Goal: Task Accomplishment & Management: Manage account settings

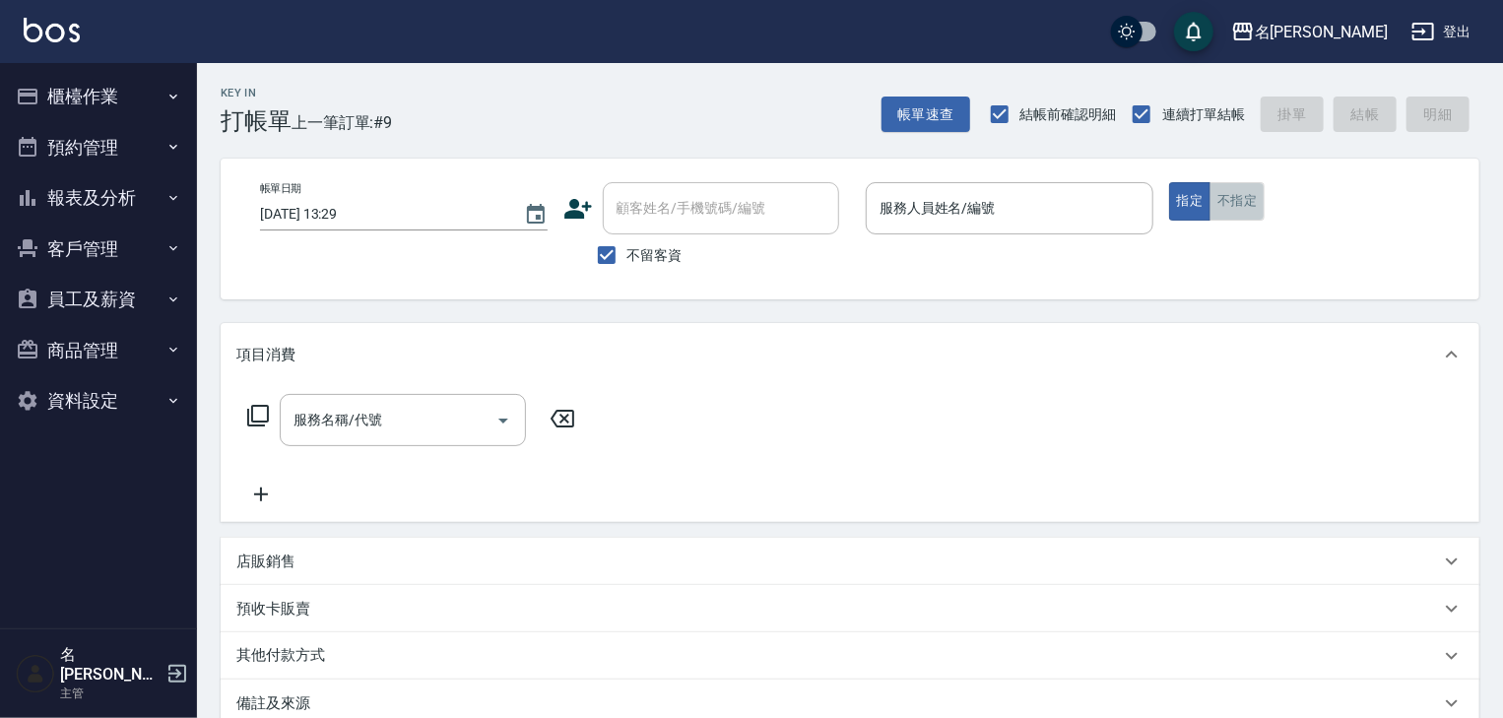
click at [1242, 205] on button "不指定" at bounding box center [1236, 201] width 55 height 38
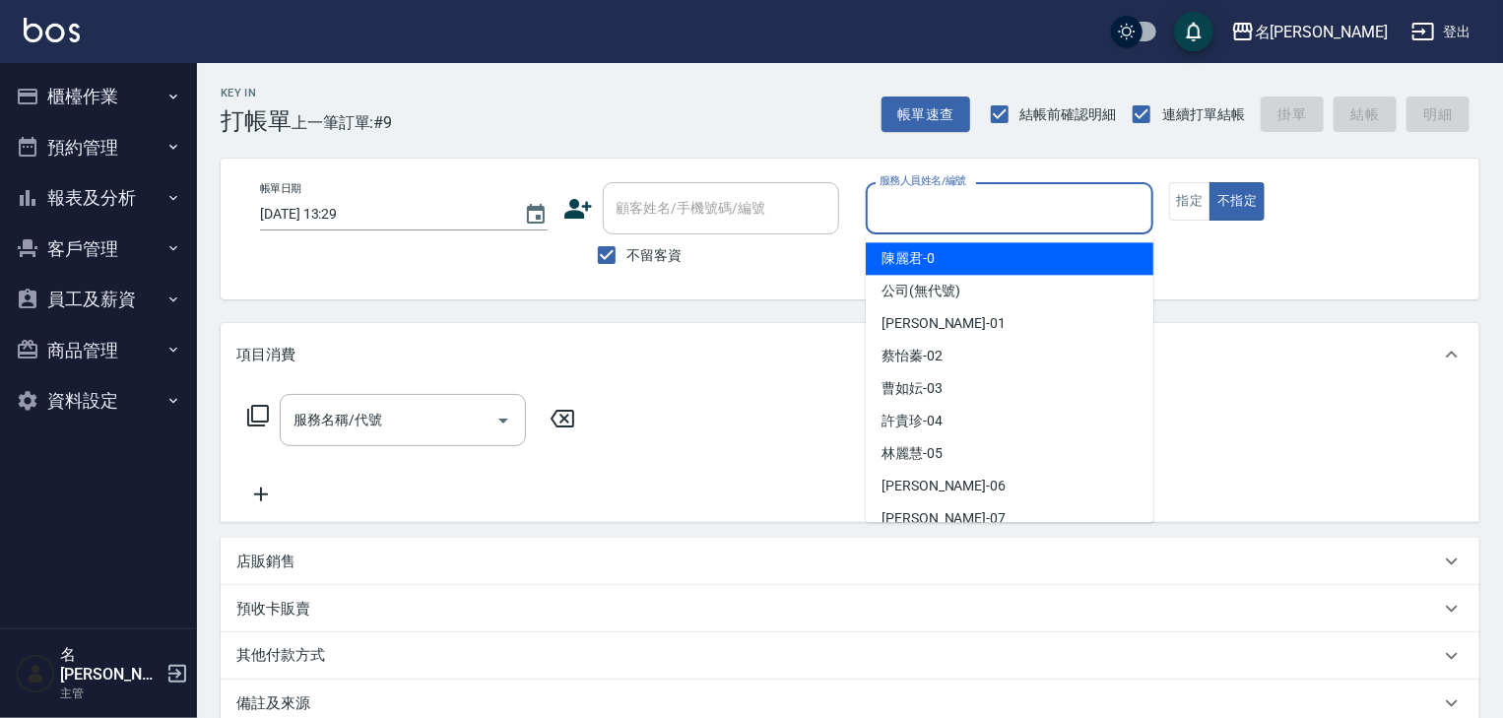
click at [902, 223] on input "服務人員姓名/編號" at bounding box center [1009, 208] width 270 height 34
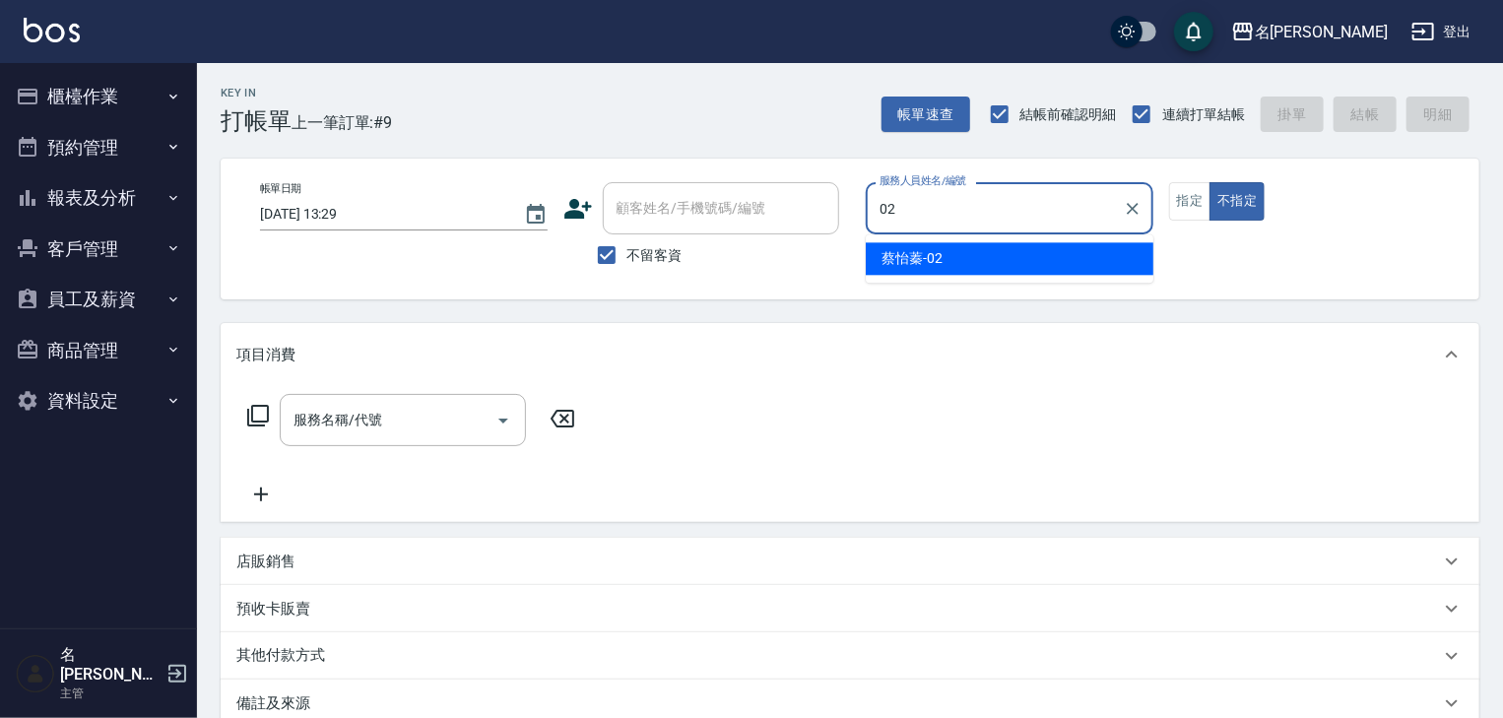
click at [926, 269] on div "蔡怡蓁 -02" at bounding box center [1010, 258] width 288 height 32
type input "[PERSON_NAME]-02"
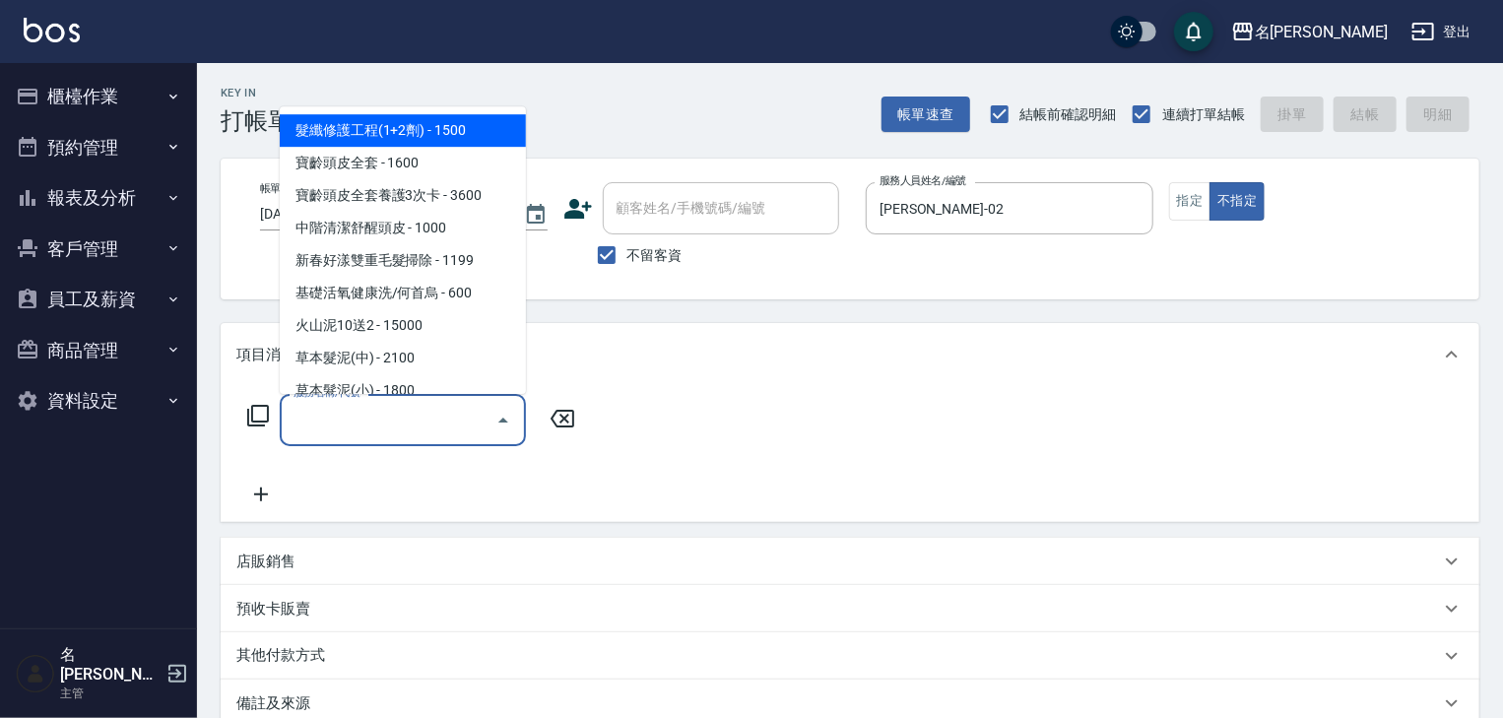
click at [422, 403] on input "服務名稱/代號" at bounding box center [388, 420] width 199 height 34
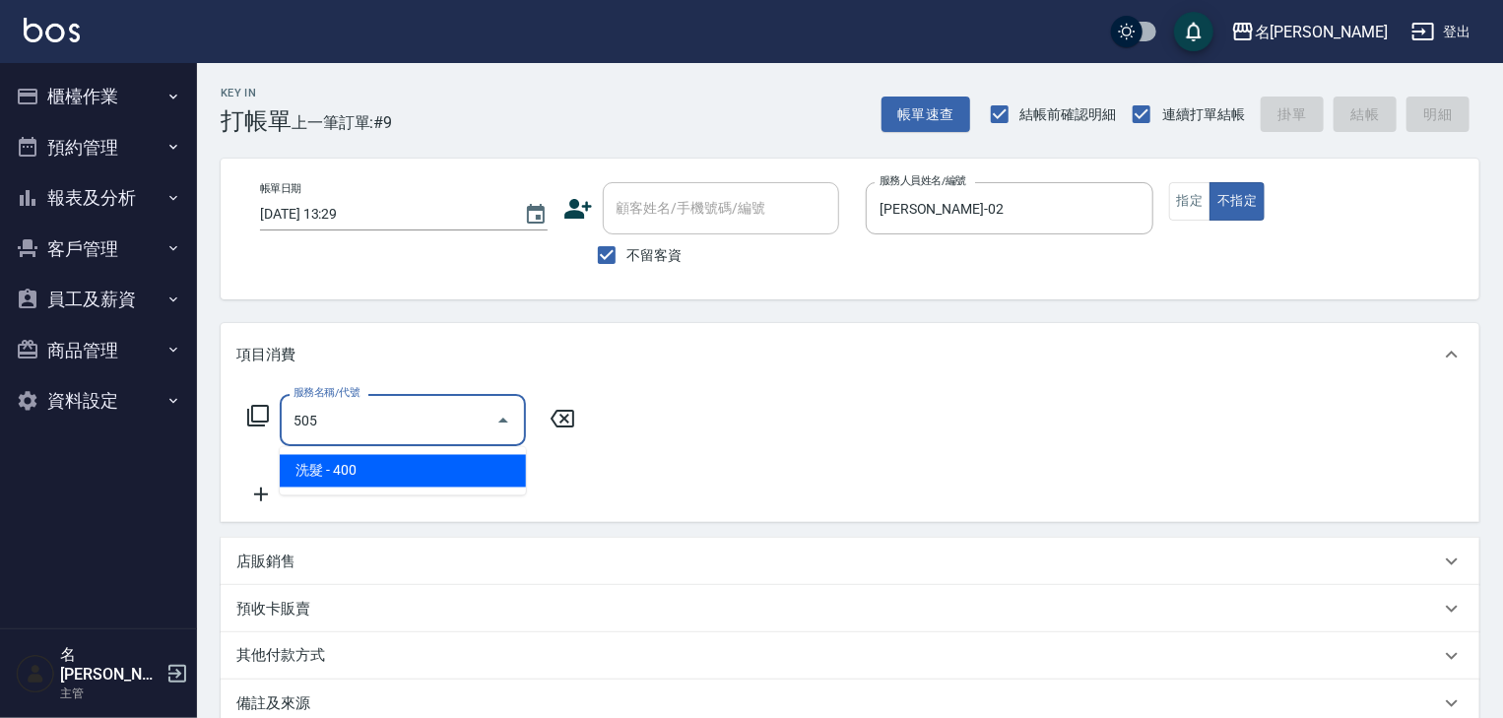
click at [436, 465] on span "洗髮 - 400" at bounding box center [403, 471] width 246 height 32
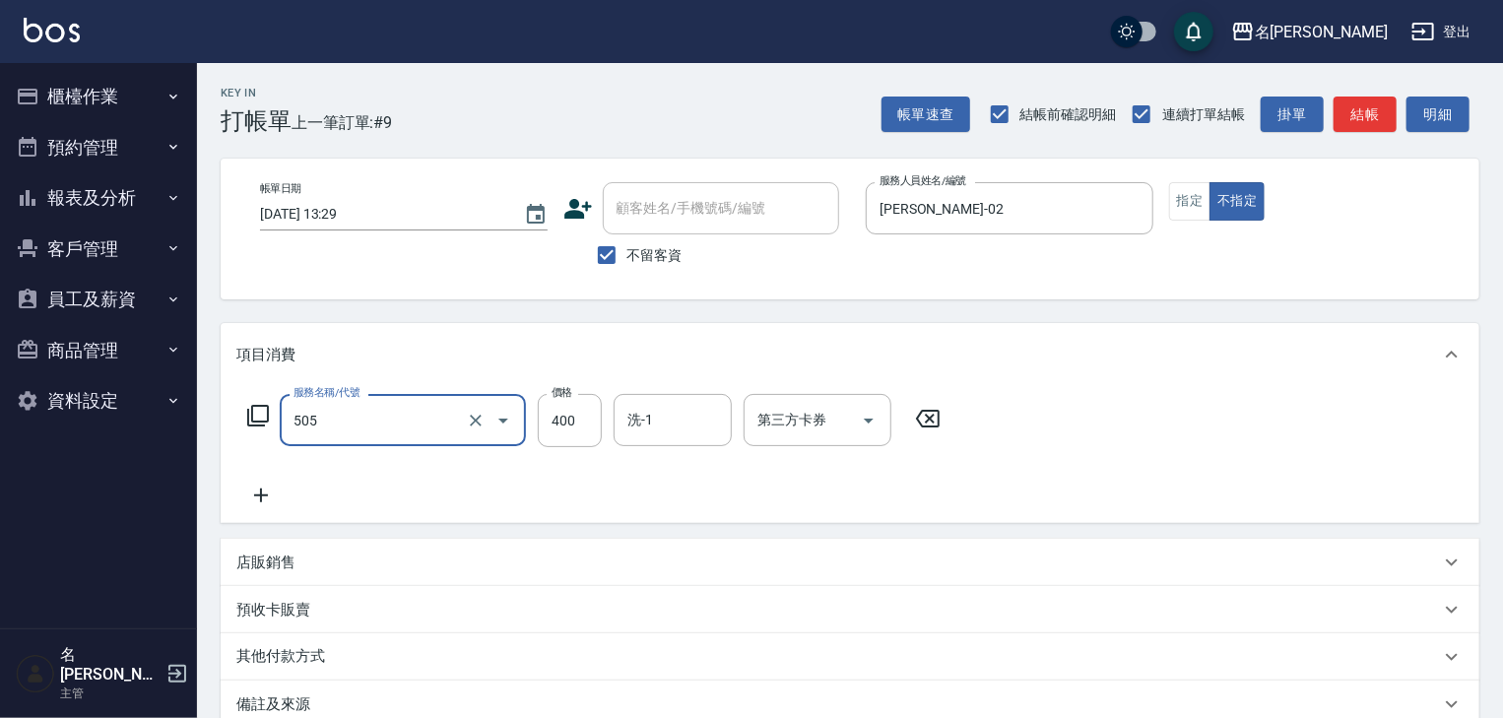
type input "洗髮(505)"
click at [272, 502] on icon at bounding box center [260, 495] width 49 height 24
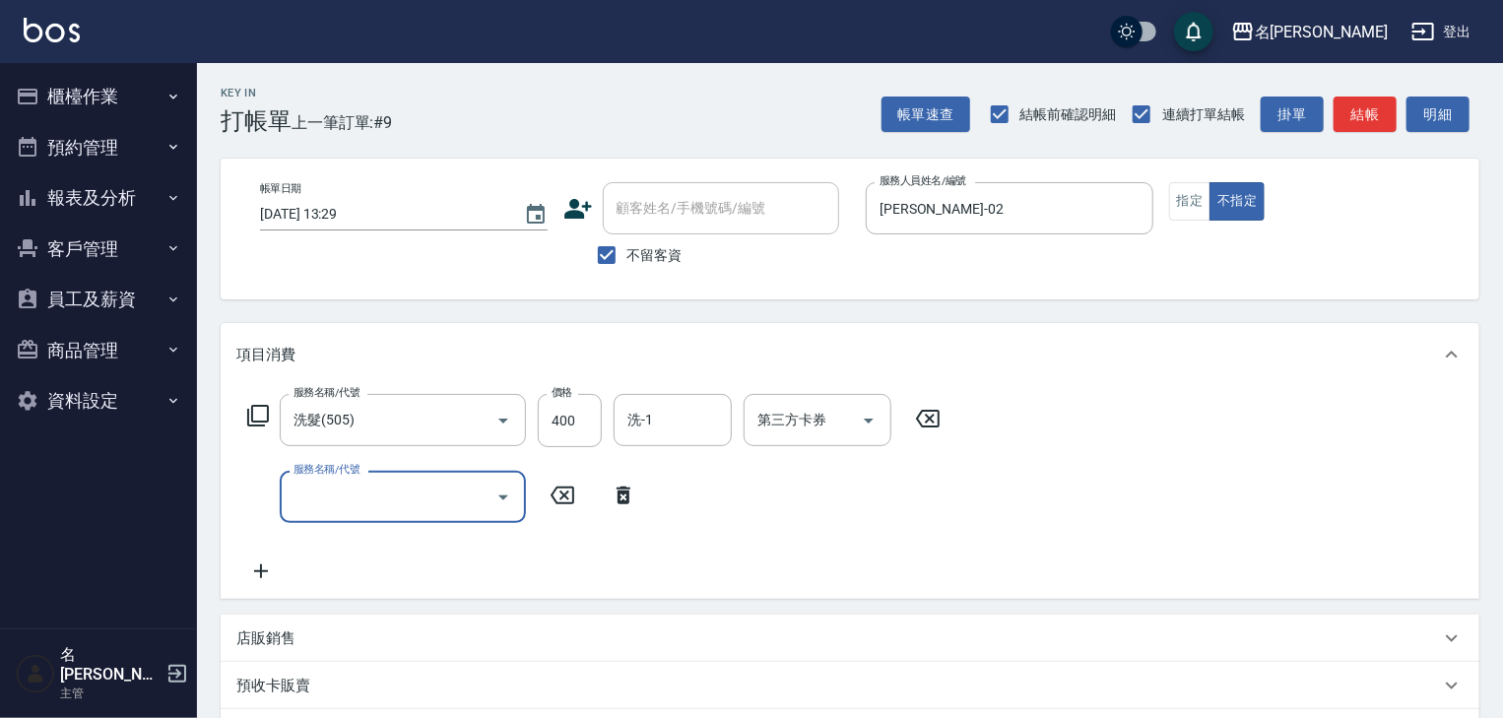
click at [354, 503] on input "服務名稱/代號" at bounding box center [388, 497] width 199 height 34
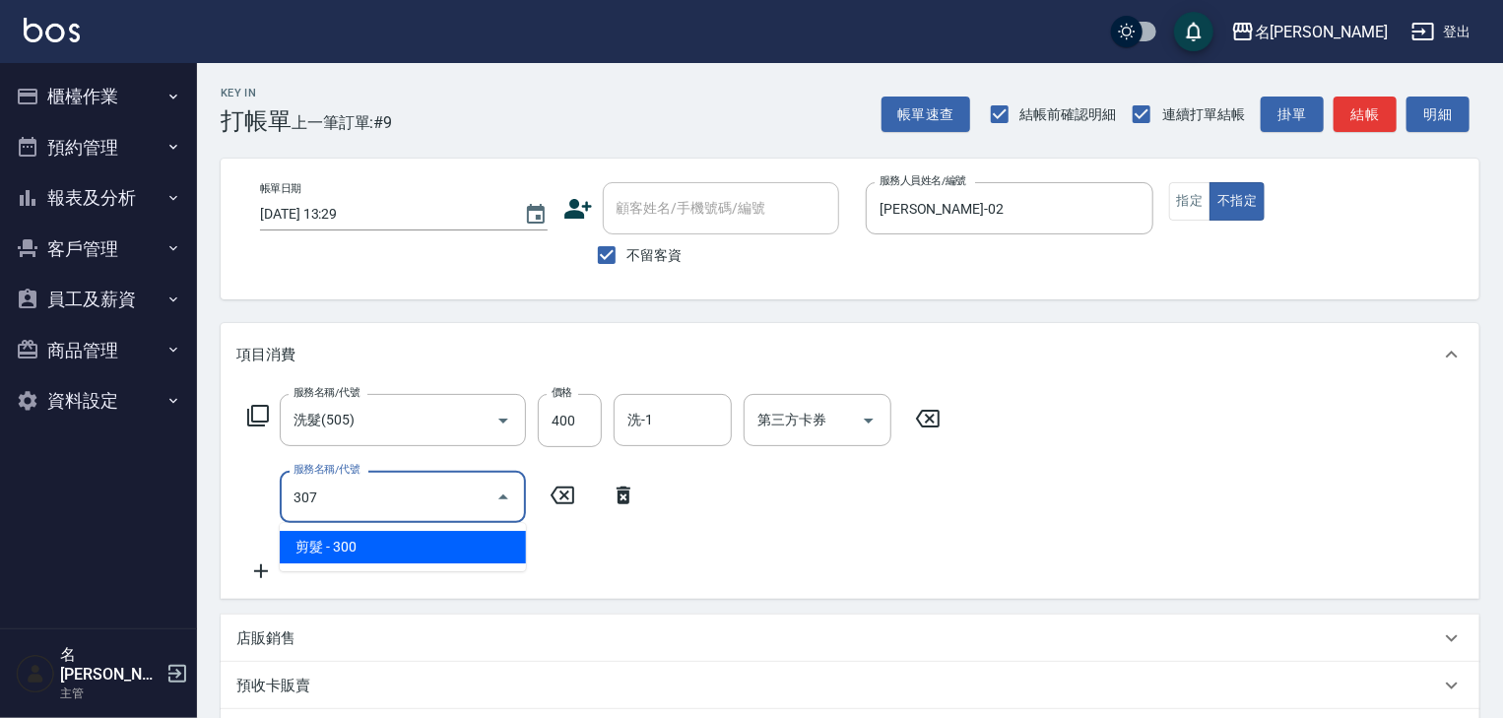
click at [406, 552] on span "剪髮 - 300" at bounding box center [403, 547] width 246 height 32
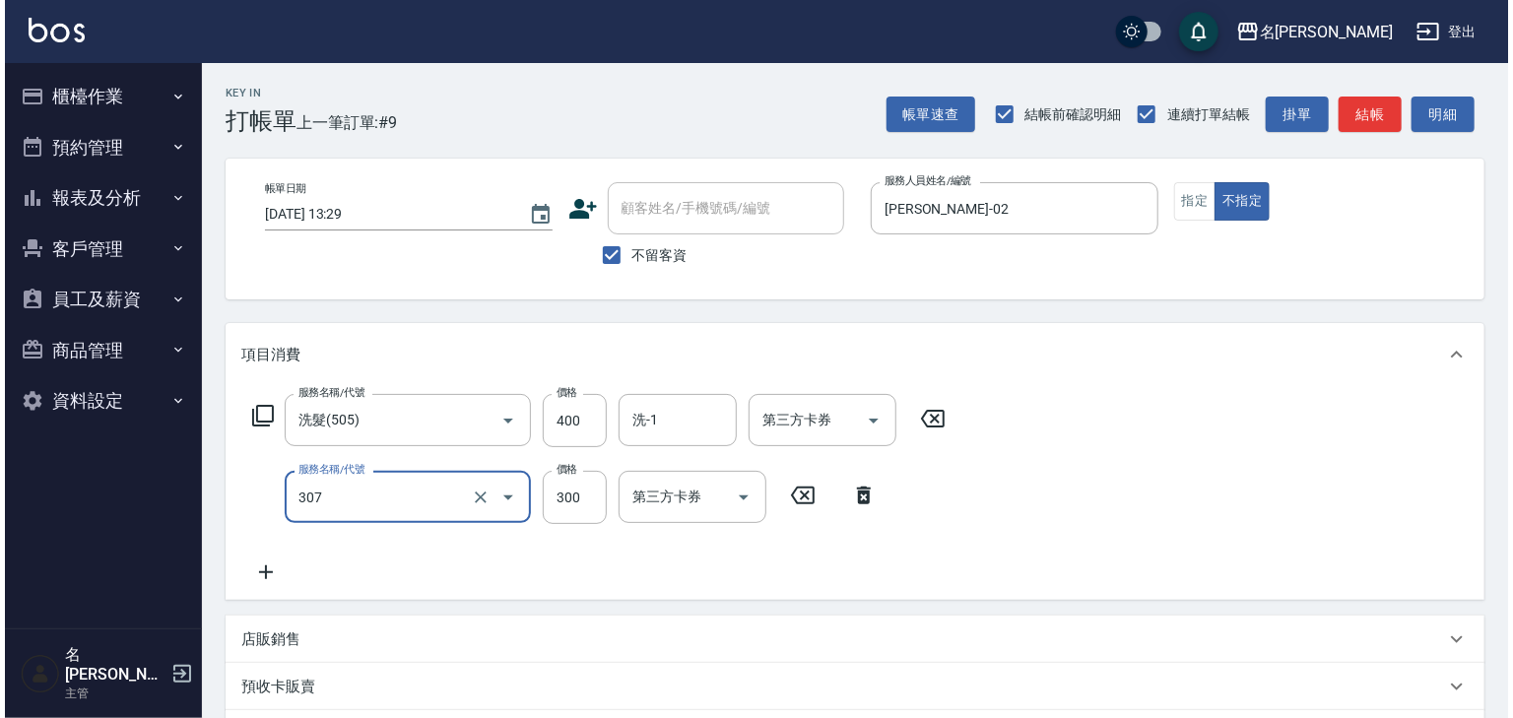
scroll to position [307, 0]
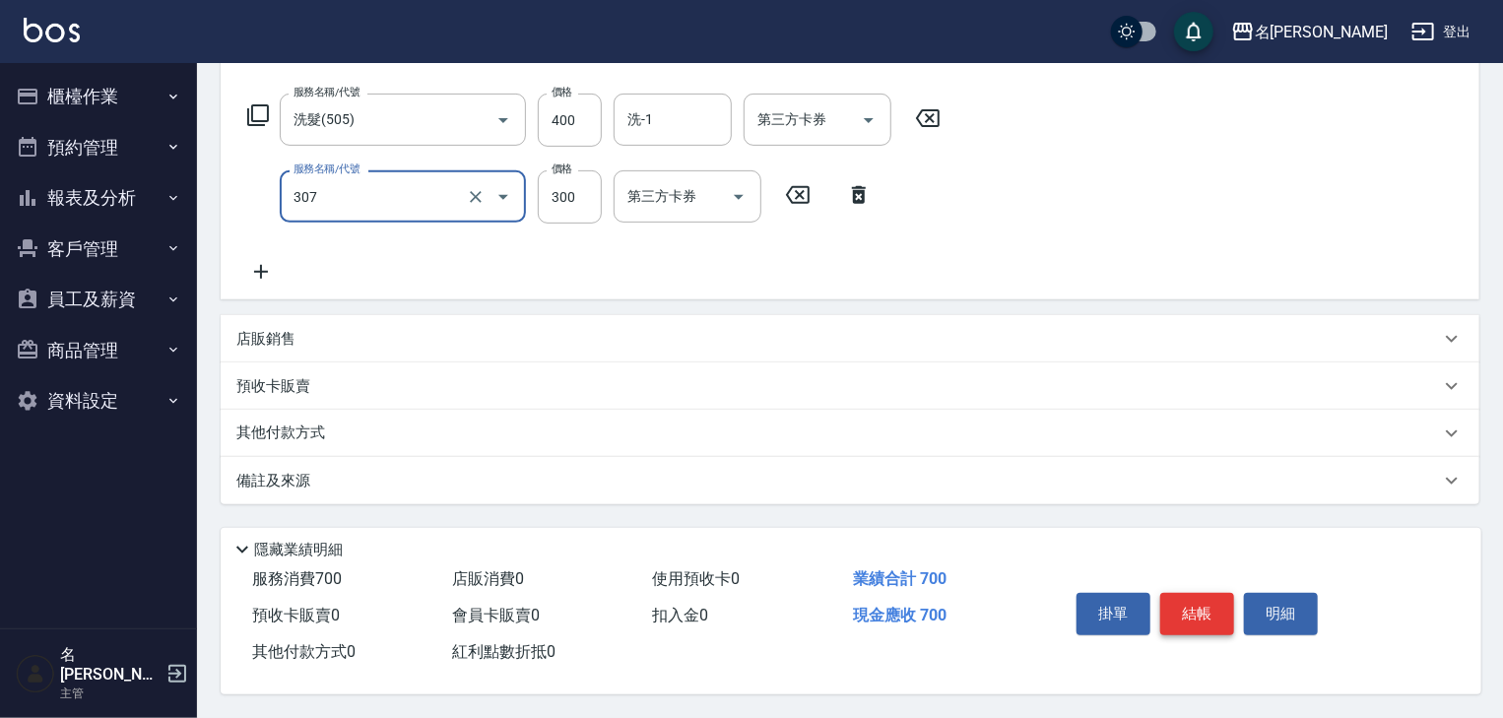
type input "剪髮(307)"
click at [1209, 609] on button "結帳" at bounding box center [1197, 613] width 74 height 41
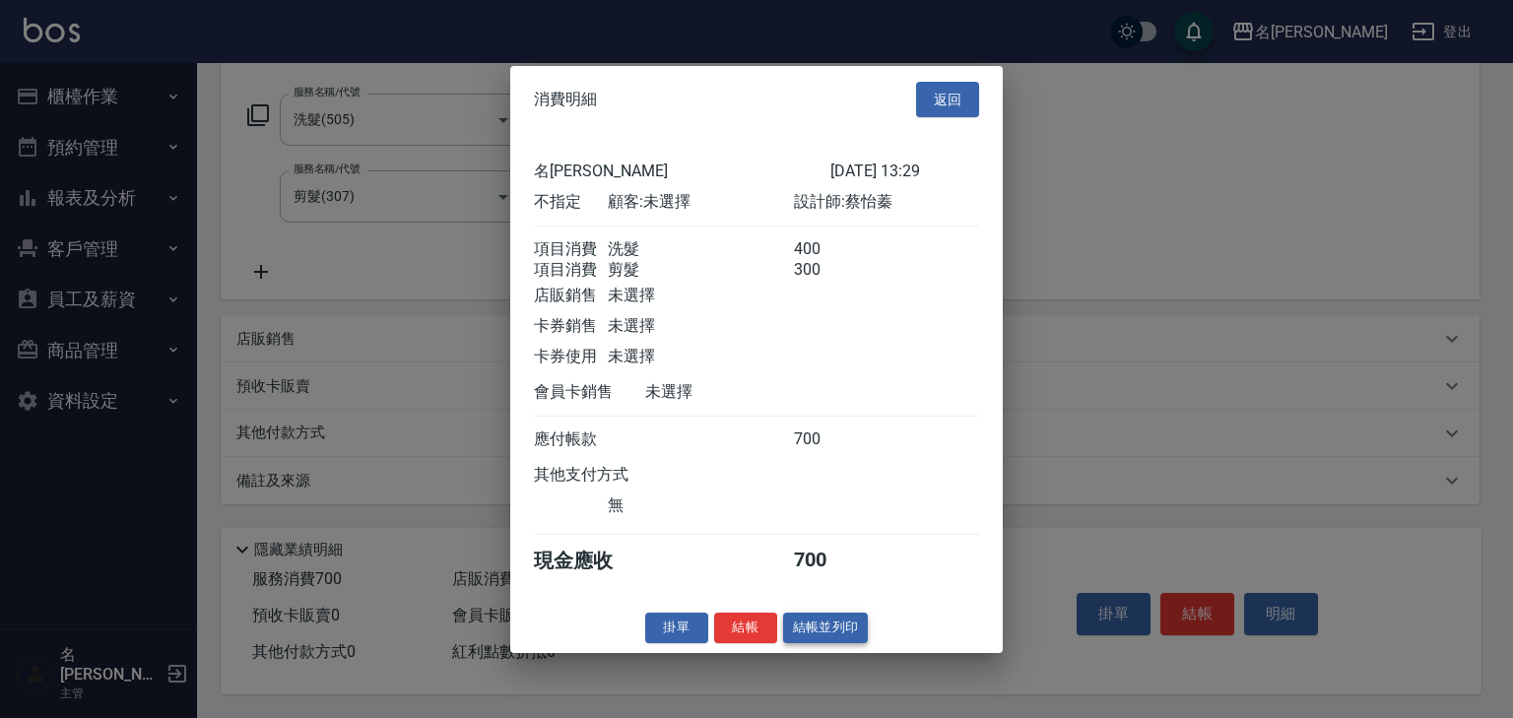
click at [809, 630] on button "結帳並列印" at bounding box center [826, 627] width 86 height 31
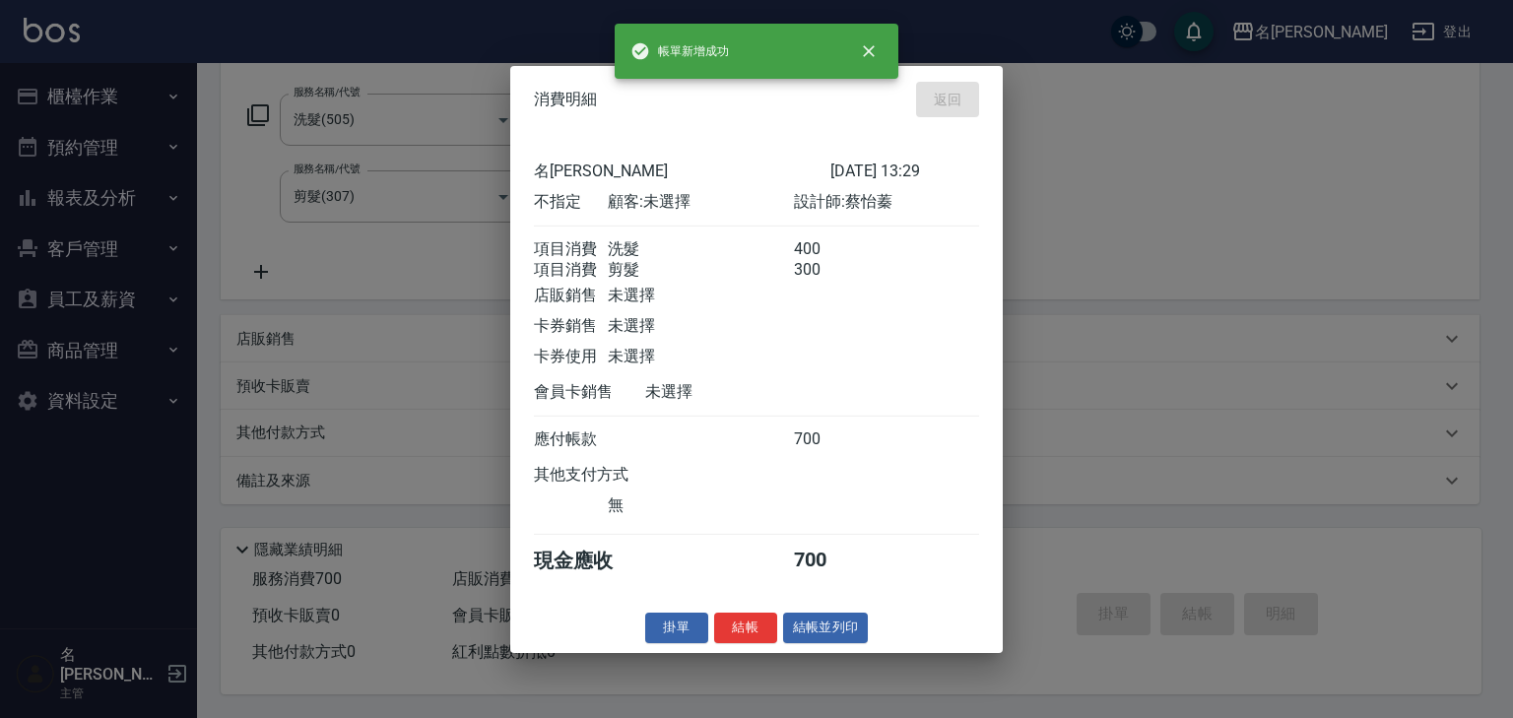
type input "2025/08/24 14:03"
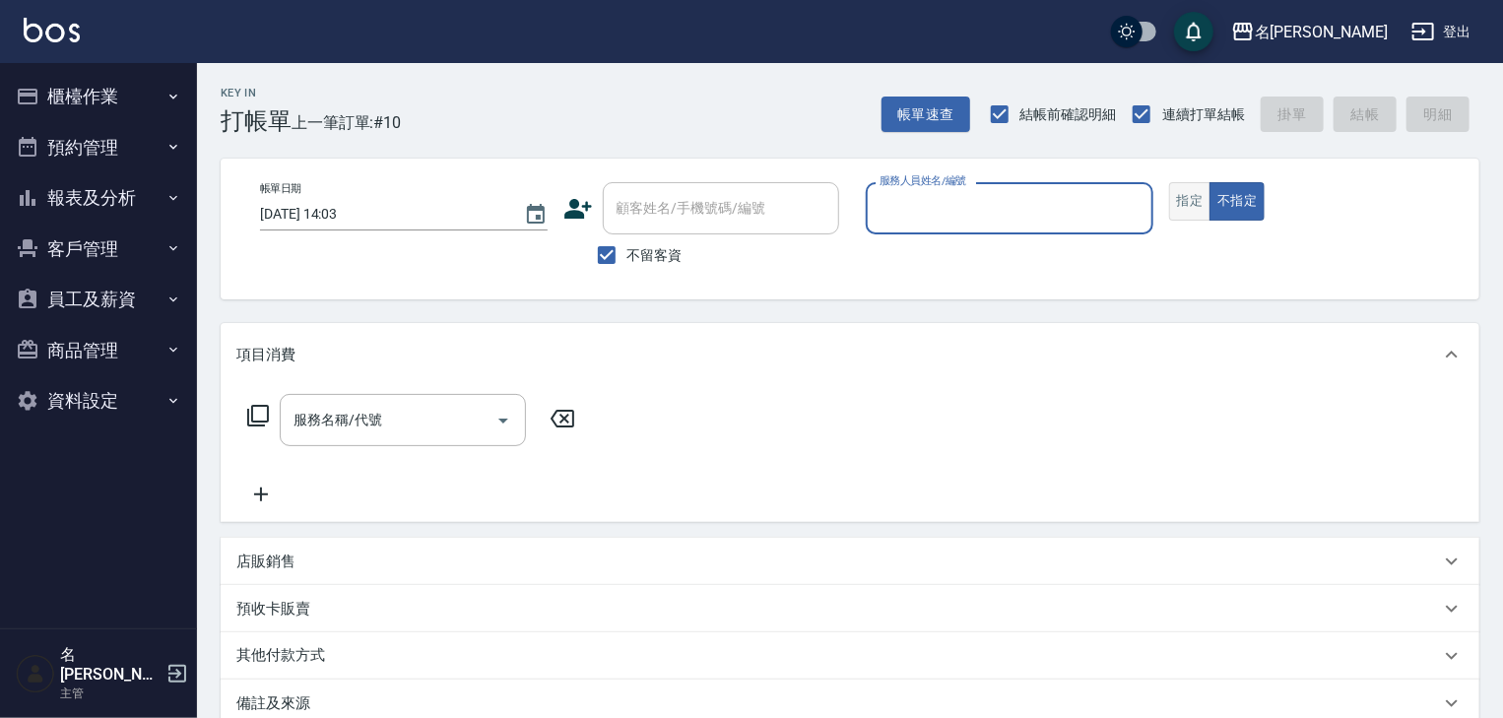
click at [1197, 195] on button "指定" at bounding box center [1190, 201] width 42 height 38
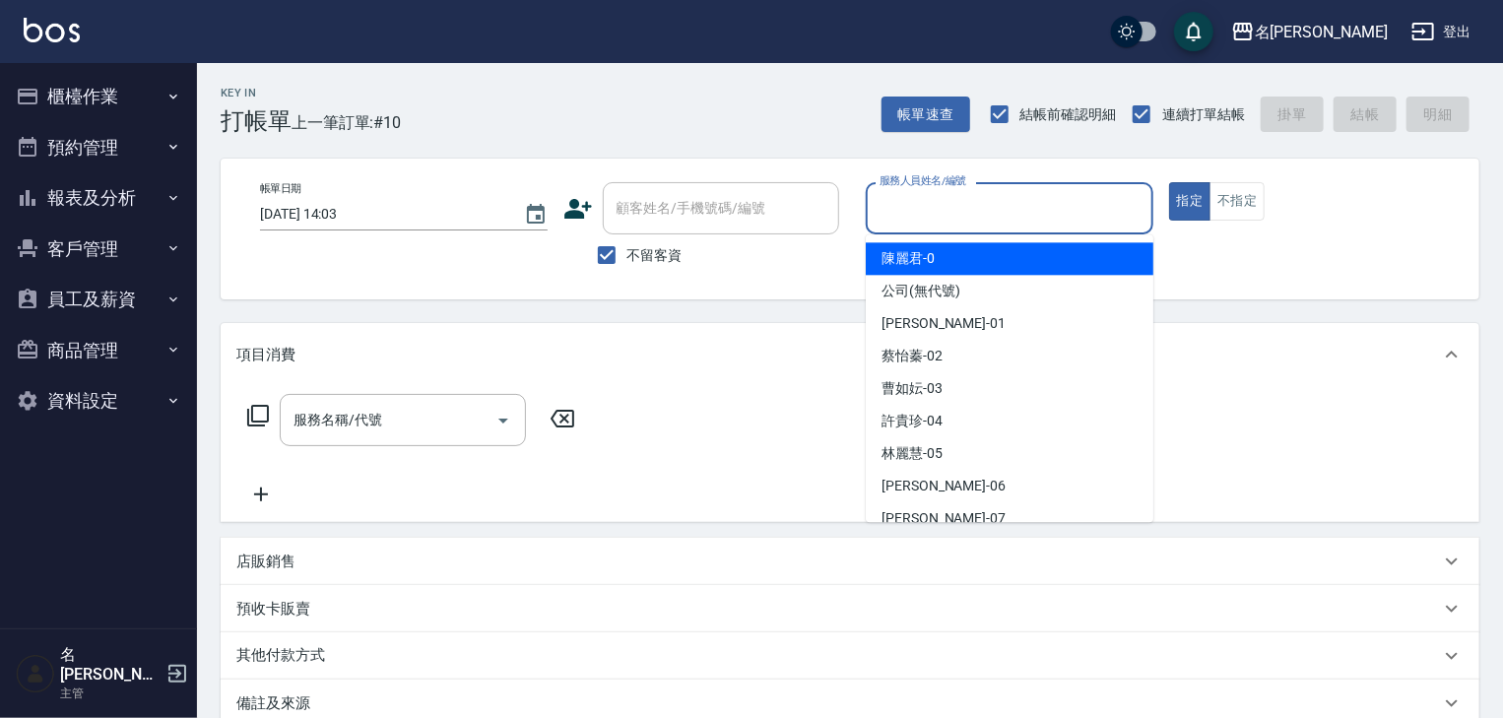
click at [953, 213] on input "服務人員姓名/編號" at bounding box center [1009, 208] width 270 height 34
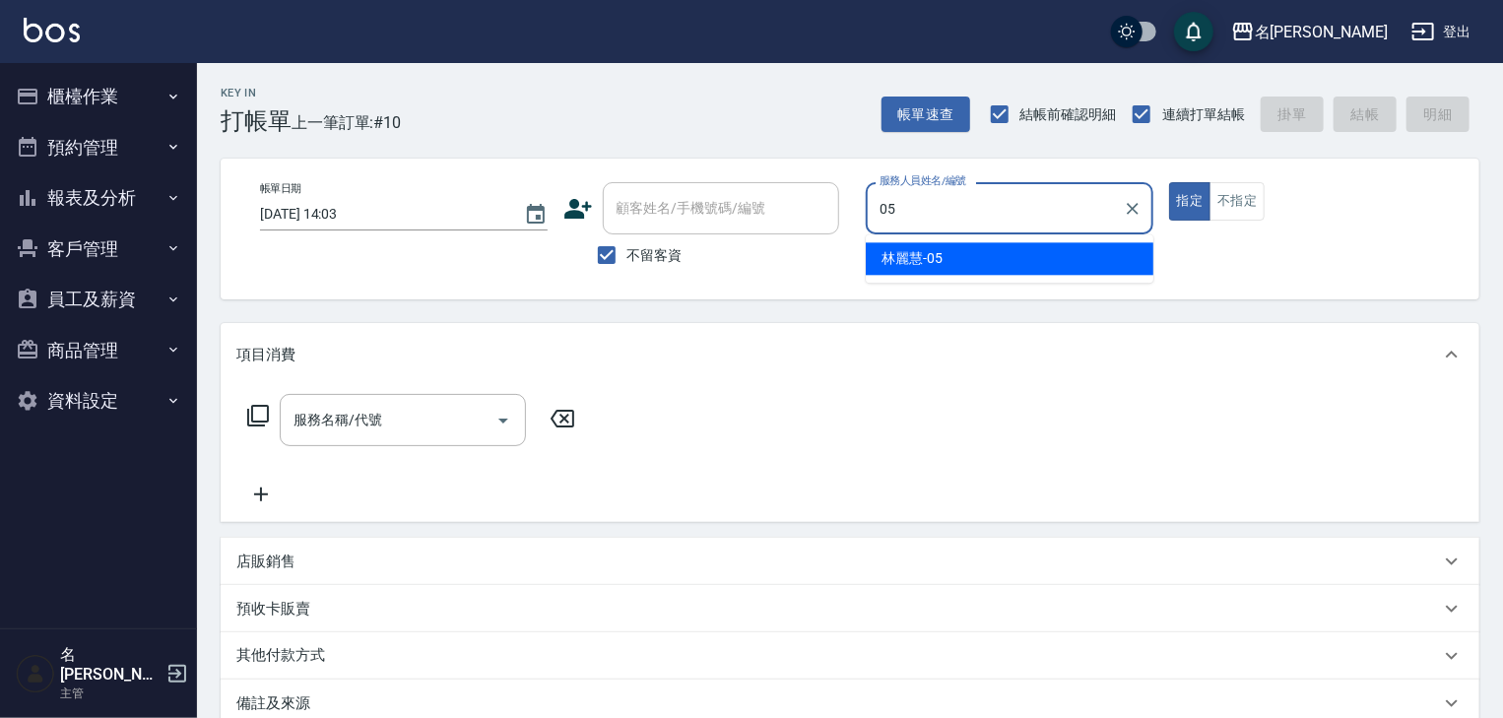
click at [914, 256] on span "林麗慧 -05" at bounding box center [911, 258] width 61 height 21
type input "林麗慧-05"
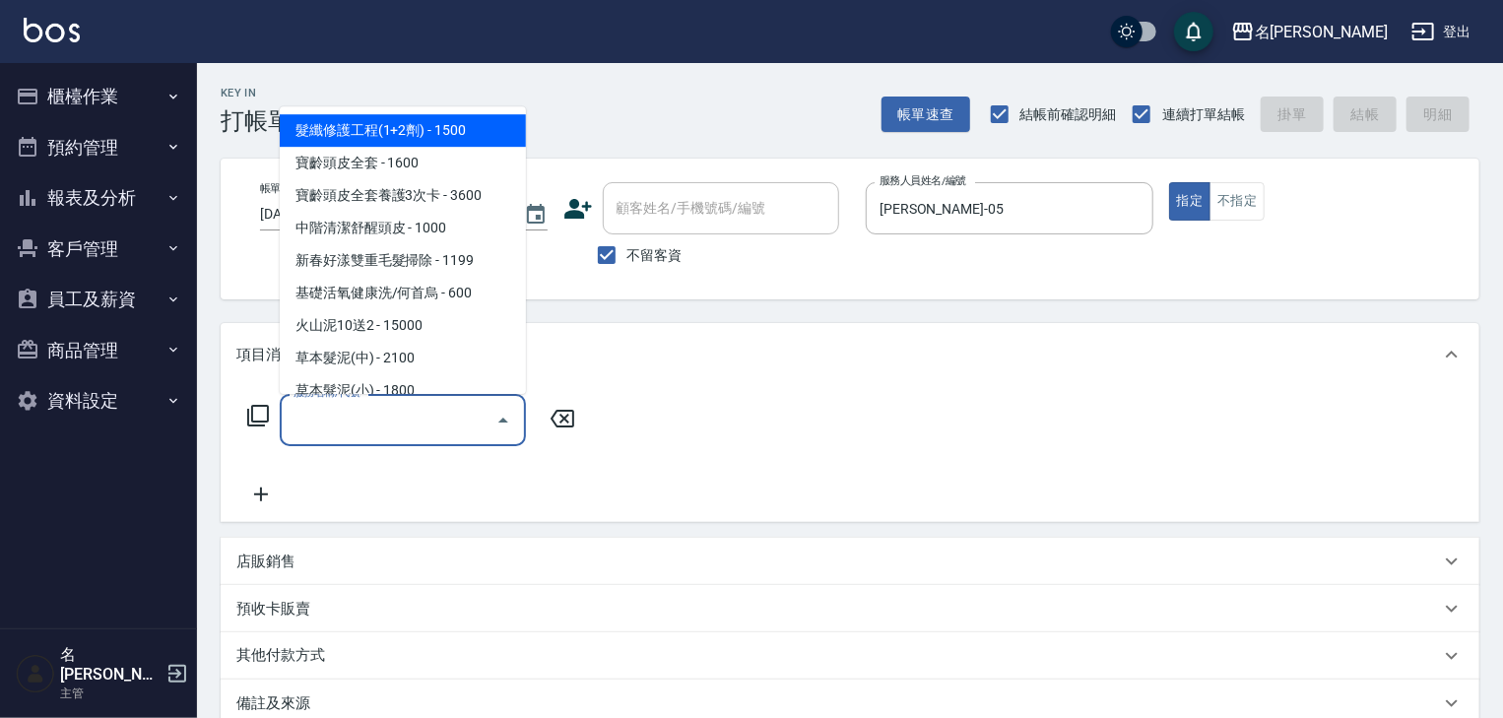
click at [445, 421] on input "服務名稱/代號" at bounding box center [388, 420] width 199 height 34
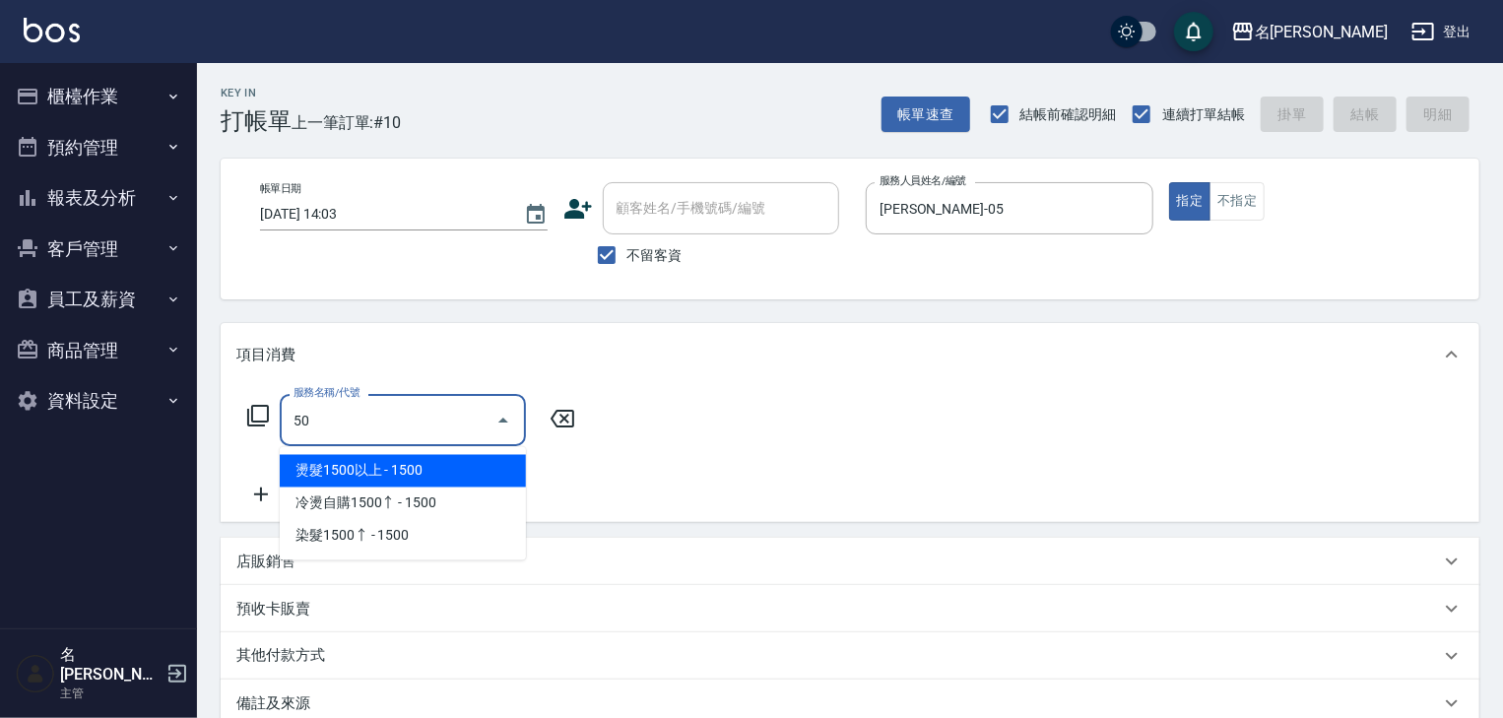
type input "50"
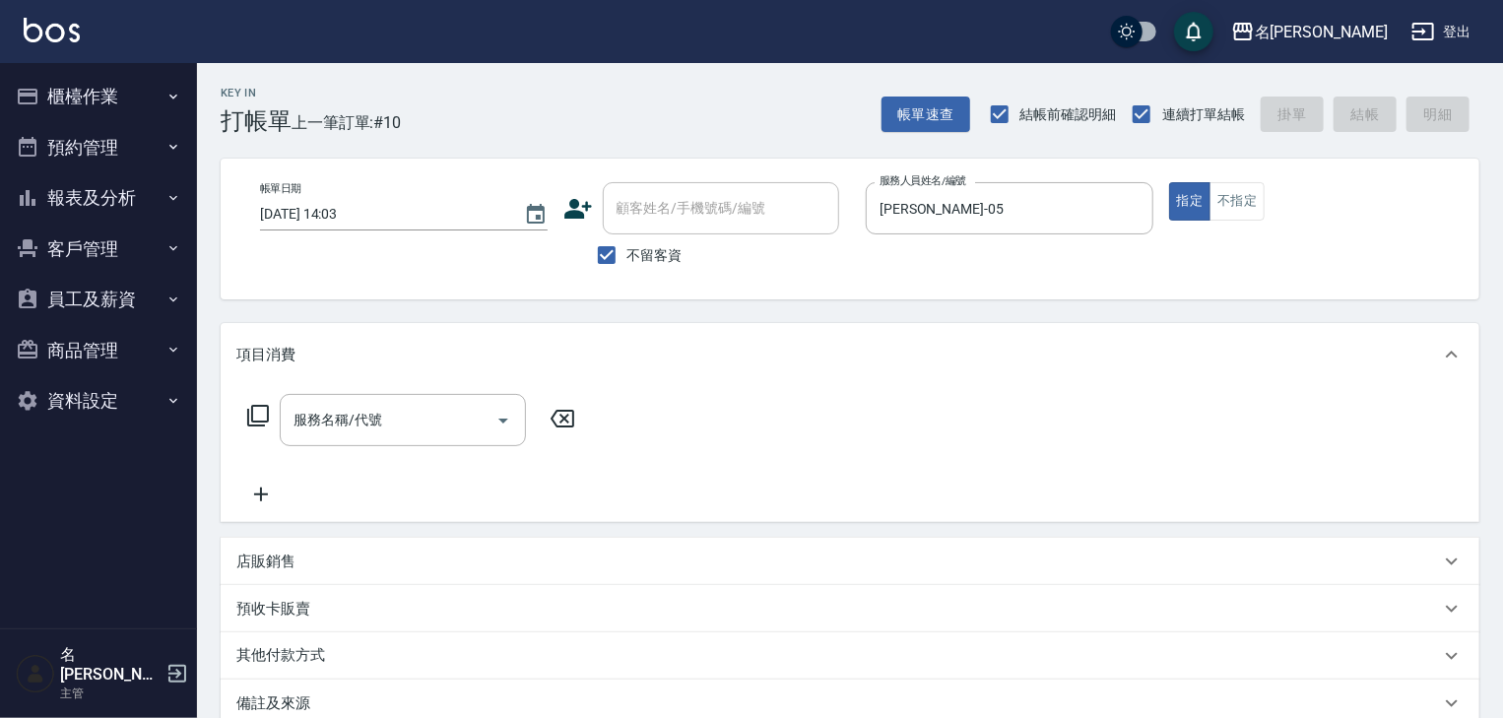
click at [573, 413] on icon at bounding box center [562, 419] width 24 height 18
click at [410, 412] on input "服務名稱/代號" at bounding box center [388, 420] width 199 height 34
click at [248, 416] on icon at bounding box center [258, 416] width 22 height 22
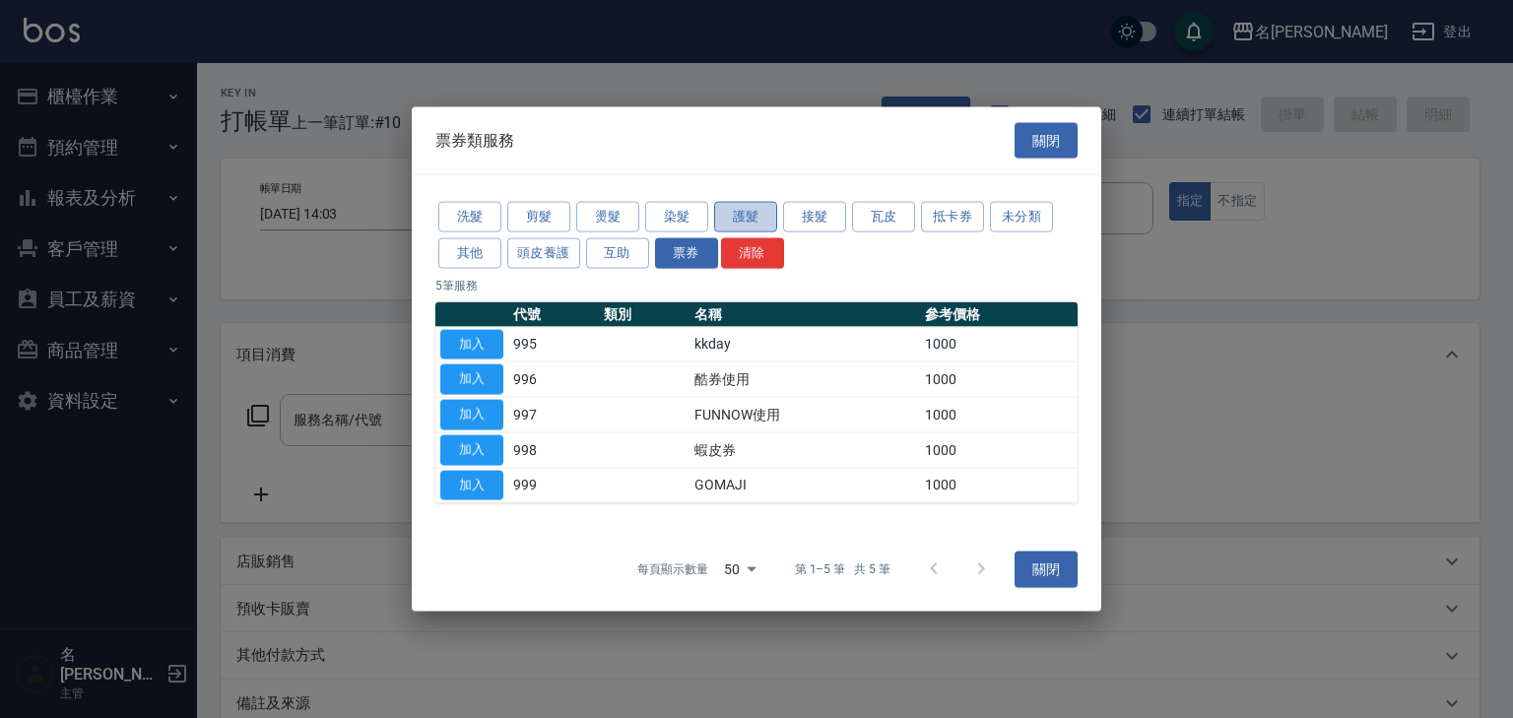
click at [739, 215] on button "護髮" at bounding box center [745, 217] width 63 height 31
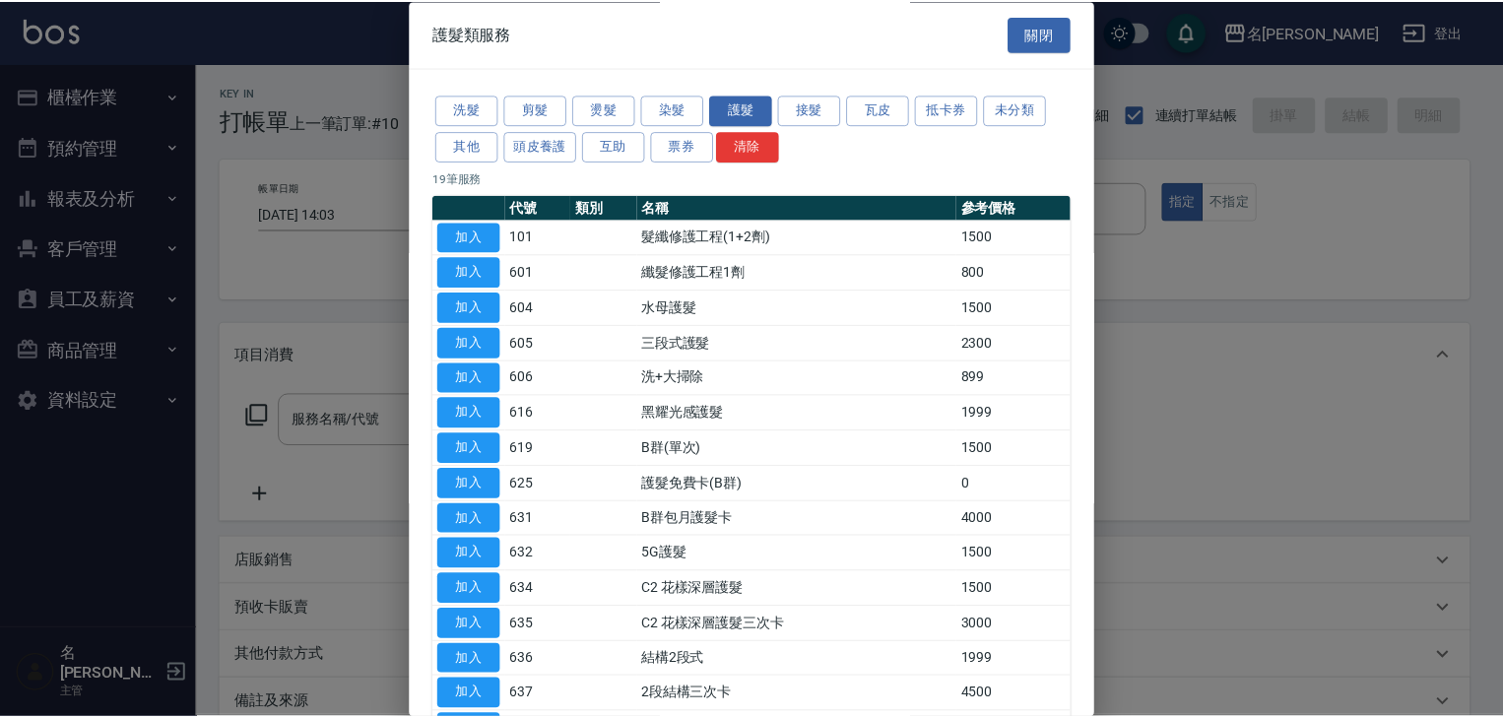
scroll to position [275, 0]
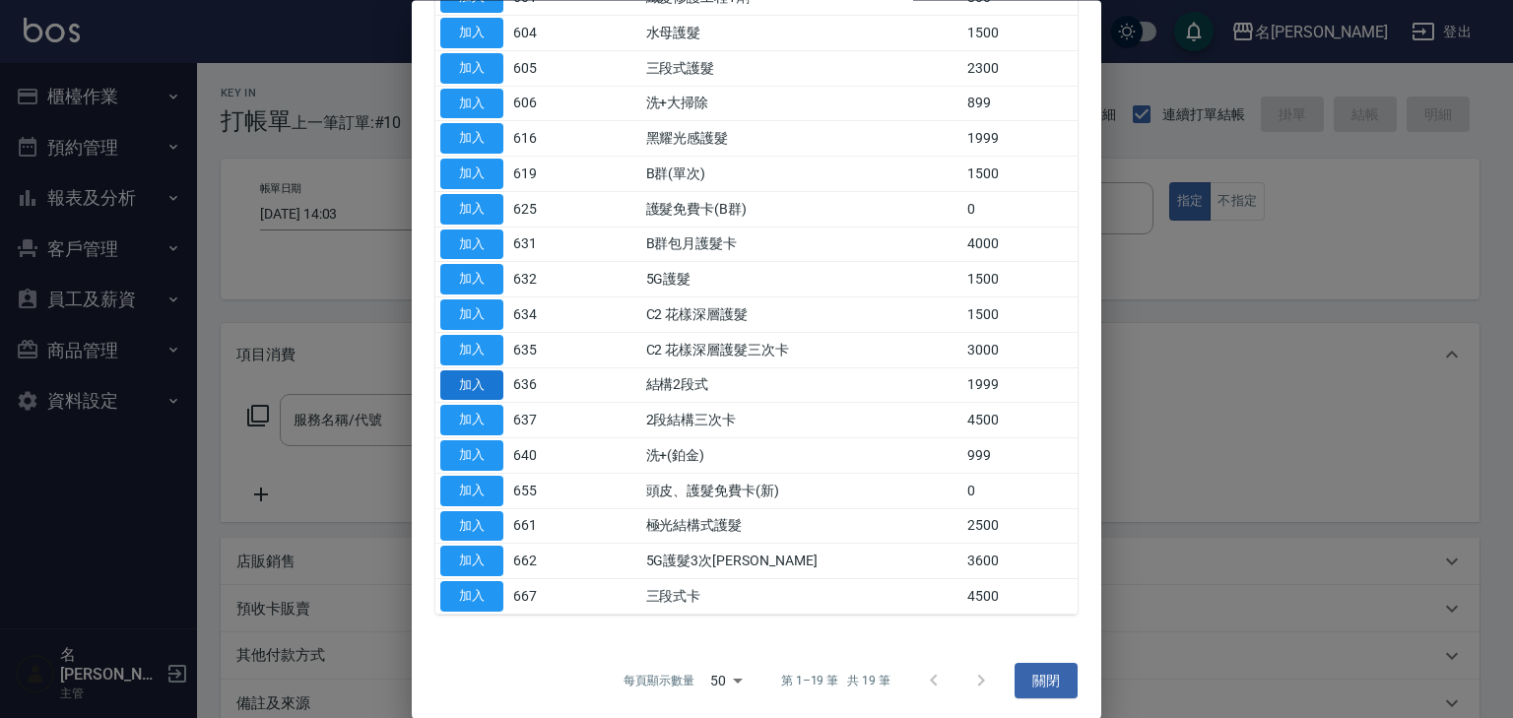
click at [464, 379] on button "加入" at bounding box center [471, 385] width 63 height 31
type input "結構2段式(636)"
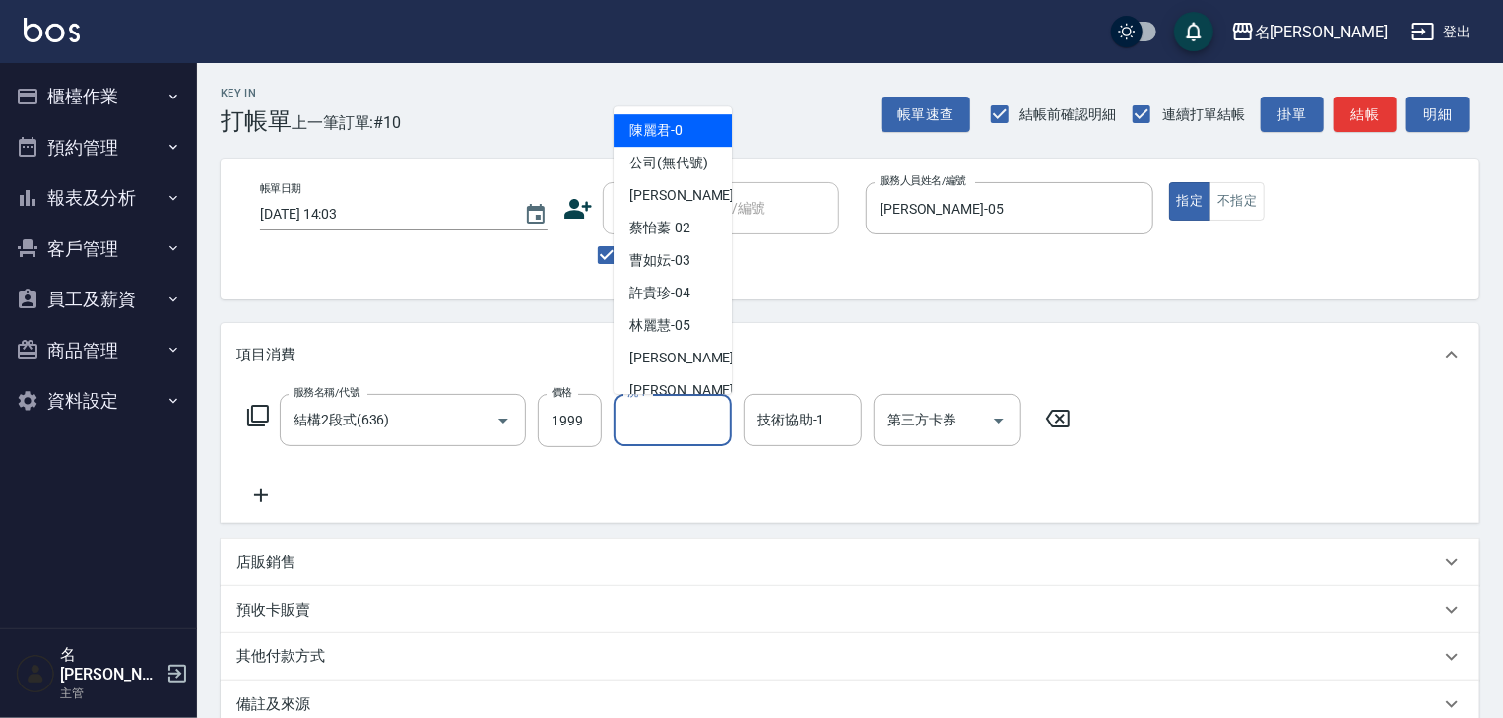
click at [635, 410] on input "洗-1" at bounding box center [672, 420] width 100 height 34
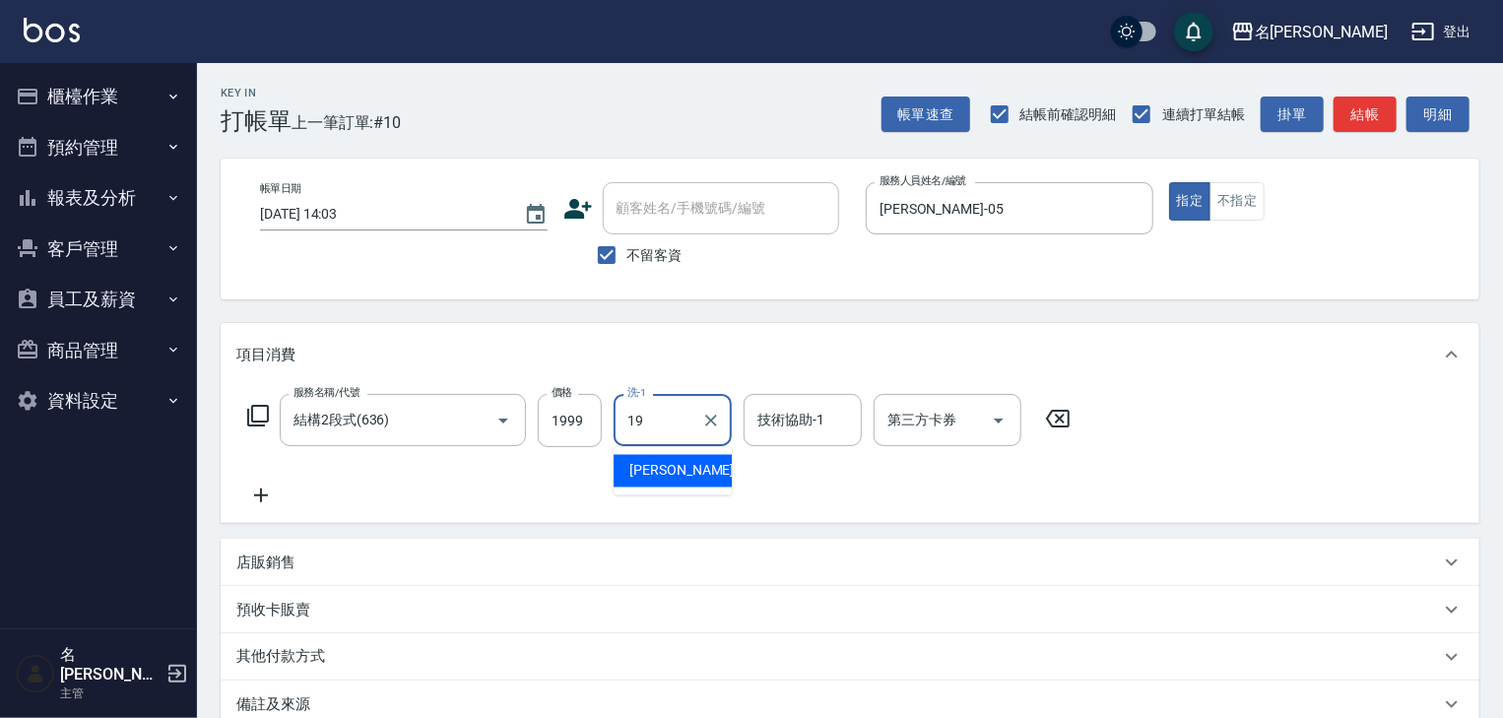
click at [691, 461] on div "游昕 -19" at bounding box center [672, 471] width 118 height 32
type input "[PERSON_NAME]-19"
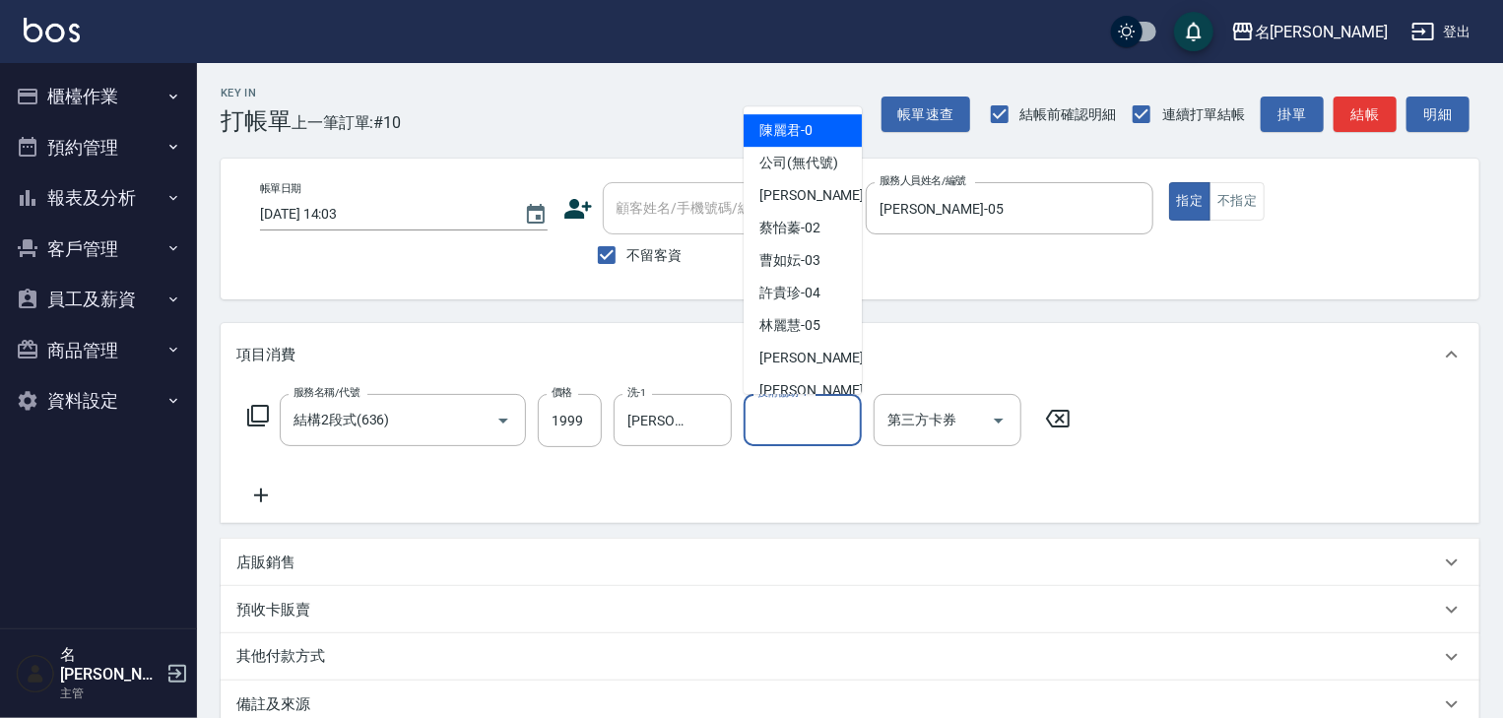
click at [789, 430] on input "技術協助-1" at bounding box center [802, 420] width 100 height 34
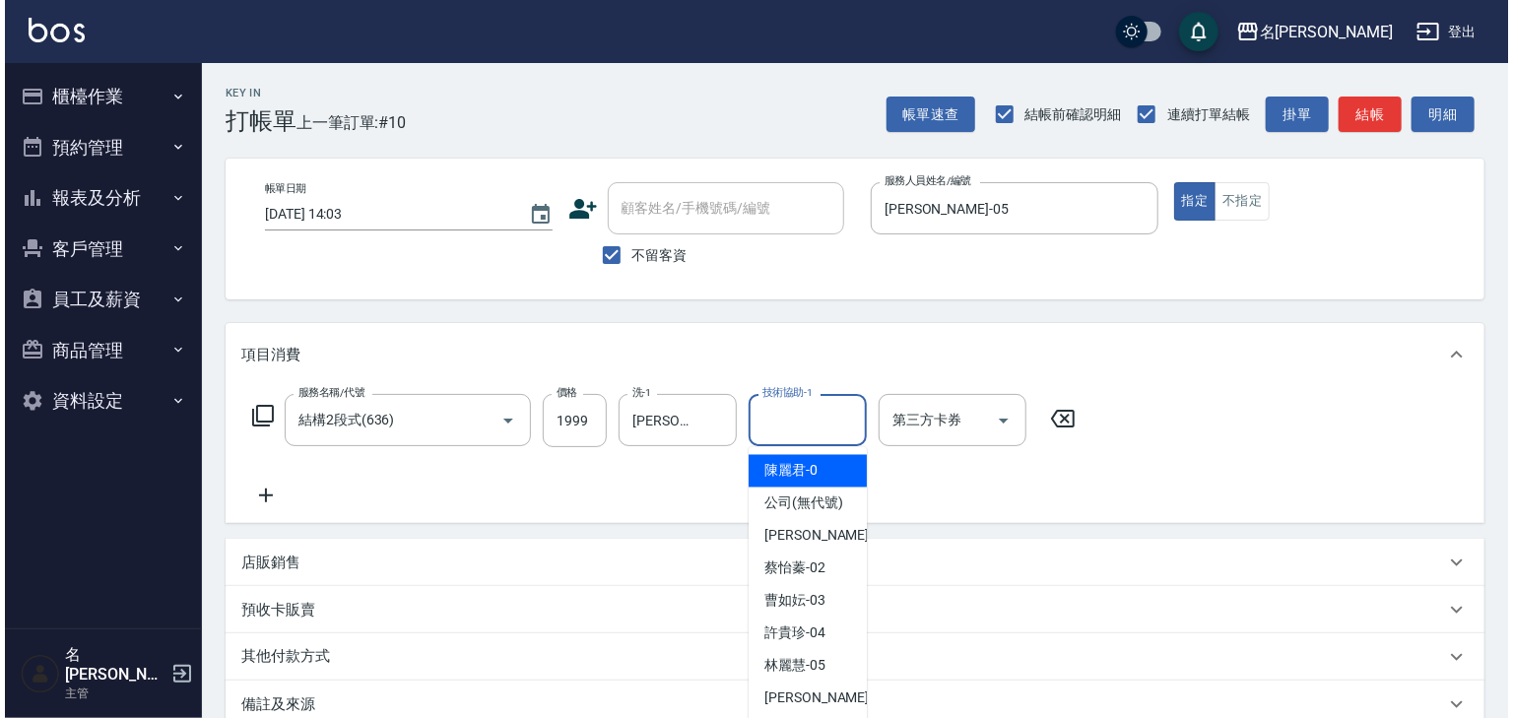
scroll to position [230, 0]
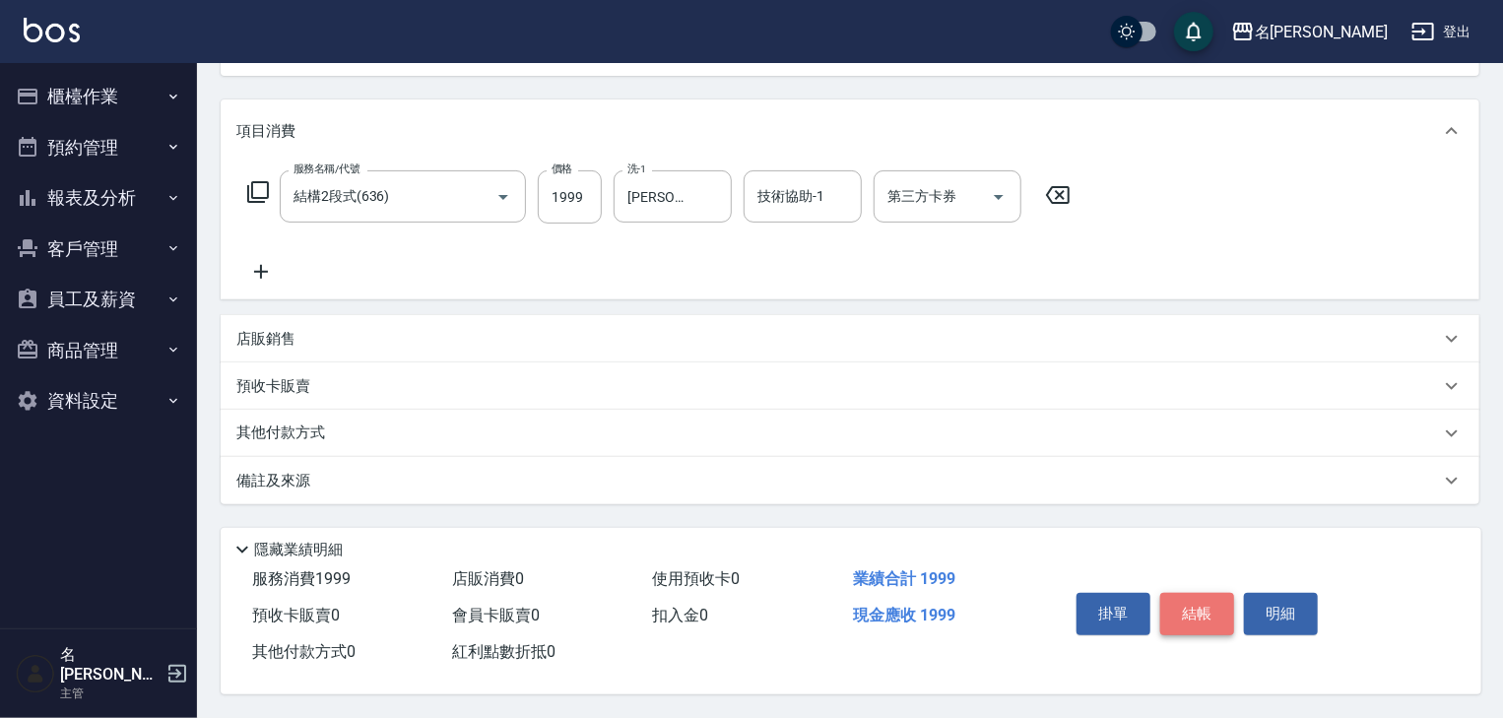
click at [1205, 596] on button "結帳" at bounding box center [1197, 613] width 74 height 41
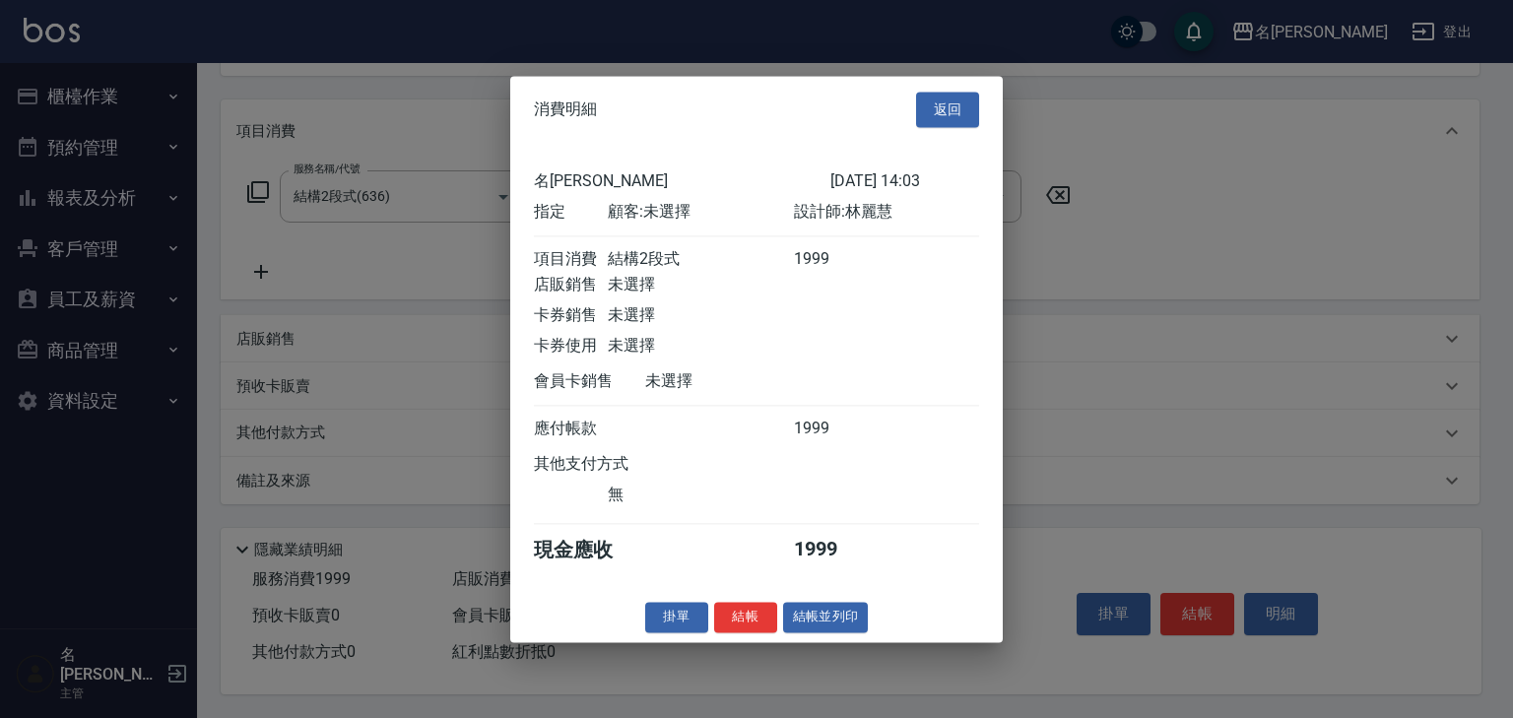
click at [834, 611] on div "消費明細 返回 名留林森 2025/08/24 14:03 指定 顧客: 未選擇 設計師: 林麗慧 項目消費 結構2段式 1999 店販銷售 未選擇 卡券銷售…" at bounding box center [756, 359] width 492 height 566
click at [843, 627] on button "結帳並列印" at bounding box center [826, 617] width 86 height 31
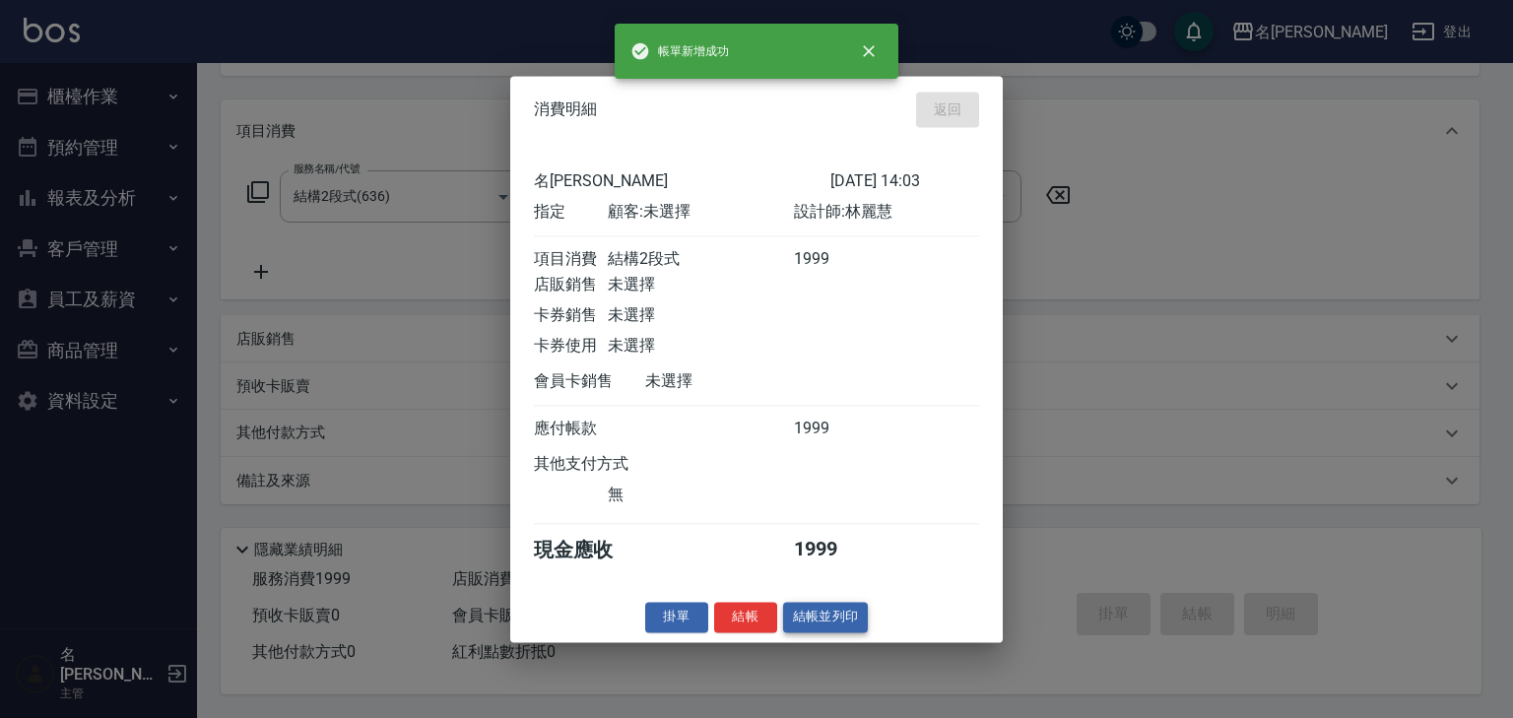
type input "2025/08/24 14:04"
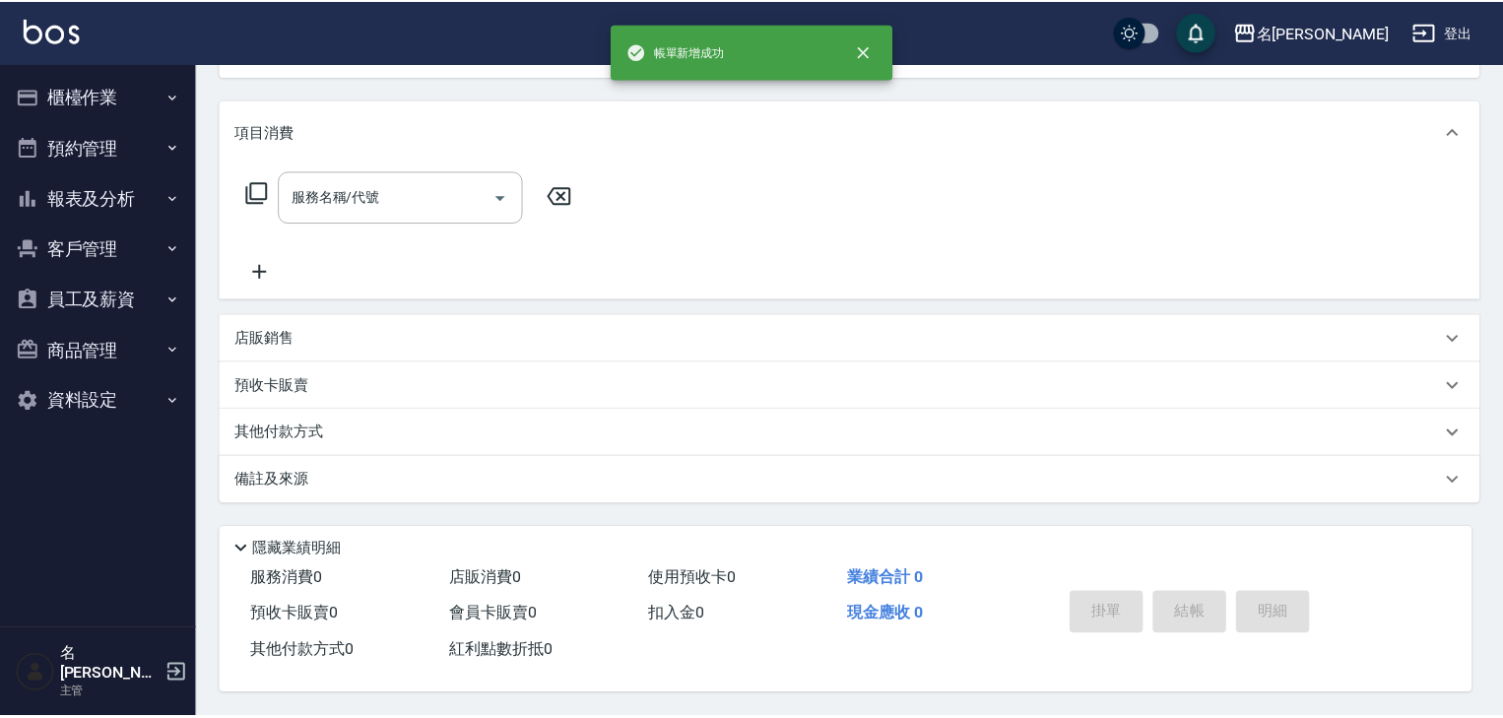
scroll to position [0, 0]
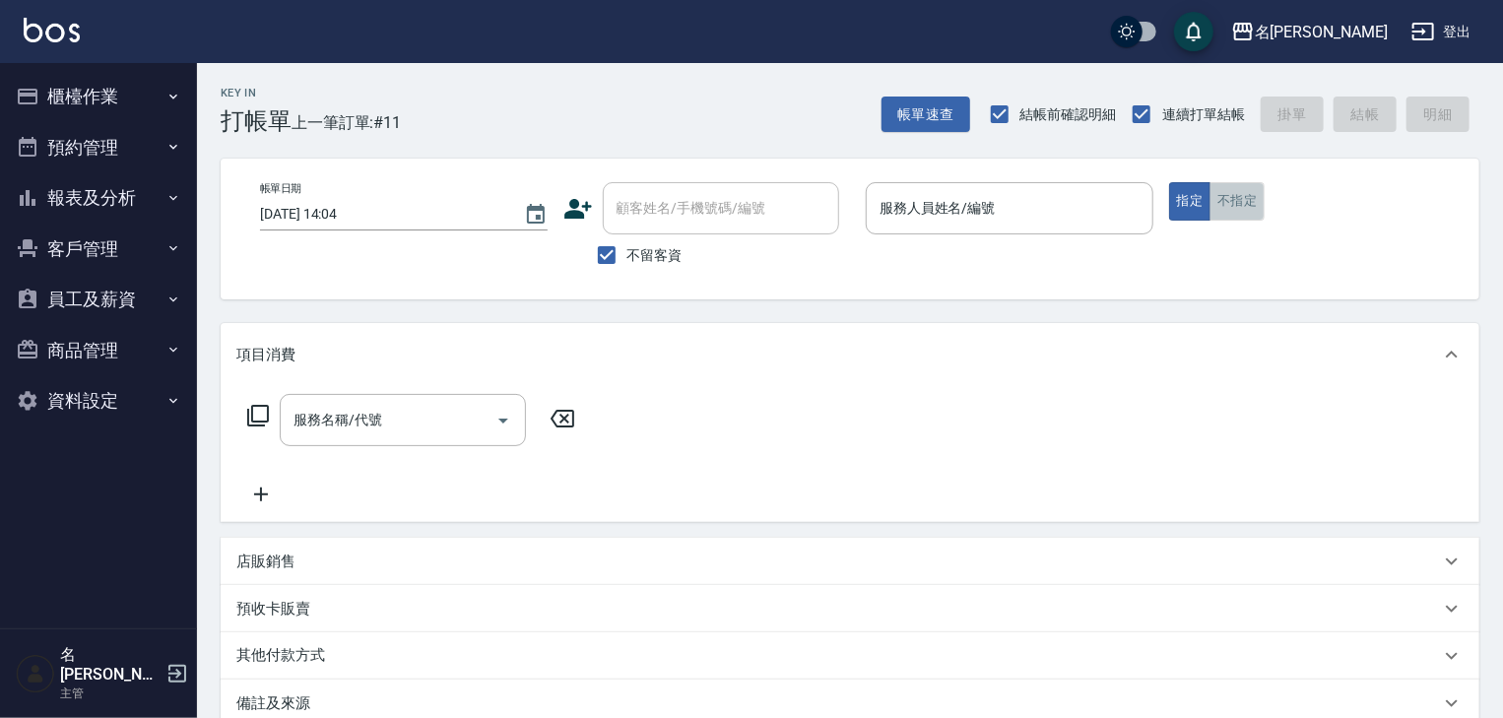
click at [1246, 211] on button "不指定" at bounding box center [1236, 201] width 55 height 38
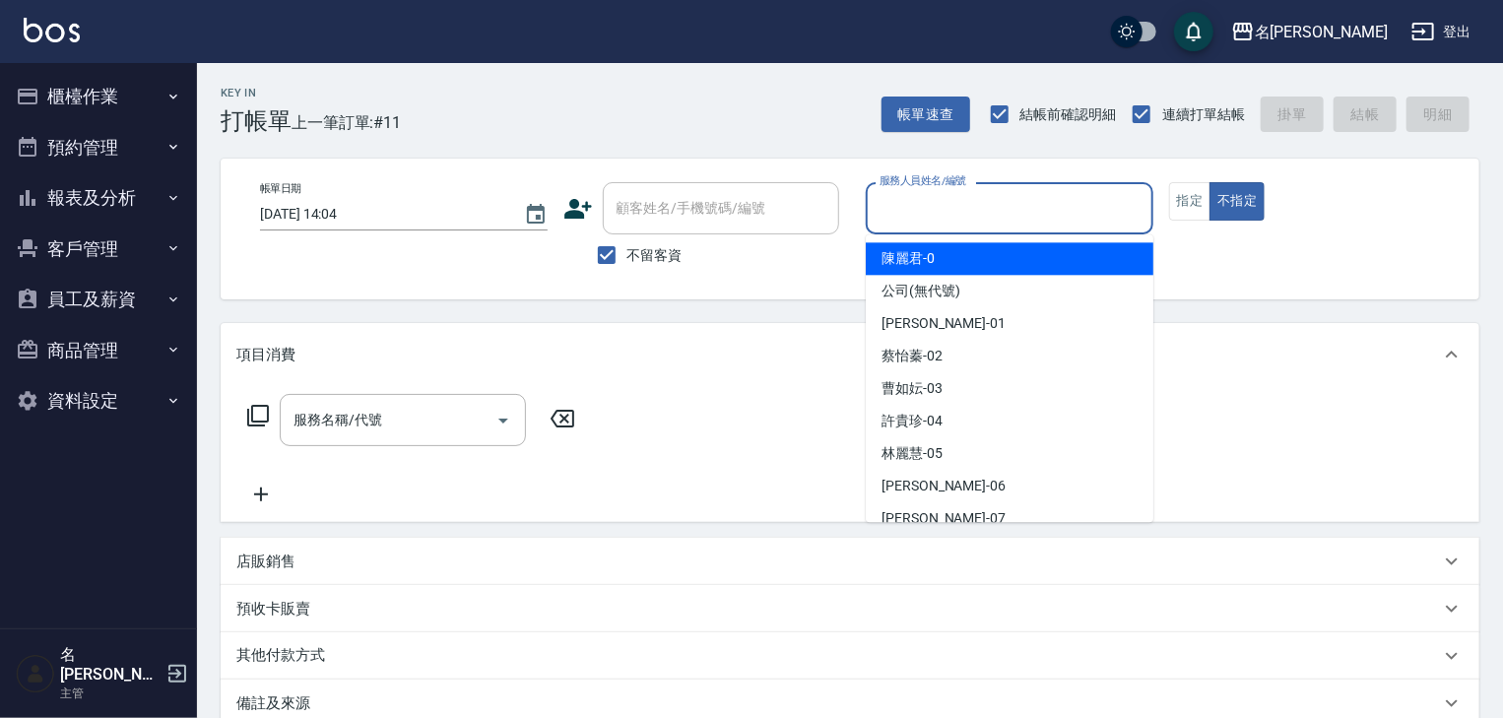
click at [960, 209] on input "服務人員姓名/編號" at bounding box center [1009, 208] width 270 height 34
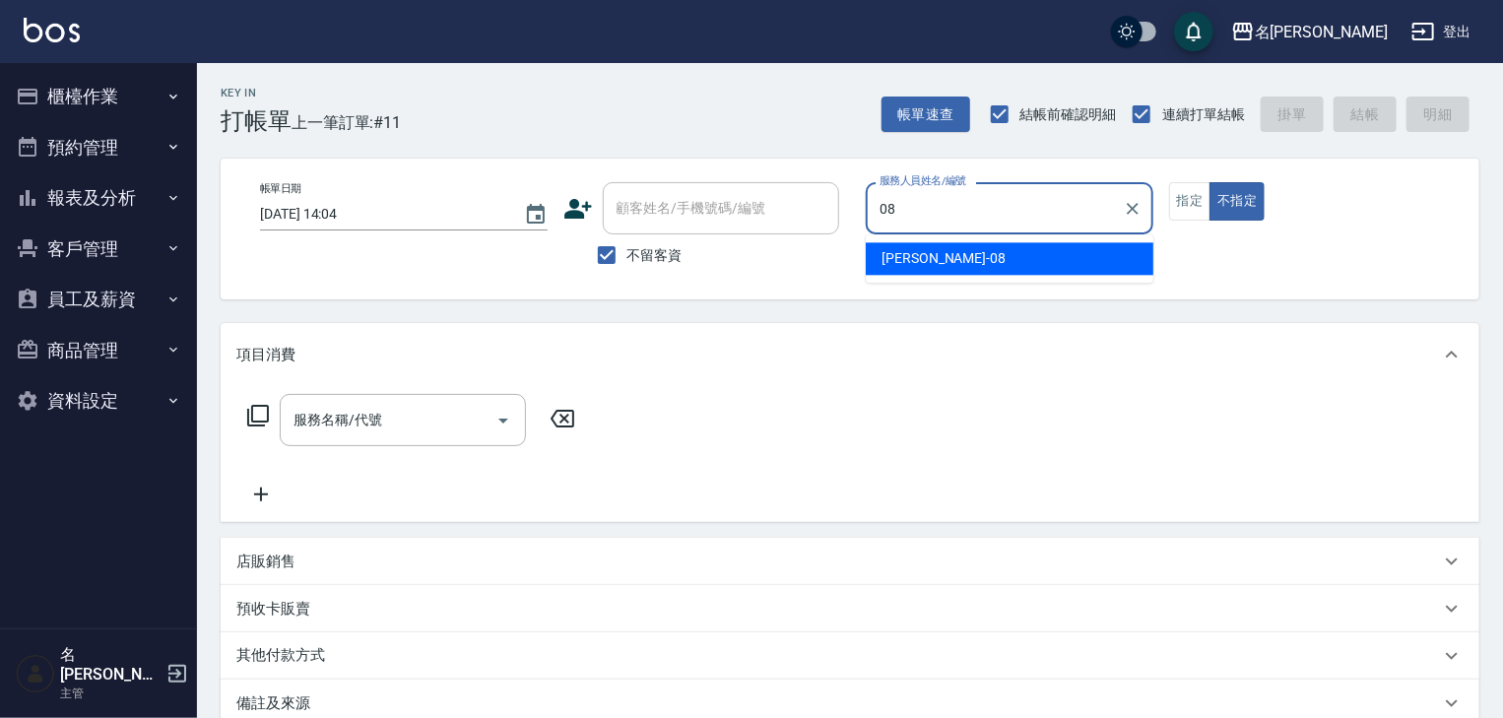
click at [892, 260] on span "蔡慈恩 -08" at bounding box center [943, 258] width 124 height 21
type input "[PERSON_NAME]-08"
click at [374, 414] on input "服務名稱/代號" at bounding box center [388, 420] width 199 height 34
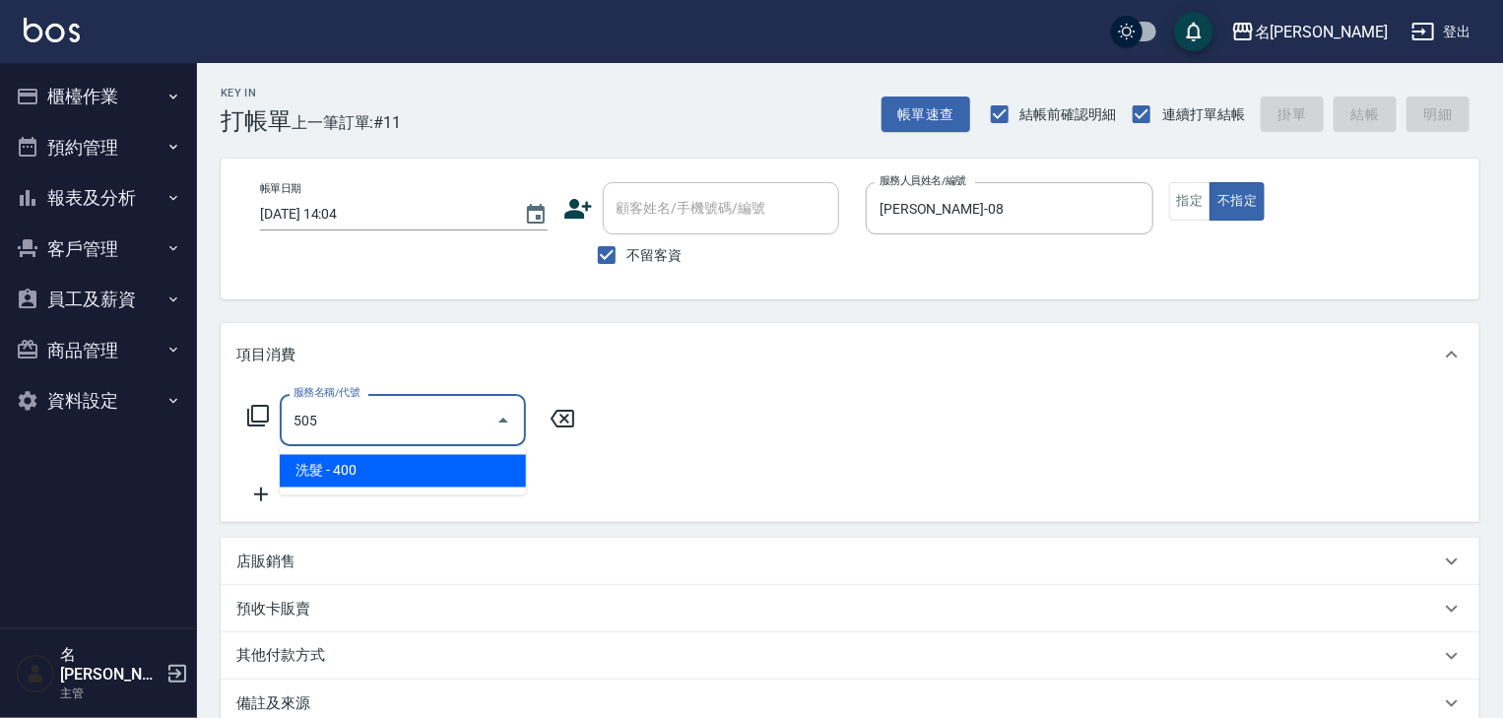
click at [386, 459] on span "洗髮 - 400" at bounding box center [403, 471] width 246 height 32
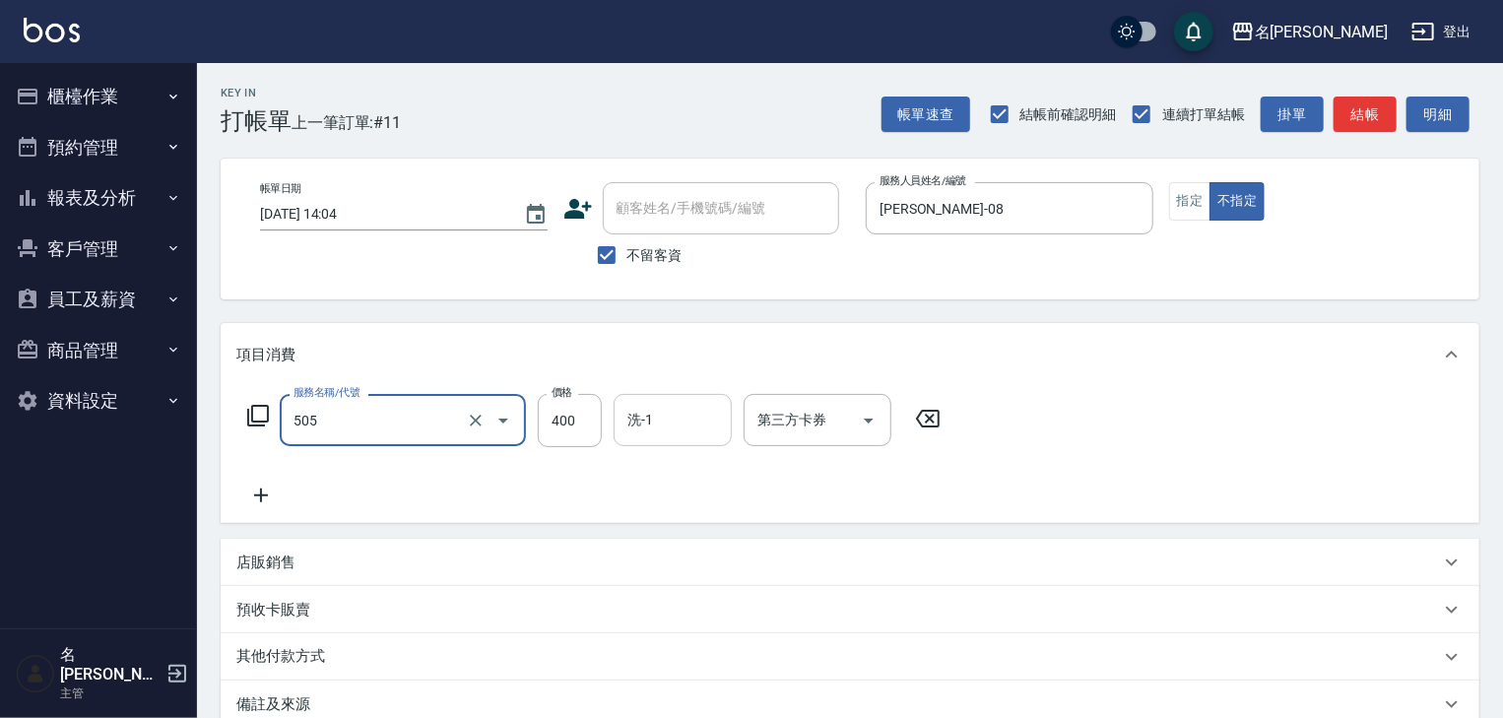
type input "洗髮(505)"
click at [666, 430] on input "洗-1" at bounding box center [672, 420] width 100 height 34
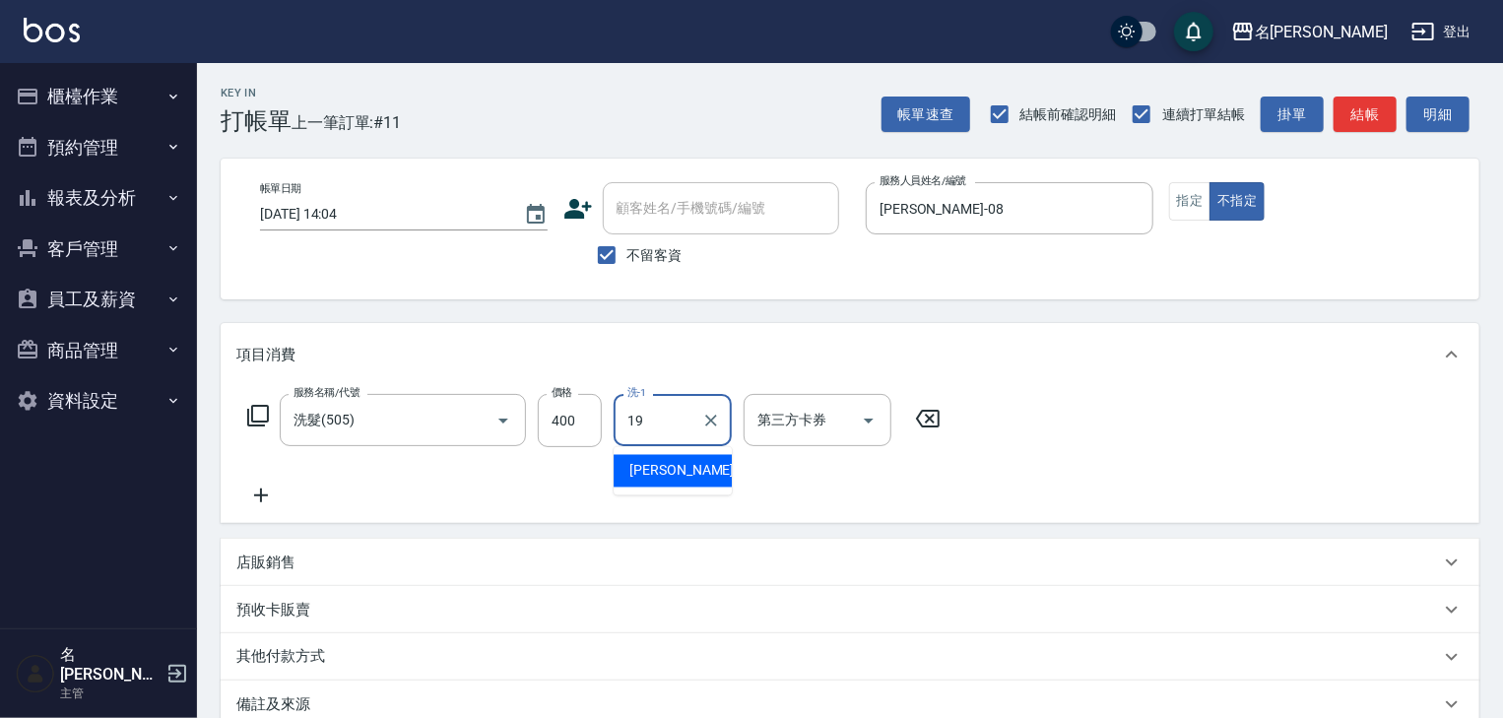
click at [648, 472] on span "游昕 -19" at bounding box center [691, 471] width 124 height 21
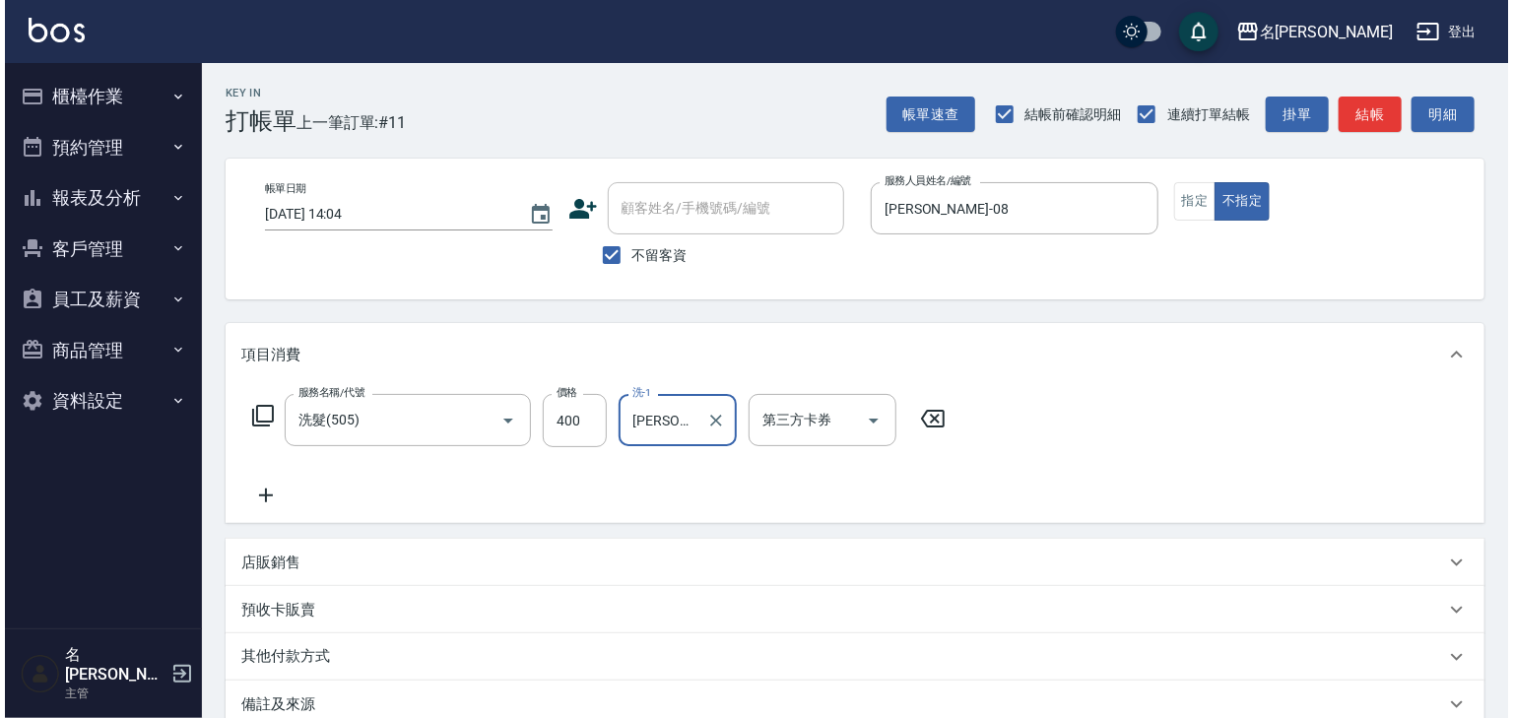
scroll to position [230, 0]
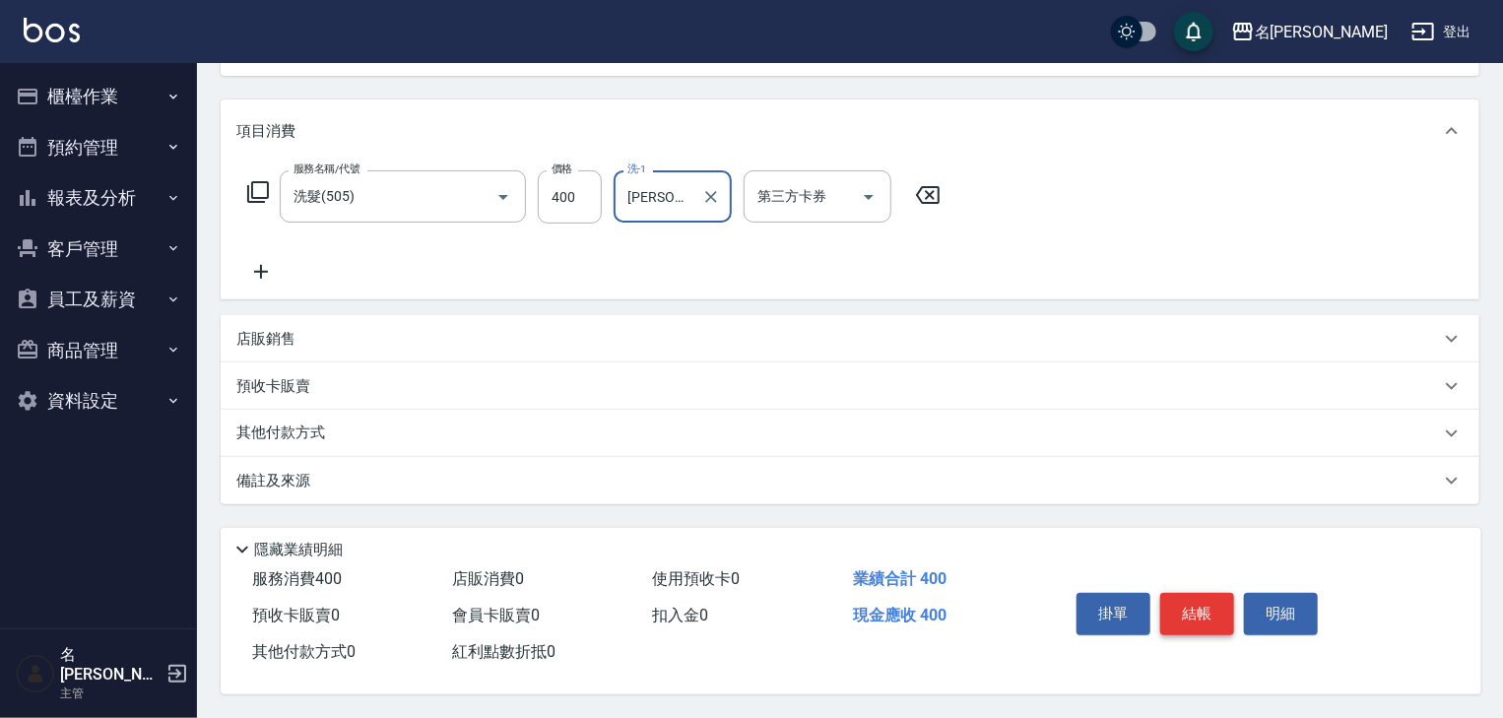
type input "[PERSON_NAME]-19"
click at [1190, 609] on button "結帳" at bounding box center [1197, 613] width 74 height 41
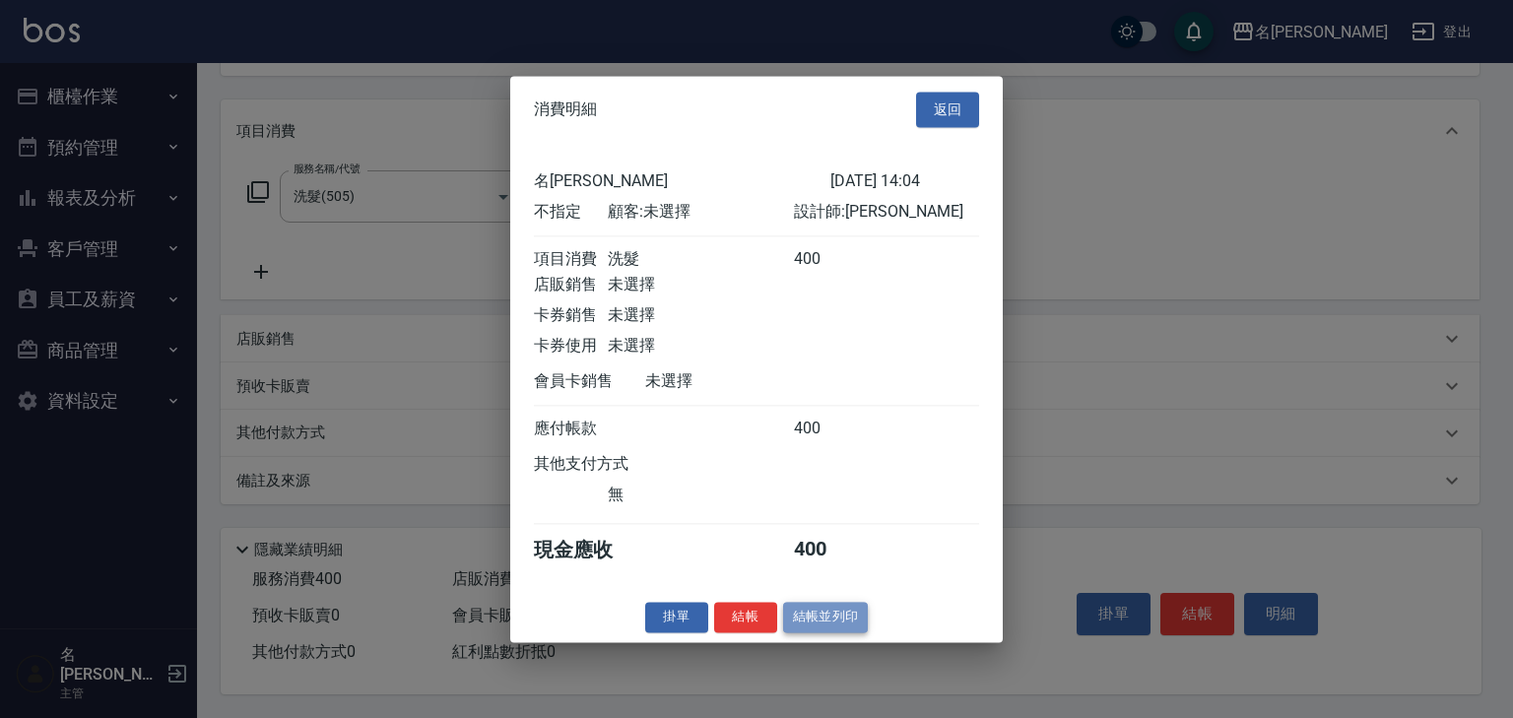
click at [789, 614] on button "結帳並列印" at bounding box center [826, 617] width 86 height 31
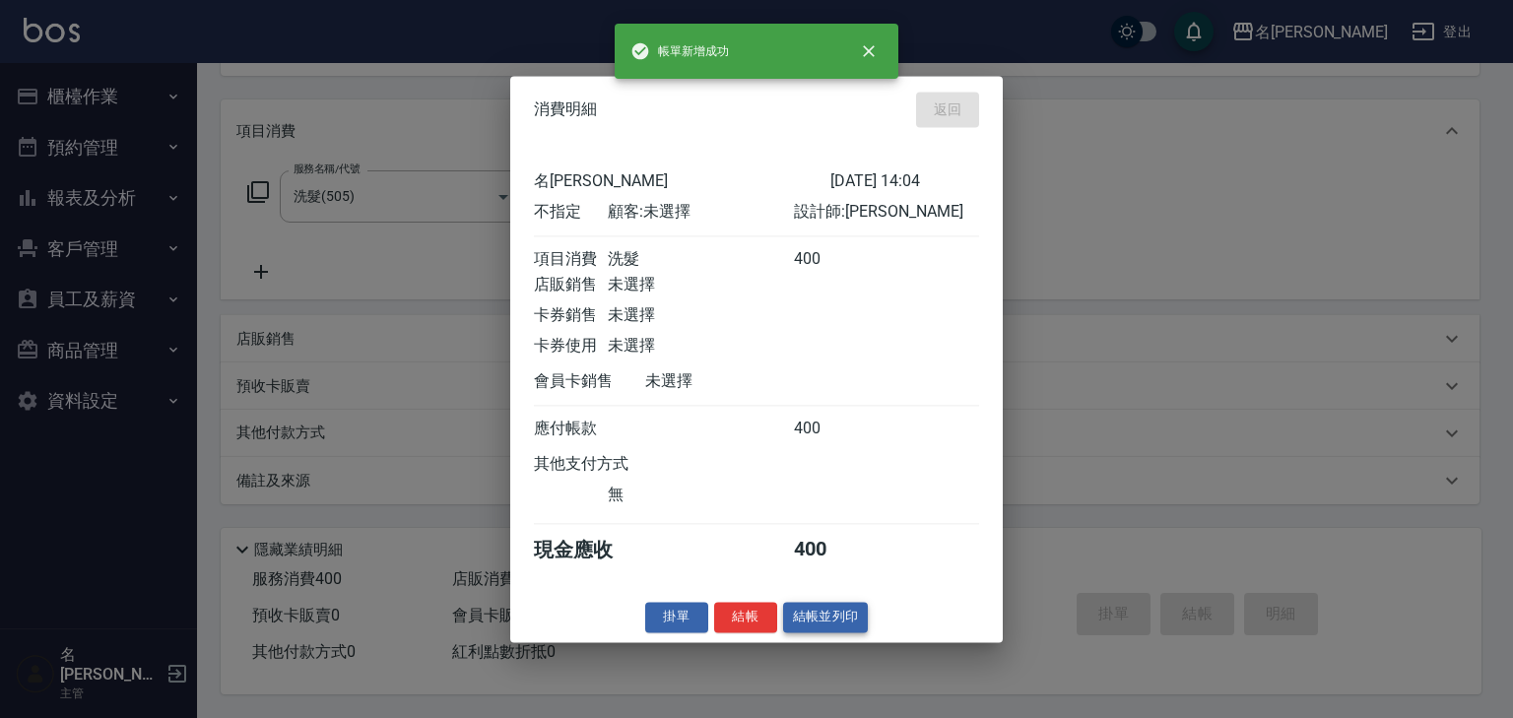
type input "2025/08/24 14:10"
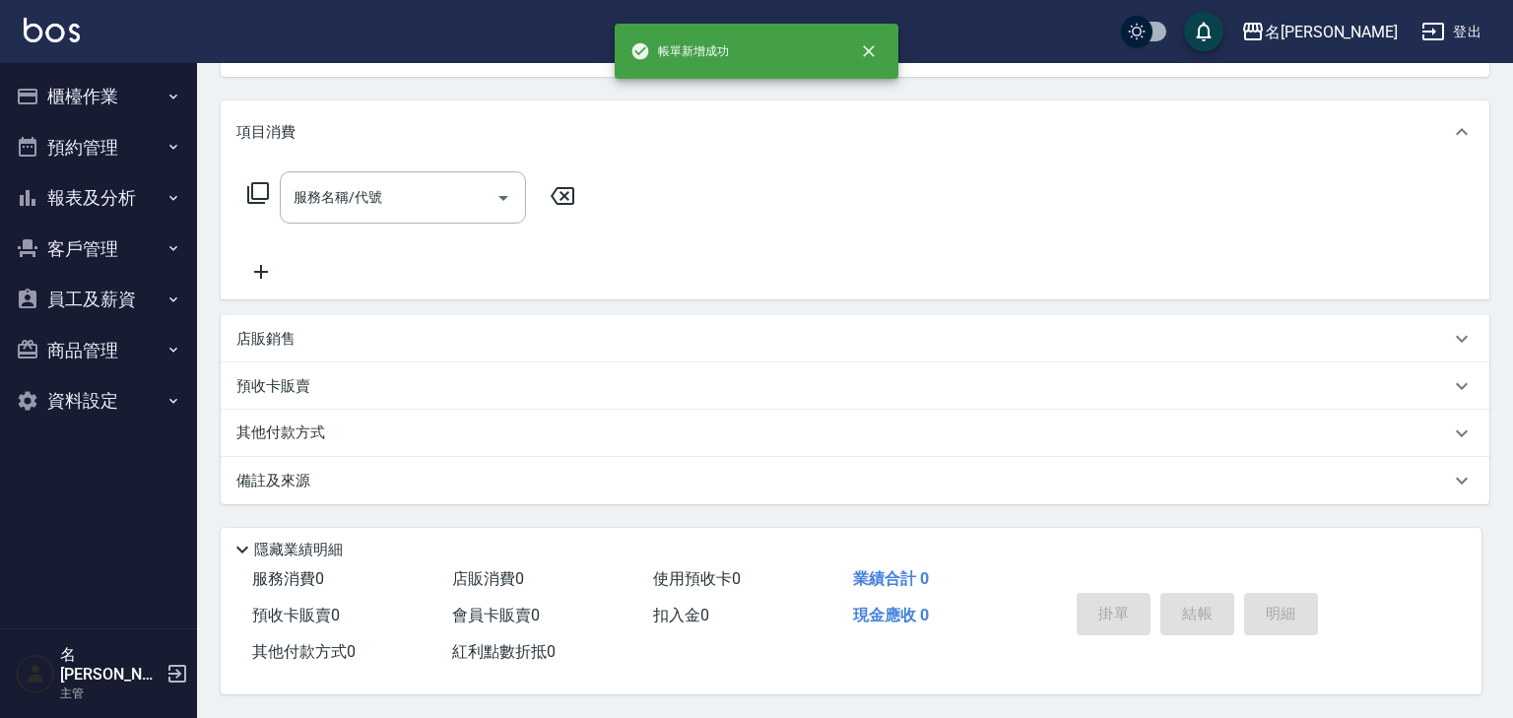
scroll to position [0, 0]
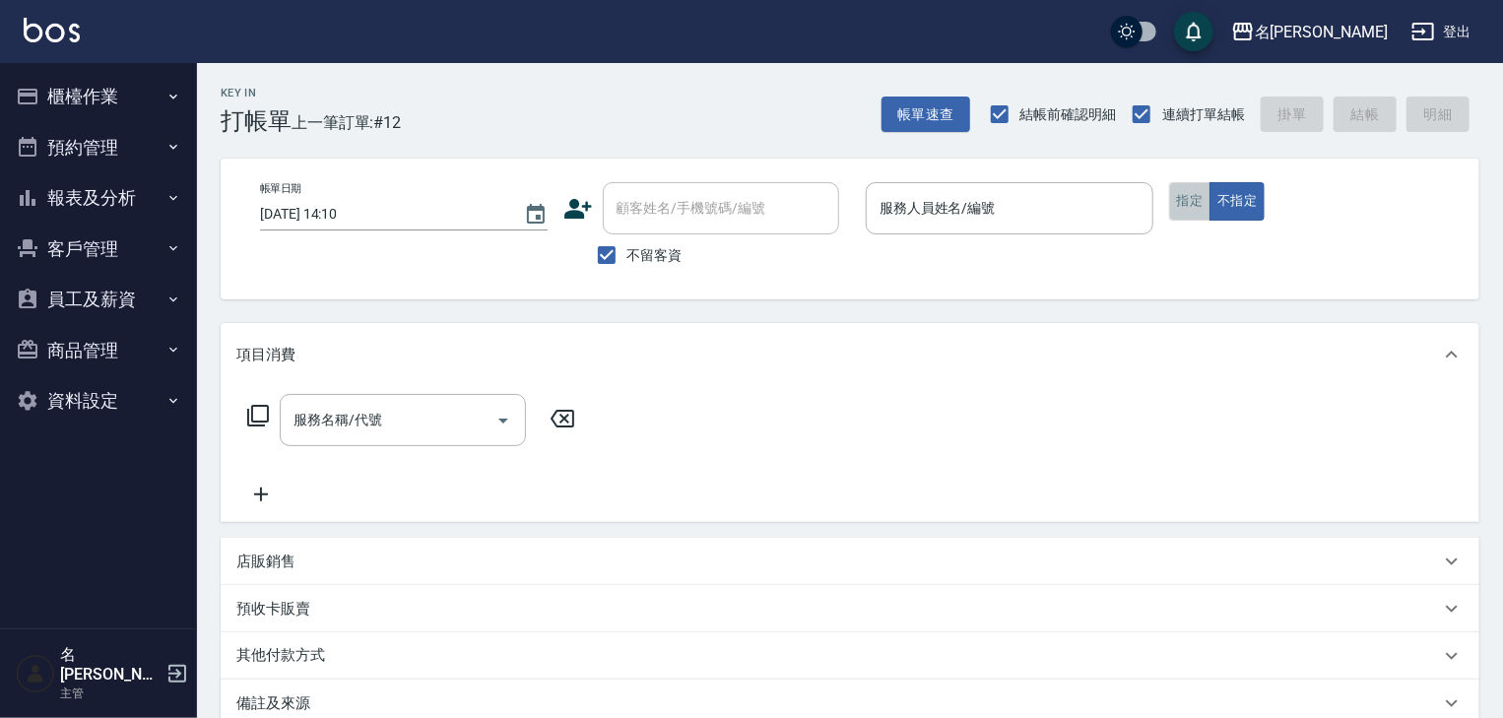
click at [1178, 203] on button "指定" at bounding box center [1190, 201] width 42 height 38
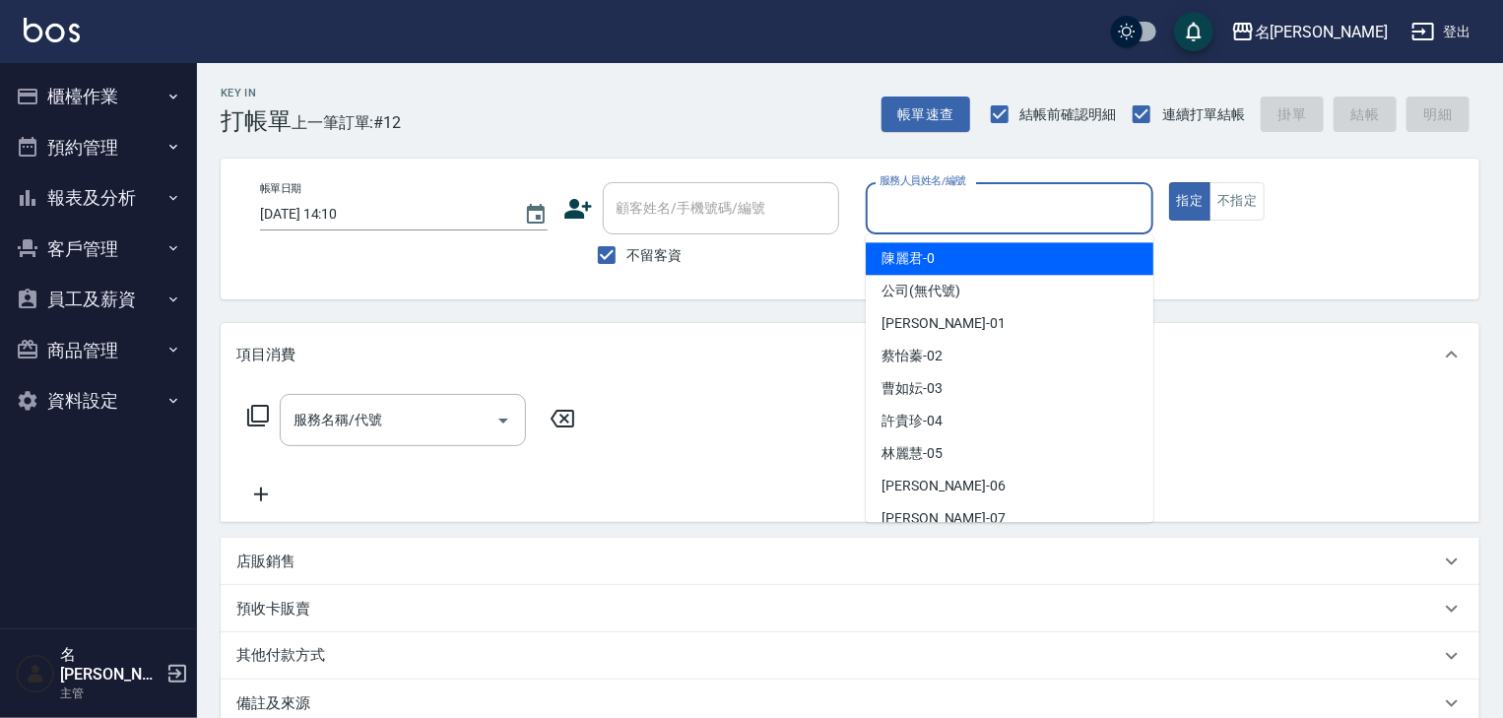
click at [971, 219] on input "服務人員姓名/編號" at bounding box center [1009, 208] width 270 height 34
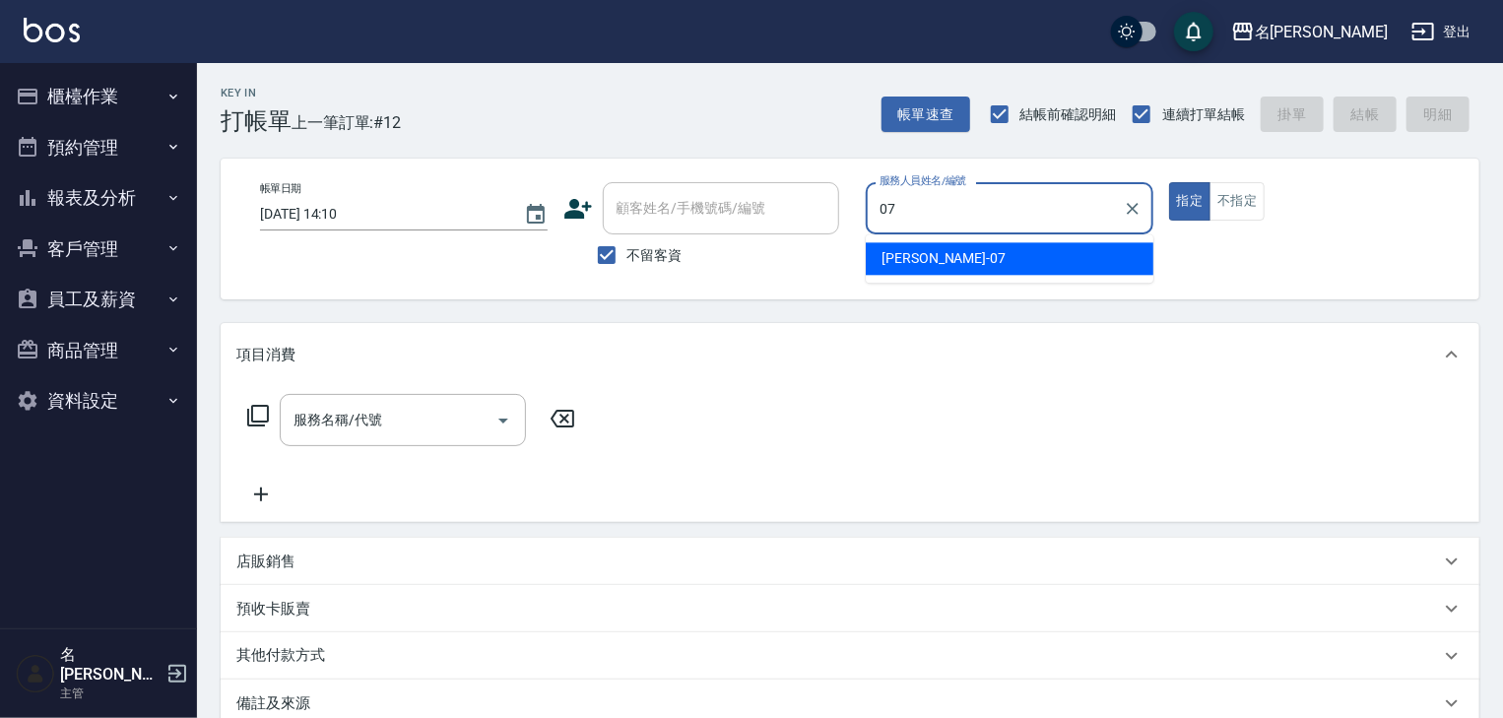
click at [906, 261] on span "高淳涵 -07" at bounding box center [943, 258] width 124 height 21
type input "[PERSON_NAME]-07"
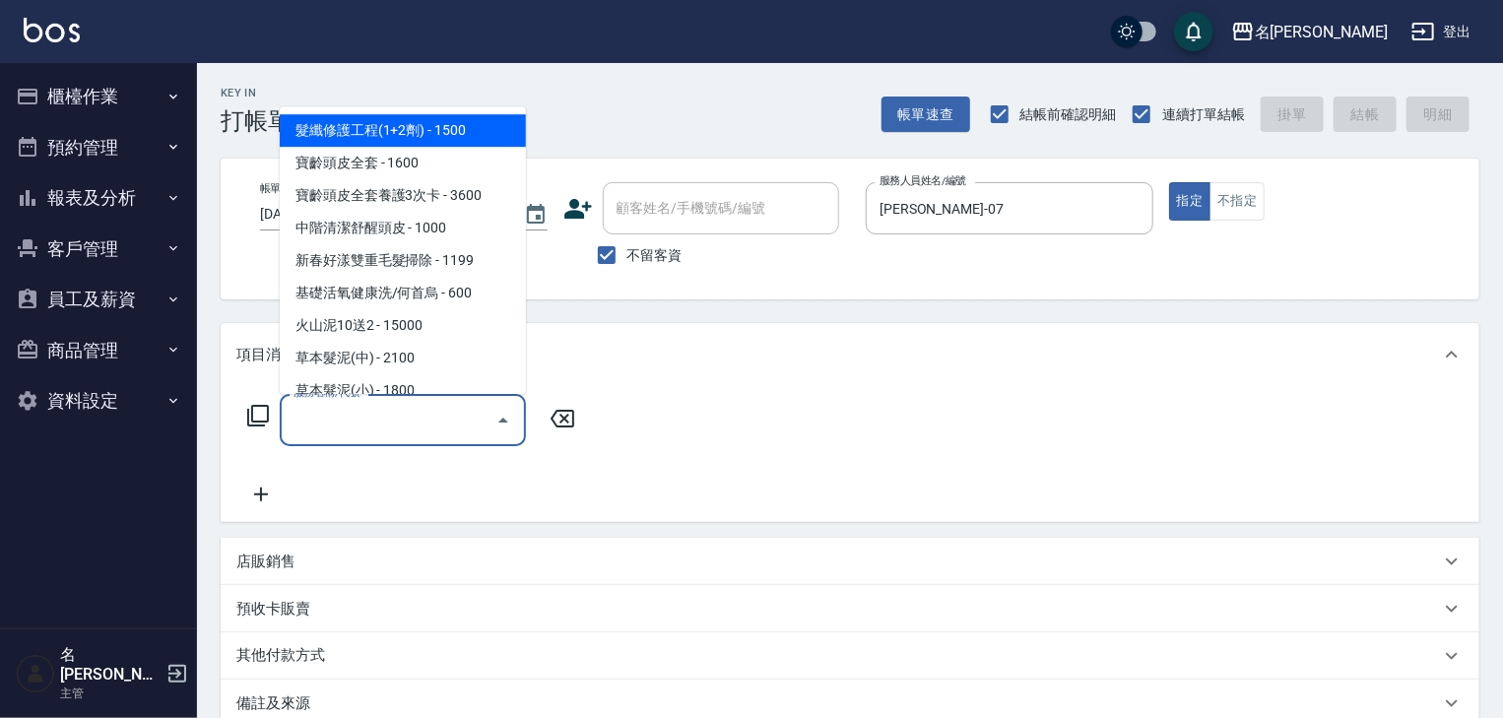
click at [396, 418] on input "服務名稱/代號" at bounding box center [388, 420] width 199 height 34
click at [263, 410] on icon at bounding box center [258, 416] width 24 height 24
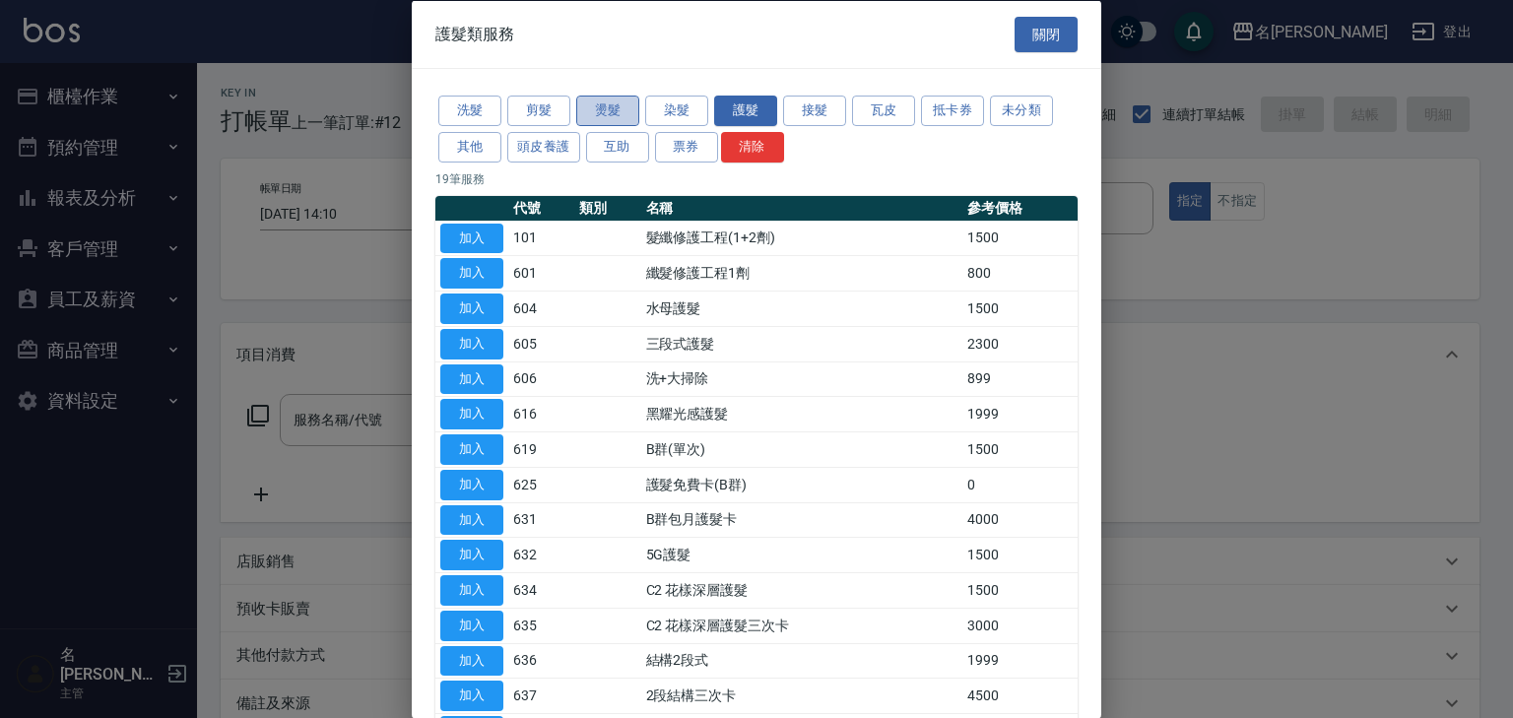
click at [595, 113] on button "燙髮" at bounding box center [607, 111] width 63 height 31
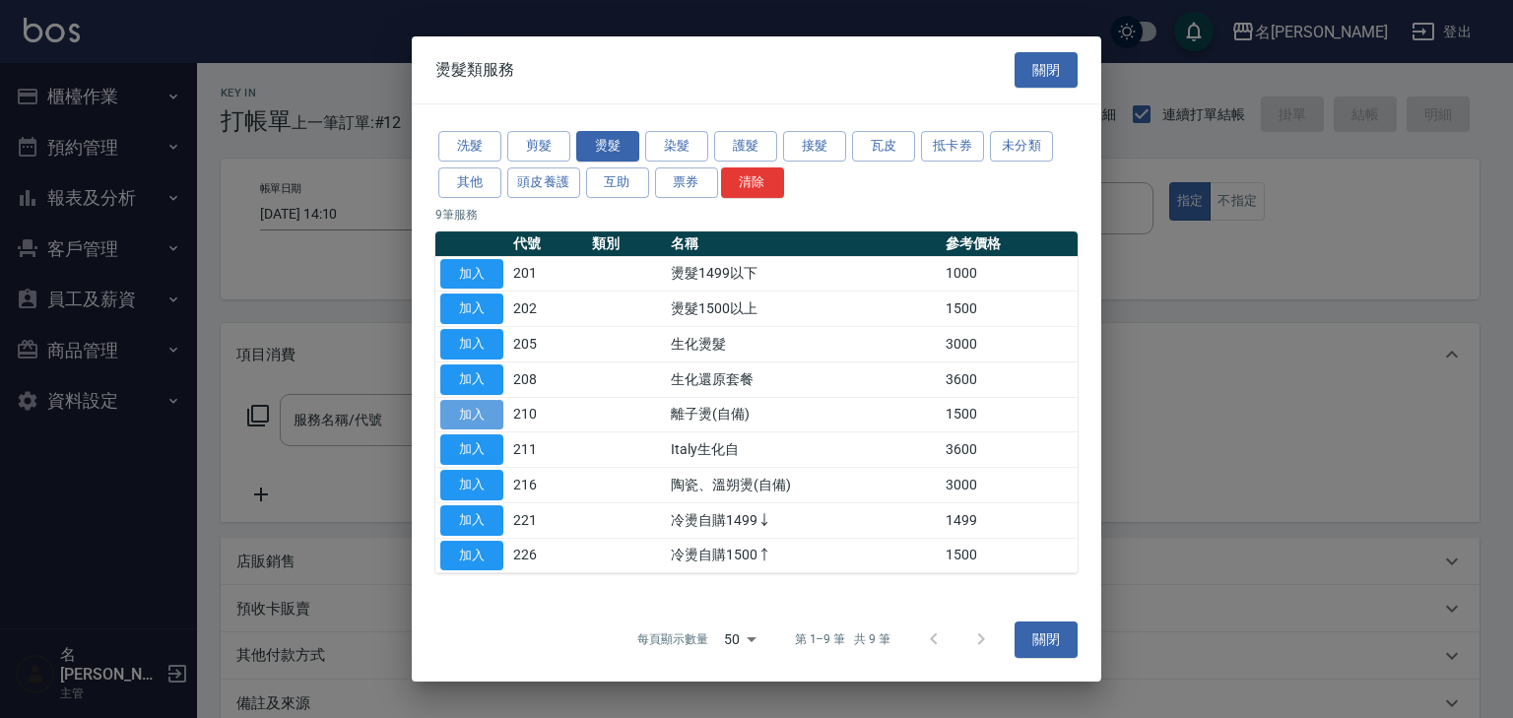
click at [484, 414] on button "加入" at bounding box center [471, 415] width 63 height 31
type input "離子燙(自備)(210)"
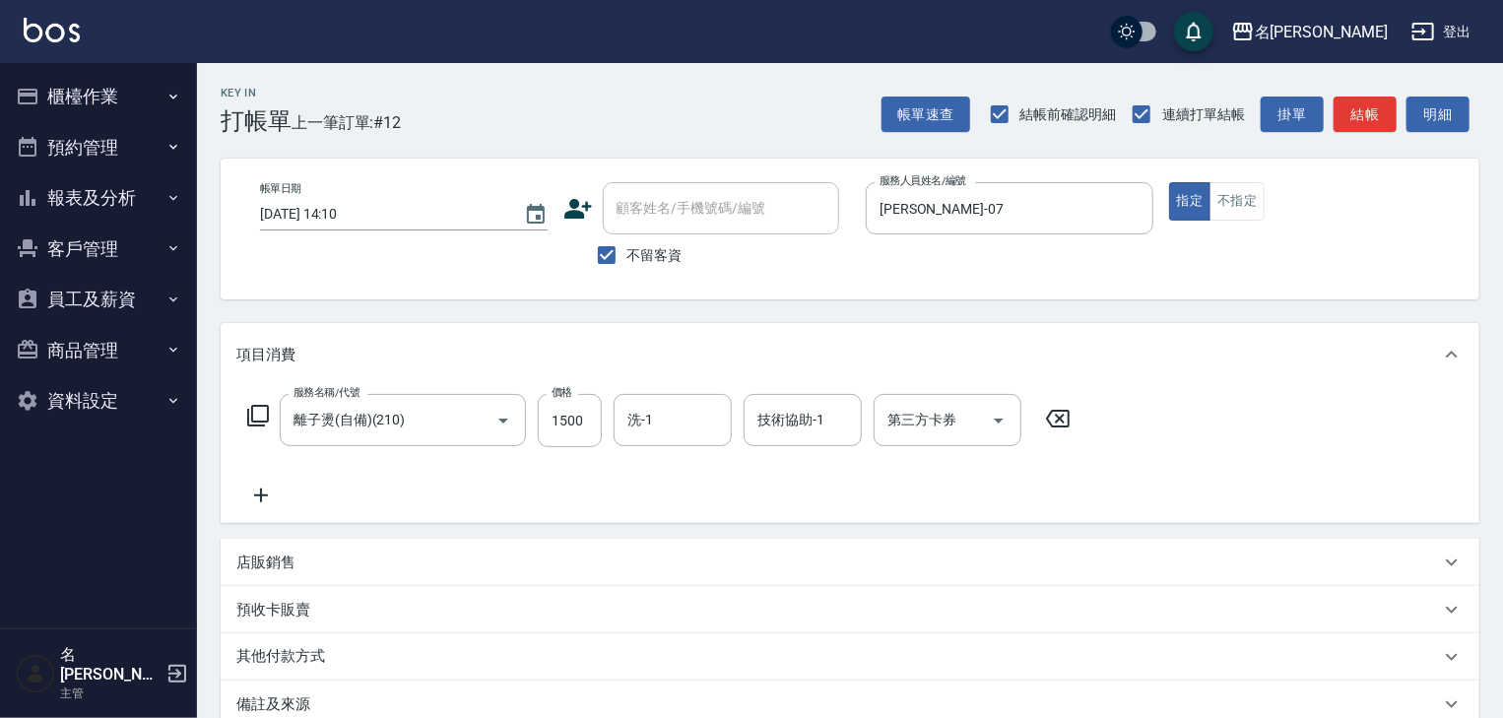
click at [264, 498] on icon at bounding box center [260, 495] width 49 height 24
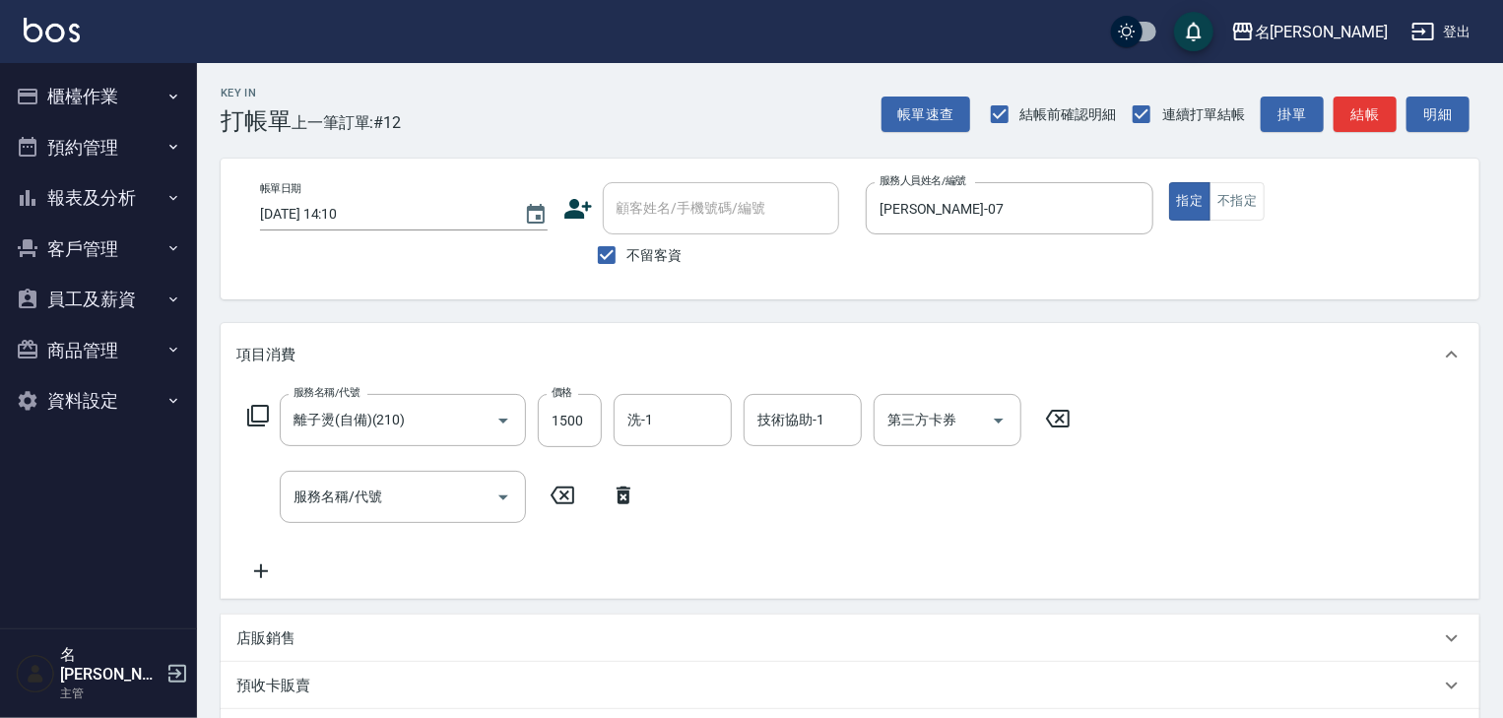
click at [254, 423] on icon at bounding box center [258, 416] width 24 height 24
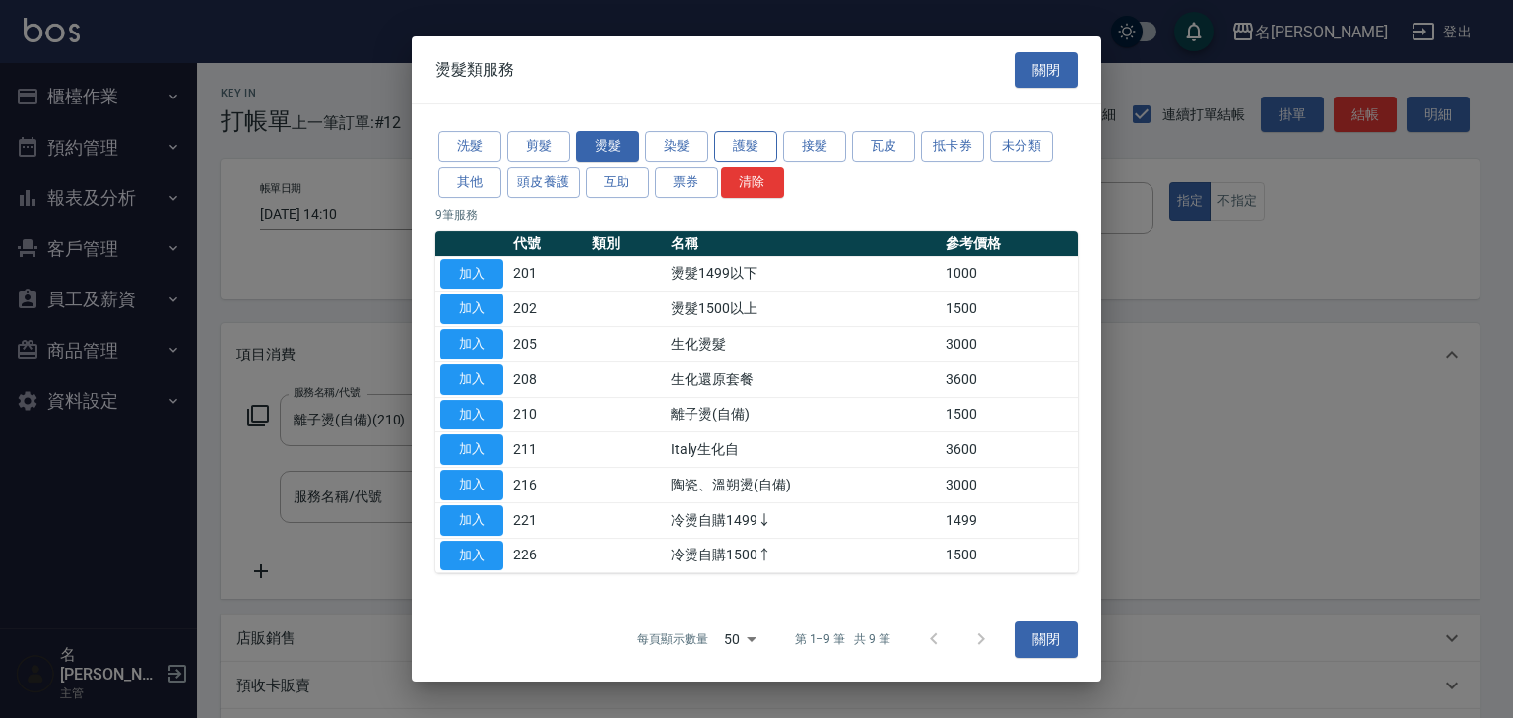
click at [763, 142] on button "護髮" at bounding box center [745, 146] width 63 height 31
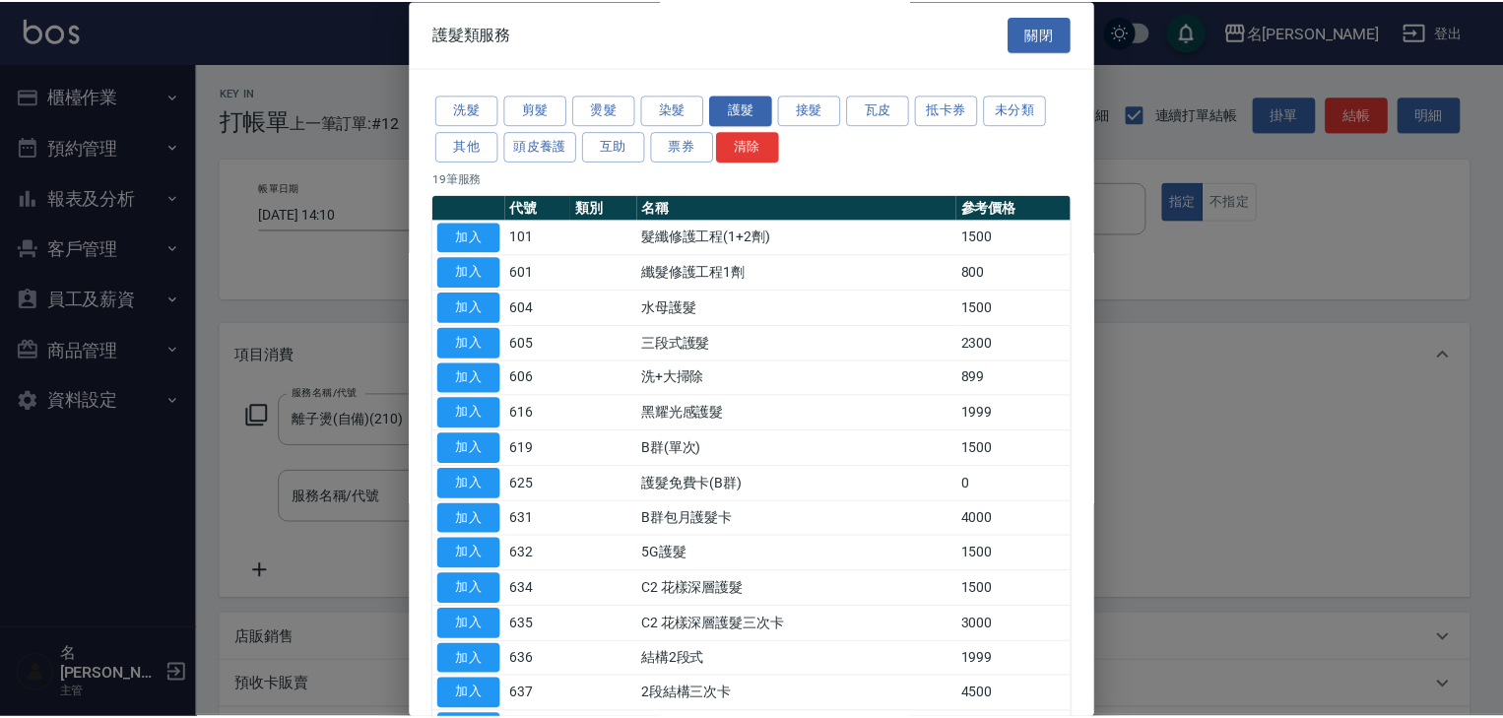
scroll to position [275, 0]
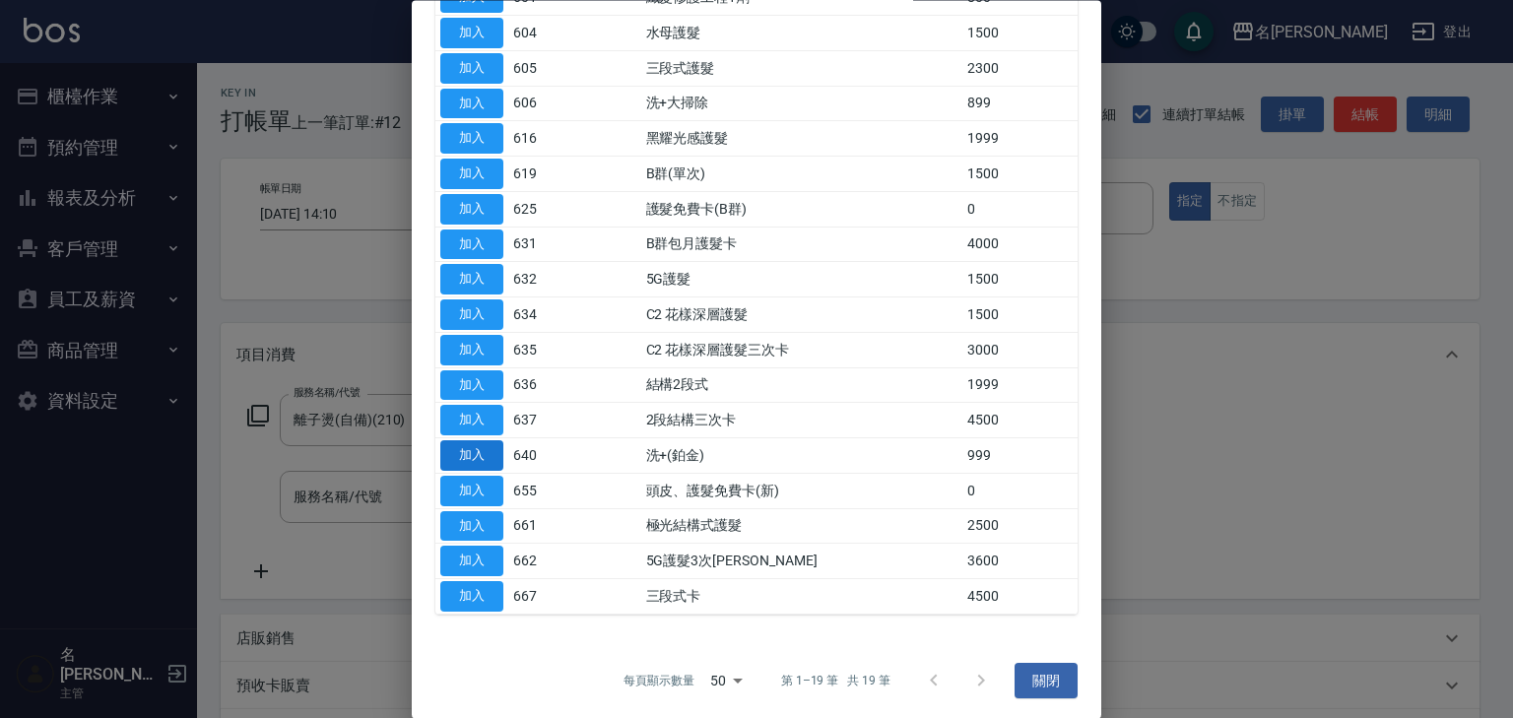
click at [481, 448] on button "加入" at bounding box center [471, 456] width 63 height 31
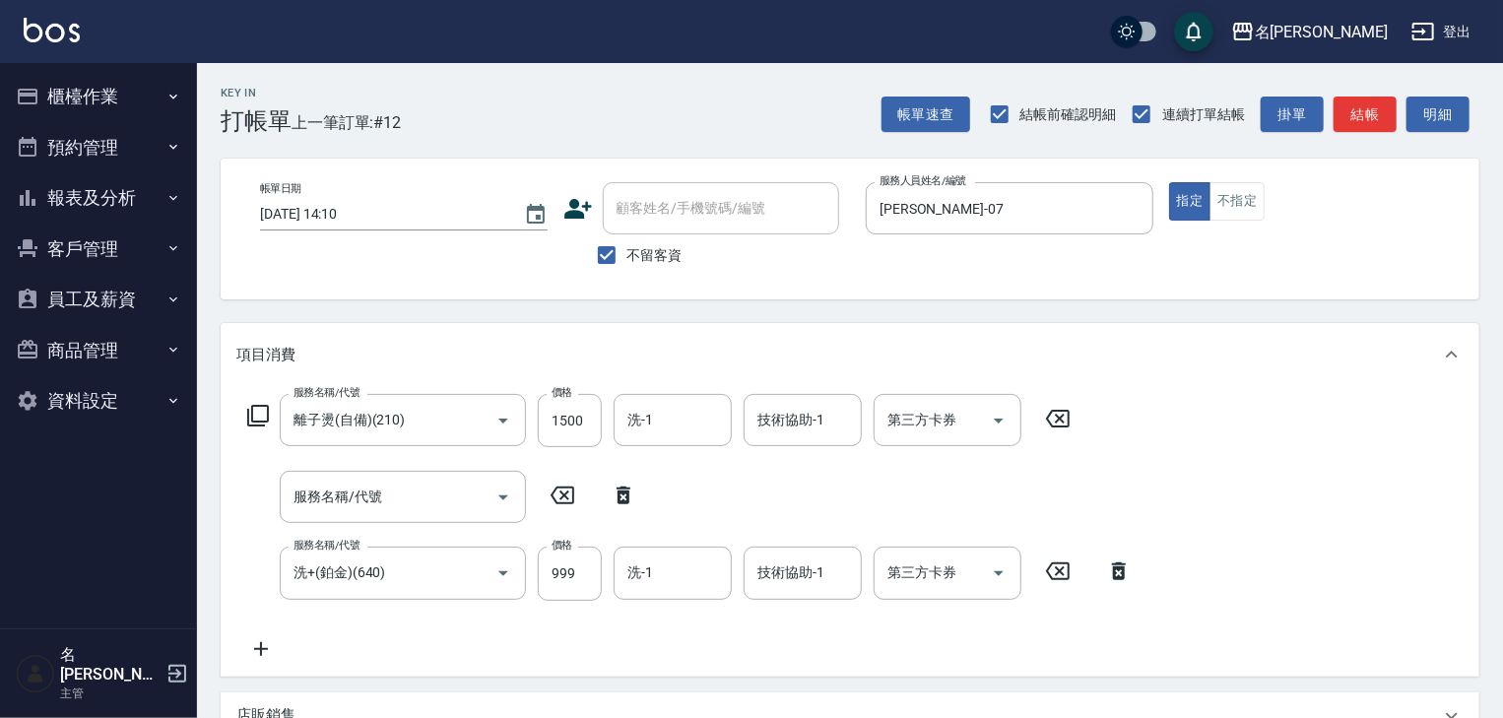
click at [621, 496] on icon at bounding box center [623, 495] width 49 height 24
type input "洗+(鉑金)(640)"
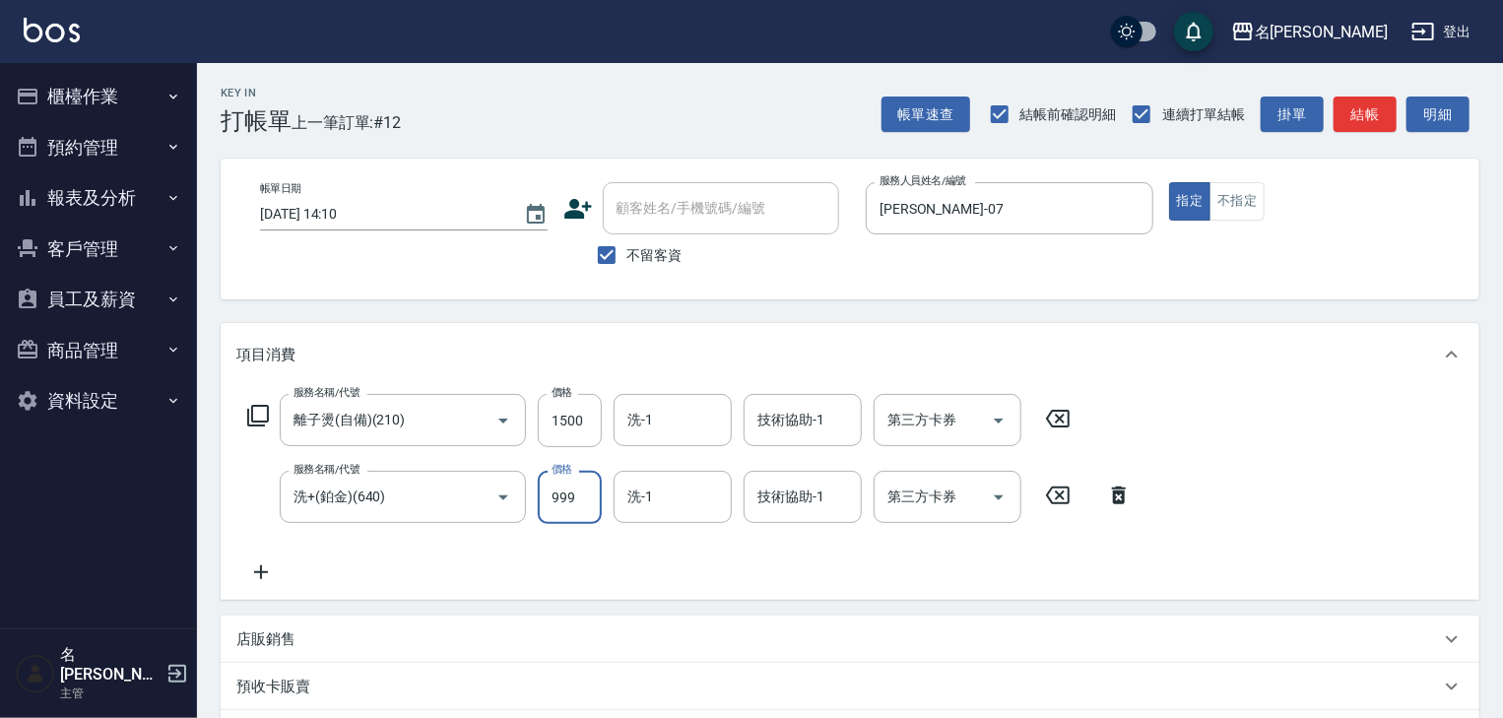
click at [552, 507] on input "999" at bounding box center [570, 497] width 64 height 53
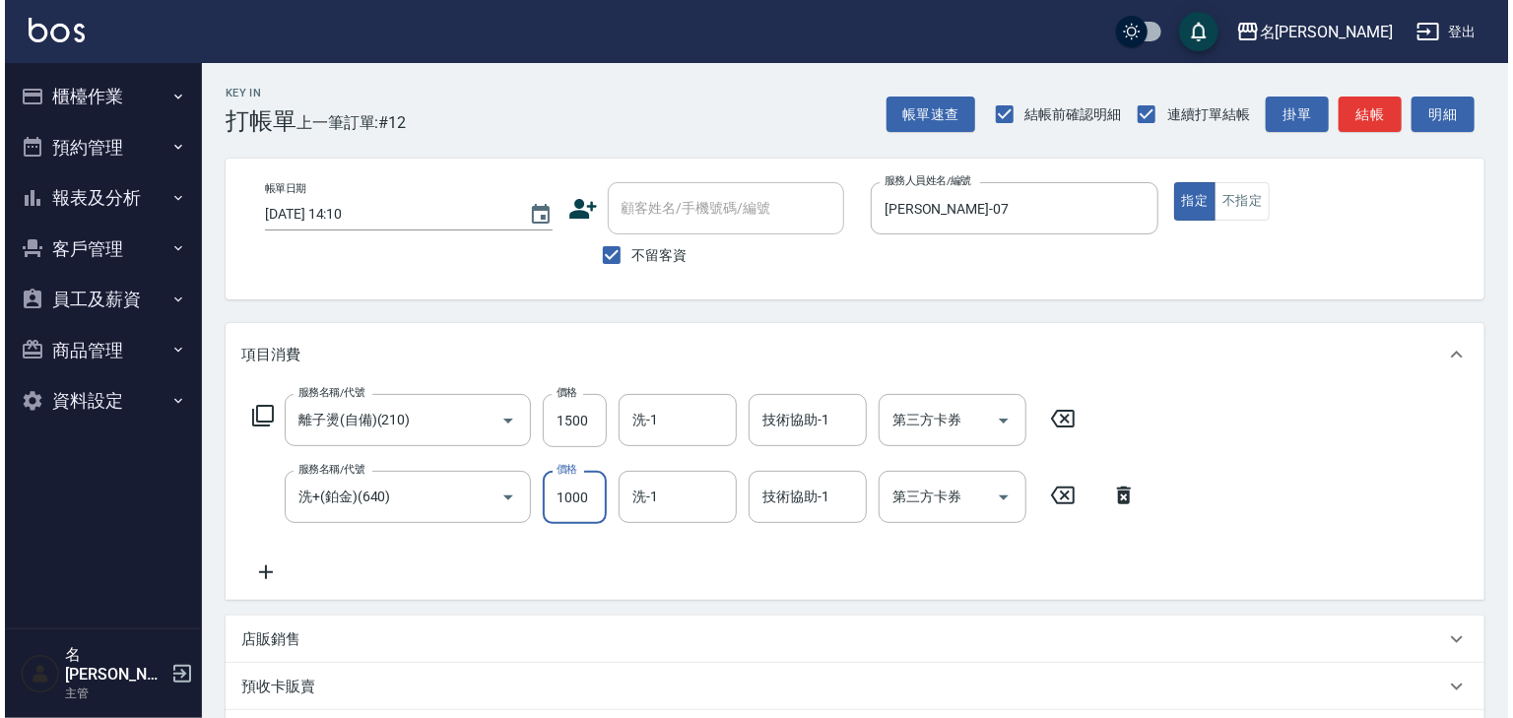
scroll to position [307, 0]
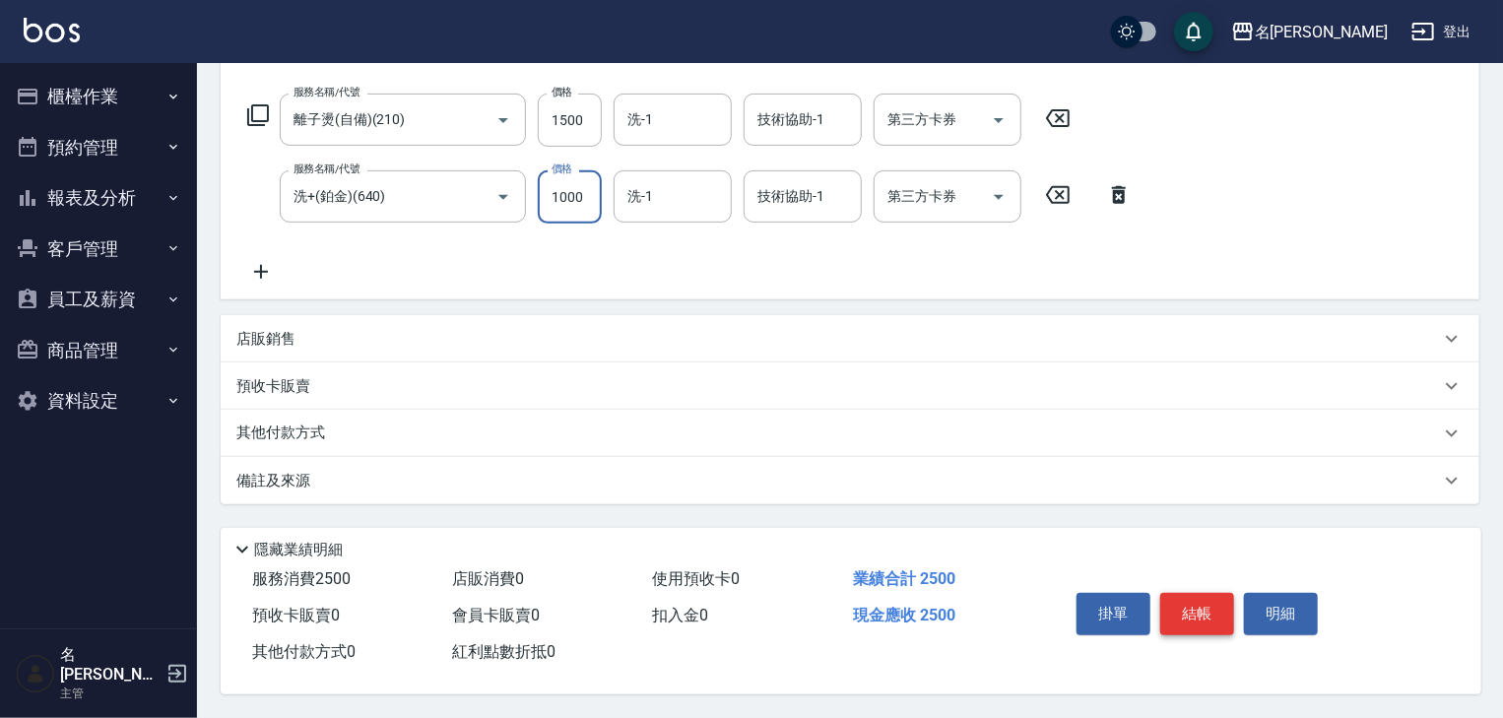
type input "1000"
click at [1207, 610] on button "結帳" at bounding box center [1197, 613] width 74 height 41
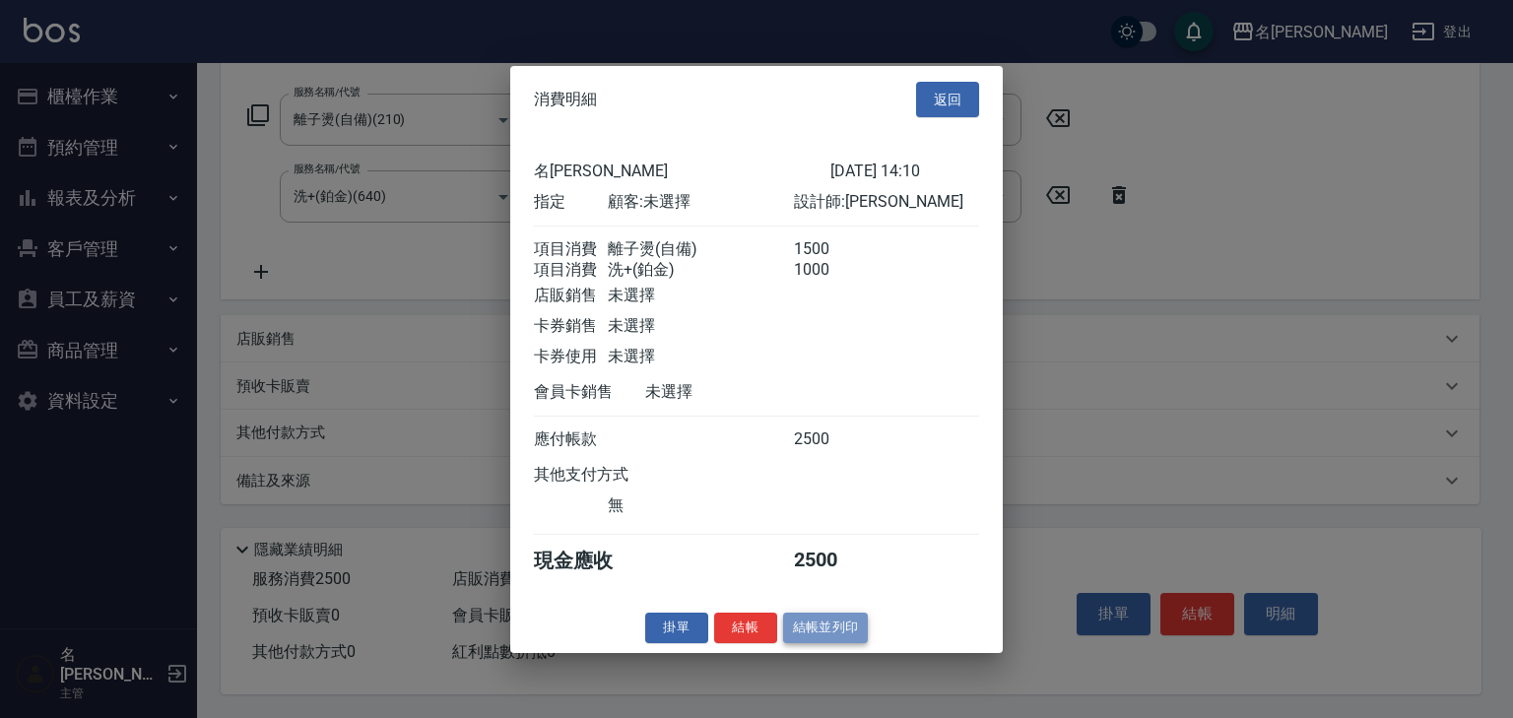
click at [821, 641] on button "結帳並列印" at bounding box center [826, 627] width 86 height 31
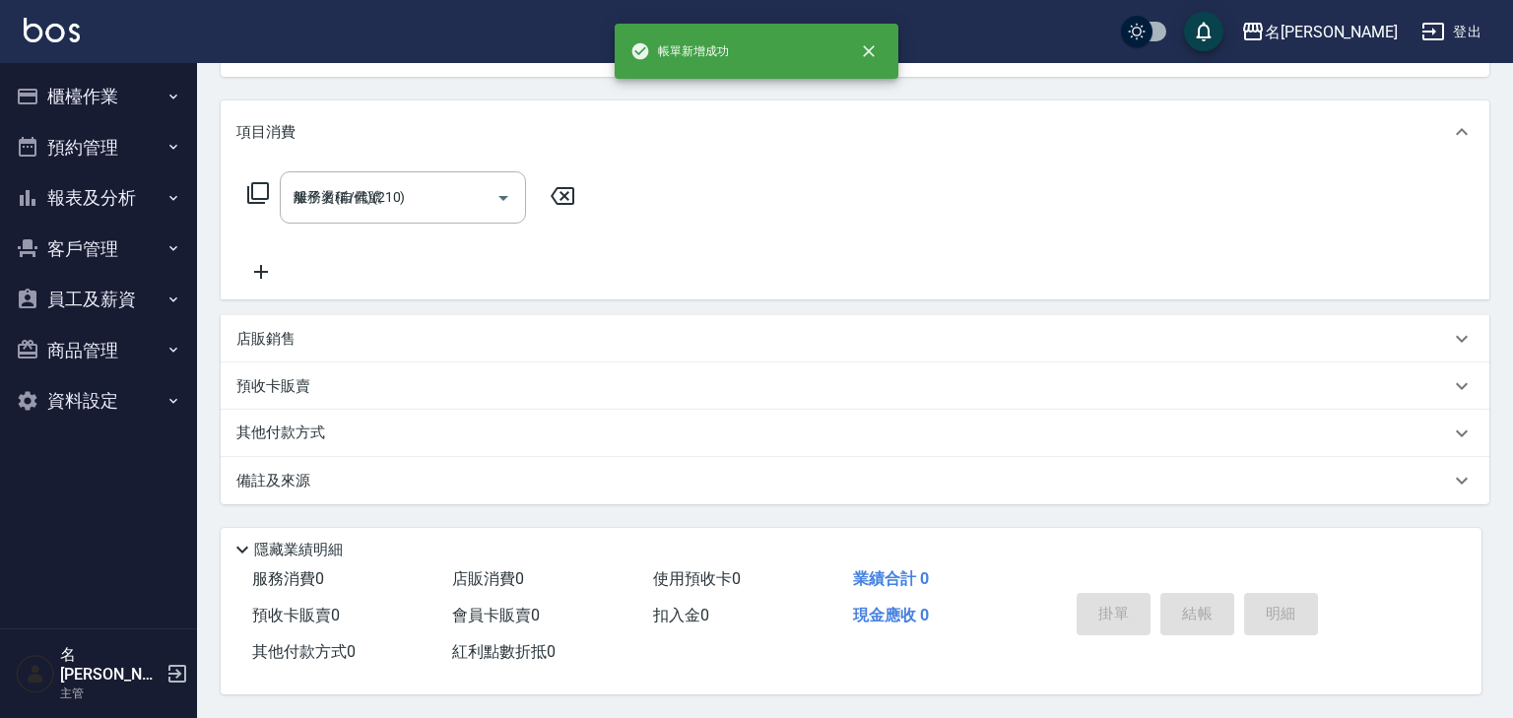
type input "2025/08/24 14:16"
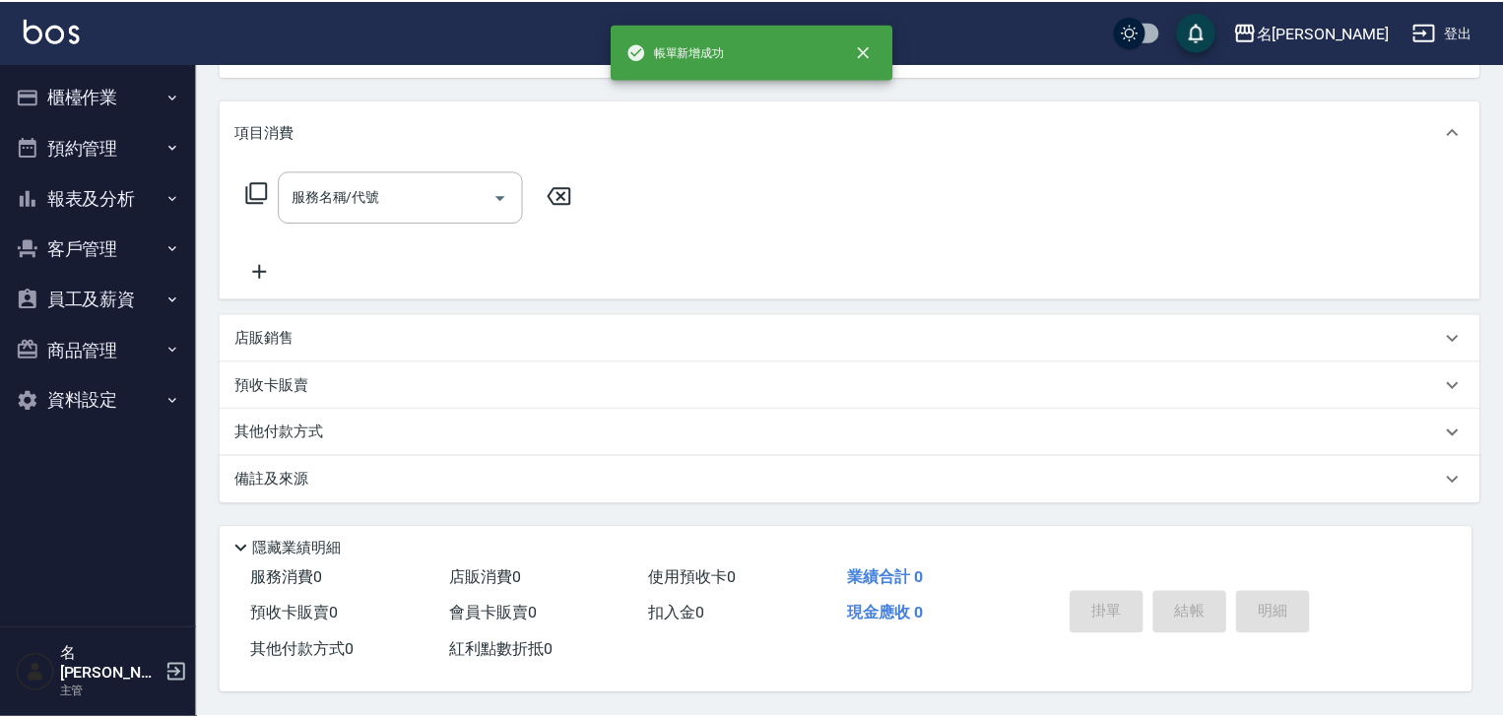
scroll to position [0, 0]
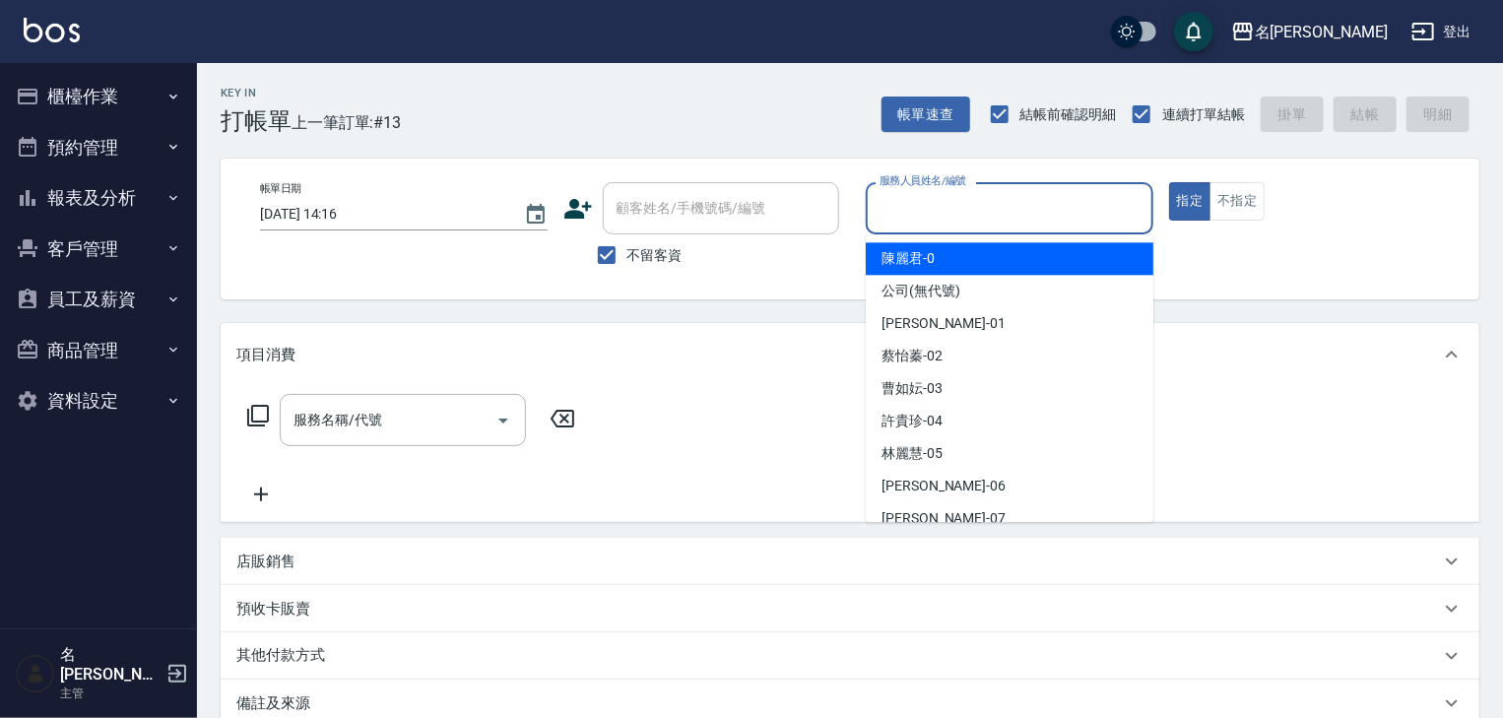
click at [911, 216] on input "服務人員姓名/編號" at bounding box center [1009, 208] width 270 height 34
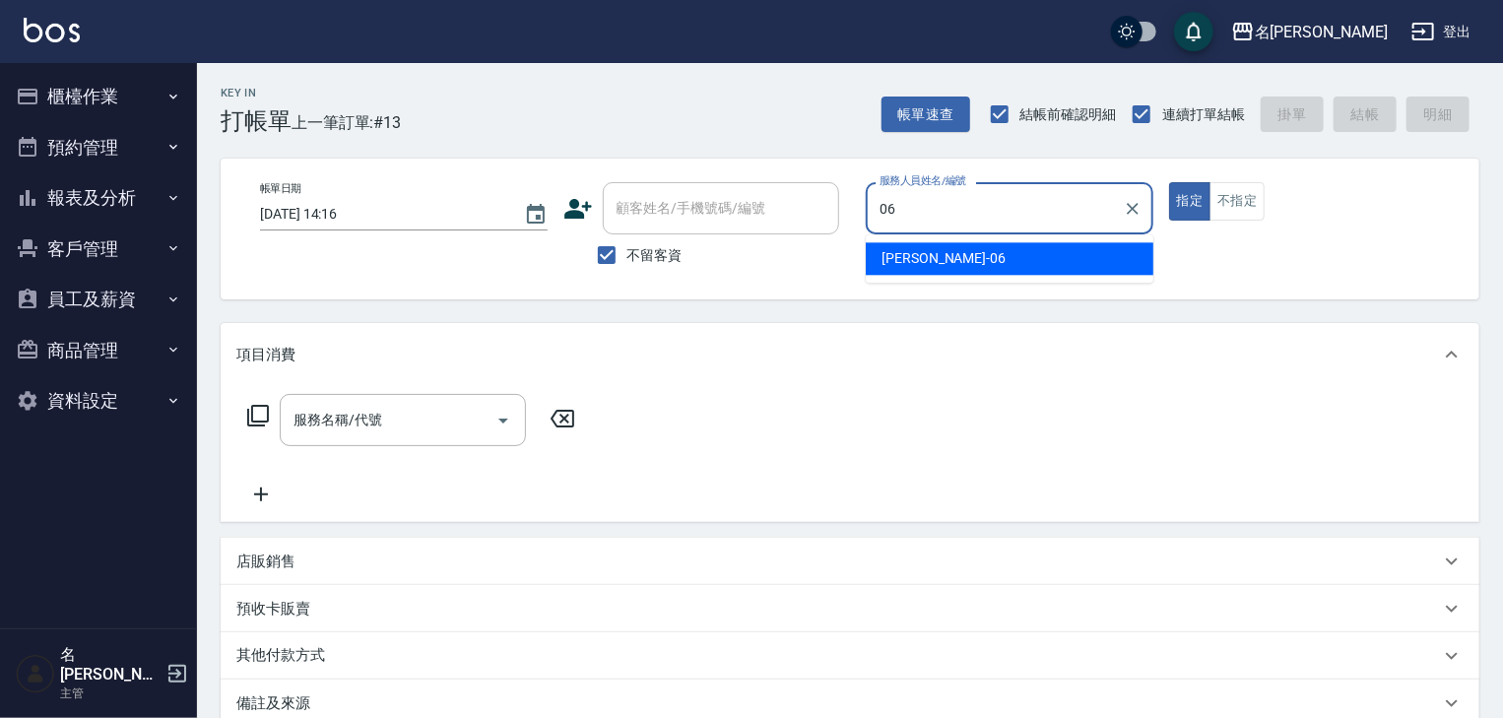
click at [918, 272] on div "阿龔 -06" at bounding box center [1010, 258] width 288 height 32
type input "[PERSON_NAME]-06"
click at [918, 270] on div "帳單日期 2025/08/24 14:16 顧客姓名/手機號碼/編號 顧客姓名/手機號碼/編號 不留客資 服務人員姓名/編號 阿龔-06 服務人員姓名/編號 …" at bounding box center [849, 229] width 1211 height 94
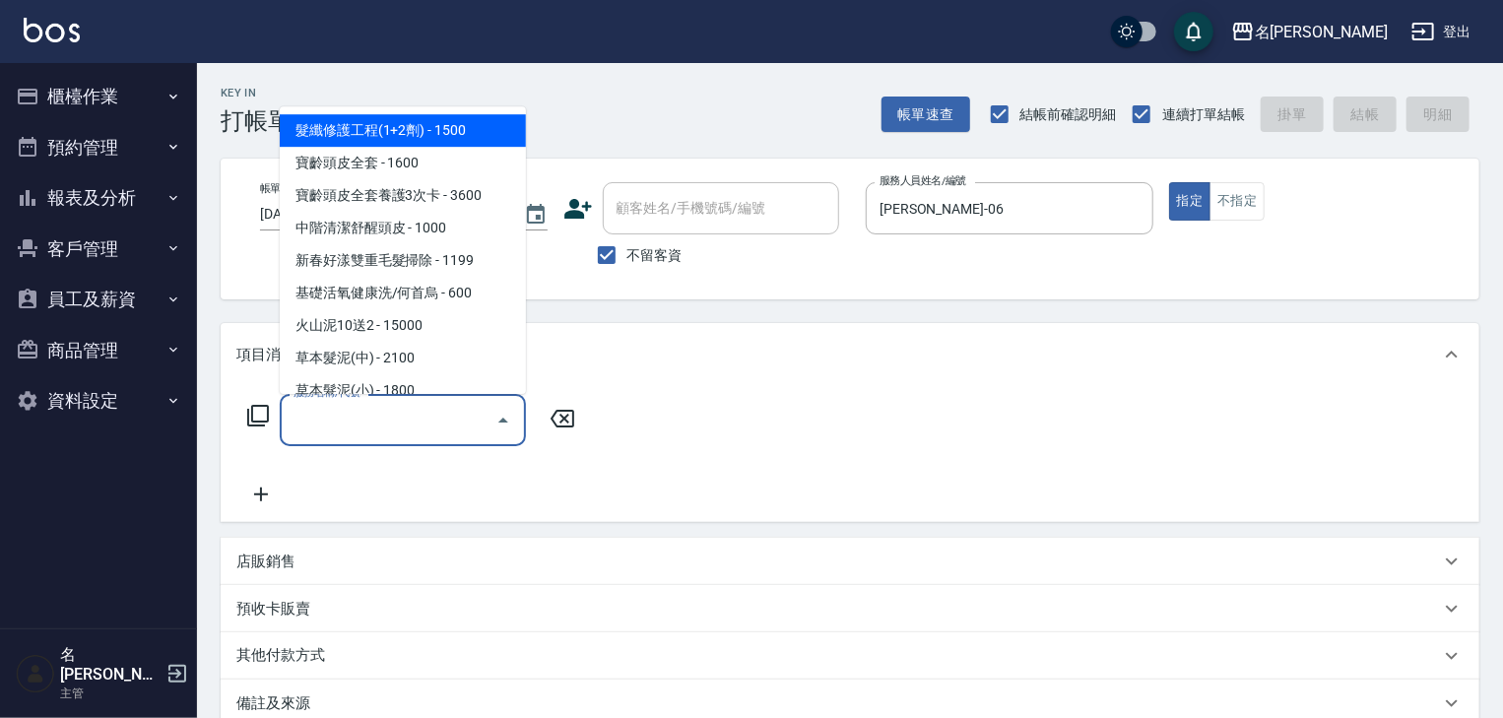
click at [415, 413] on input "服務名稱/代號" at bounding box center [388, 420] width 199 height 34
click at [246, 419] on icon at bounding box center [258, 416] width 24 height 24
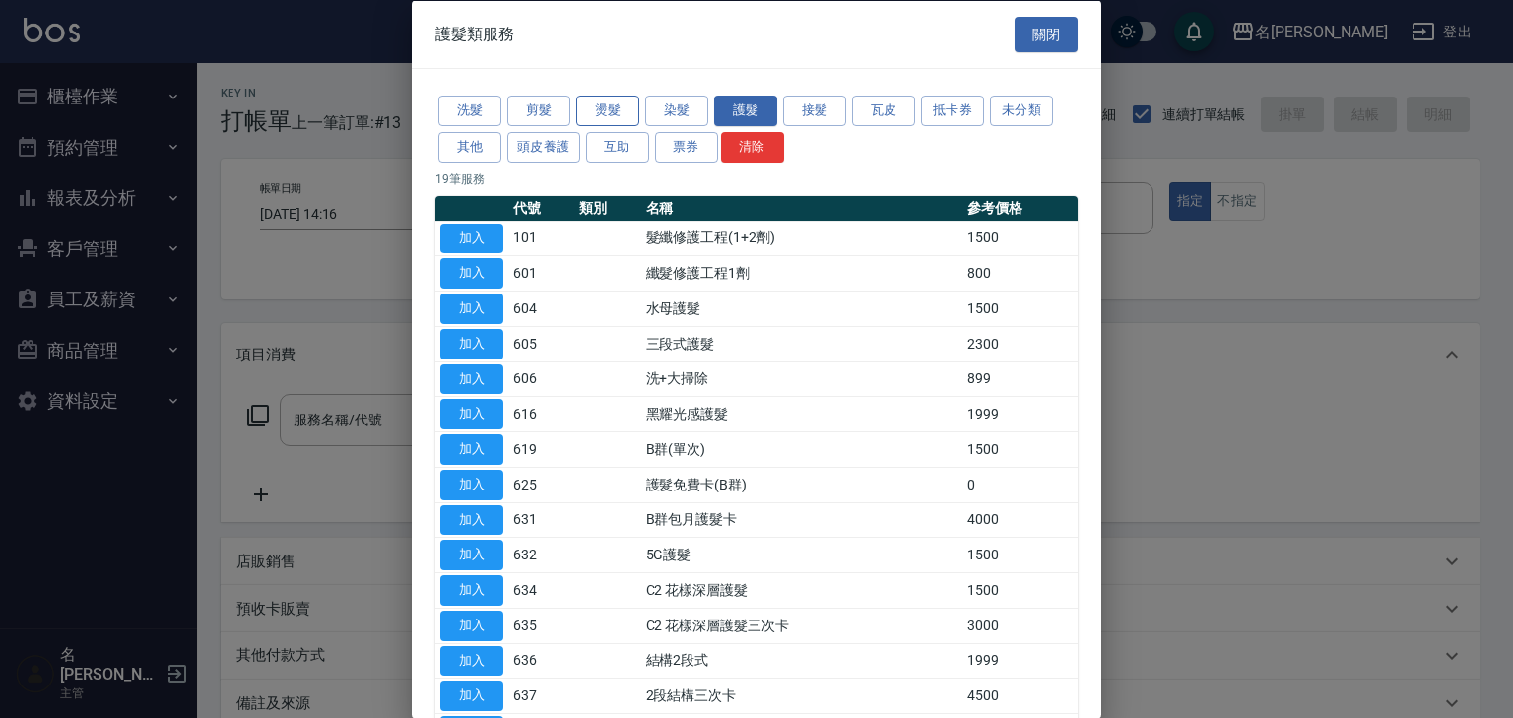
click at [614, 106] on button "燙髮" at bounding box center [607, 111] width 63 height 31
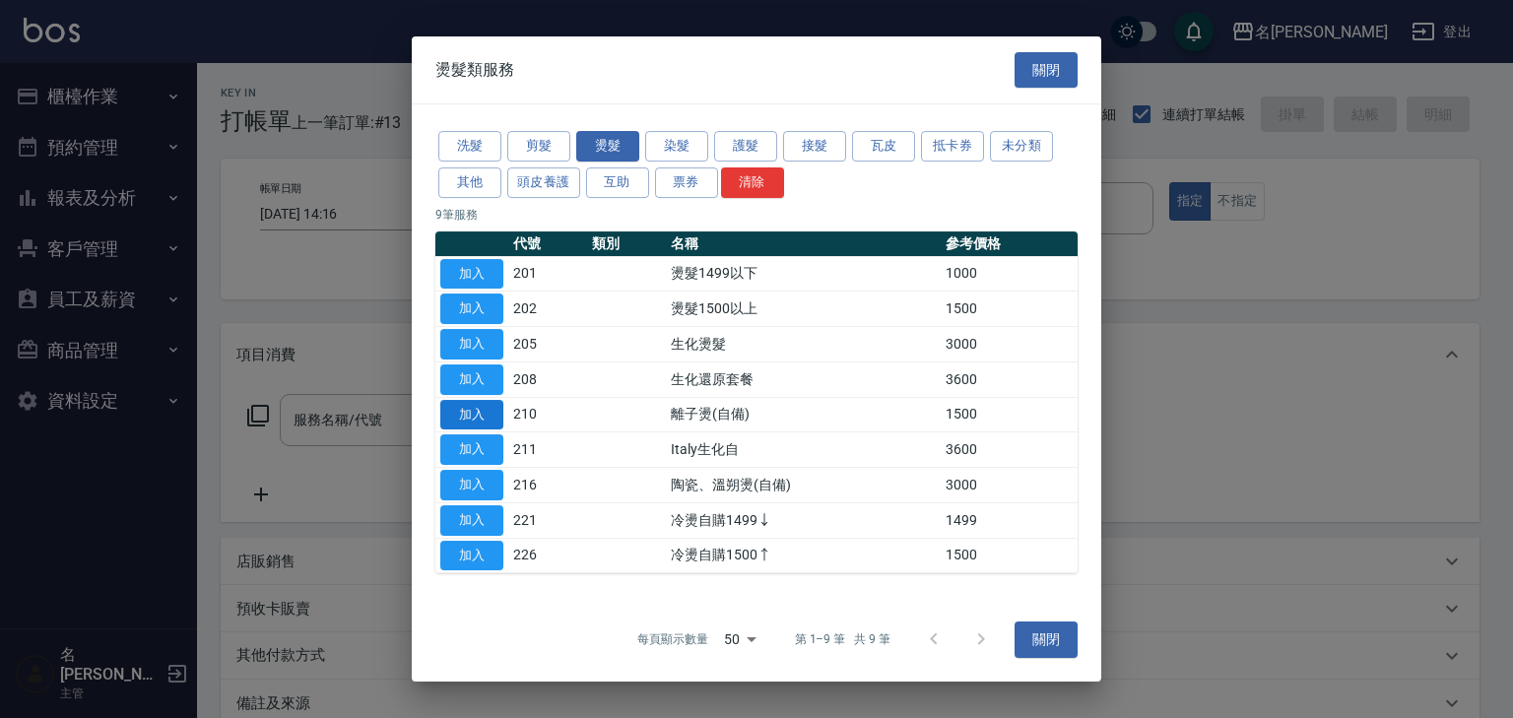
click at [499, 406] on button "加入" at bounding box center [471, 415] width 63 height 31
type input "離子燙(自備)(210)"
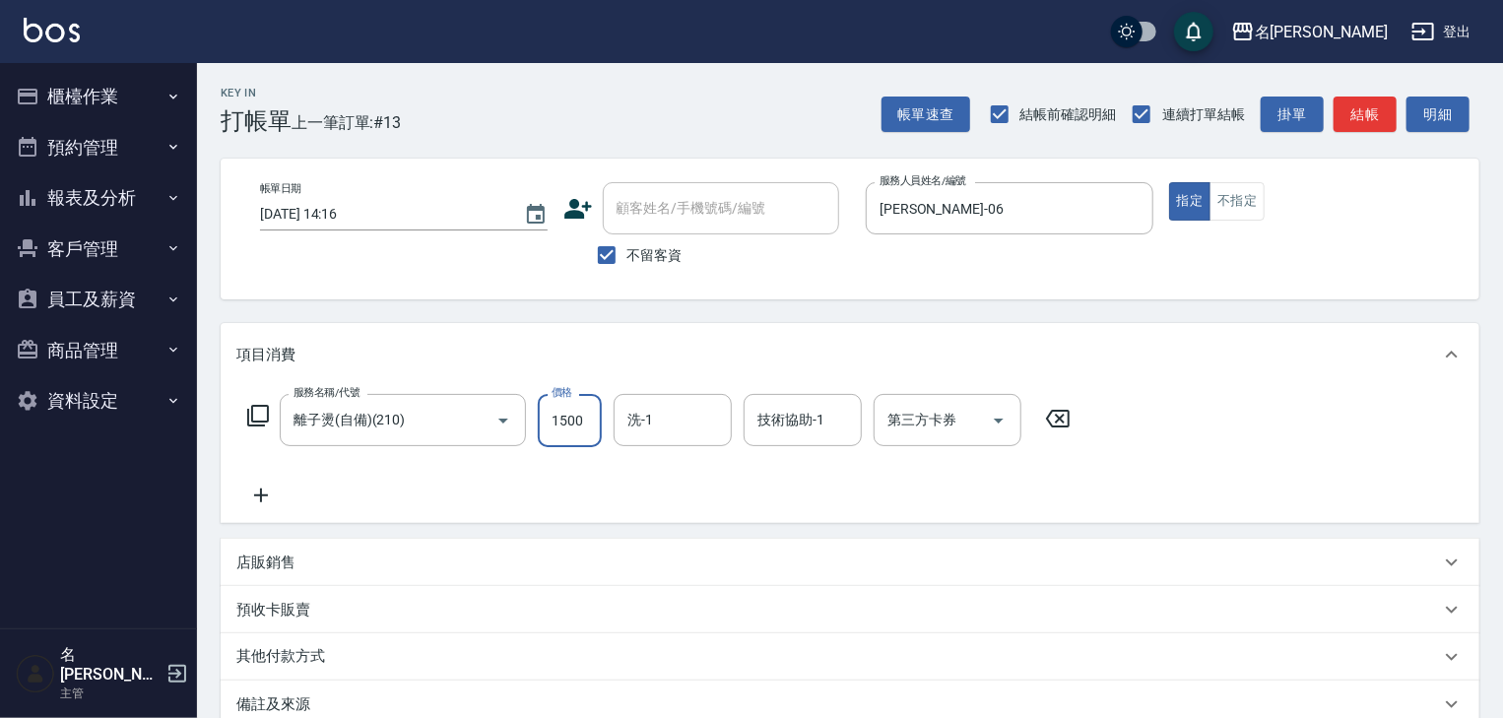
click at [564, 432] on input "1500" at bounding box center [570, 420] width 64 height 53
type input "2500"
click at [265, 497] on icon at bounding box center [260, 495] width 49 height 24
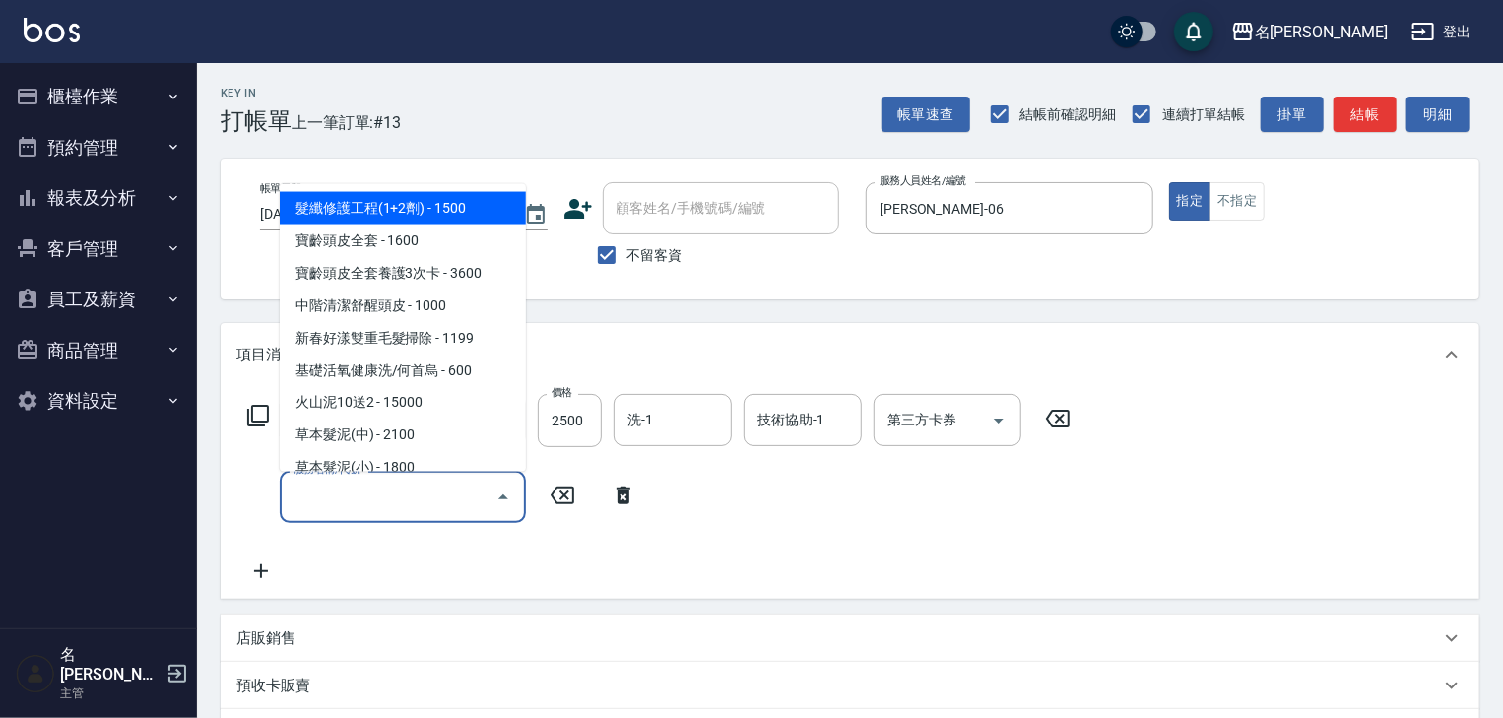
click at [312, 501] on input "服務名稱/代號" at bounding box center [388, 497] width 199 height 34
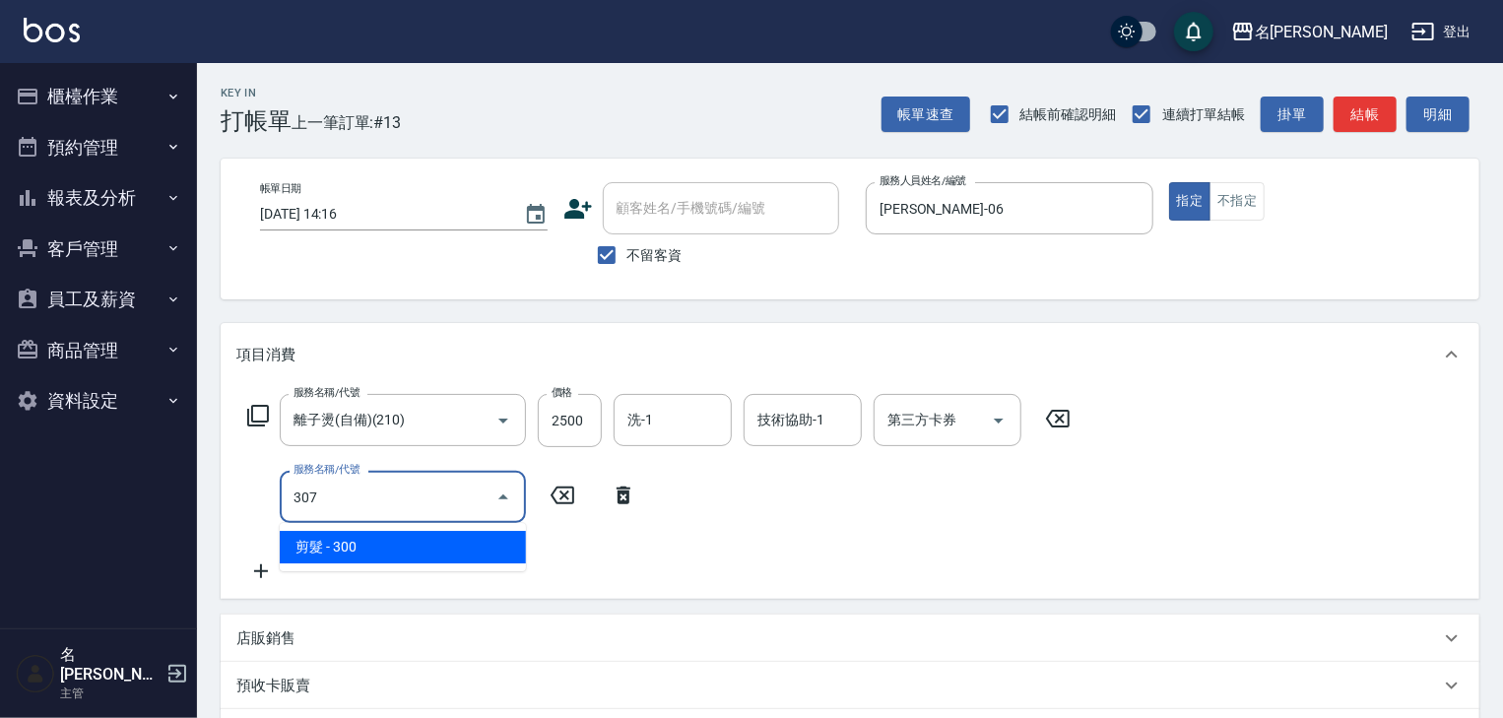
drag, startPoint x: 370, startPoint y: 548, endPoint x: 464, endPoint y: 547, distance: 93.6
click at [377, 545] on span "剪髮 - 300" at bounding box center [403, 547] width 246 height 32
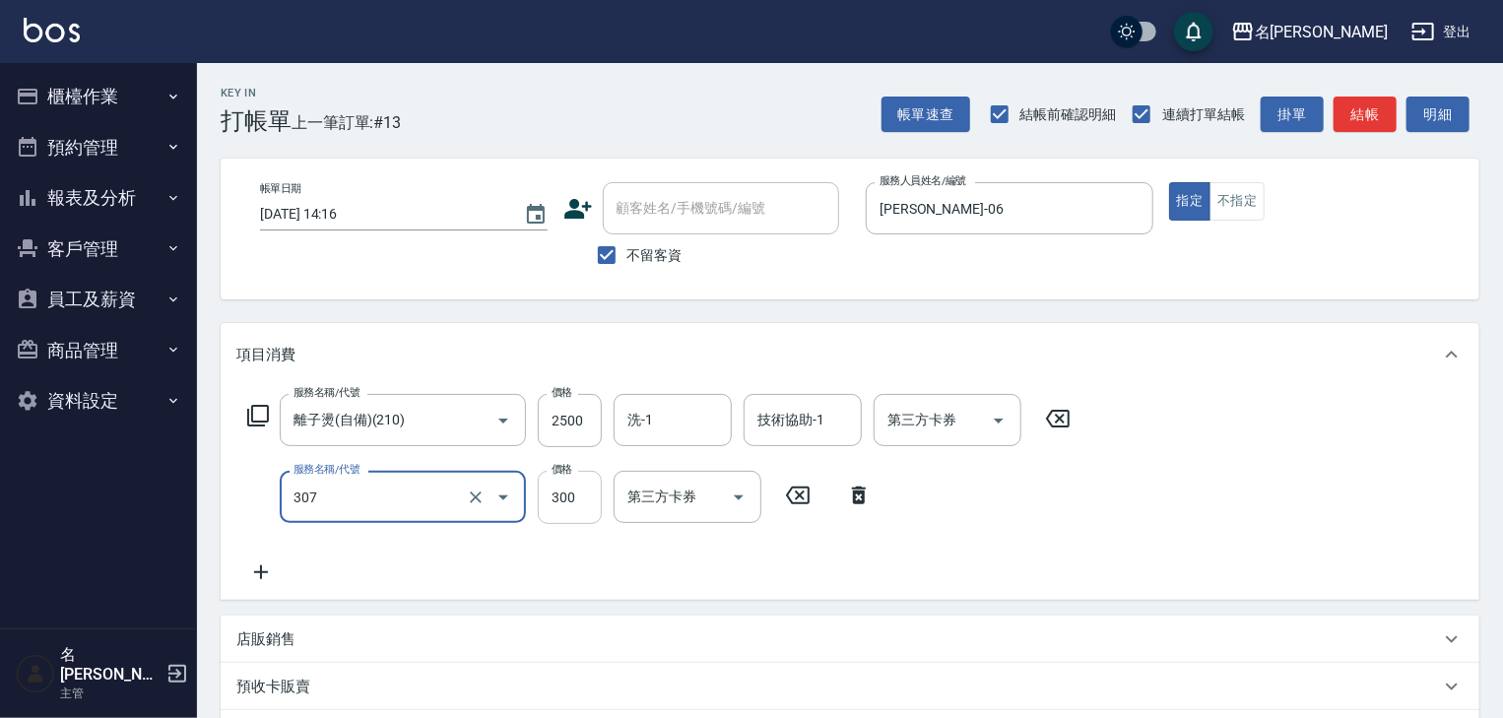
type input "剪髮(307)"
click at [569, 495] on input "300" at bounding box center [570, 497] width 64 height 53
type input "1250"
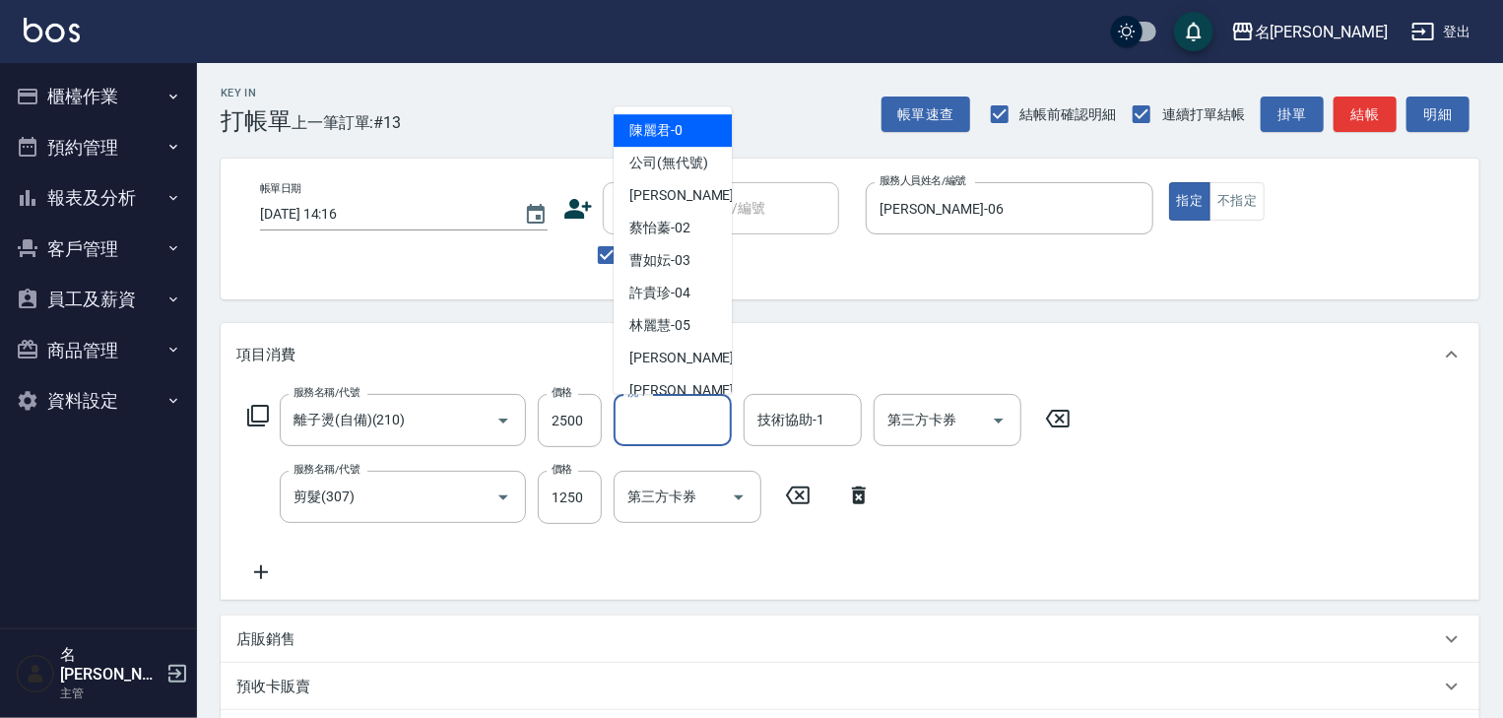
click at [674, 419] on input "洗-1" at bounding box center [672, 420] width 100 height 34
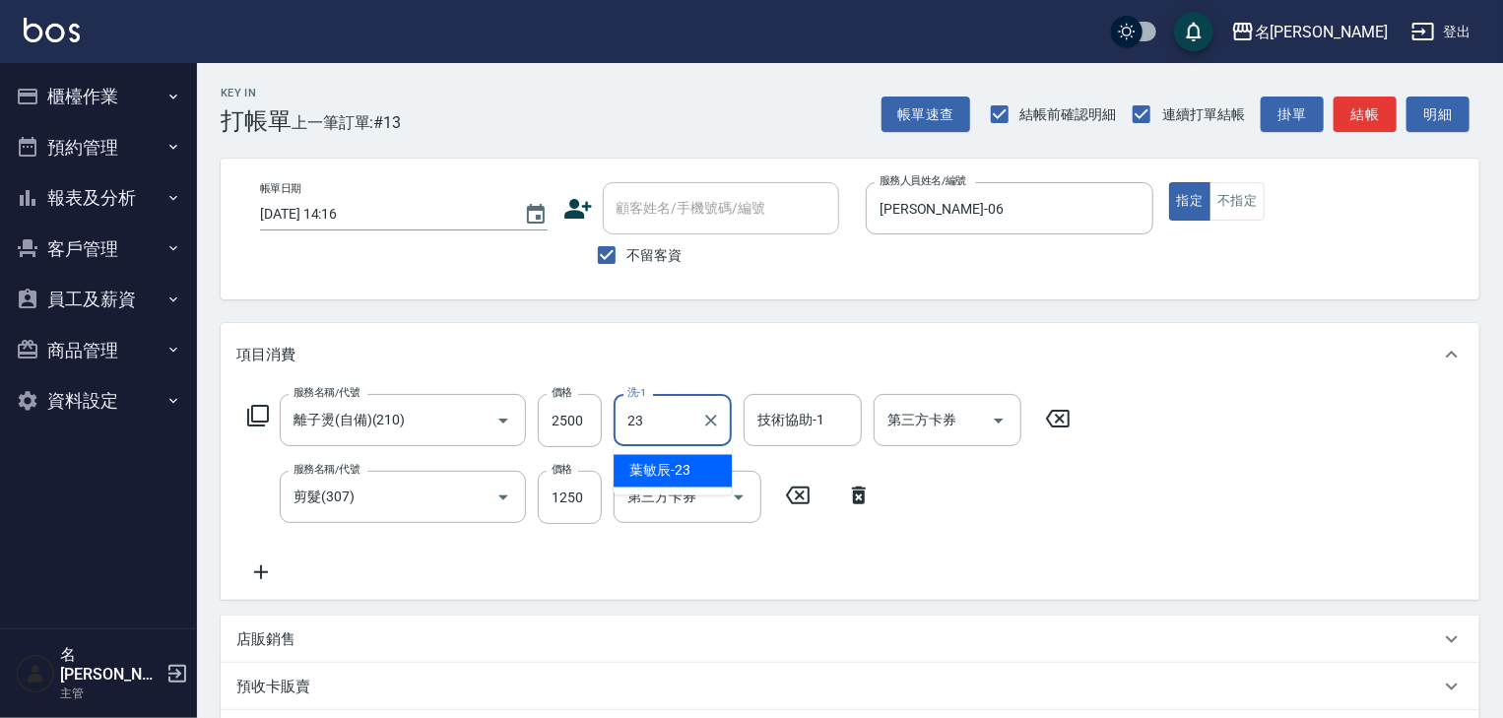
click at [686, 467] on span "葉敏辰 -23" at bounding box center [659, 471] width 61 height 21
type input "葉敏辰-23"
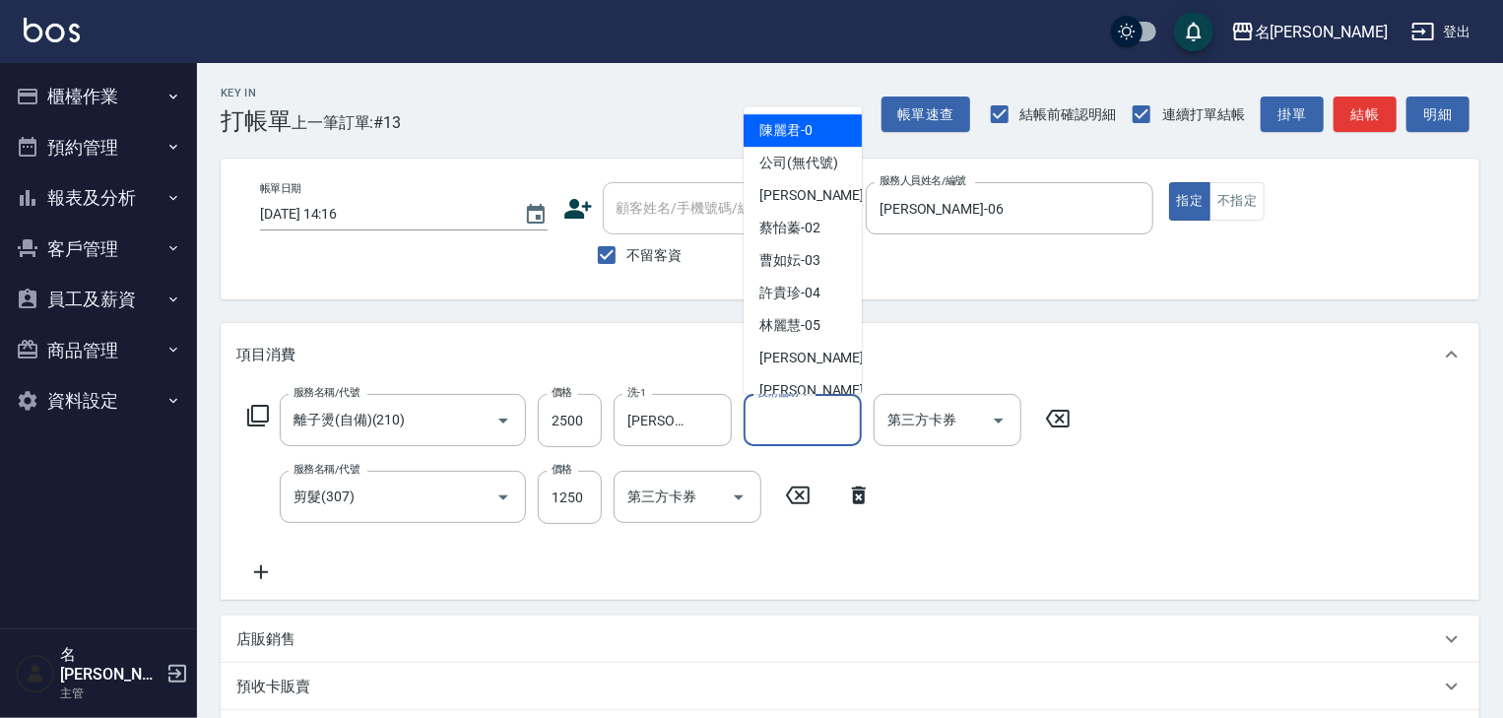
click at [804, 419] on input "技術協助-1" at bounding box center [802, 420] width 100 height 34
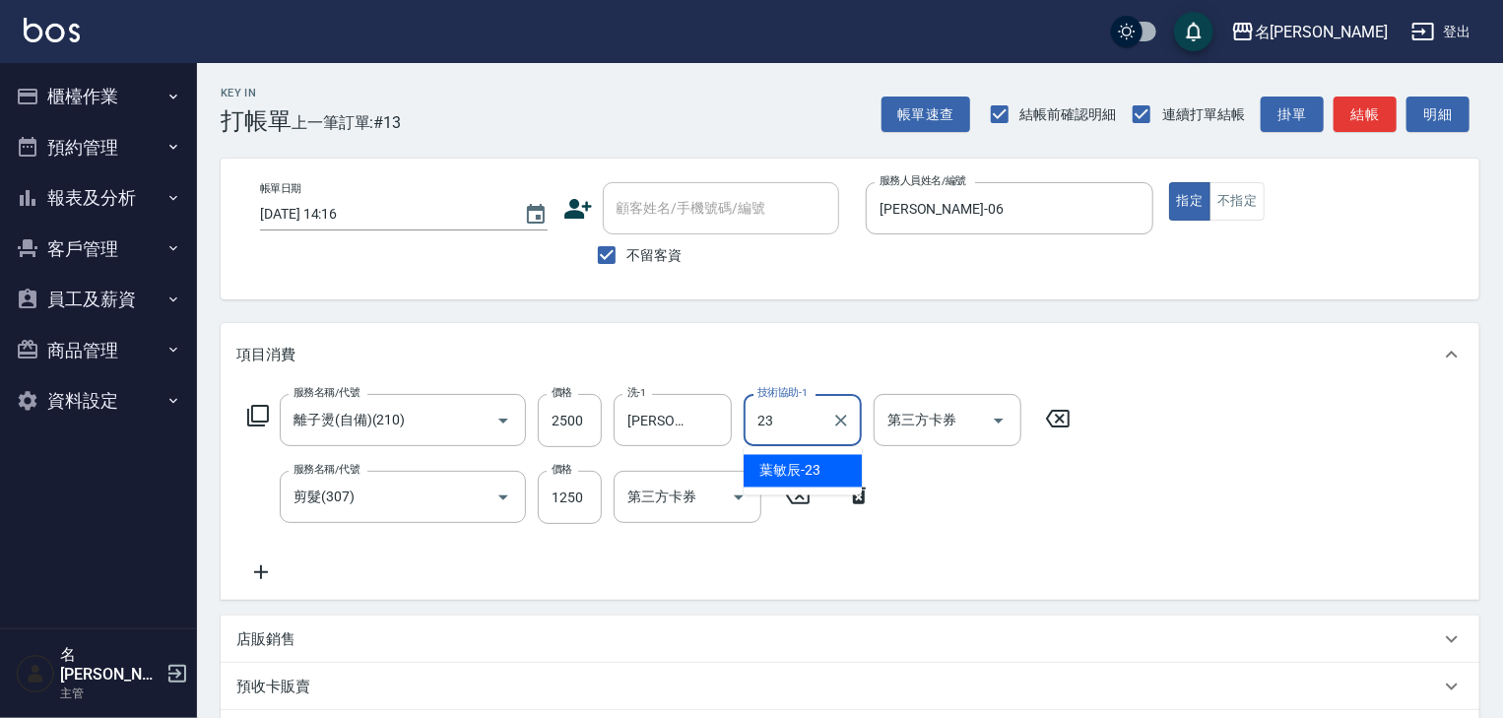
click at [784, 475] on span "葉敏辰 -23" at bounding box center [789, 471] width 61 height 21
type input "葉敏辰-23"
click at [293, 640] on p "店販銷售" at bounding box center [265, 639] width 59 height 21
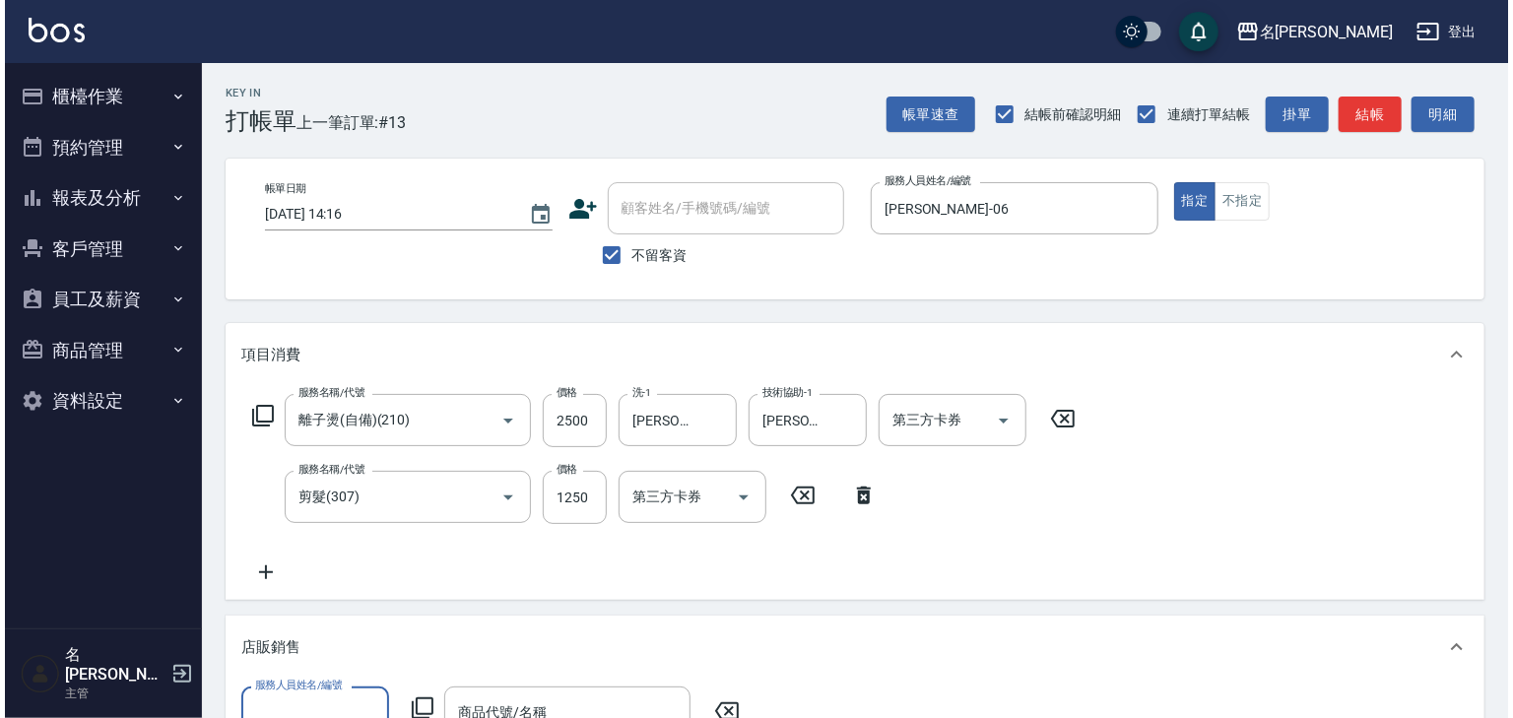
scroll to position [315, 0]
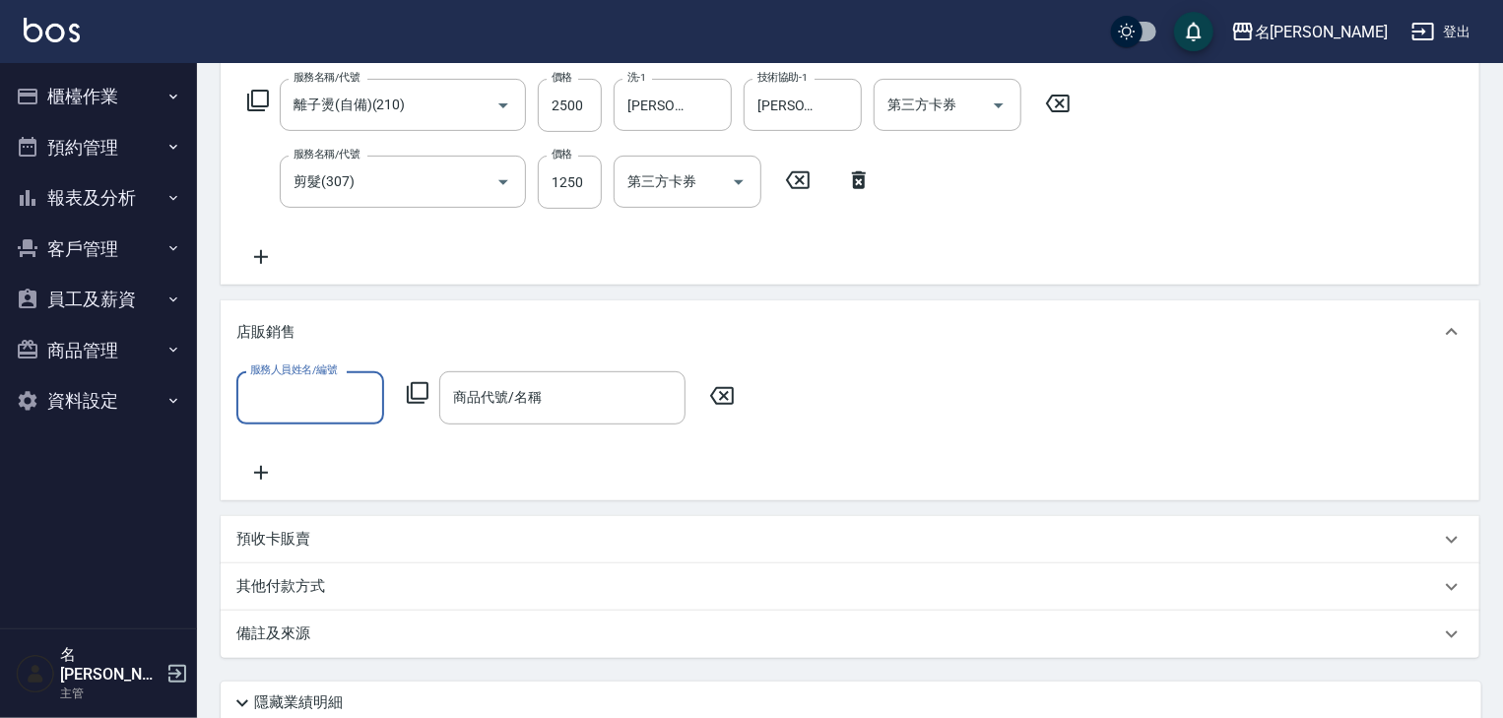
click at [321, 410] on input "服務人員姓名/編號" at bounding box center [310, 397] width 130 height 34
click at [354, 454] on div "阿龔 -06" at bounding box center [310, 447] width 148 height 32
type input "[PERSON_NAME]-06"
click at [417, 398] on icon at bounding box center [418, 393] width 22 height 22
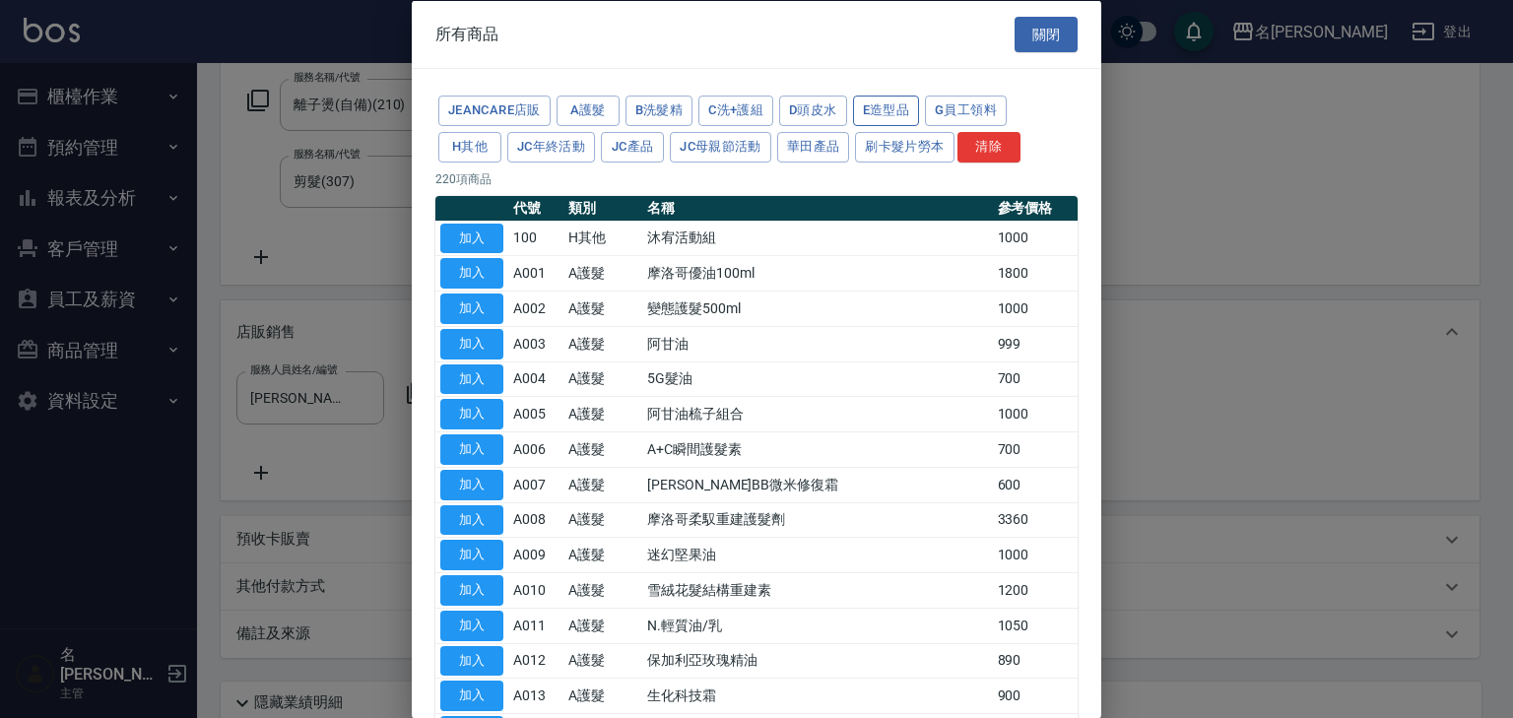
click at [867, 113] on button "E造型品" at bounding box center [886, 111] width 67 height 31
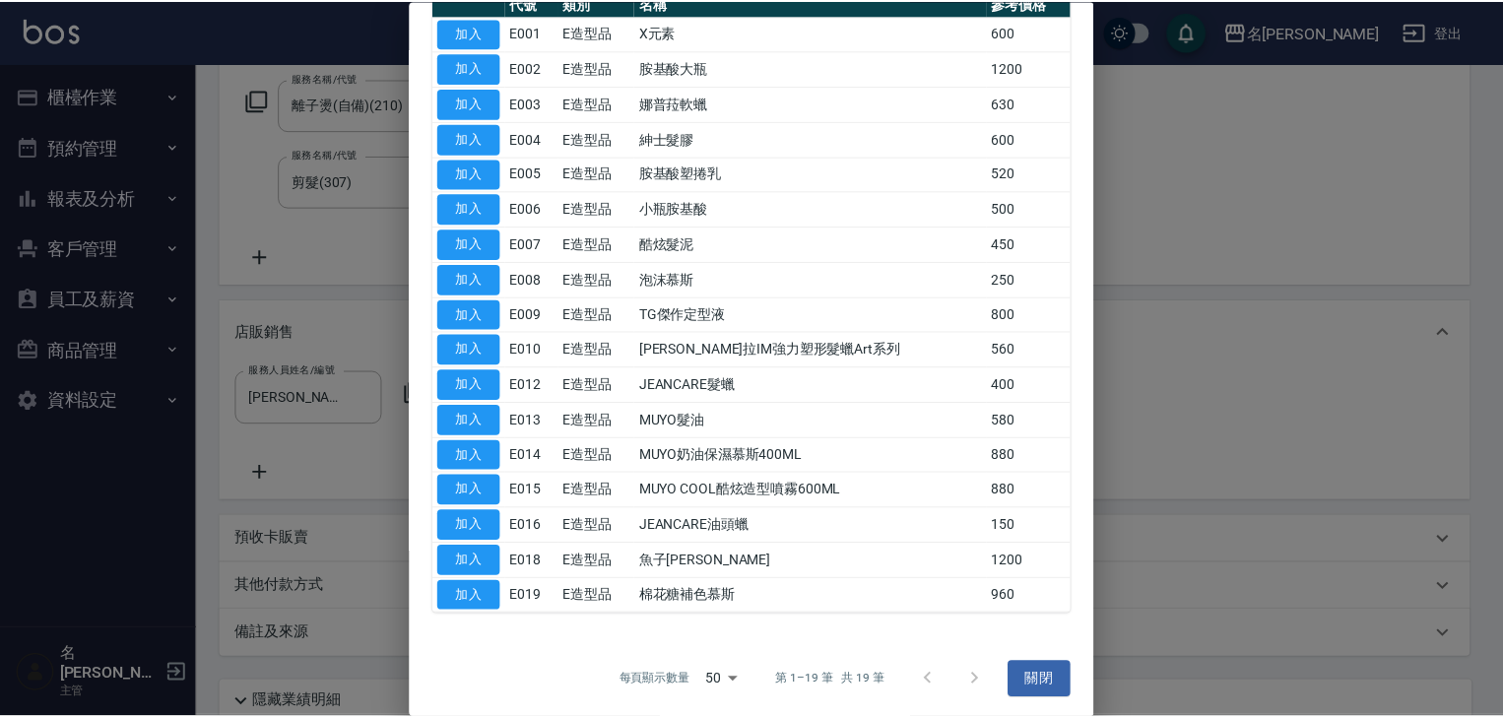
scroll to position [0, 0]
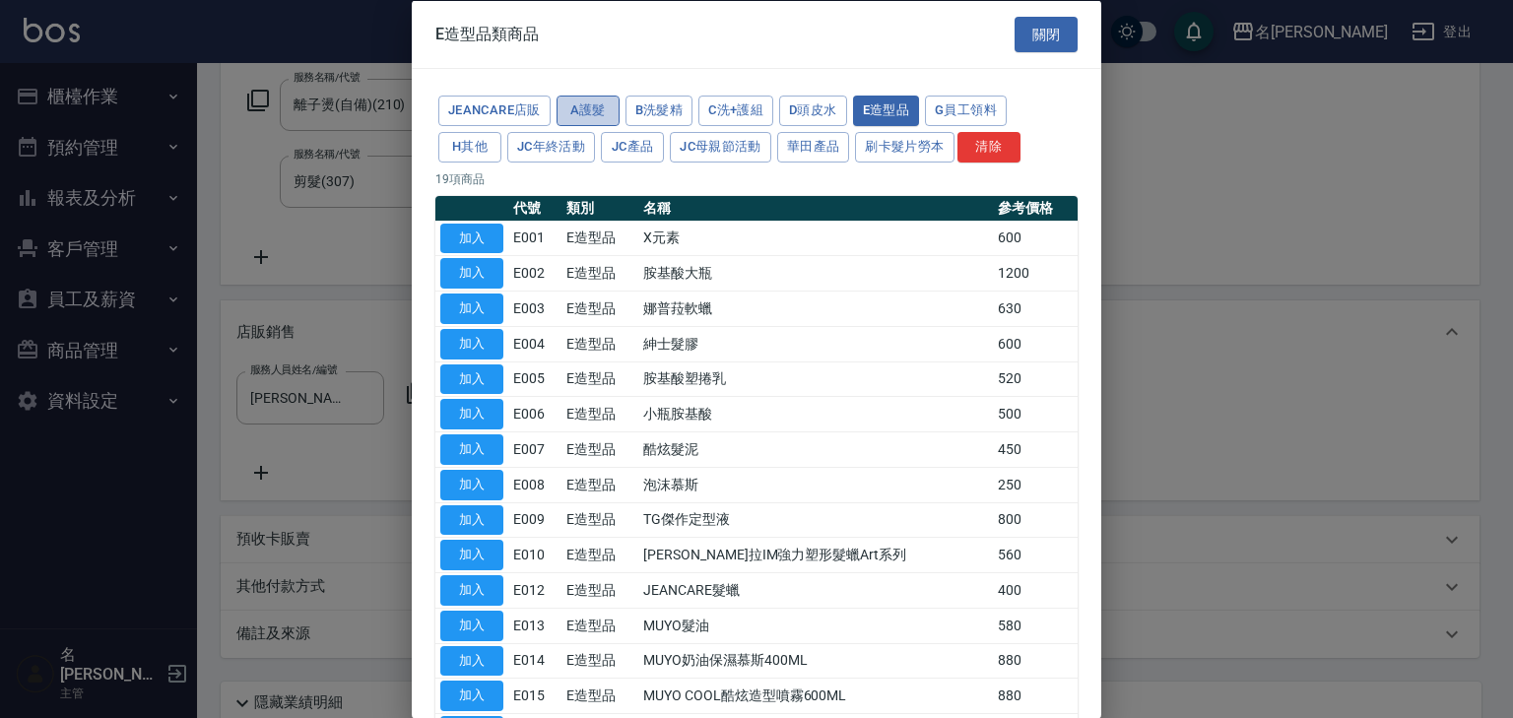
click at [593, 114] on button "A護髮" at bounding box center [587, 111] width 63 height 31
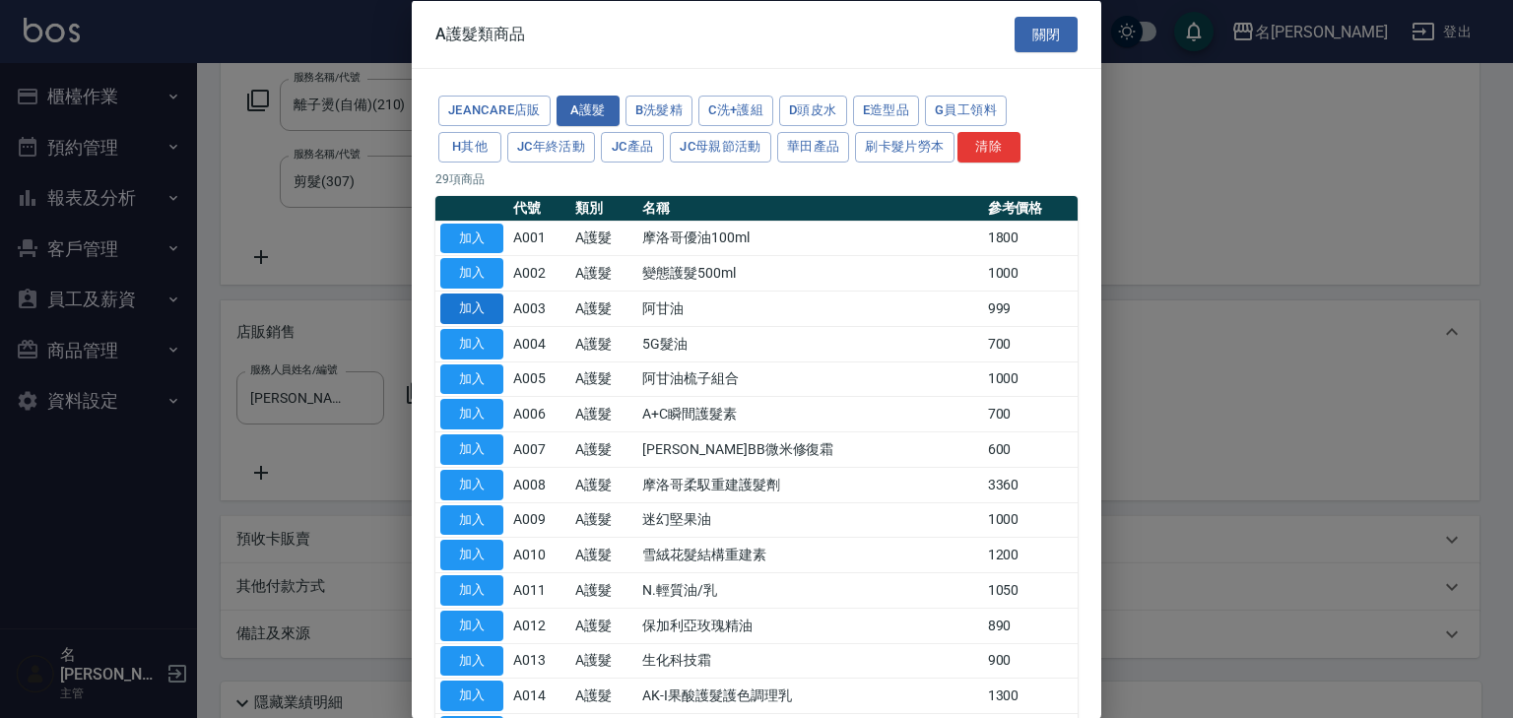
click at [462, 299] on button "加入" at bounding box center [471, 308] width 63 height 31
type input "阿甘油"
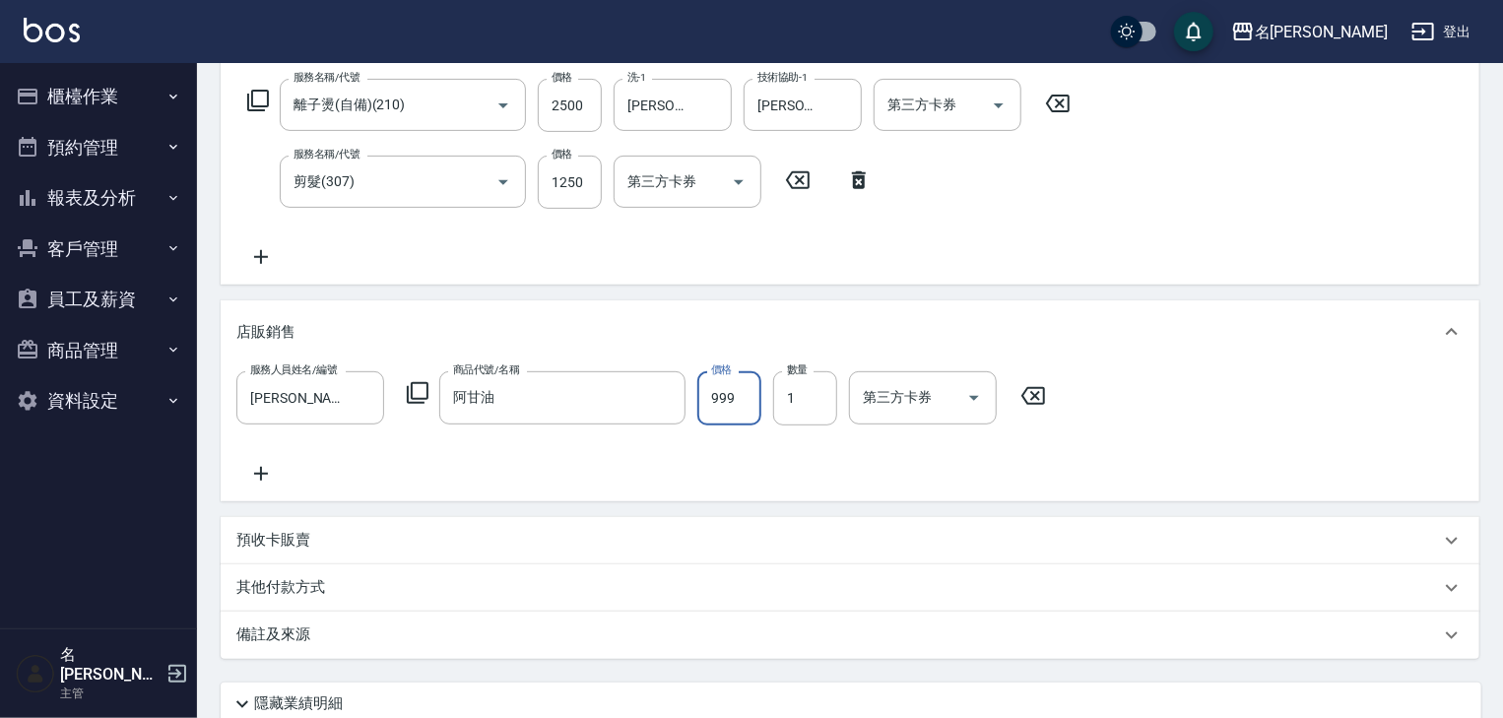
click at [724, 396] on input "999" at bounding box center [729, 397] width 64 height 53
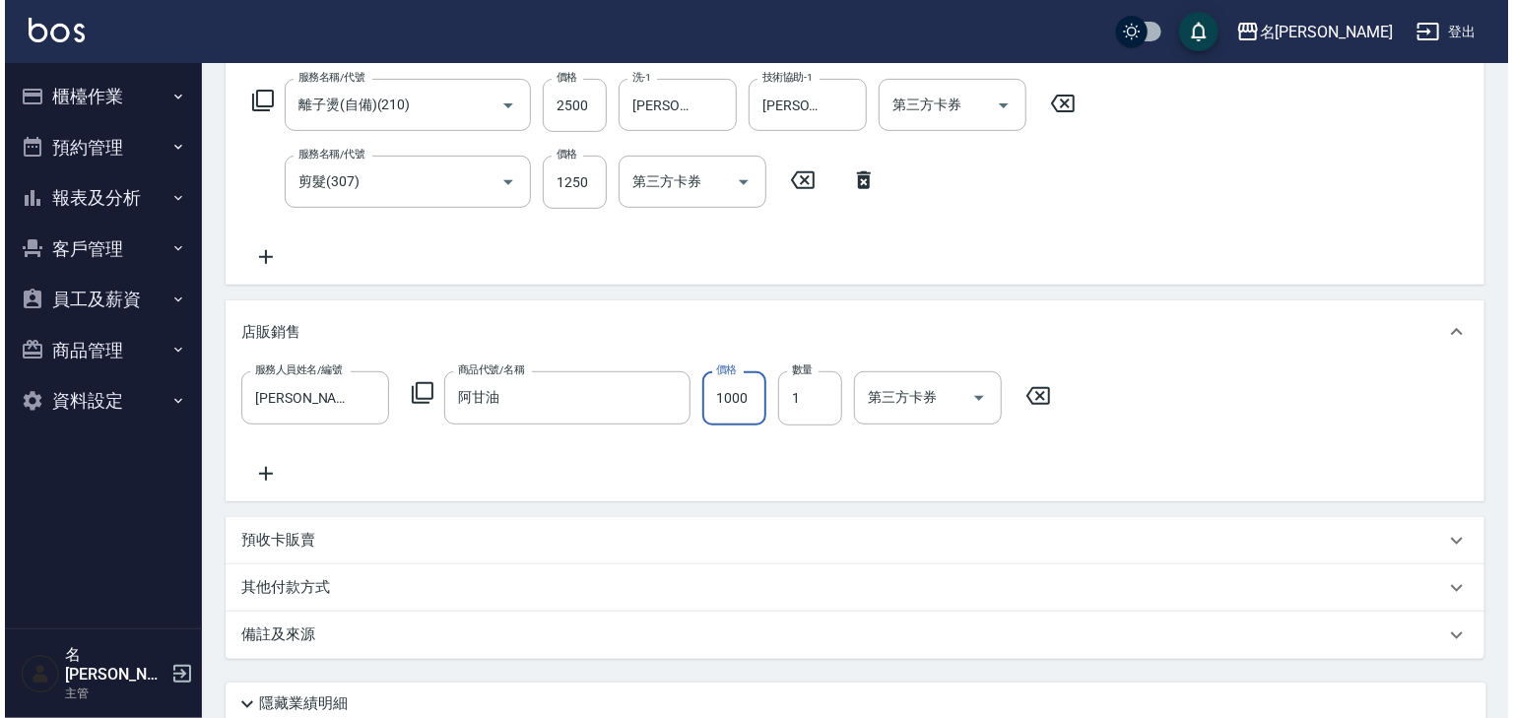
scroll to position [476, 0]
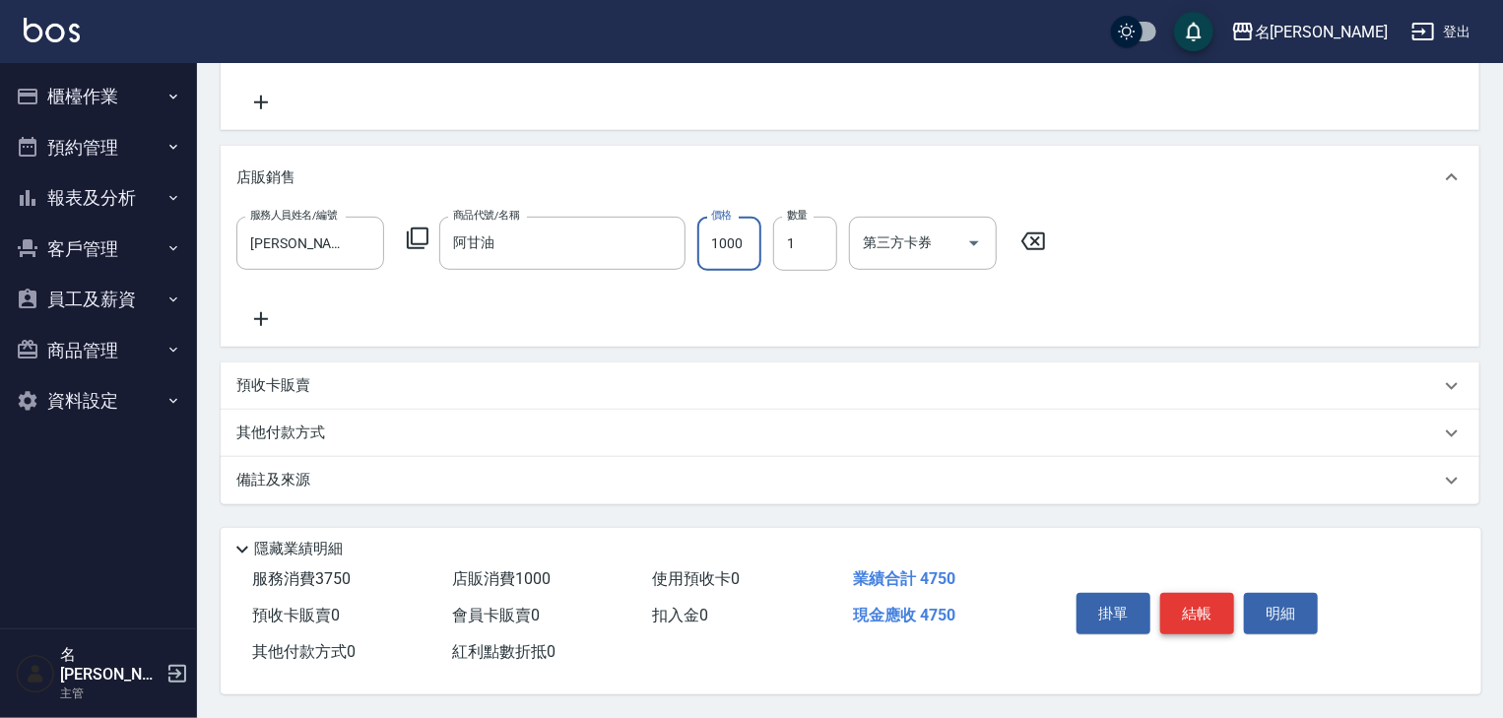
type input "1000"
click at [1182, 603] on button "結帳" at bounding box center [1197, 613] width 74 height 41
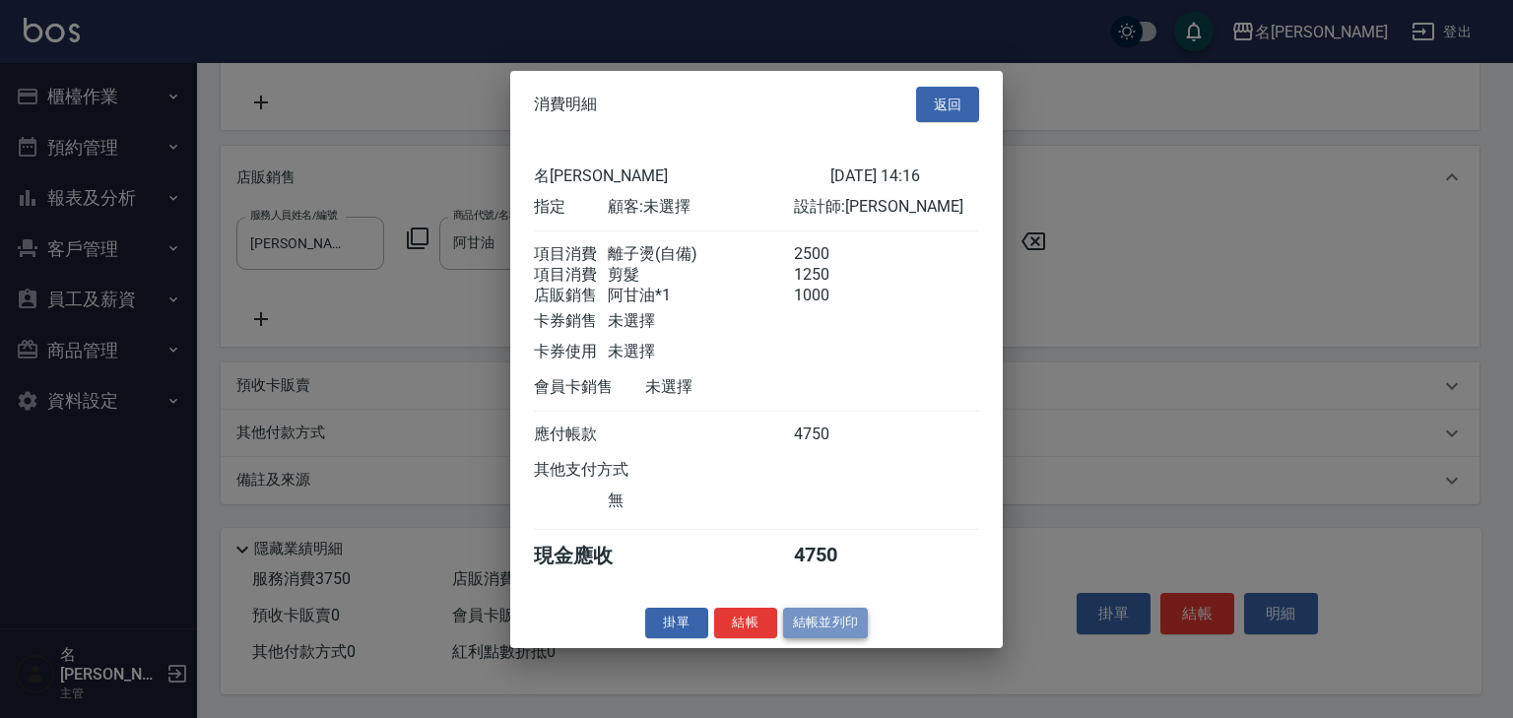
click at [825, 633] on button "結帳並列印" at bounding box center [826, 623] width 86 height 31
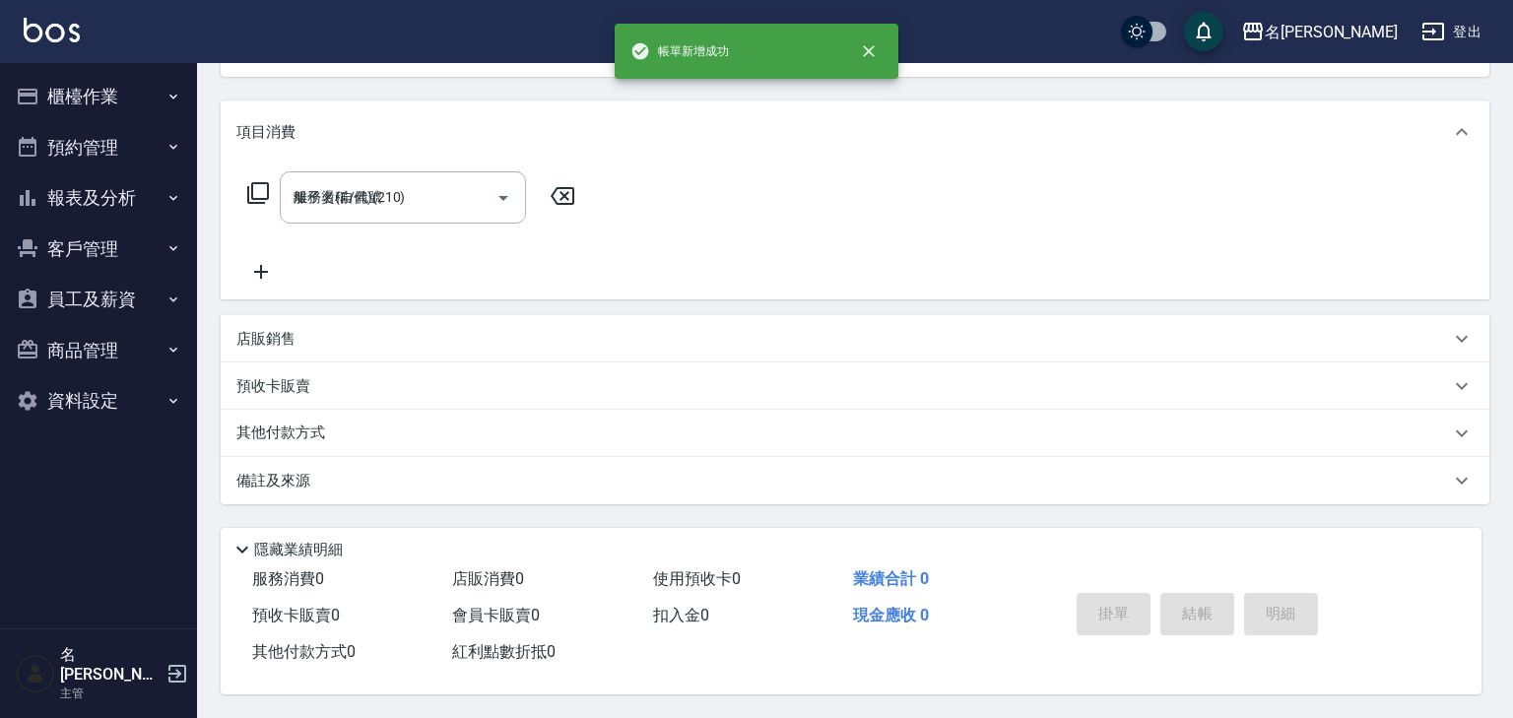
type input "2025/08/24 14:23"
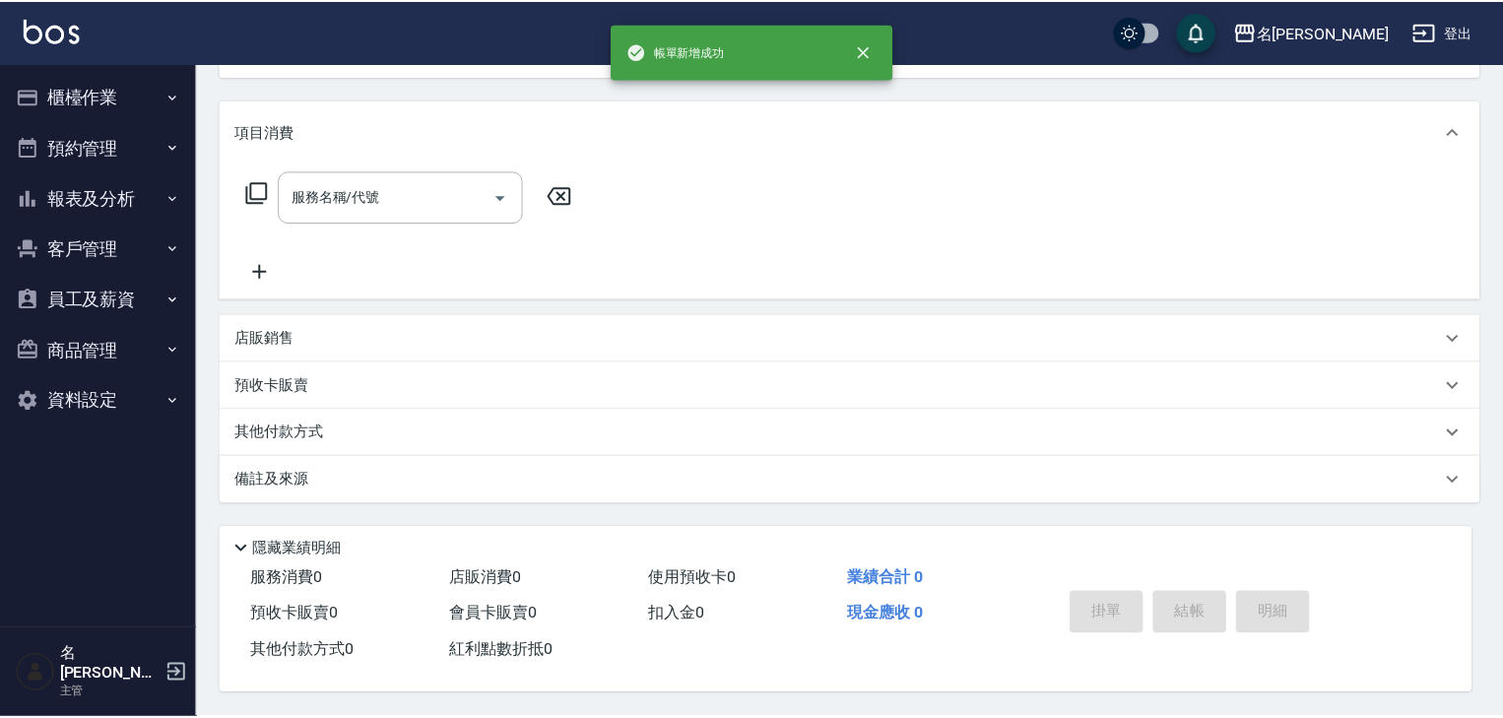
scroll to position [0, 0]
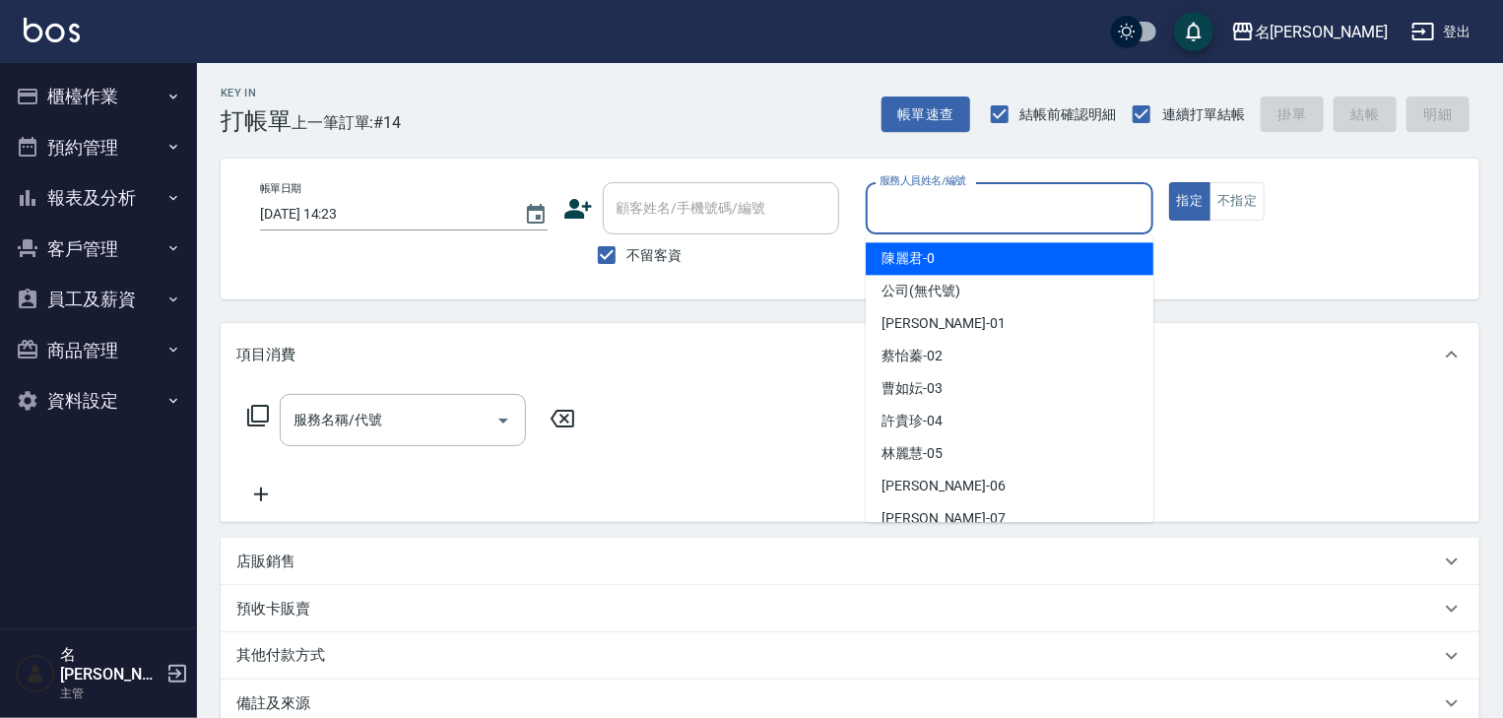
click at [970, 218] on input "服務人員姓名/編號" at bounding box center [1009, 208] width 270 height 34
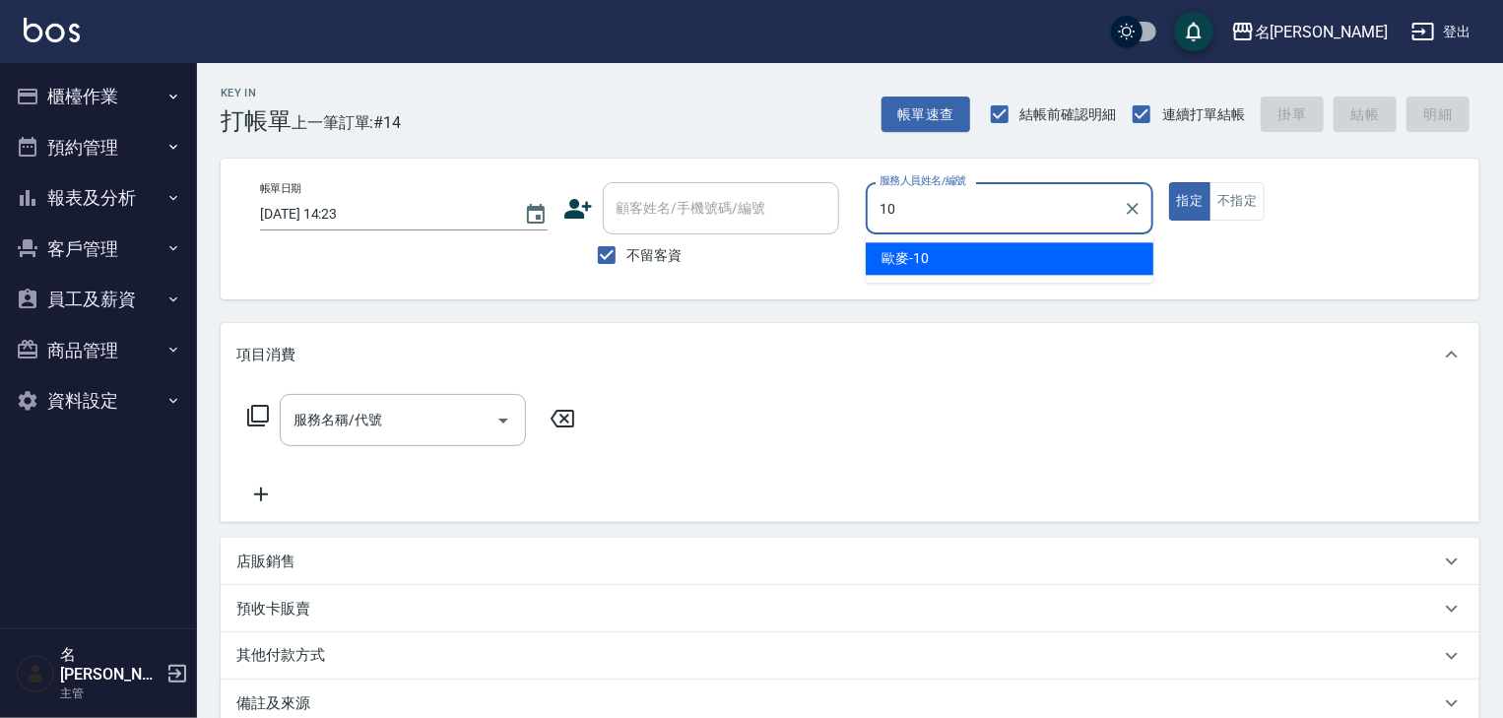
click at [902, 248] on span "歐麥 -10" at bounding box center [904, 258] width 47 height 21
type input "歐麥-10"
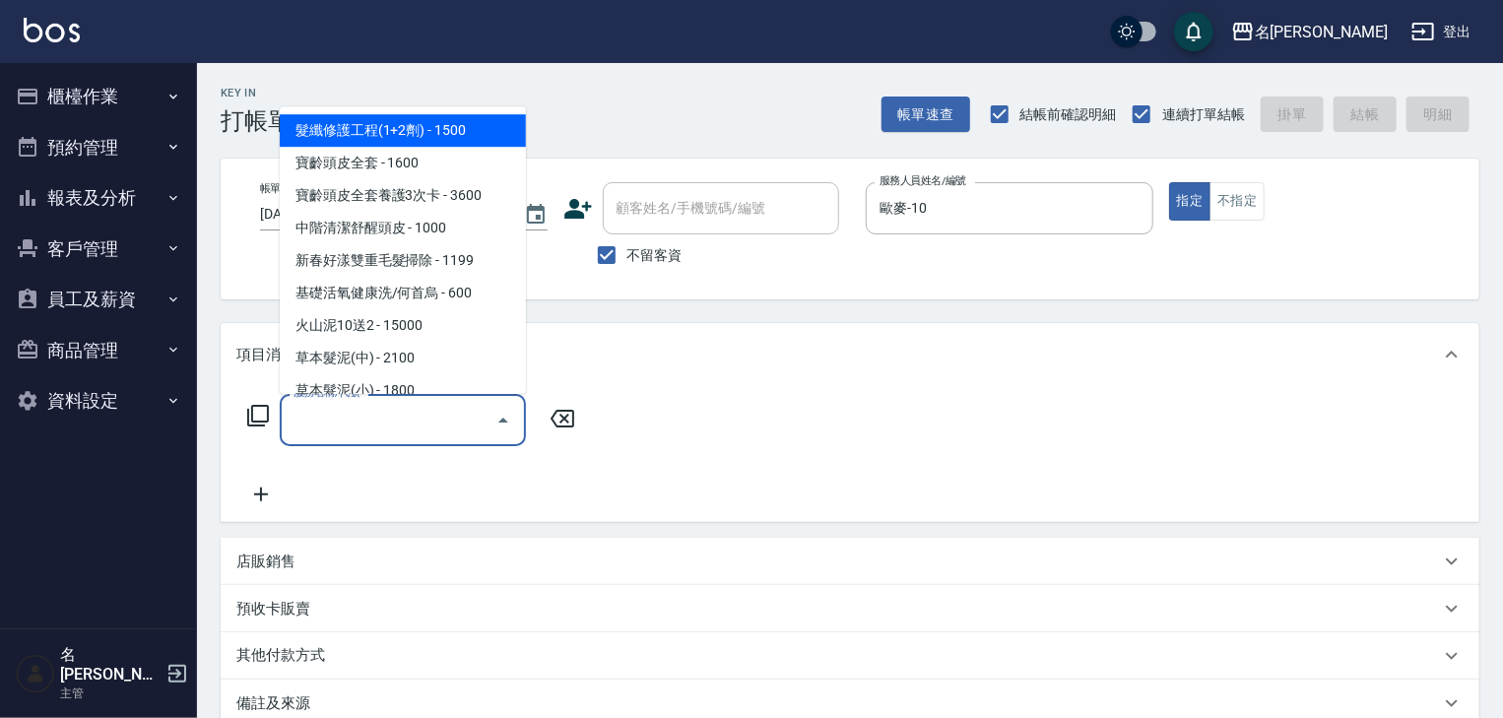
click at [427, 421] on input "服務名稱/代號" at bounding box center [388, 420] width 199 height 34
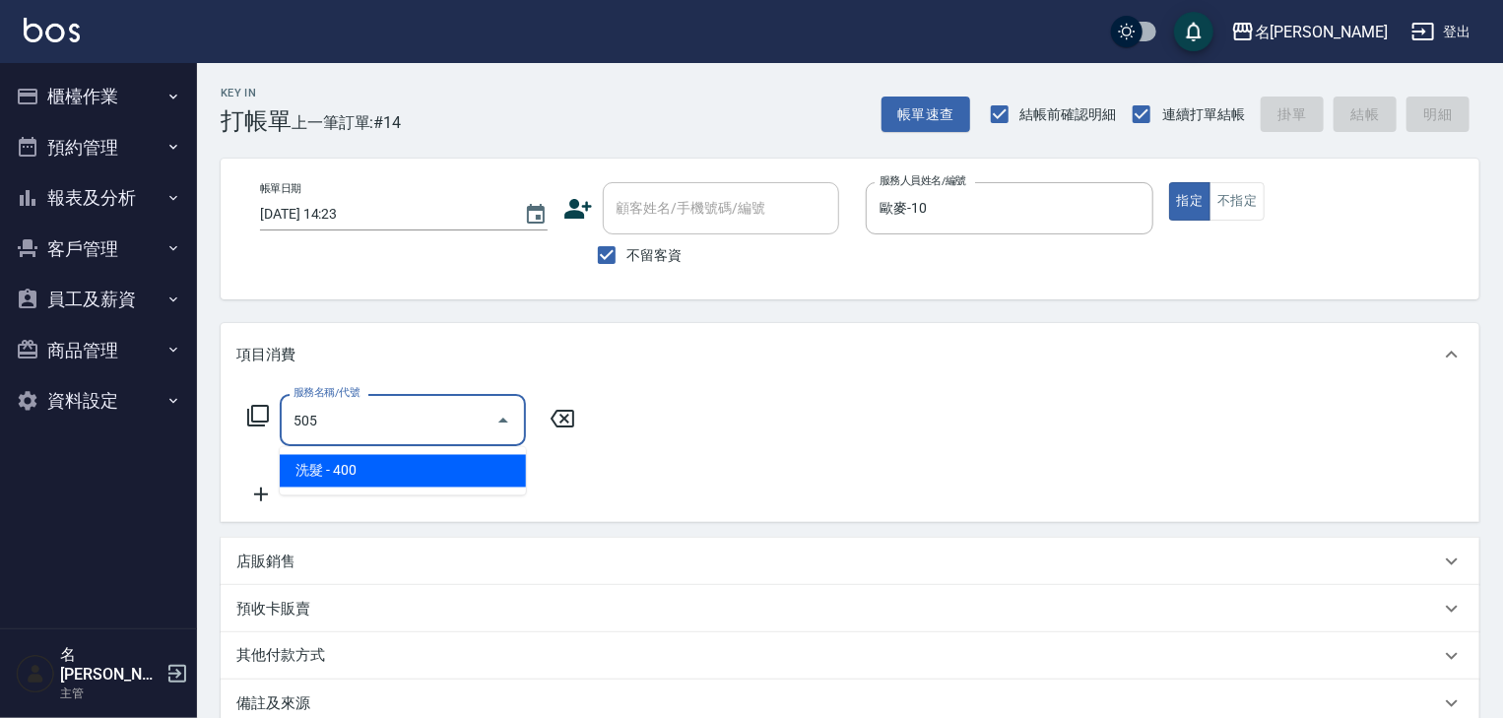
click at [442, 466] on span "洗髮 - 400" at bounding box center [403, 471] width 246 height 32
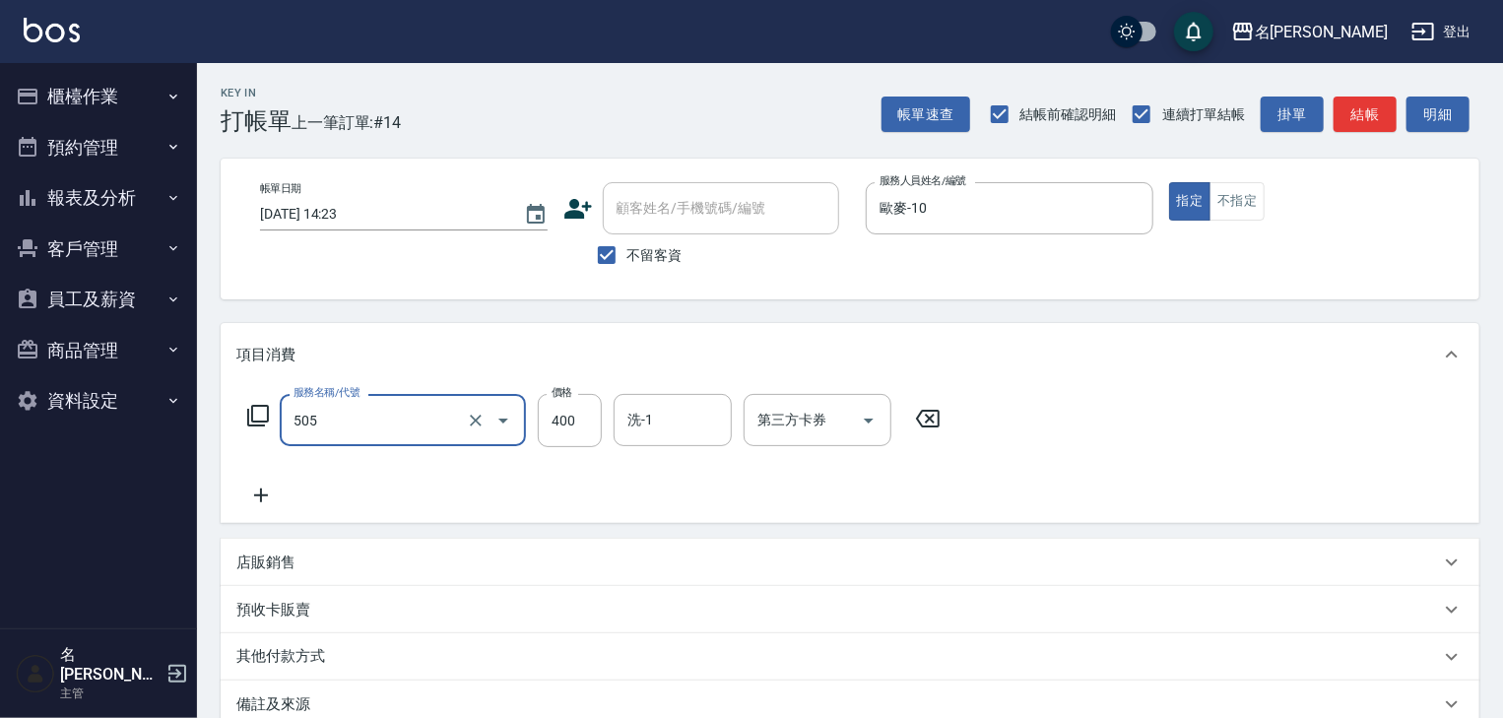
type input "洗髮(505)"
click at [267, 489] on icon at bounding box center [260, 495] width 49 height 24
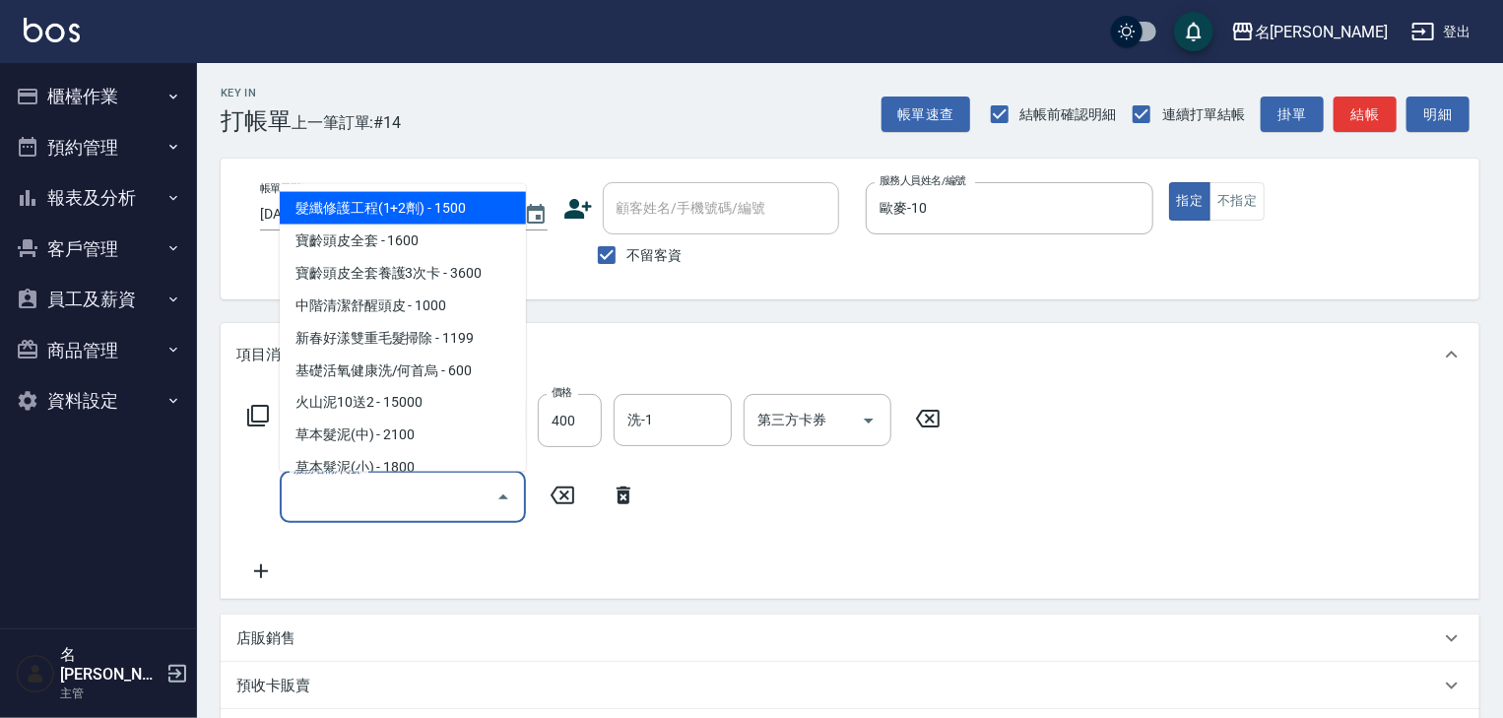
click at [308, 506] on input "服務名稱/代號" at bounding box center [388, 497] width 199 height 34
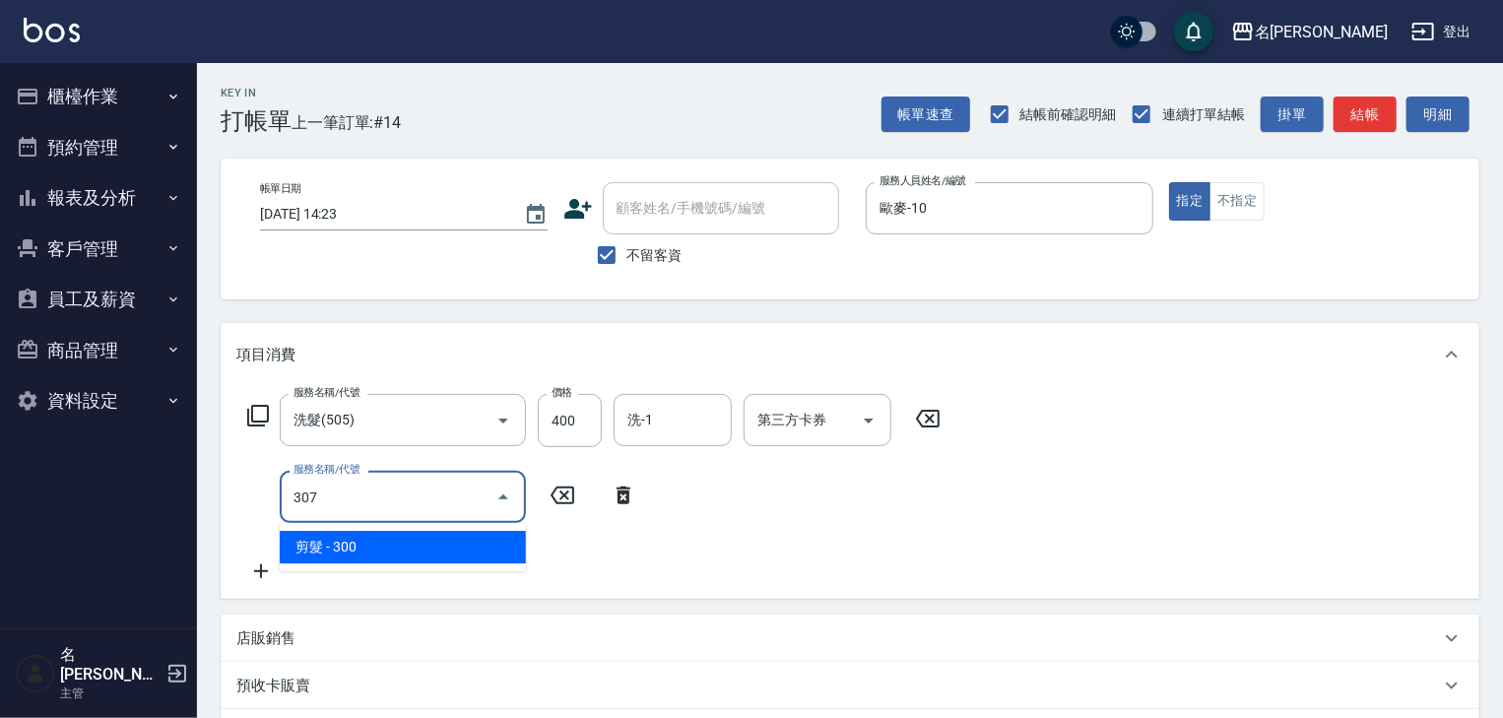
click at [387, 541] on span "剪髮 - 300" at bounding box center [403, 547] width 246 height 32
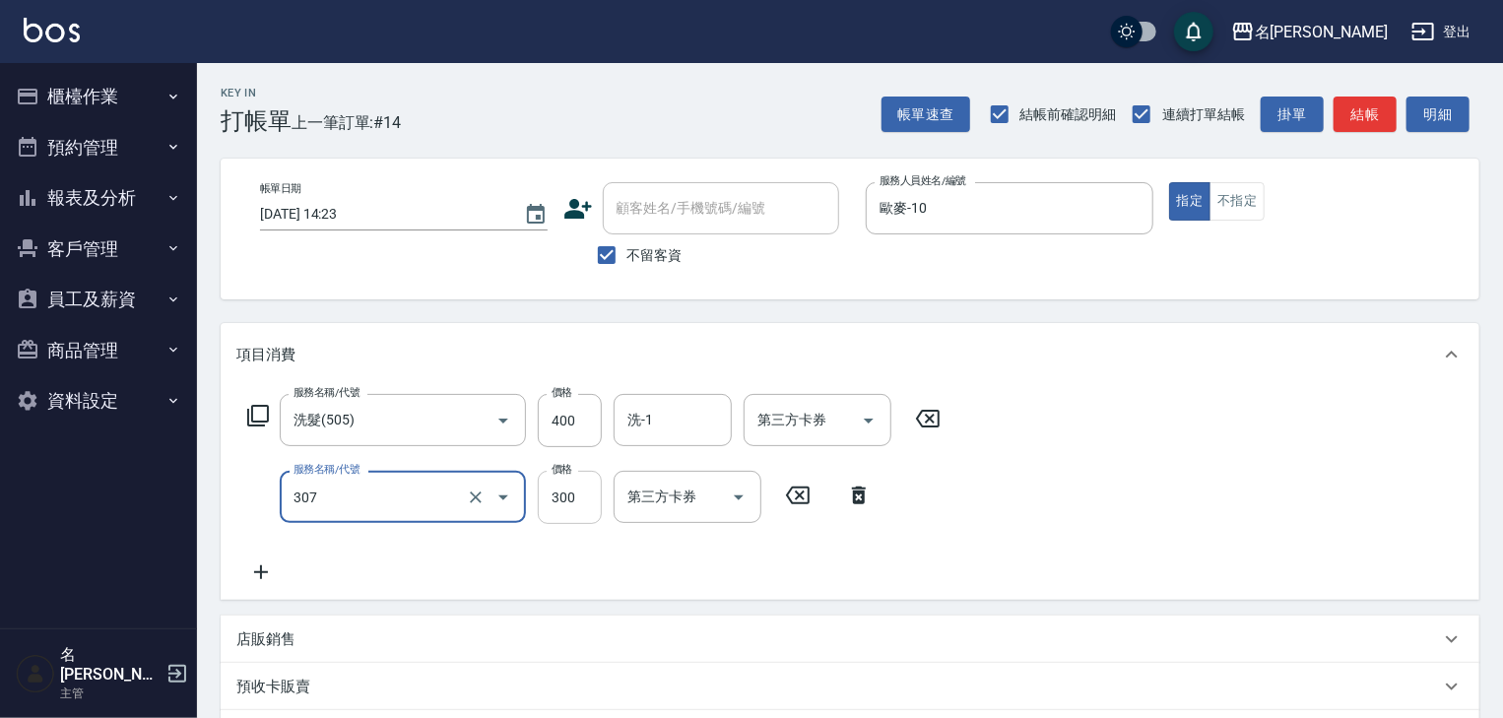
type input "剪髮(307)"
click at [576, 498] on input "300" at bounding box center [570, 497] width 64 height 53
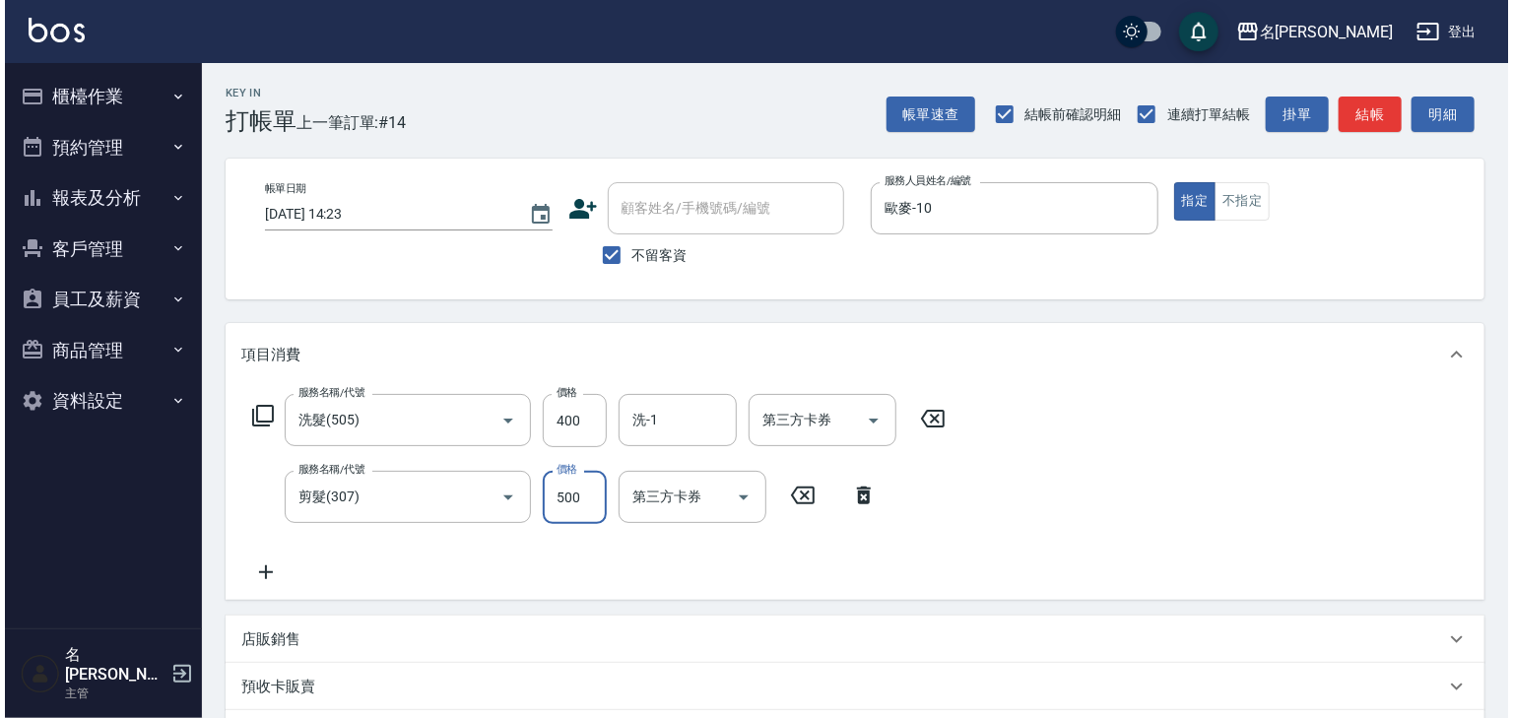
scroll to position [307, 0]
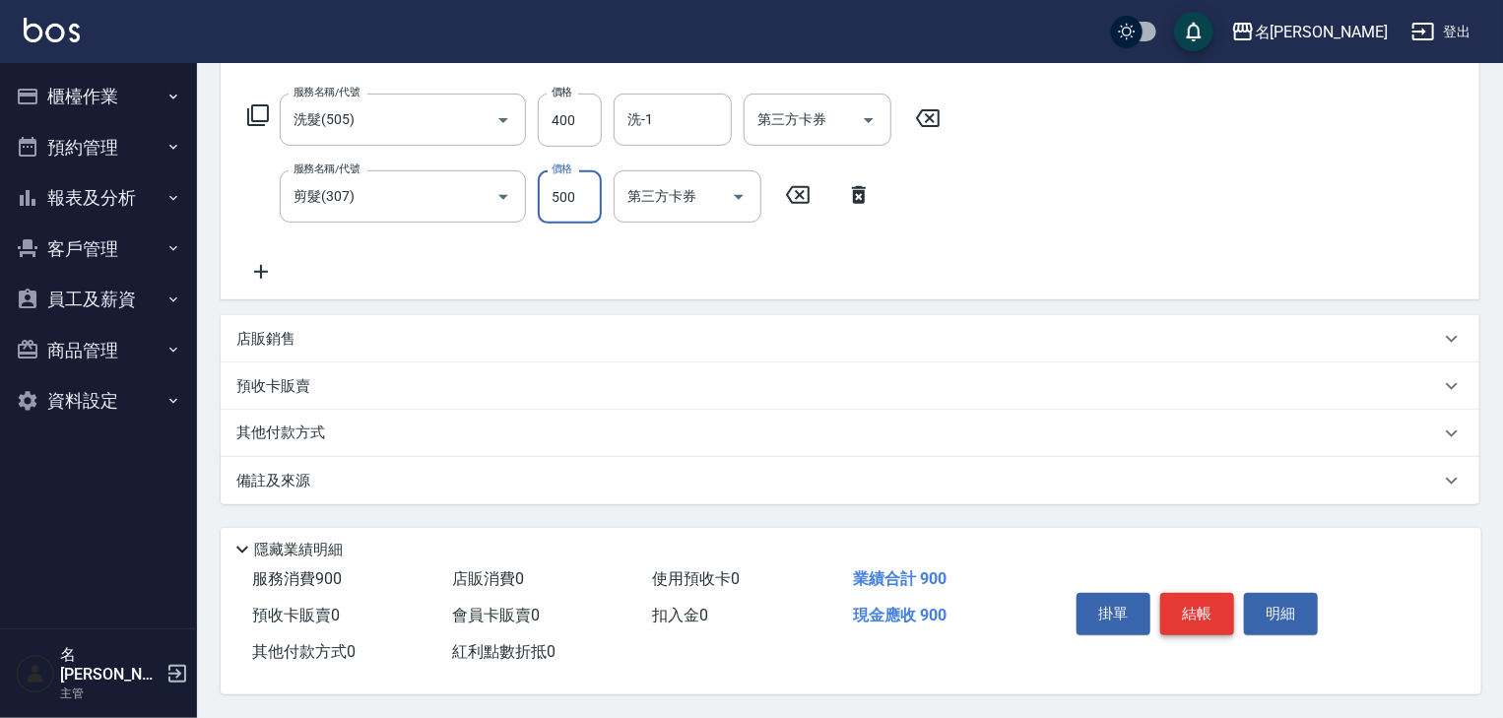
type input "500"
click at [1201, 621] on button "結帳" at bounding box center [1197, 613] width 74 height 41
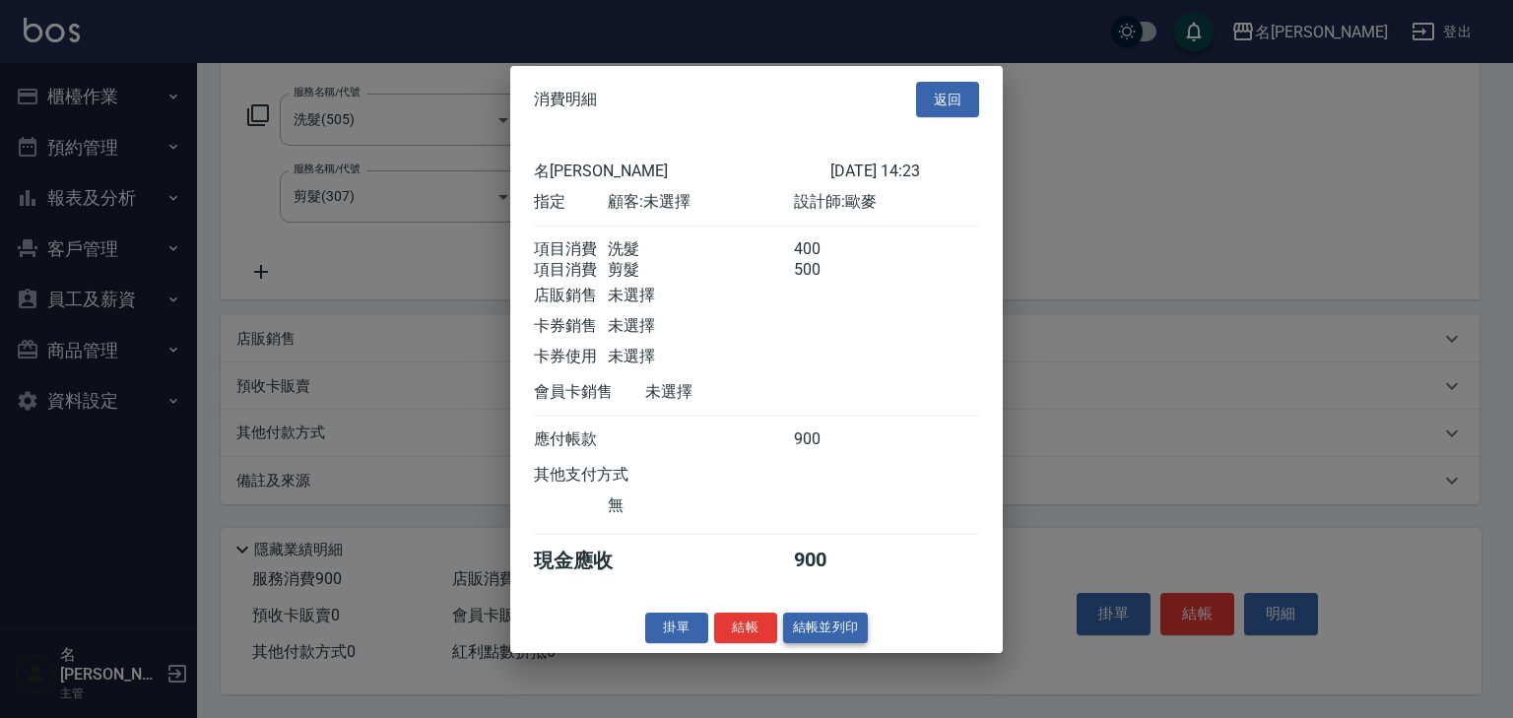
click at [850, 638] on button "結帳並列印" at bounding box center [826, 627] width 86 height 31
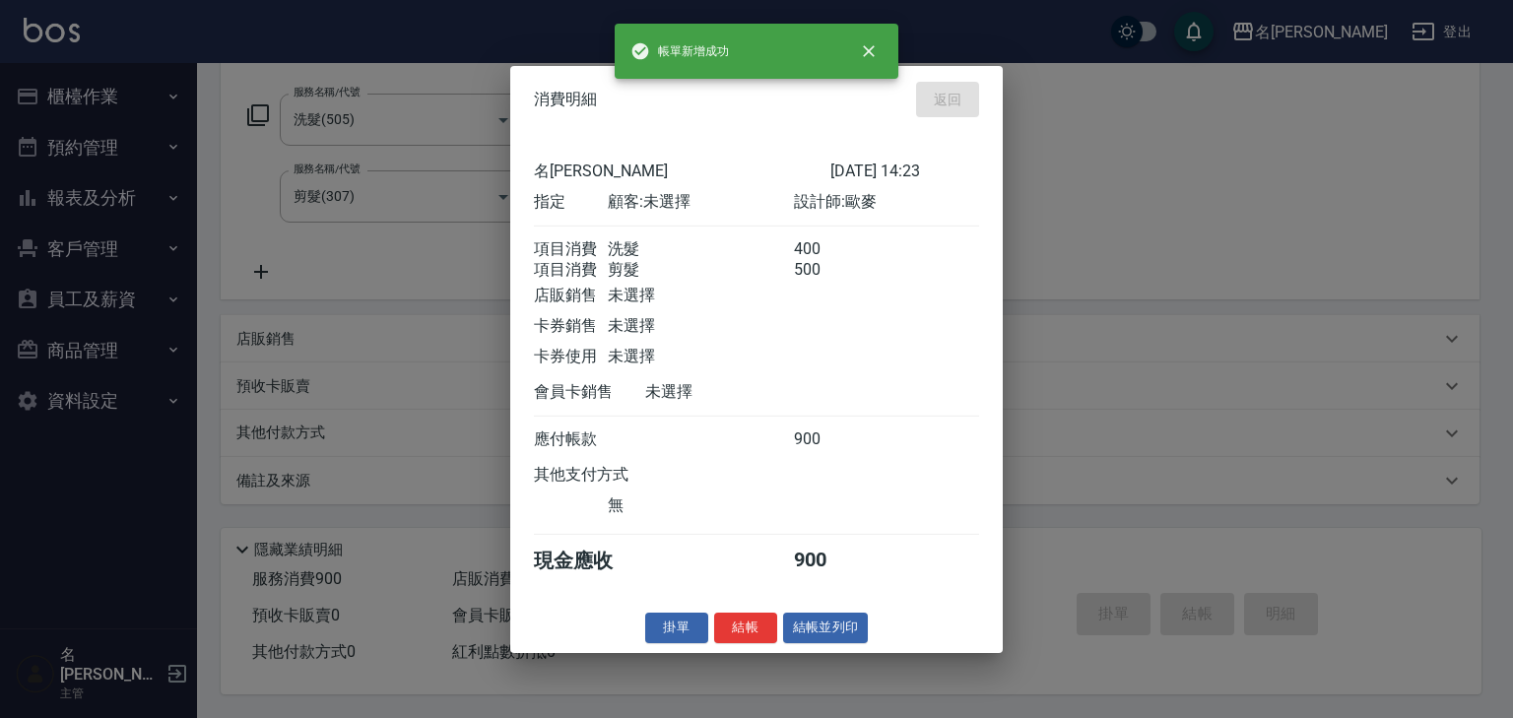
type input "2025/08/24 14:44"
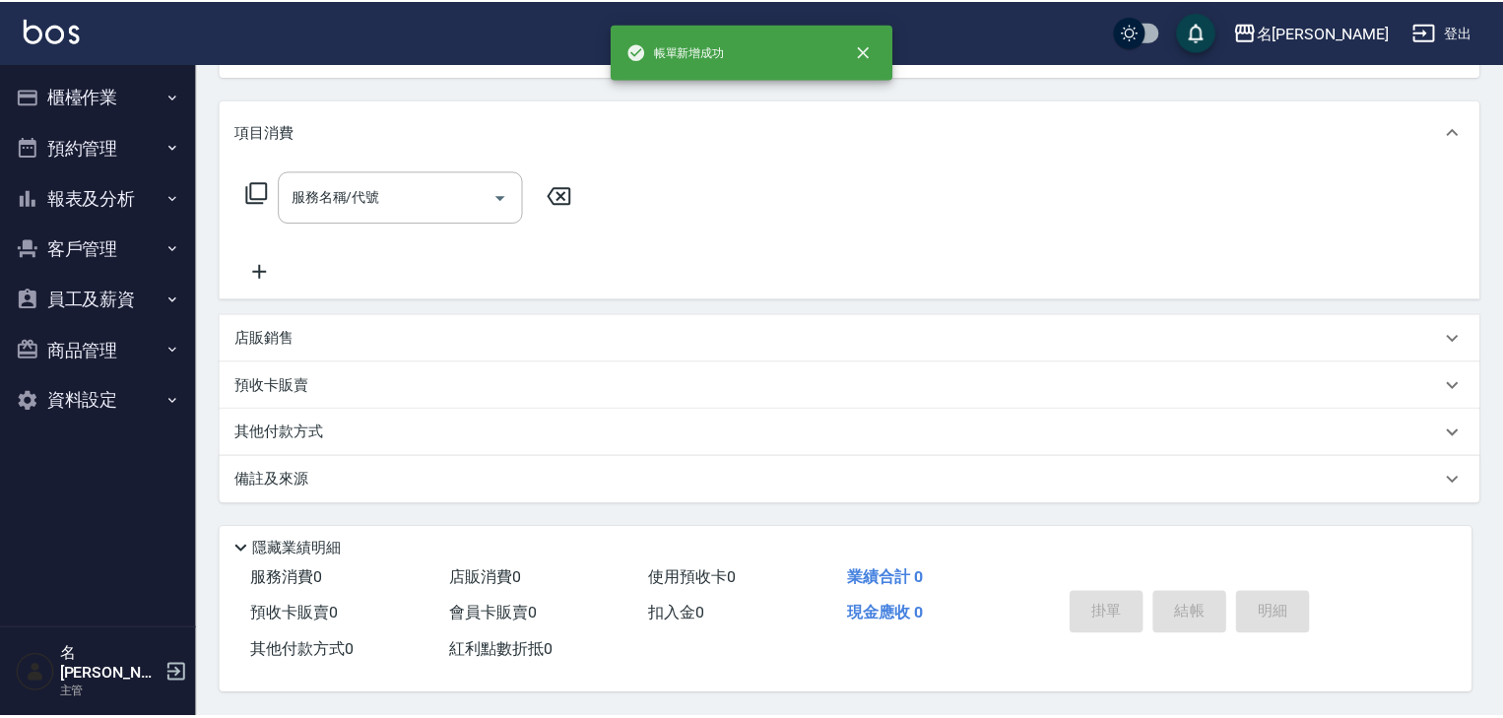
scroll to position [0, 0]
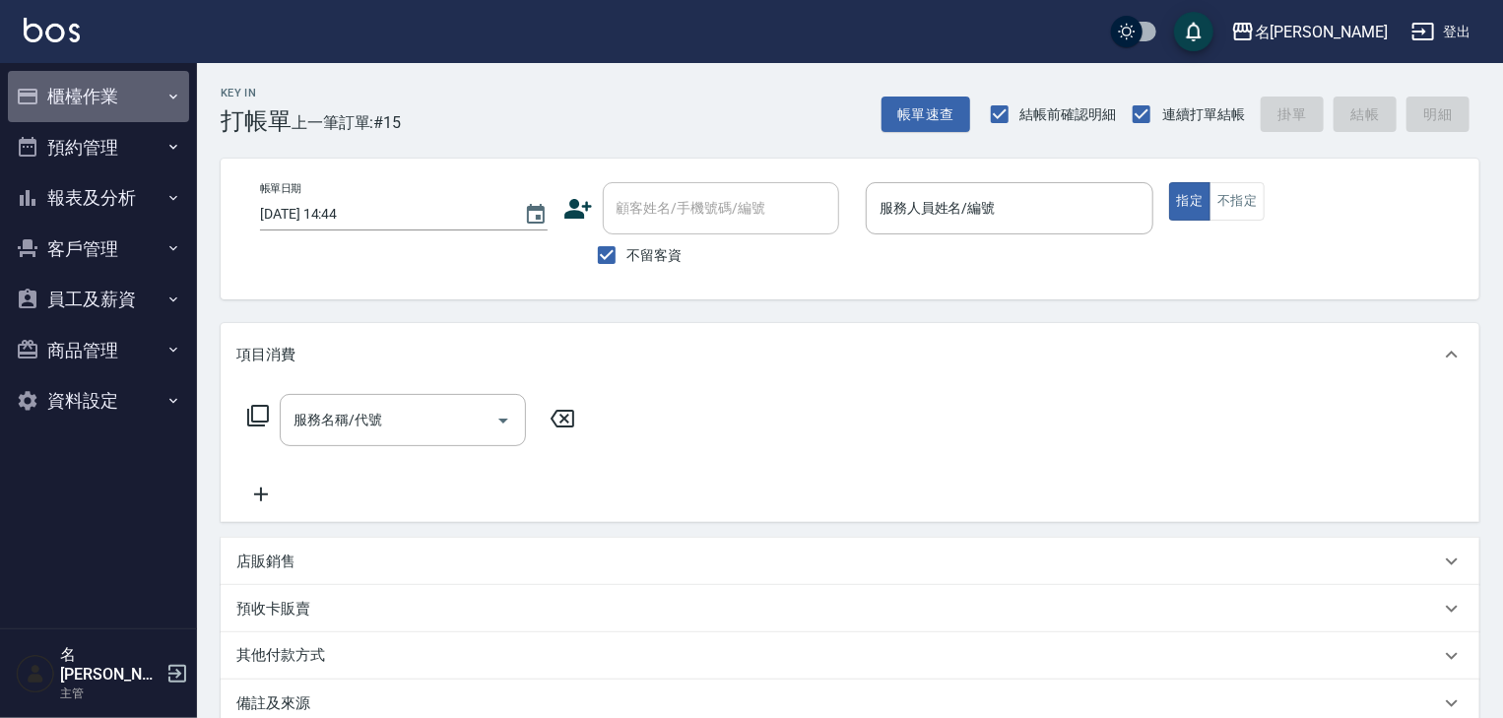
click at [81, 93] on button "櫃檯作業" at bounding box center [98, 96] width 181 height 51
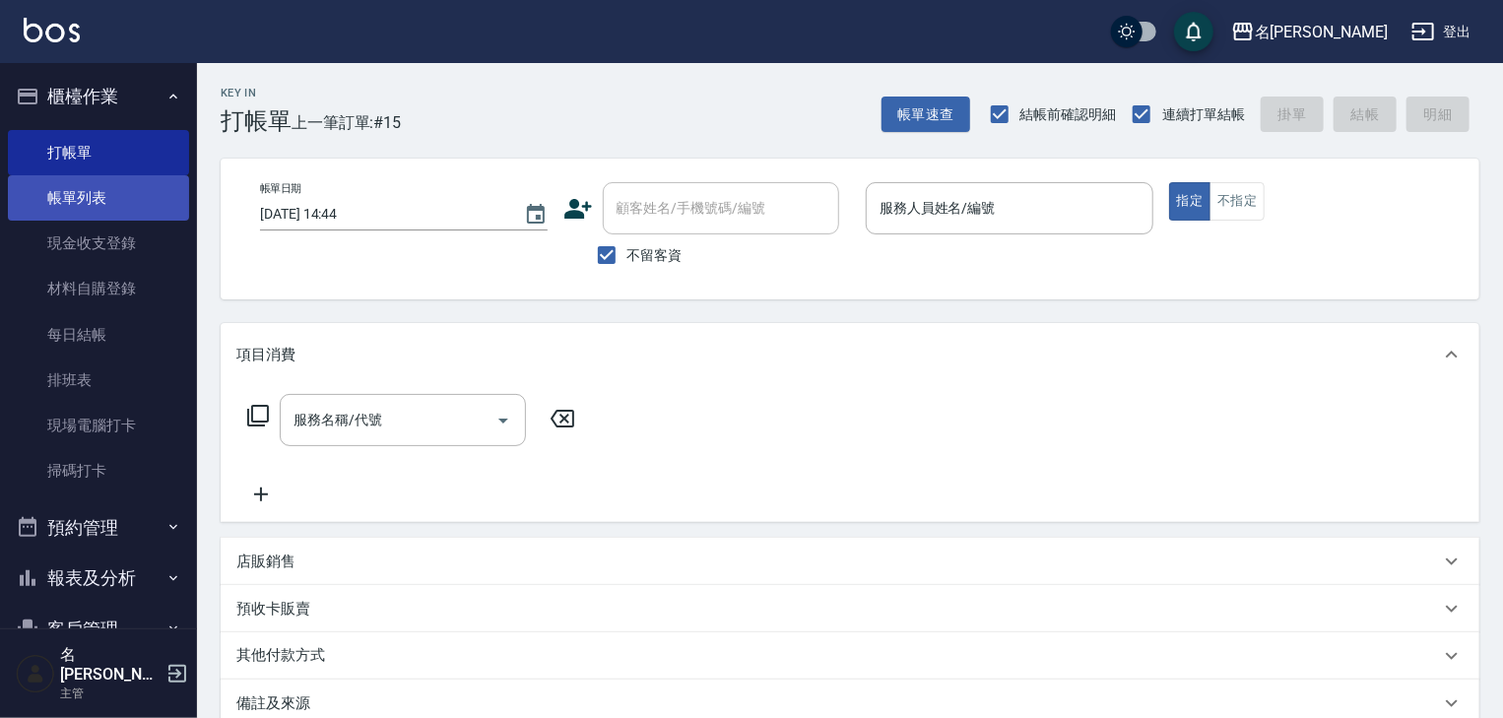
click at [155, 189] on link "帳單列表" at bounding box center [98, 197] width 181 height 45
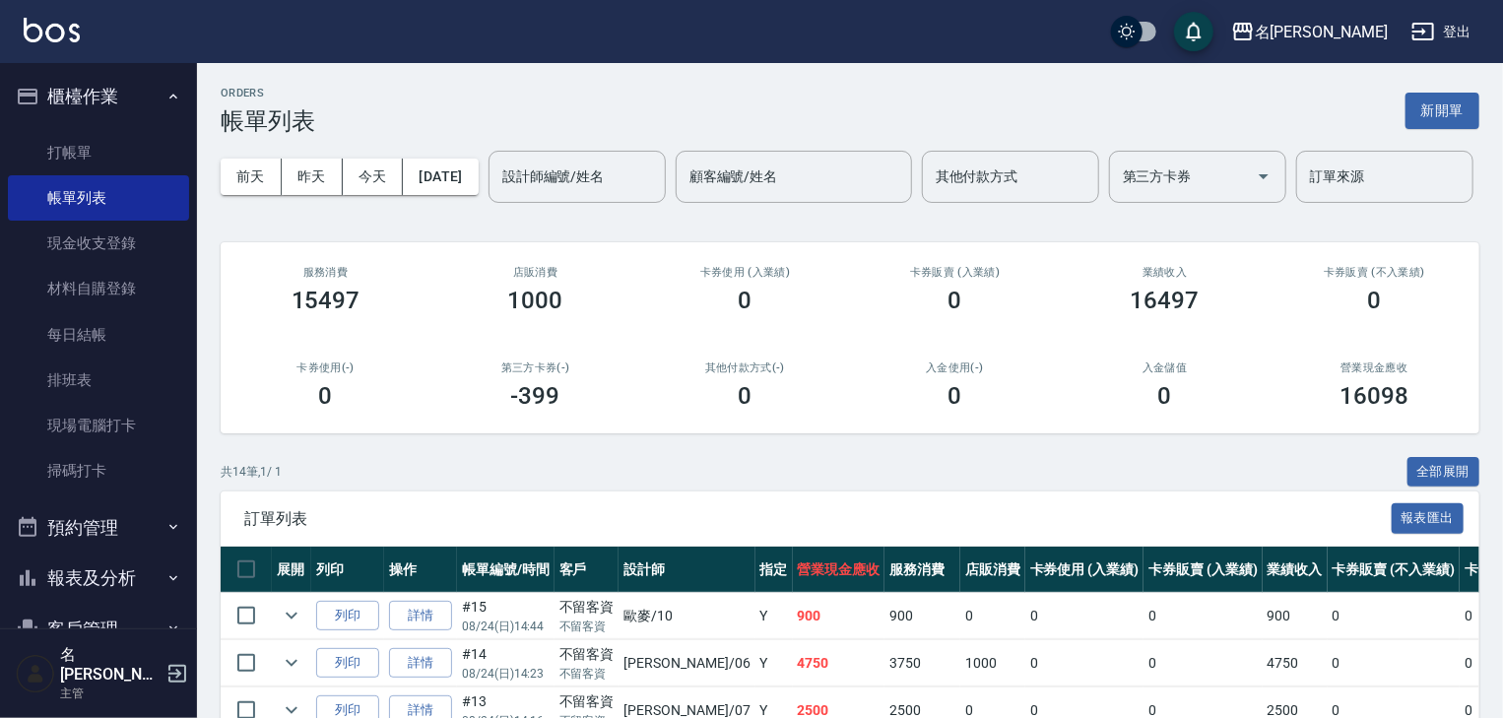
scroll to position [210, 0]
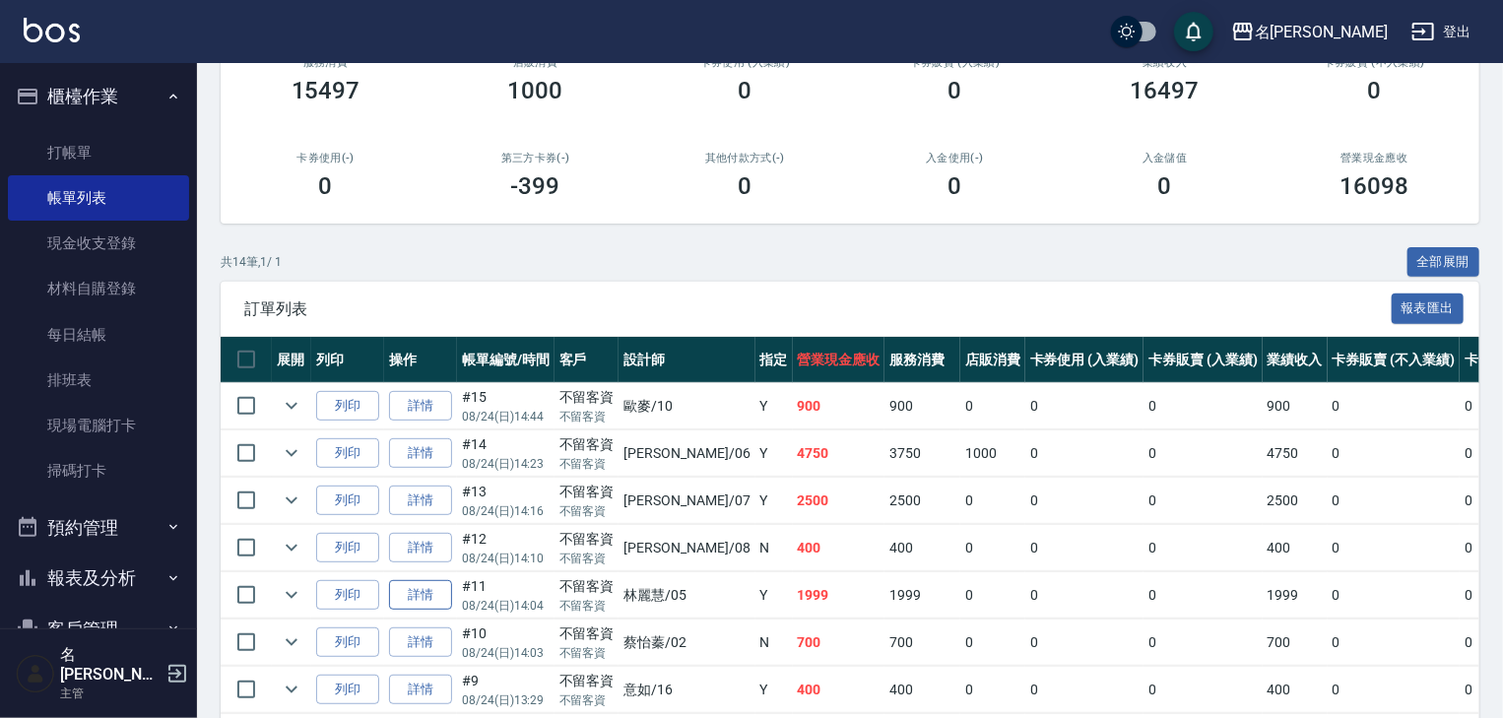
click at [402, 611] on link "詳情" at bounding box center [420, 595] width 63 height 31
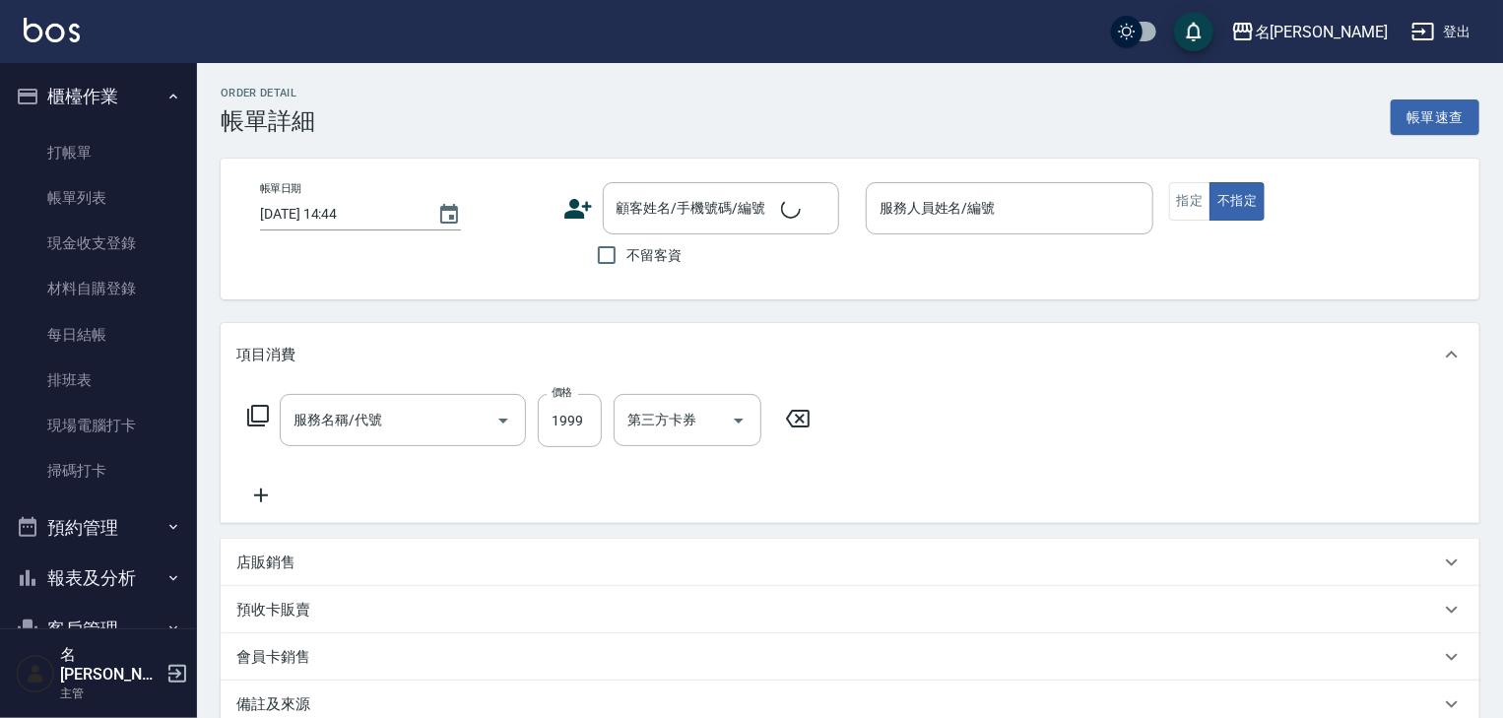
type input "2025/08/24 14:04"
checkbox input "true"
type input "林麗慧-05"
type input "結構2段式(636)"
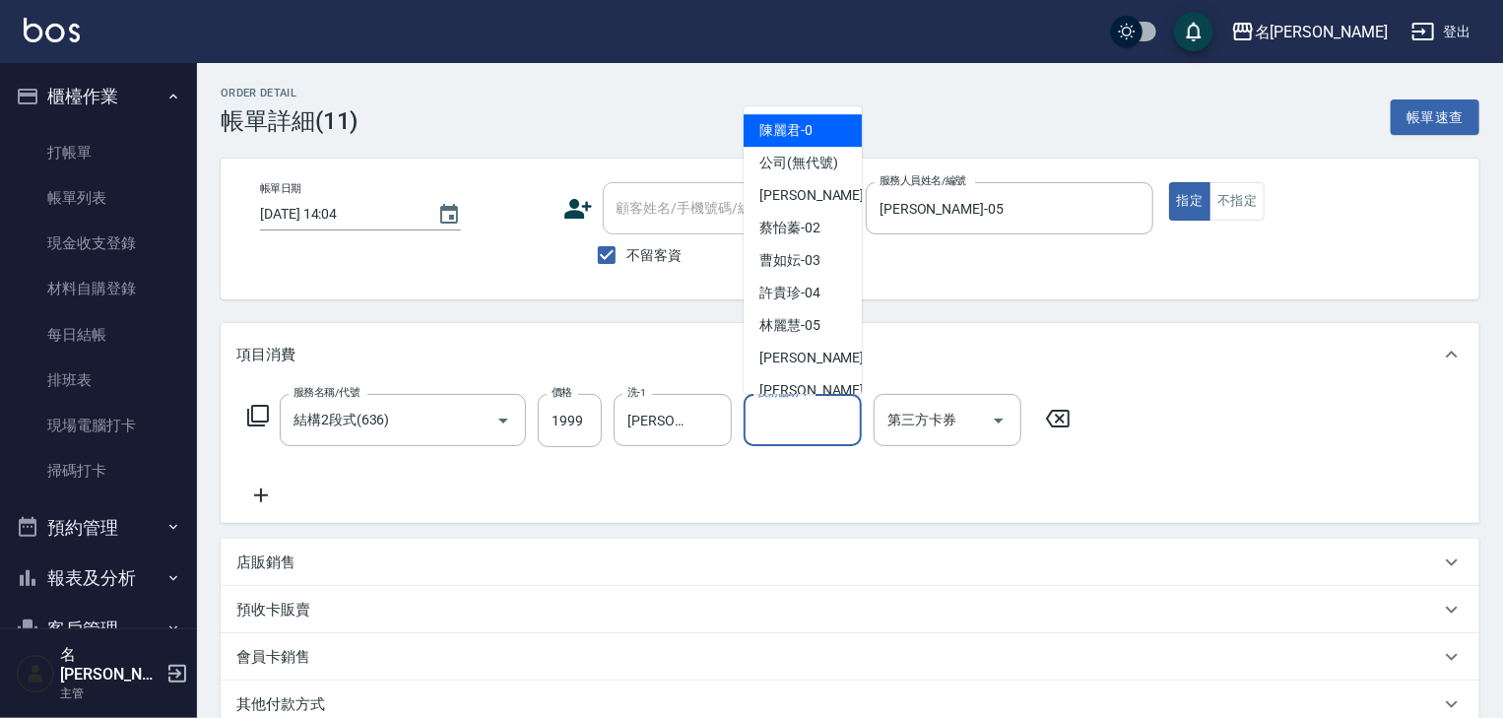
click at [797, 419] on input "技術協助-1" at bounding box center [802, 420] width 100 height 34
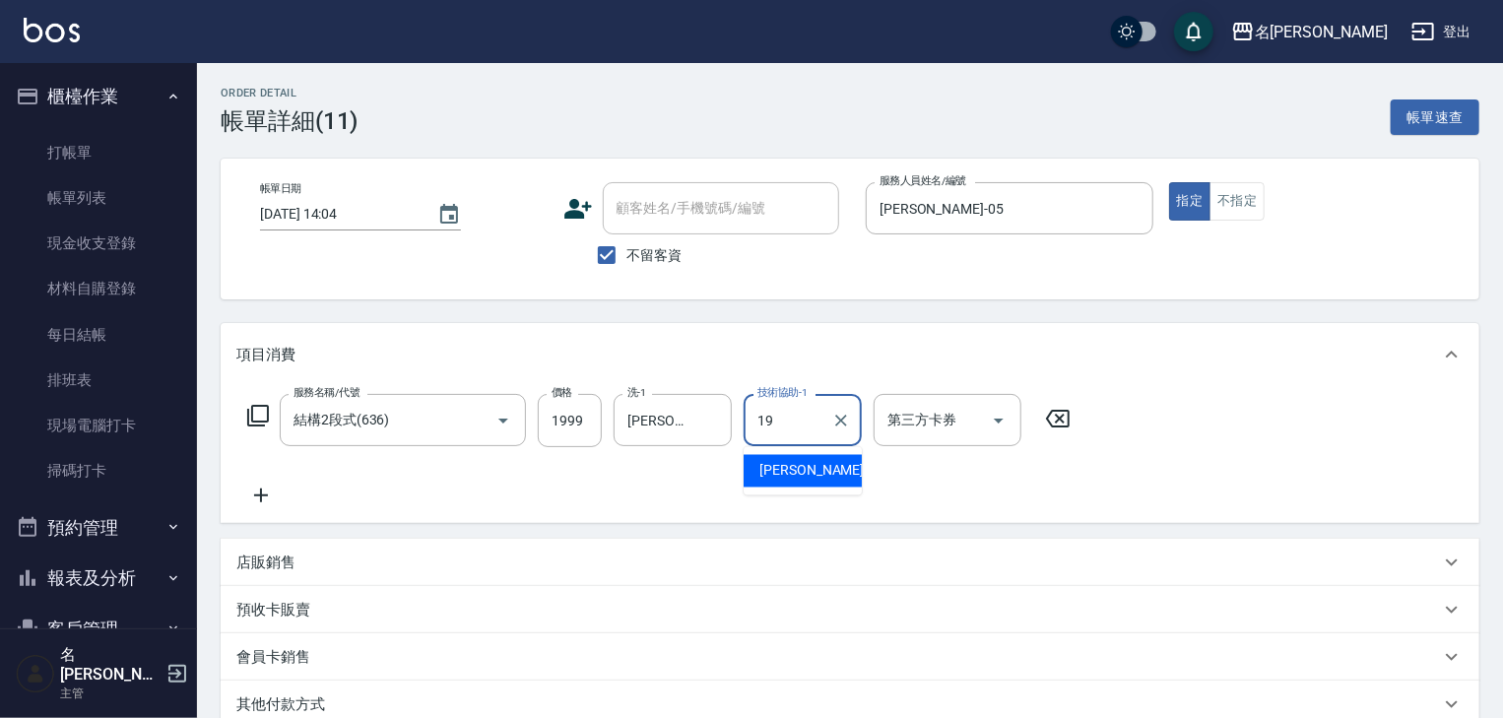
click at [819, 477] on div "游昕 -19" at bounding box center [802, 471] width 118 height 32
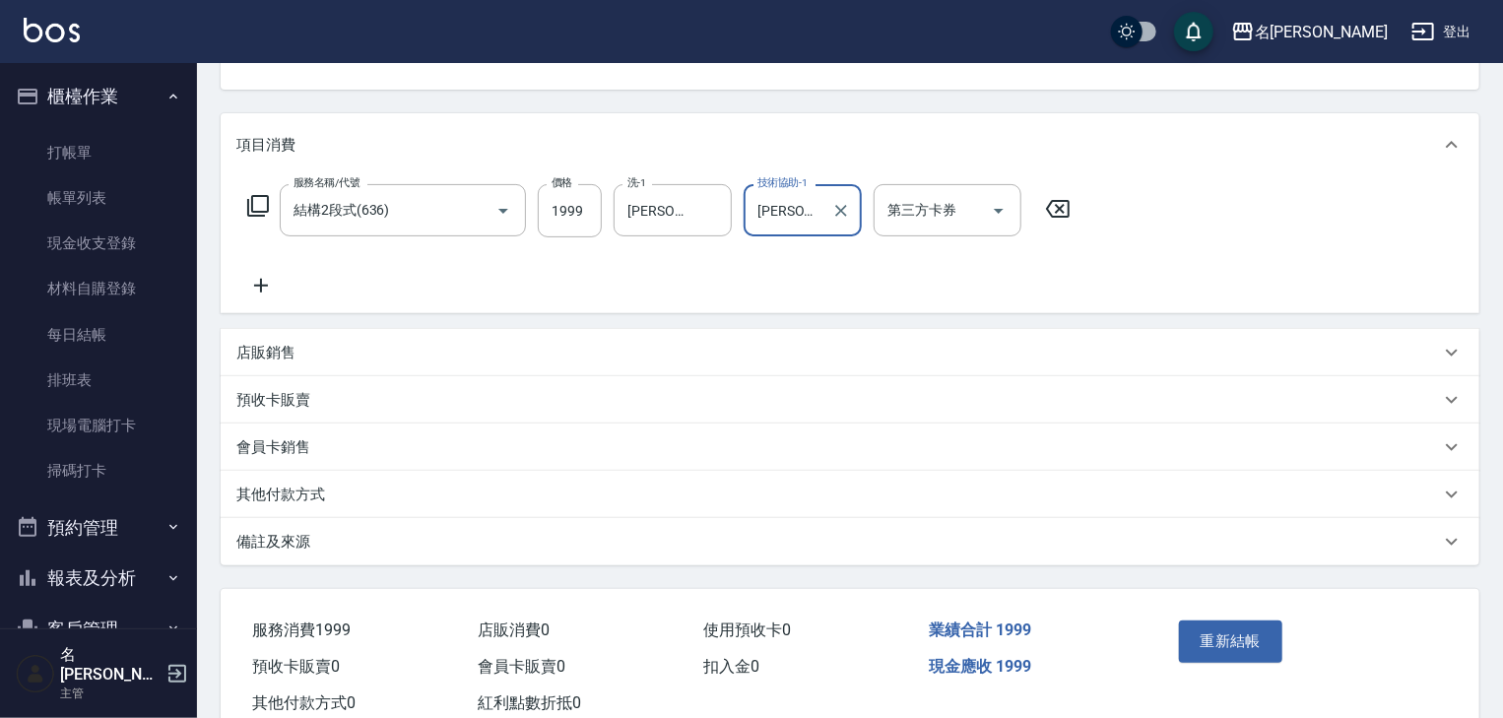
scroll to position [268, 0]
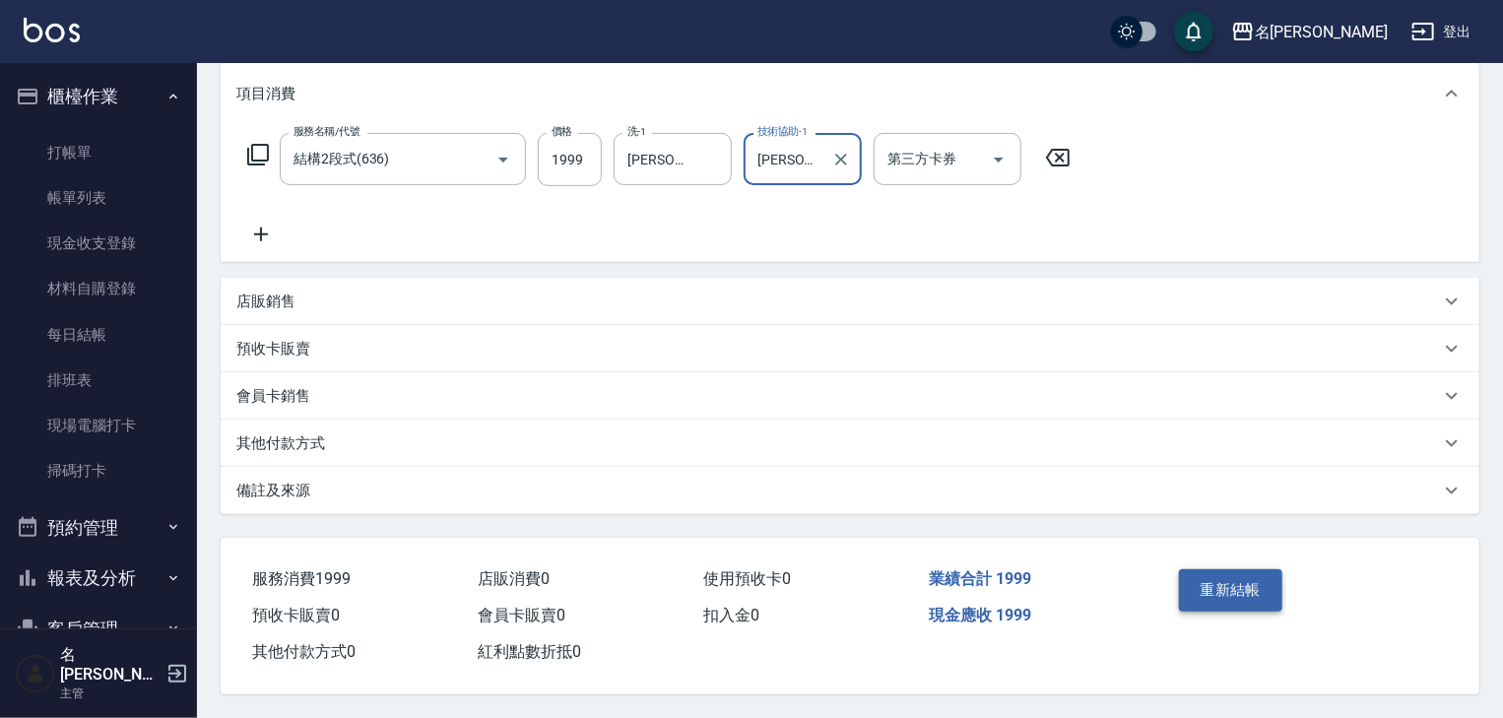
type input "[PERSON_NAME]-19"
click at [1281, 595] on button "重新結帳" at bounding box center [1231, 589] width 104 height 41
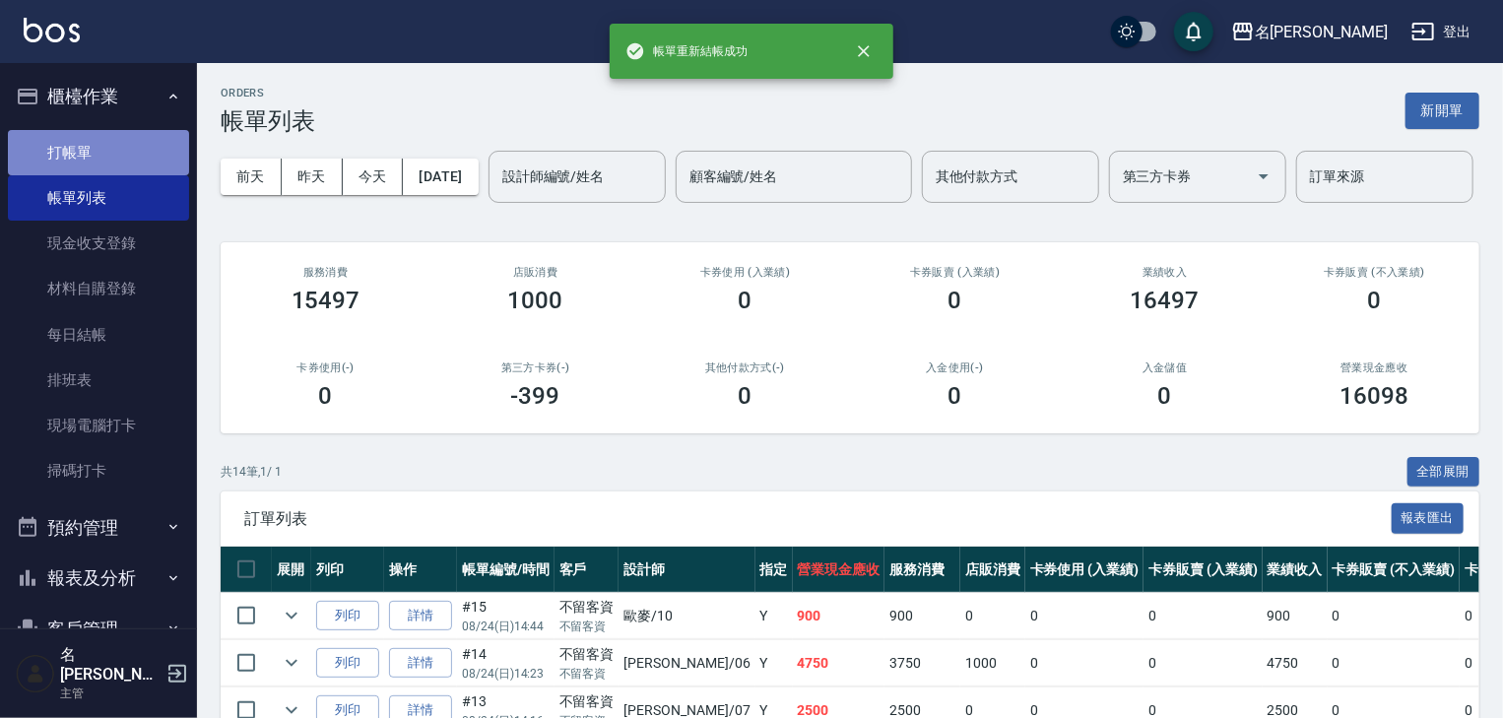
click at [108, 144] on link "打帳單" at bounding box center [98, 152] width 181 height 45
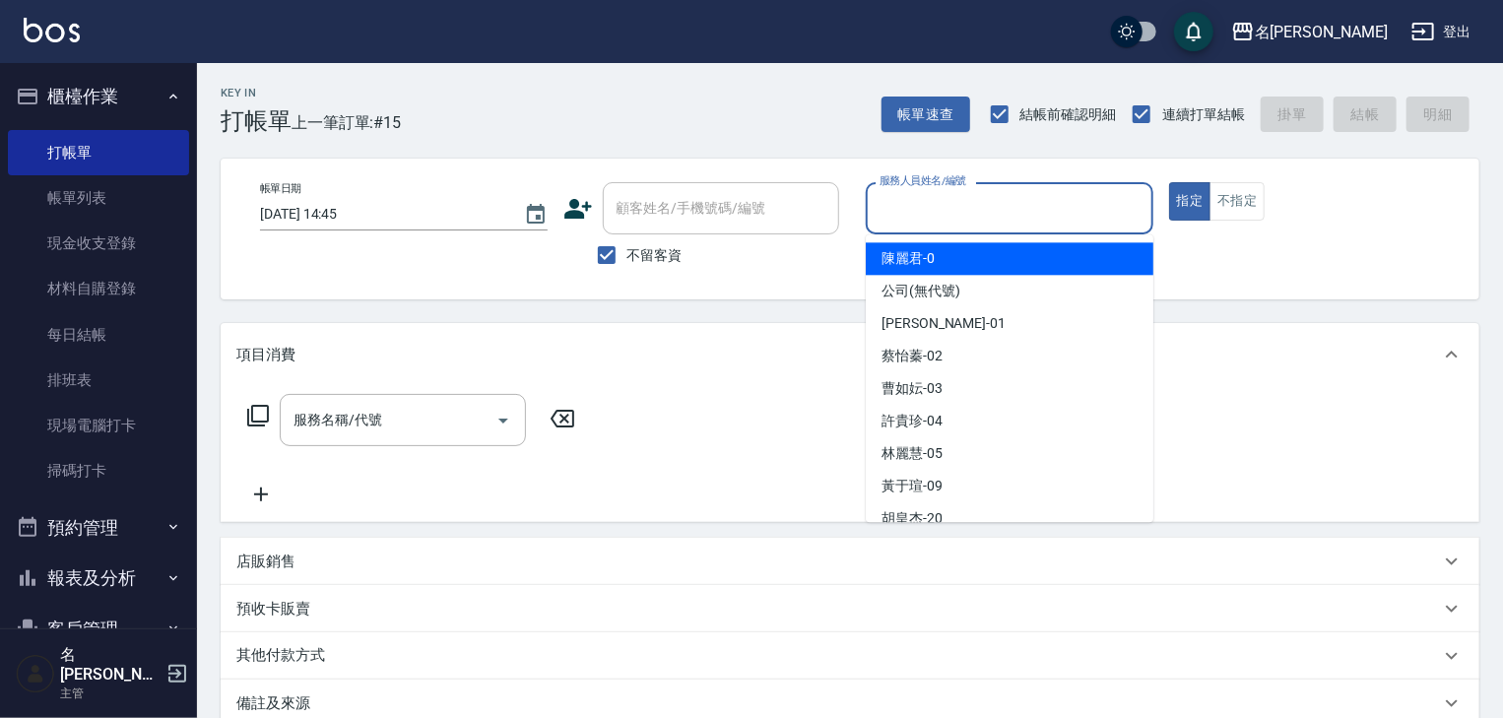
click at [964, 208] on input "服務人員姓名/編號" at bounding box center [1009, 208] width 270 height 34
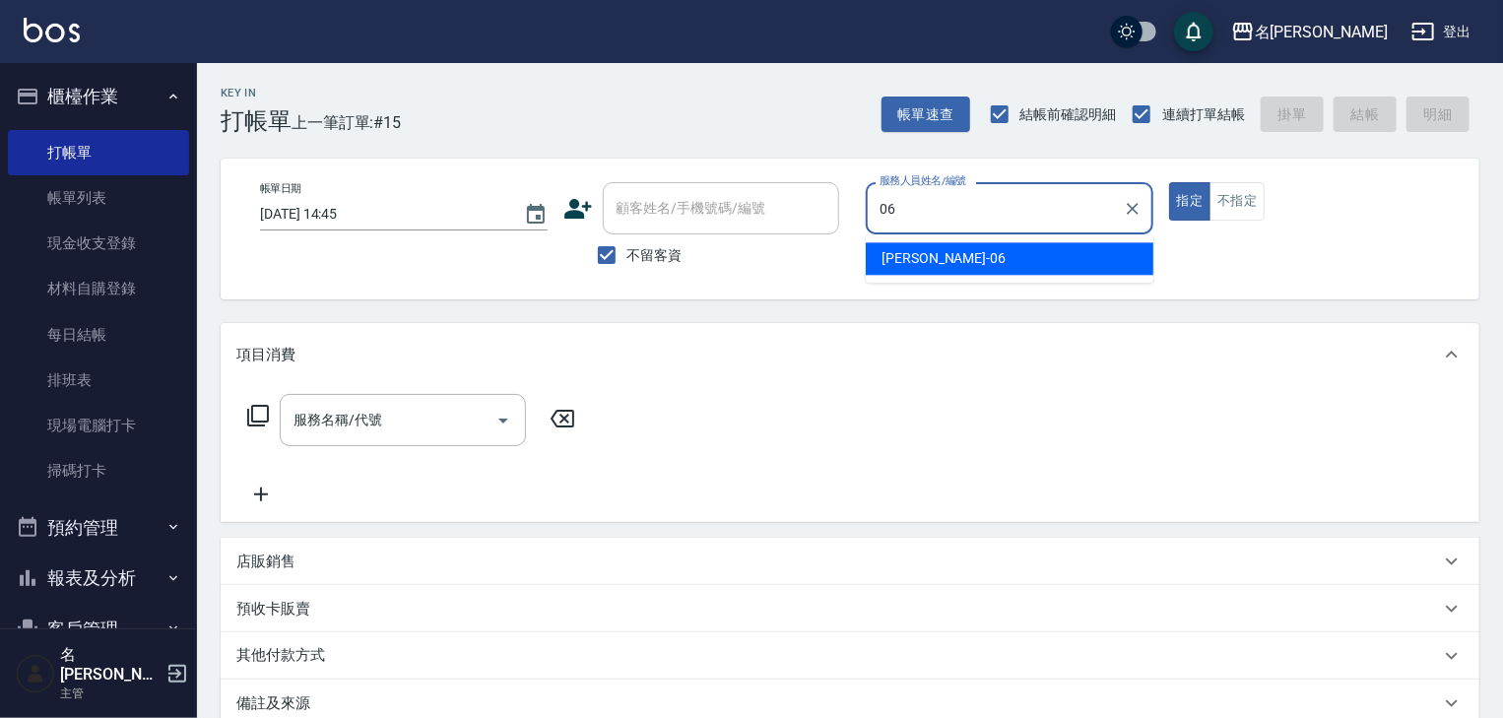
click at [961, 259] on div "阿龔 -06" at bounding box center [1010, 258] width 288 height 32
type input "[PERSON_NAME]-06"
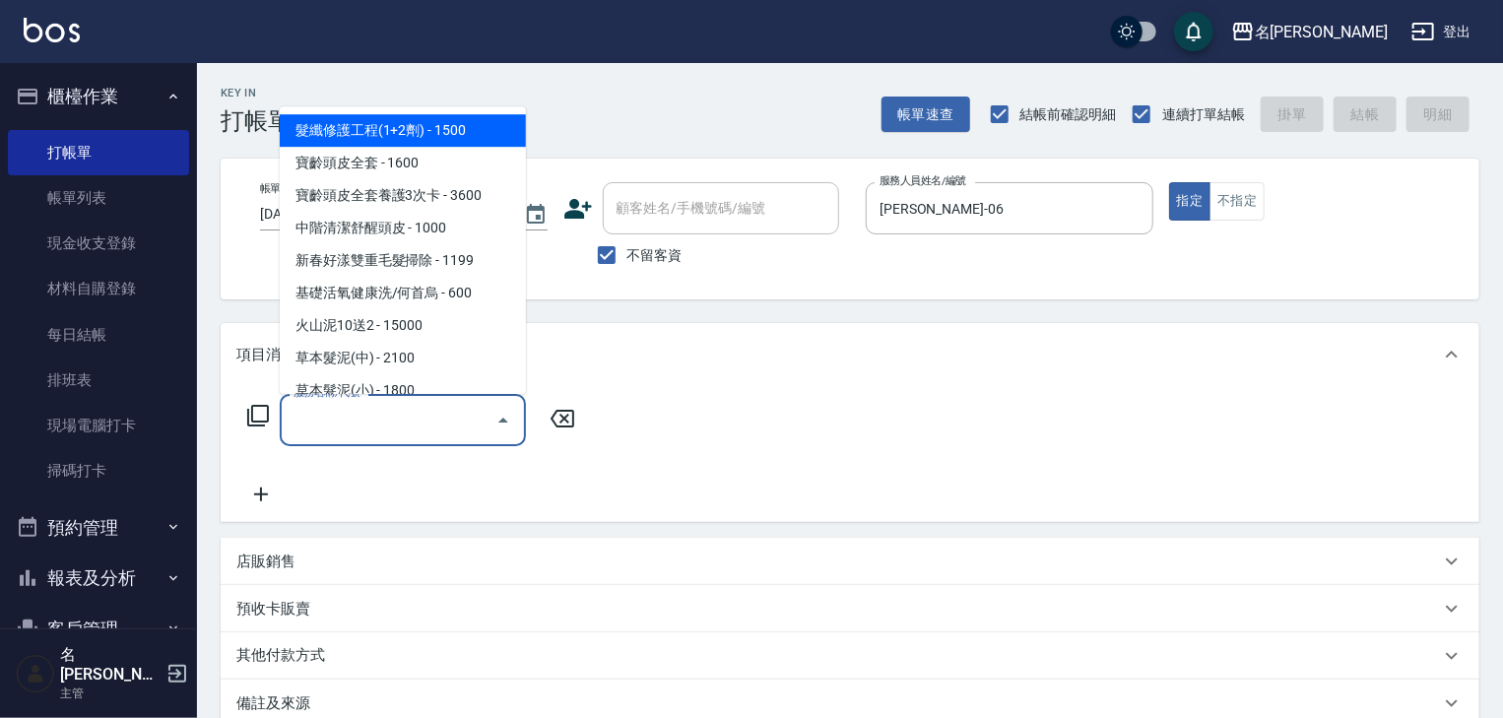
click at [425, 421] on input "服務名稱/代號" at bounding box center [388, 420] width 199 height 34
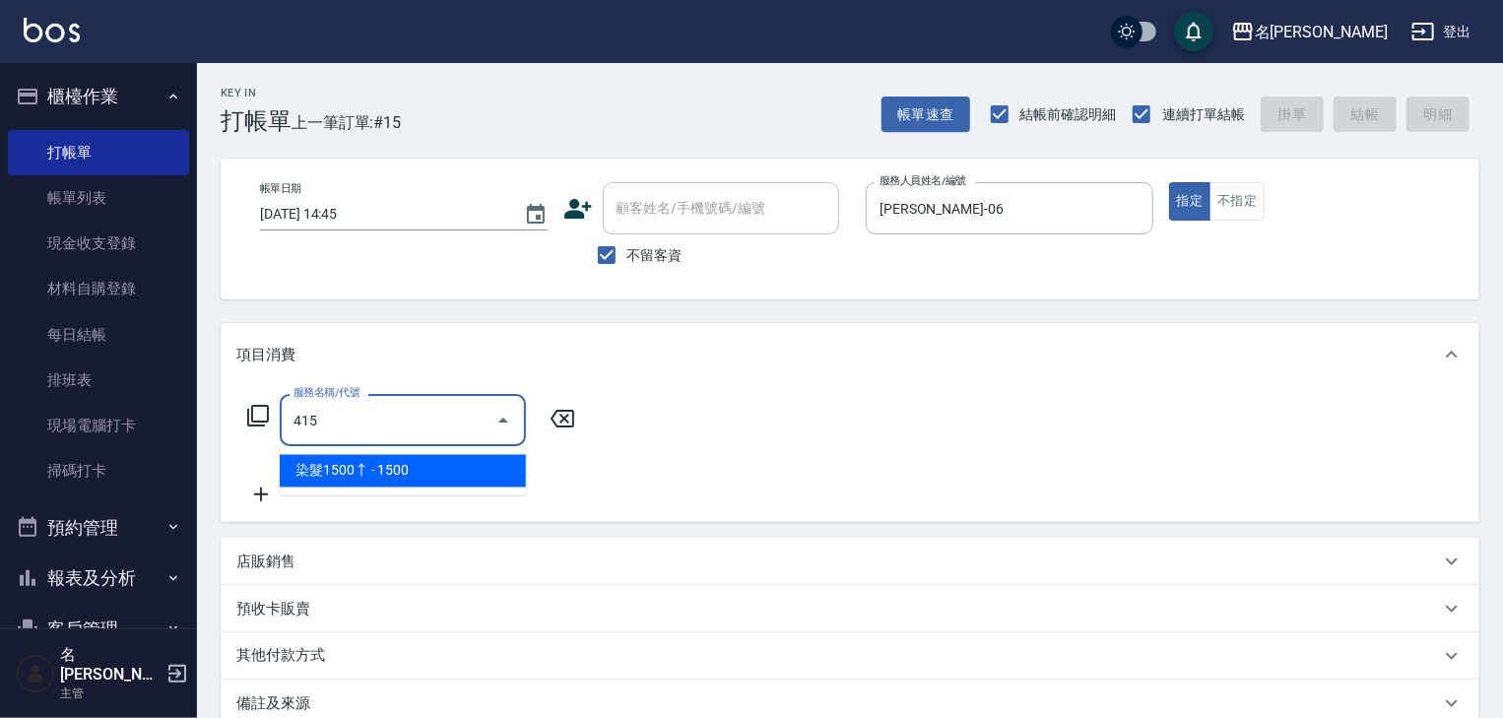
click at [512, 487] on ul "染髮1500↑ - 1500" at bounding box center [403, 471] width 246 height 48
click at [498, 477] on span "染髮1500↑ - 1500" at bounding box center [403, 471] width 246 height 32
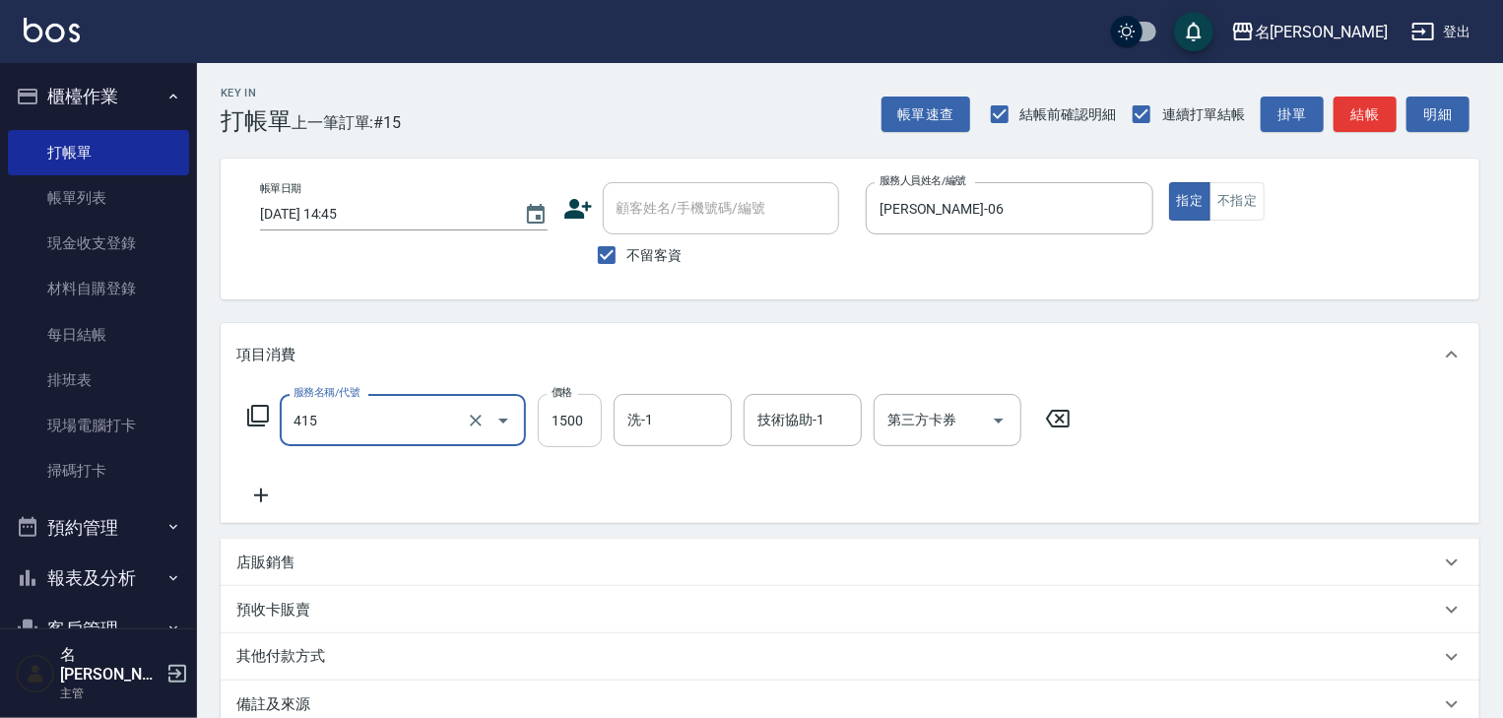
type input "染髮1500↑(415)"
click at [567, 419] on input "1500" at bounding box center [570, 420] width 64 height 53
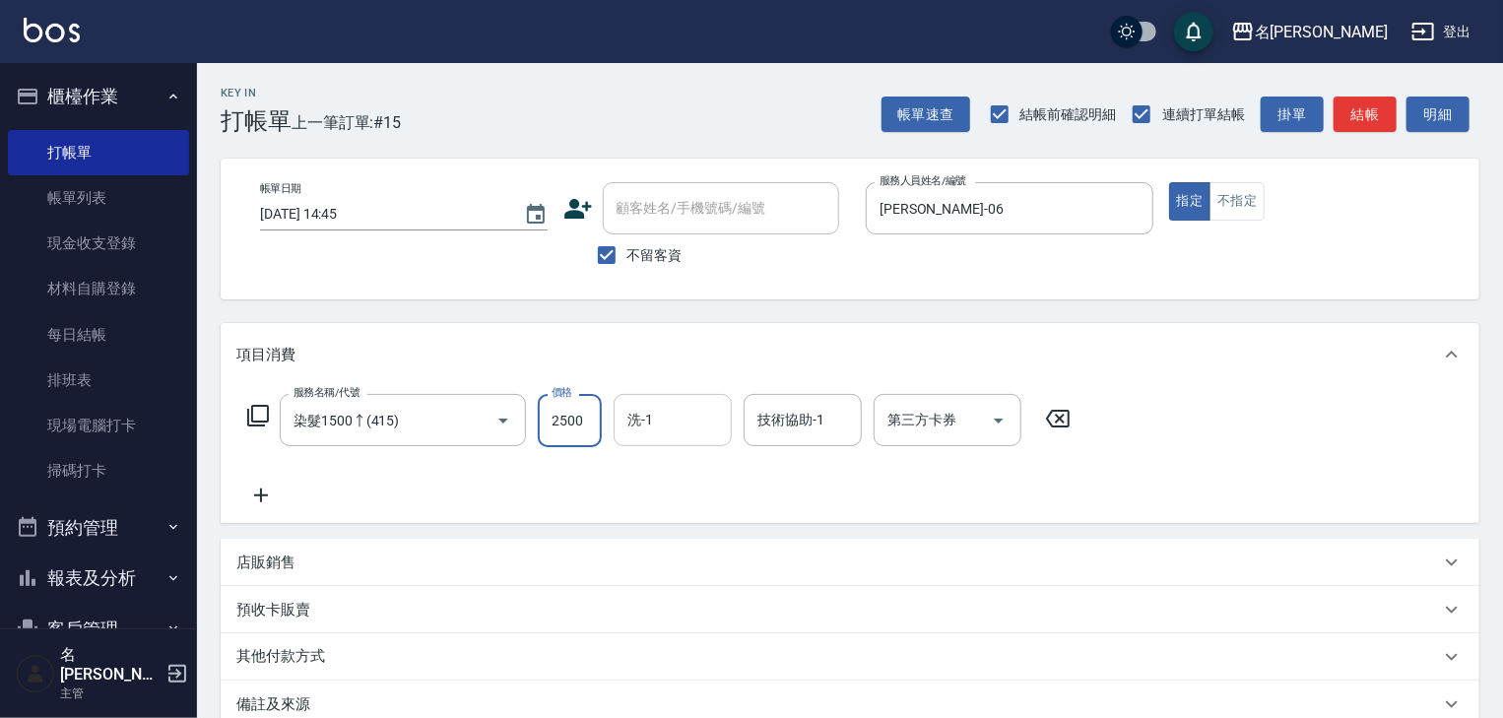
type input "2500"
click at [675, 423] on input "洗-1" at bounding box center [672, 420] width 100 height 34
click at [689, 473] on span "葉敏辰 -23" at bounding box center [659, 471] width 61 height 21
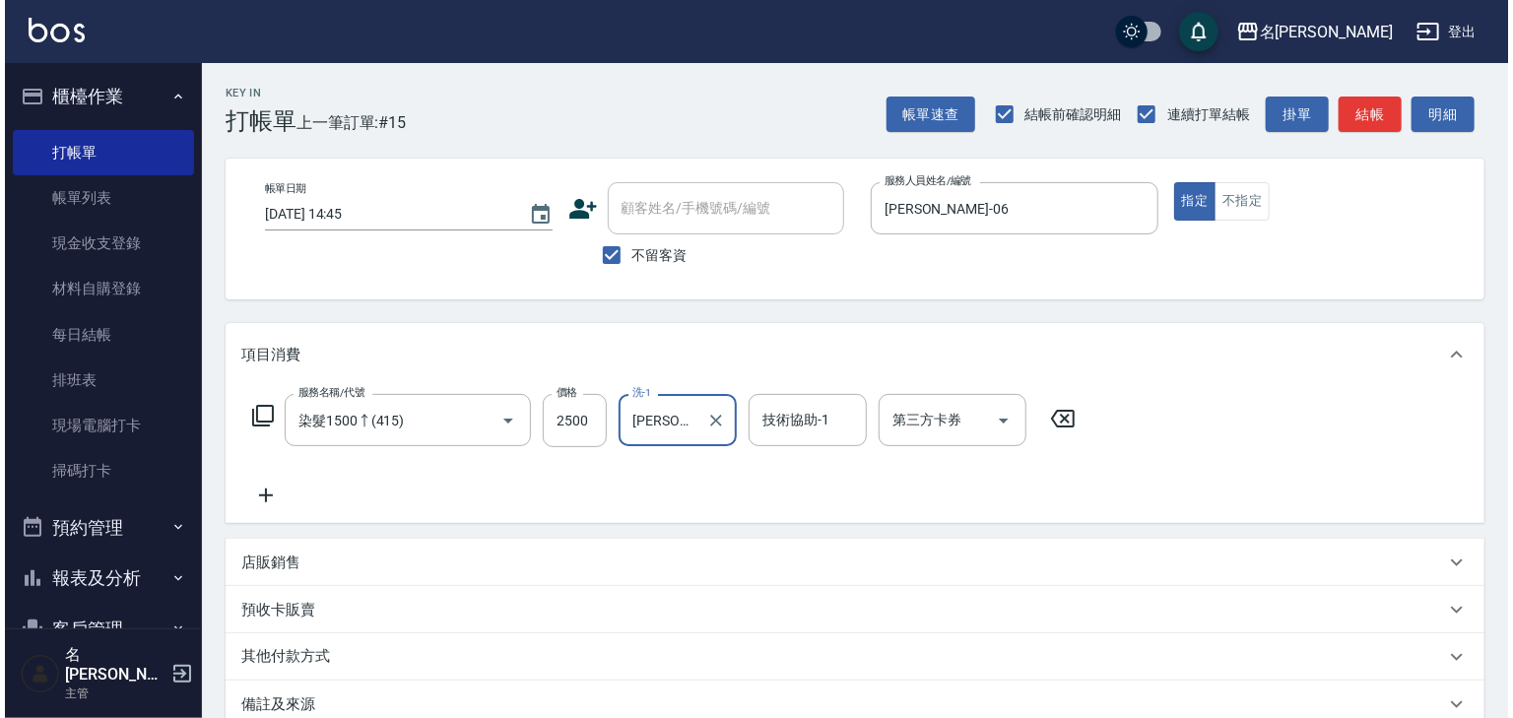
scroll to position [230, 0]
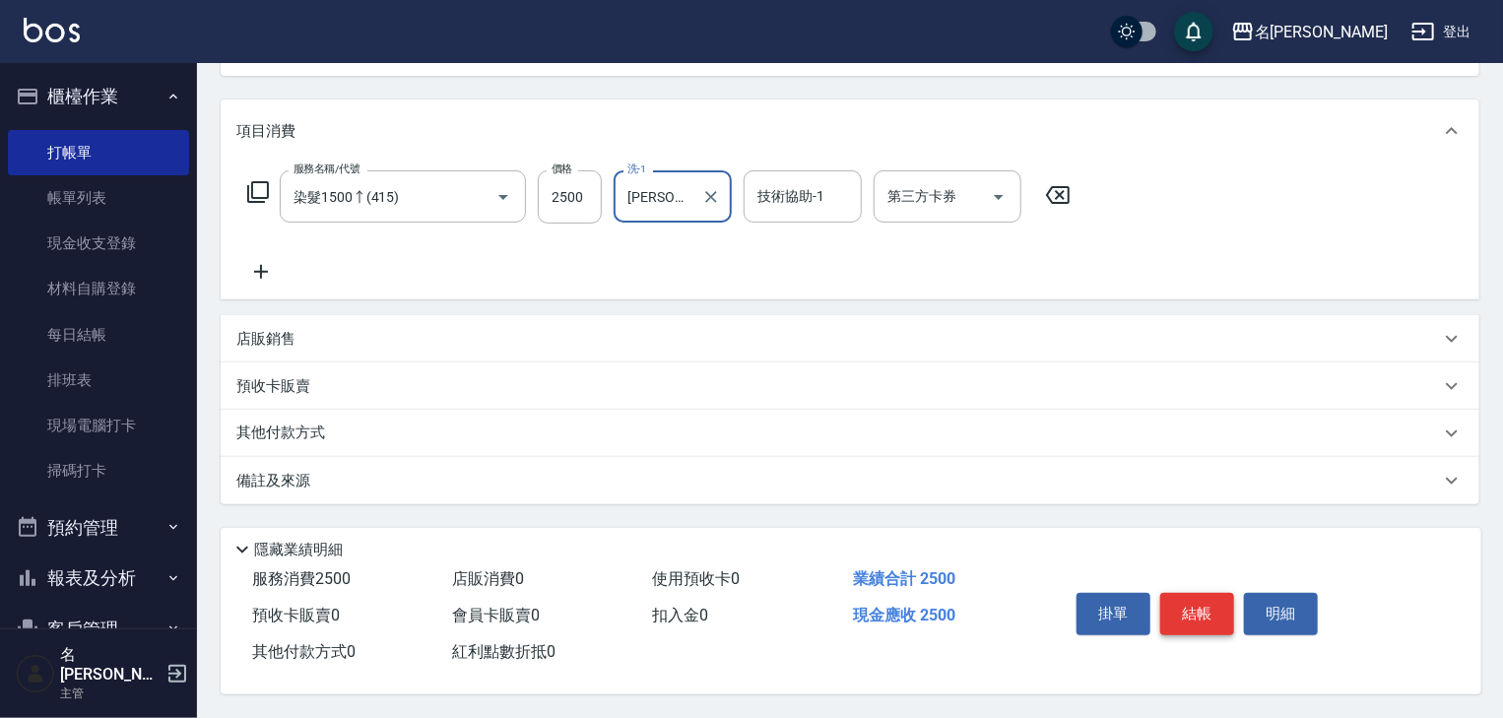
type input "葉敏辰-23"
click at [1197, 616] on button "結帳" at bounding box center [1197, 613] width 74 height 41
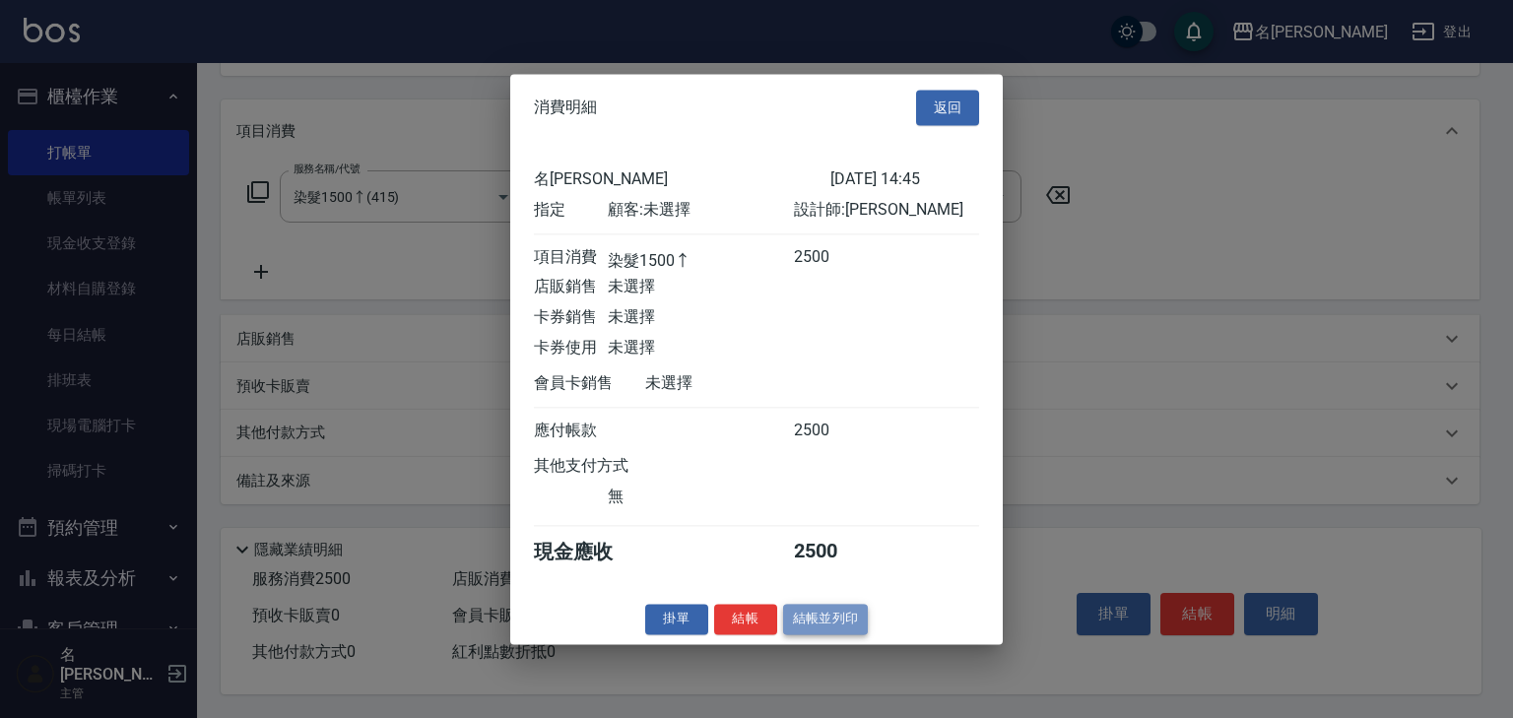
click at [831, 622] on button "結帳並列印" at bounding box center [826, 619] width 86 height 31
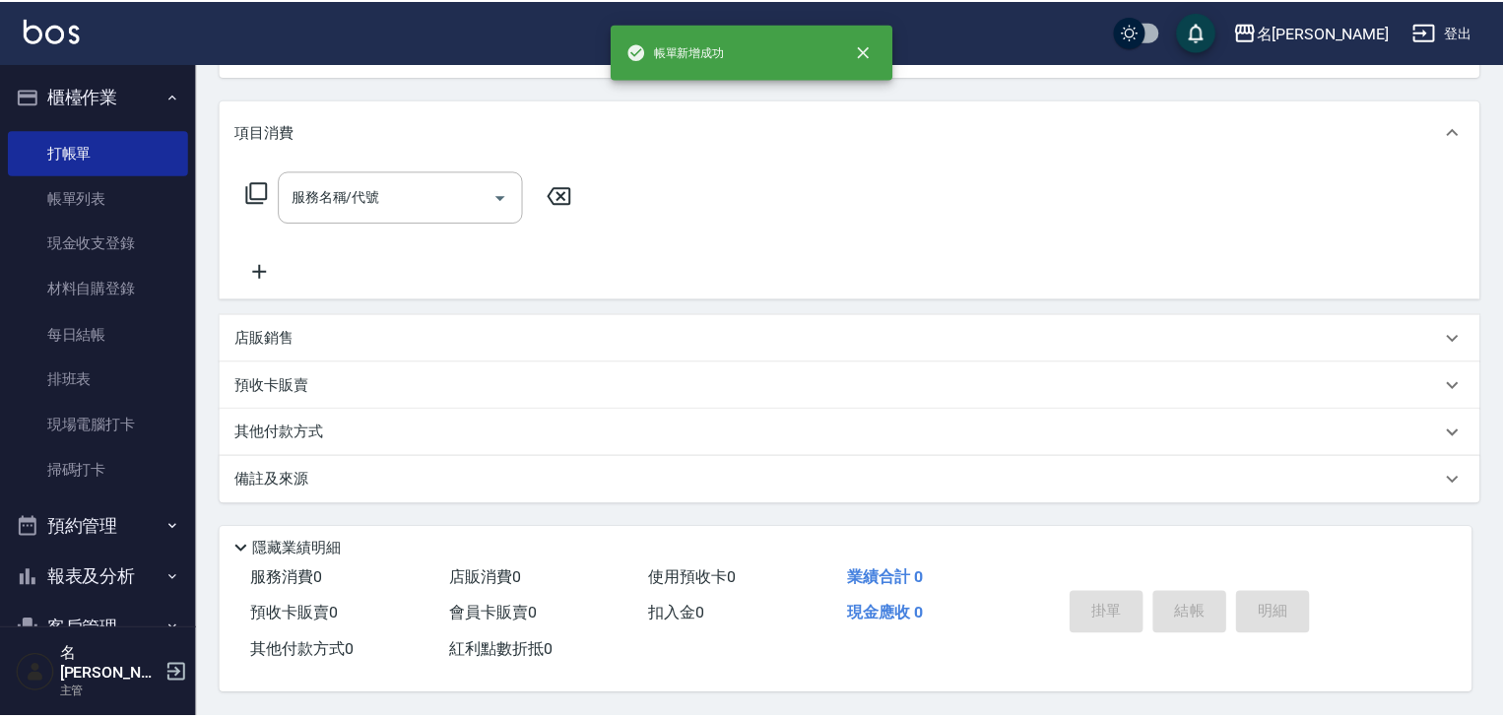
scroll to position [0, 0]
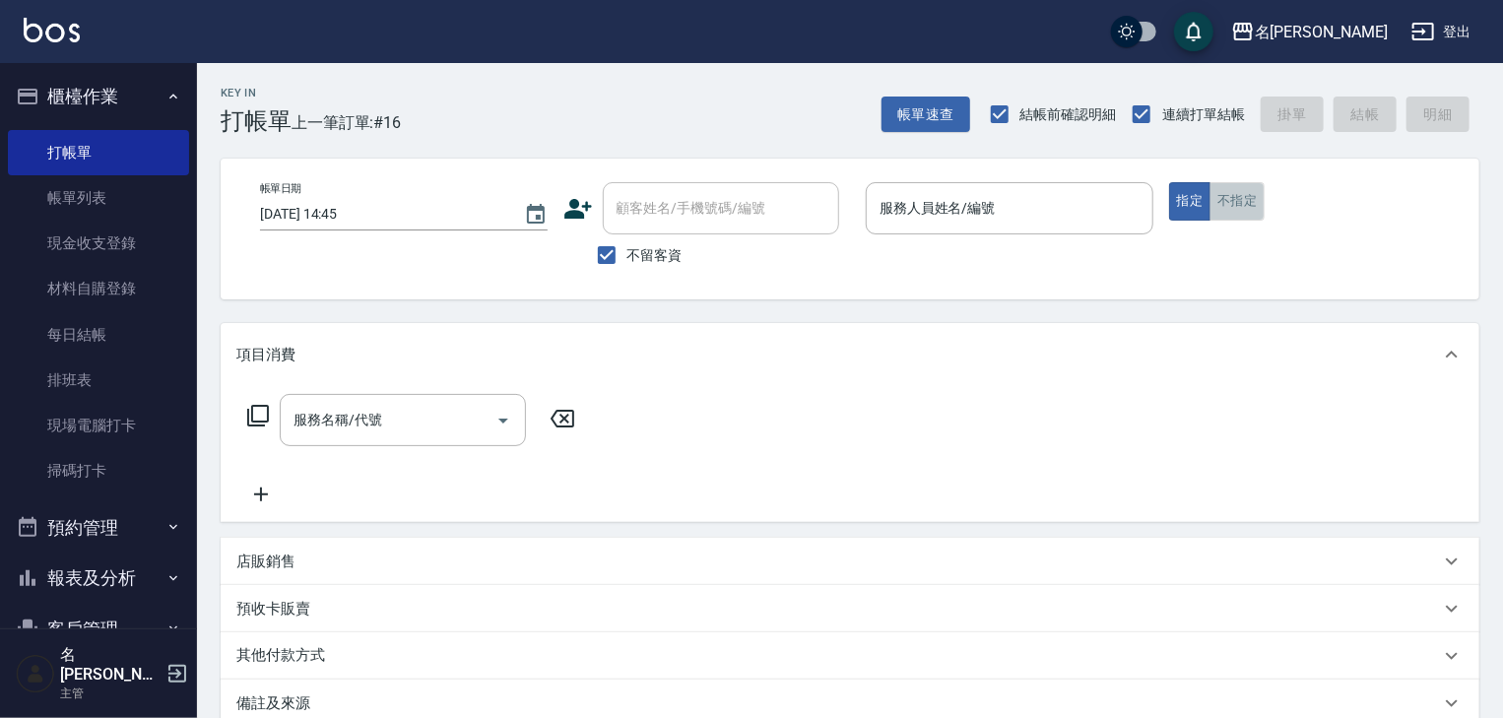
click at [1244, 202] on button "不指定" at bounding box center [1236, 201] width 55 height 38
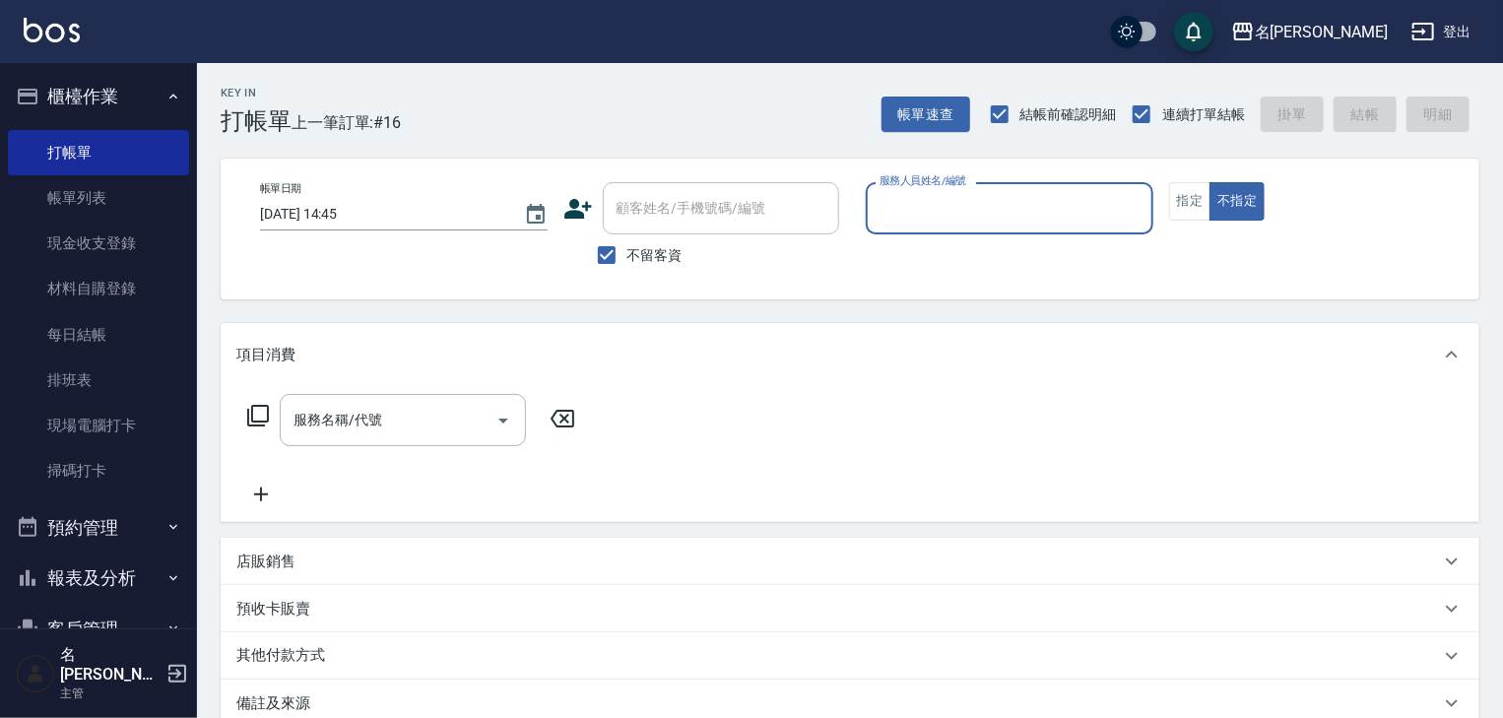
click at [1015, 215] on input "服務人員姓名/編號" at bounding box center [1009, 208] width 270 height 34
click at [996, 250] on div "意如 -16" at bounding box center [1010, 258] width 288 height 32
type input "意如-16"
click at [402, 421] on input "服務名稱/代號" at bounding box center [388, 420] width 199 height 34
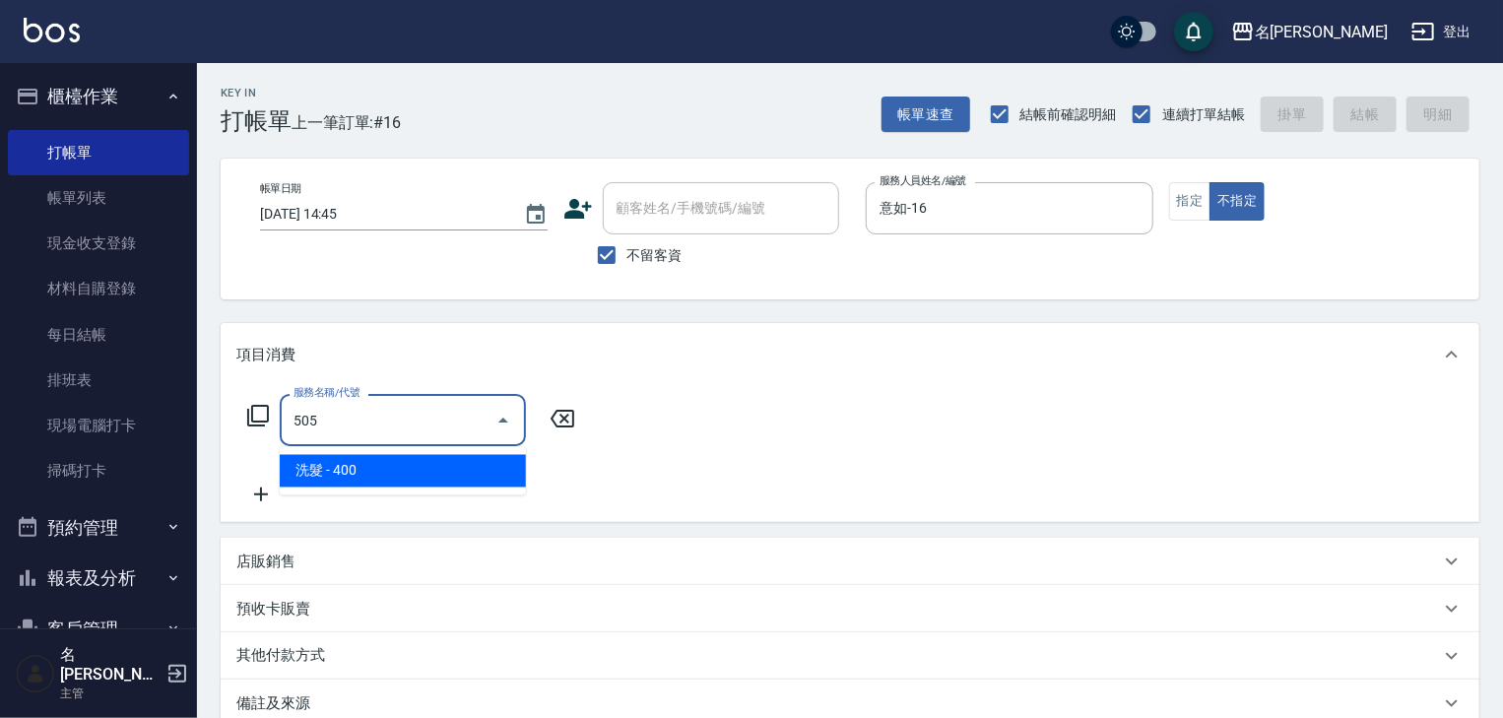
click at [433, 460] on span "洗髮 - 400" at bounding box center [403, 471] width 246 height 32
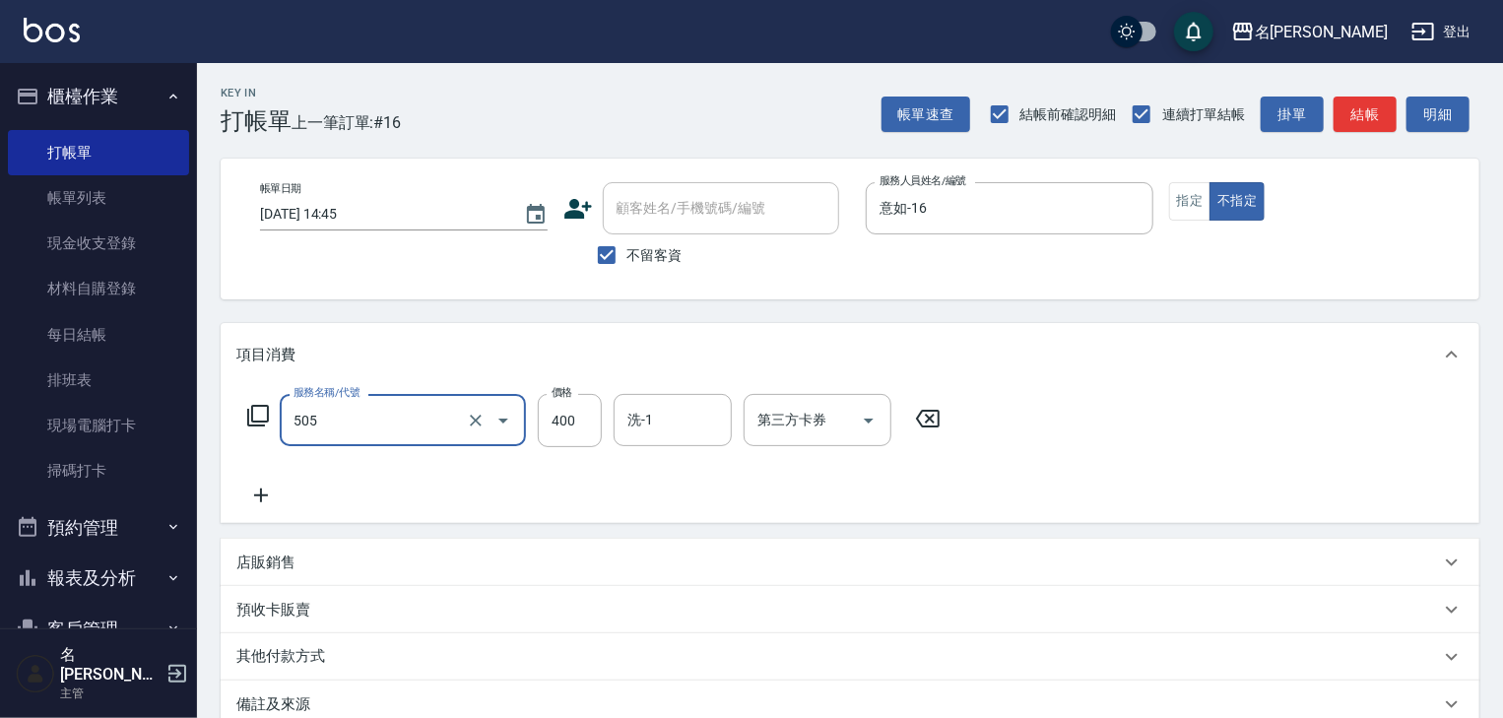
type input "洗髮(505)"
click at [269, 496] on icon at bounding box center [260, 495] width 49 height 24
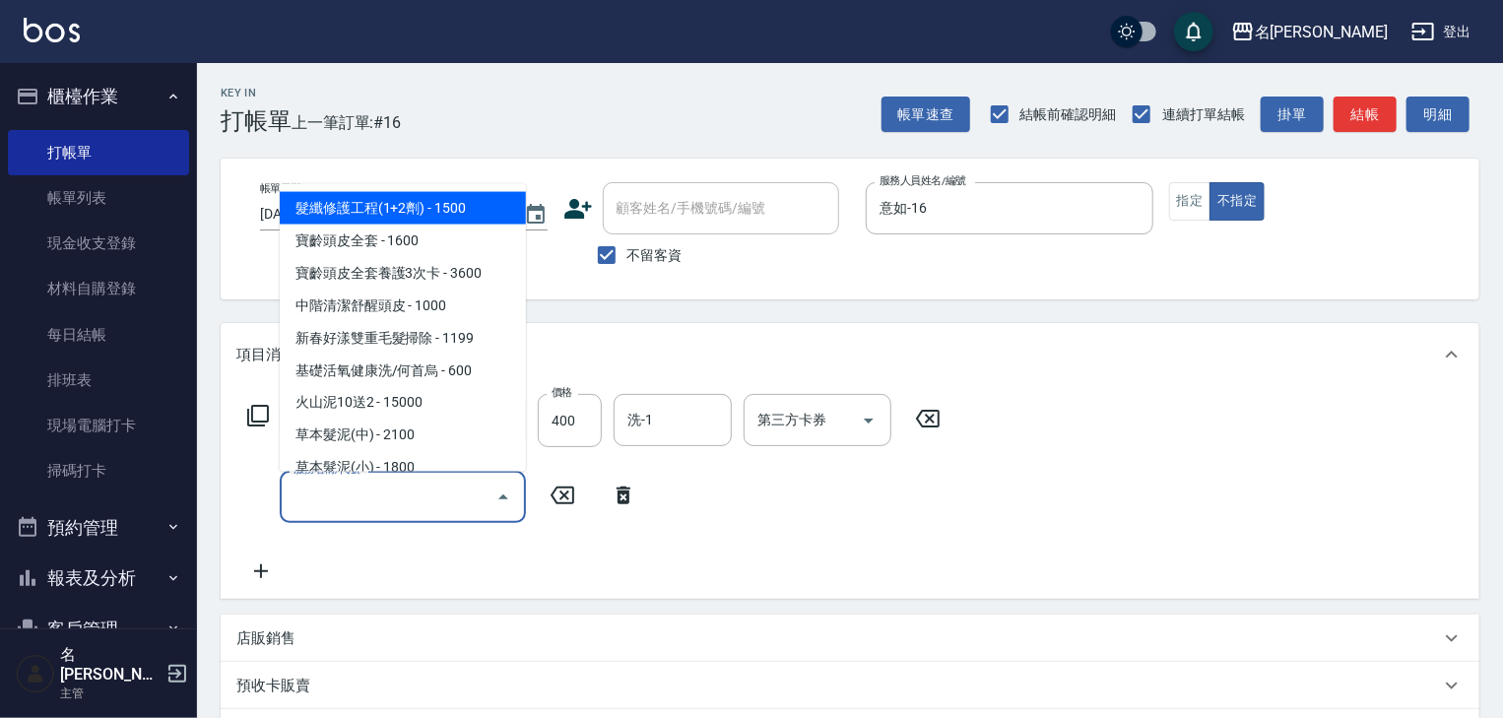
click at [351, 504] on input "服務名稱/代號" at bounding box center [388, 497] width 199 height 34
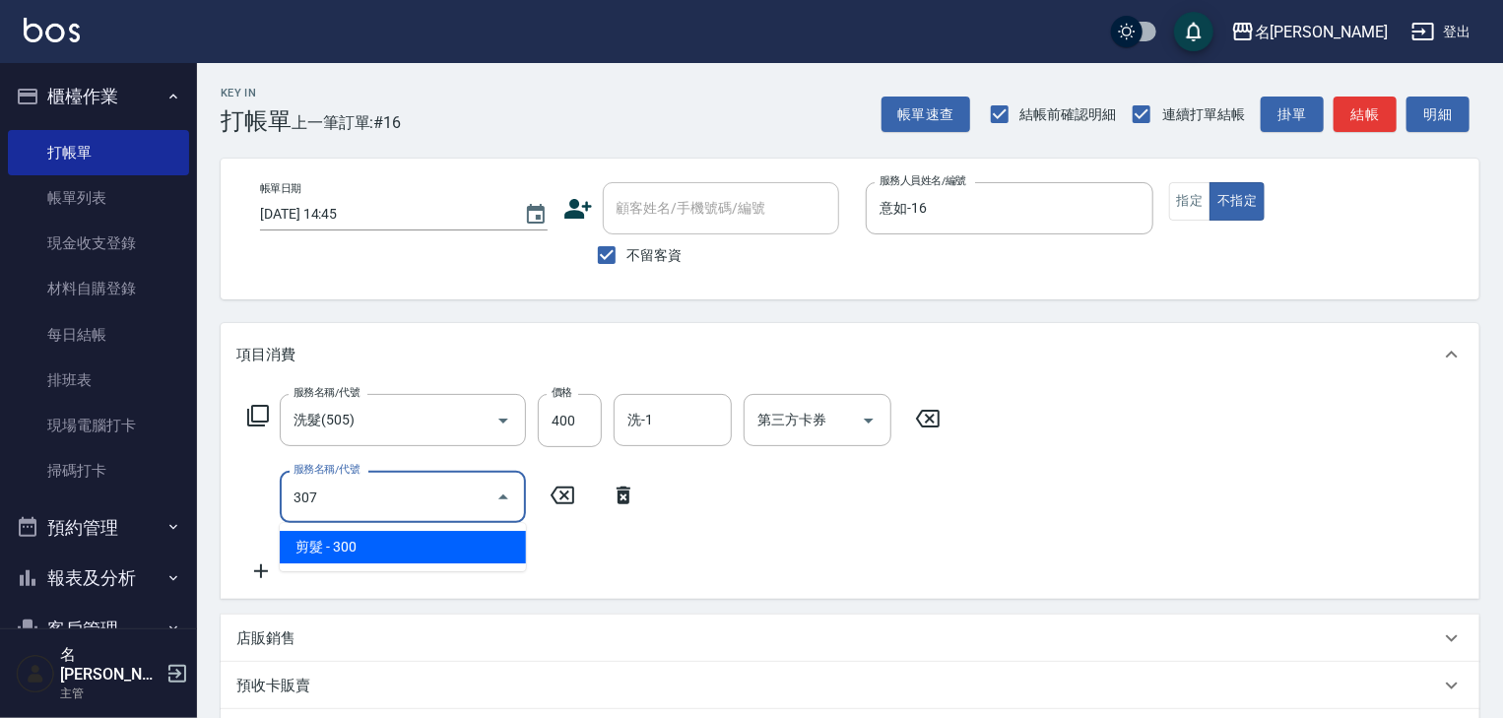
click at [433, 554] on span "剪髮 - 300" at bounding box center [403, 547] width 246 height 32
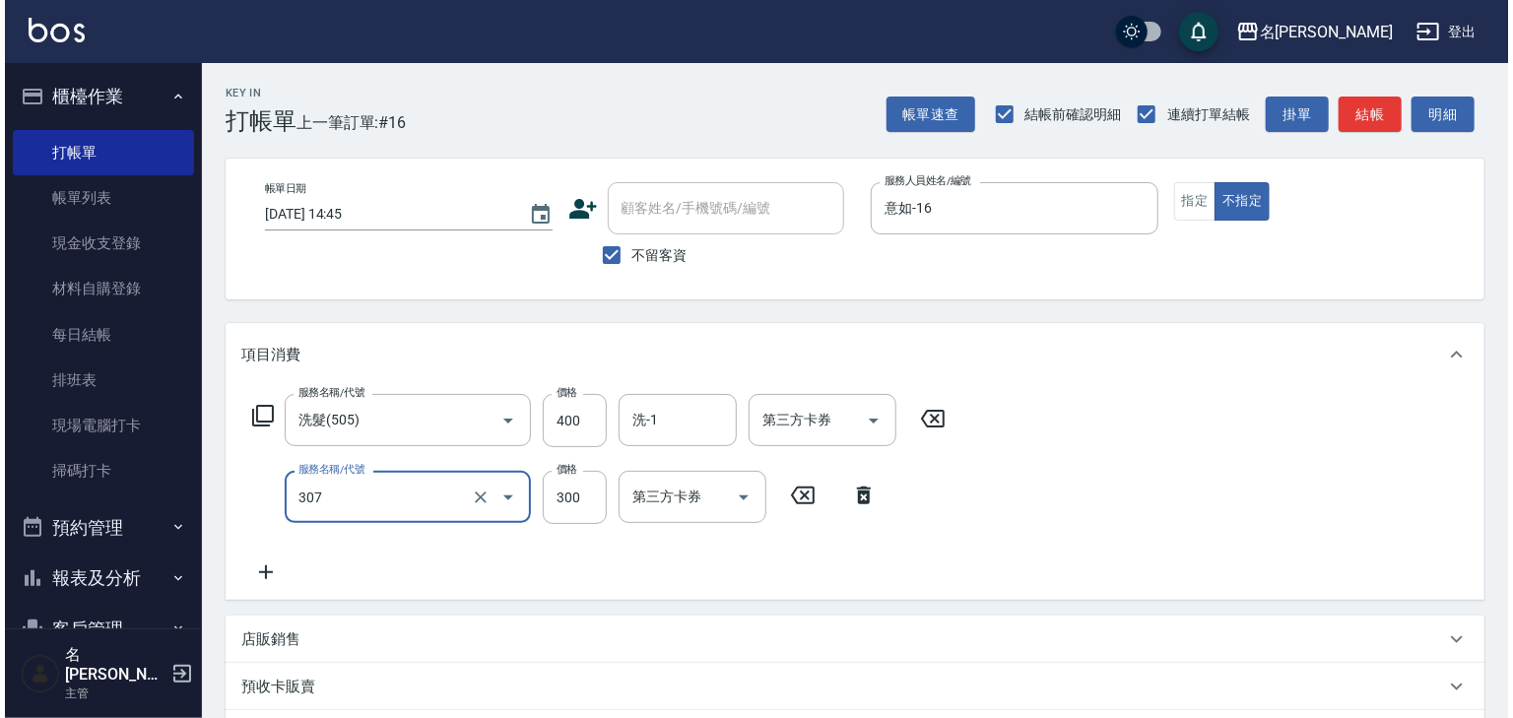
scroll to position [307, 0]
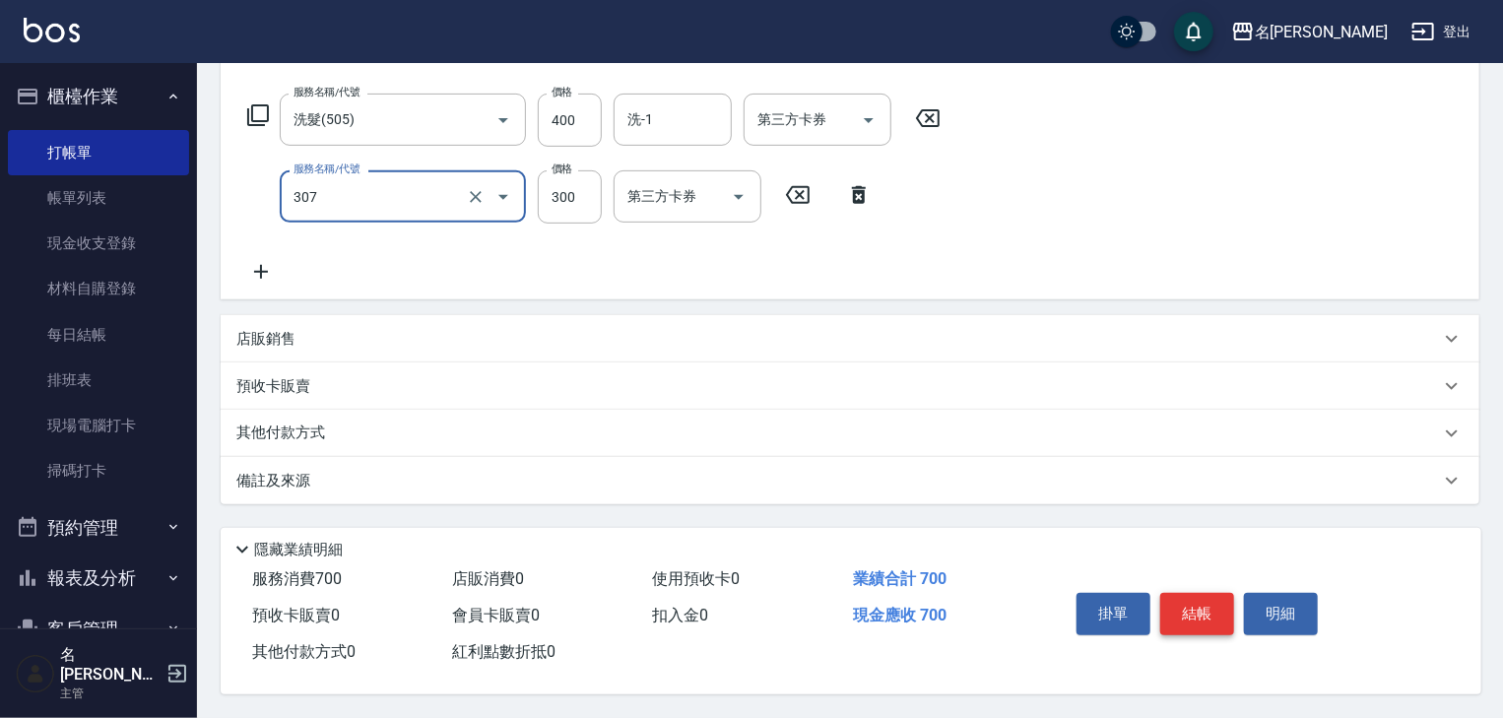
type input "剪髮(307)"
click at [1186, 619] on button "結帳" at bounding box center [1197, 613] width 74 height 41
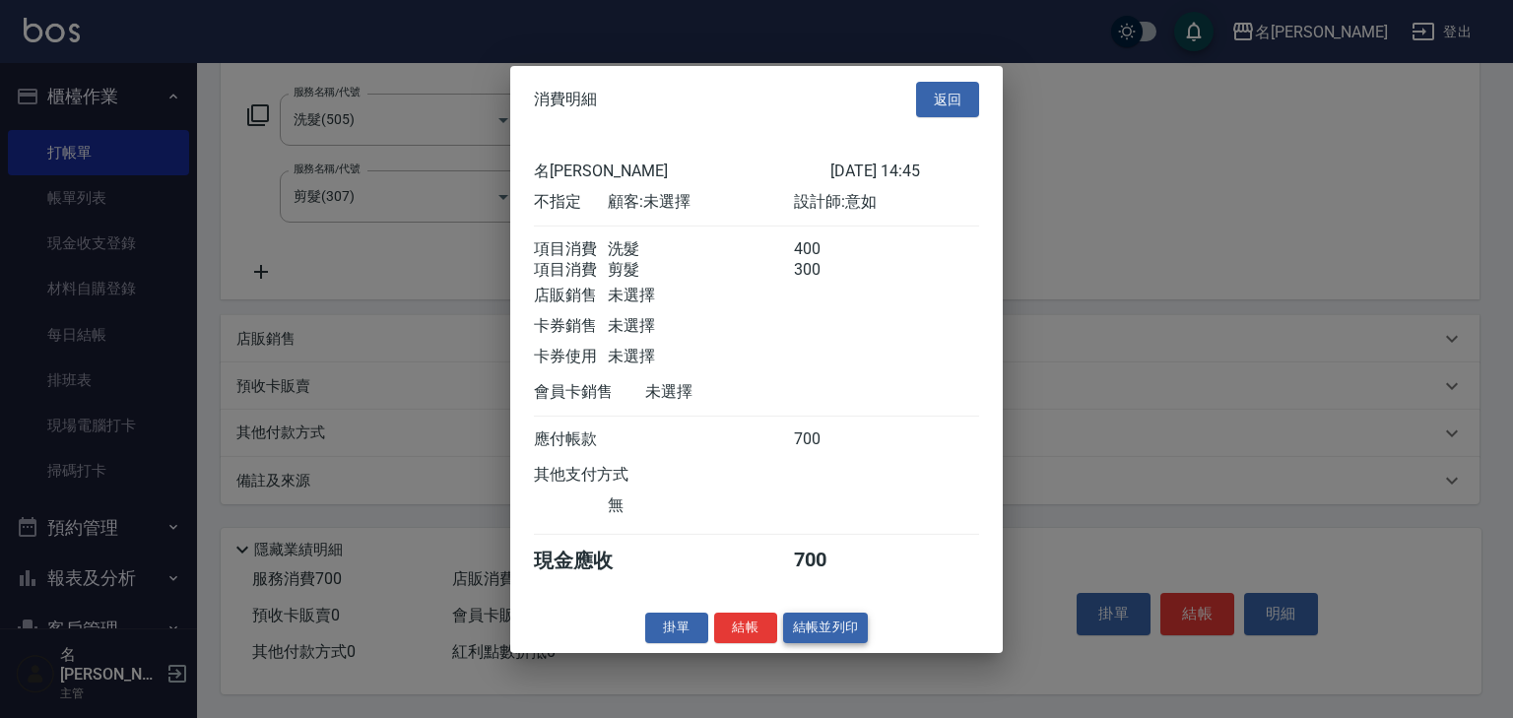
click at [841, 639] on button "結帳並列印" at bounding box center [826, 627] width 86 height 31
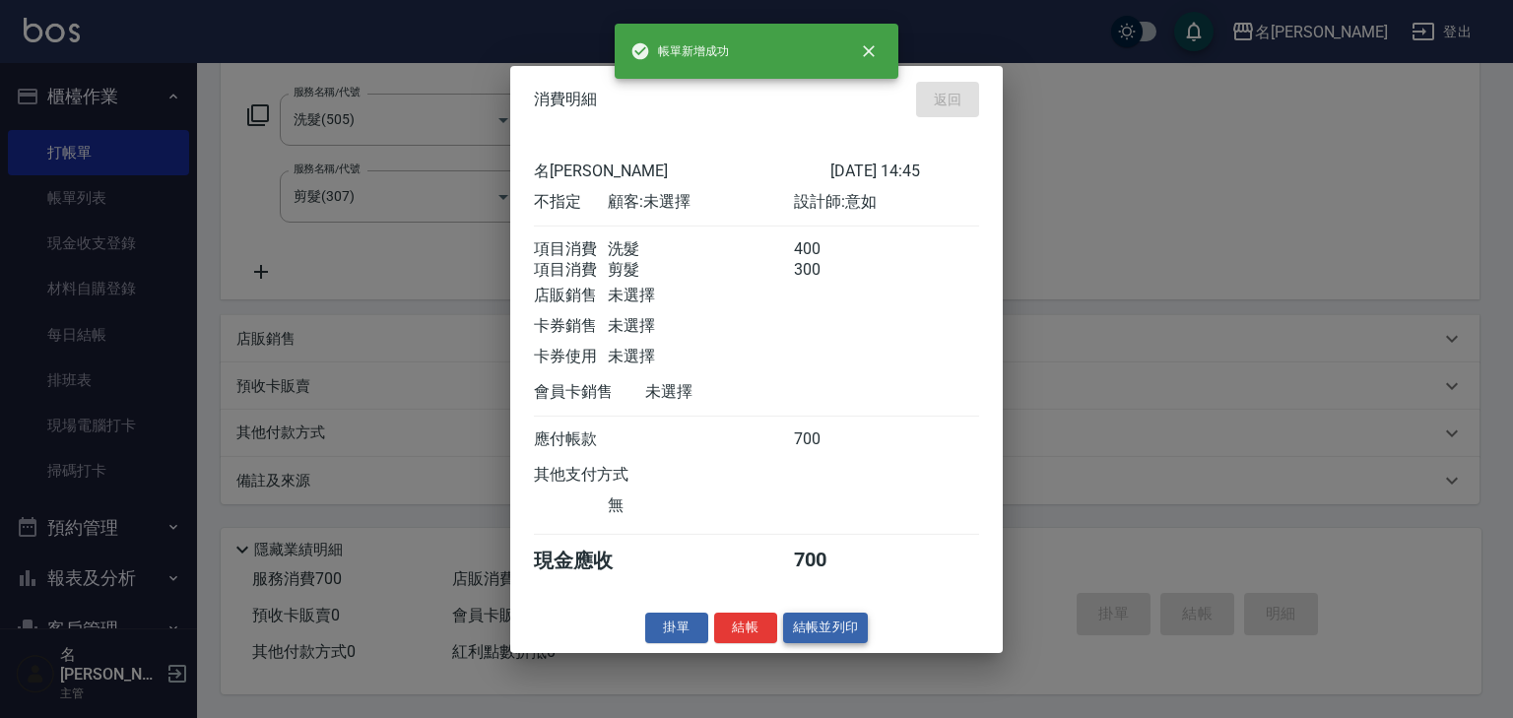
type input "2025/08/24 14:46"
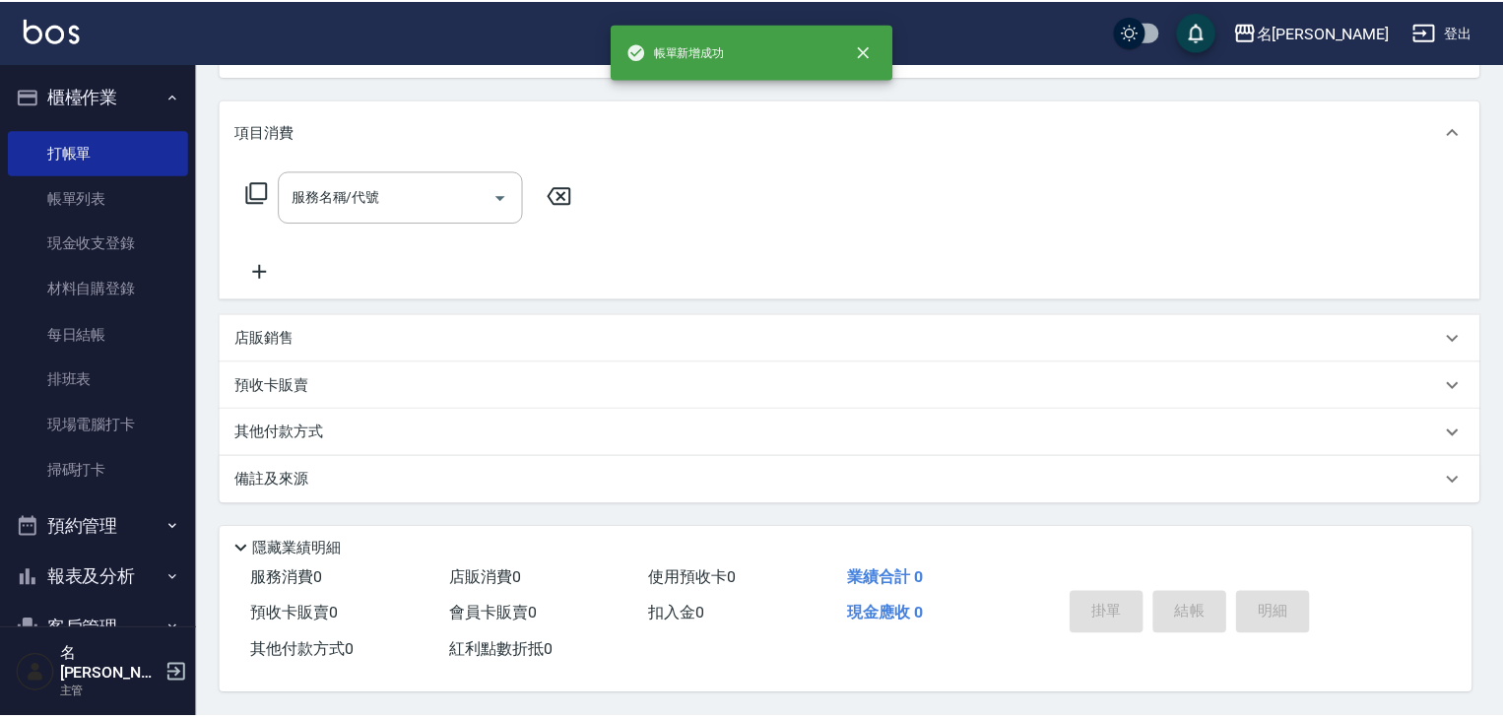
scroll to position [0, 0]
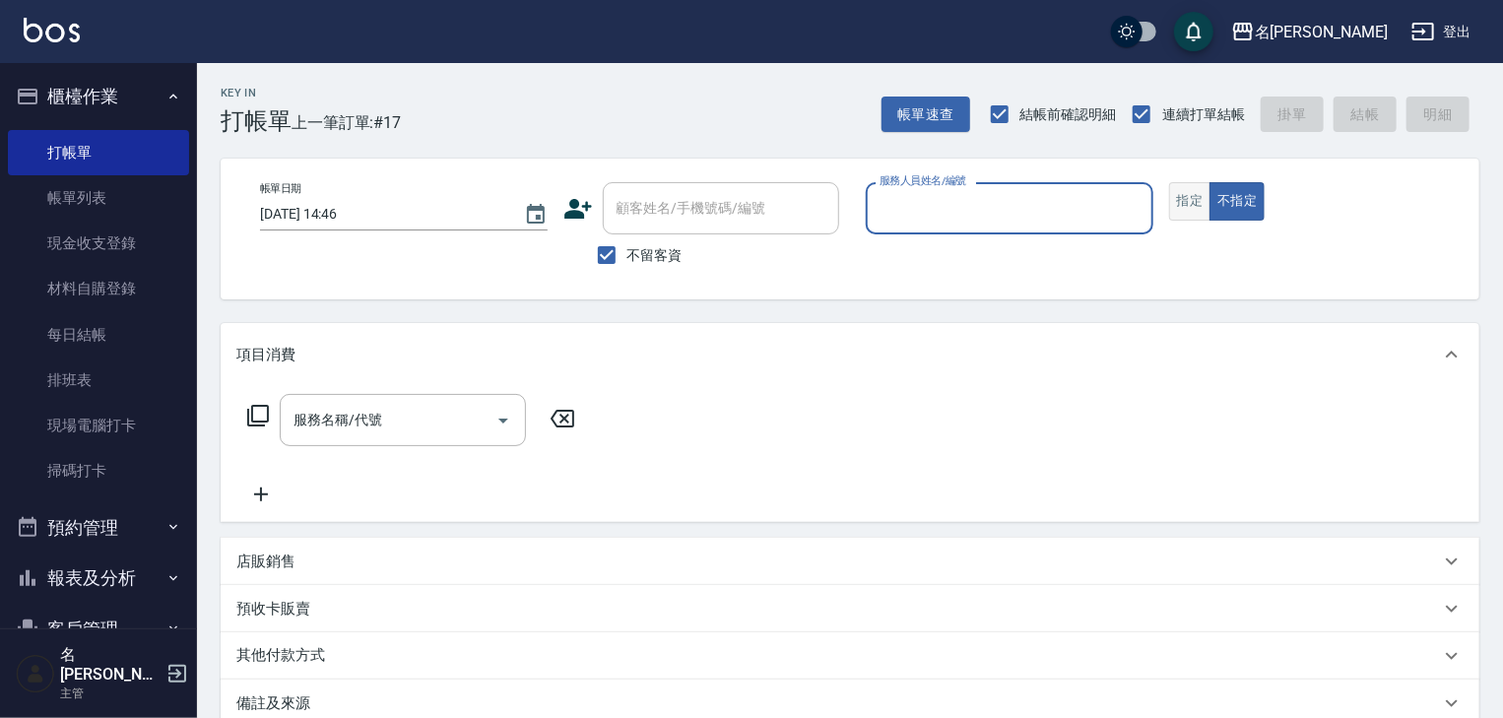
click at [1192, 203] on button "指定" at bounding box center [1190, 201] width 42 height 38
click at [1044, 200] on input "服務人員姓名/編號" at bounding box center [1009, 208] width 270 height 34
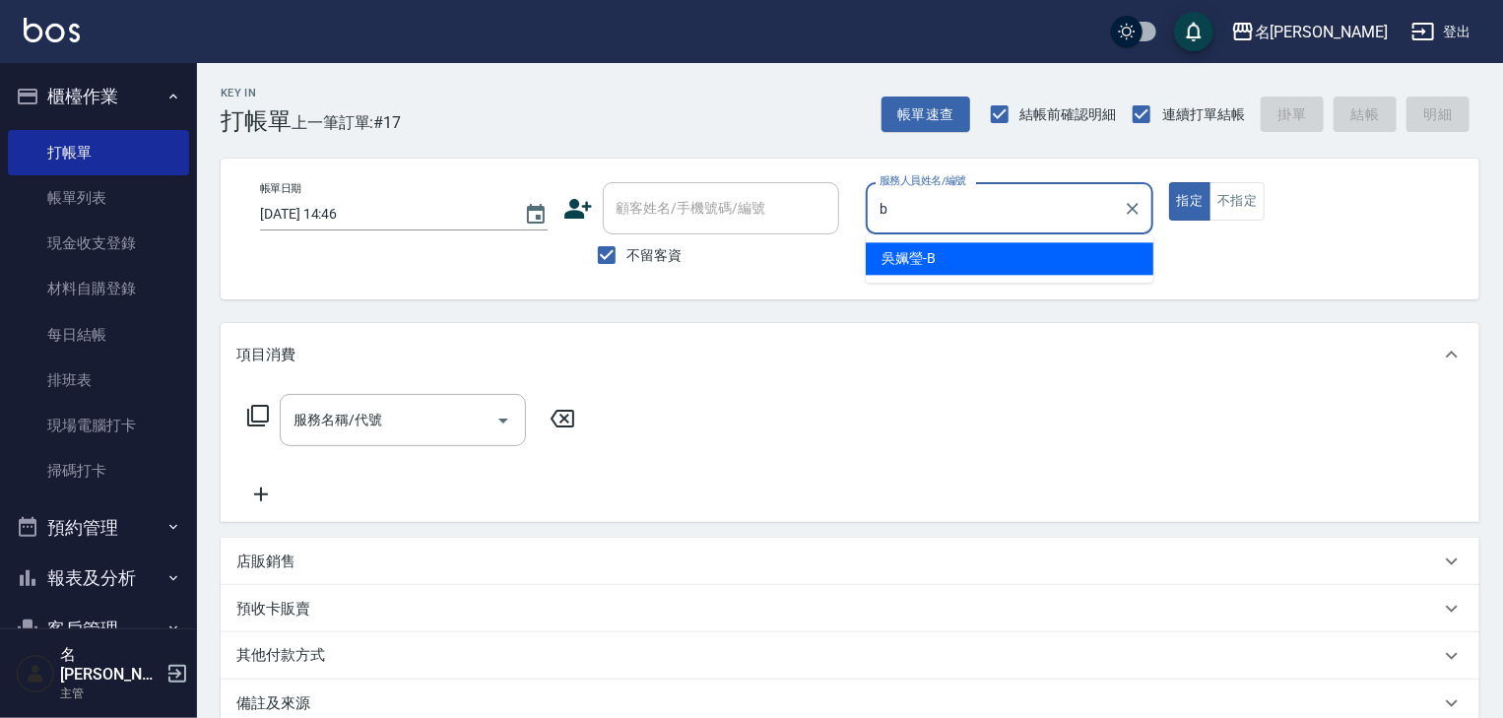
click at [953, 263] on div "吳姵瑩 -B" at bounding box center [1010, 258] width 288 height 32
type input "[PERSON_NAME]"
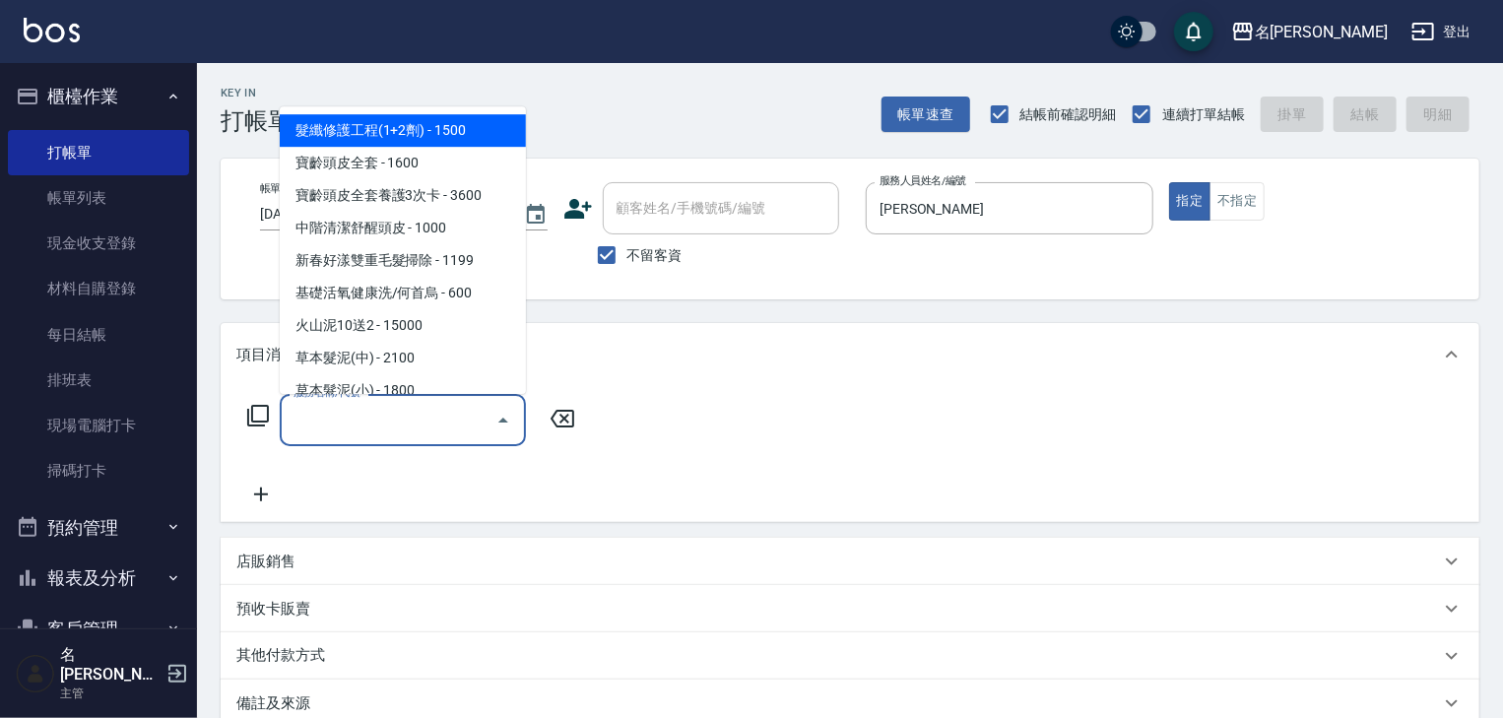
click at [393, 432] on input "服務名稱/代號" at bounding box center [388, 420] width 199 height 34
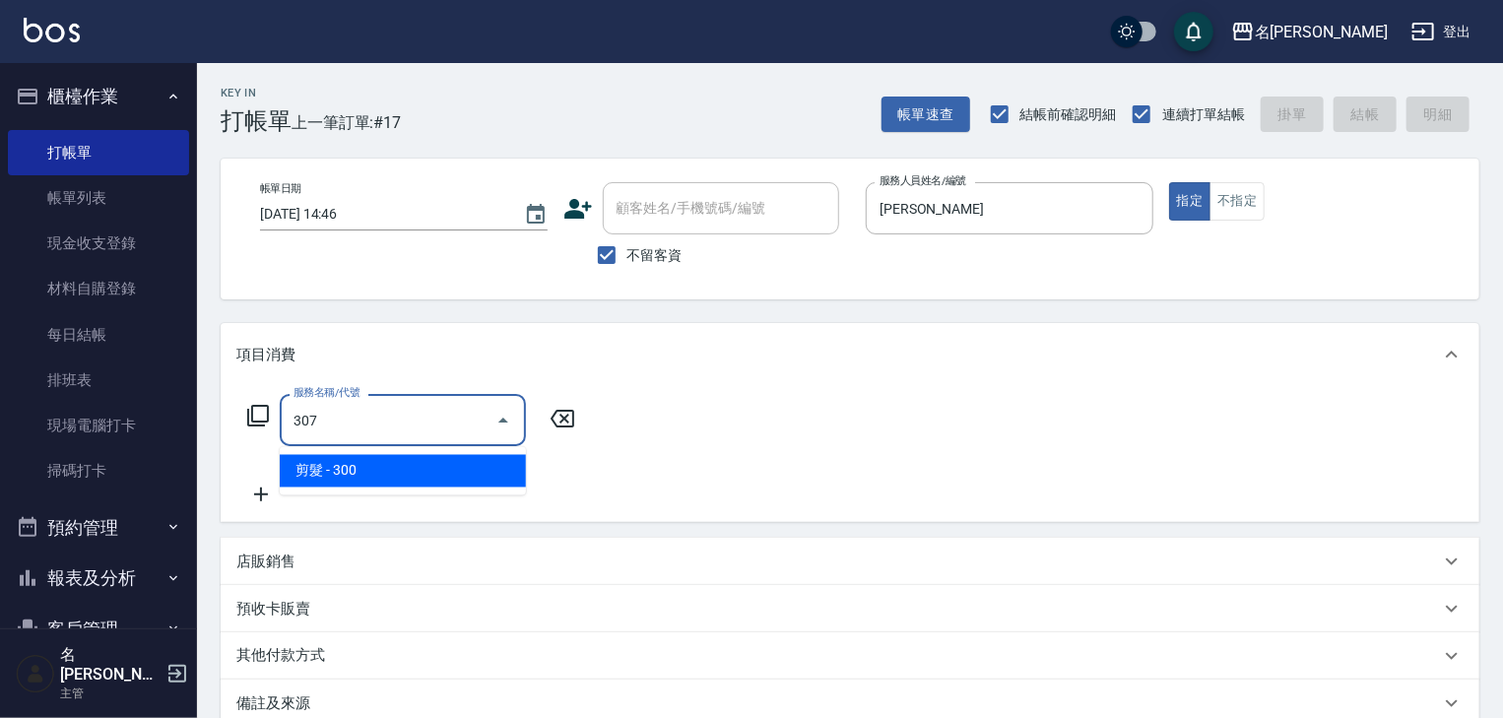
click at [420, 473] on span "剪髮 - 300" at bounding box center [403, 471] width 246 height 32
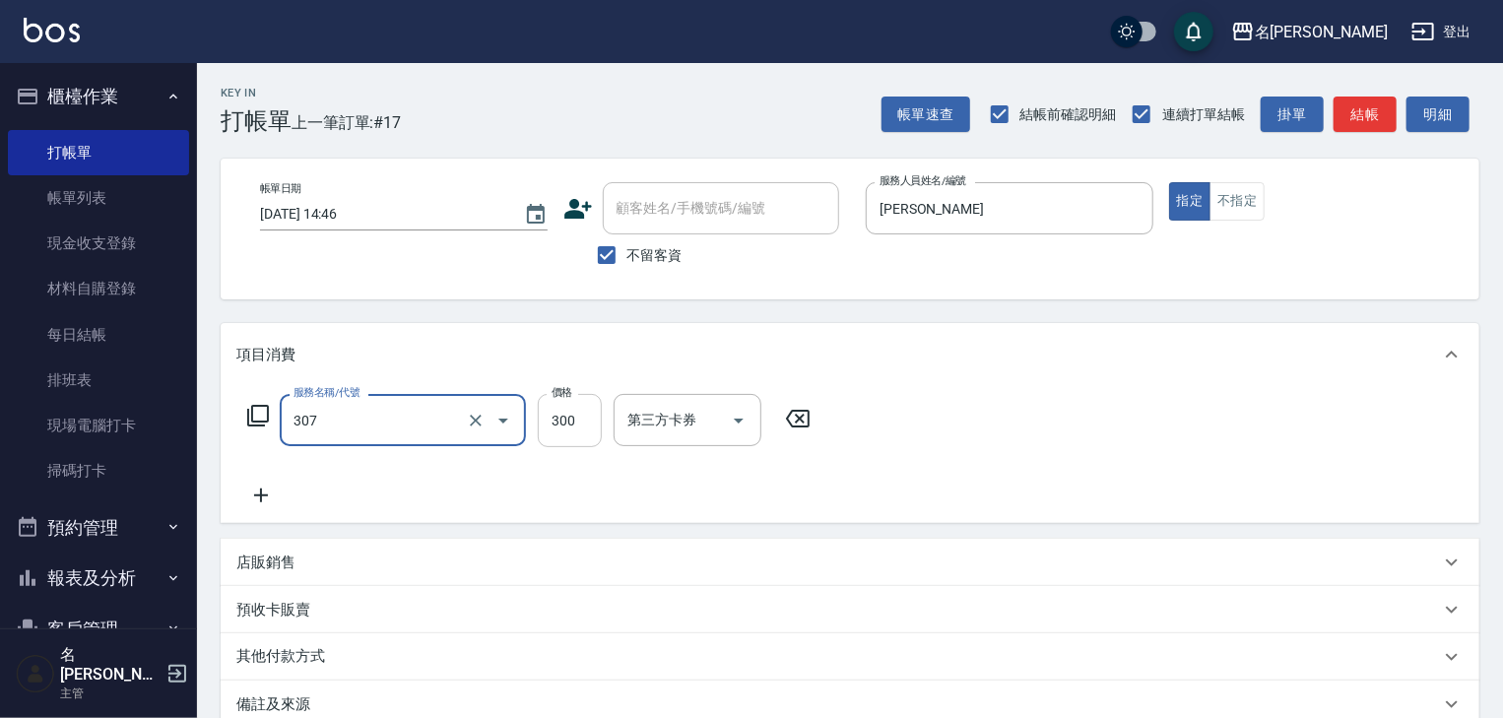
type input "剪髮(307)"
click at [566, 424] on input "300" at bounding box center [570, 420] width 64 height 53
type input "500"
click at [276, 552] on p "店販銷售" at bounding box center [265, 562] width 59 height 21
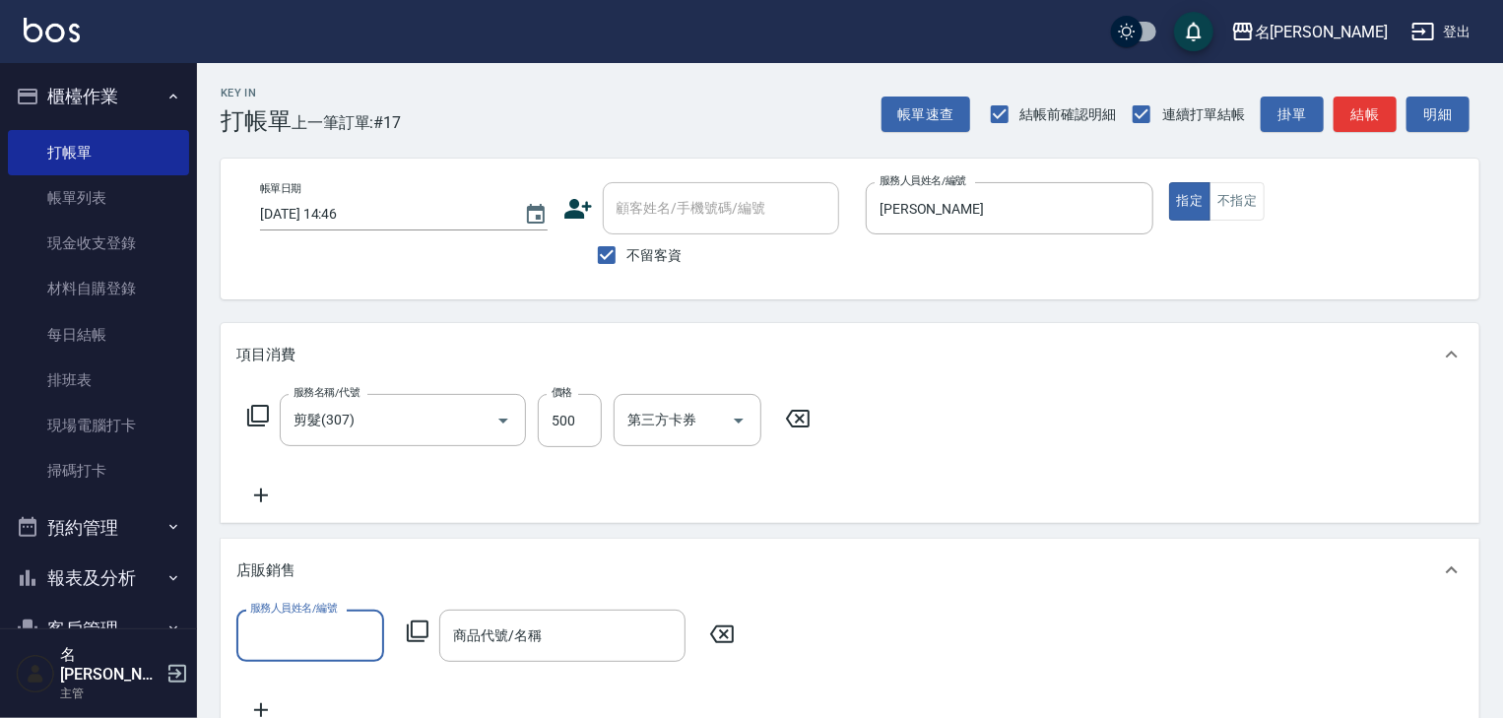
click at [335, 639] on input "服務人員姓名/編號" at bounding box center [310, 635] width 130 height 34
click at [343, 680] on div "吳姵瑩 -B" at bounding box center [310, 686] width 148 height 32
type input "[PERSON_NAME]"
click at [414, 636] on icon at bounding box center [418, 631] width 22 height 22
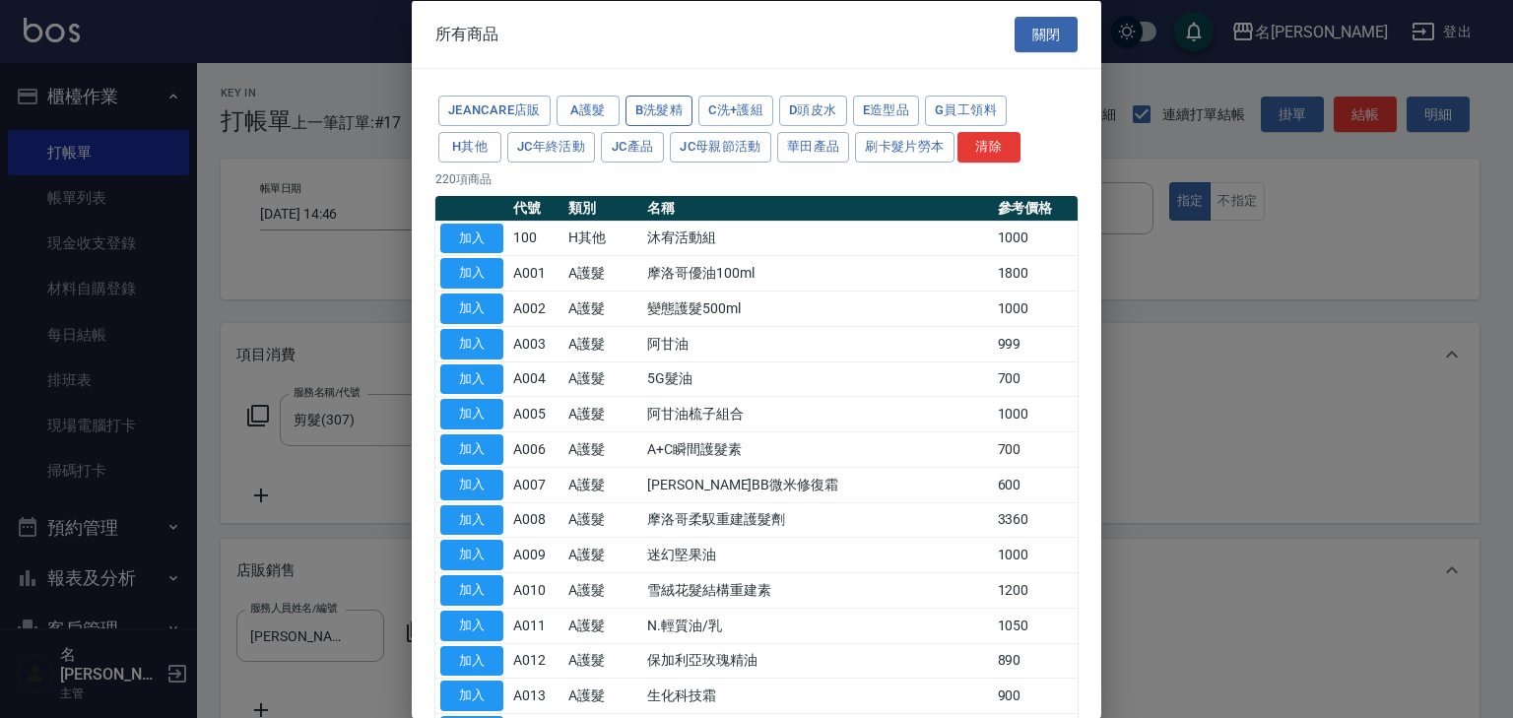
click at [670, 117] on button "B洗髮精" at bounding box center [659, 111] width 68 height 31
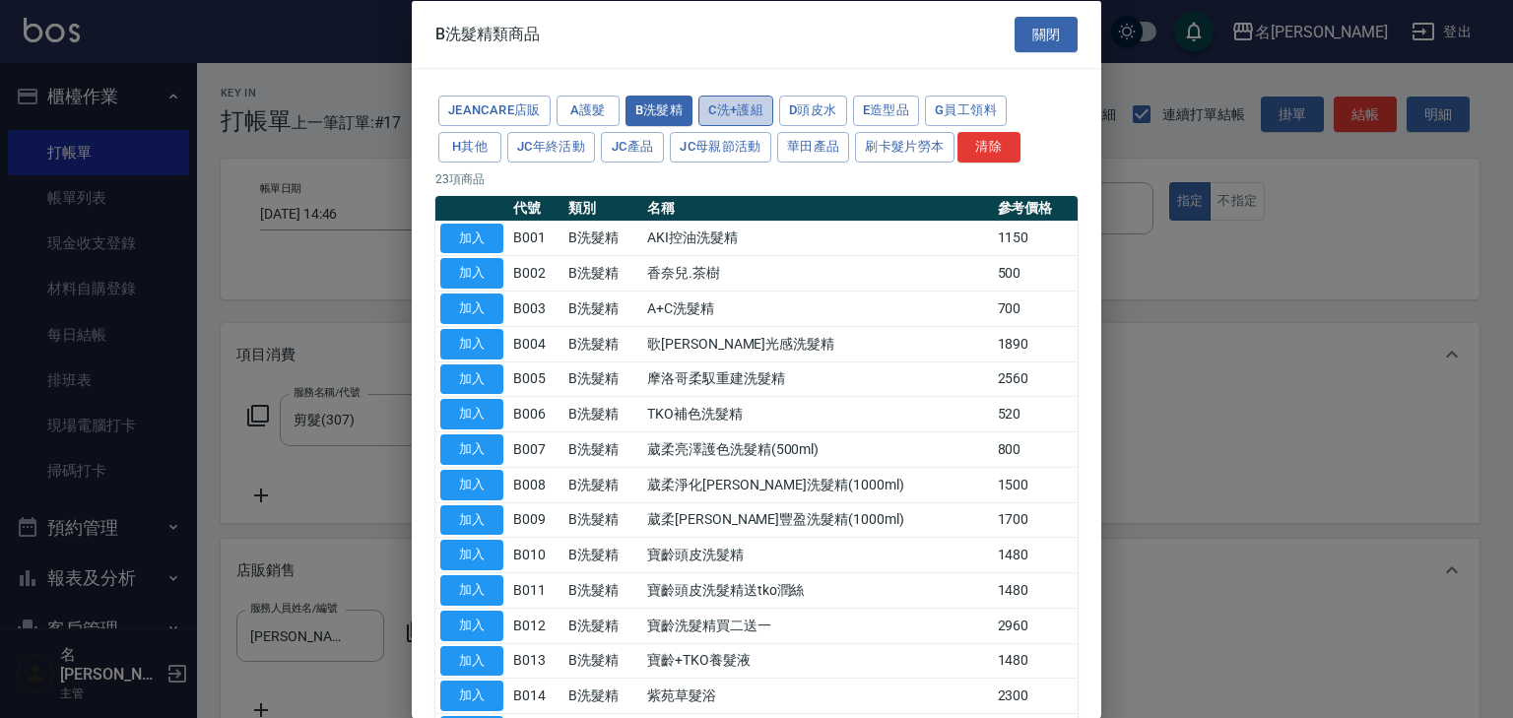
click at [732, 102] on button "C洗+護組" at bounding box center [735, 111] width 75 height 31
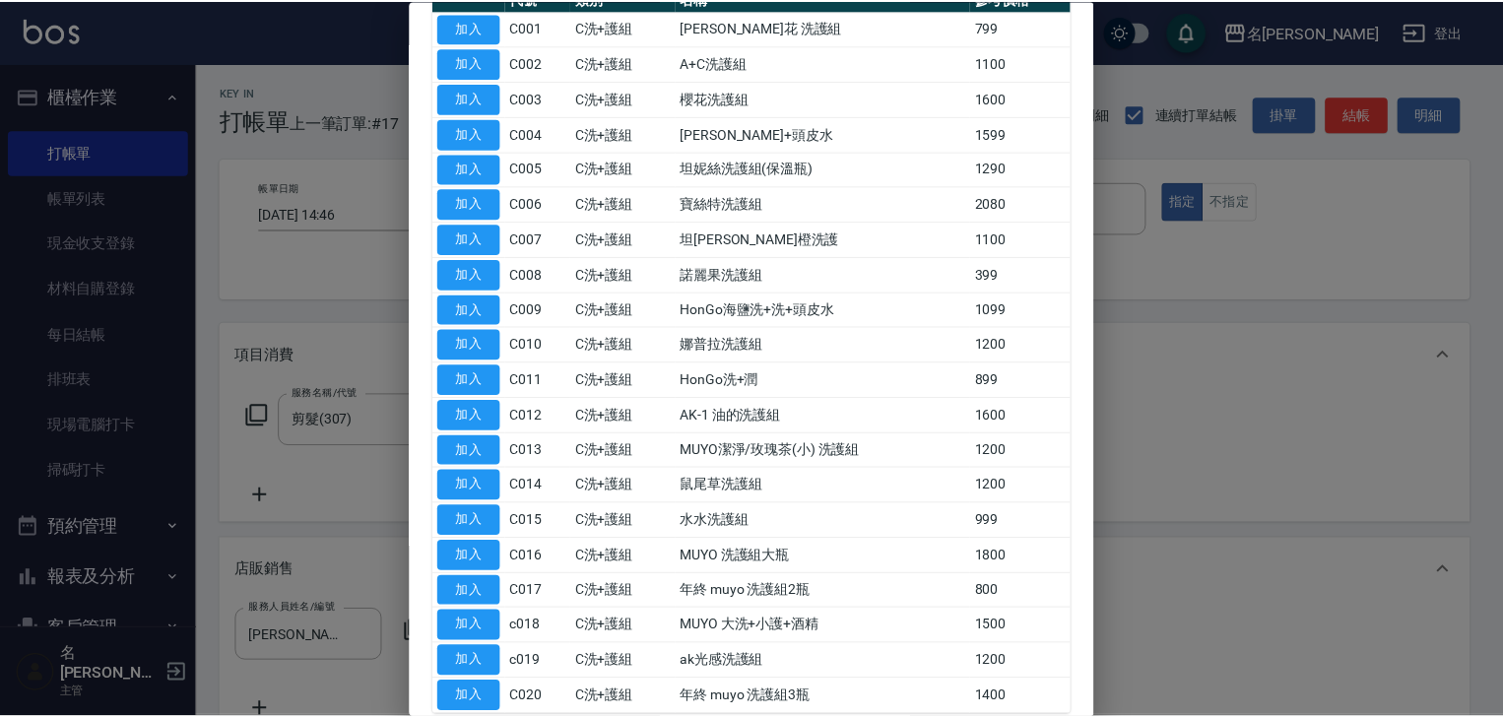
scroll to position [310, 0]
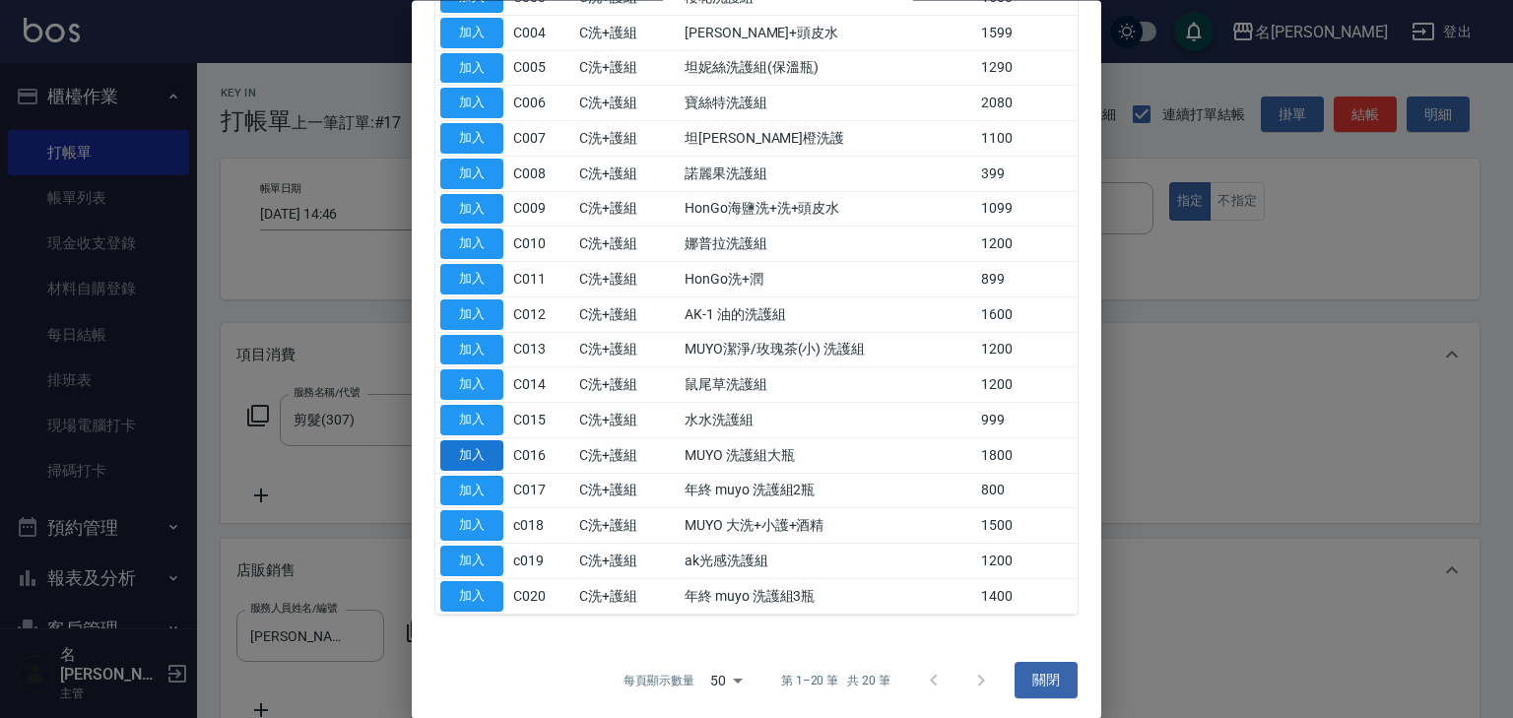
click at [461, 452] on button "加入" at bounding box center [471, 455] width 63 height 31
type input "MUYO 洗護組大瓶"
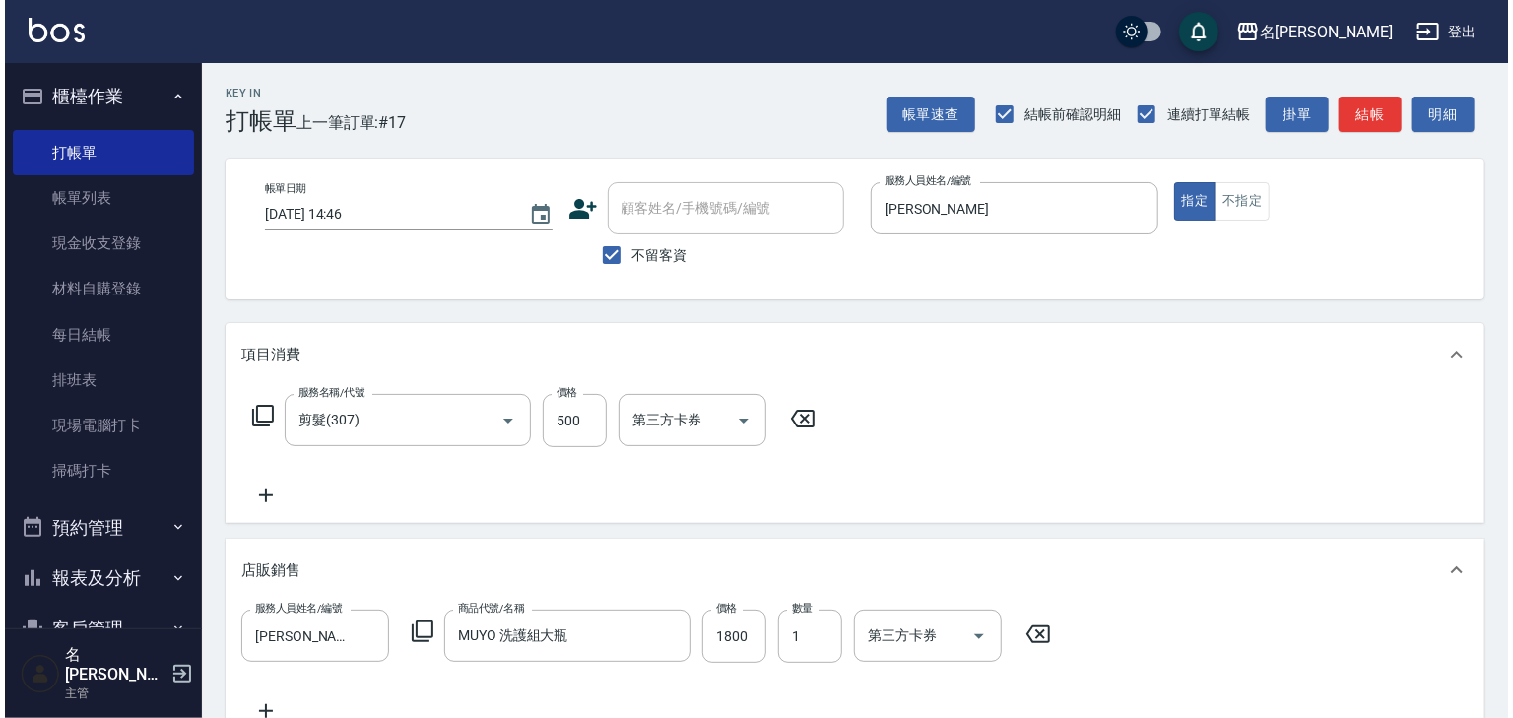
scroll to position [398, 0]
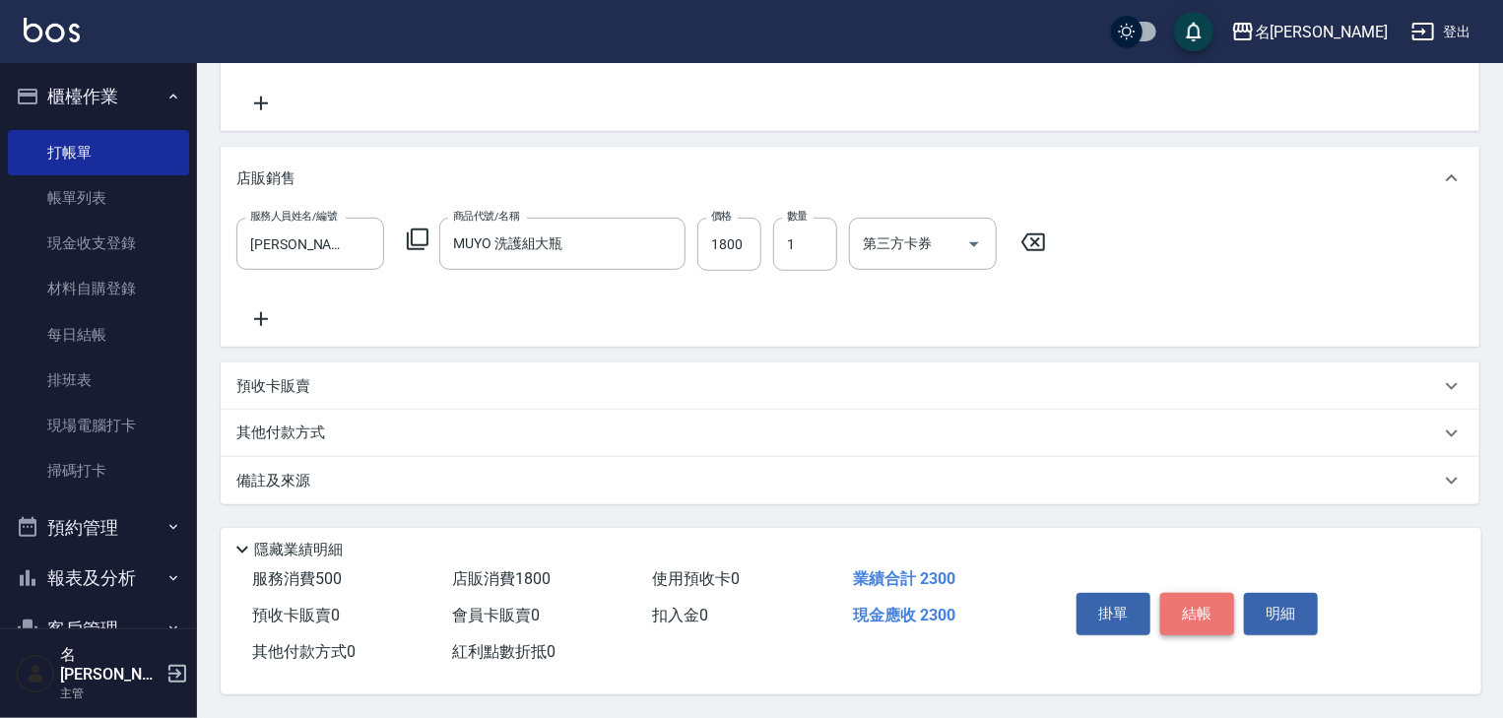
click at [1191, 601] on button "結帳" at bounding box center [1197, 613] width 74 height 41
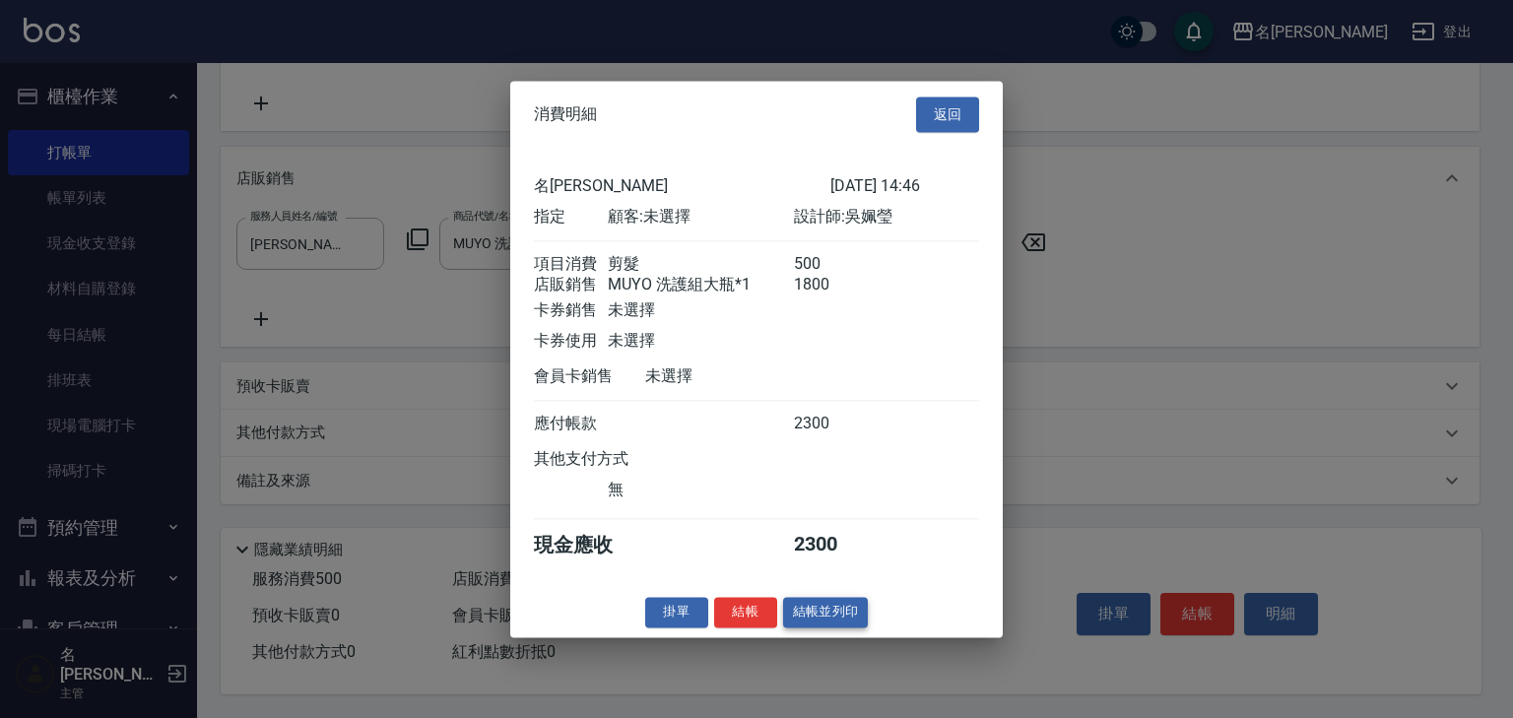
click at [827, 612] on button "結帳並列印" at bounding box center [826, 612] width 86 height 31
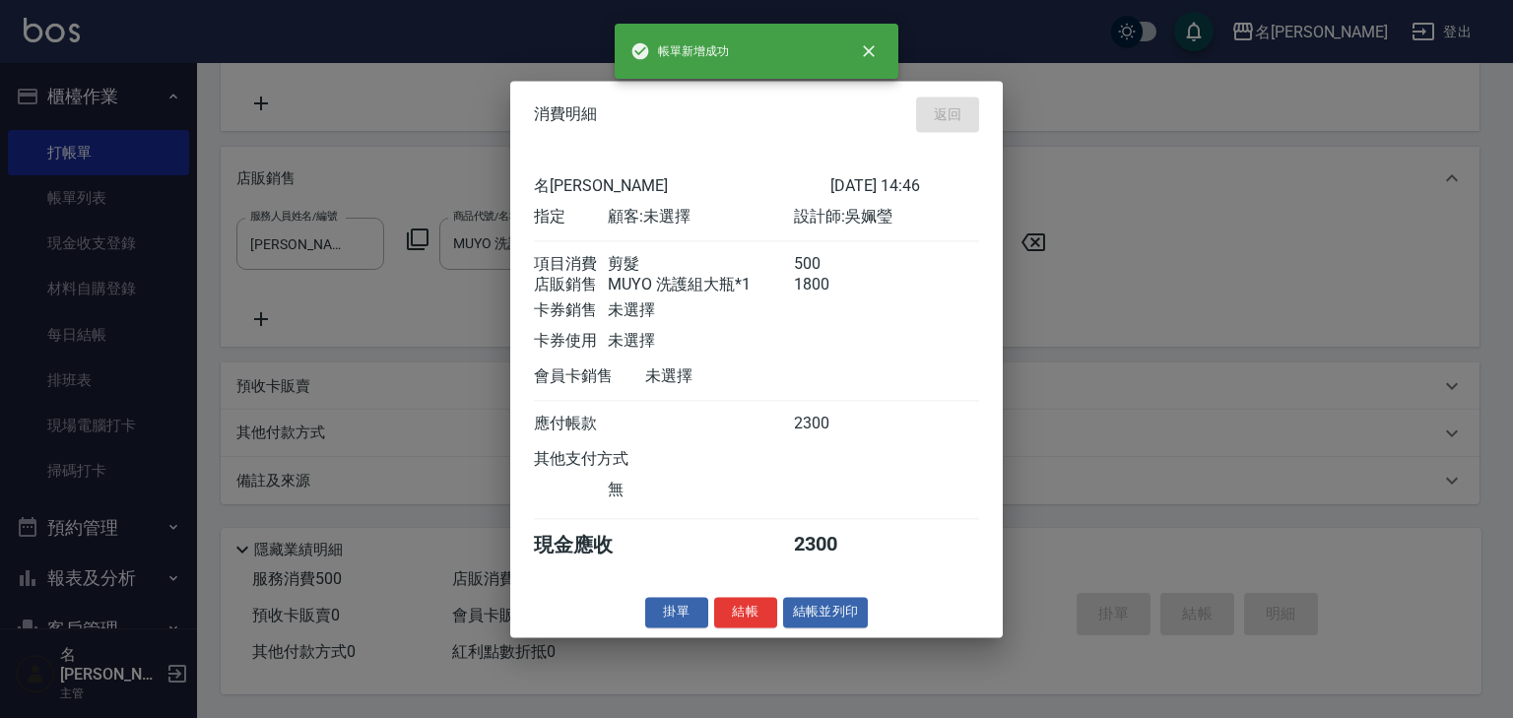
type input "2025/08/24 15:16"
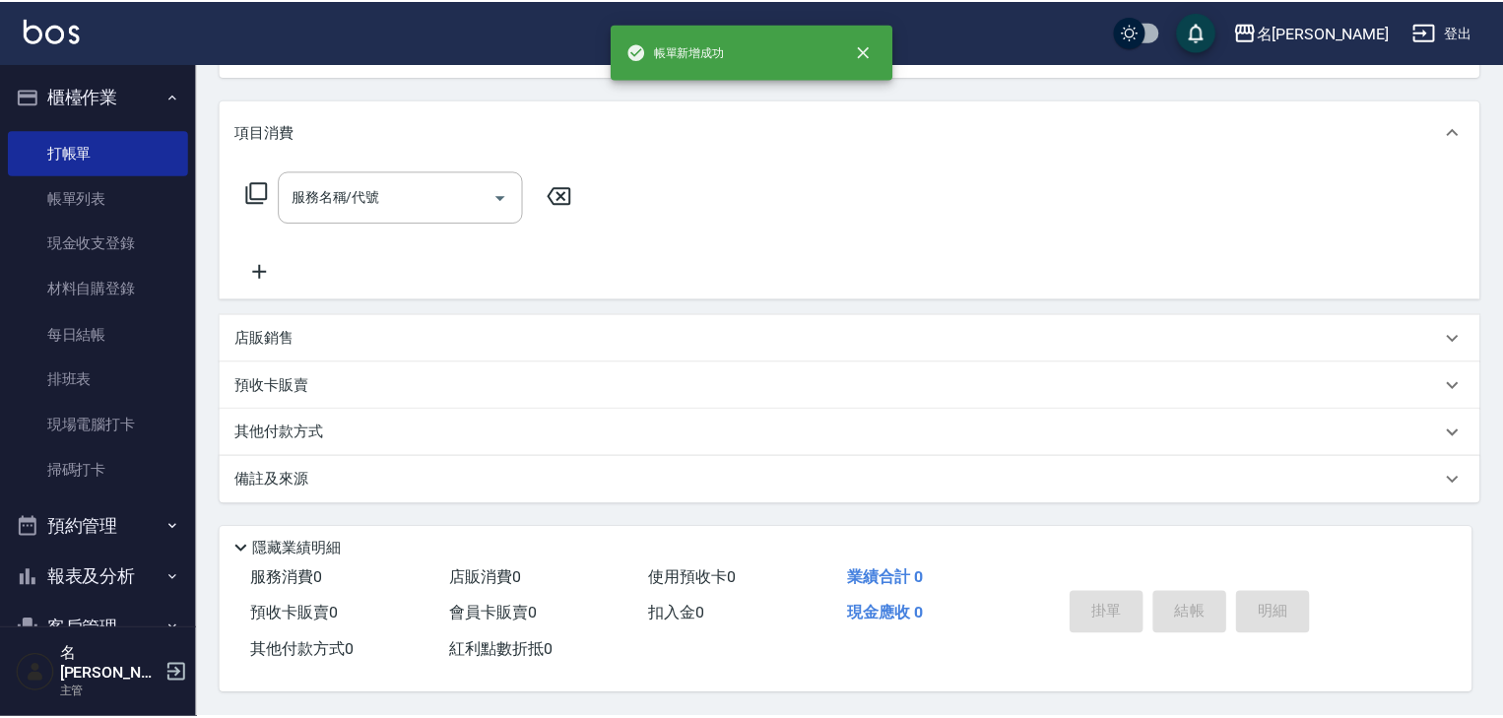
scroll to position [0, 0]
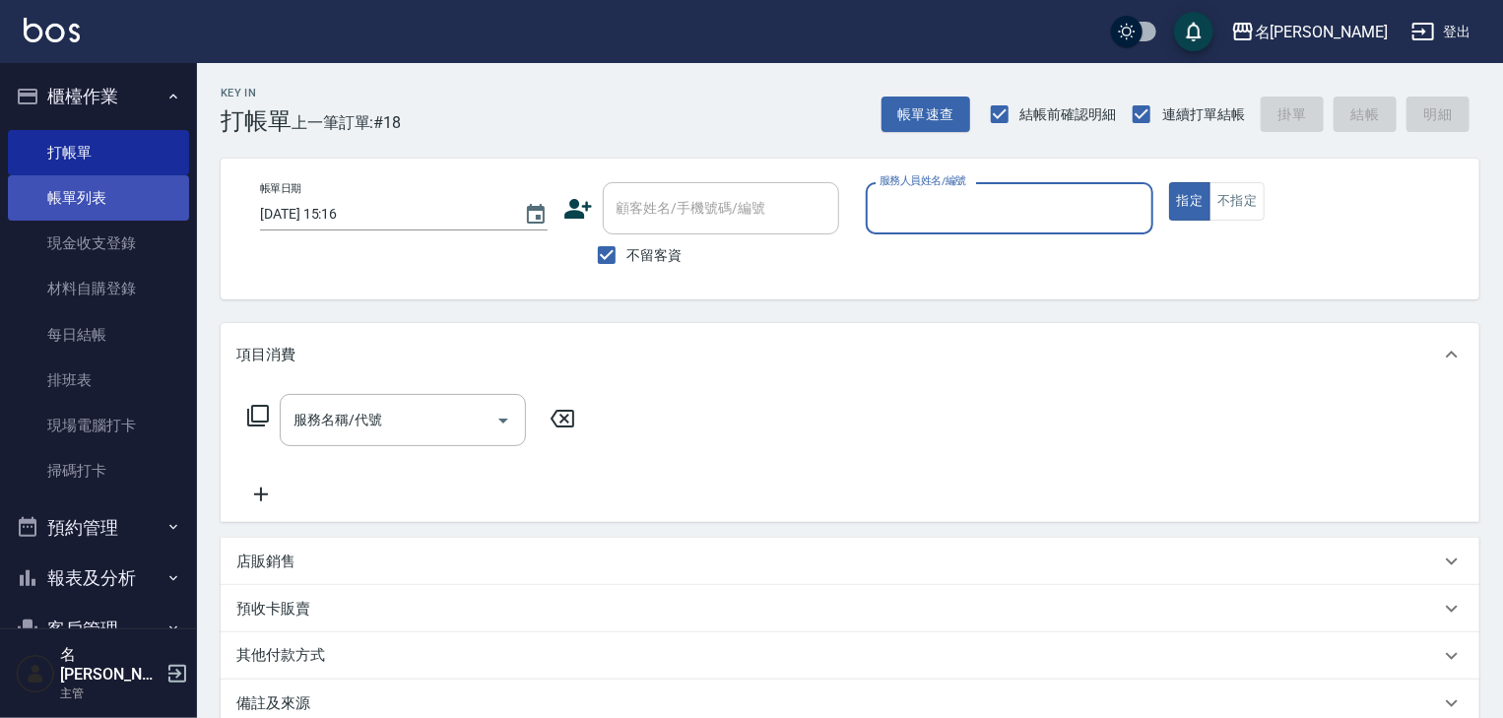
click at [130, 199] on link "帳單列表" at bounding box center [98, 197] width 181 height 45
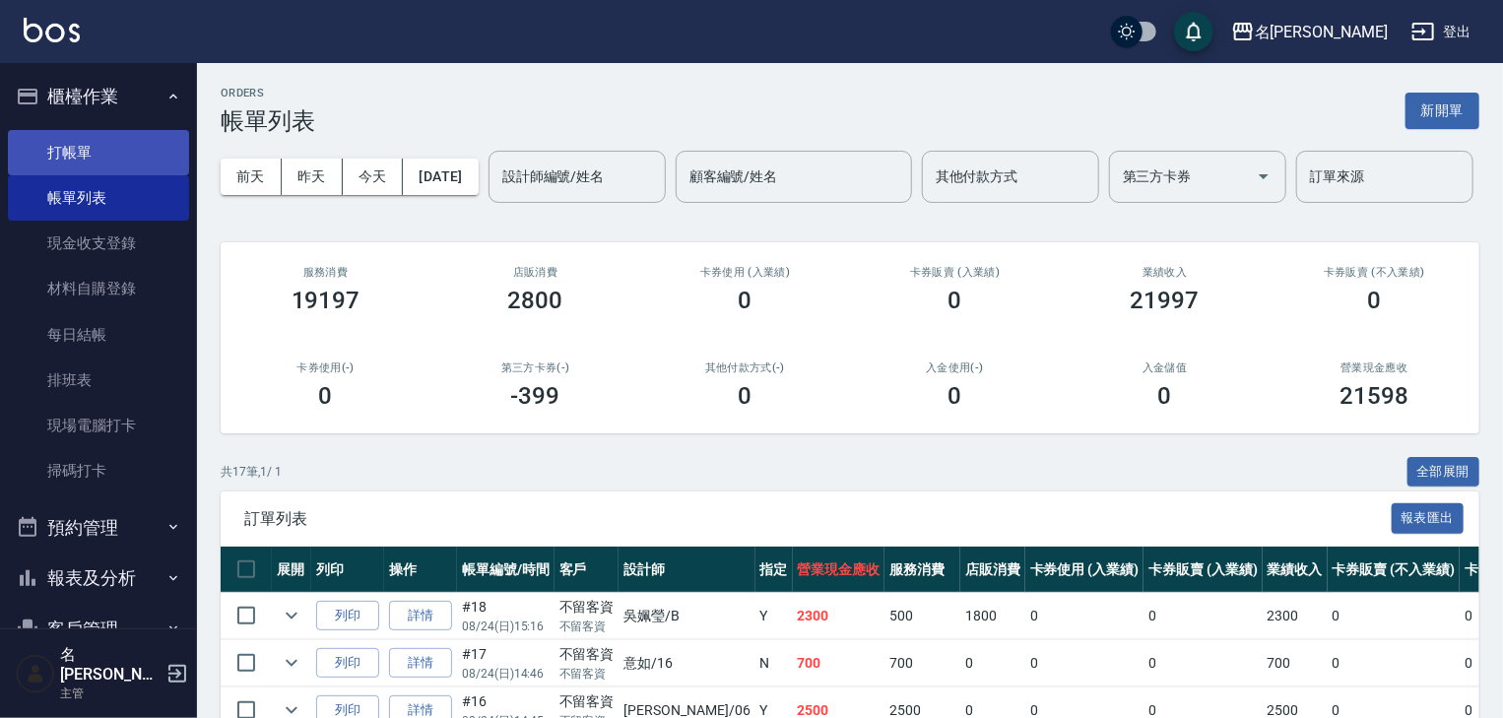
click at [104, 145] on link "打帳單" at bounding box center [98, 152] width 181 height 45
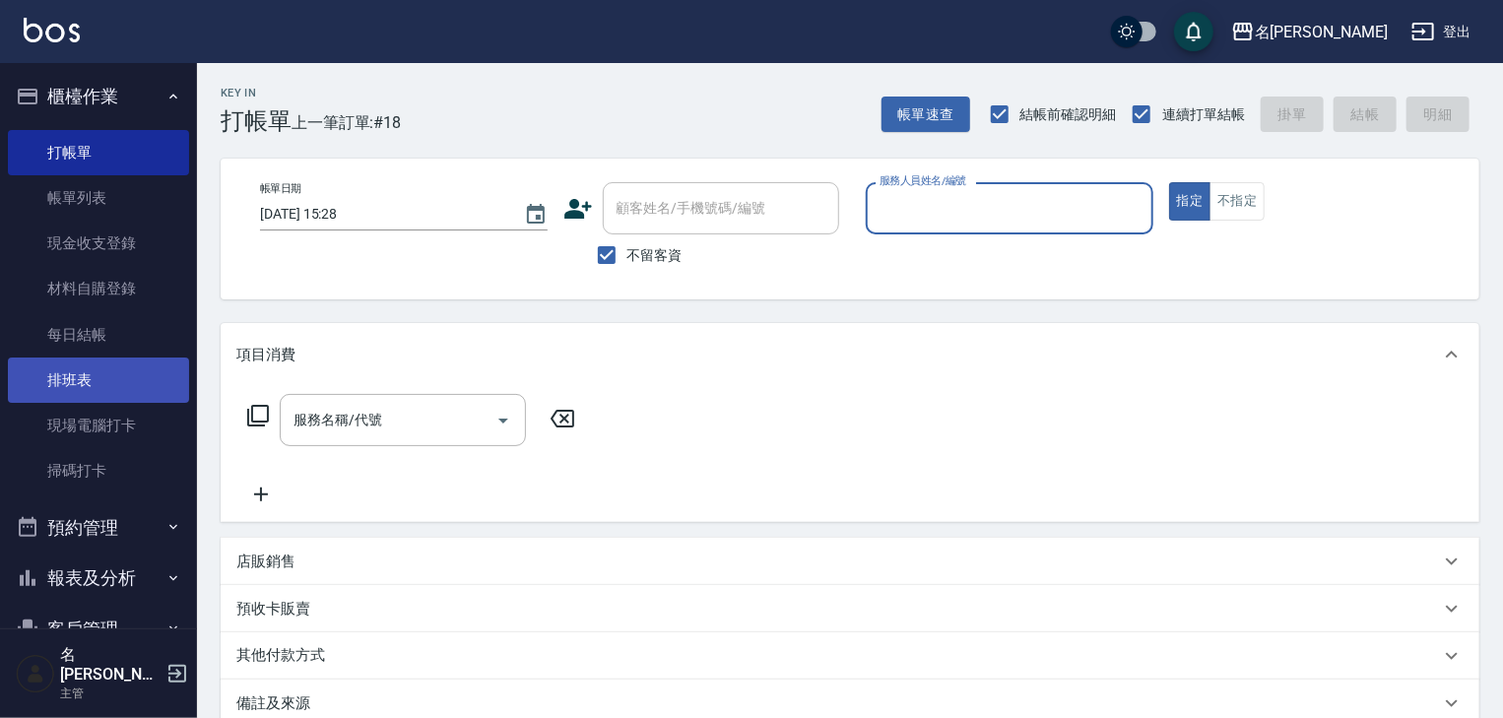
scroll to position [183, 0]
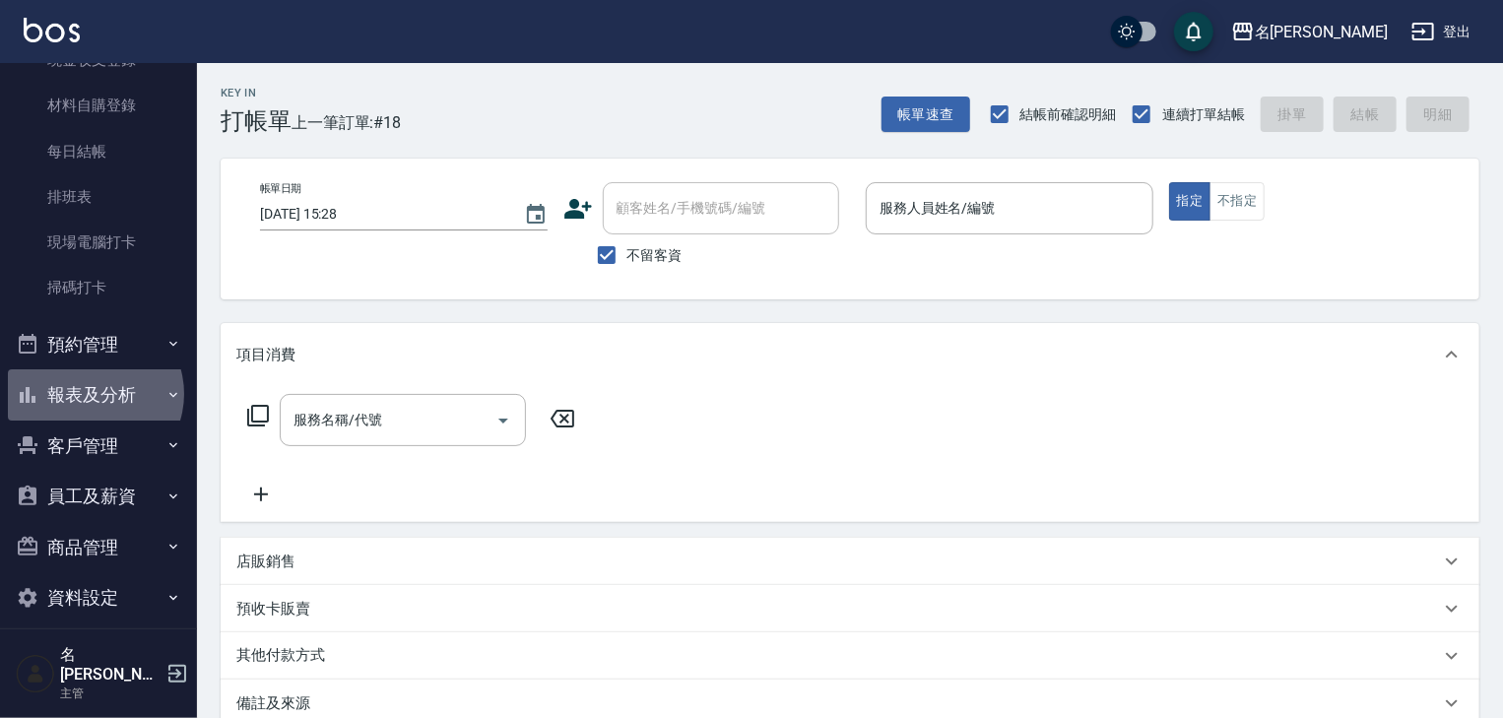
click at [92, 394] on button "報表及分析" at bounding box center [98, 394] width 181 height 51
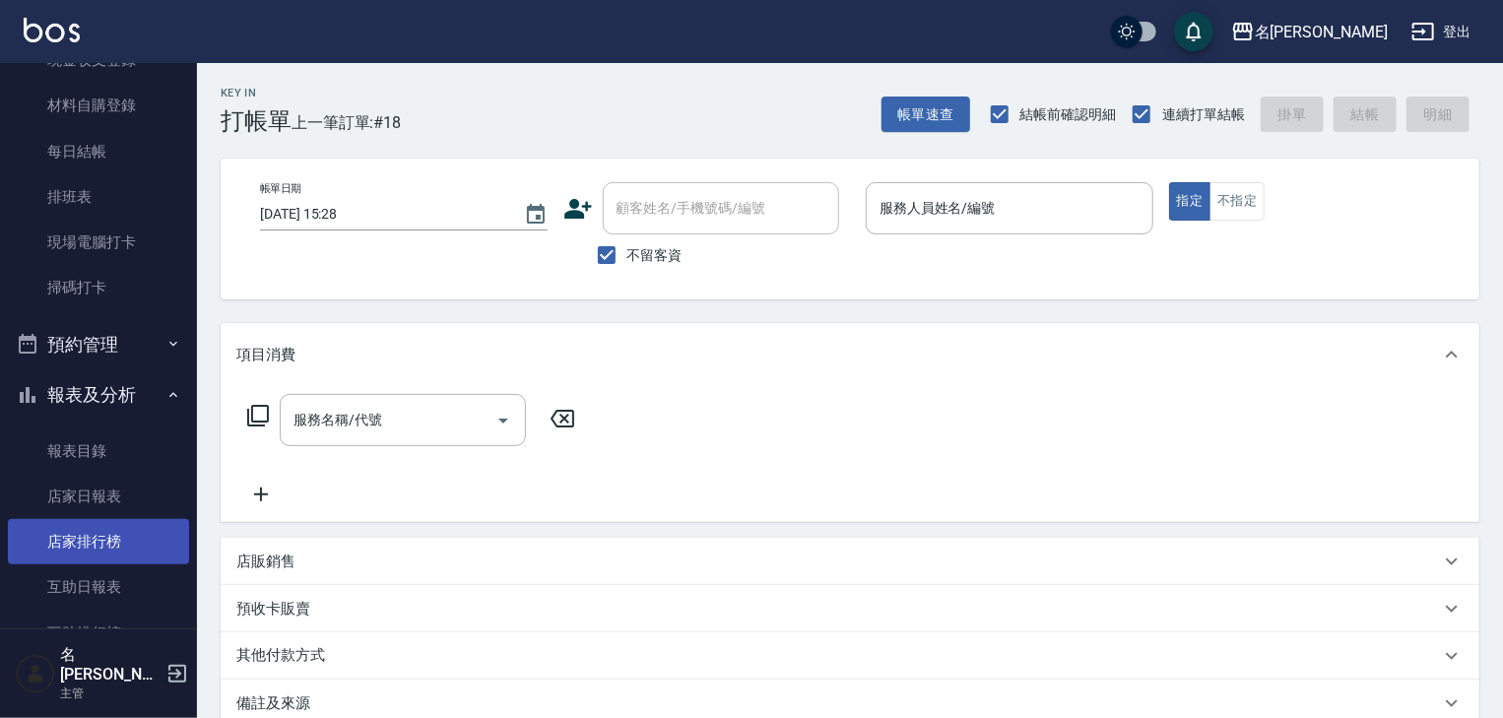
scroll to position [498, 0]
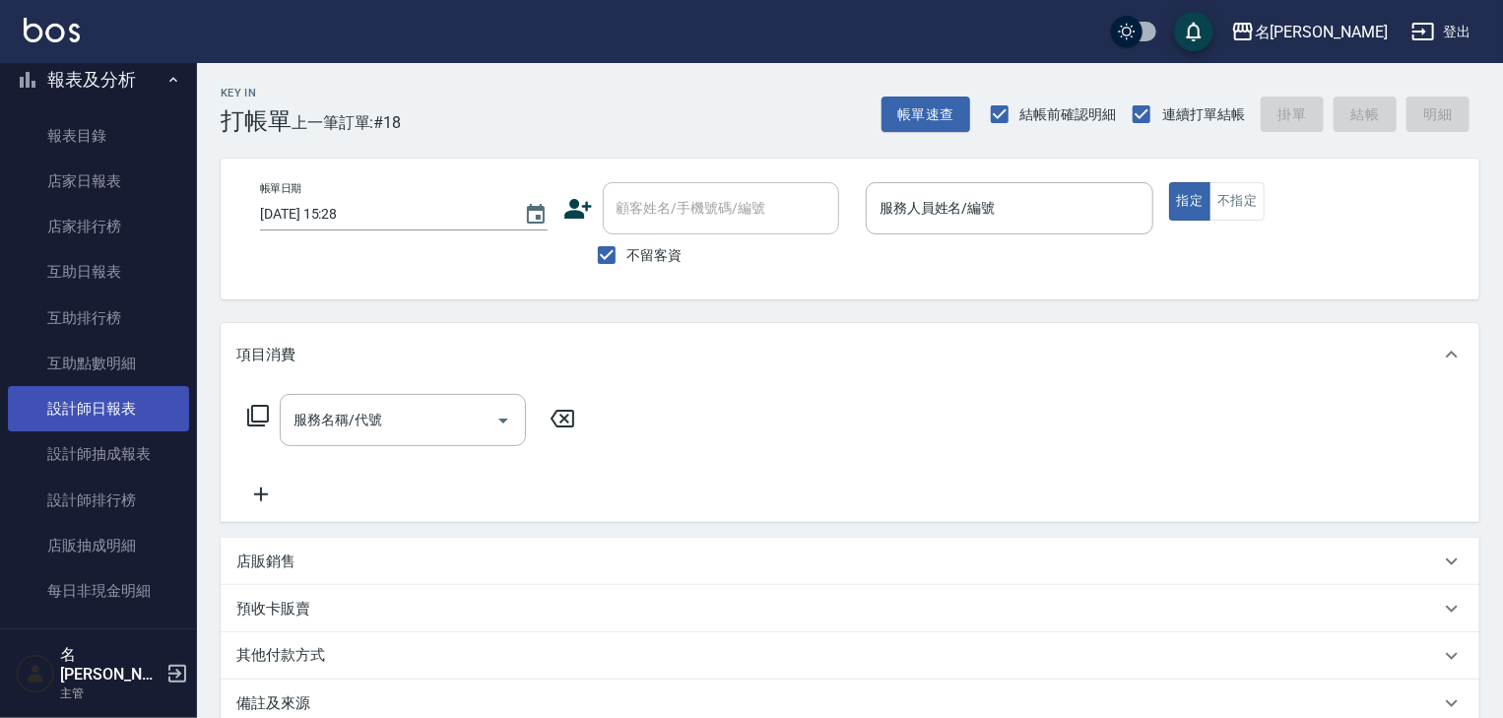
click at [125, 420] on link "設計師日報表" at bounding box center [98, 408] width 181 height 45
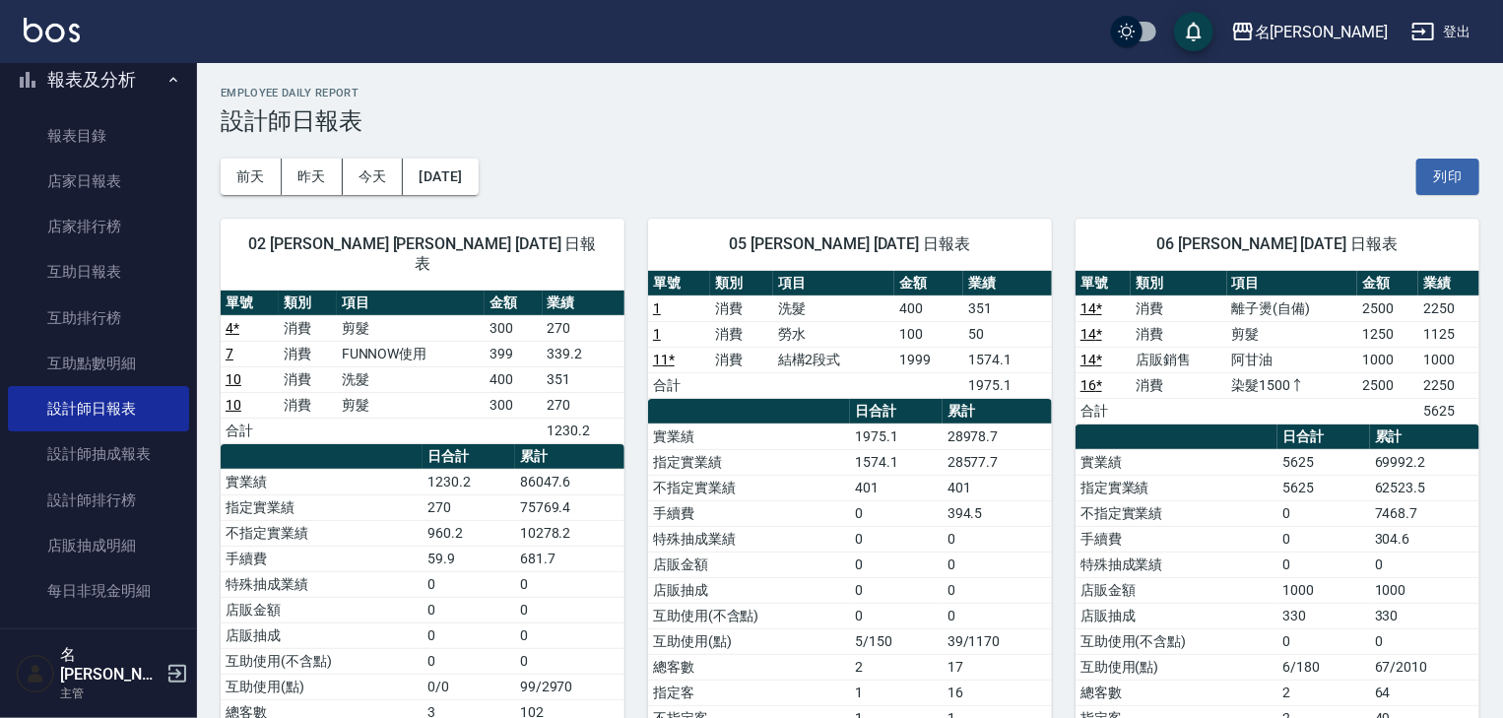
scroll to position [419, 0]
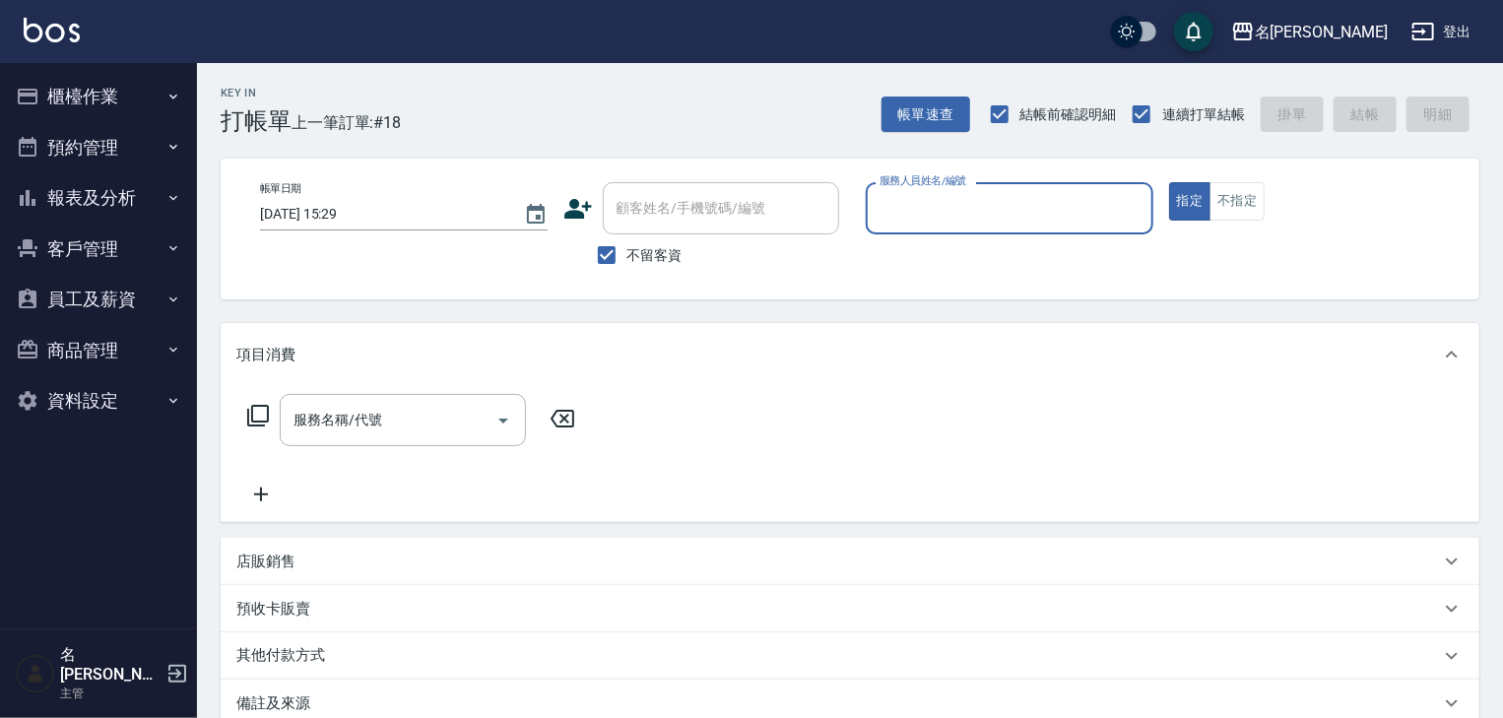
click at [1031, 210] on input "服務人員姓名/編號" at bounding box center [1009, 208] width 270 height 34
click at [953, 262] on div "歐麥 -10" at bounding box center [1010, 258] width 288 height 32
type input "歐麥-10"
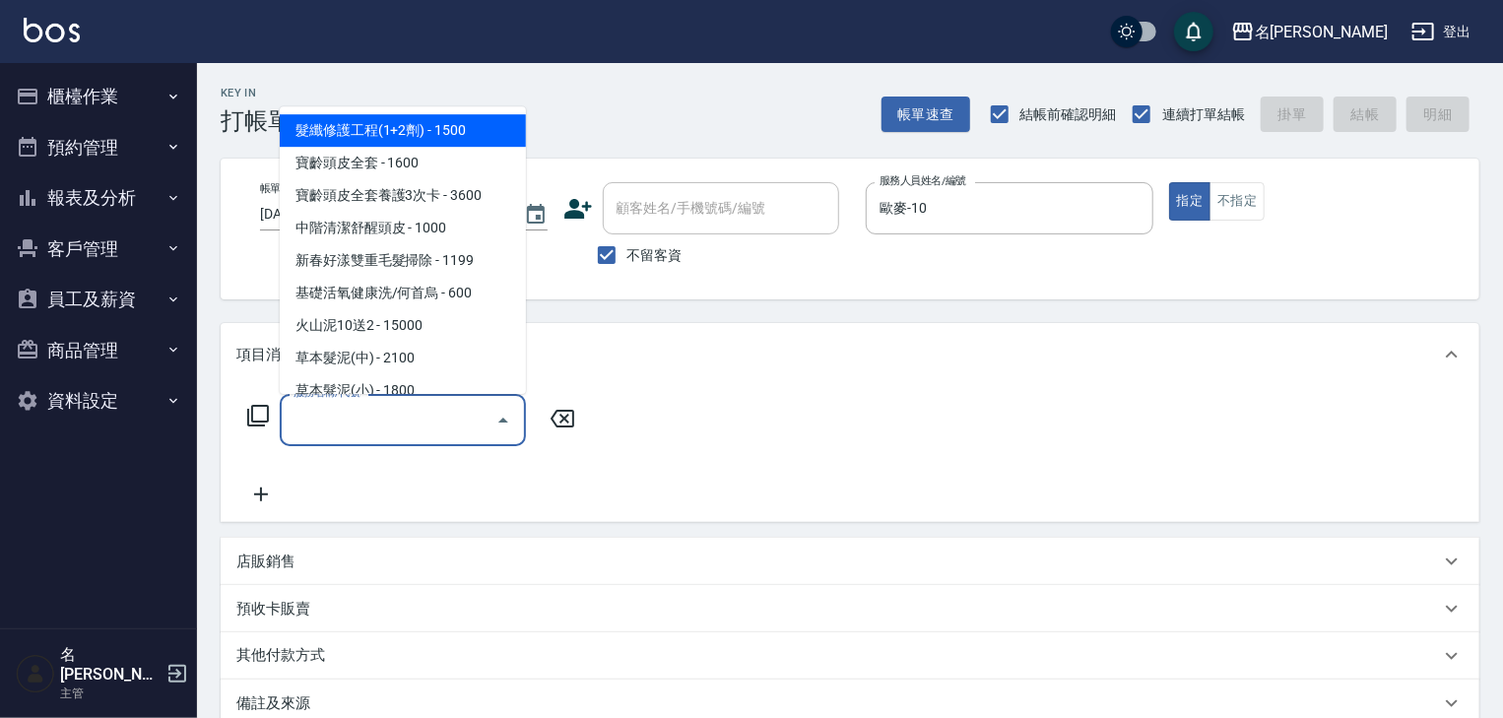
click at [343, 430] on input "服務名稱/代號" at bounding box center [388, 420] width 199 height 34
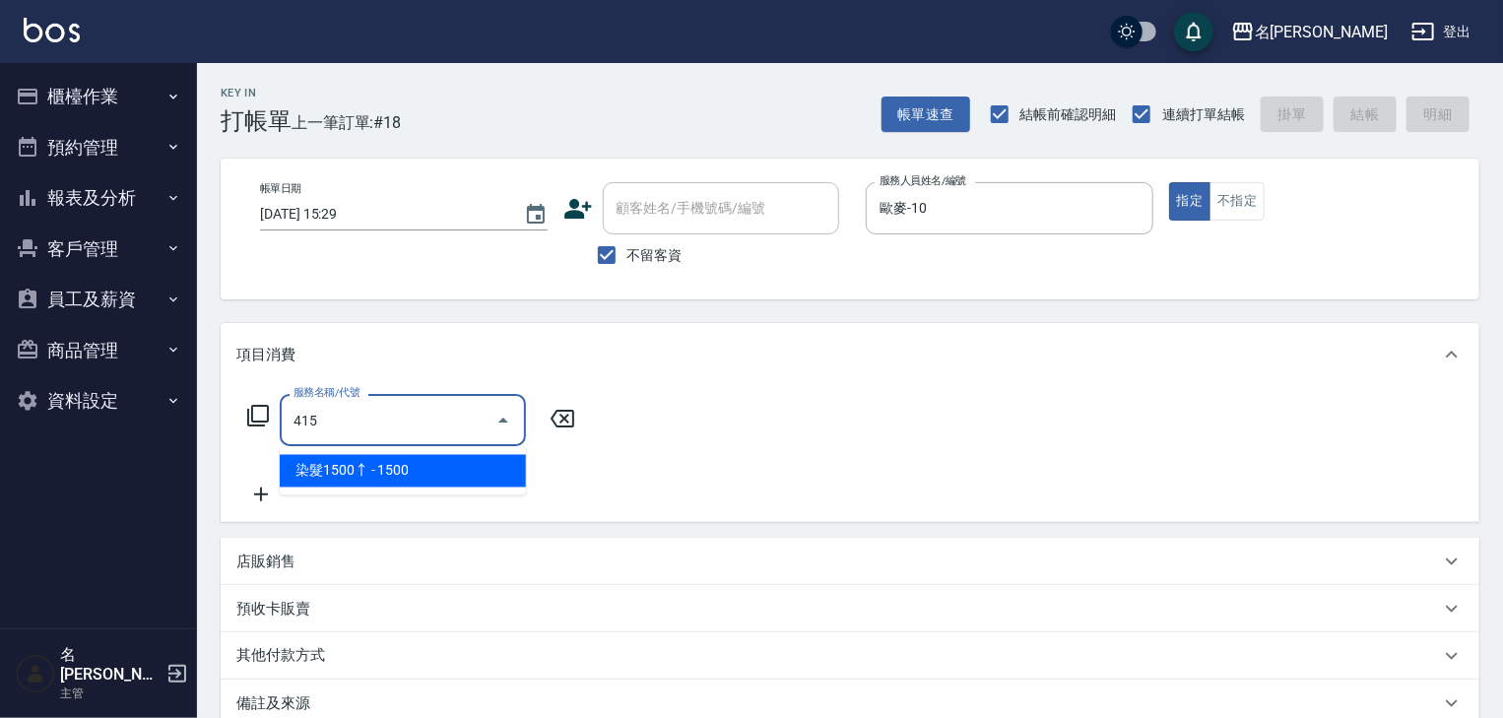
type input "415"
click at [461, 496] on div "服務名稱/代號 服務名稱/代號" at bounding box center [411, 450] width 351 height 112
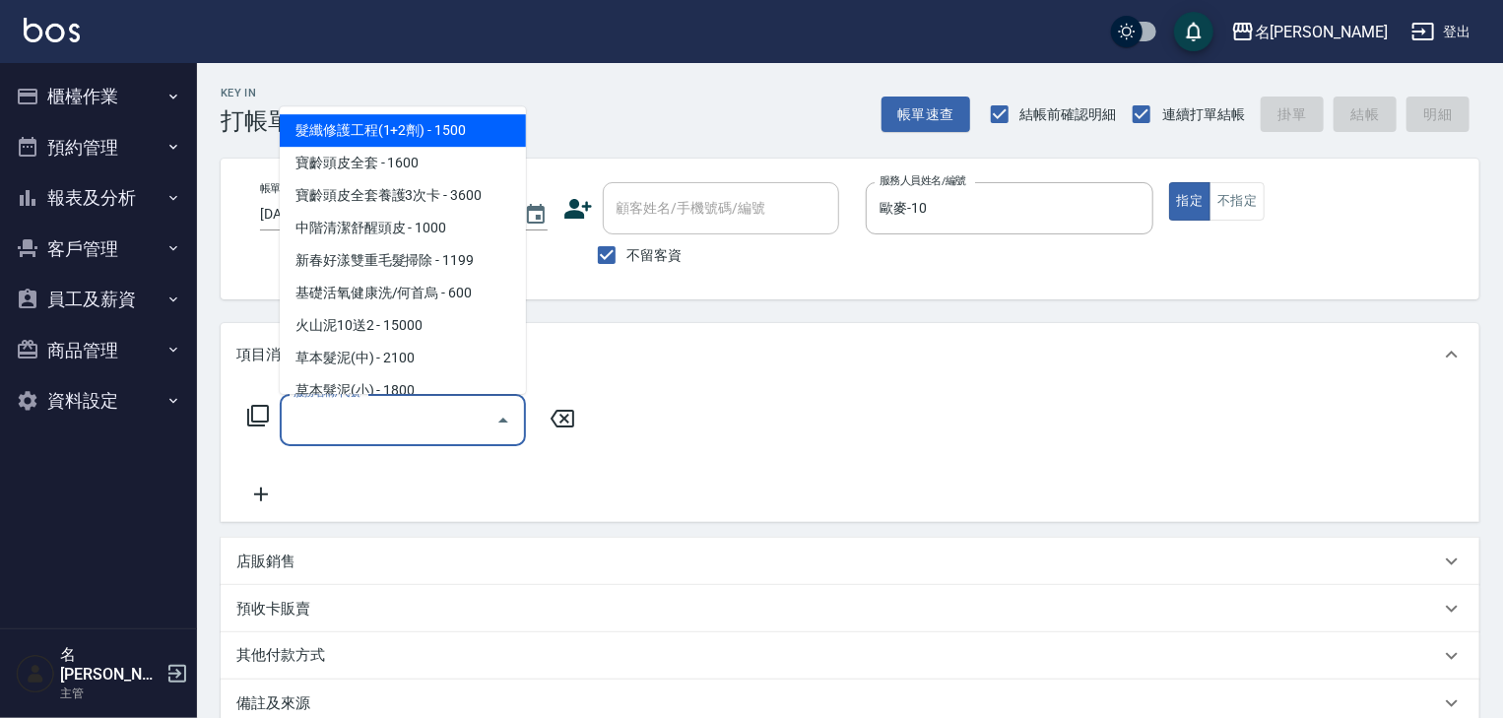
click at [421, 414] on input "服務名稱/代號" at bounding box center [388, 420] width 199 height 34
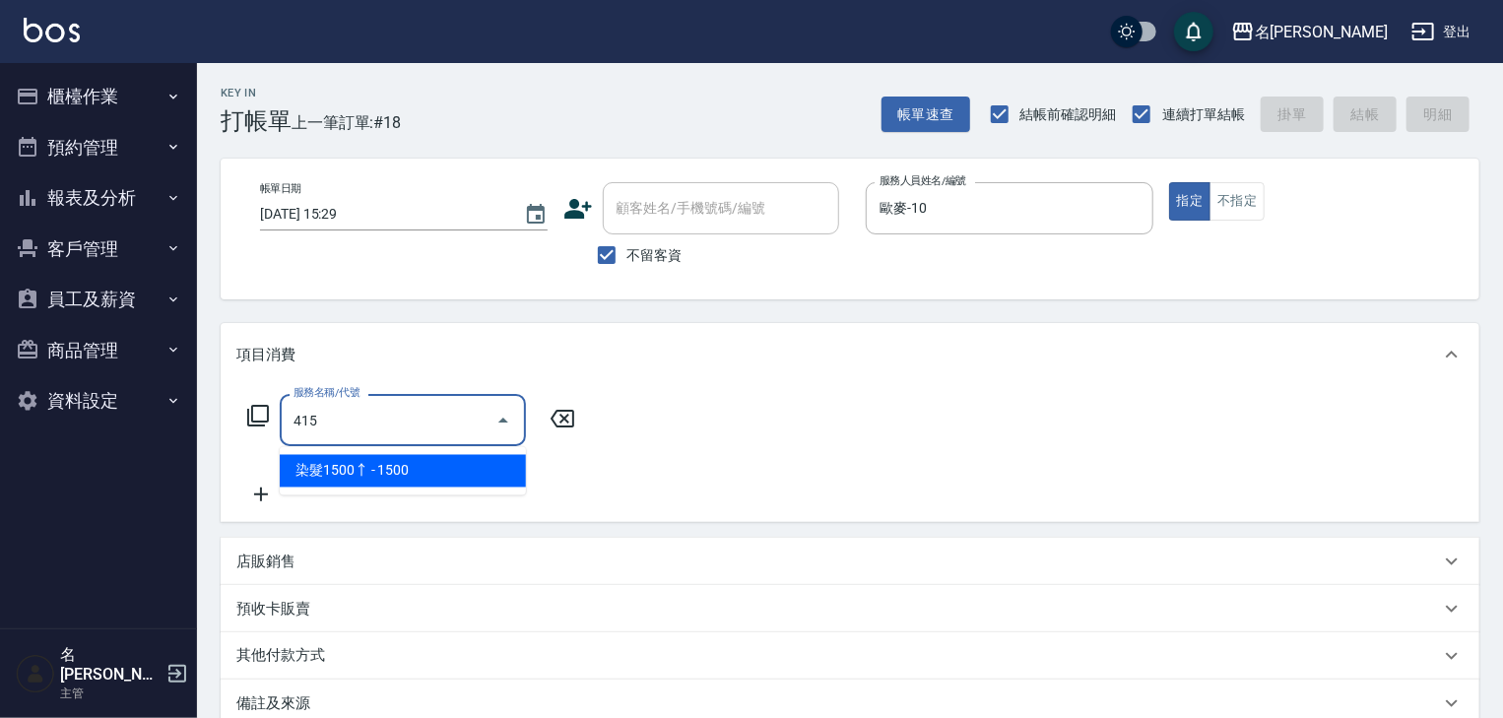
click at [423, 466] on span "染髮1500↑ - 1500" at bounding box center [403, 471] width 246 height 32
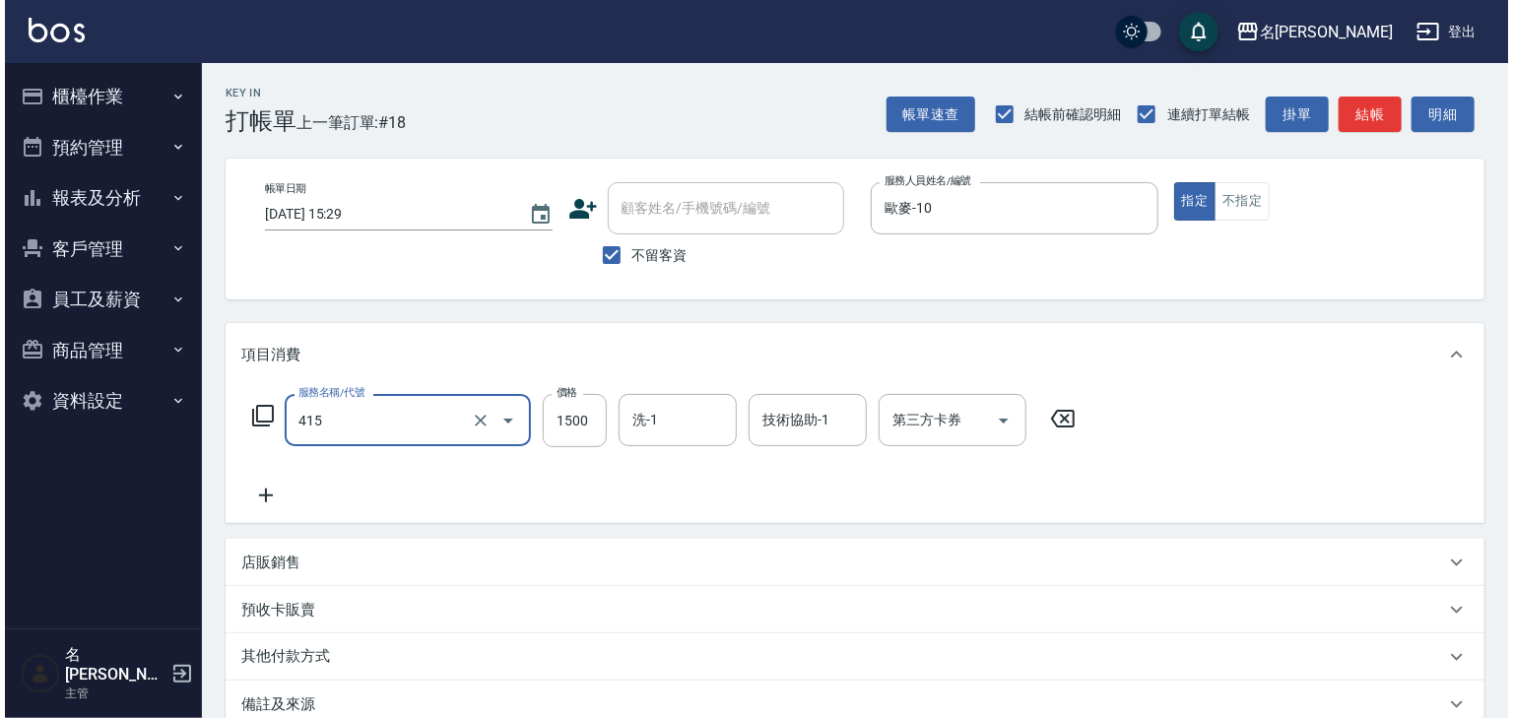
scroll to position [230, 0]
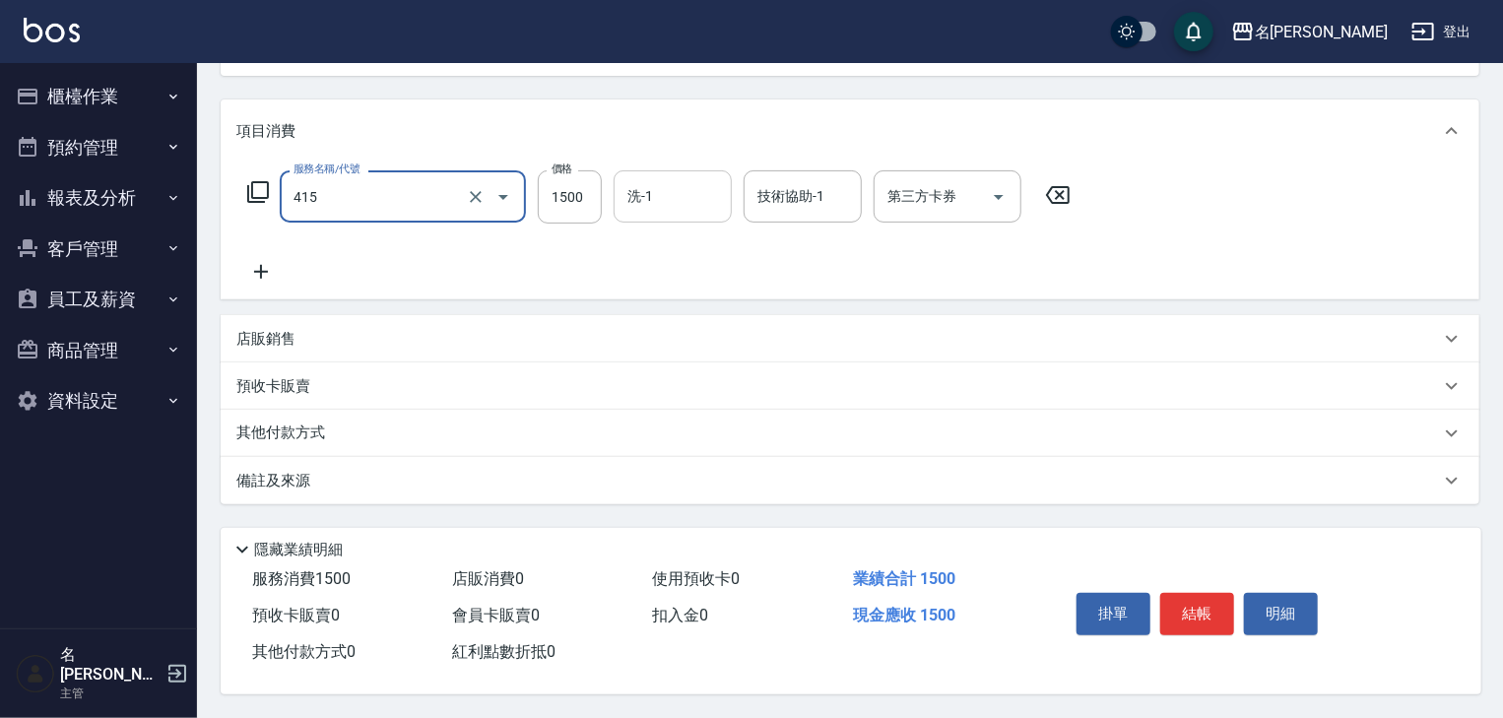
type input "染髮1500↑(415)"
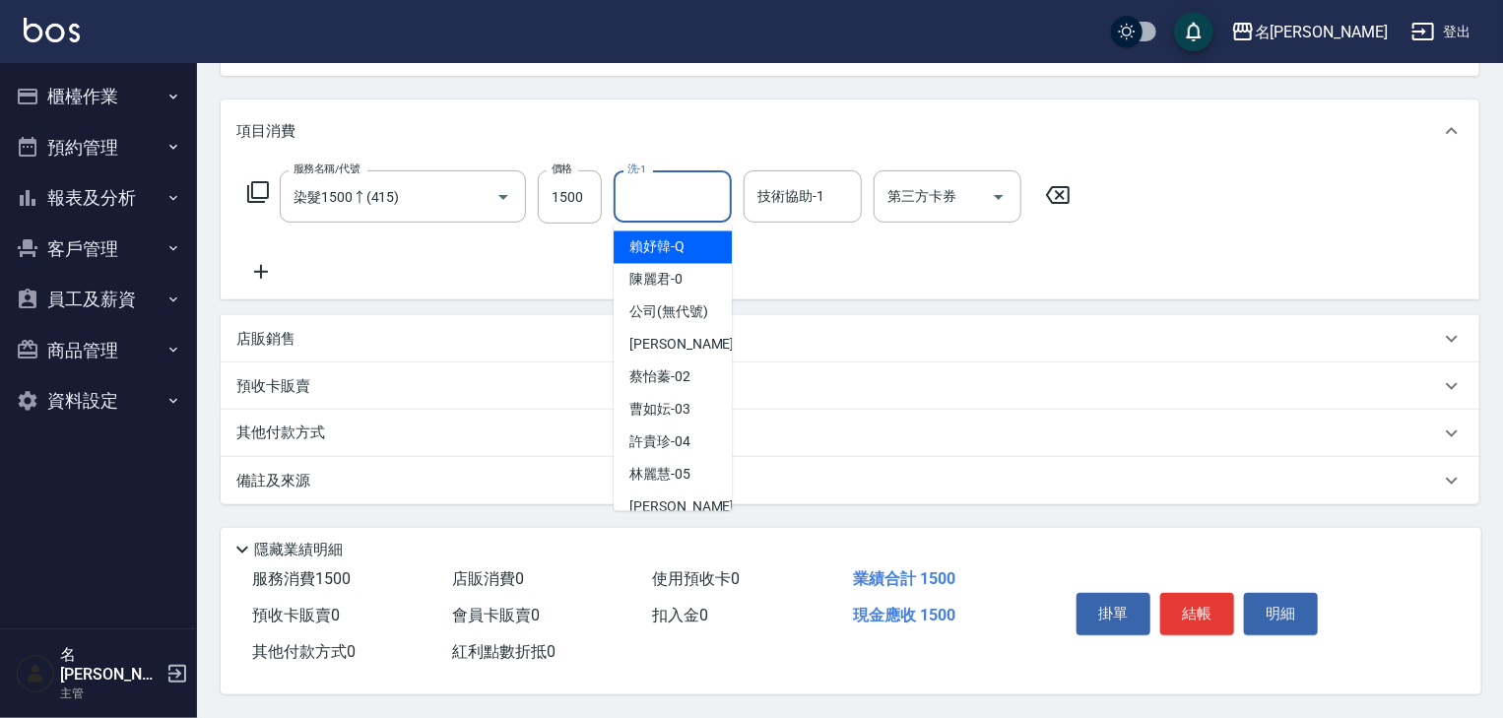
click at [658, 182] on input "洗-1" at bounding box center [672, 196] width 100 height 34
click at [1197, 603] on button "結帳" at bounding box center [1197, 613] width 74 height 41
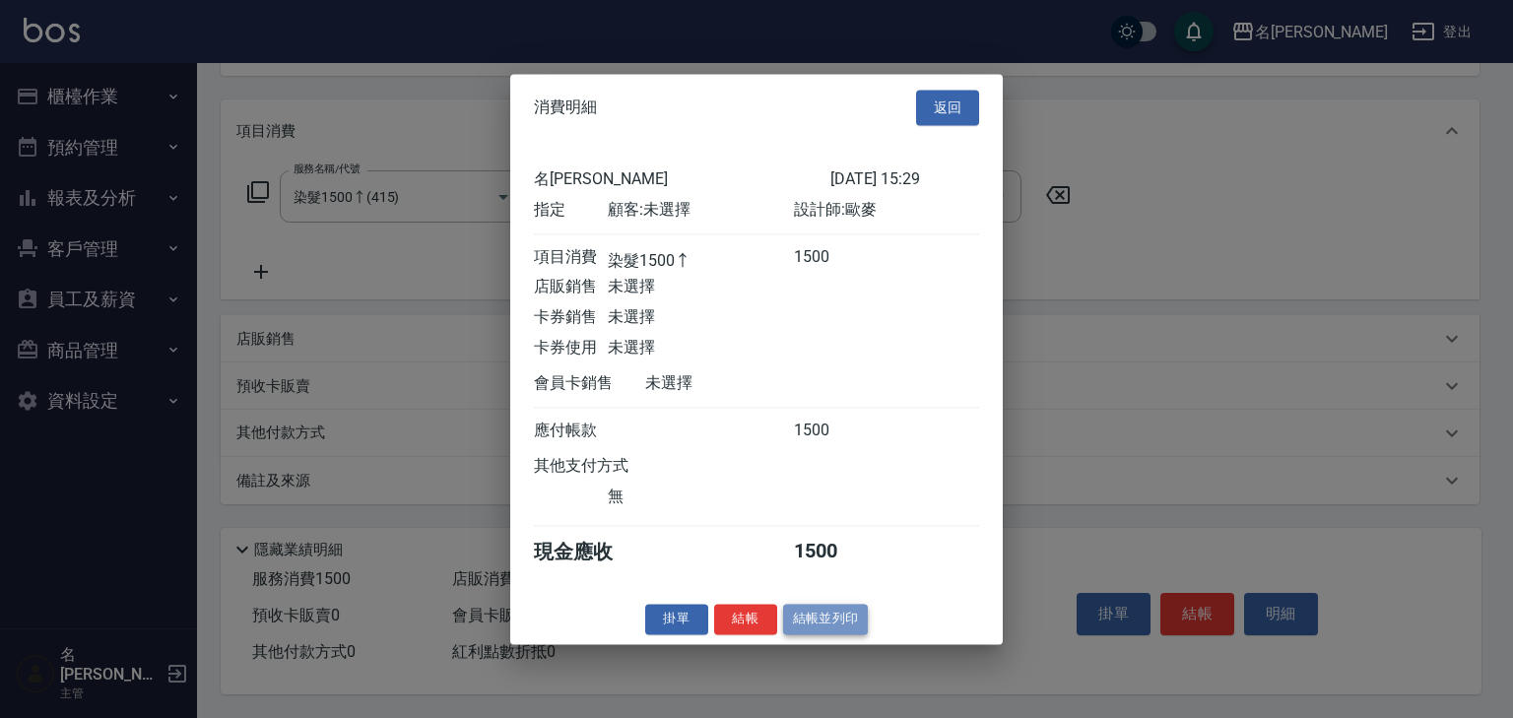
click at [840, 633] on button "結帳並列印" at bounding box center [826, 619] width 86 height 31
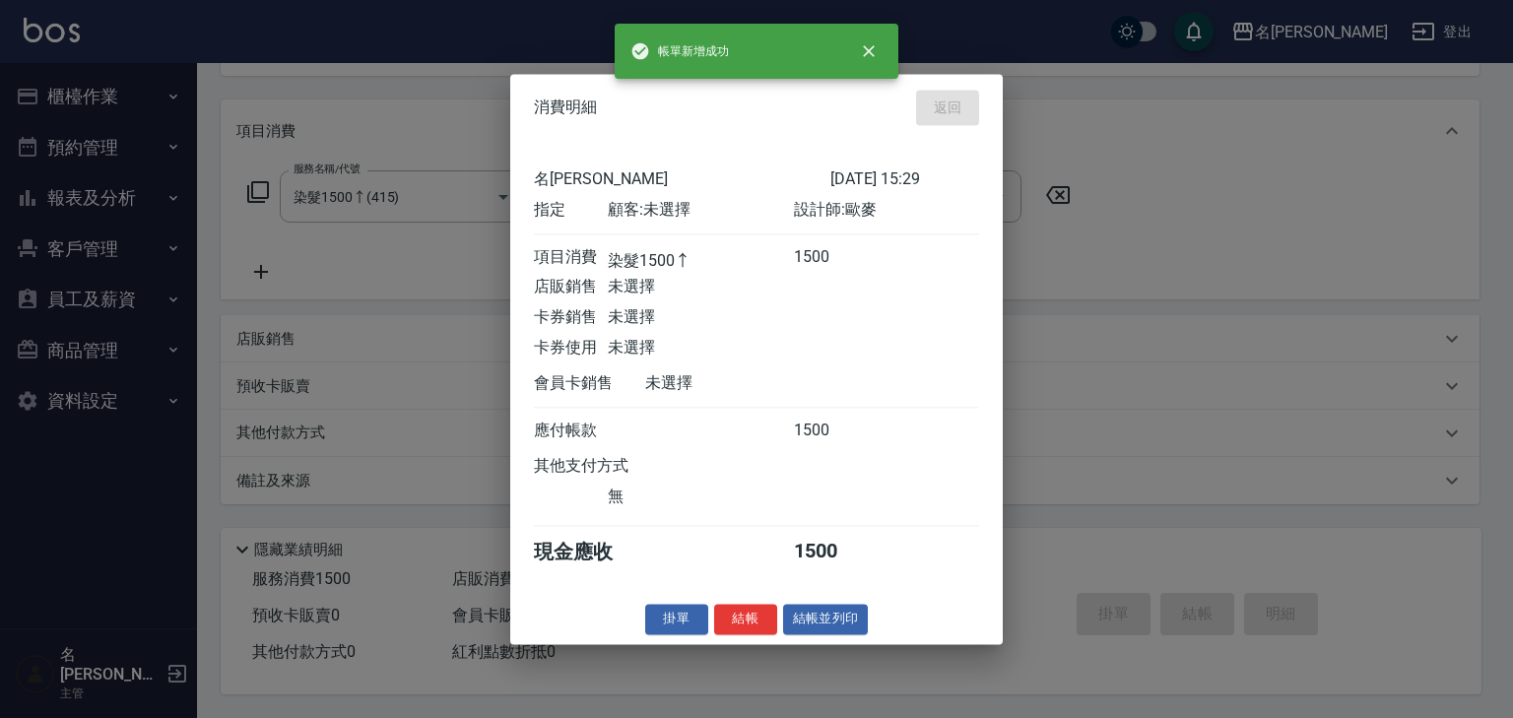
type input "2025/08/24 15:37"
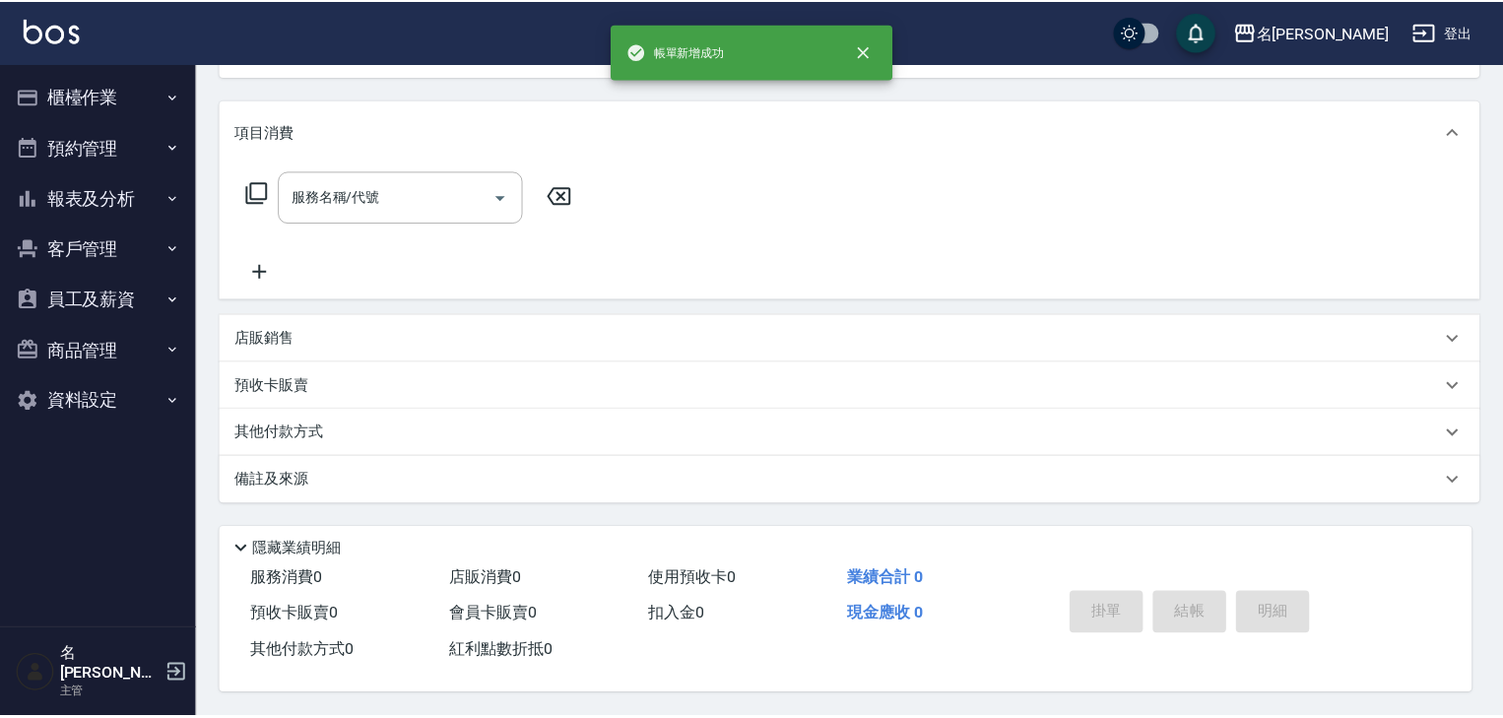
scroll to position [0, 0]
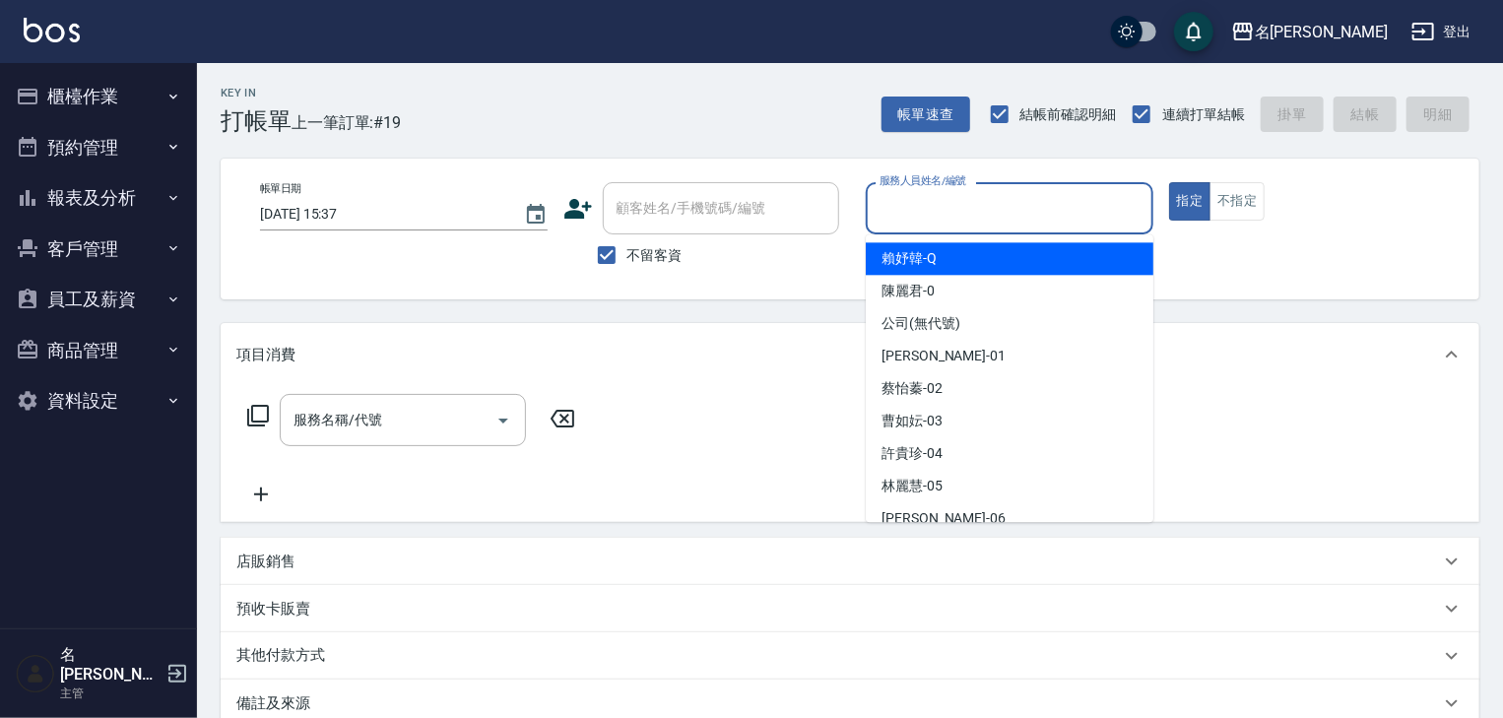
click at [993, 210] on input "服務人員姓名/編號" at bounding box center [1009, 208] width 270 height 34
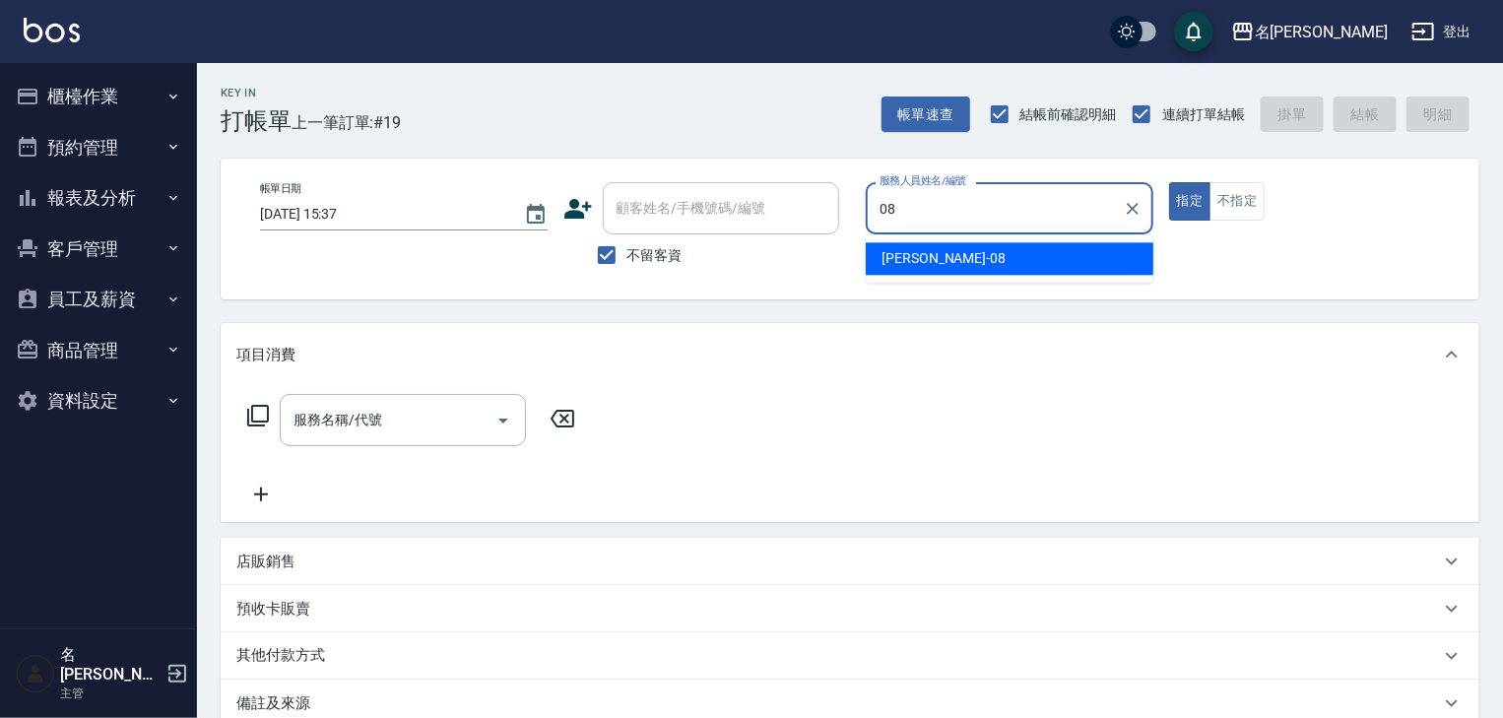
click at [952, 260] on div "蔡慈恩 -08" at bounding box center [1010, 258] width 288 height 32
type input "[PERSON_NAME]-08"
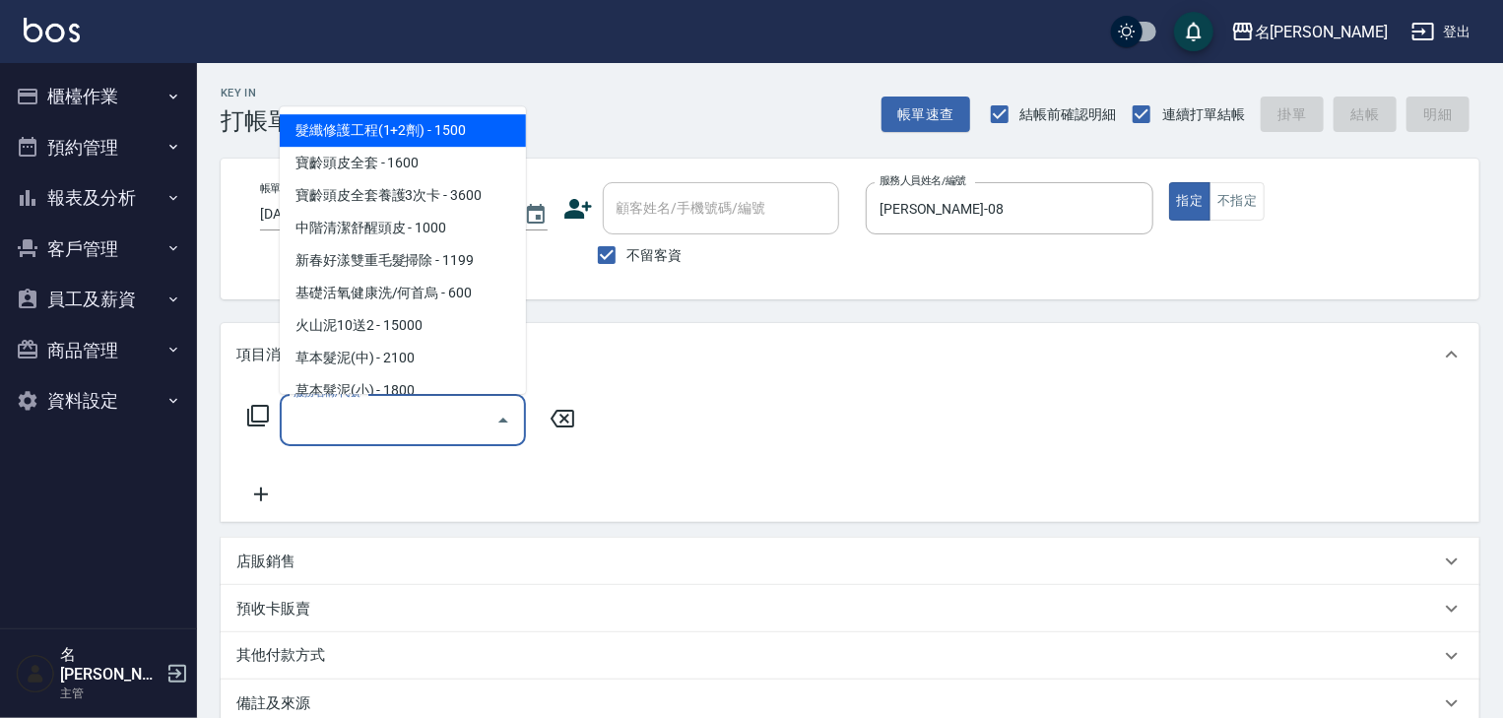
click at [378, 422] on input "服務名稱/代號" at bounding box center [388, 420] width 199 height 34
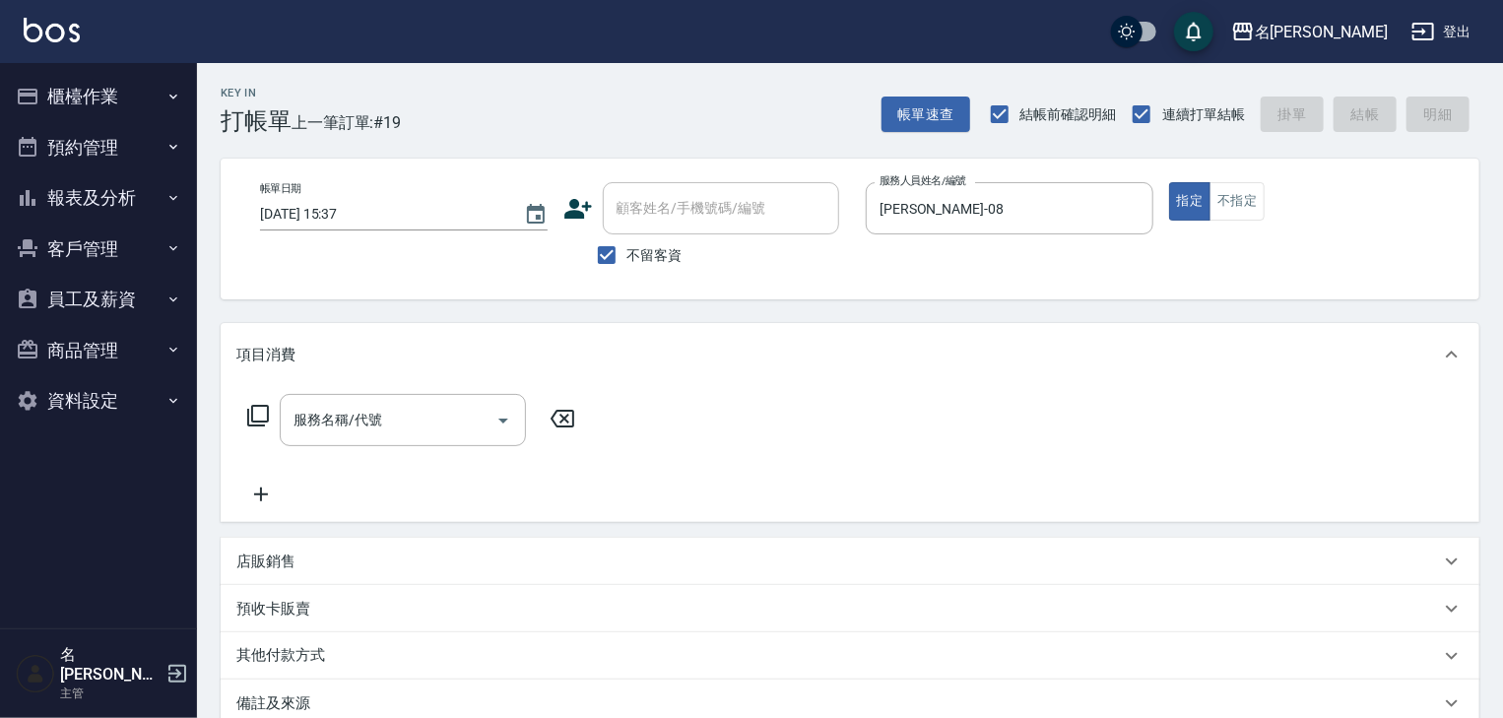
click at [262, 416] on icon at bounding box center [258, 416] width 24 height 24
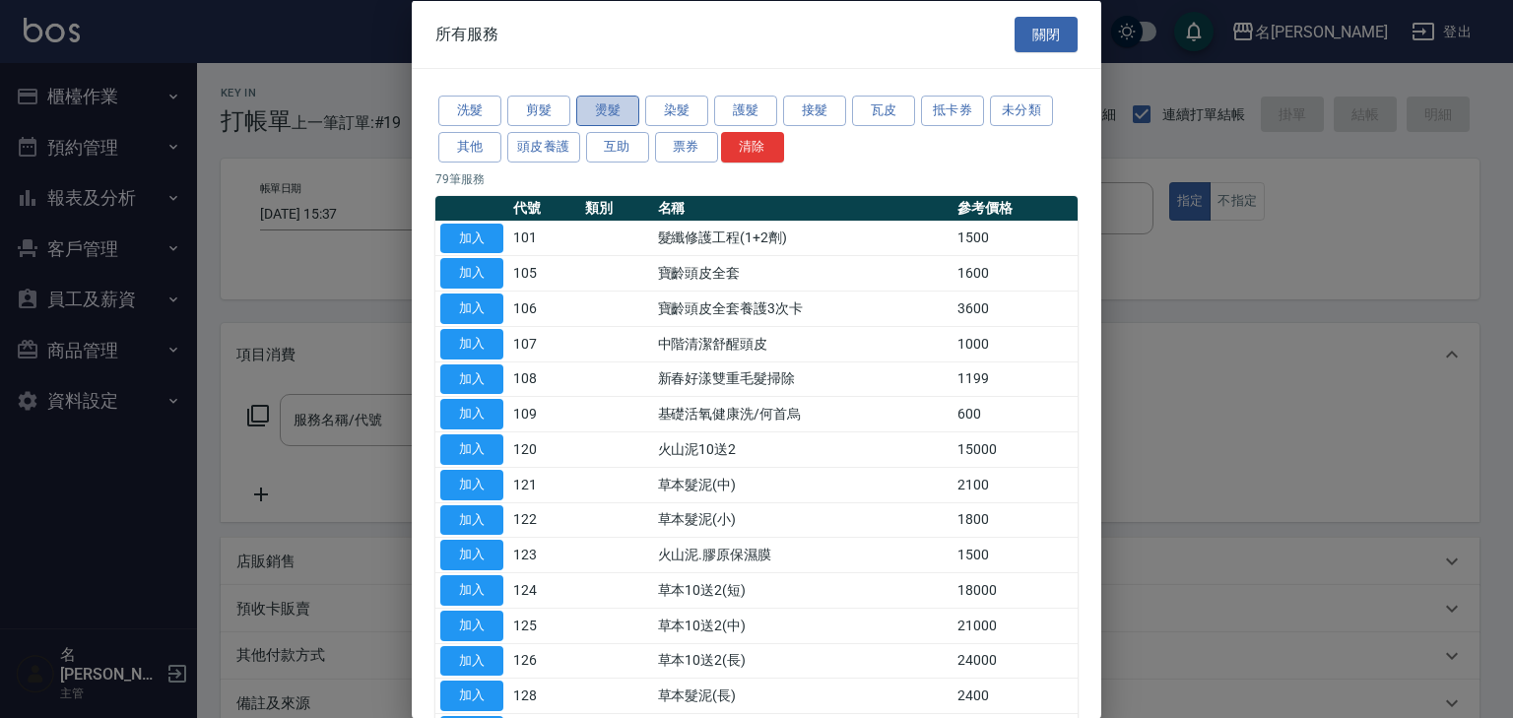
click at [602, 105] on button "燙髮" at bounding box center [607, 111] width 63 height 31
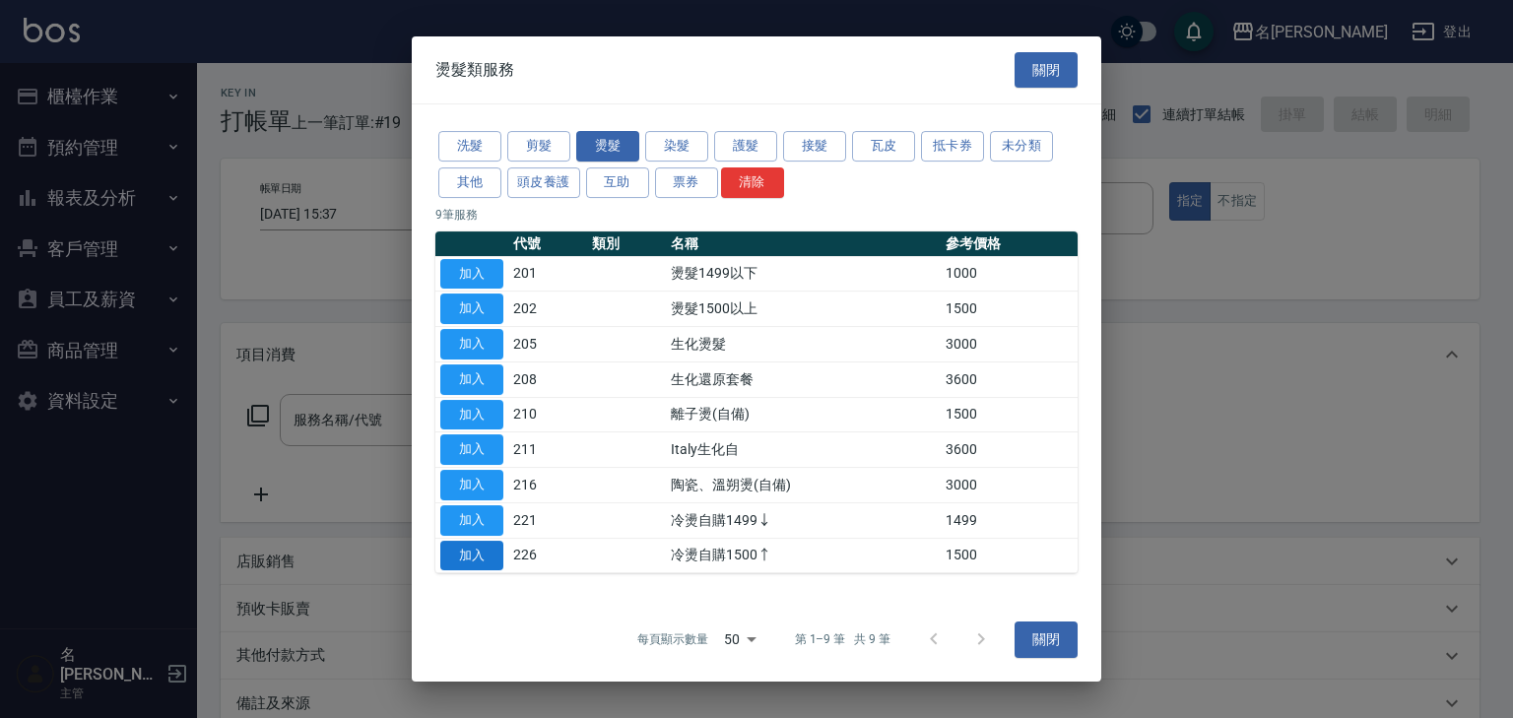
click at [469, 554] on button "加入" at bounding box center [471, 556] width 63 height 31
type input "冷燙自購1500↑(226)"
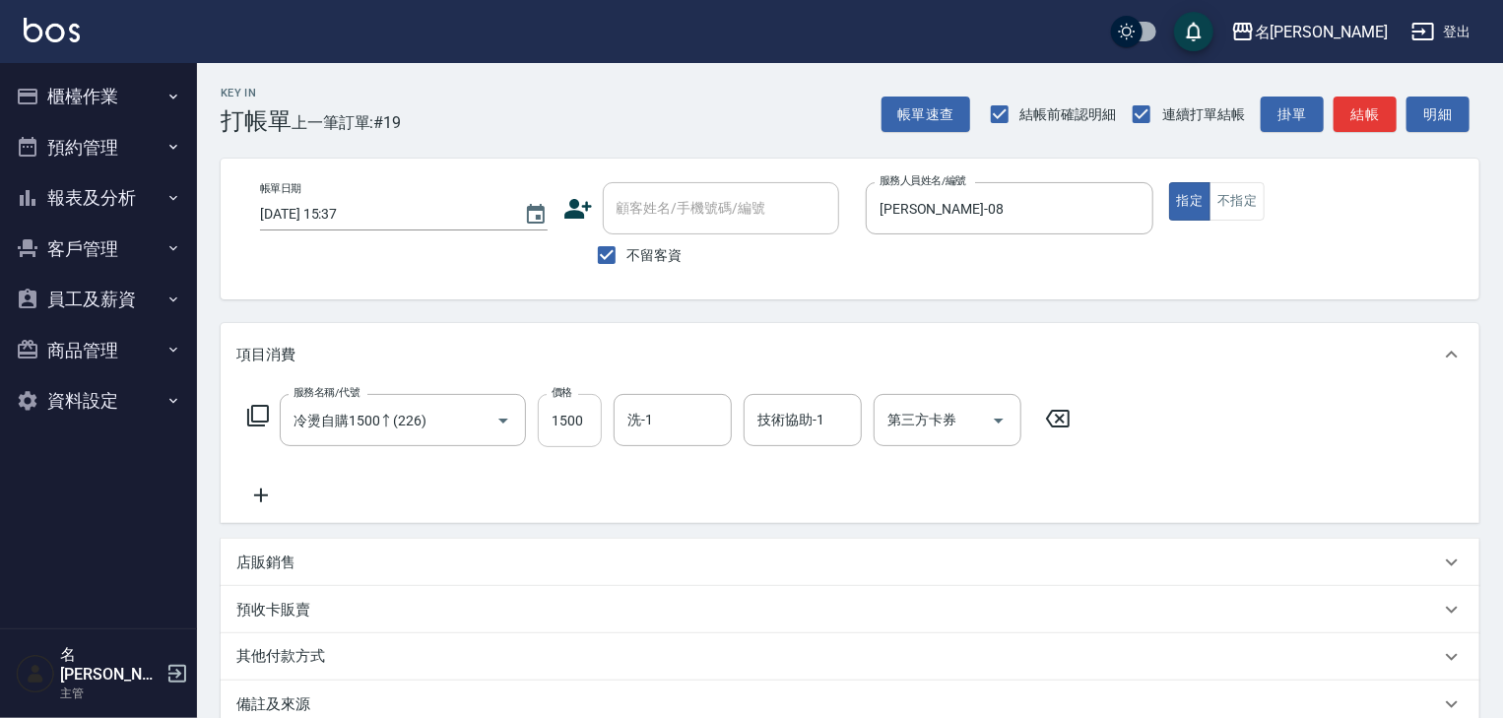
click at [560, 429] on input "1500" at bounding box center [570, 420] width 64 height 53
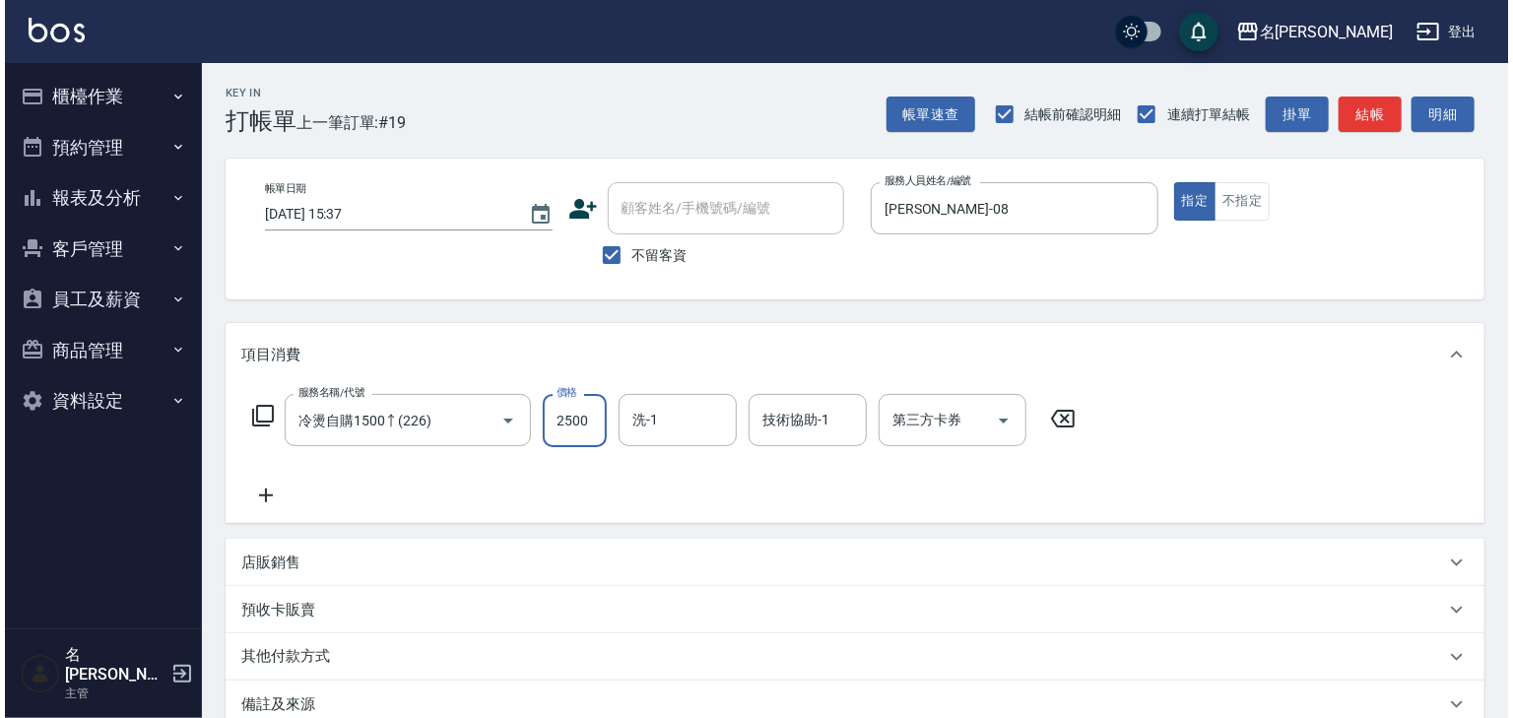
scroll to position [230, 0]
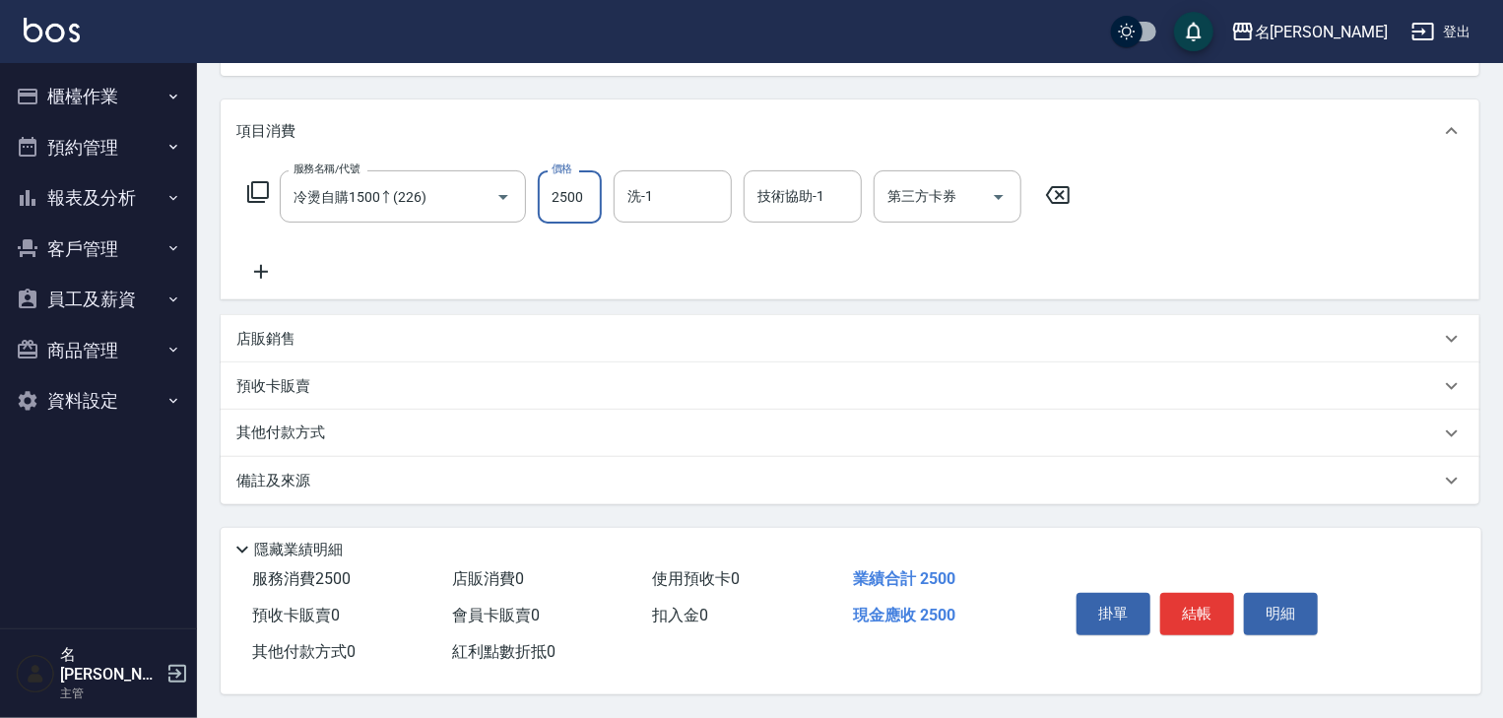
click at [573, 193] on input "2500" at bounding box center [570, 196] width 64 height 53
drag, startPoint x: 586, startPoint y: 189, endPoint x: 523, endPoint y: 196, distance: 63.4
click at [524, 197] on div "服務名稱/代號 冷燙自購1500↑(226) 服務名稱/代號 價格 2500 價格 洗-1 洗-1 技術協助-1 技術協助-1 第三方卡券 第三方卡券" at bounding box center [659, 196] width 846 height 53
type input "3500"
click at [1209, 611] on button "結帳" at bounding box center [1197, 613] width 74 height 41
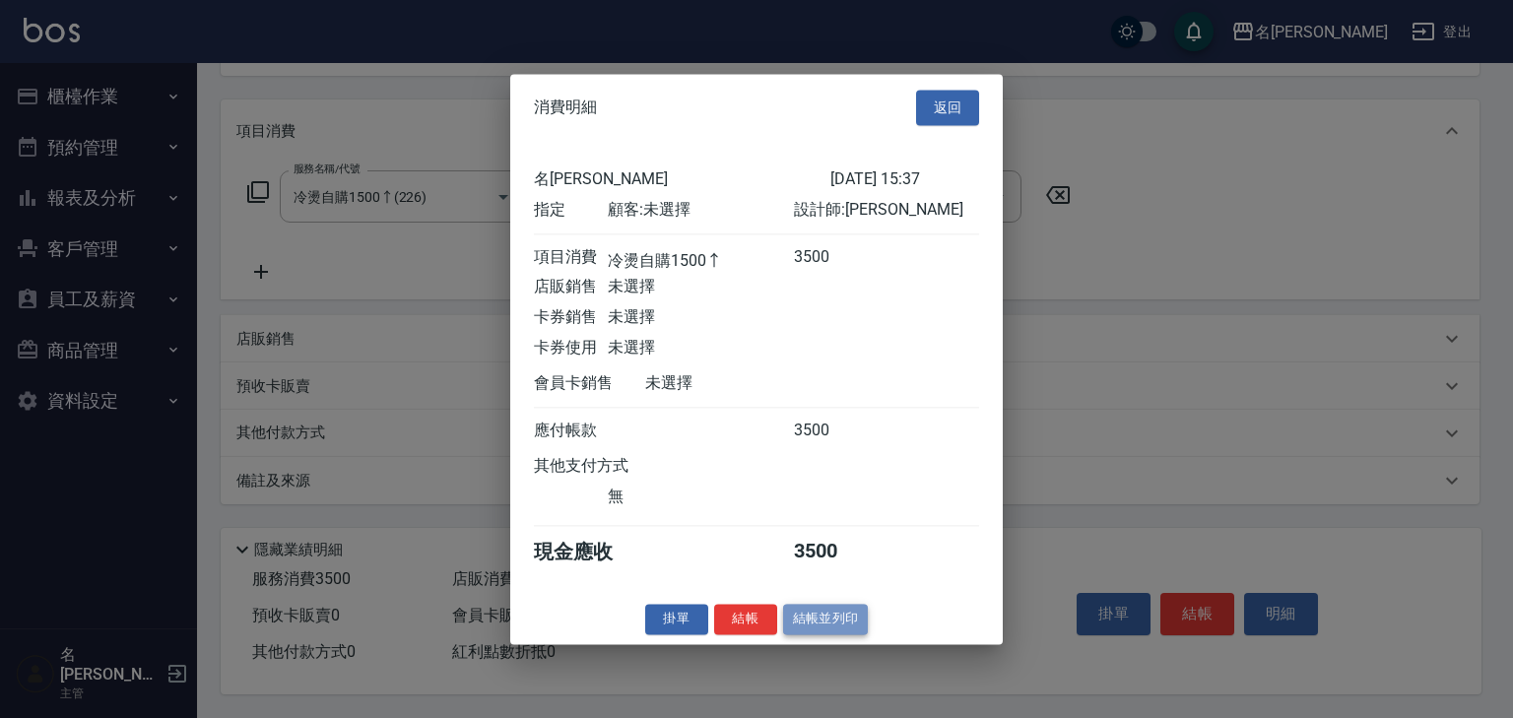
click at [854, 630] on button "結帳並列印" at bounding box center [826, 619] width 86 height 31
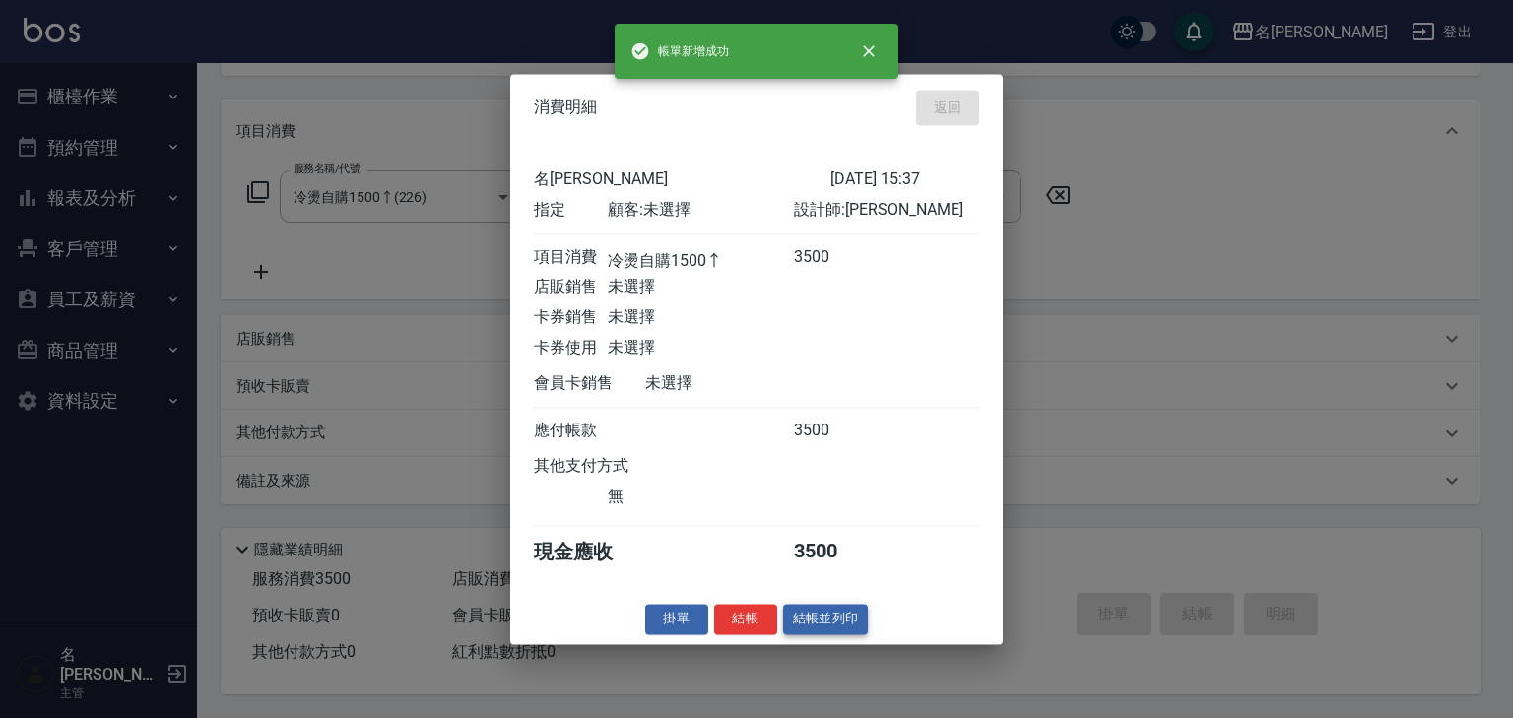
type input "2025/08/24 15:40"
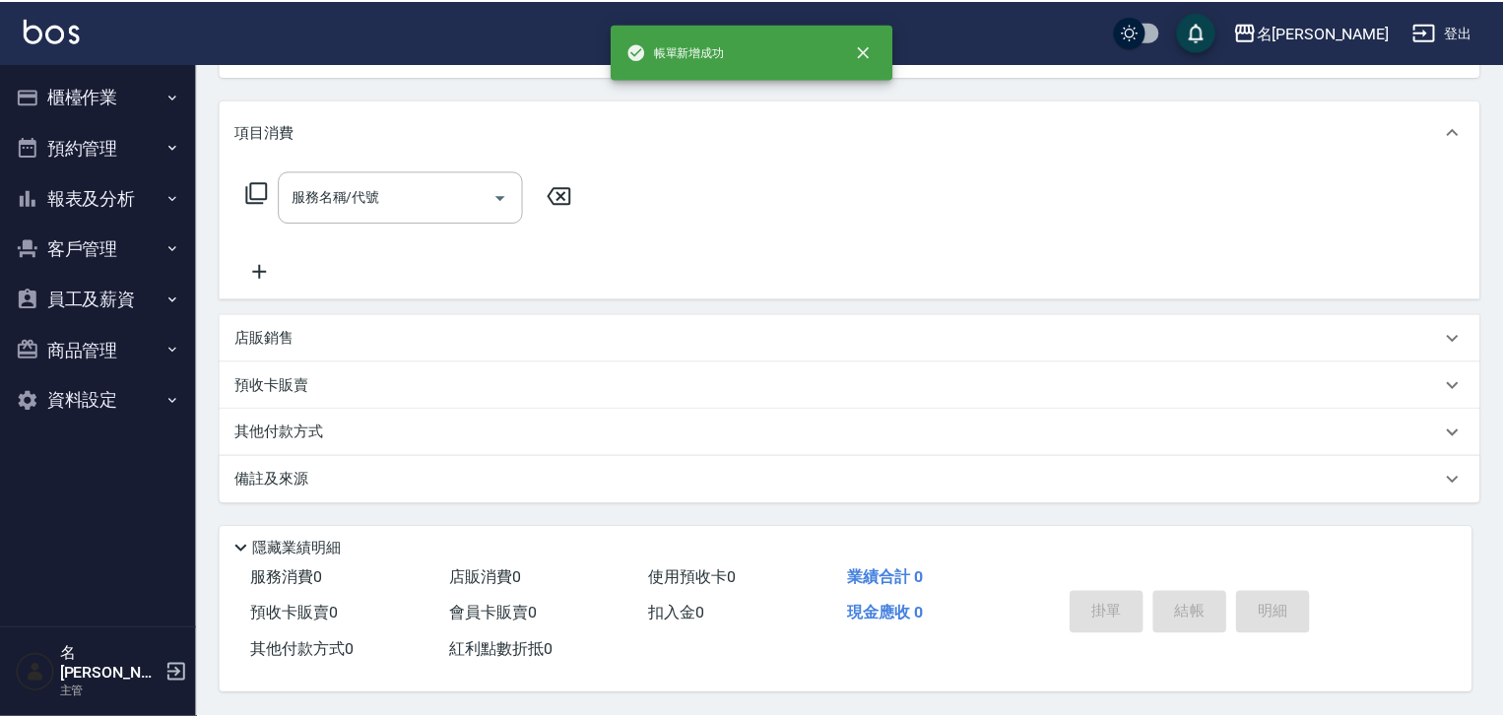
scroll to position [0, 0]
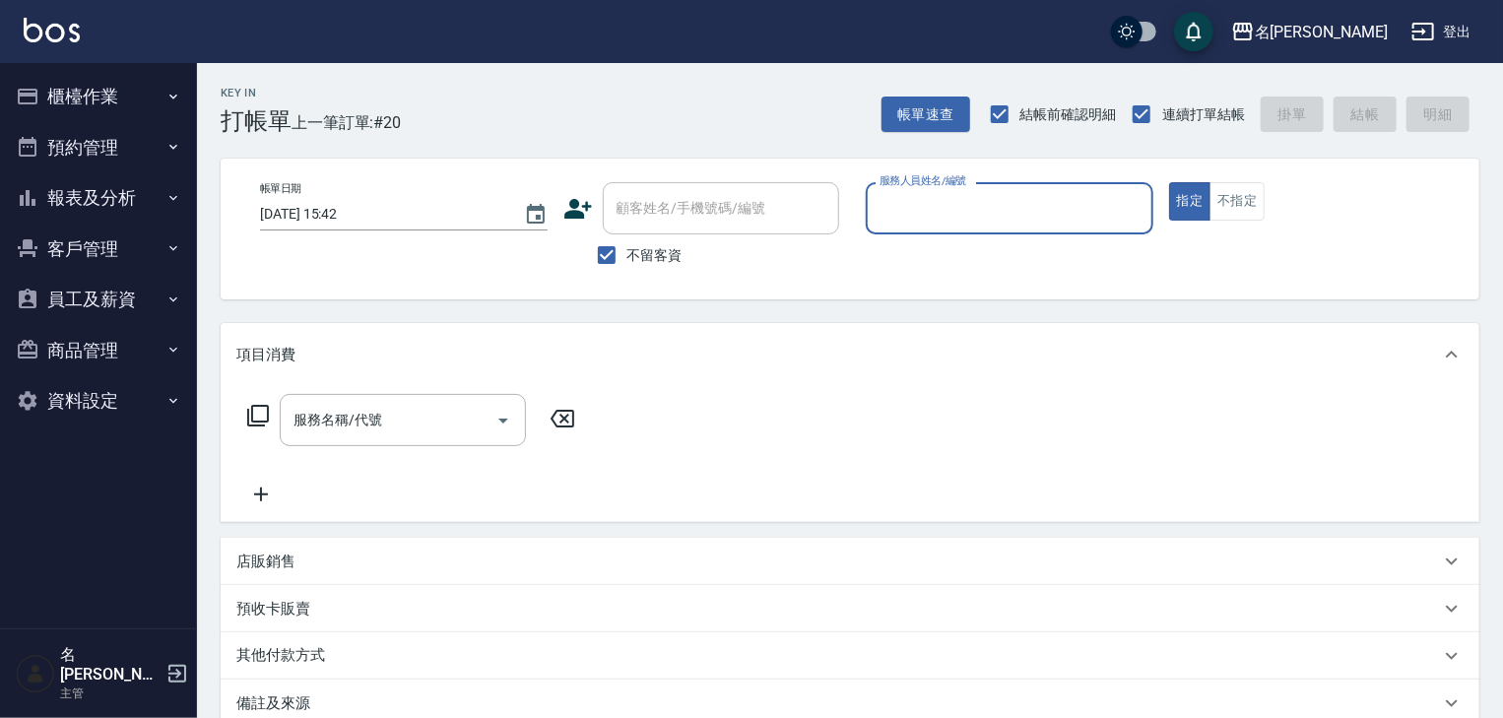
click at [95, 96] on button "櫃檯作業" at bounding box center [98, 96] width 181 height 51
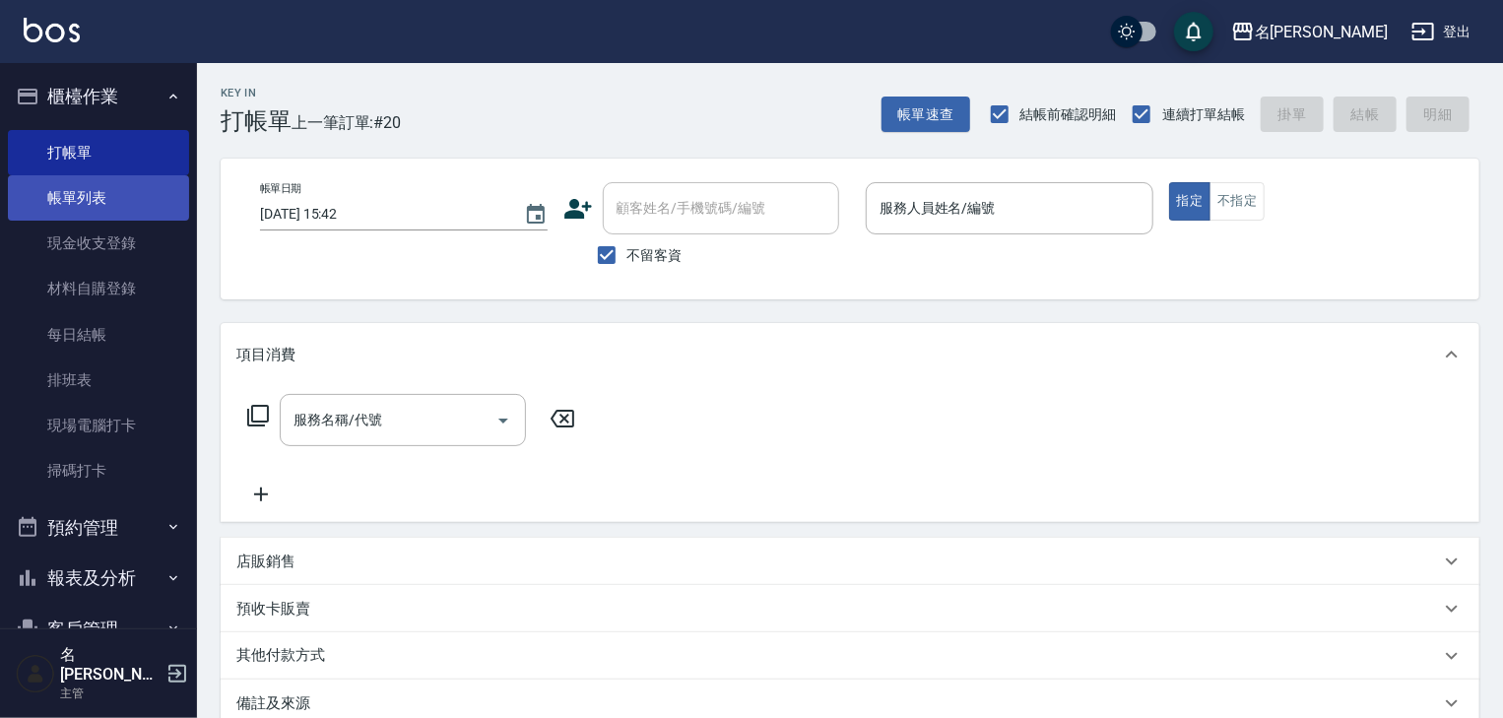
click at [110, 201] on link "帳單列表" at bounding box center [98, 197] width 181 height 45
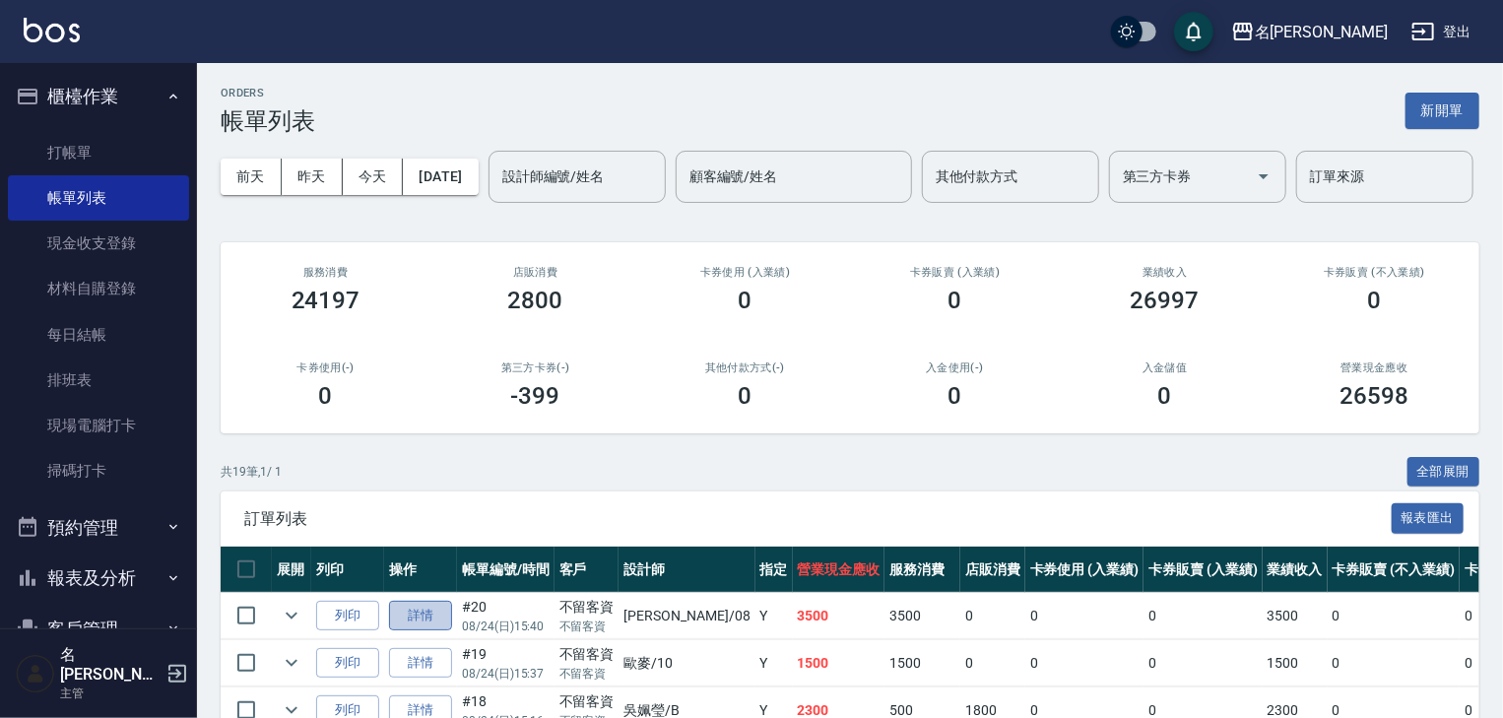
click at [427, 631] on link "詳情" at bounding box center [420, 616] width 63 height 31
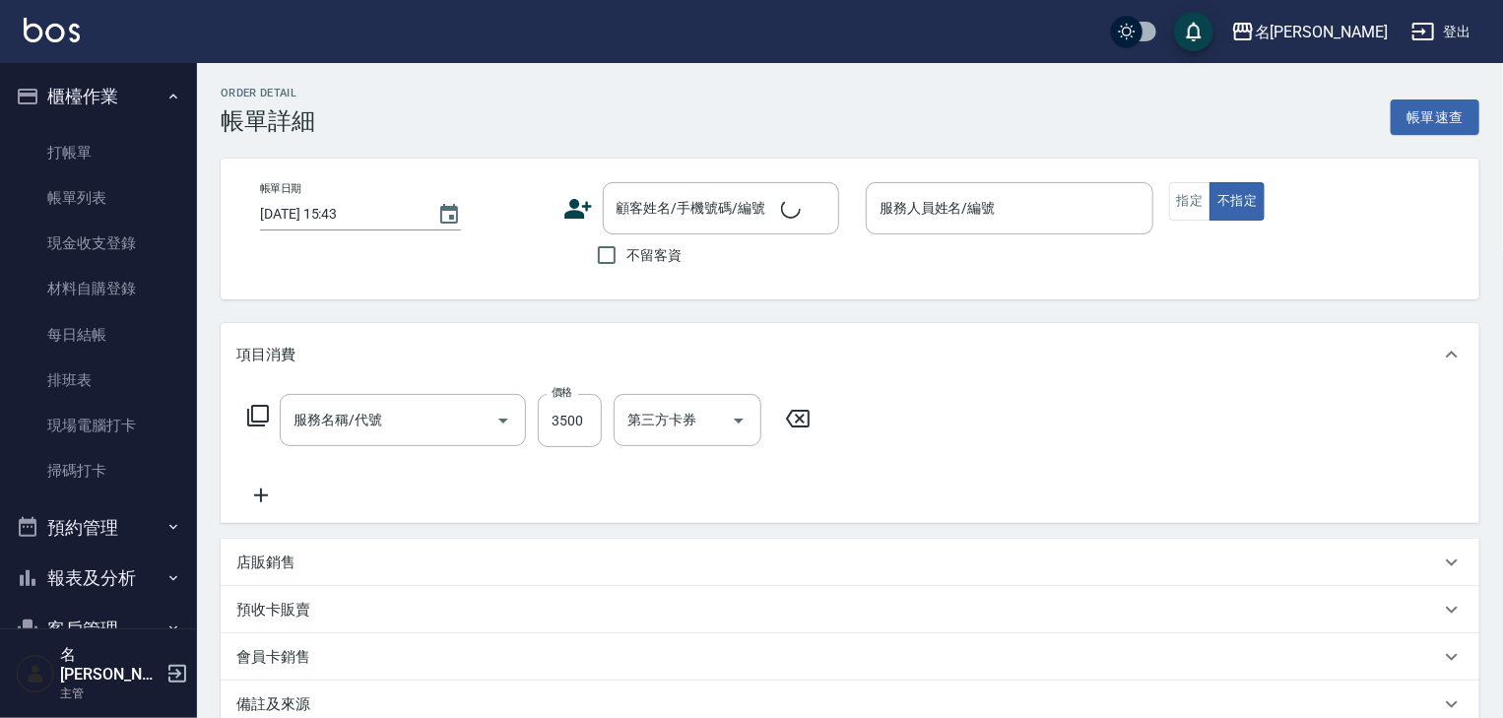
type input "2025/08/24 15:40"
checkbox input "true"
type input "[PERSON_NAME]-08"
type input "冷燙自購1500↑(226)"
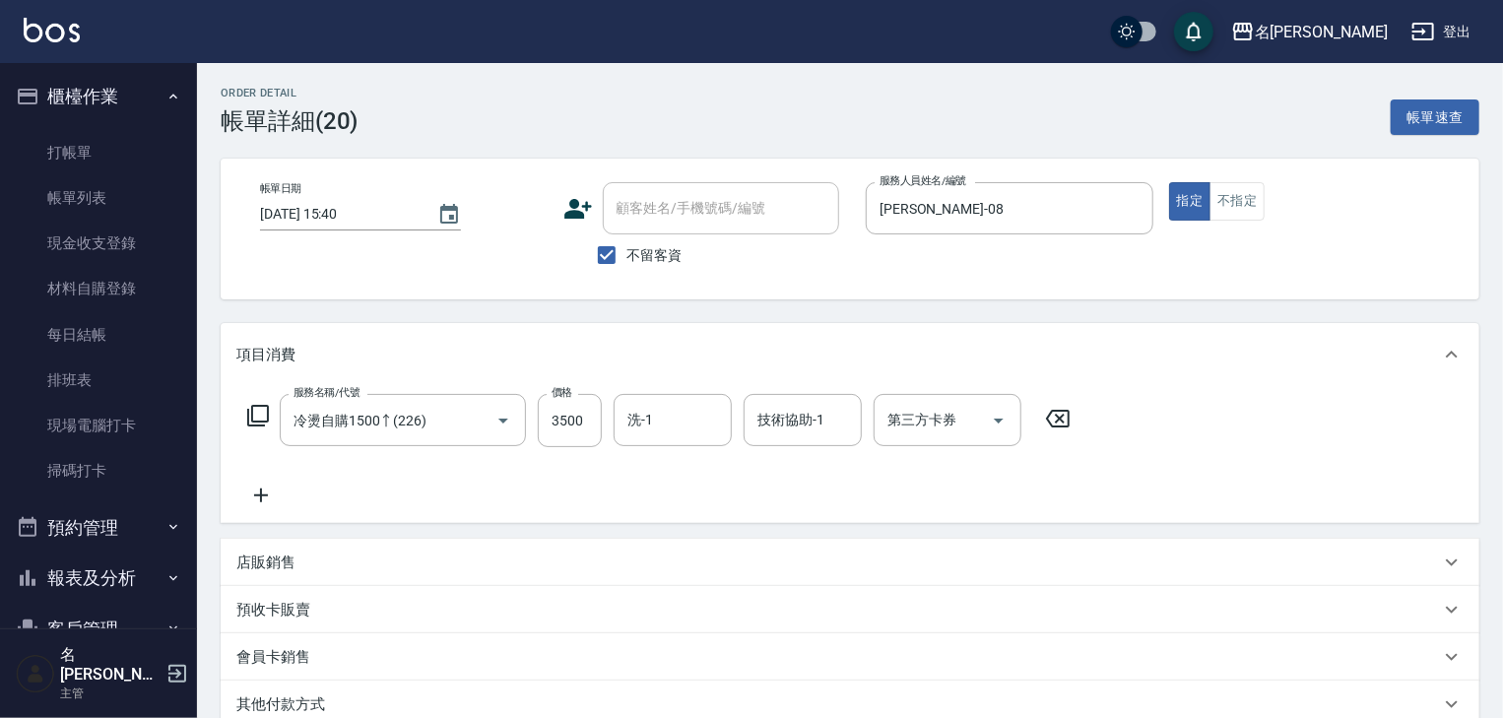
scroll to position [268, 0]
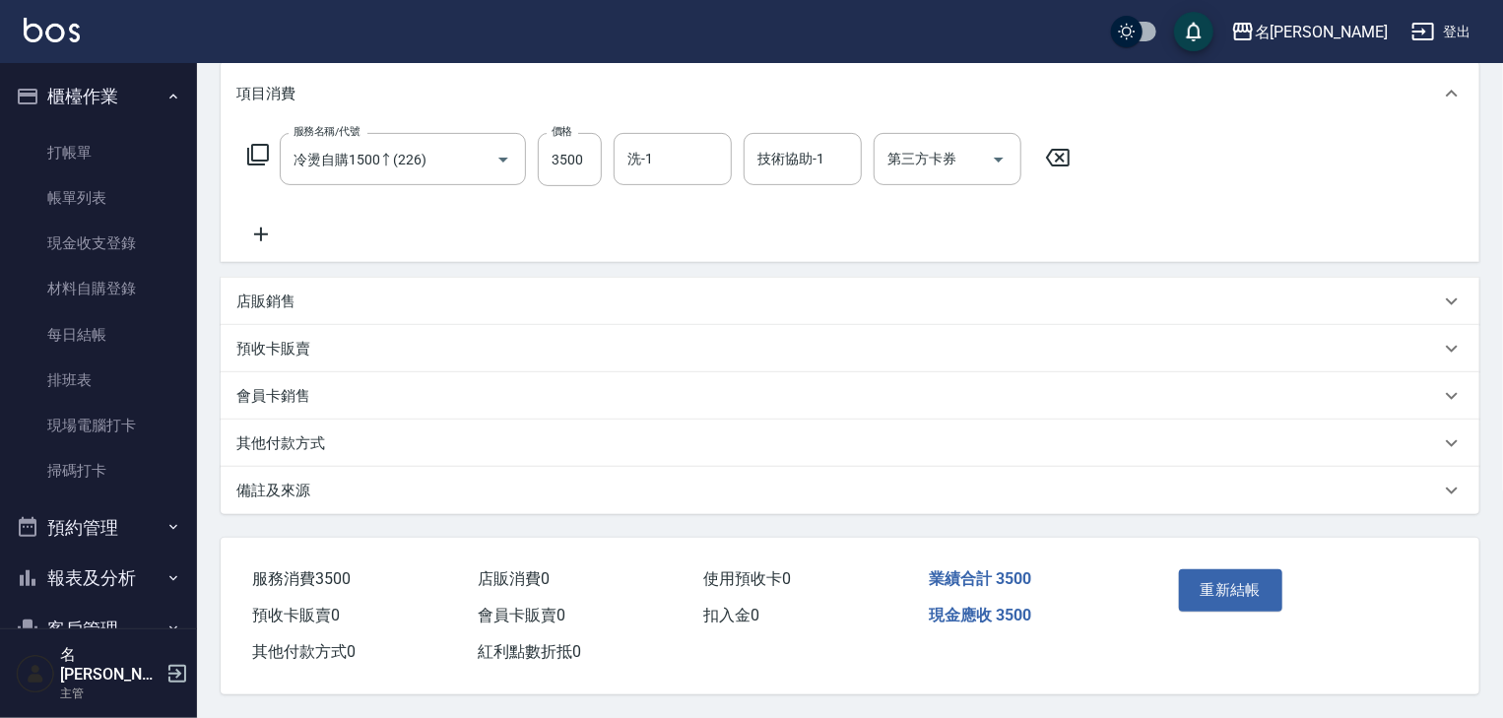
click at [327, 442] on div "其他付款方式" at bounding box center [837, 443] width 1203 height 21
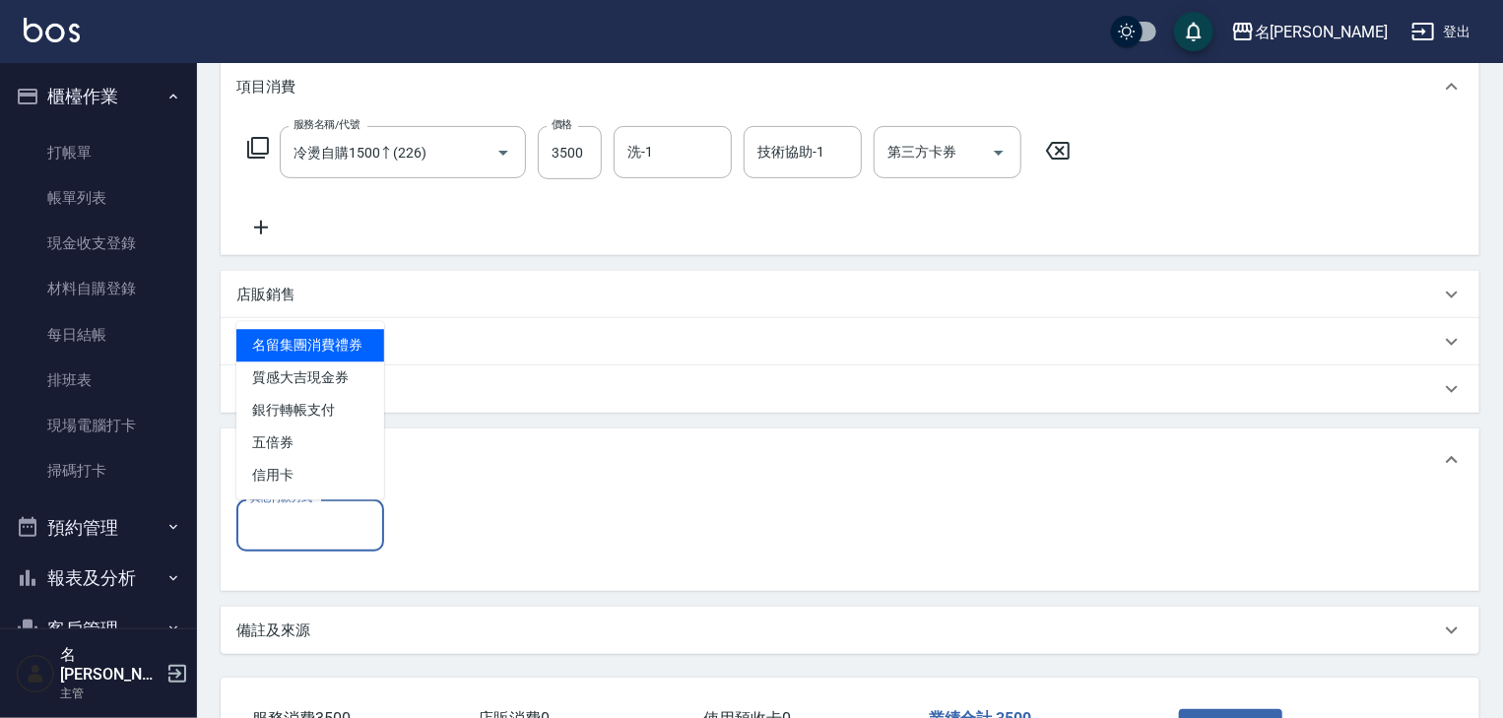
click at [310, 536] on input "其他付款方式" at bounding box center [310, 525] width 130 height 34
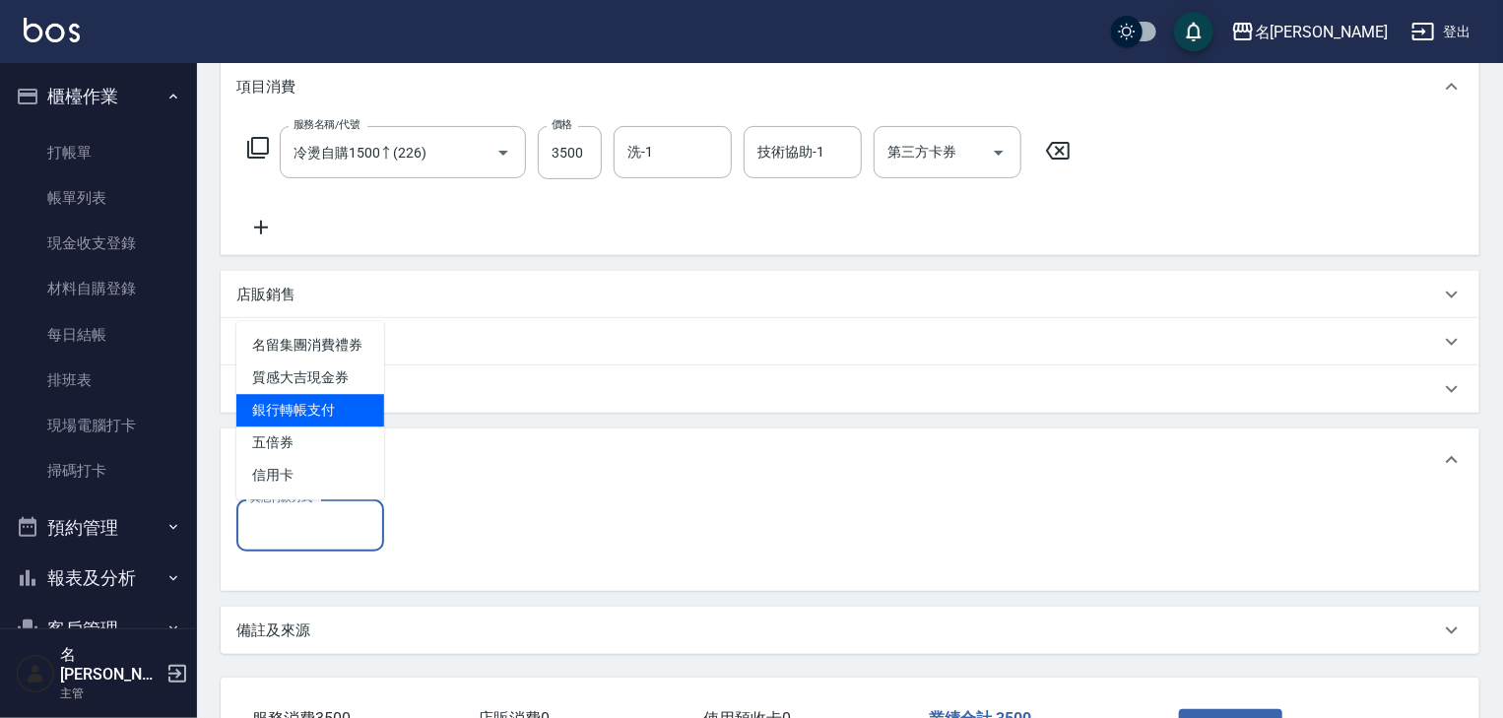
click at [354, 414] on span "銀行轉帳支付" at bounding box center [310, 410] width 148 height 32
type input "銀行轉帳支付"
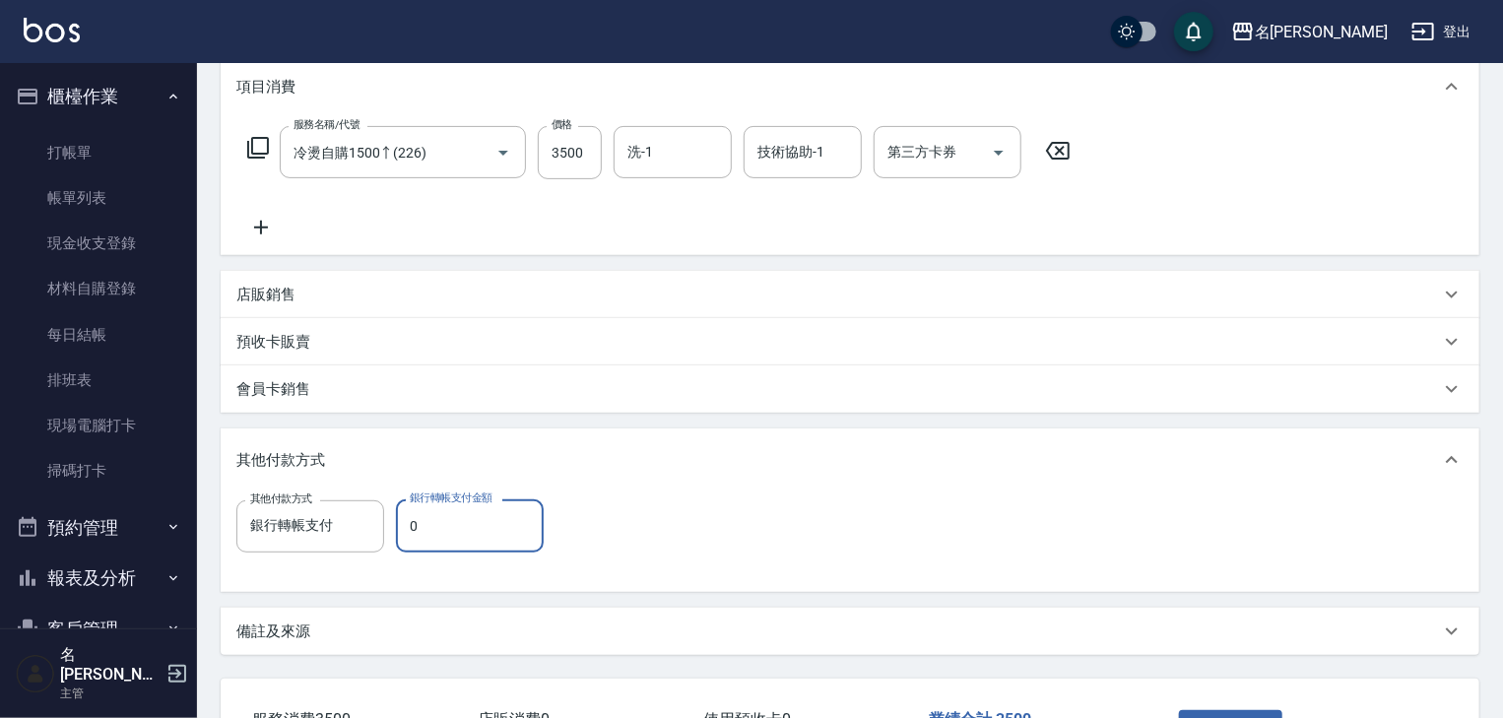
click at [481, 537] on input "0" at bounding box center [470, 525] width 148 height 53
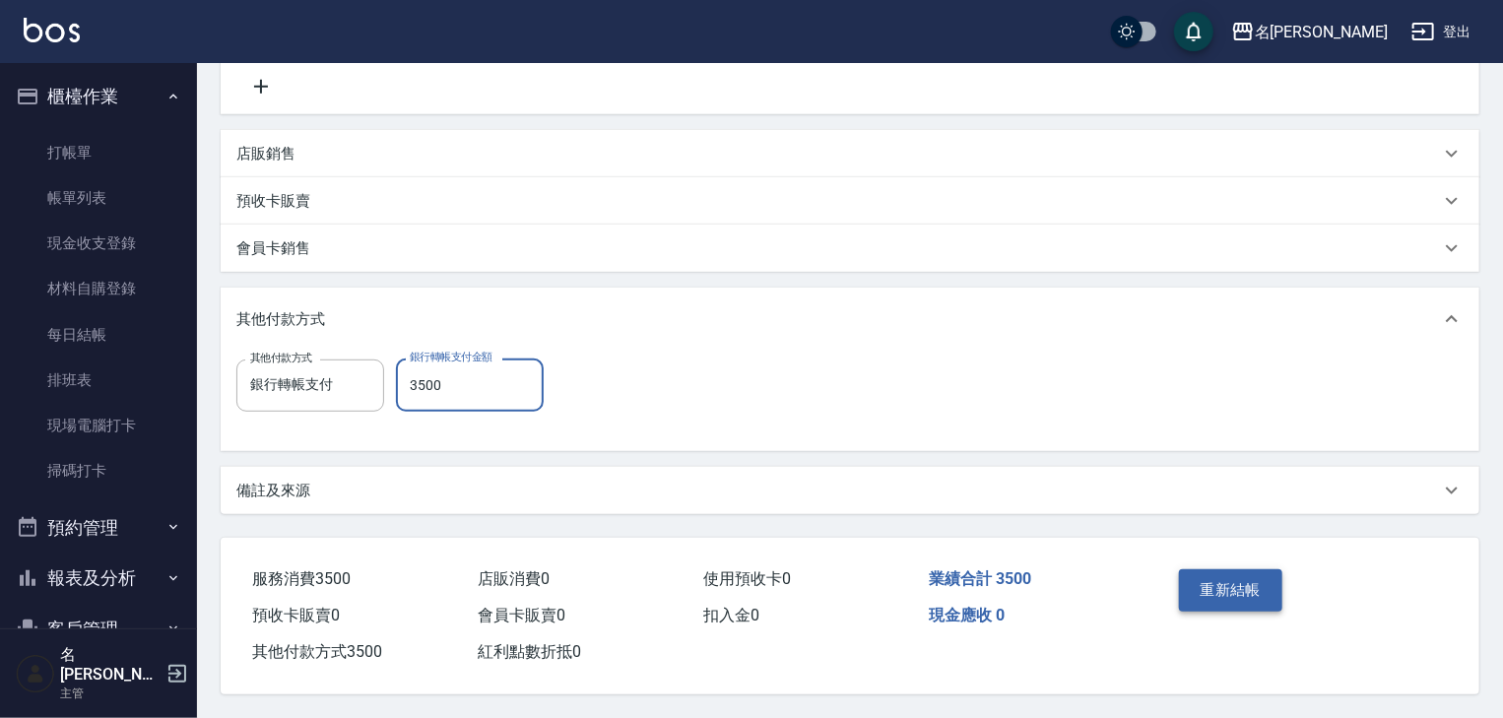
type input "3500"
click at [1222, 569] on button "重新結帳" at bounding box center [1231, 589] width 104 height 41
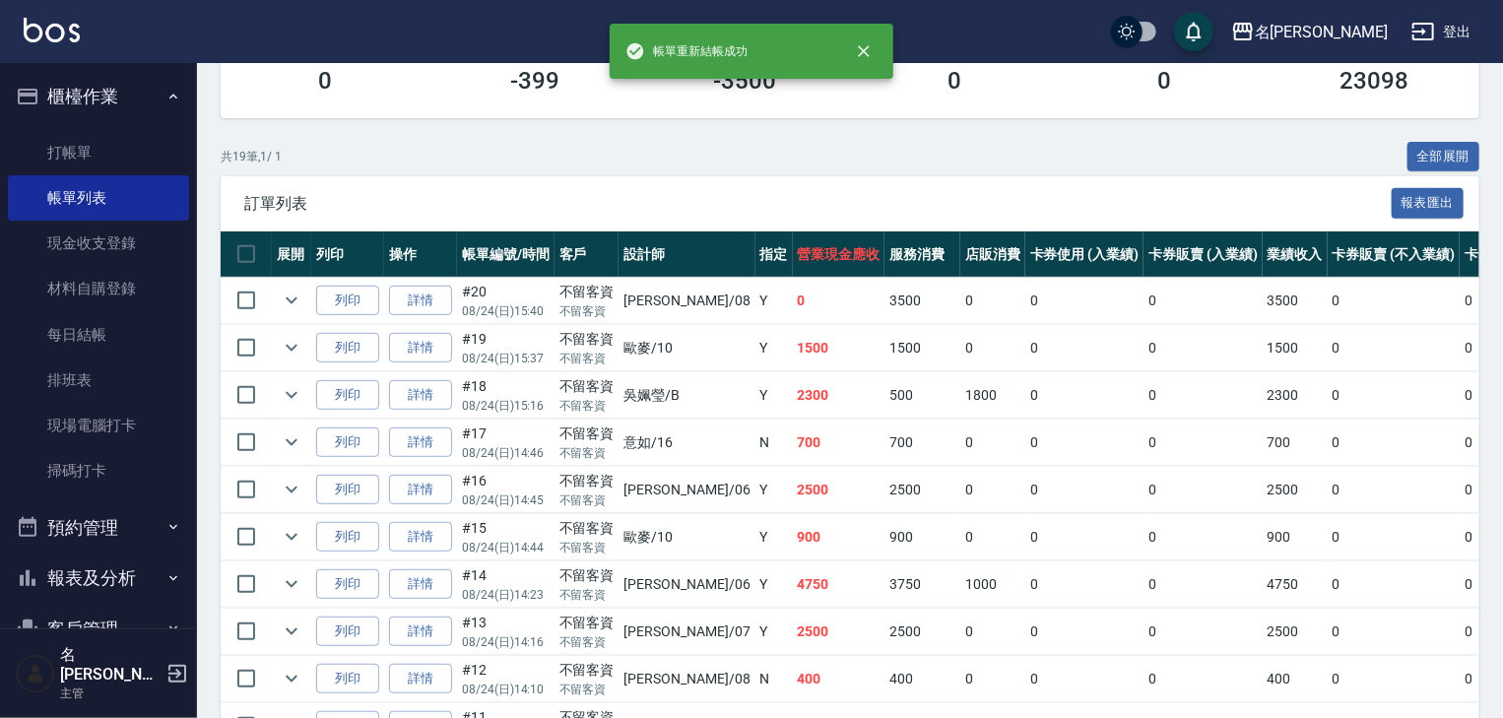
scroll to position [419, 0]
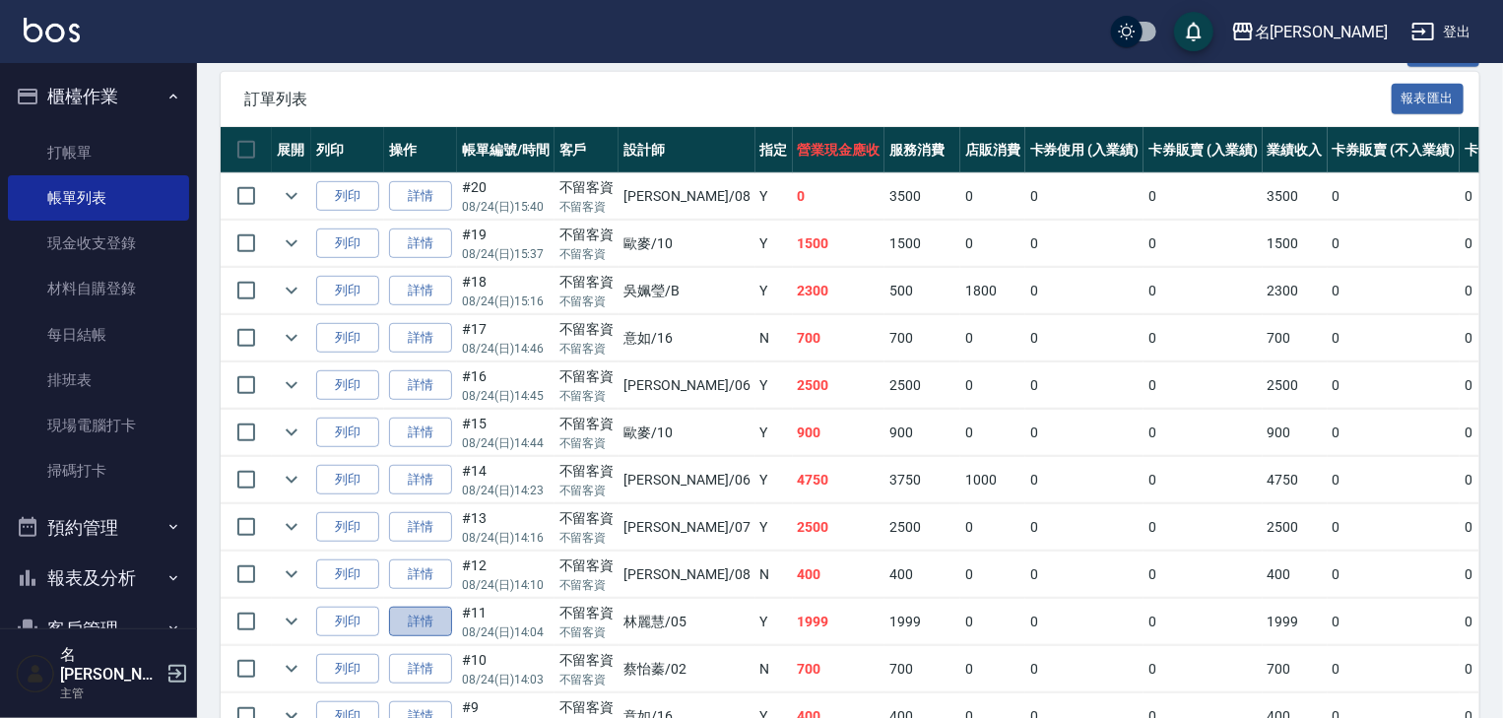
click at [414, 637] on link "詳情" at bounding box center [420, 622] width 63 height 31
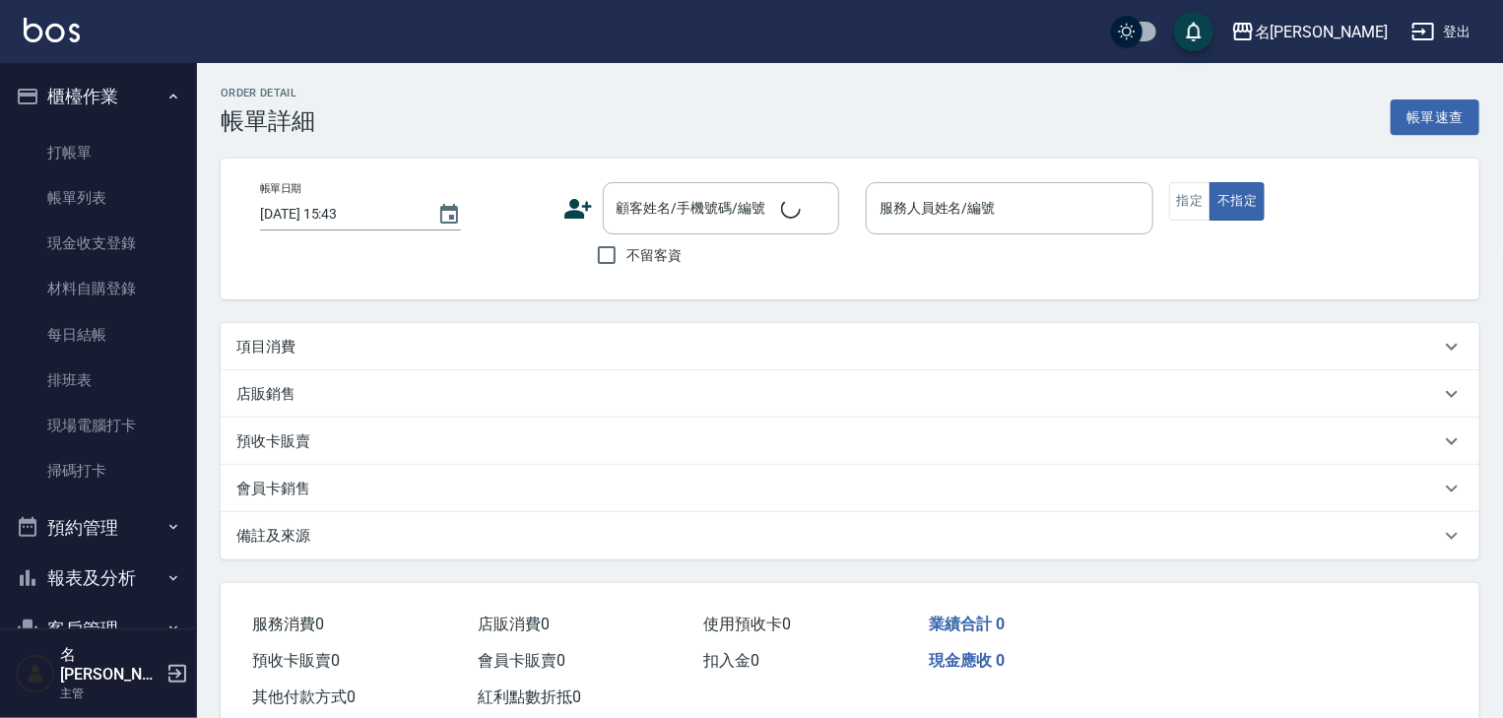
type input "2025/08/24 14:04"
checkbox input "true"
type input "林麗慧-05"
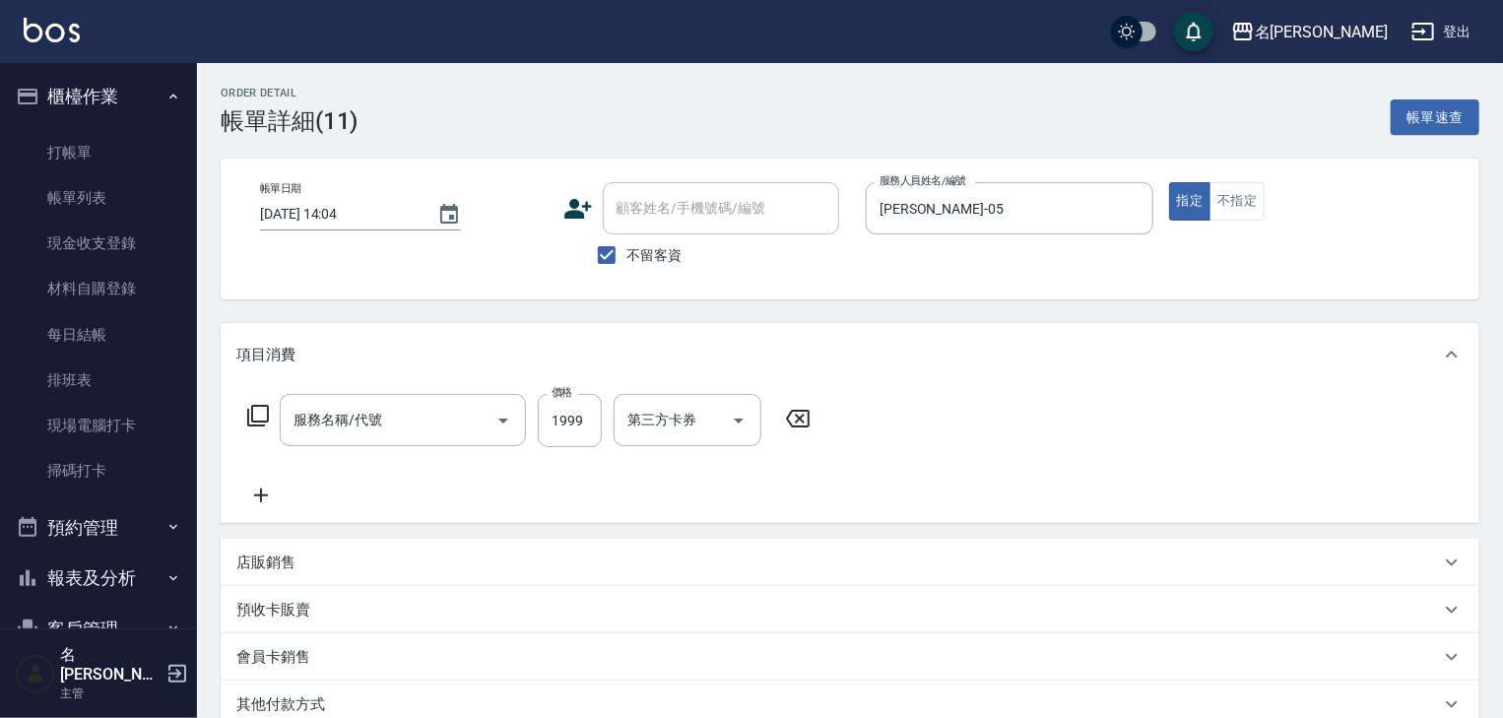
type input "結構2段式(636)"
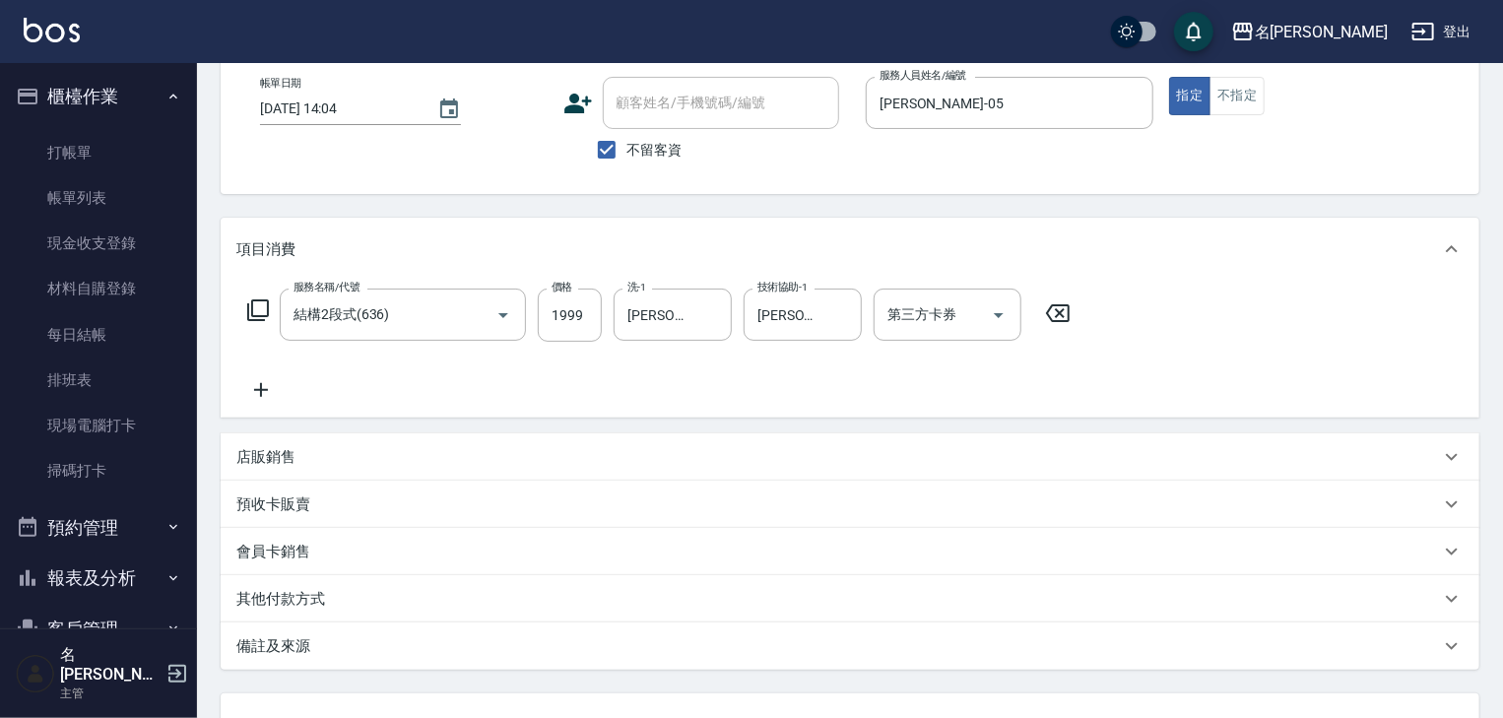
scroll to position [210, 0]
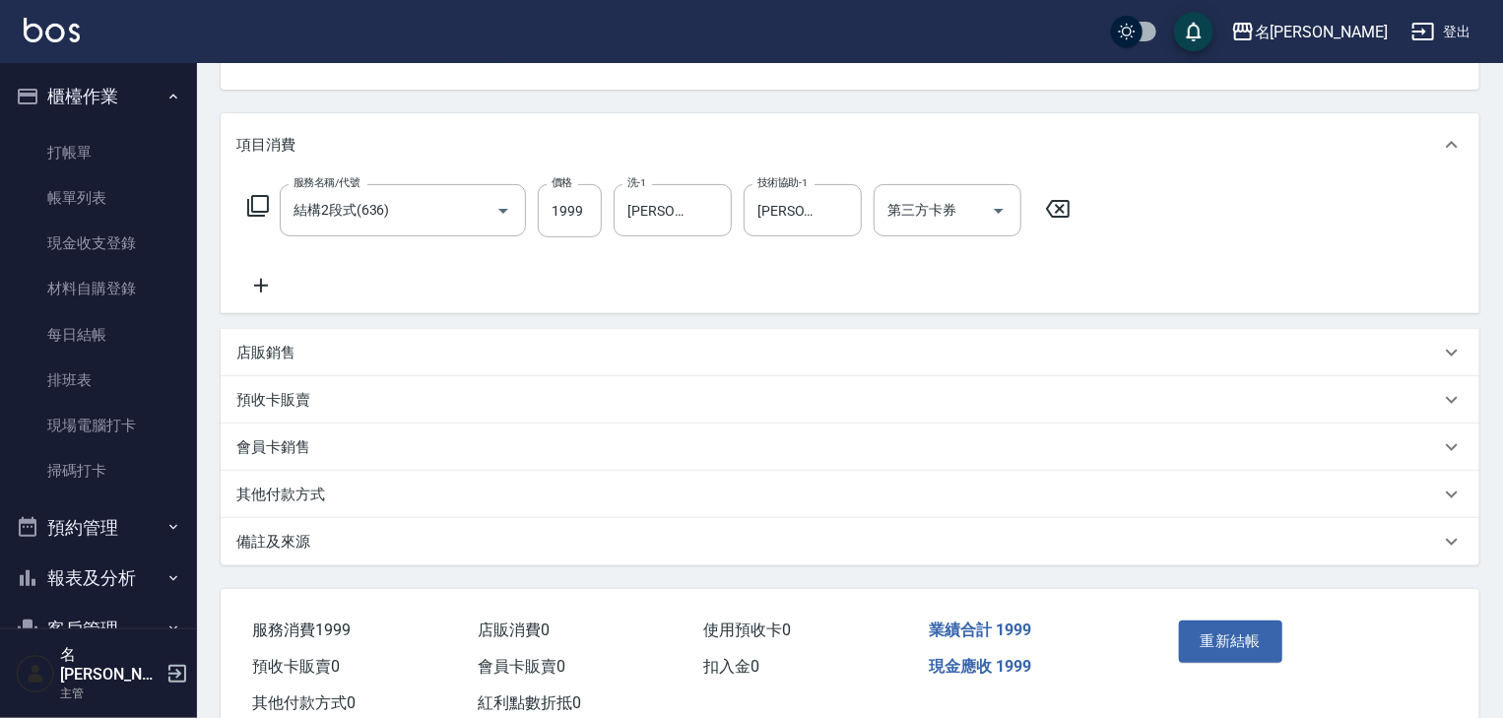
click at [341, 492] on div "其他付款方式" at bounding box center [837, 494] width 1203 height 21
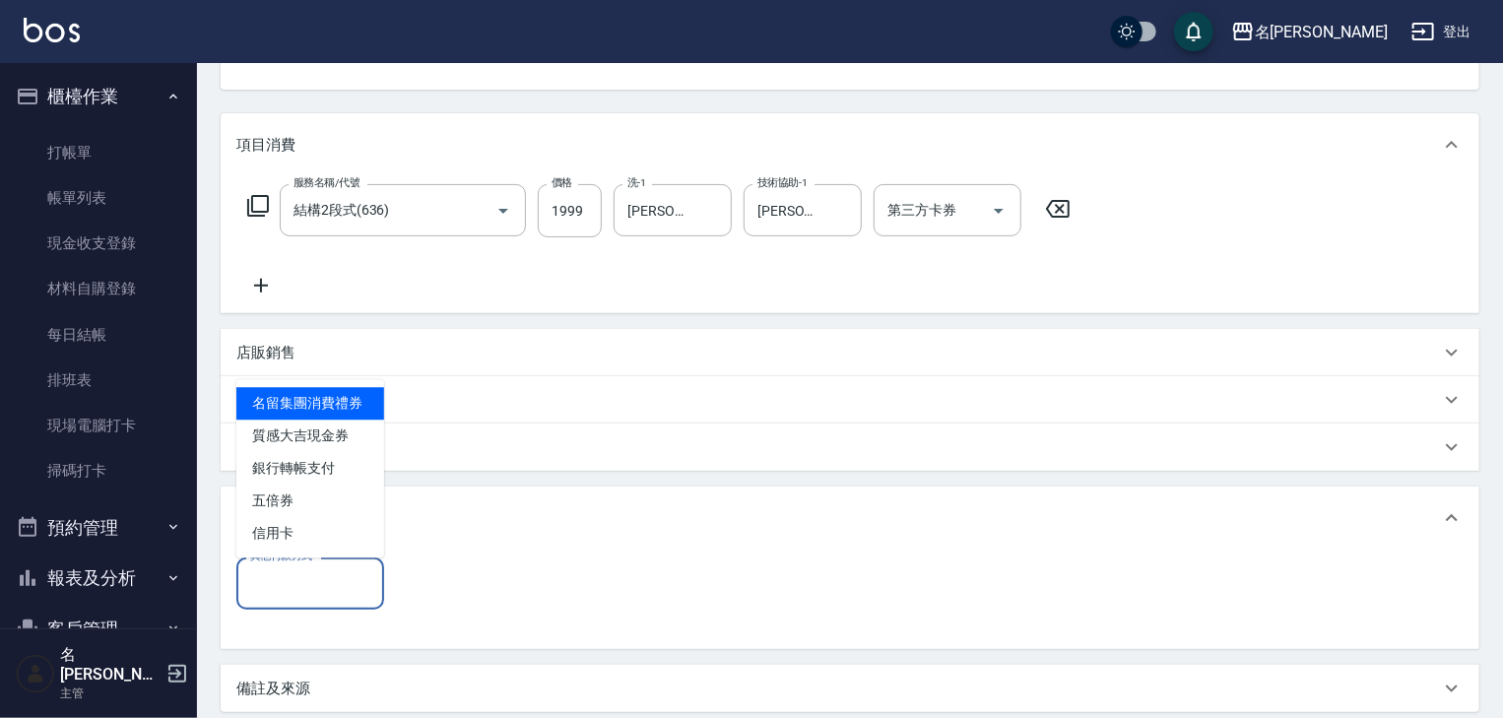
click at [315, 587] on input "其他付款方式" at bounding box center [310, 583] width 130 height 34
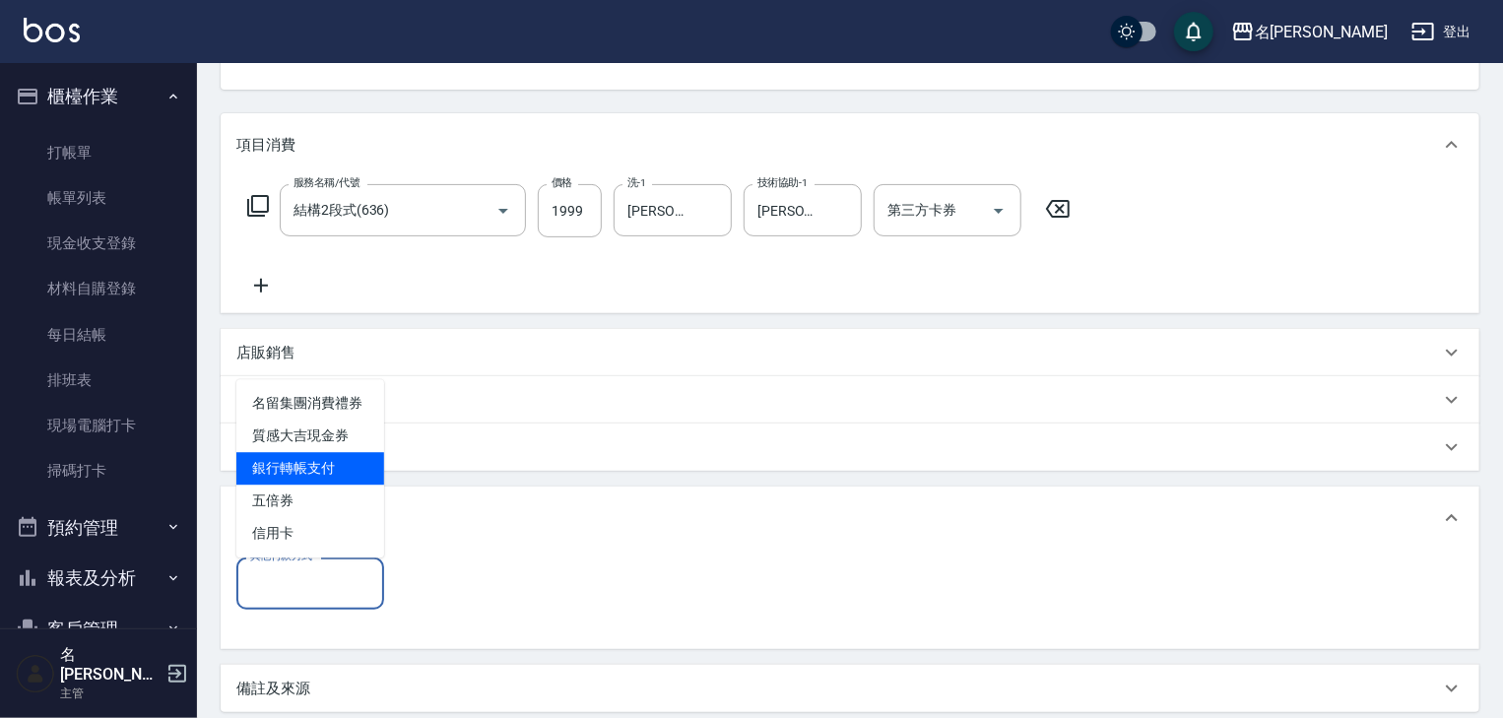
click at [357, 473] on span "銀行轉帳支付" at bounding box center [310, 468] width 148 height 32
type input "銀行轉帳支付"
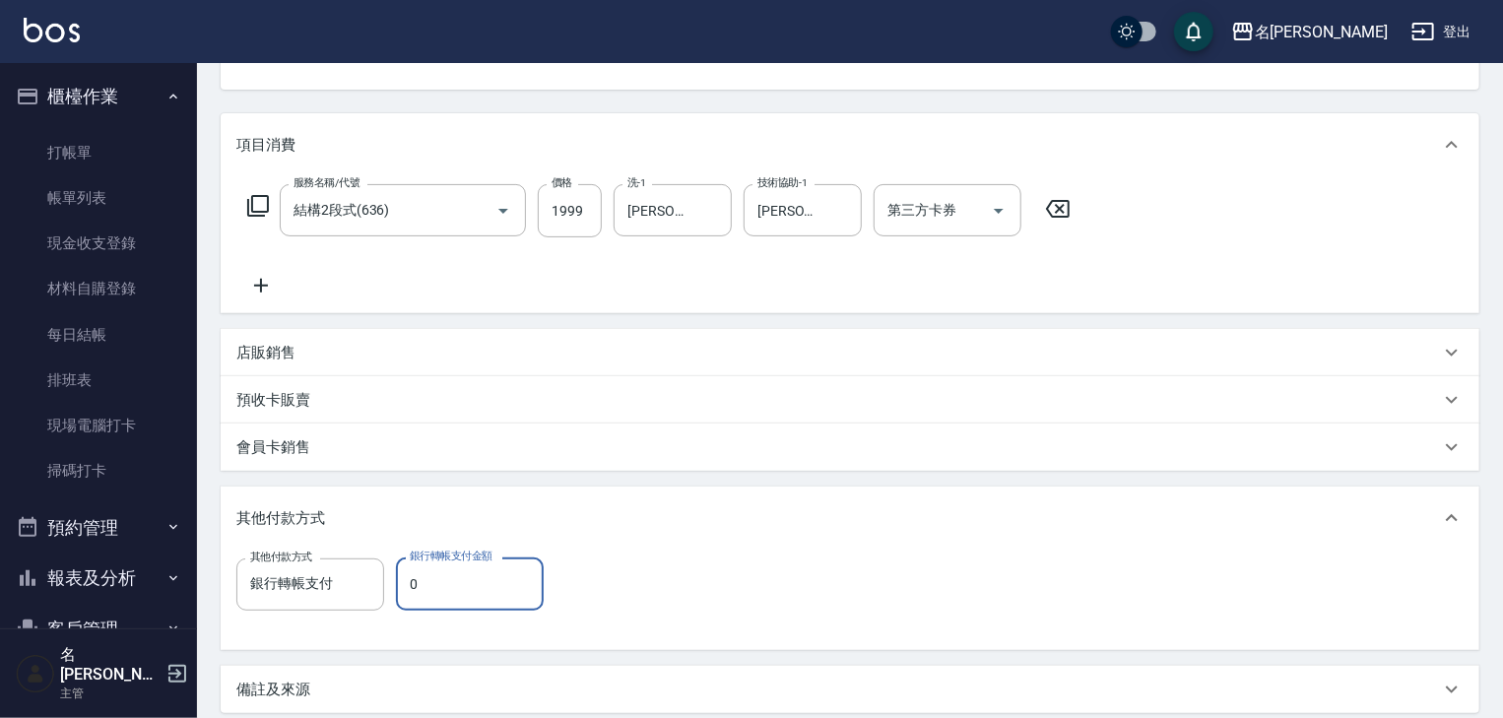
click at [493, 584] on input "0" at bounding box center [470, 583] width 148 height 53
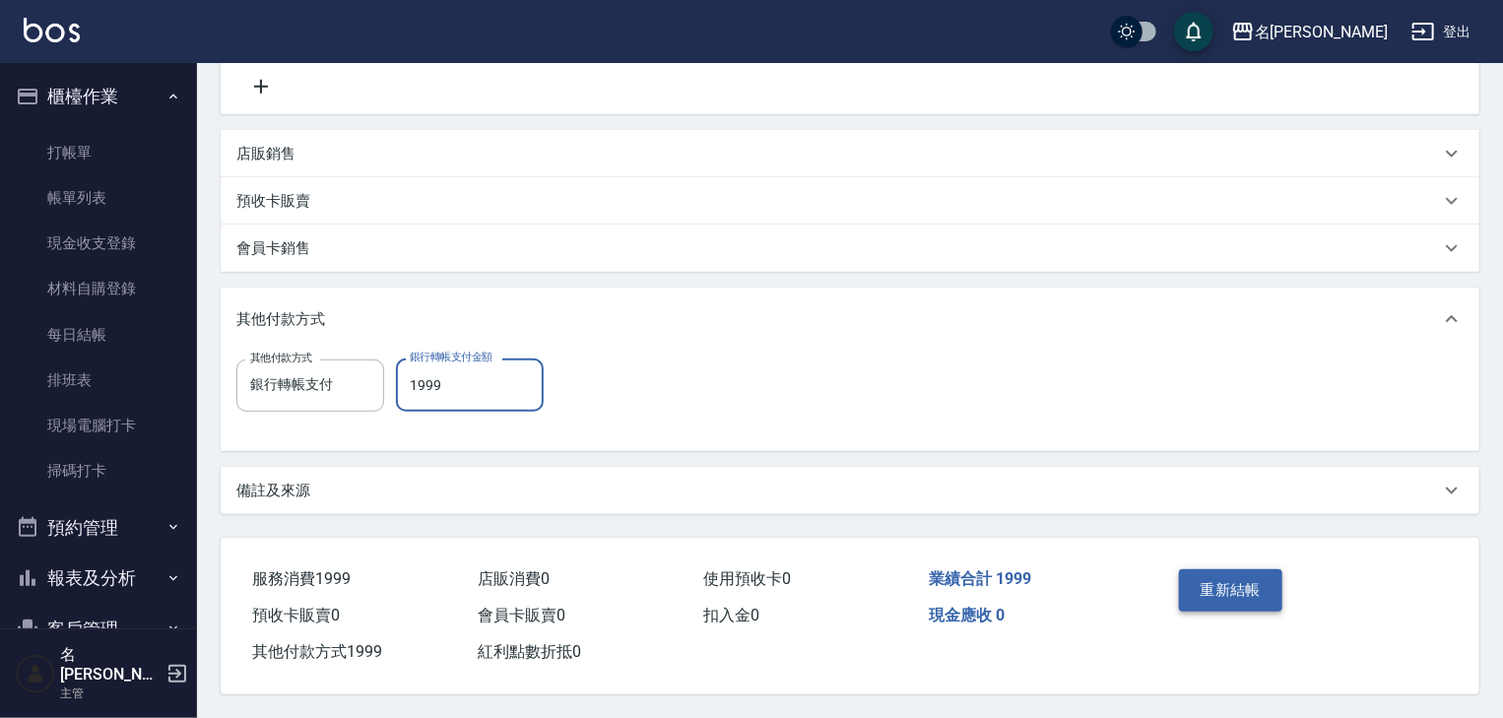
type input "1999"
click at [1237, 583] on button "重新結帳" at bounding box center [1231, 589] width 104 height 41
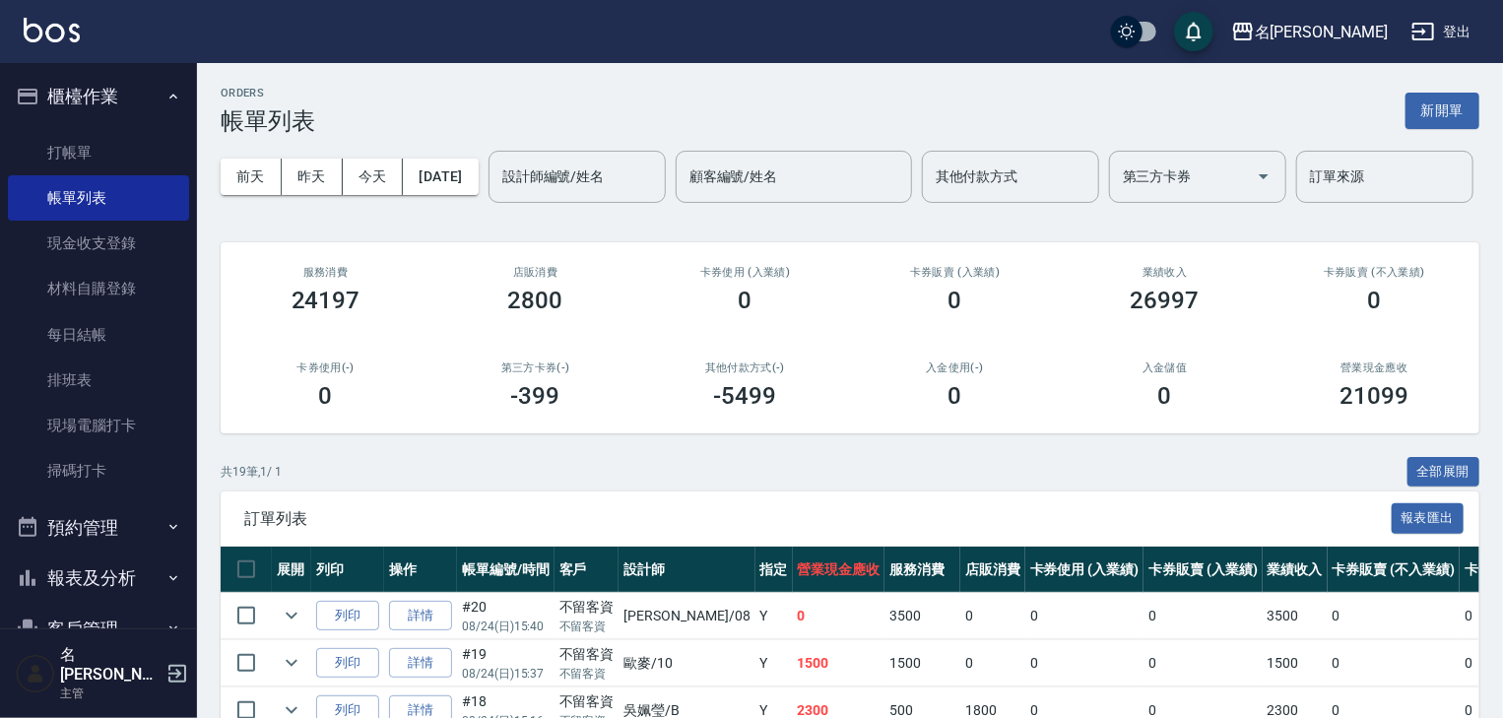
scroll to position [104, 0]
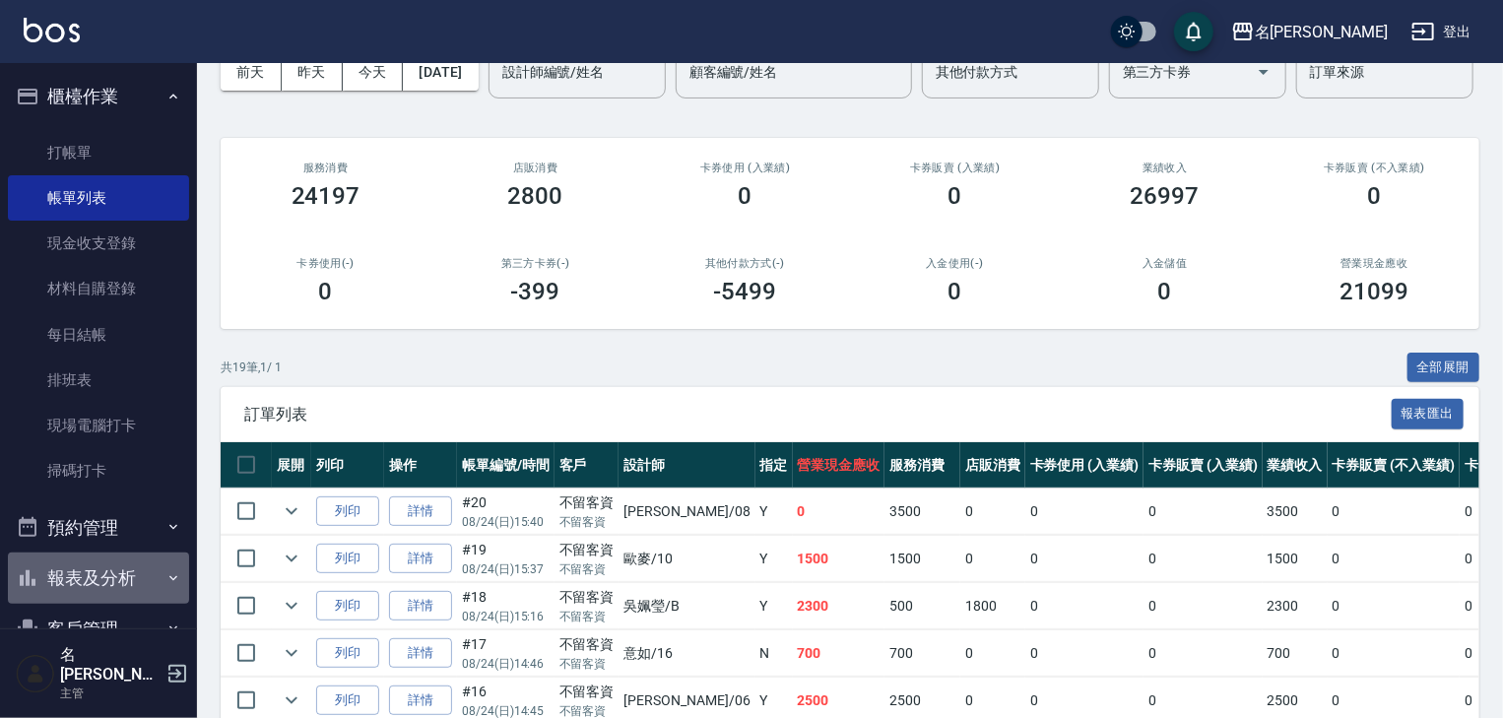
click at [105, 580] on button "報表及分析" at bounding box center [98, 577] width 181 height 51
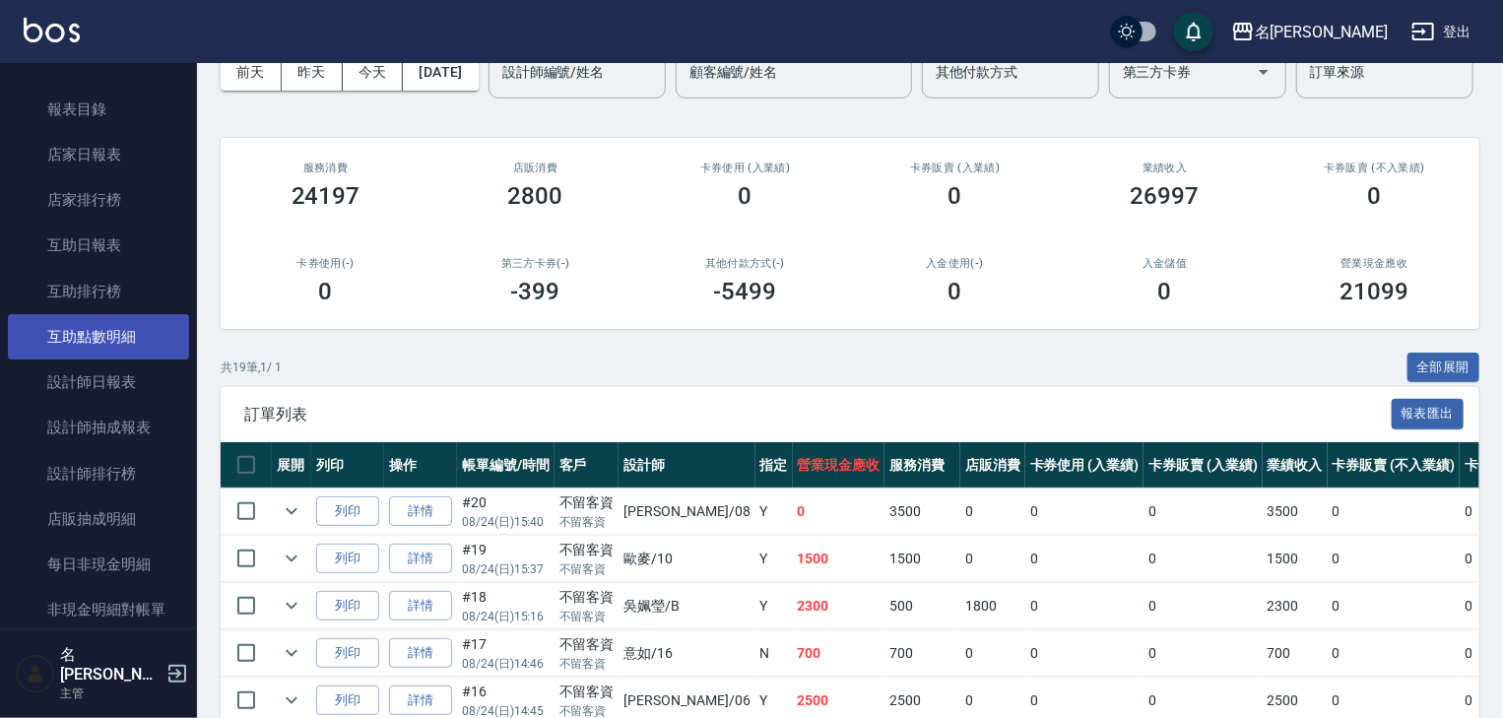
scroll to position [630, 0]
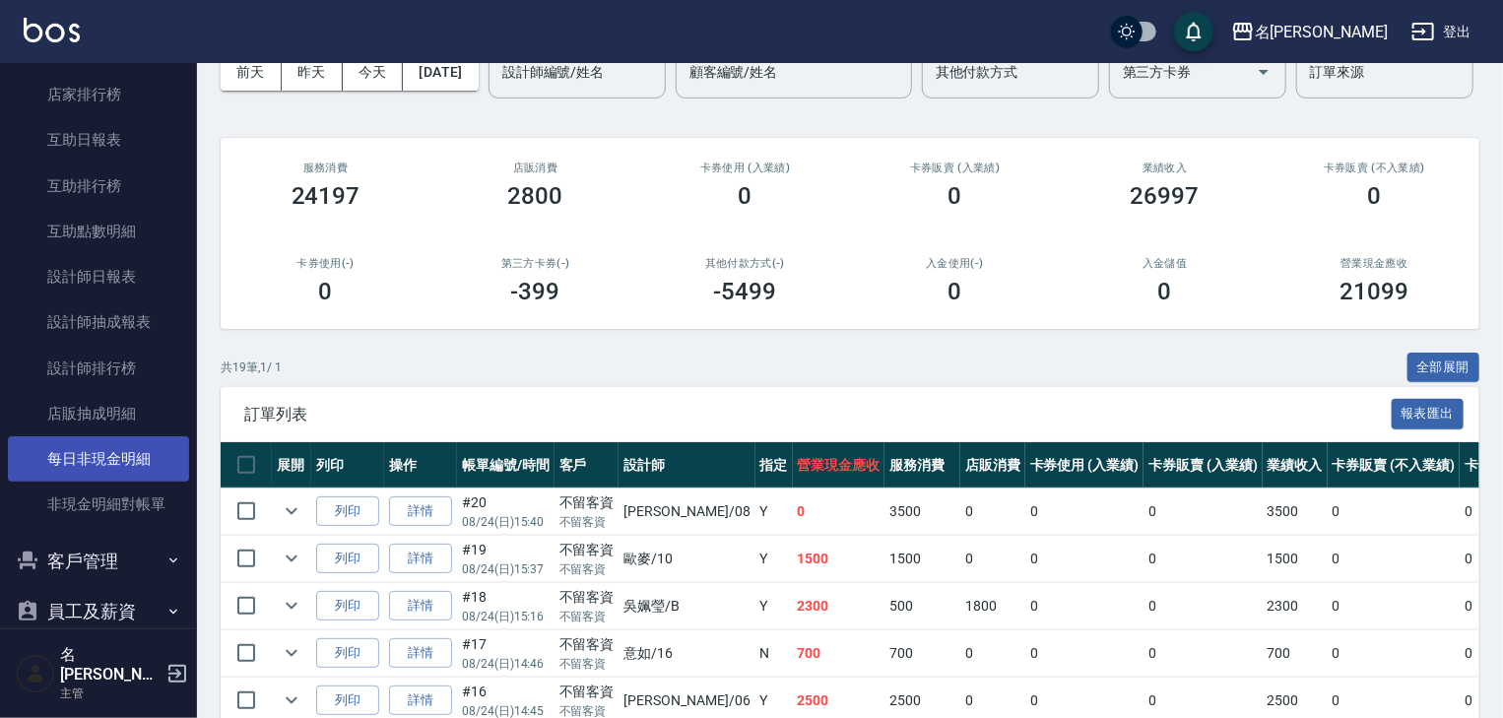
click at [152, 455] on link "每日非現金明細" at bounding box center [98, 458] width 181 height 45
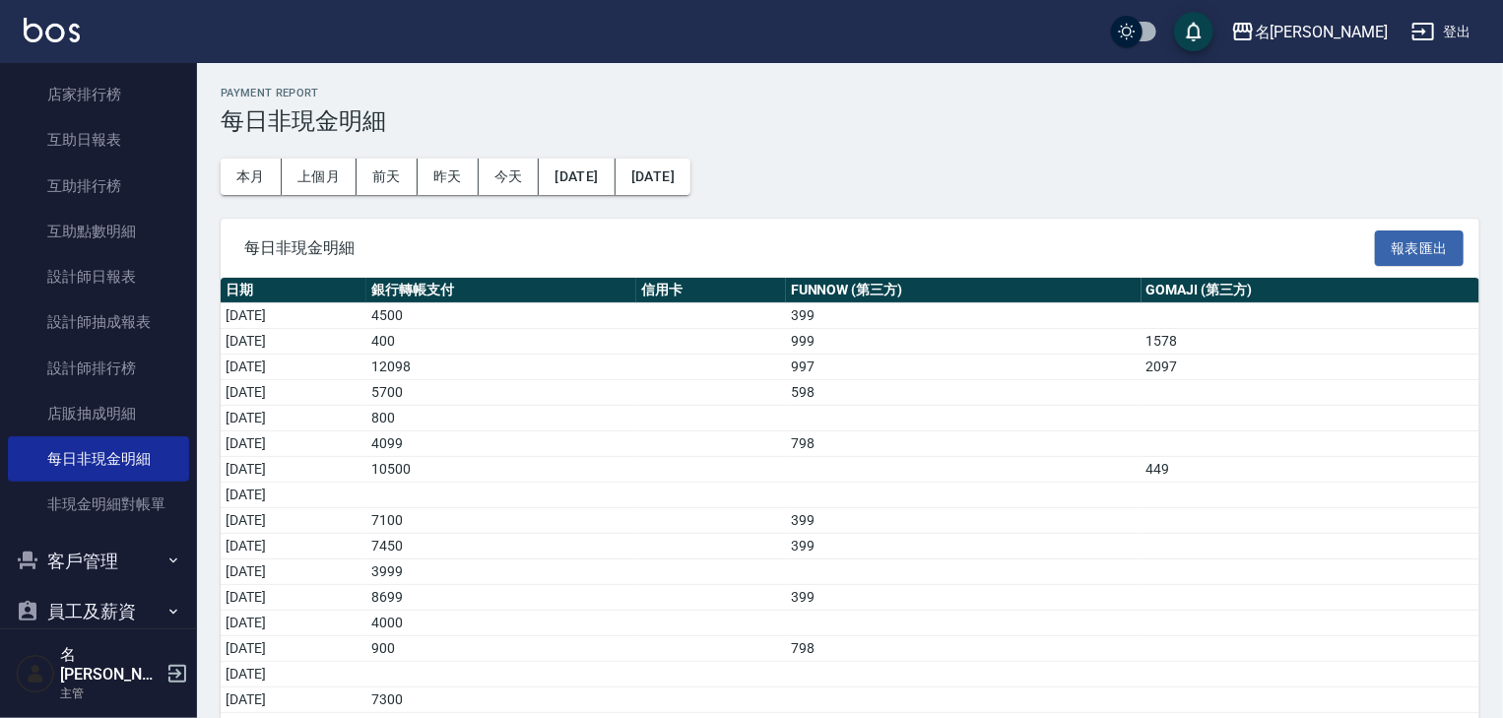
scroll to position [244, 0]
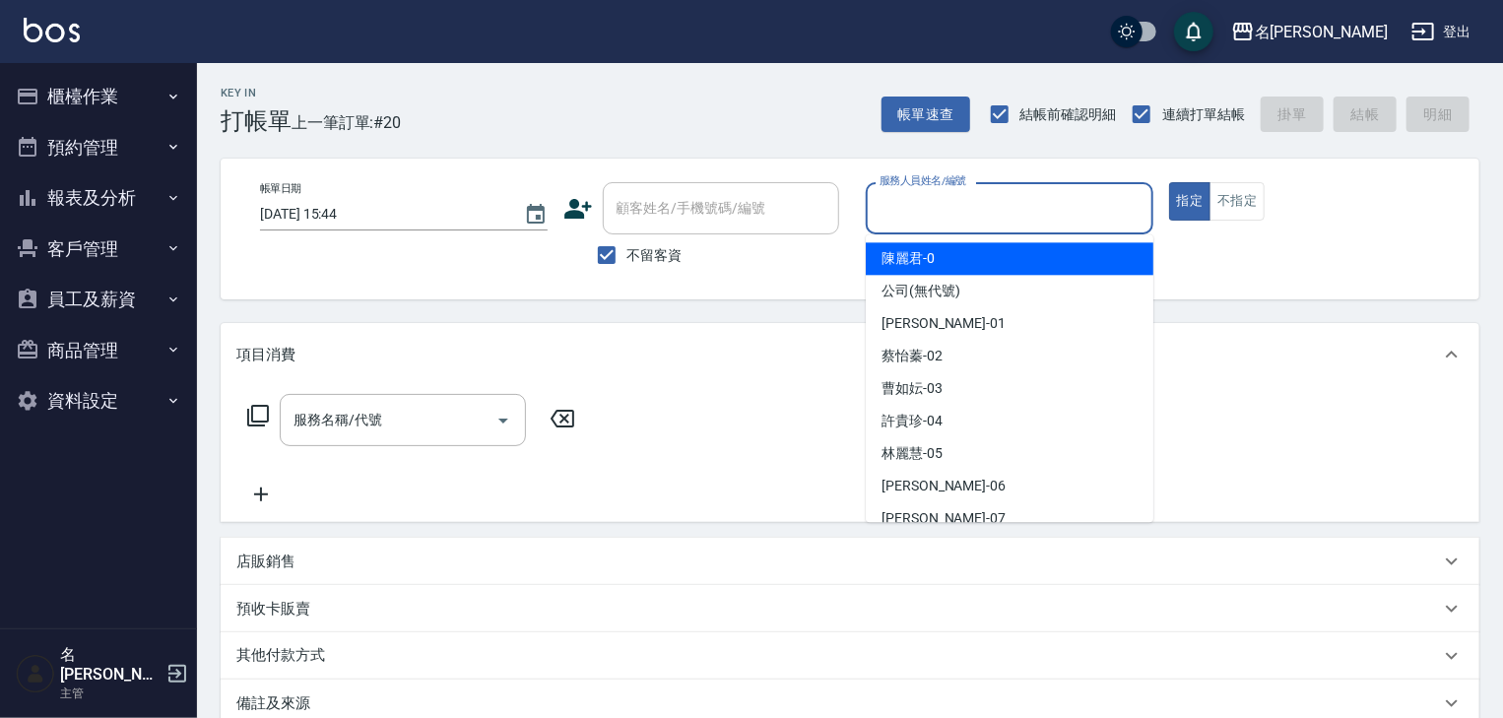
click at [991, 211] on input "服務人員姓名/編號" at bounding box center [1009, 208] width 270 height 34
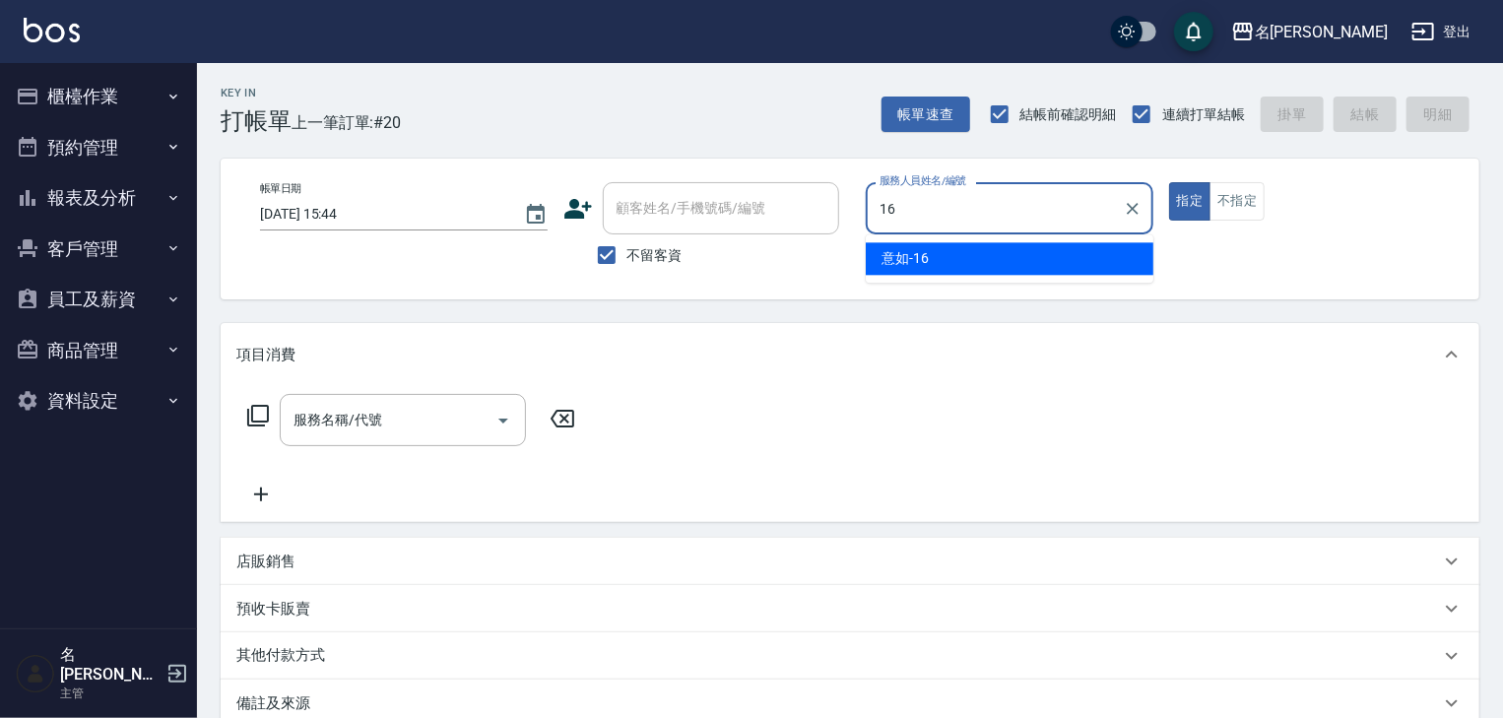
type input "意如-16"
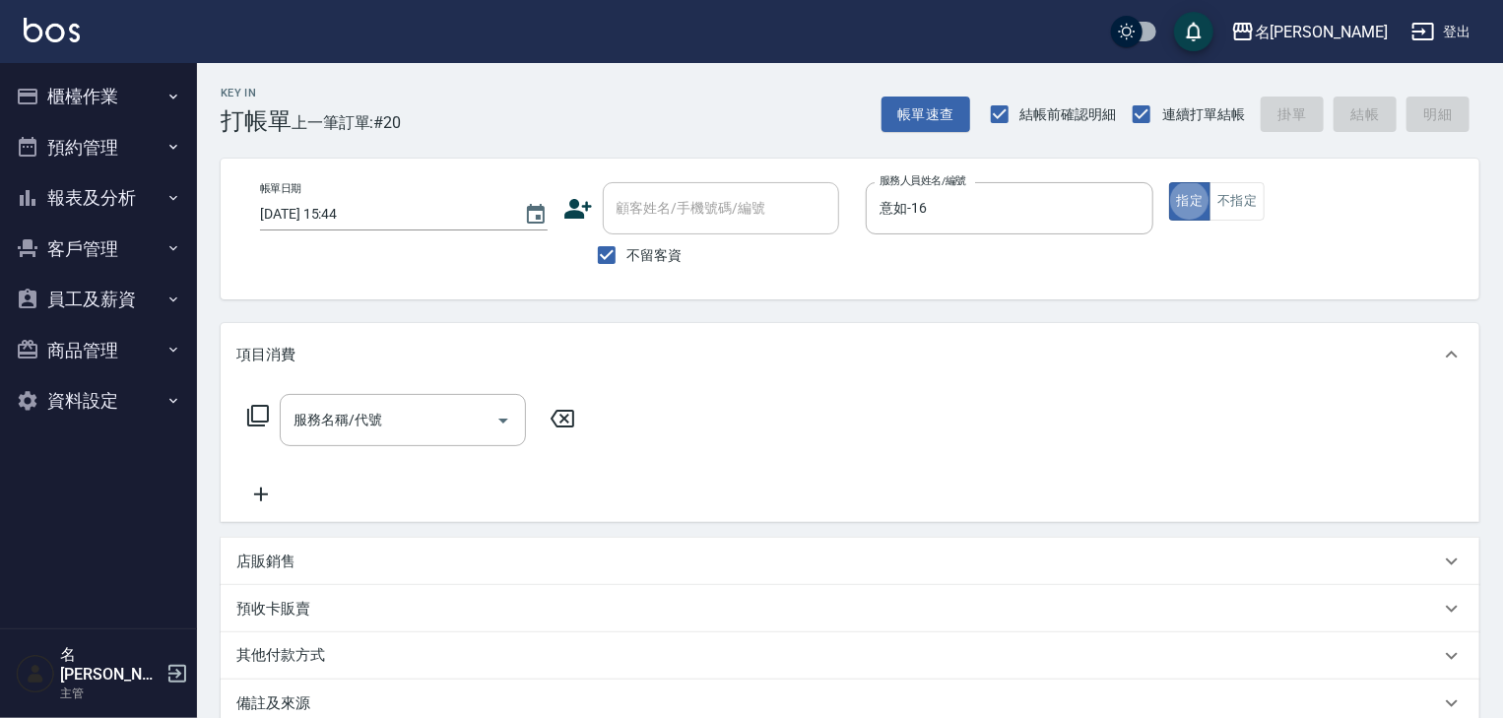
type button "true"
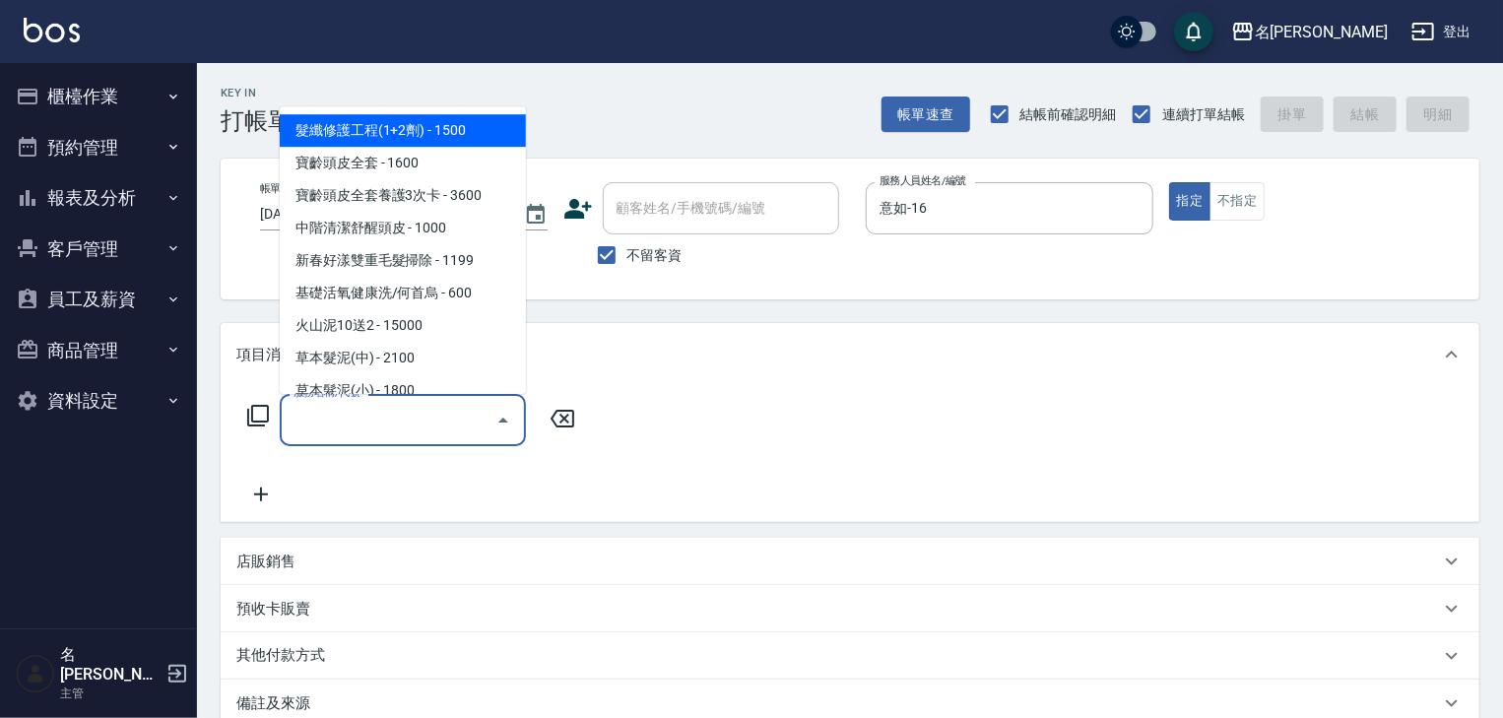
click at [342, 415] on div "服務名稱/代號 服務名稱/代號" at bounding box center [403, 420] width 246 height 52
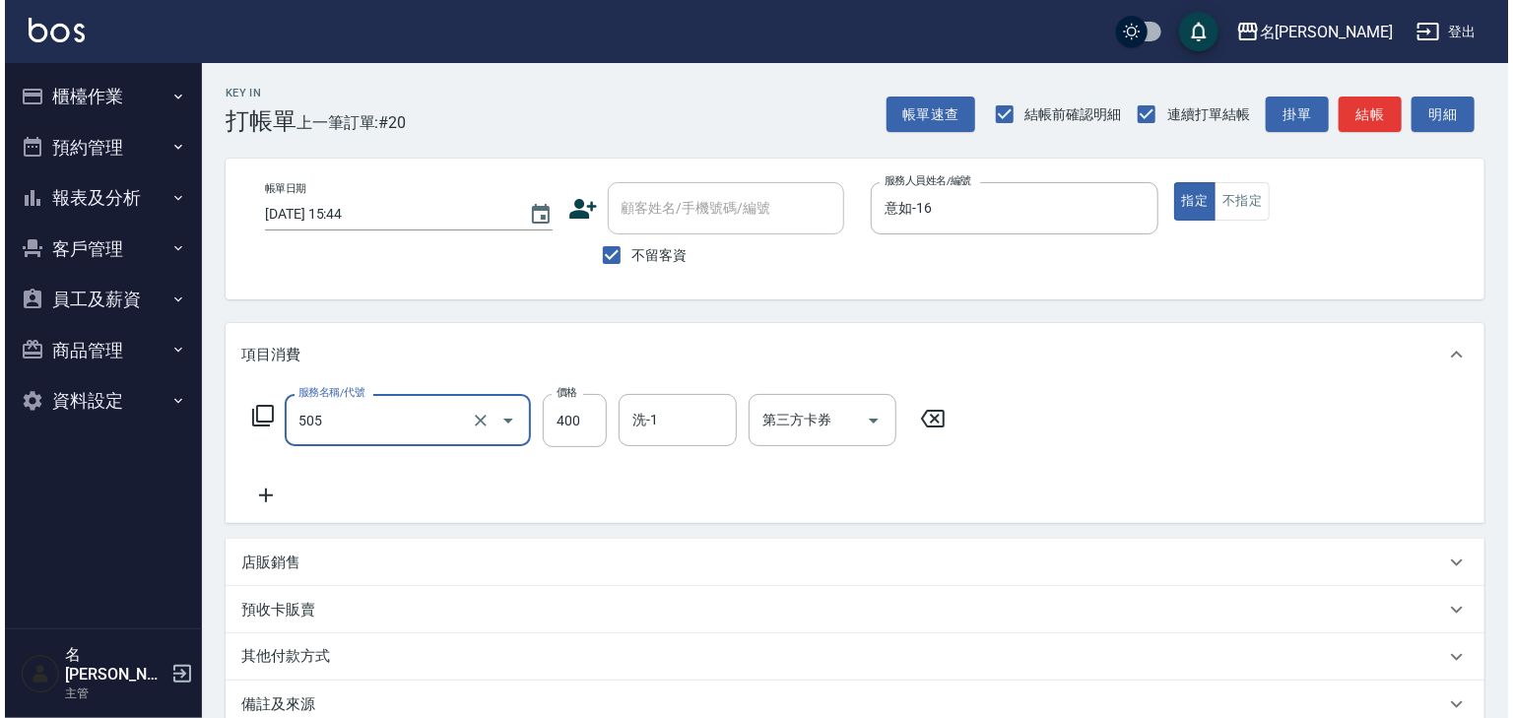
scroll to position [210, 0]
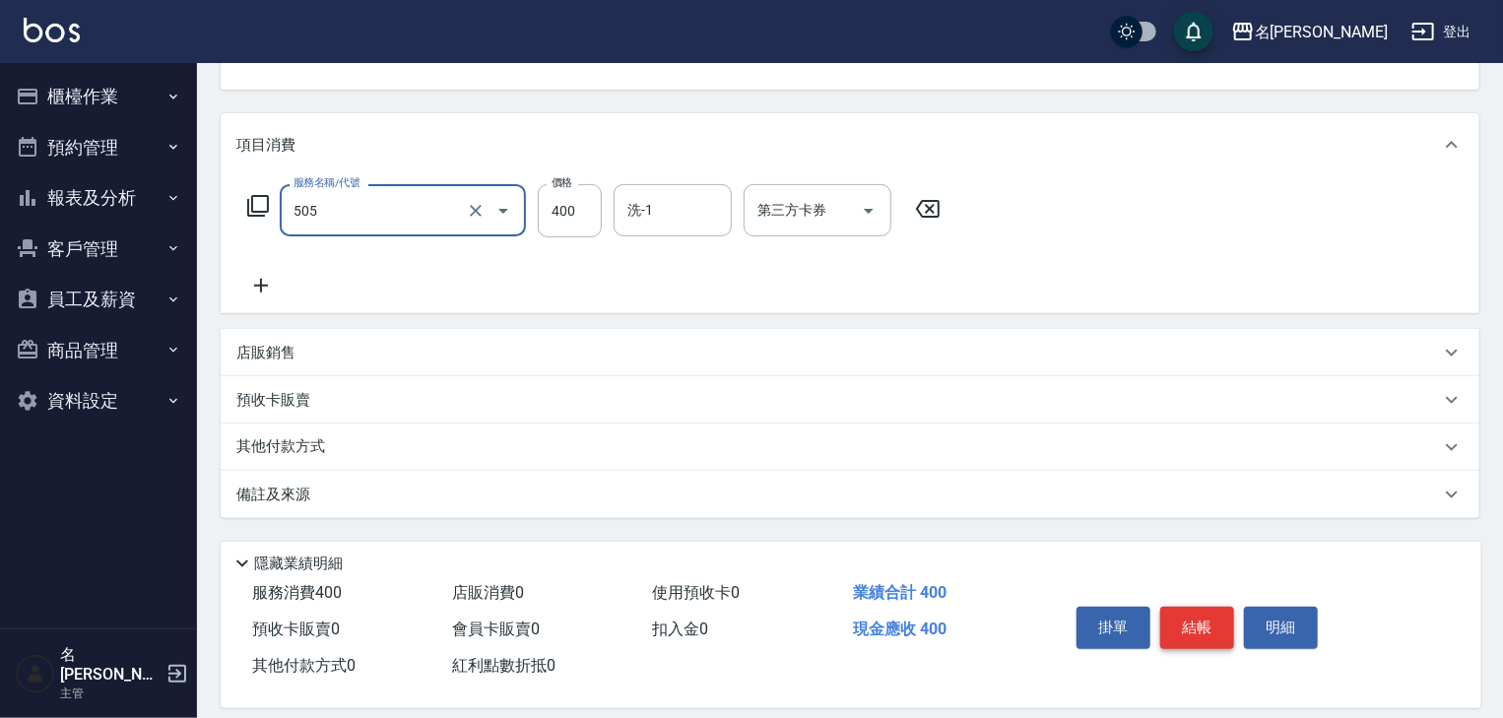
type input "洗髮(505)"
click at [1207, 629] on button "結帳" at bounding box center [1197, 627] width 74 height 41
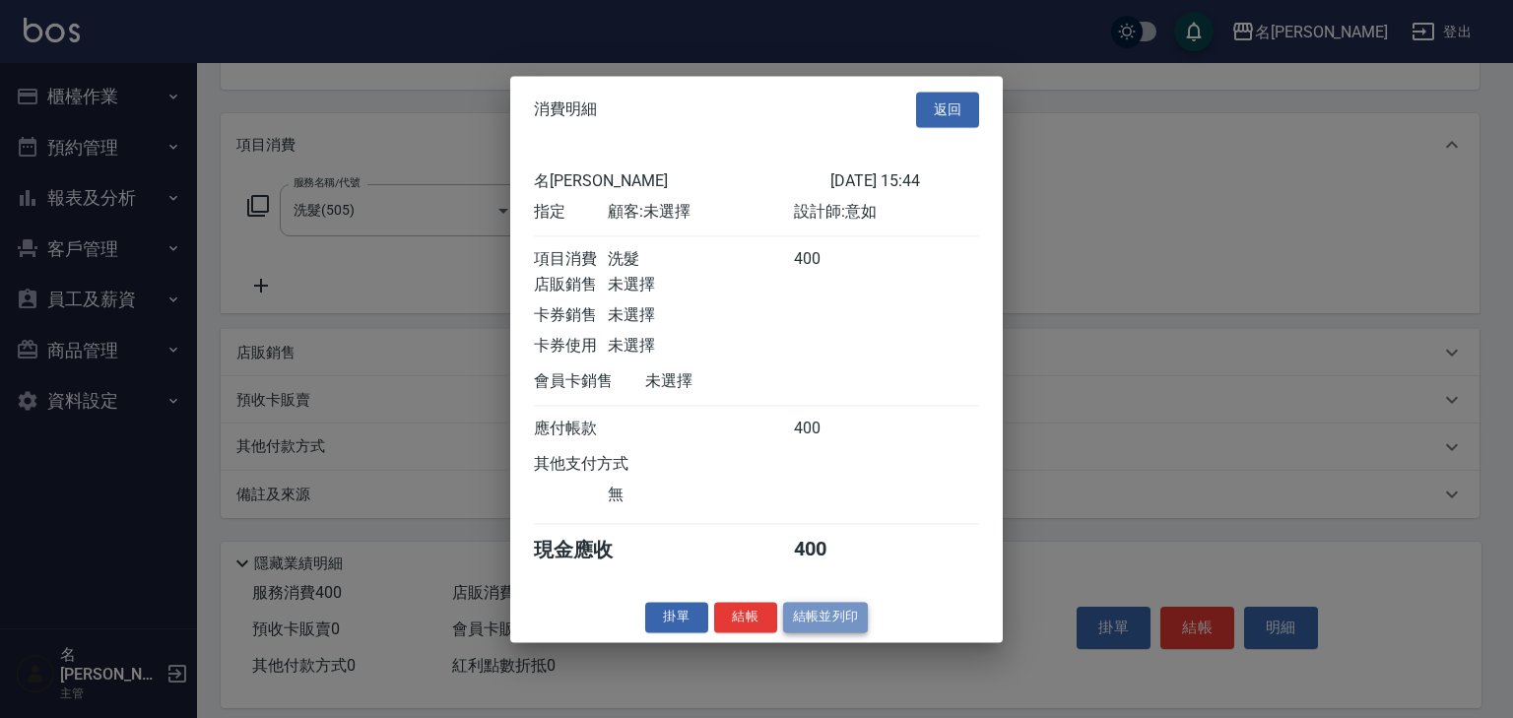
click at [827, 618] on button "結帳並列印" at bounding box center [826, 617] width 86 height 31
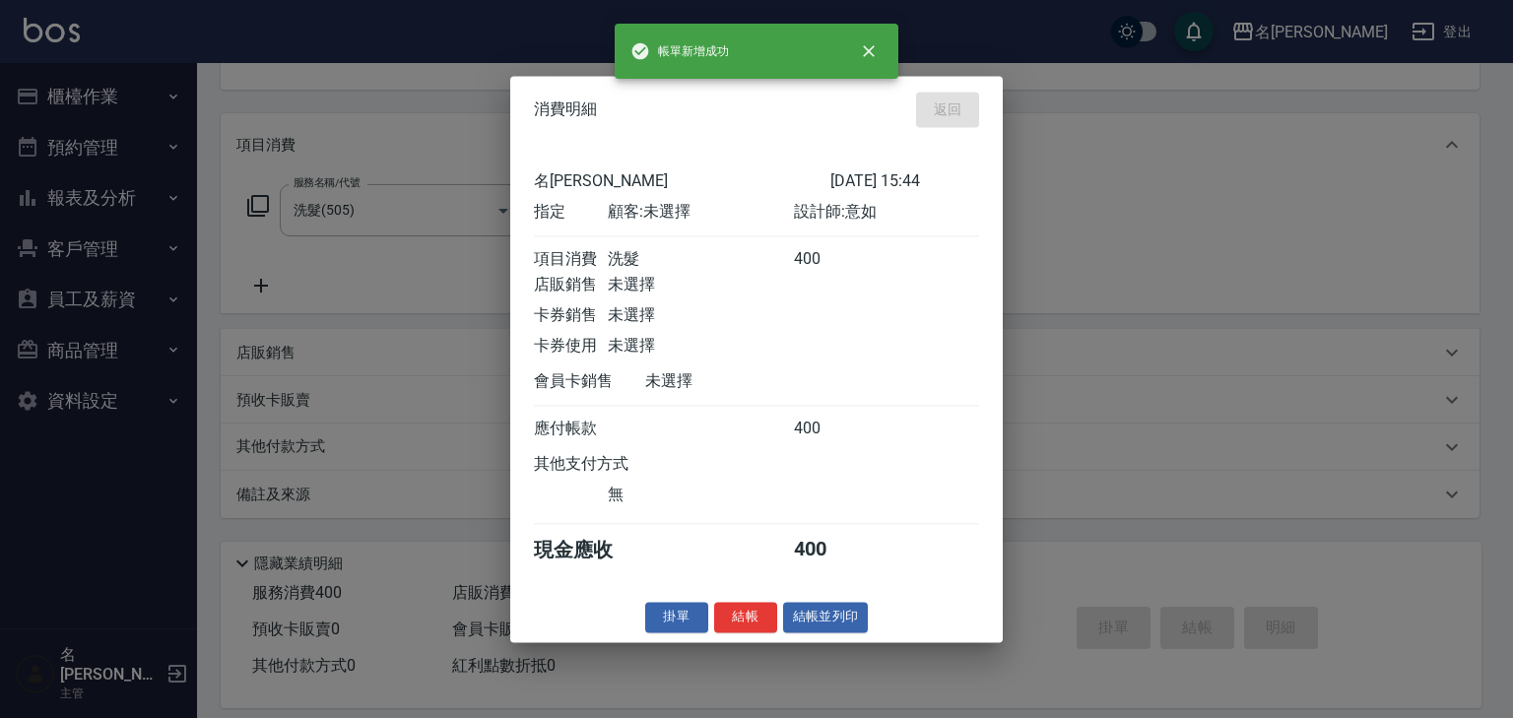
type input "[DATE] 16:05"
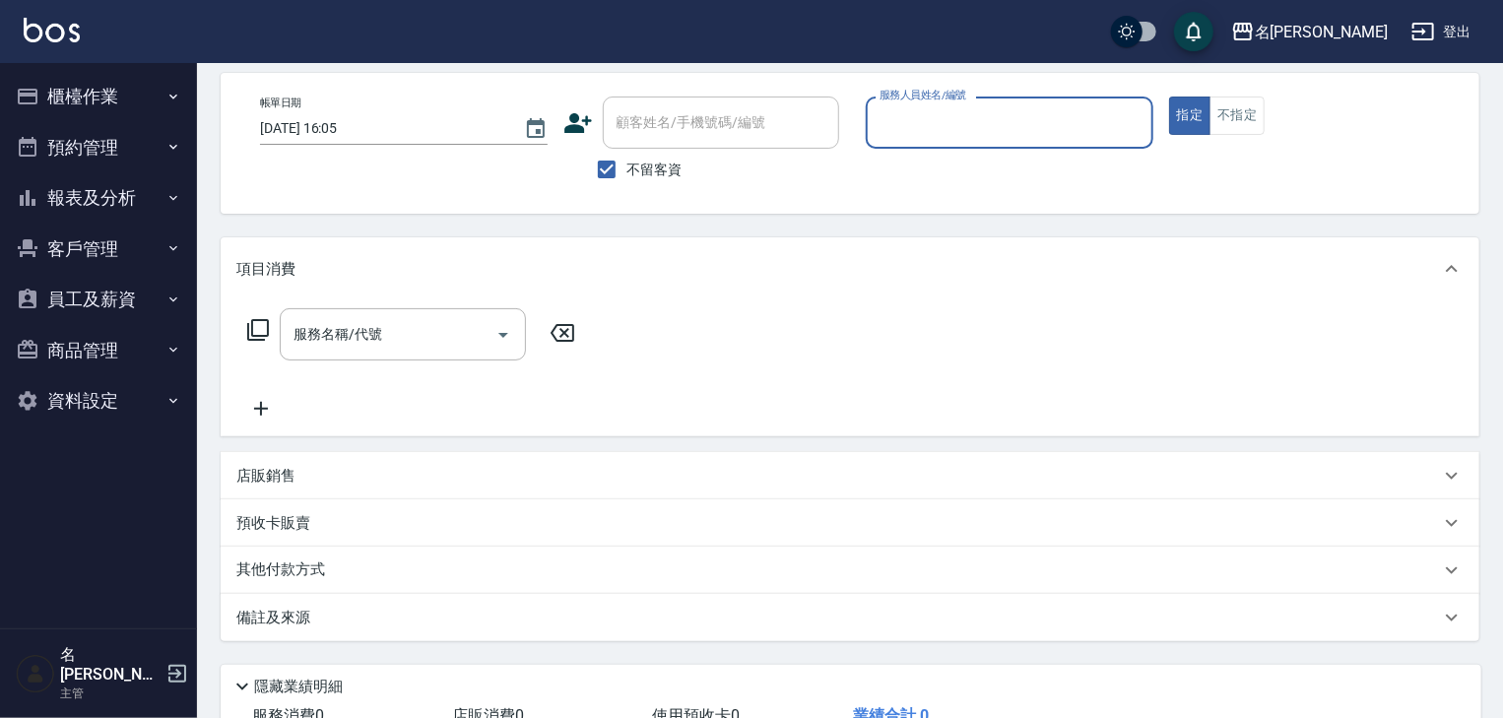
scroll to position [0, 0]
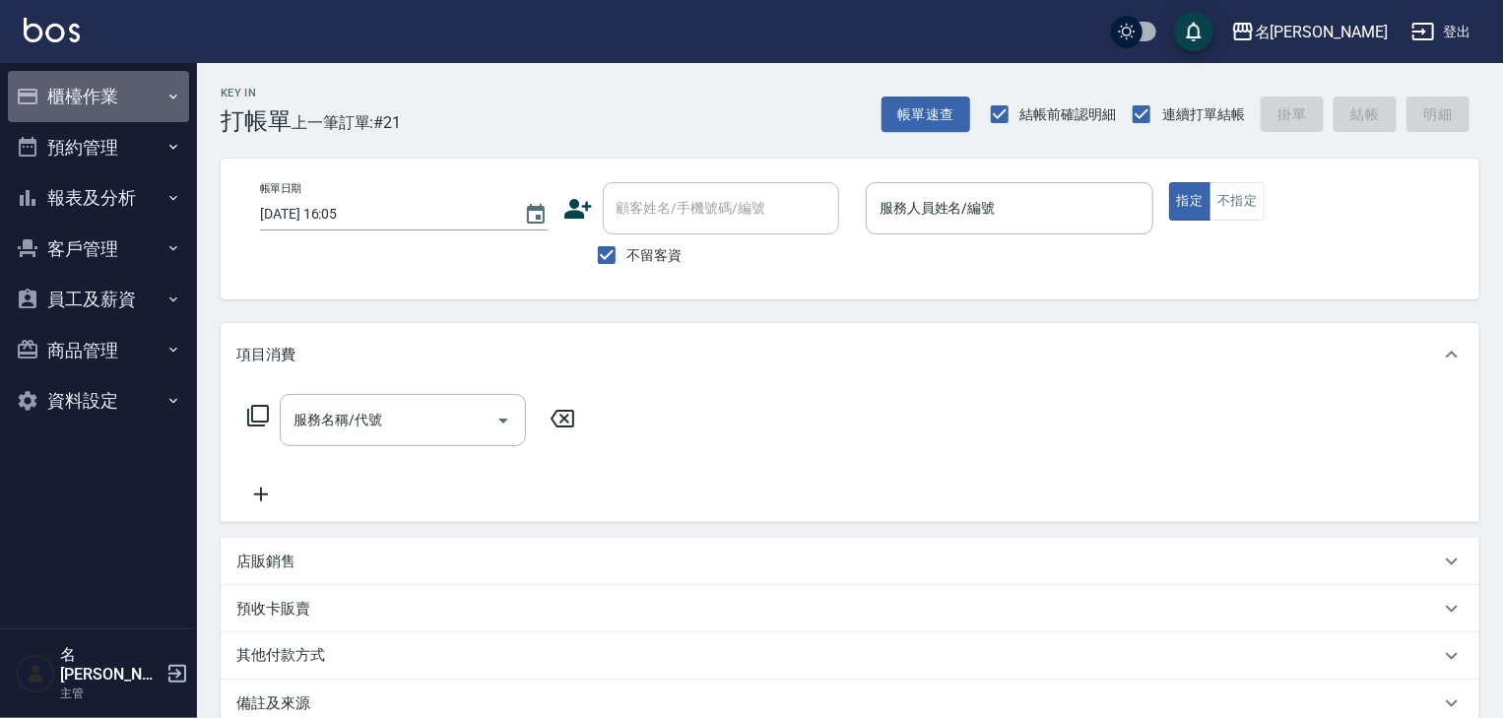
click at [138, 97] on button "櫃檯作業" at bounding box center [98, 96] width 181 height 51
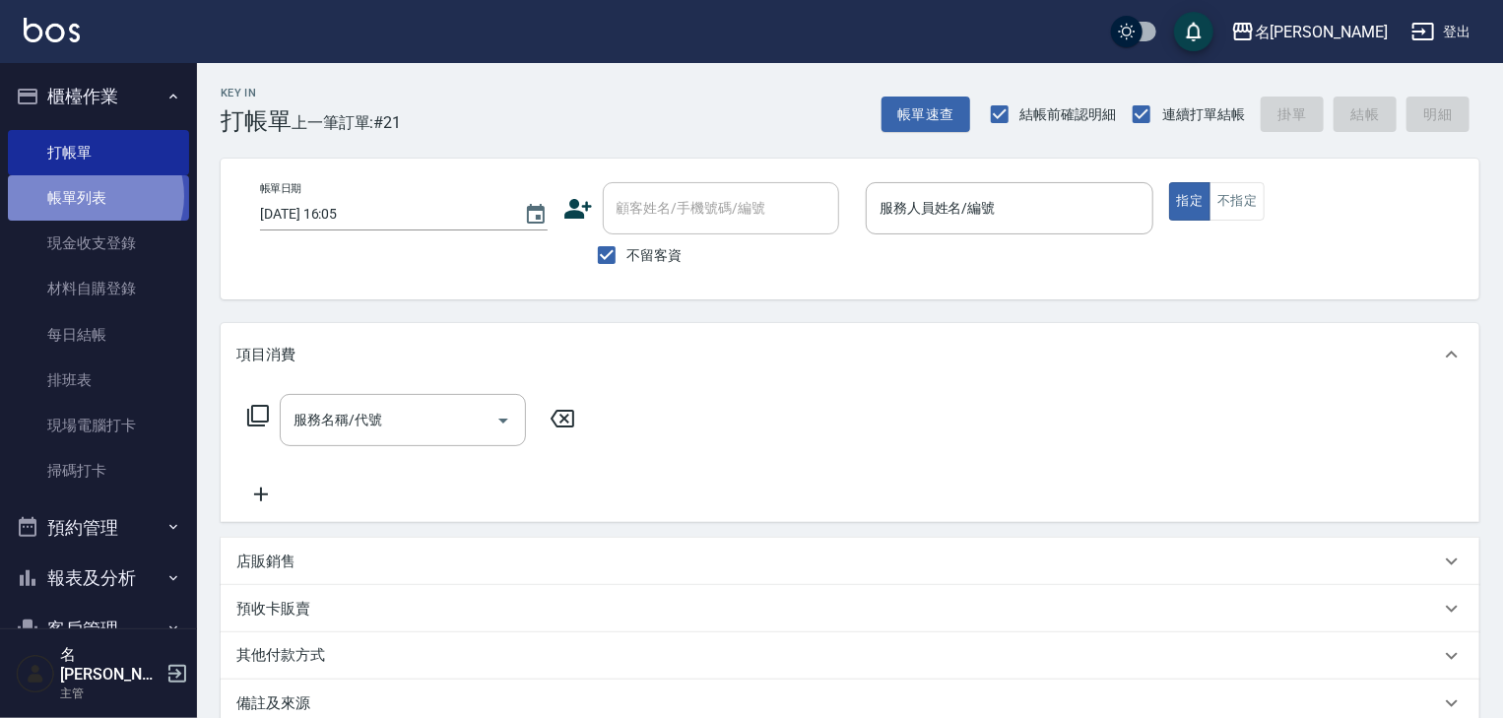
click at [94, 196] on link "帳單列表" at bounding box center [98, 197] width 181 height 45
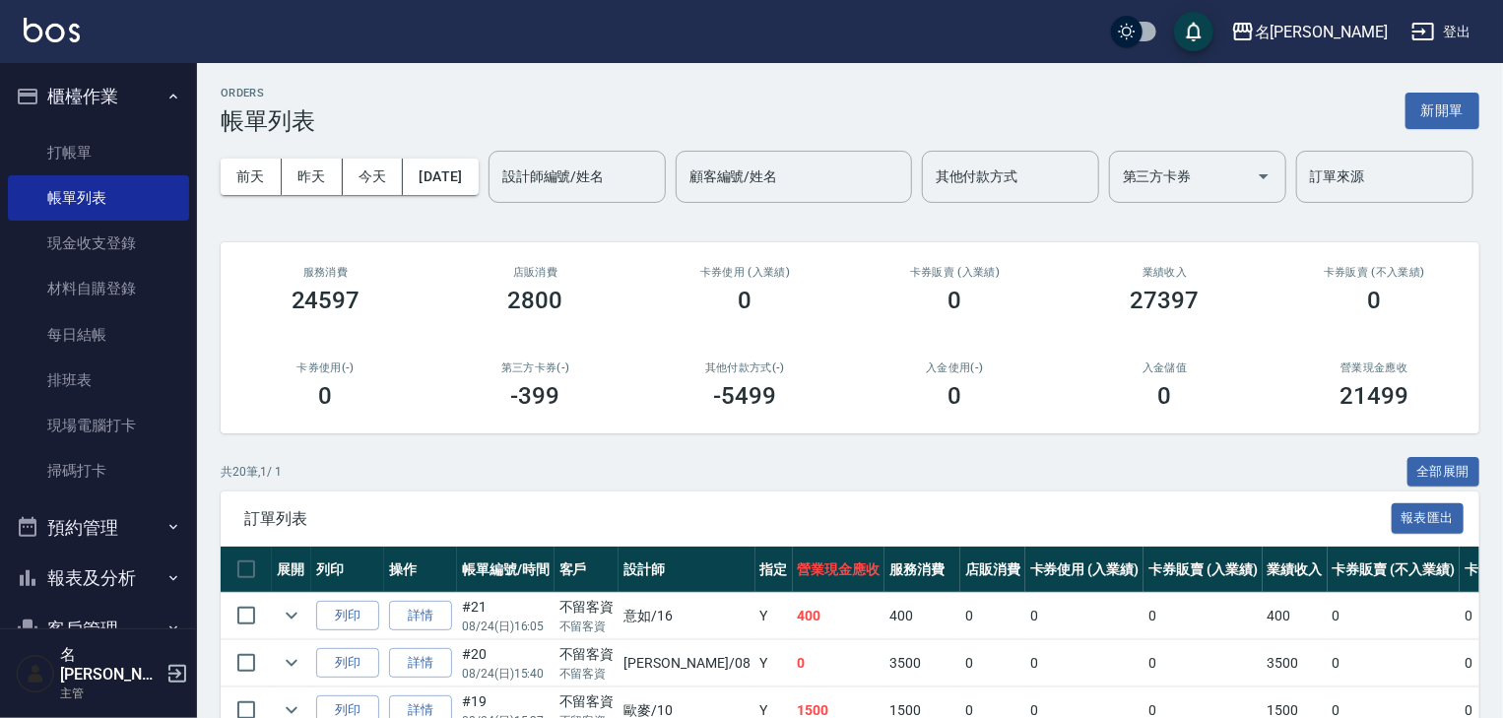
scroll to position [210, 0]
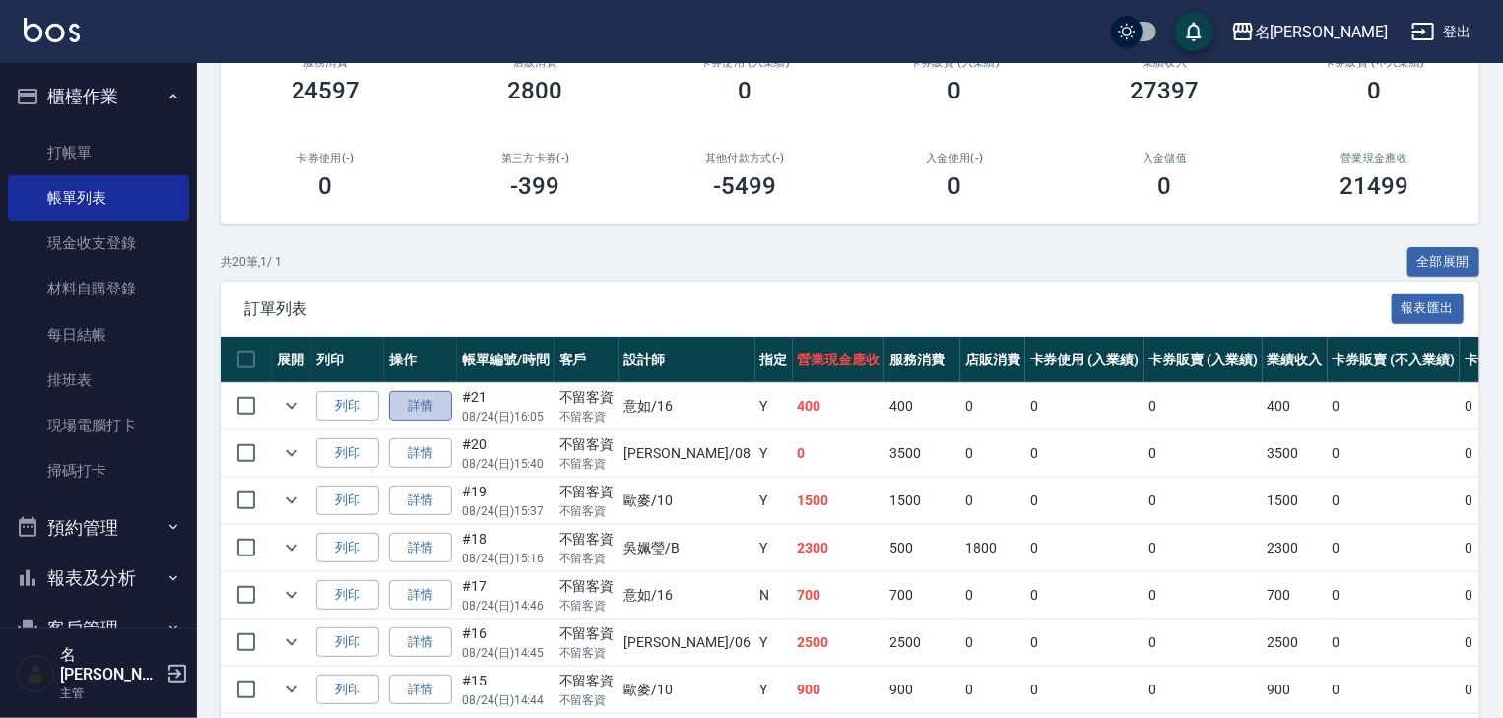
click at [423, 421] on link "詳情" at bounding box center [420, 406] width 63 height 31
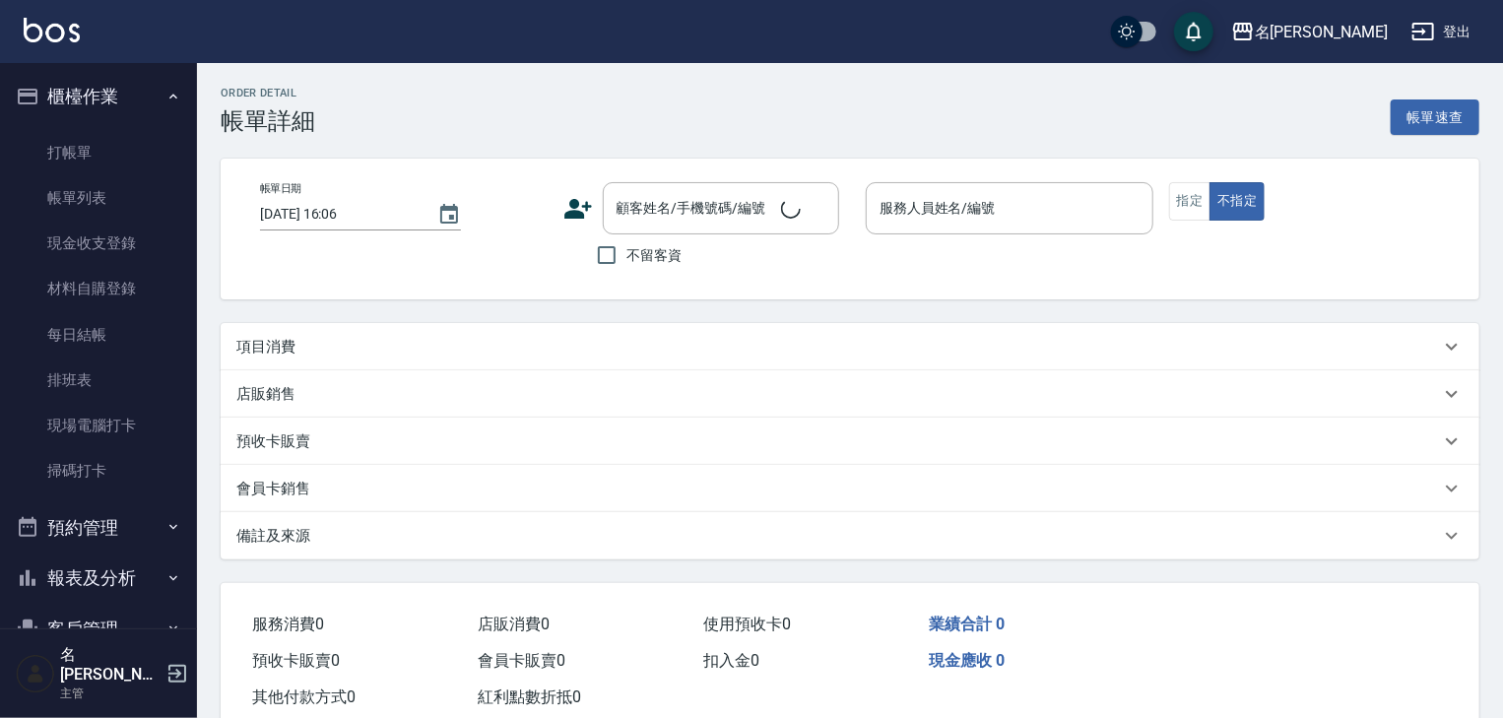
type input "[DATE] 16:05"
checkbox input "true"
type input "意如-16"
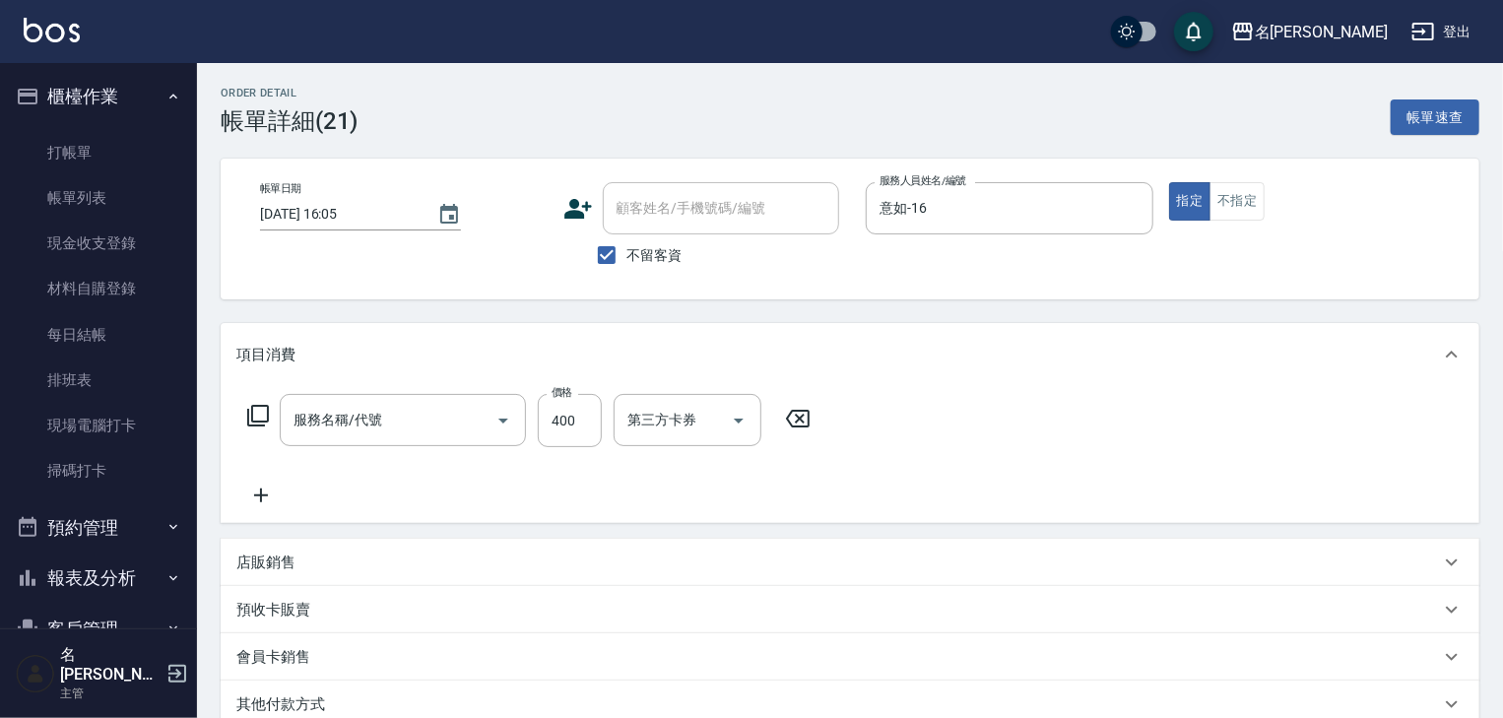
type input "洗髮(505)"
click at [302, 571] on div "店販銷售" at bounding box center [837, 562] width 1203 height 21
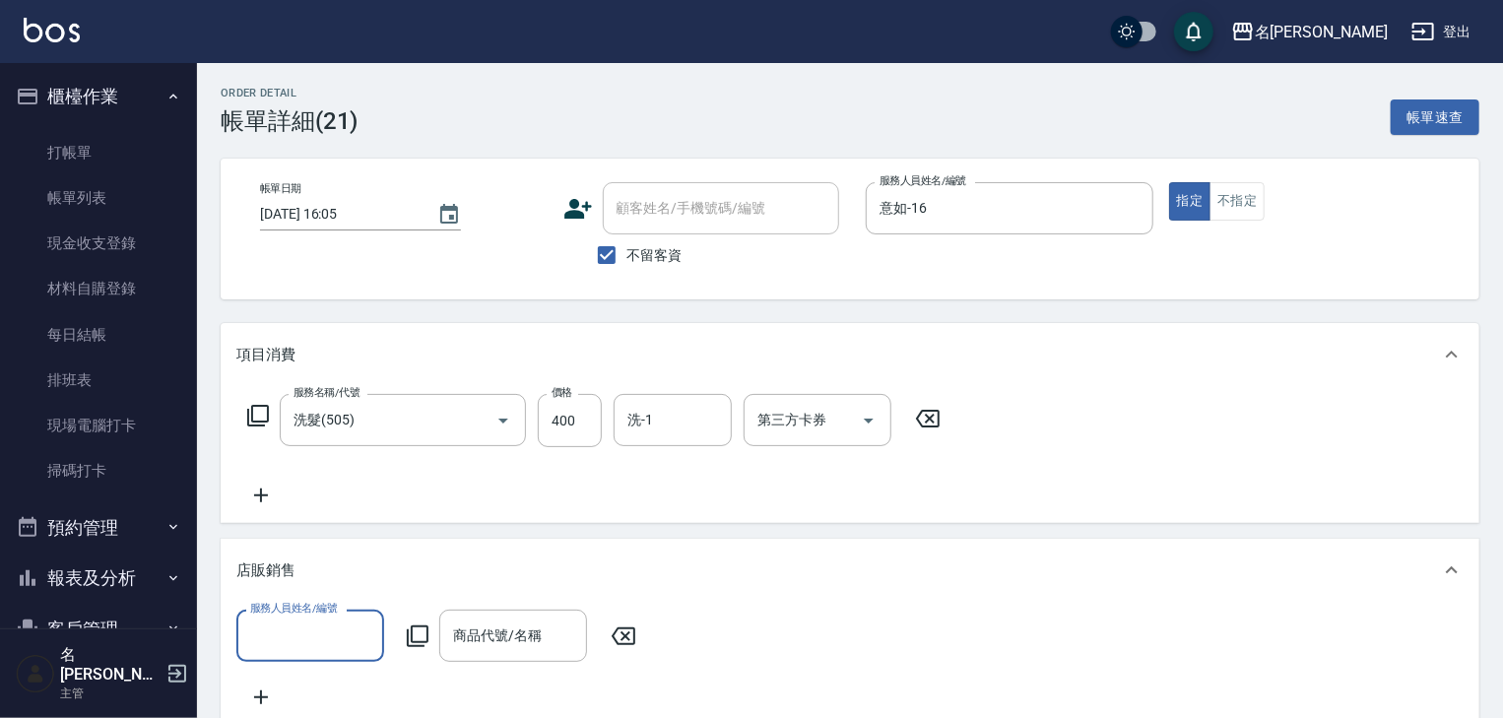
click at [295, 636] on input "服務人員姓名/編號" at bounding box center [310, 635] width 130 height 34
type input "1"
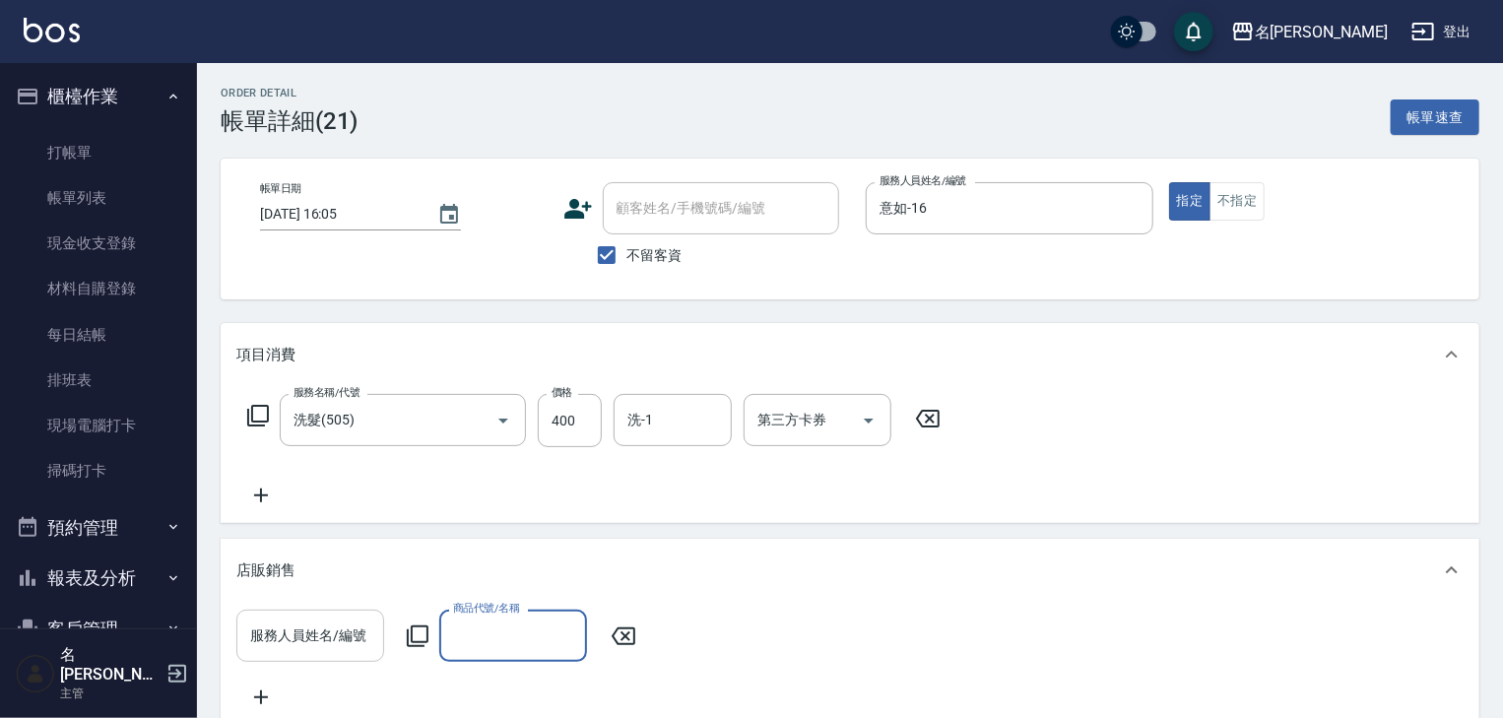
click at [315, 658] on div "服務人員姓名/編號" at bounding box center [310, 636] width 148 height 52
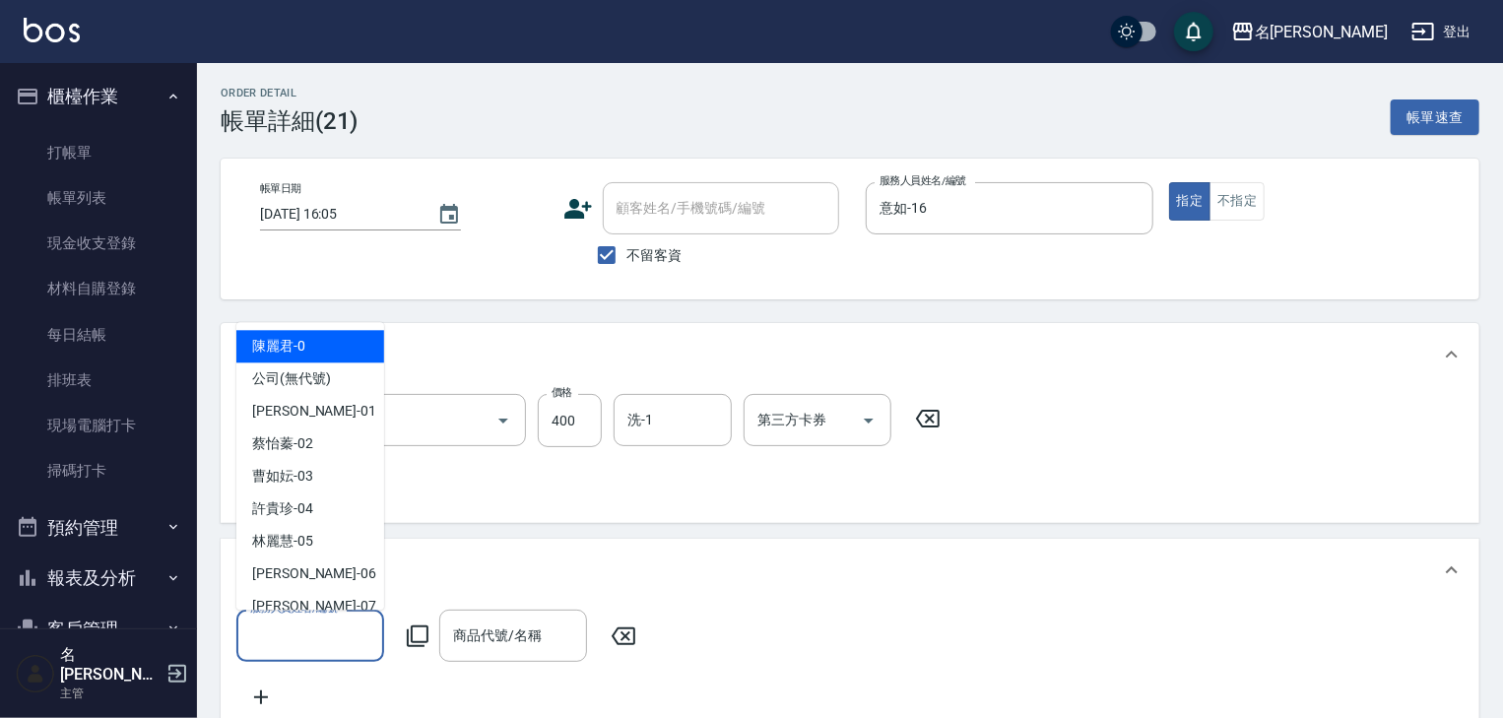
type input "[PERSON_NAME]-0"
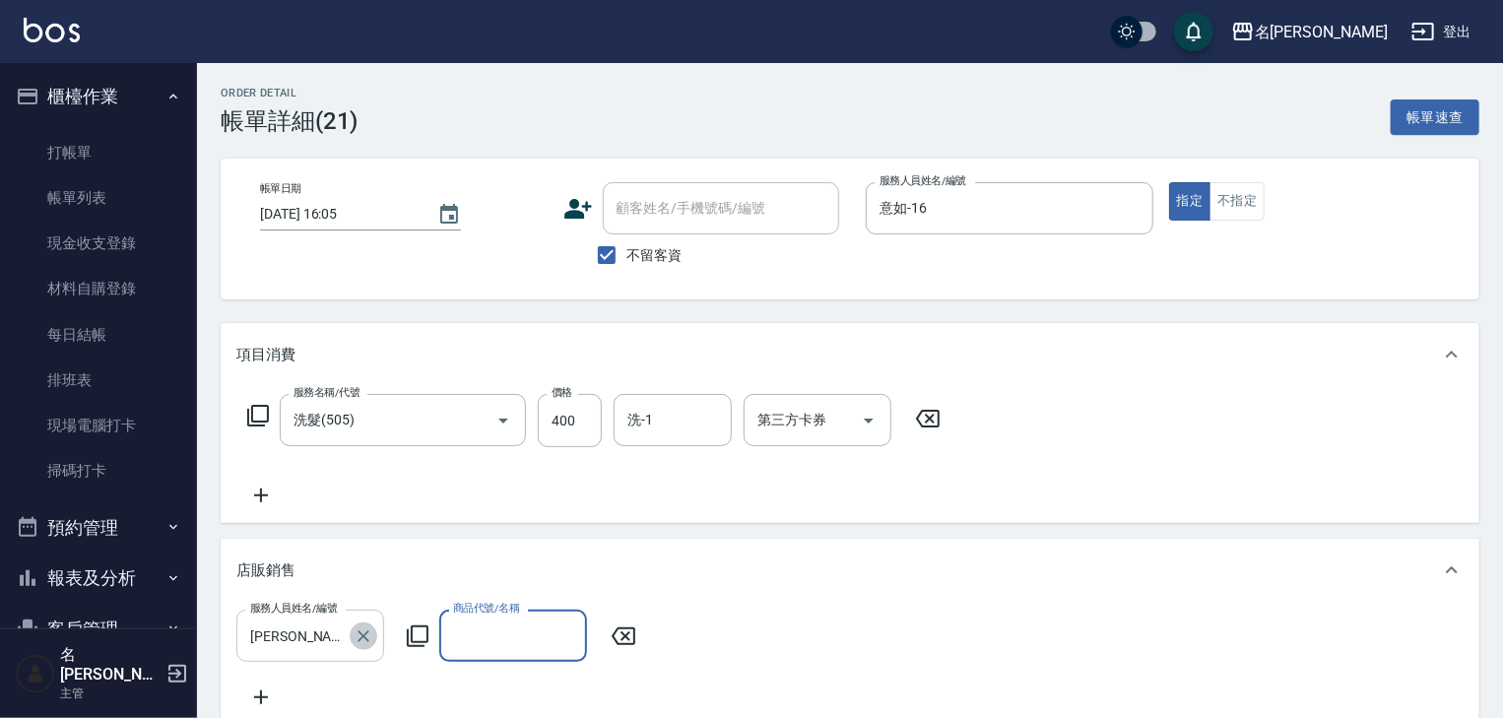
click at [359, 631] on icon "Clear" at bounding box center [363, 636] width 12 height 12
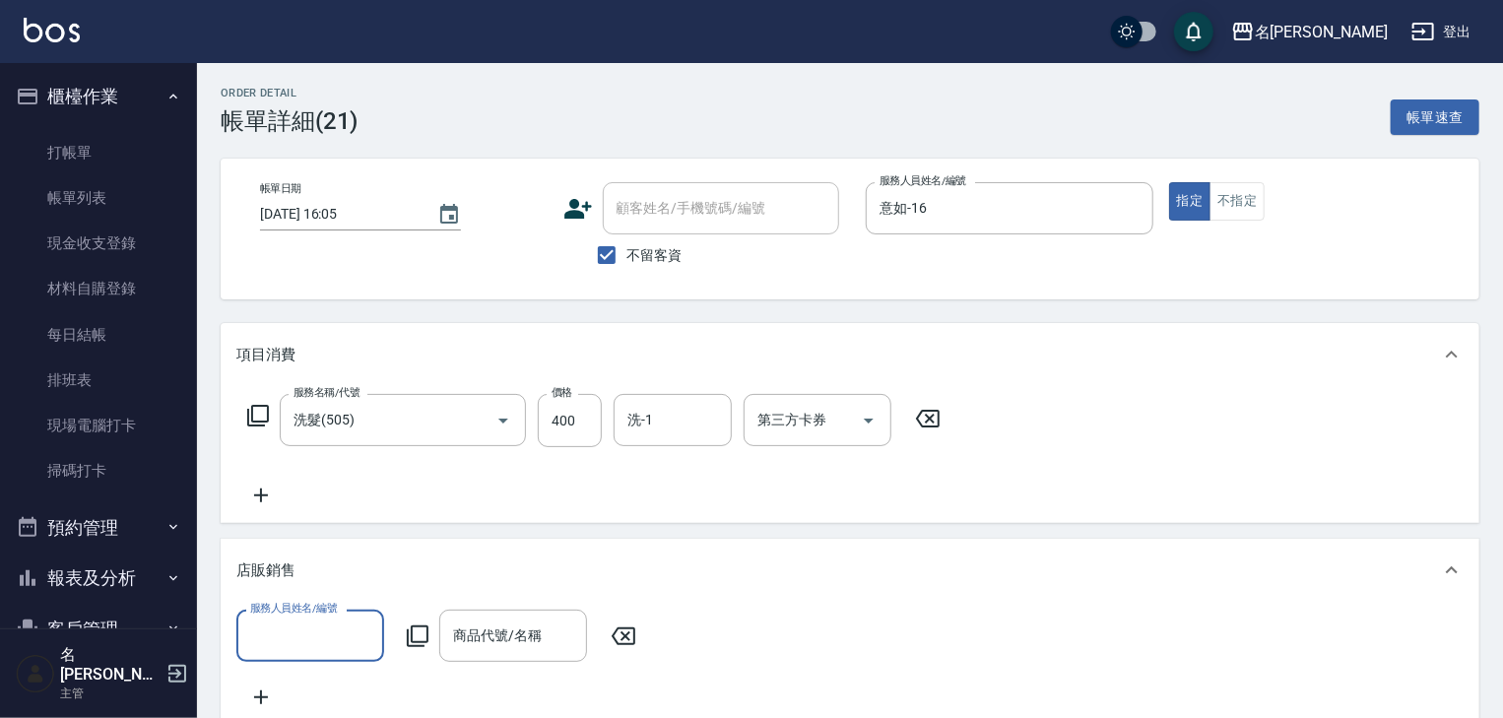
click at [331, 635] on input "服務人員姓名/編號" at bounding box center [310, 635] width 130 height 34
type input "意如-16"
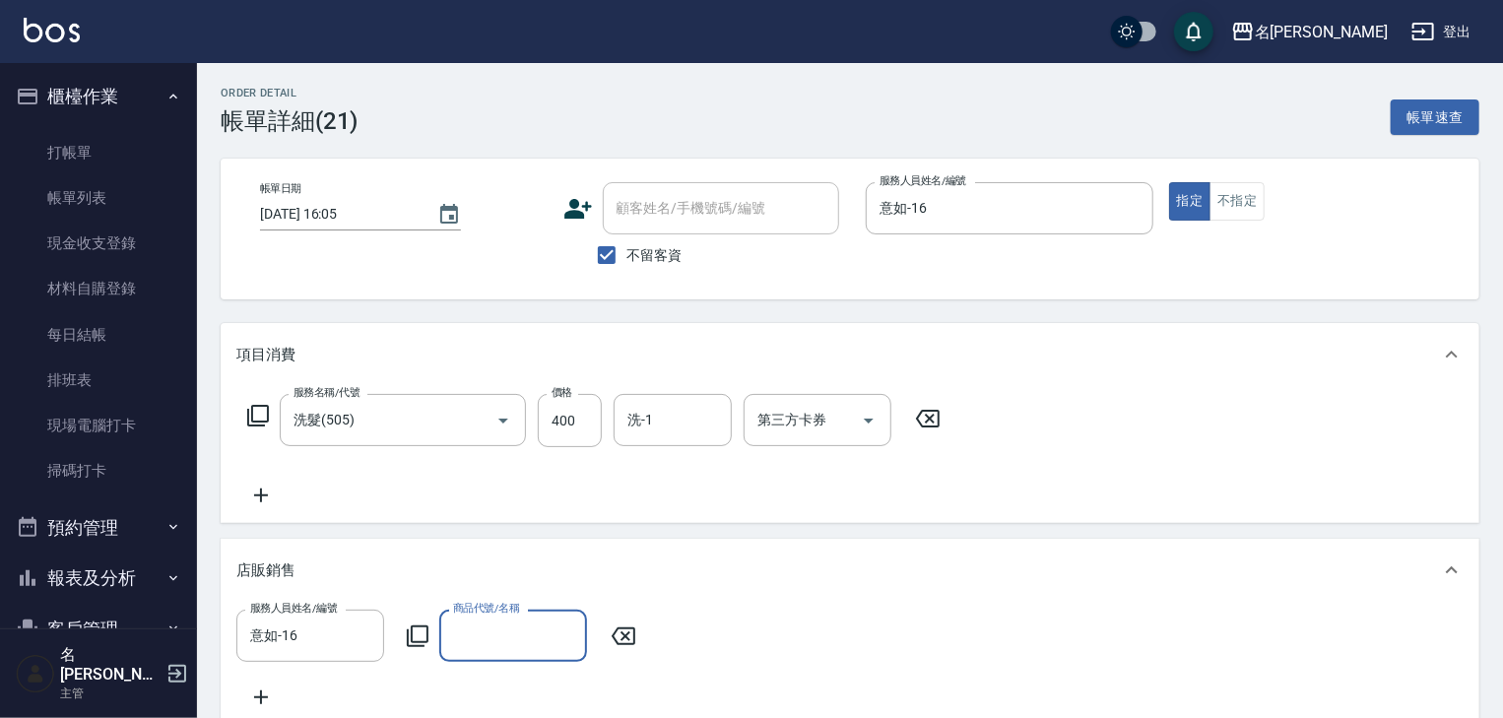
click at [406, 638] on icon at bounding box center [418, 636] width 24 height 24
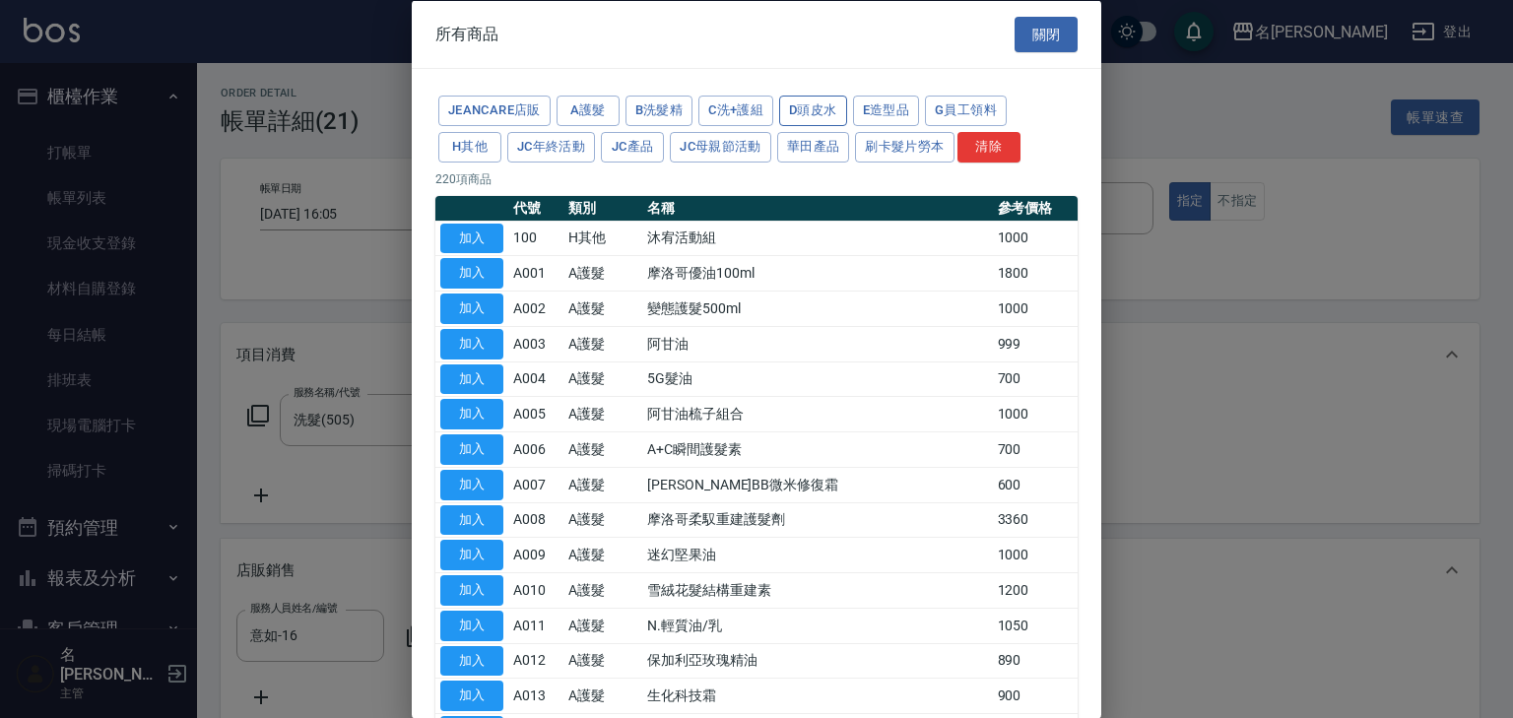
click at [829, 119] on button "D頭皮水" at bounding box center [813, 111] width 68 height 31
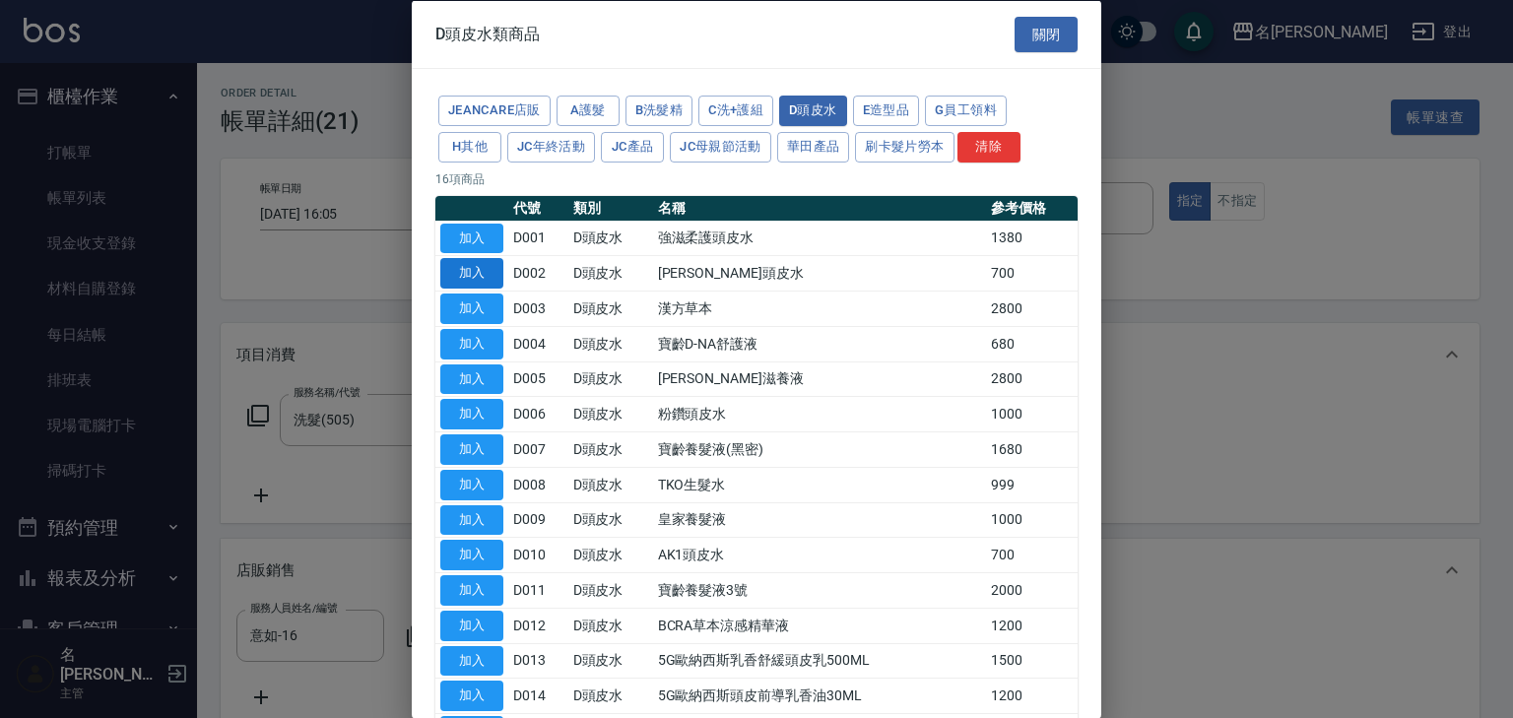
click at [470, 280] on button "加入" at bounding box center [471, 273] width 63 height 31
type input "[PERSON_NAME]頭皮水"
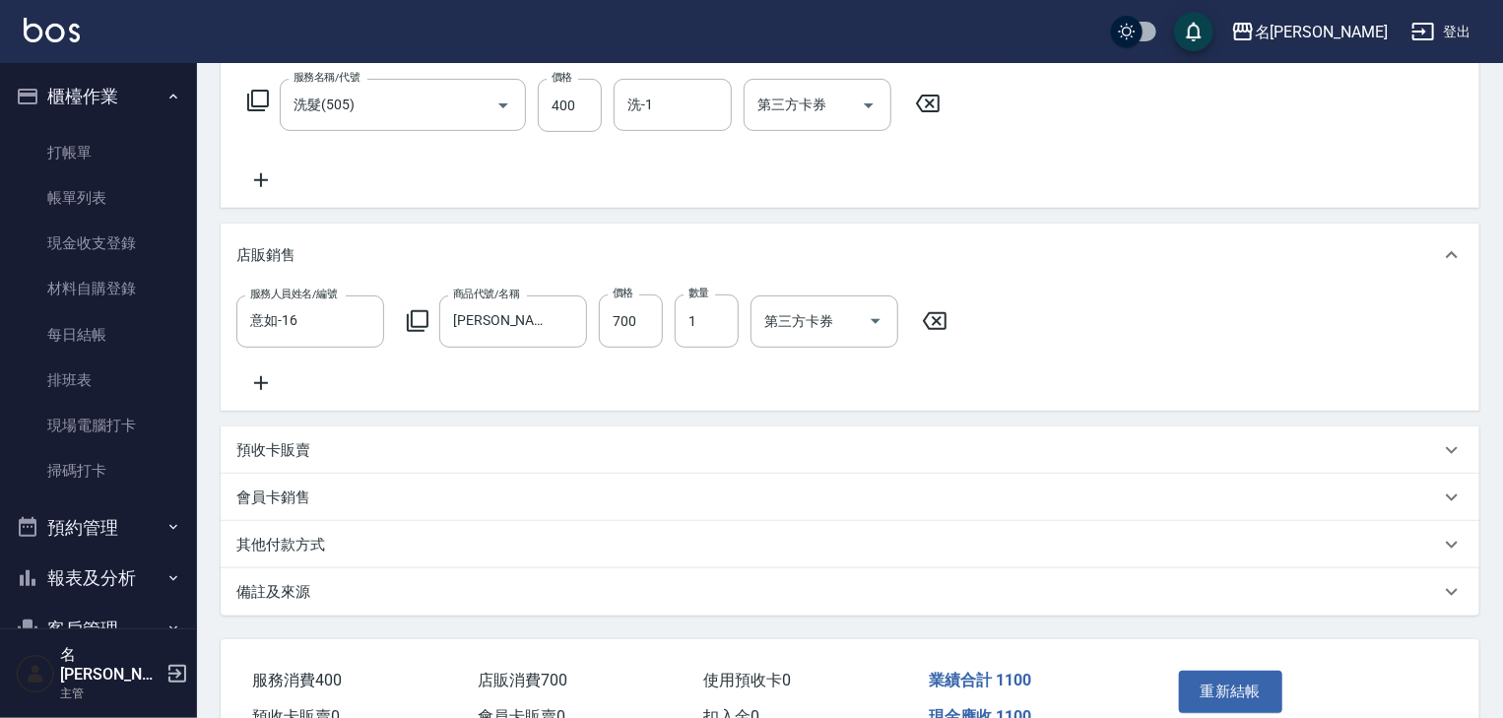
scroll to position [419, 0]
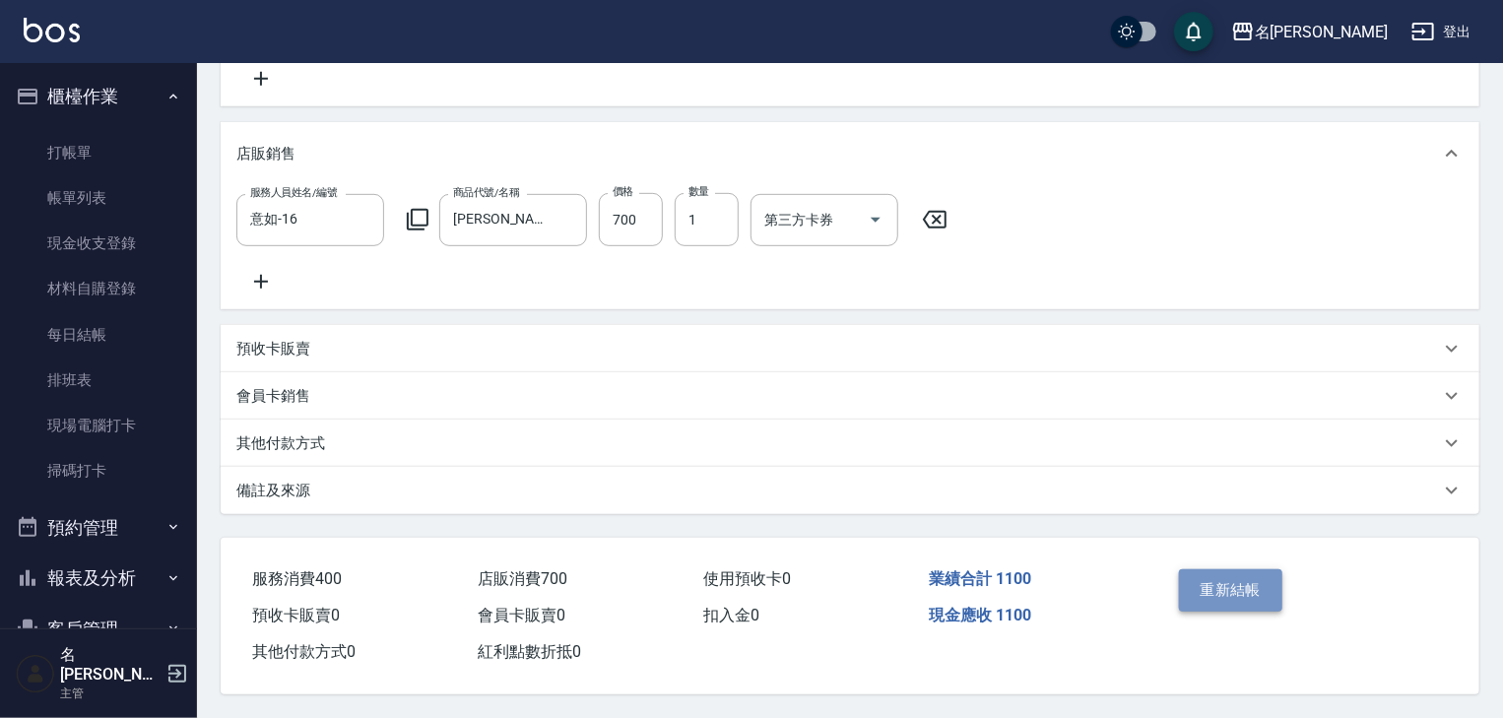
click at [1202, 596] on button "重新結帳" at bounding box center [1231, 589] width 104 height 41
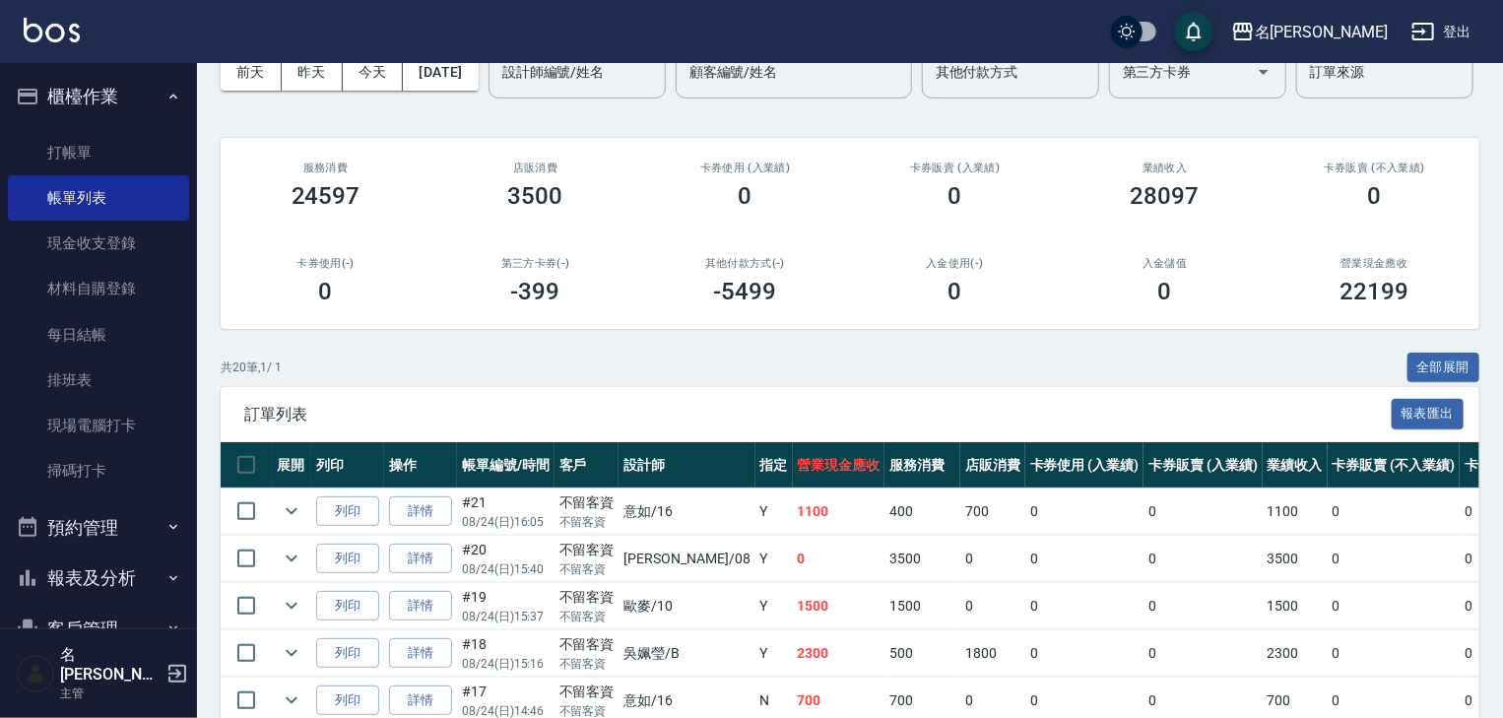
scroll to position [210, 0]
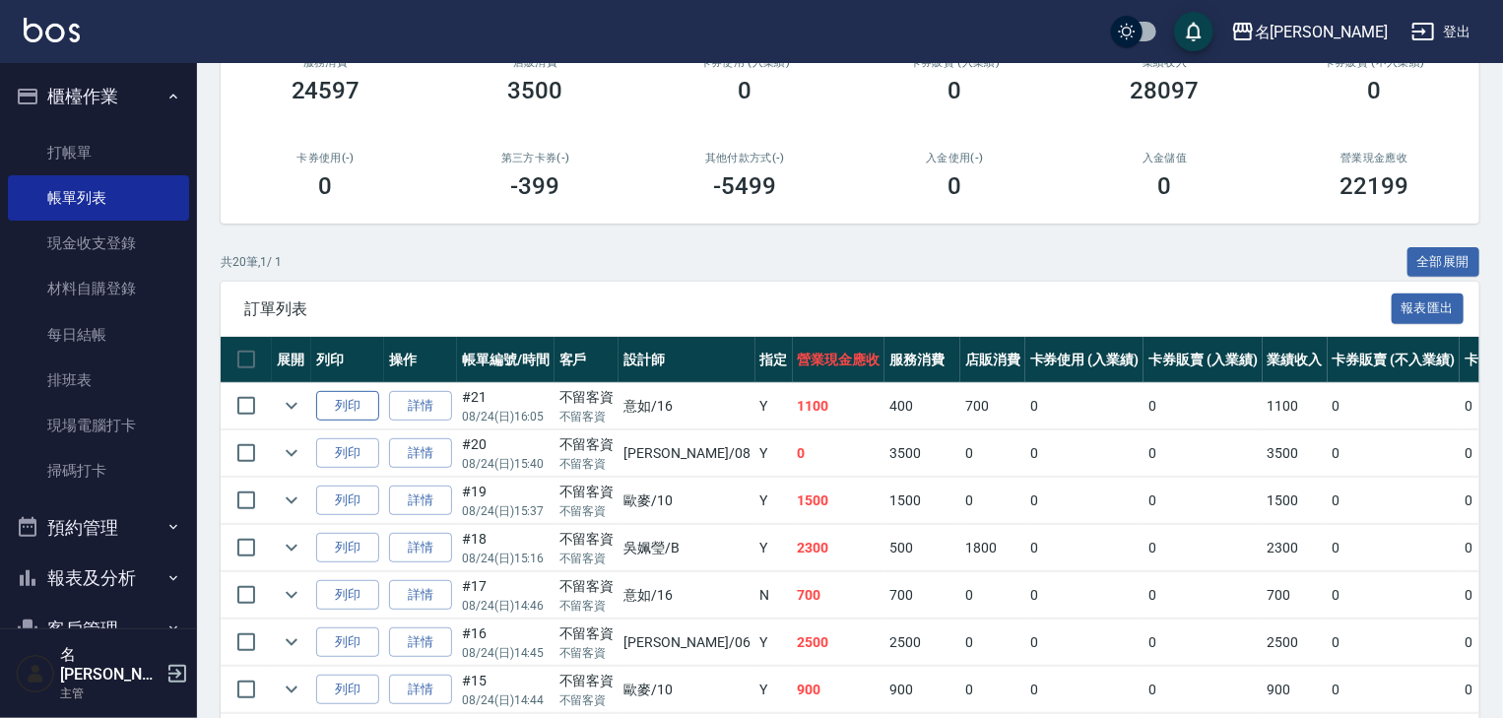
click at [348, 421] on button "列印" at bounding box center [347, 406] width 63 height 31
click at [97, 145] on link "打帳單" at bounding box center [98, 152] width 181 height 45
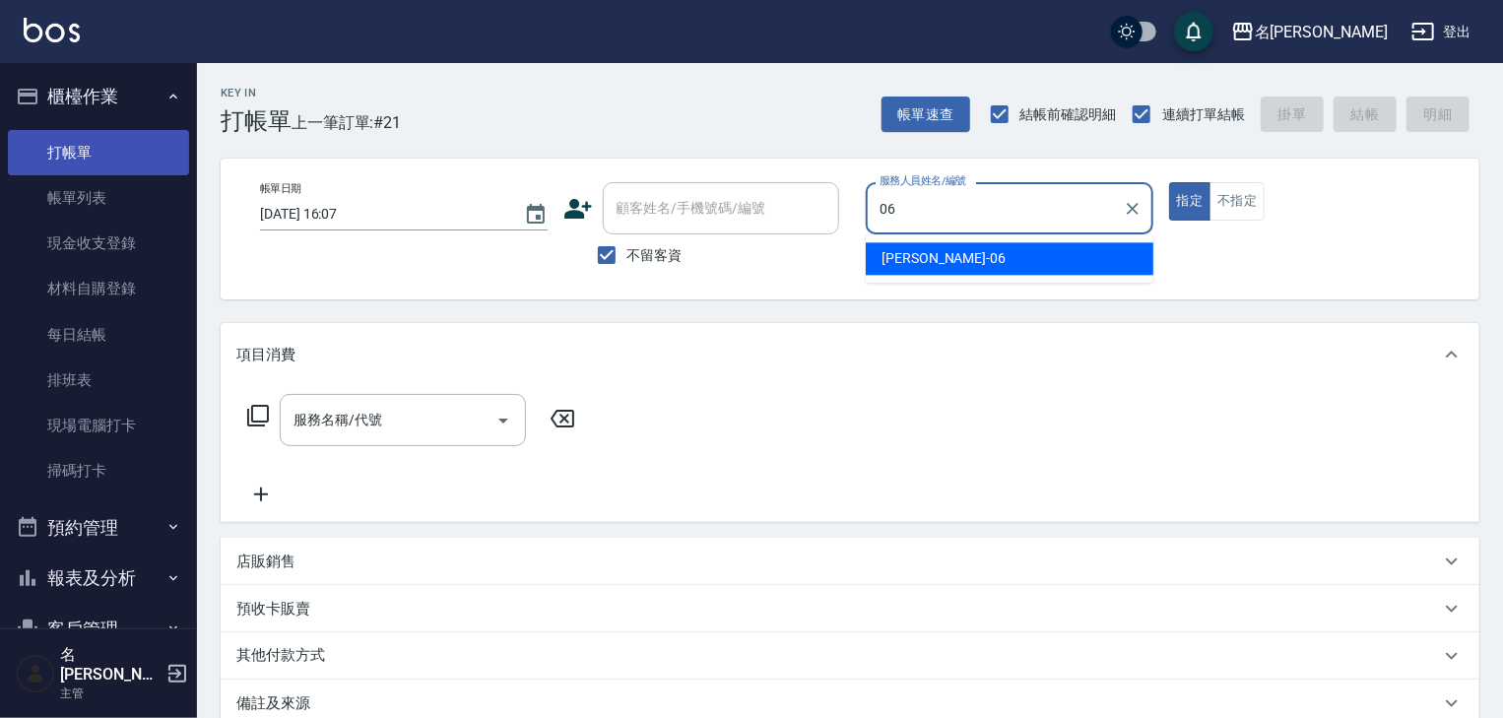
type input "[PERSON_NAME]-06"
type button "true"
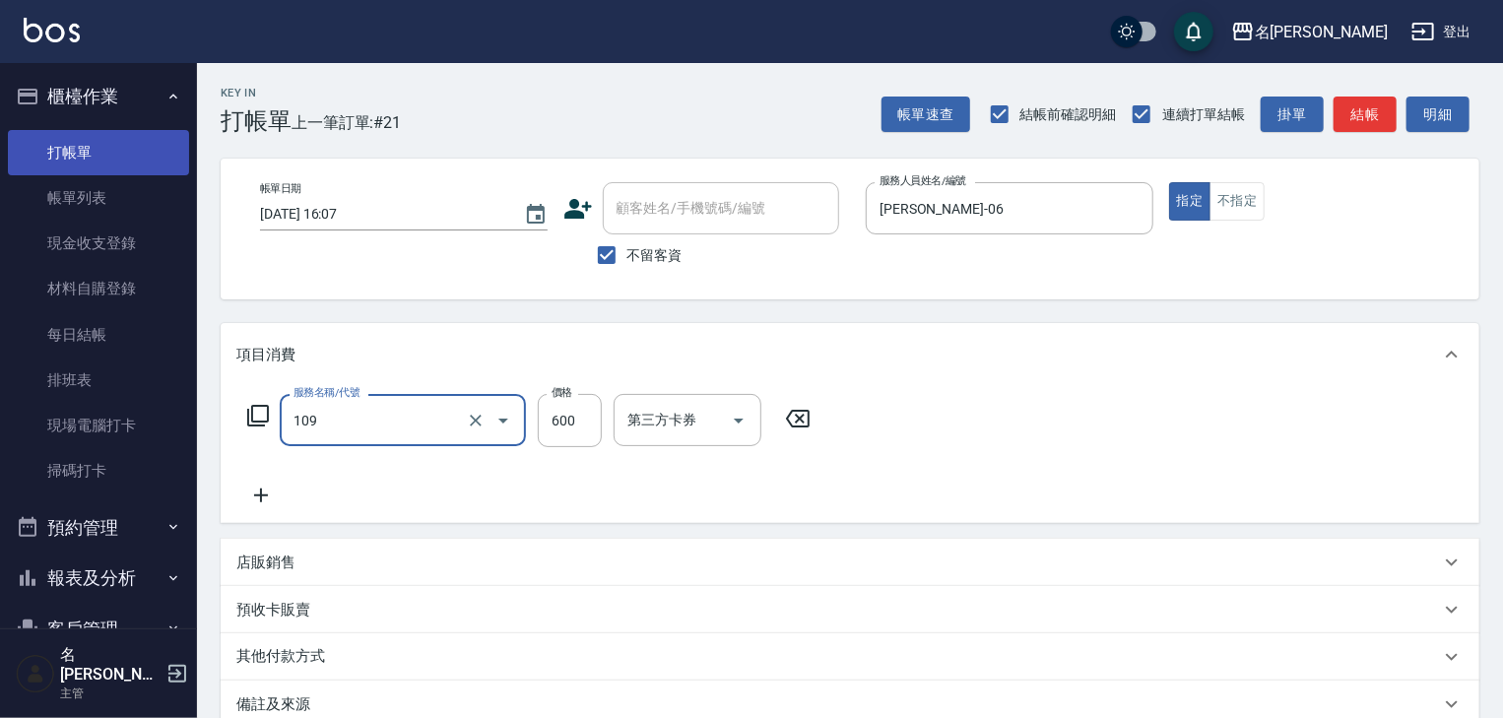
type input "基礎活氧健康洗/何首烏(109)"
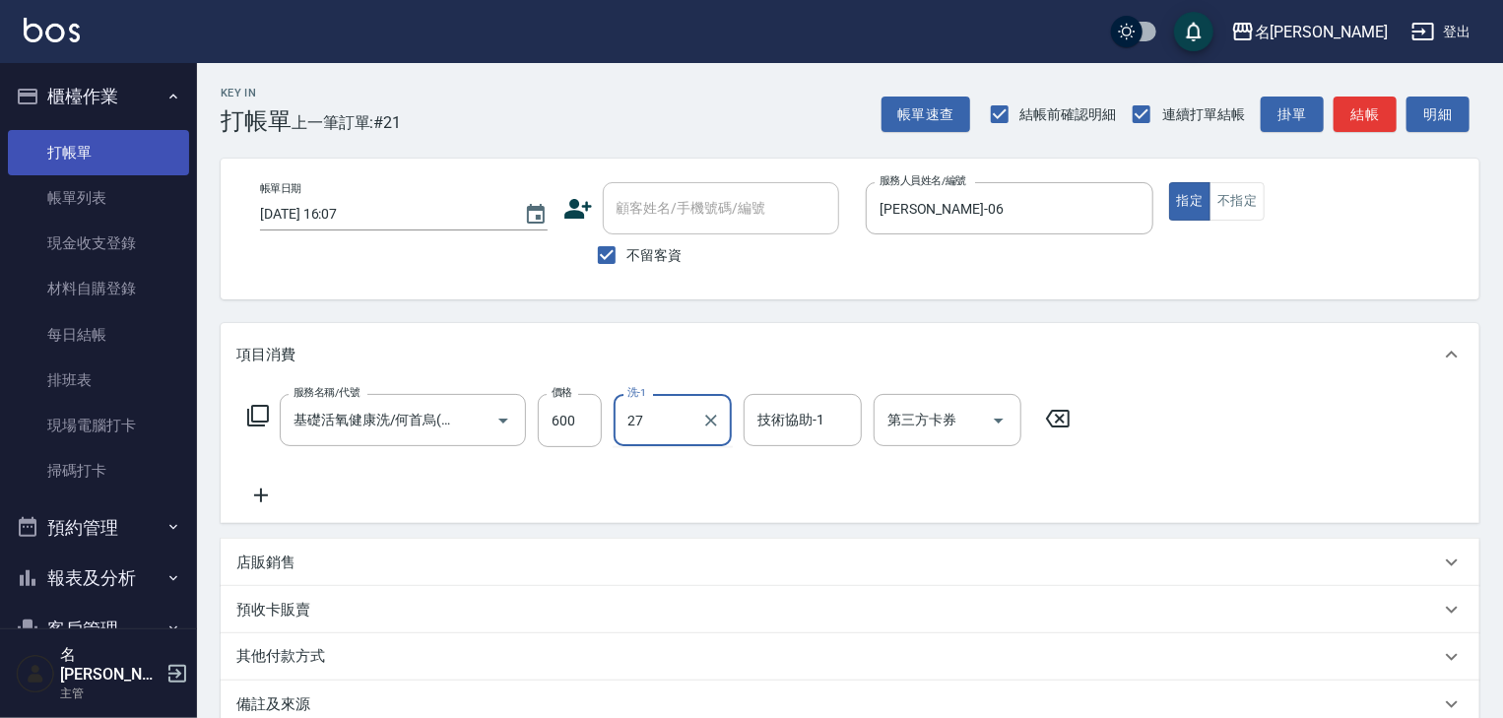
type input "[PERSON_NAME]-27"
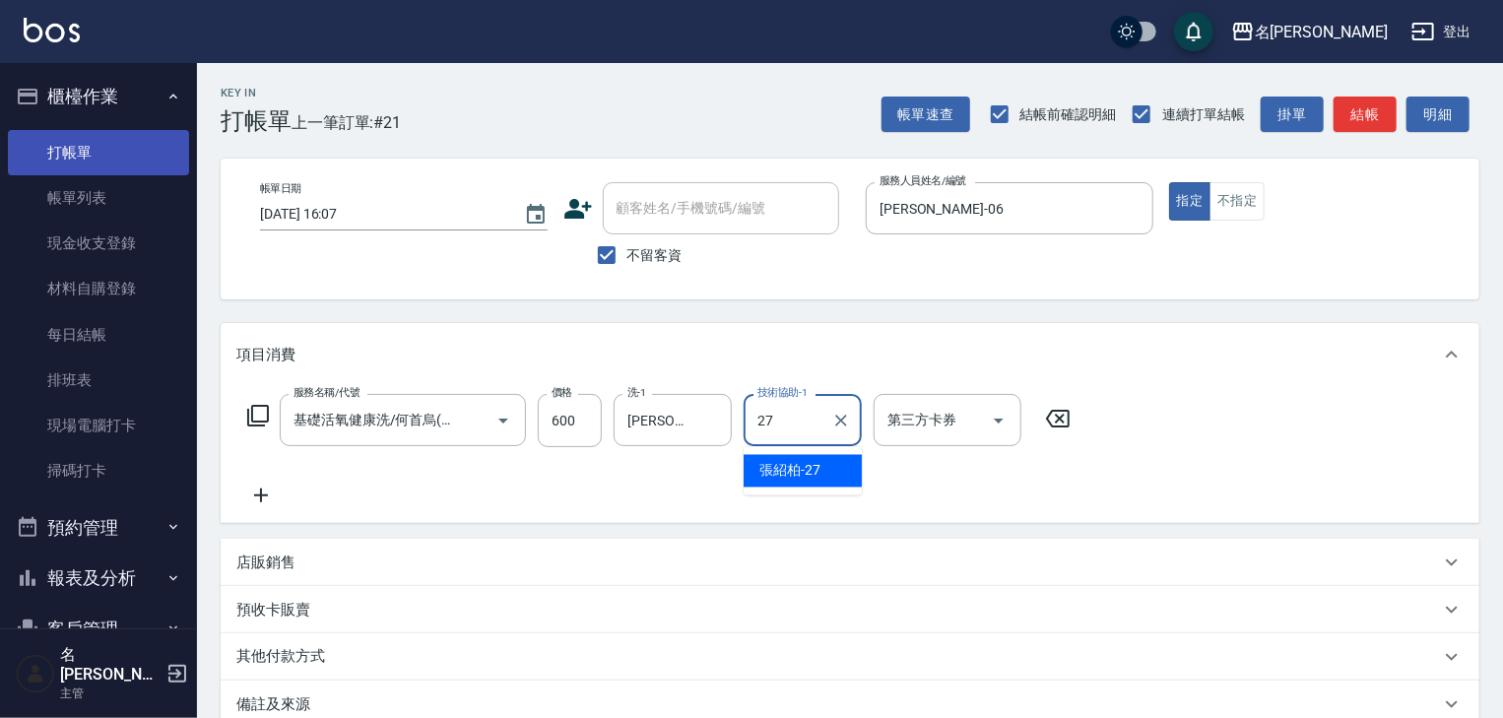
type input "[PERSON_NAME]-27"
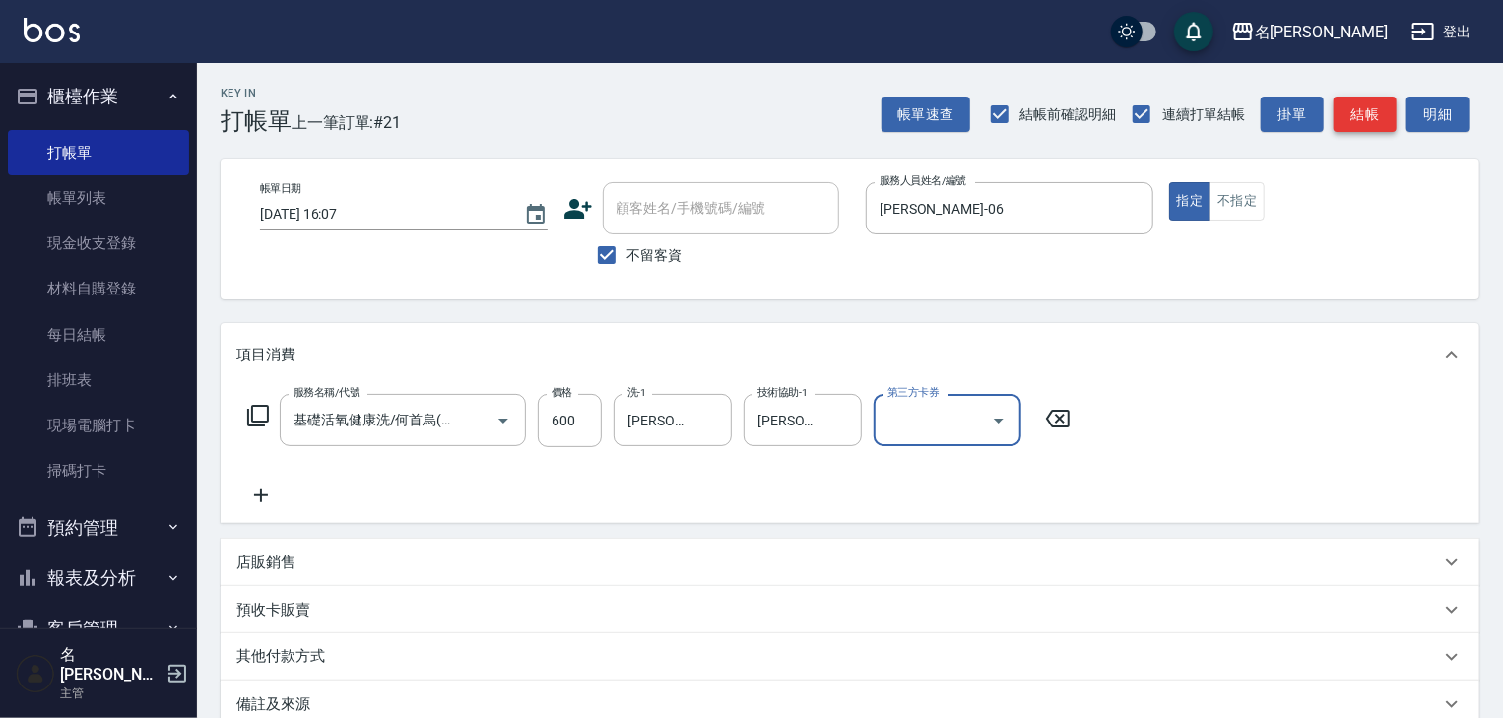
click at [1337, 111] on button "結帳" at bounding box center [1364, 115] width 63 height 36
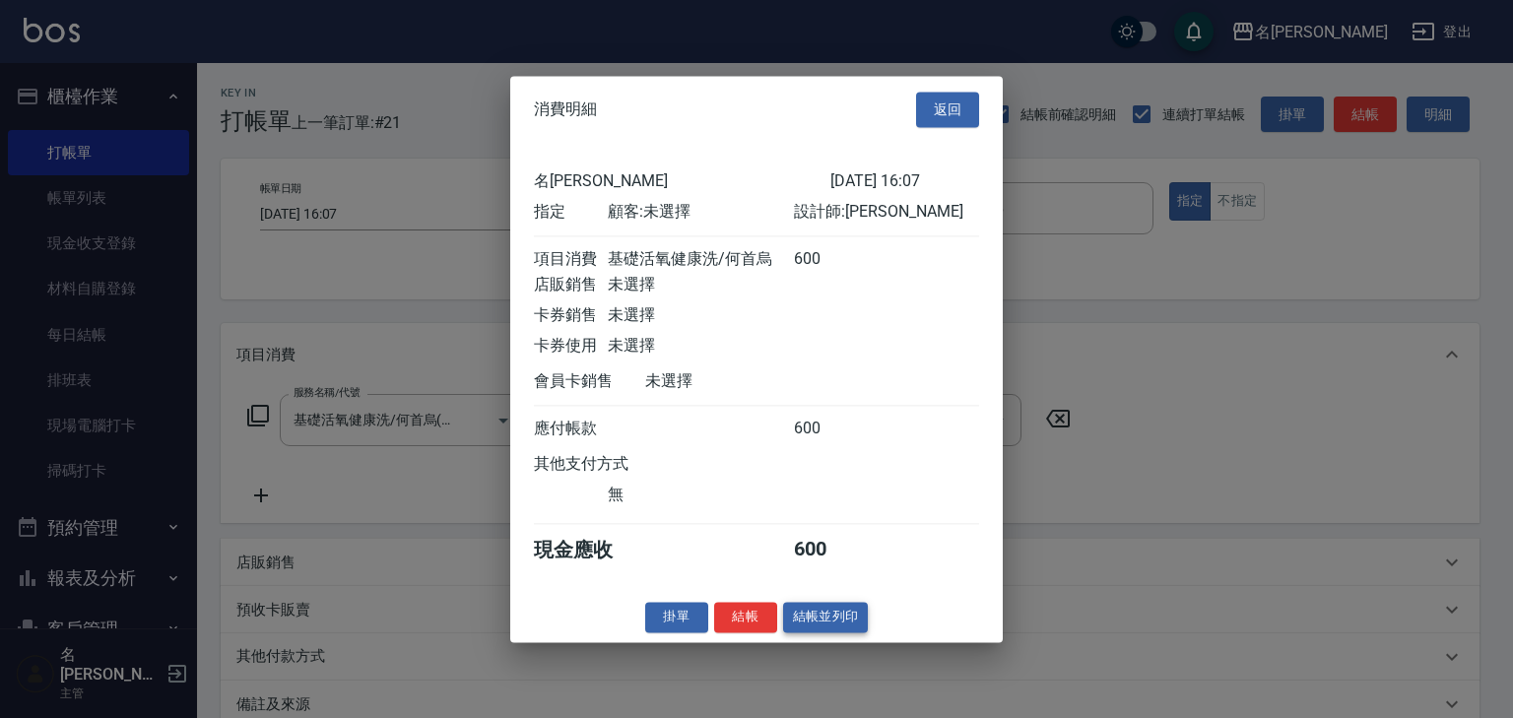
click at [851, 619] on button "結帳並列印" at bounding box center [826, 617] width 86 height 31
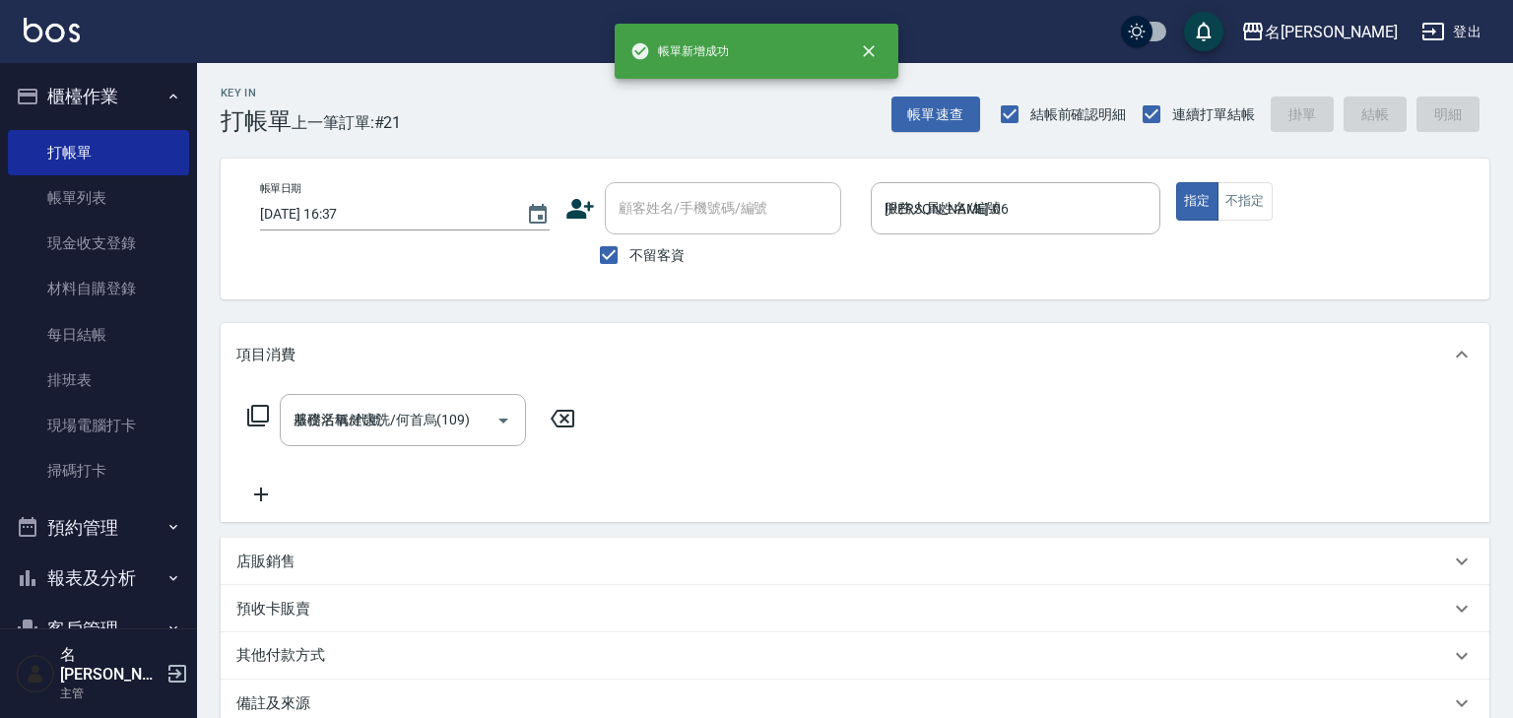
type input "[DATE] 16:37"
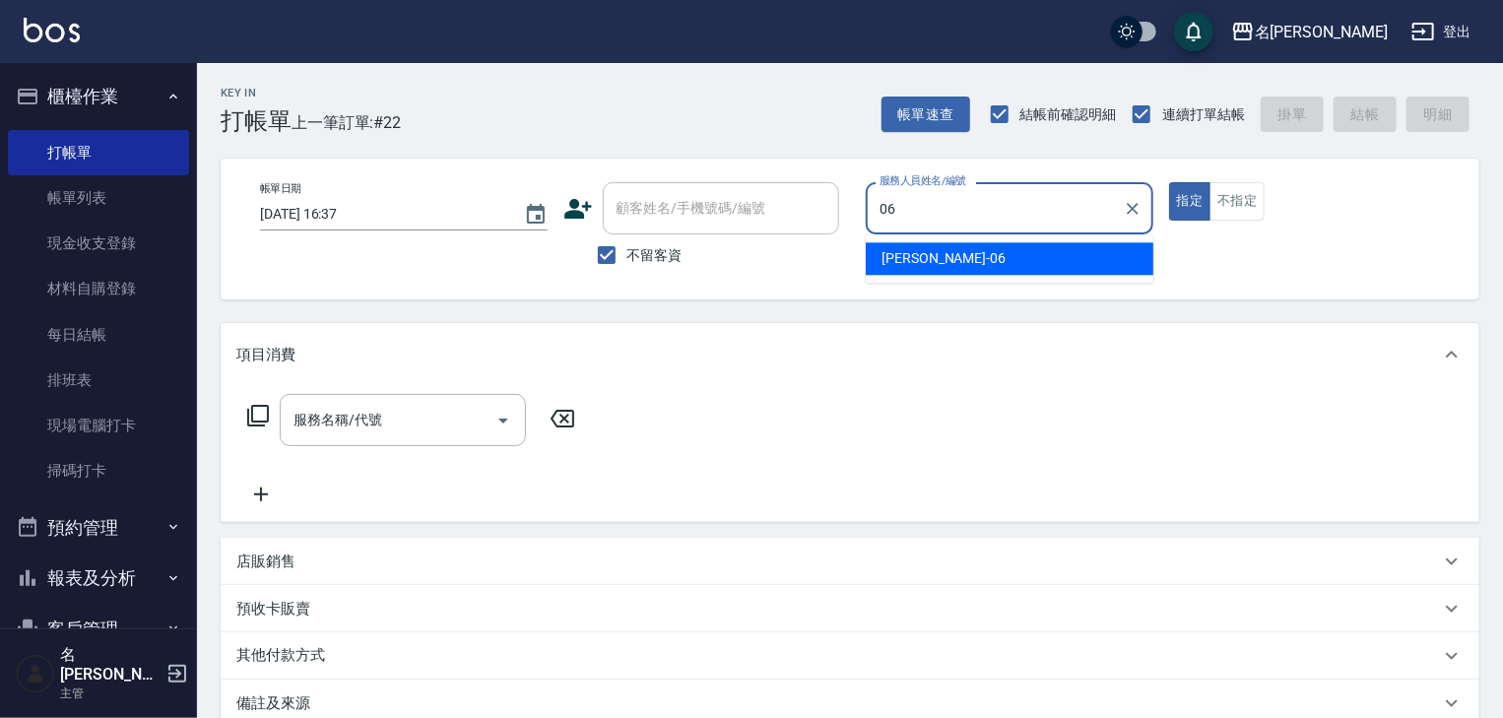
type input "[PERSON_NAME]-06"
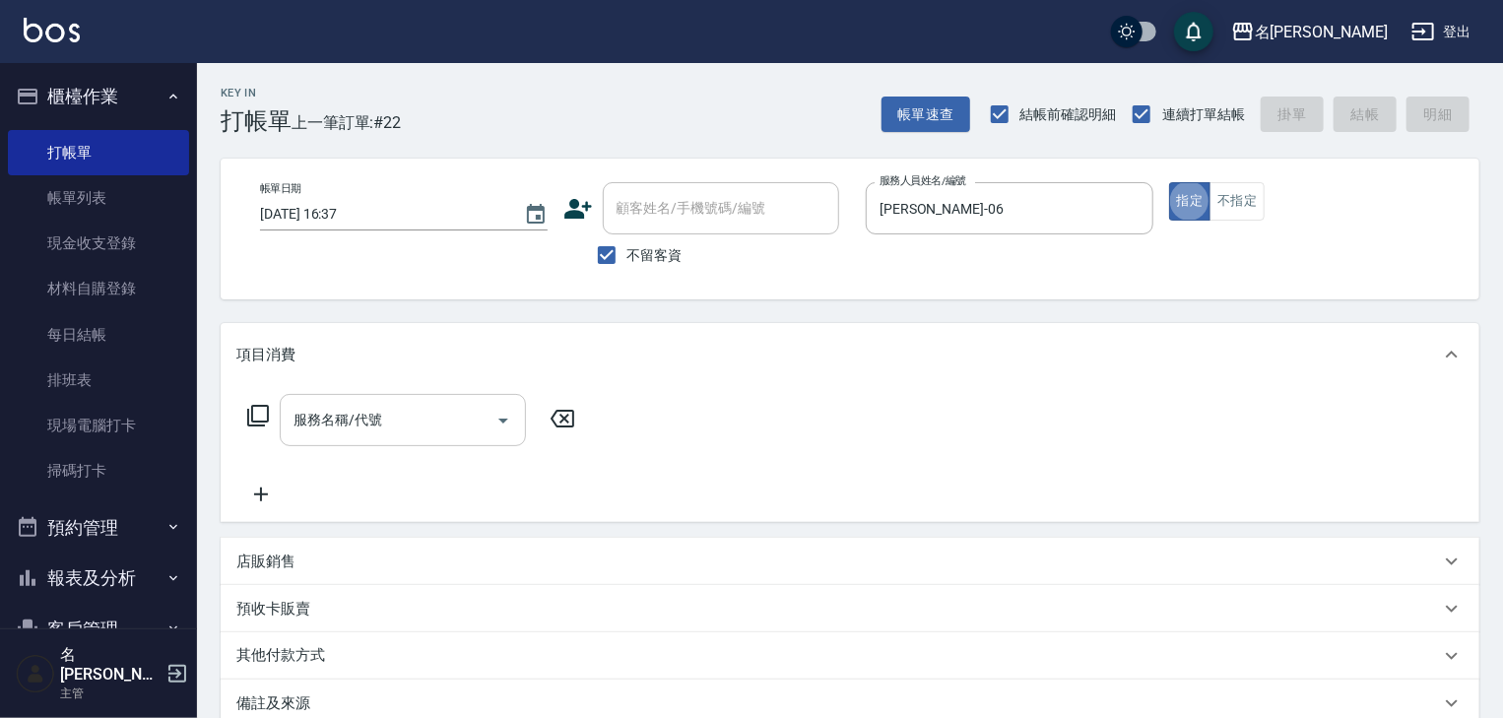
click at [353, 414] on div "服務名稱/代號 服務名稱/代號" at bounding box center [403, 420] width 246 height 52
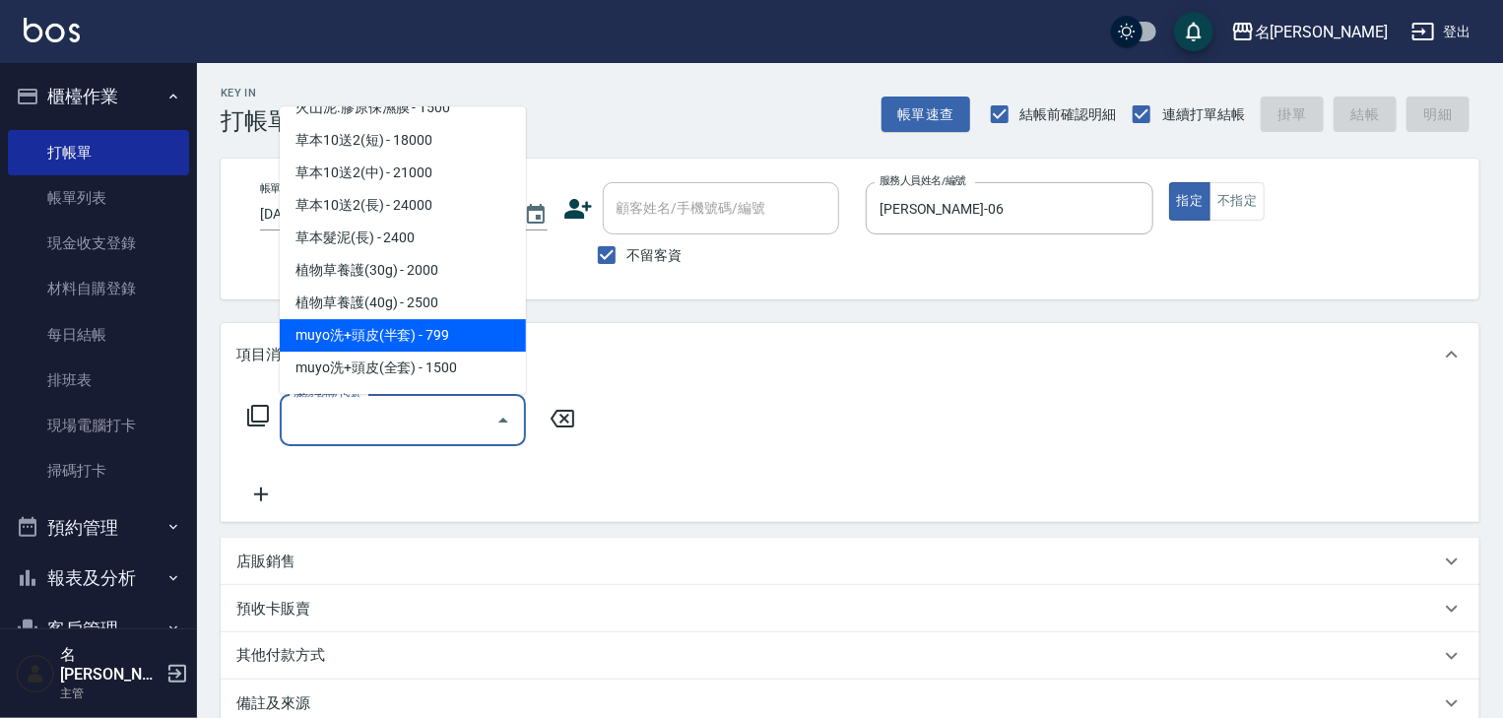
scroll to position [419, 0]
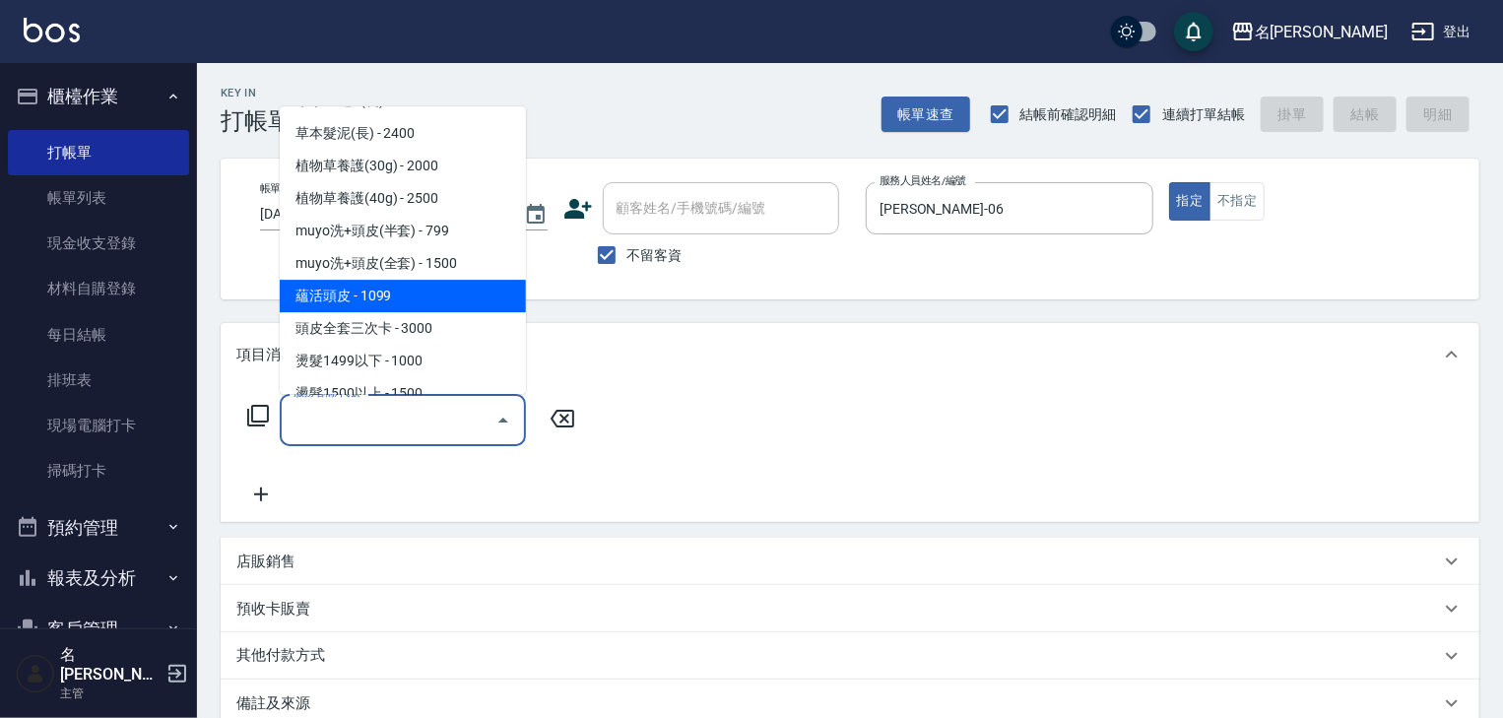
click at [464, 311] on span "蘊活頭皮 - 1099" at bounding box center [403, 297] width 246 height 32
type input "蘊活頭皮(138)"
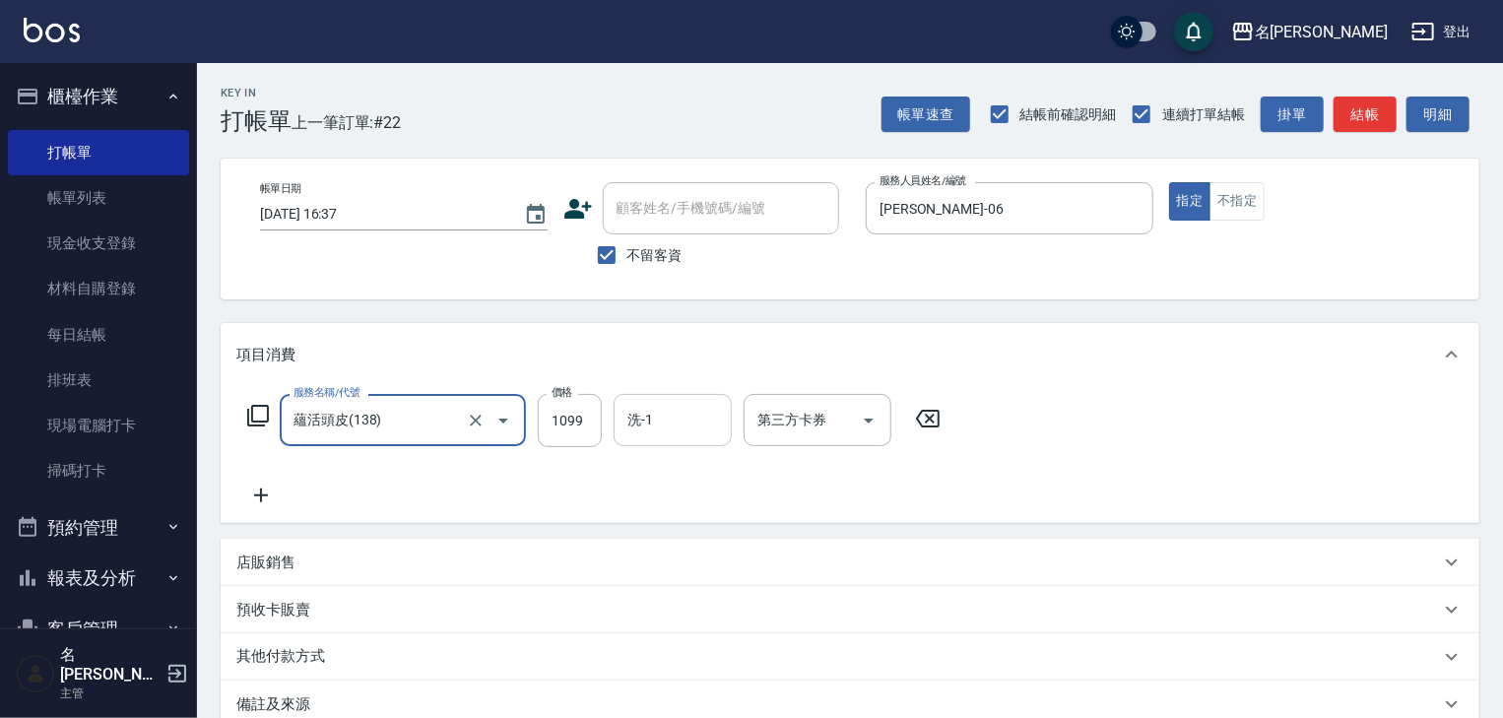
click at [693, 429] on input "洗-1" at bounding box center [672, 420] width 100 height 34
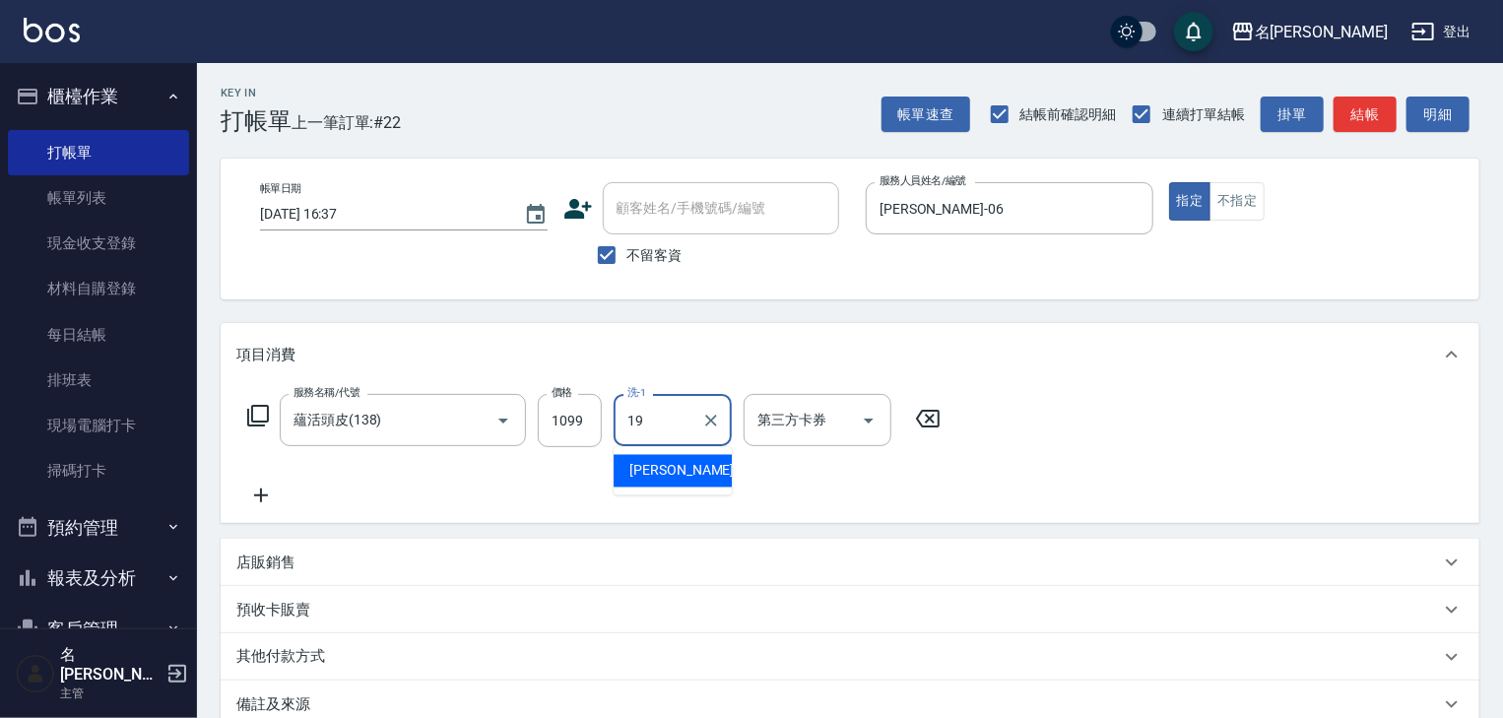
type input "[PERSON_NAME]-19"
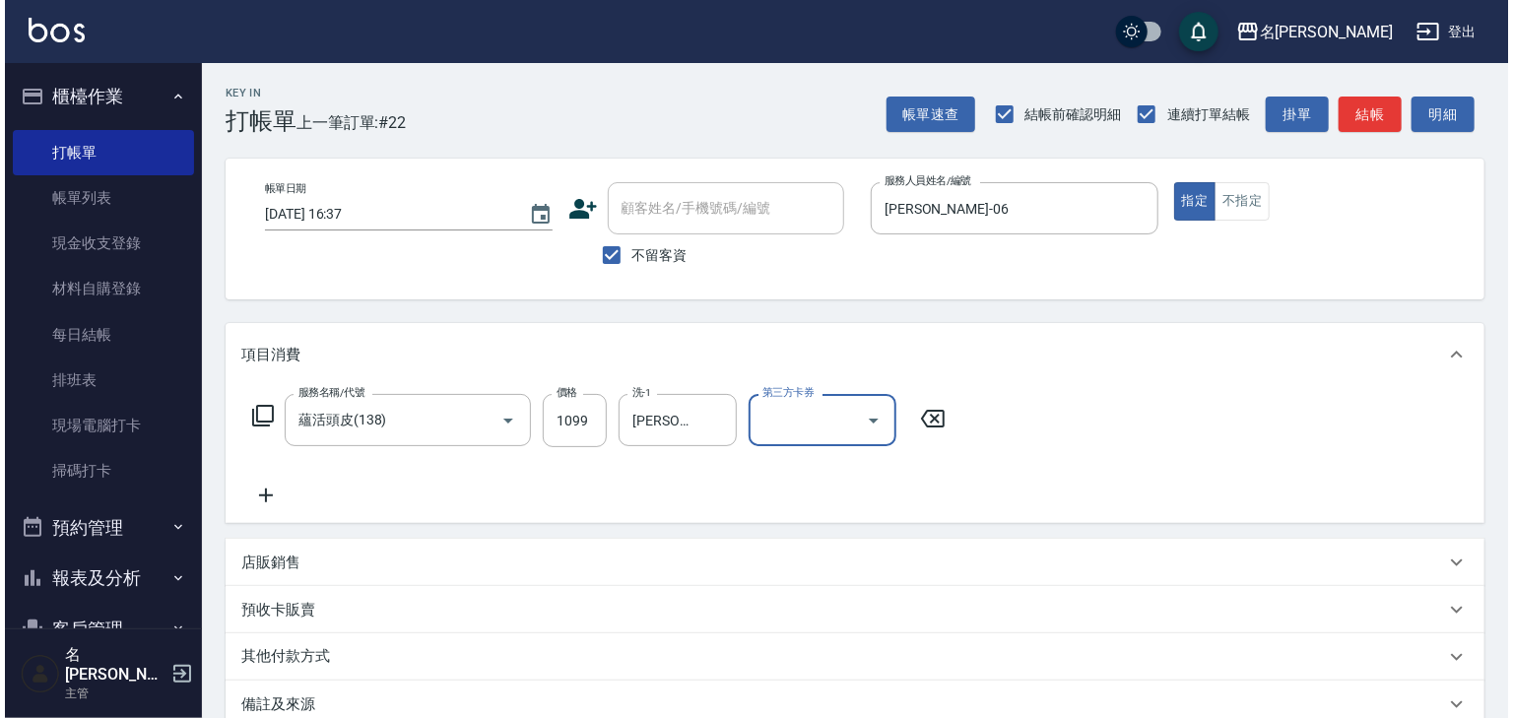
scroll to position [230, 0]
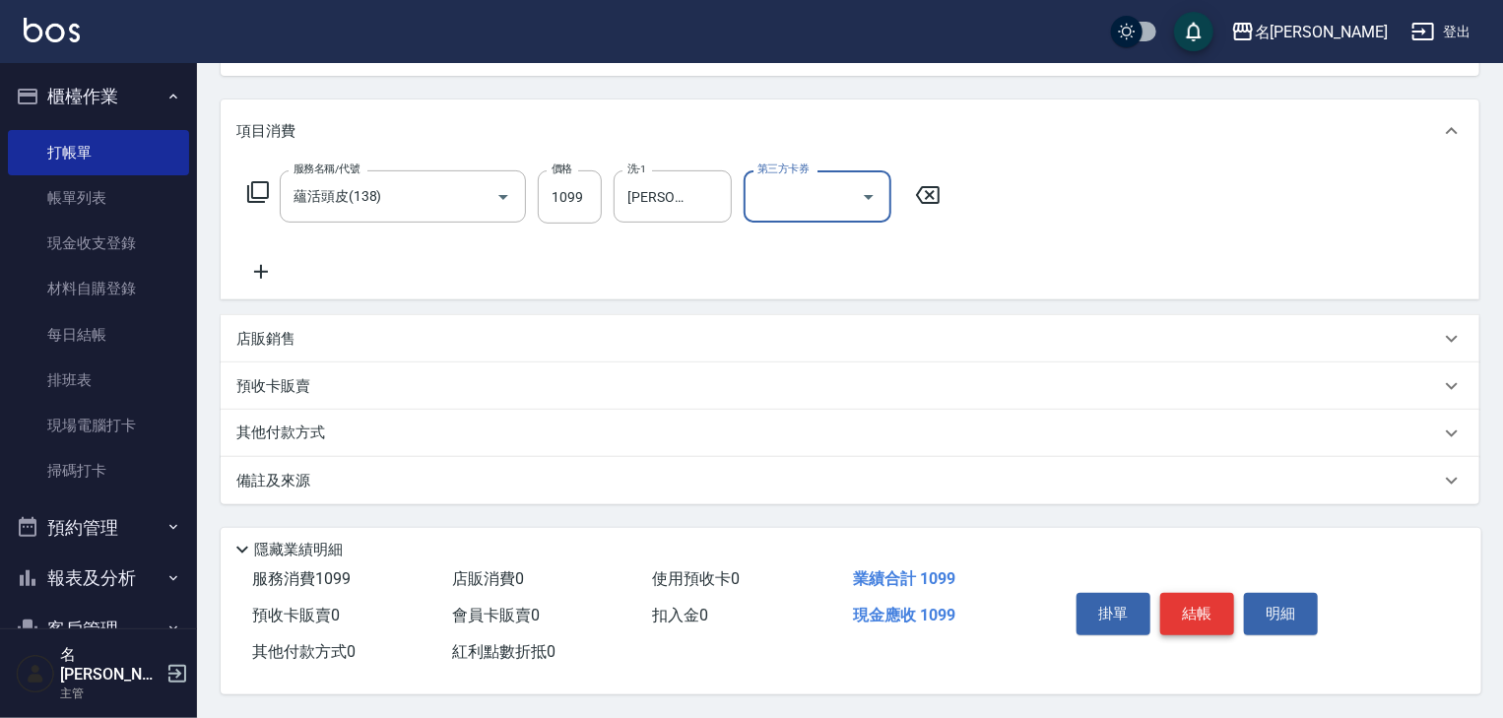
click at [1211, 604] on button "結帳" at bounding box center [1197, 613] width 74 height 41
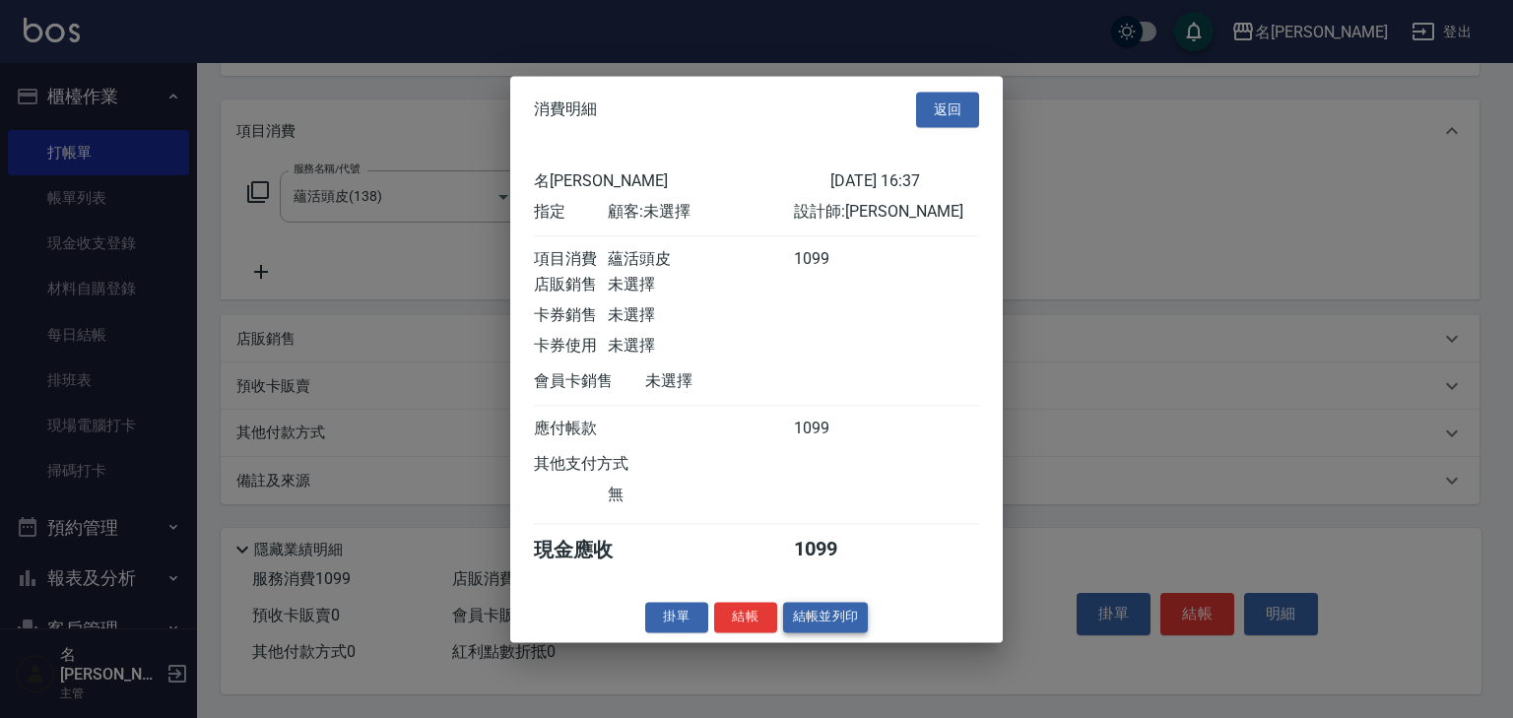
click at [842, 620] on button "結帳並列印" at bounding box center [826, 617] width 86 height 31
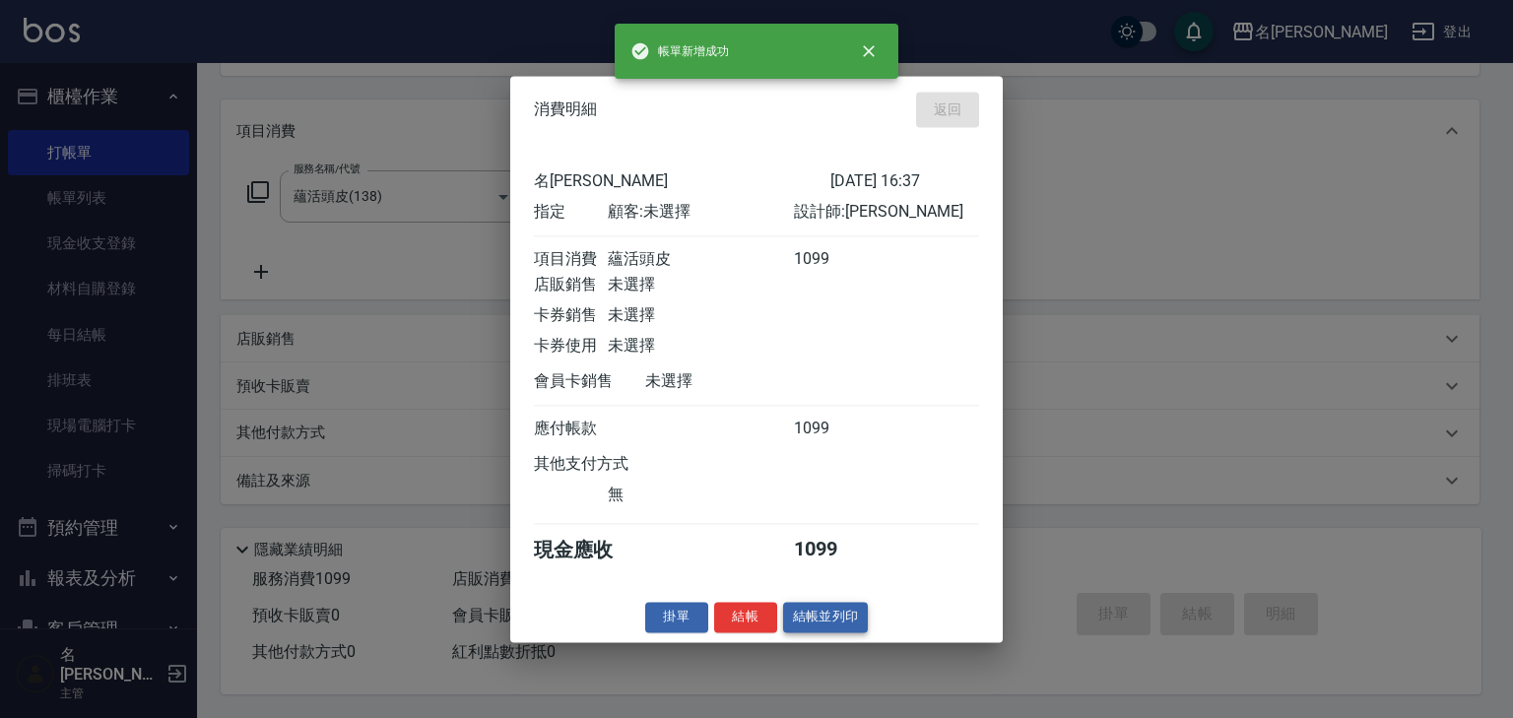
type input "[DATE] 16:39"
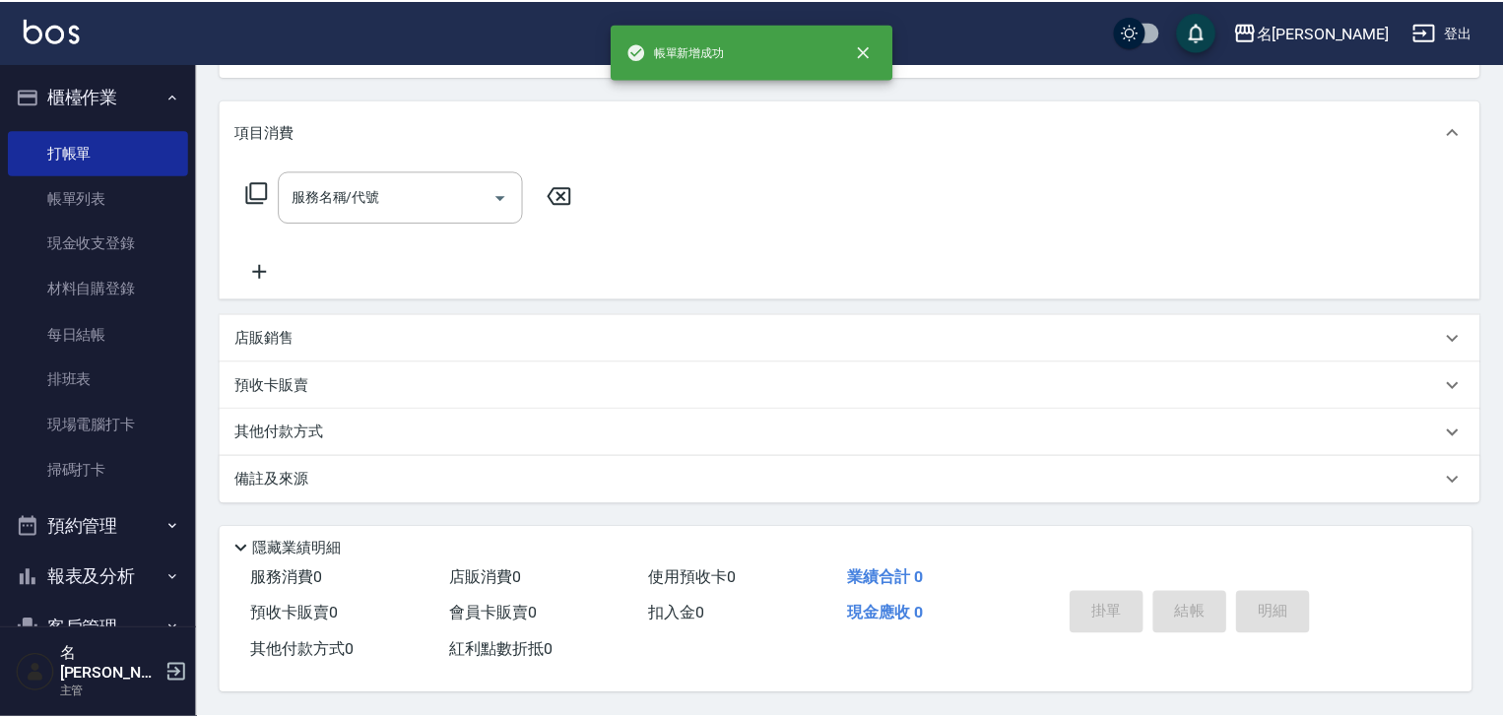
scroll to position [0, 0]
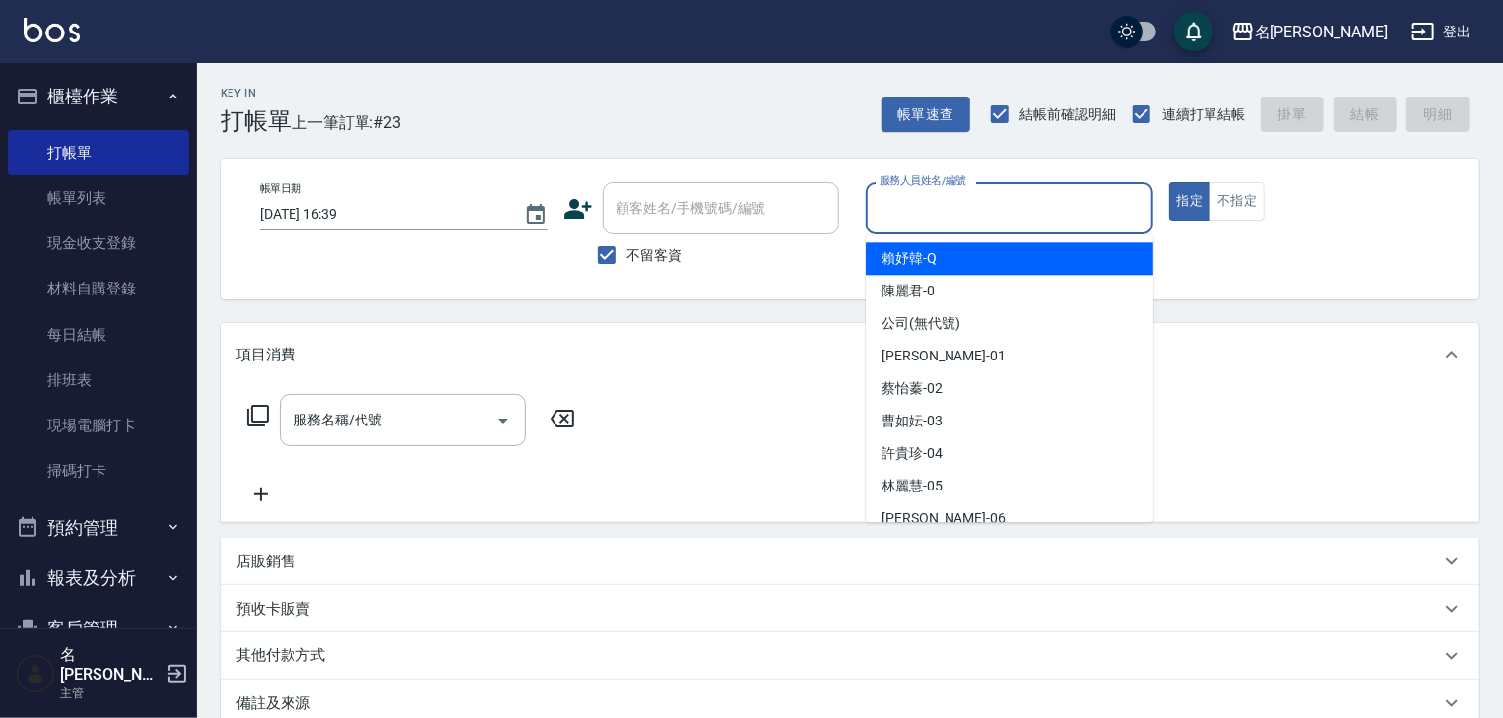
click at [989, 213] on input "服務人員姓名/編號" at bounding box center [1009, 208] width 270 height 34
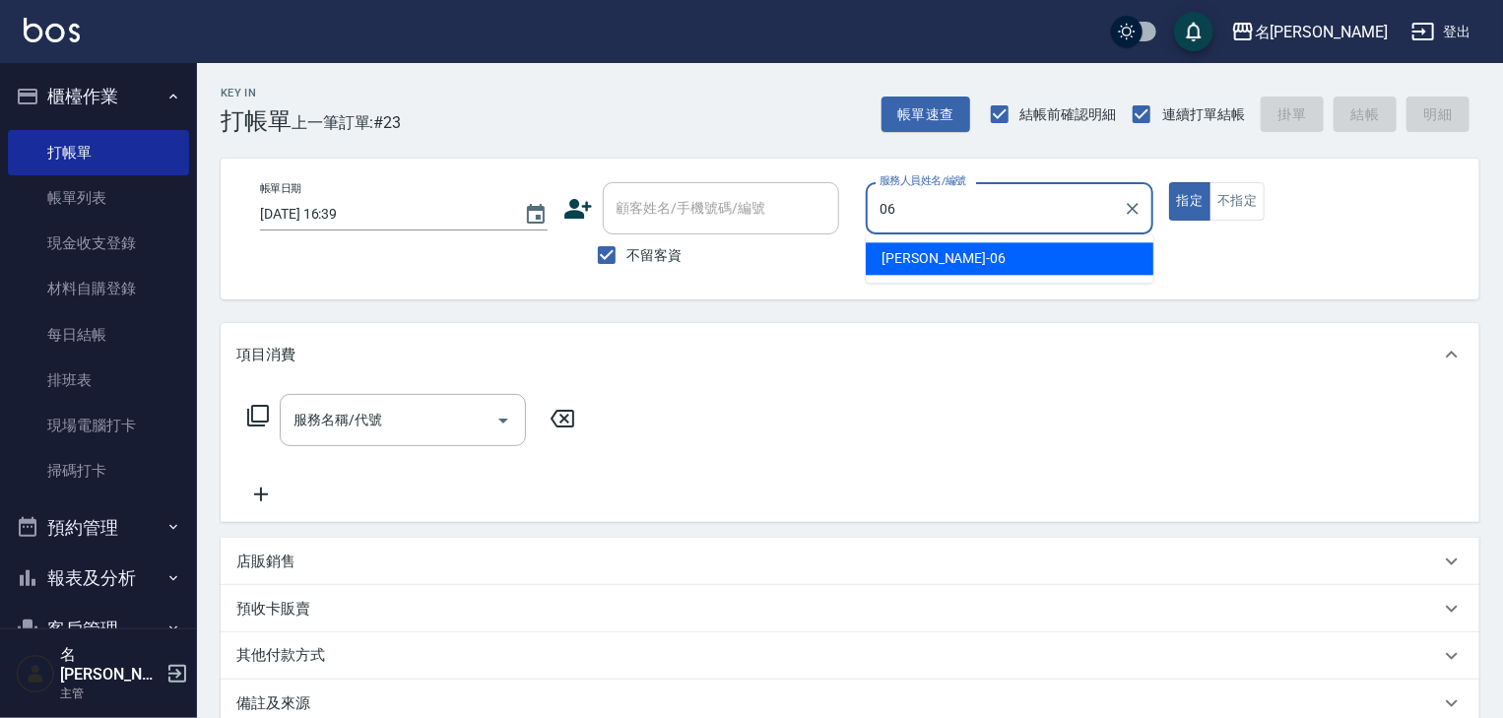
type input "[PERSON_NAME]-06"
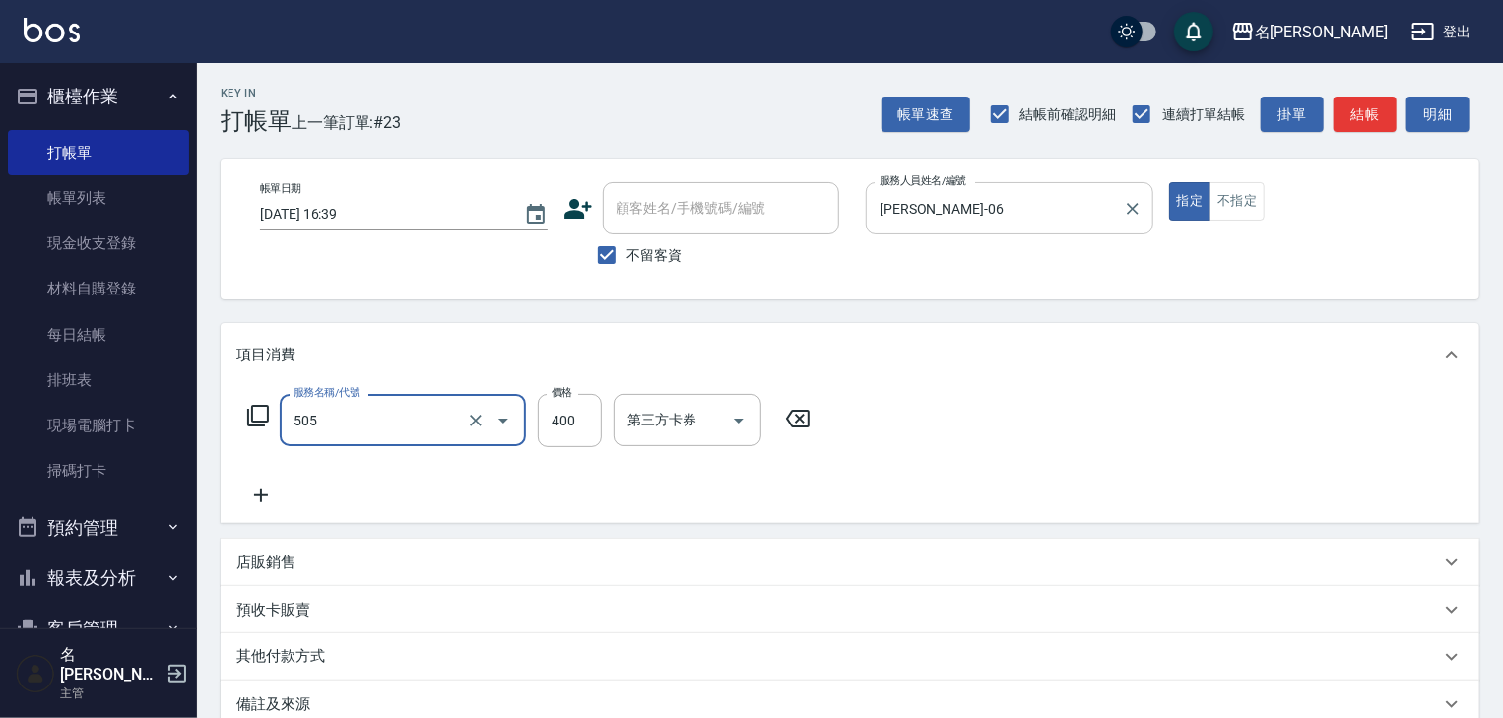
type input "洗髮(505)"
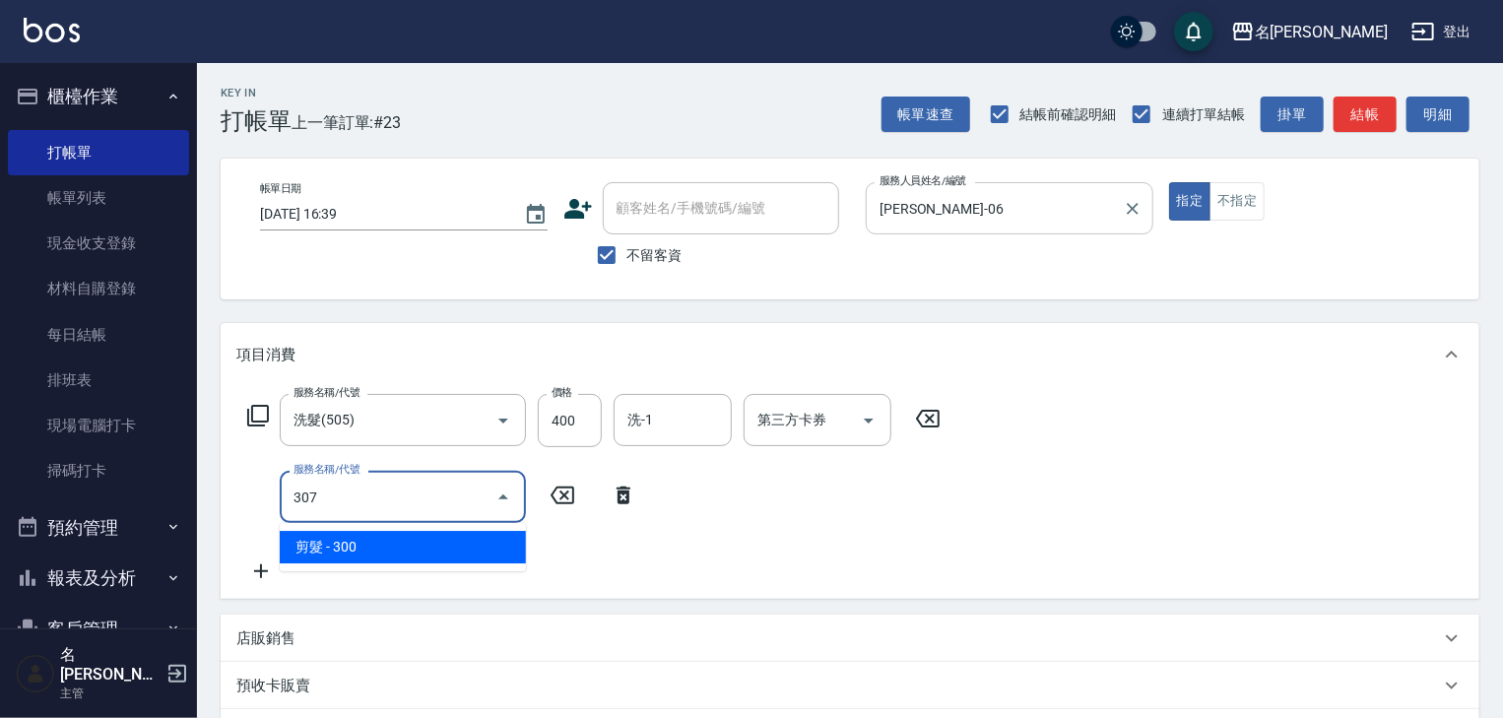
type input "剪髮(307)"
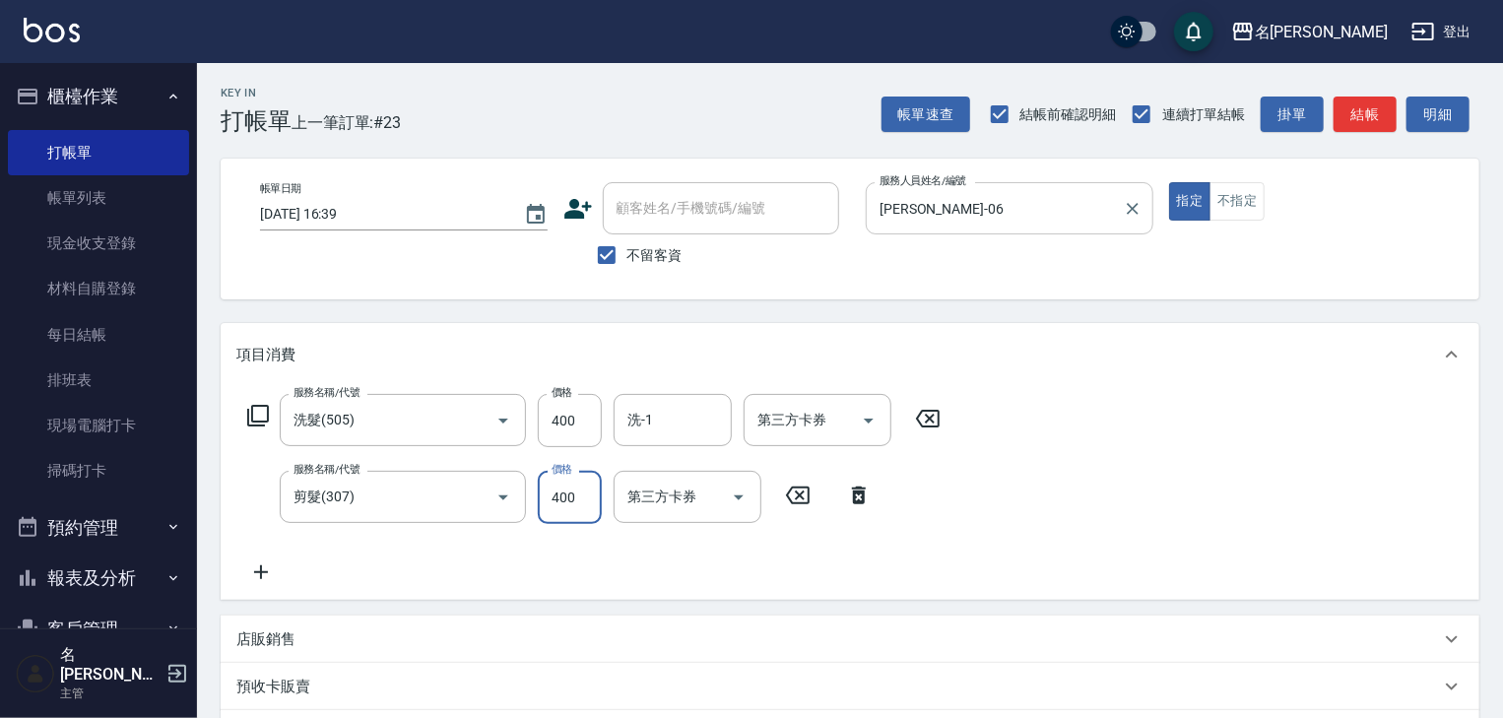
type input "400"
click at [266, 632] on p "店販銷售" at bounding box center [265, 639] width 59 height 21
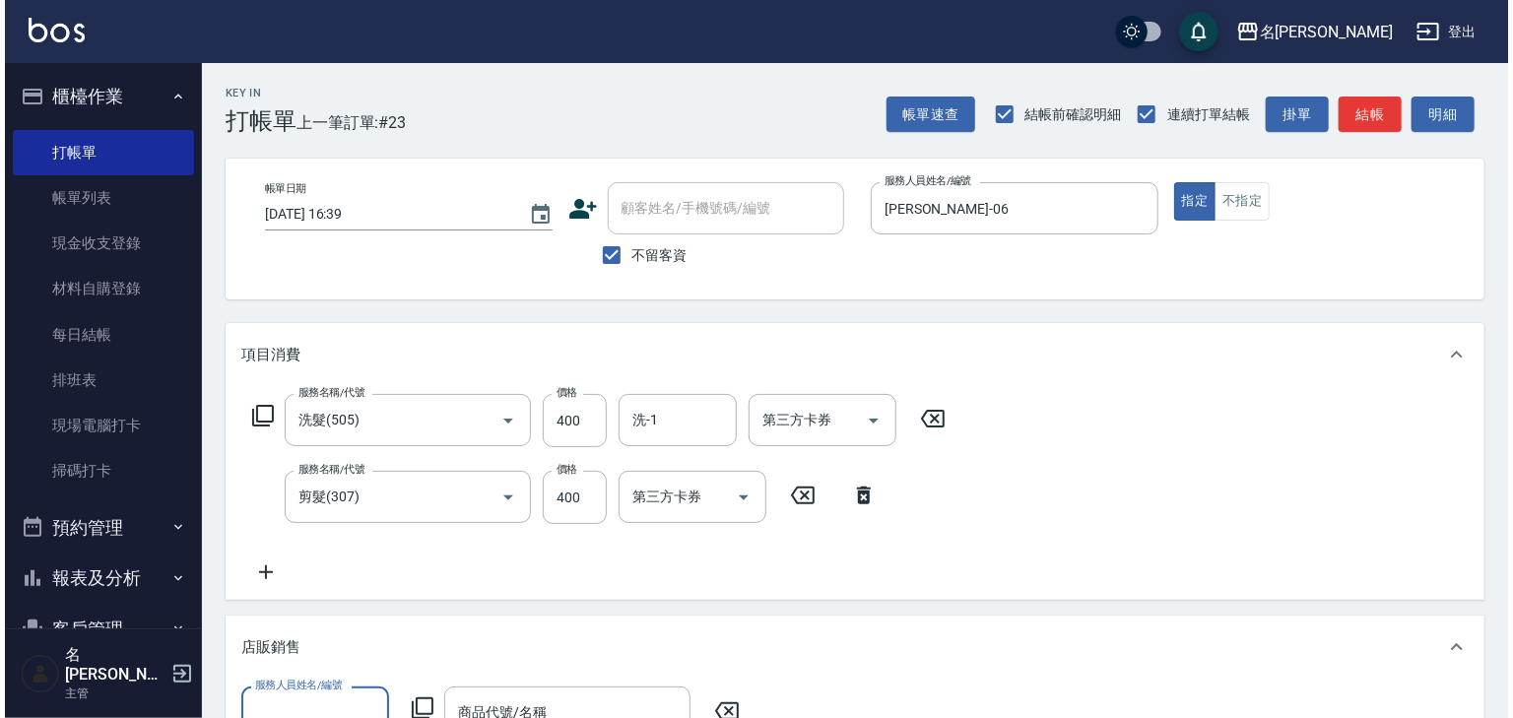
scroll to position [210, 0]
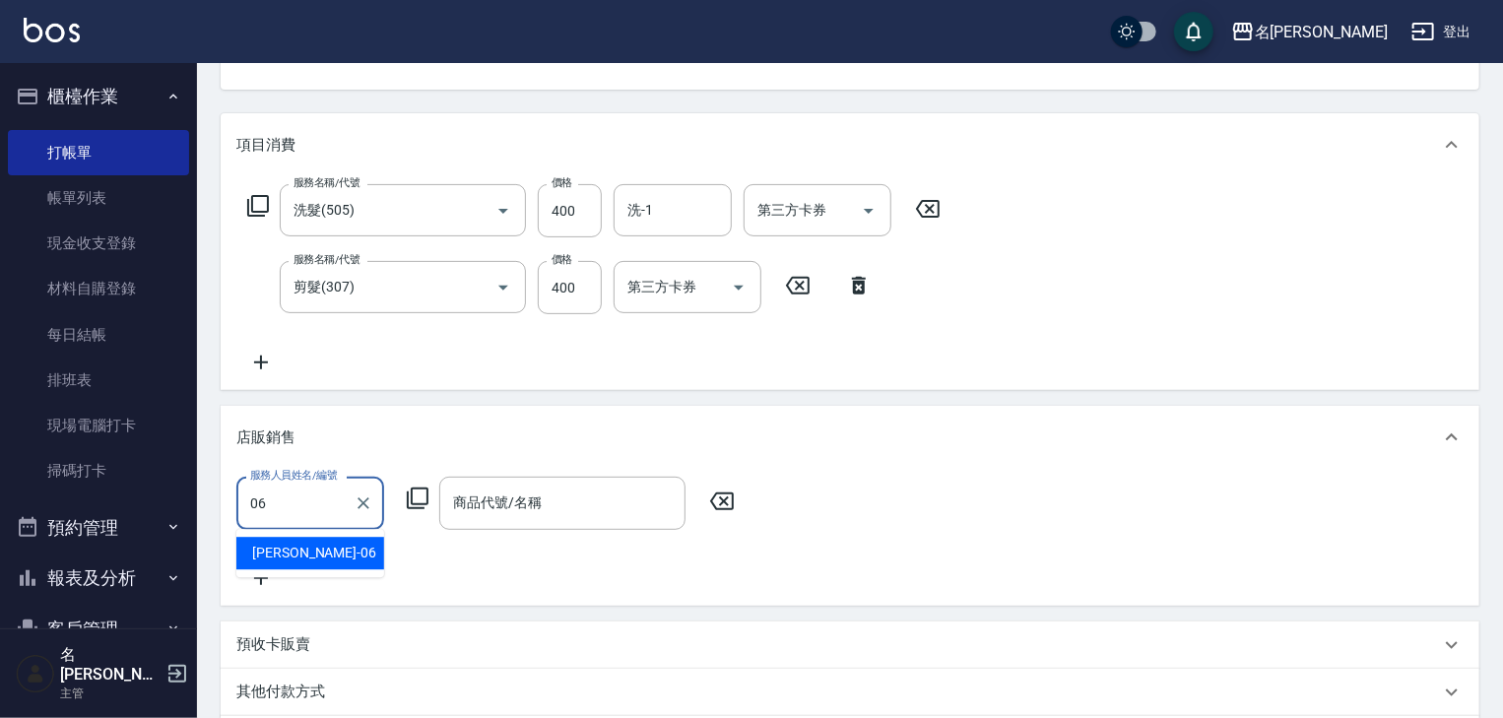
type input "[PERSON_NAME]-06"
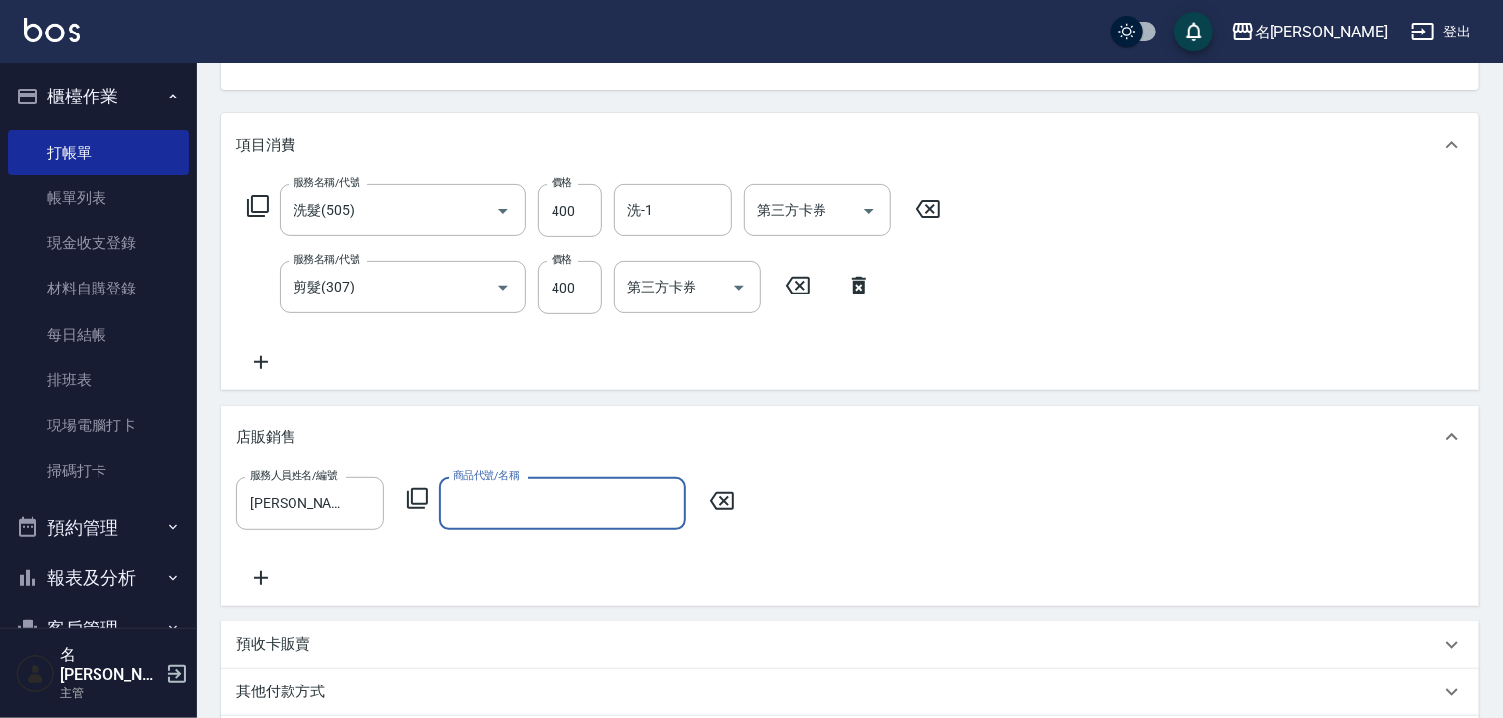
click at [420, 495] on icon at bounding box center [418, 498] width 24 height 24
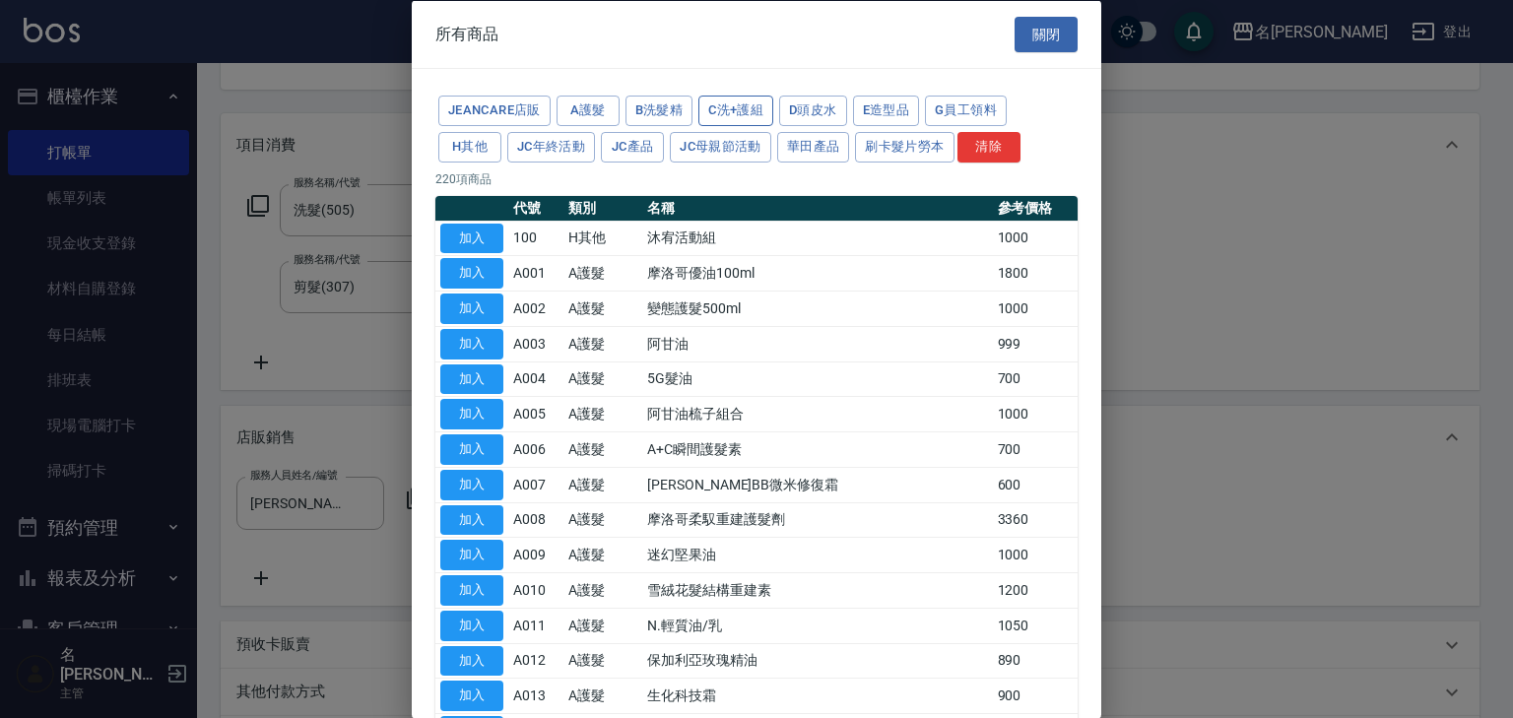
click at [741, 114] on button "C洗+護組" at bounding box center [735, 111] width 75 height 31
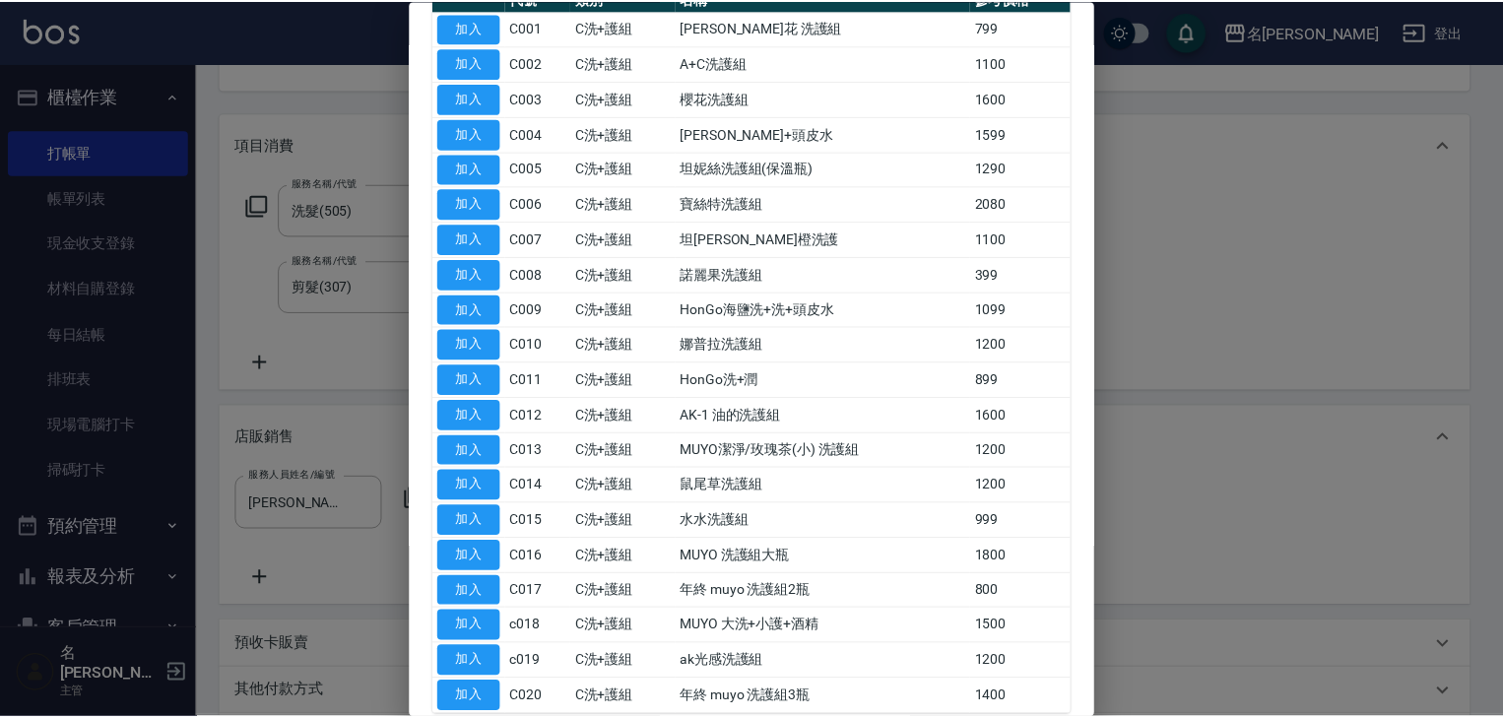
scroll to position [0, 0]
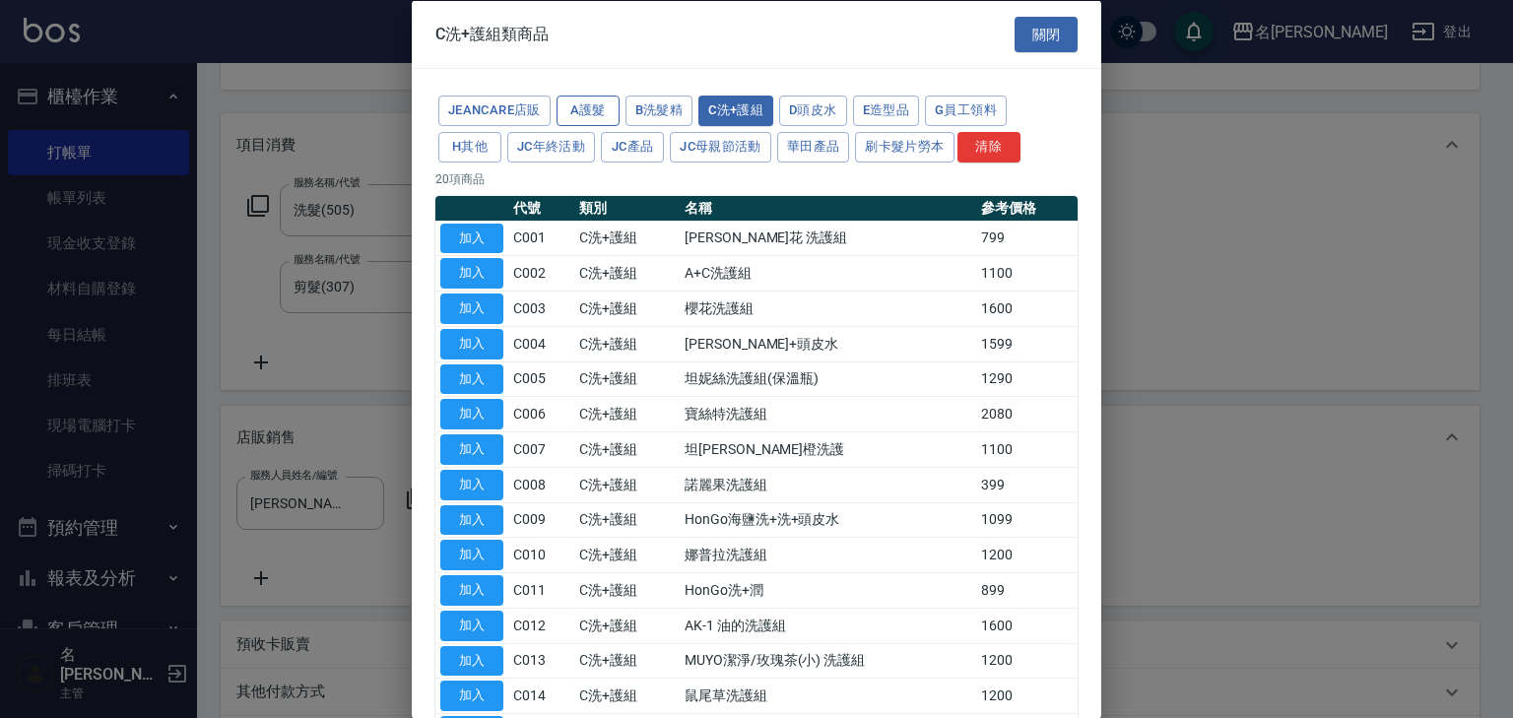
click at [594, 116] on button "A護髮" at bounding box center [587, 111] width 63 height 31
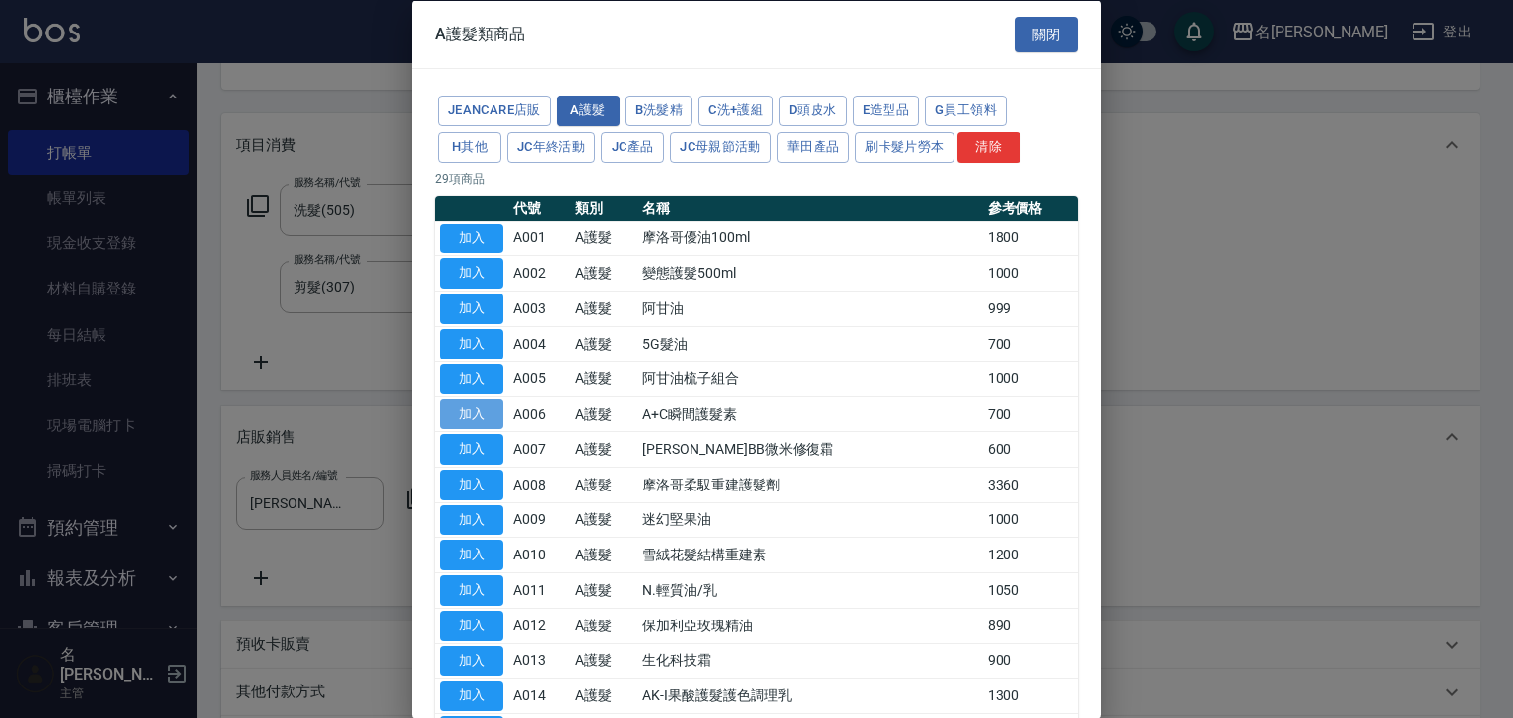
click at [479, 415] on button "加入" at bounding box center [471, 414] width 63 height 31
type input "A+C瞬間護髮素"
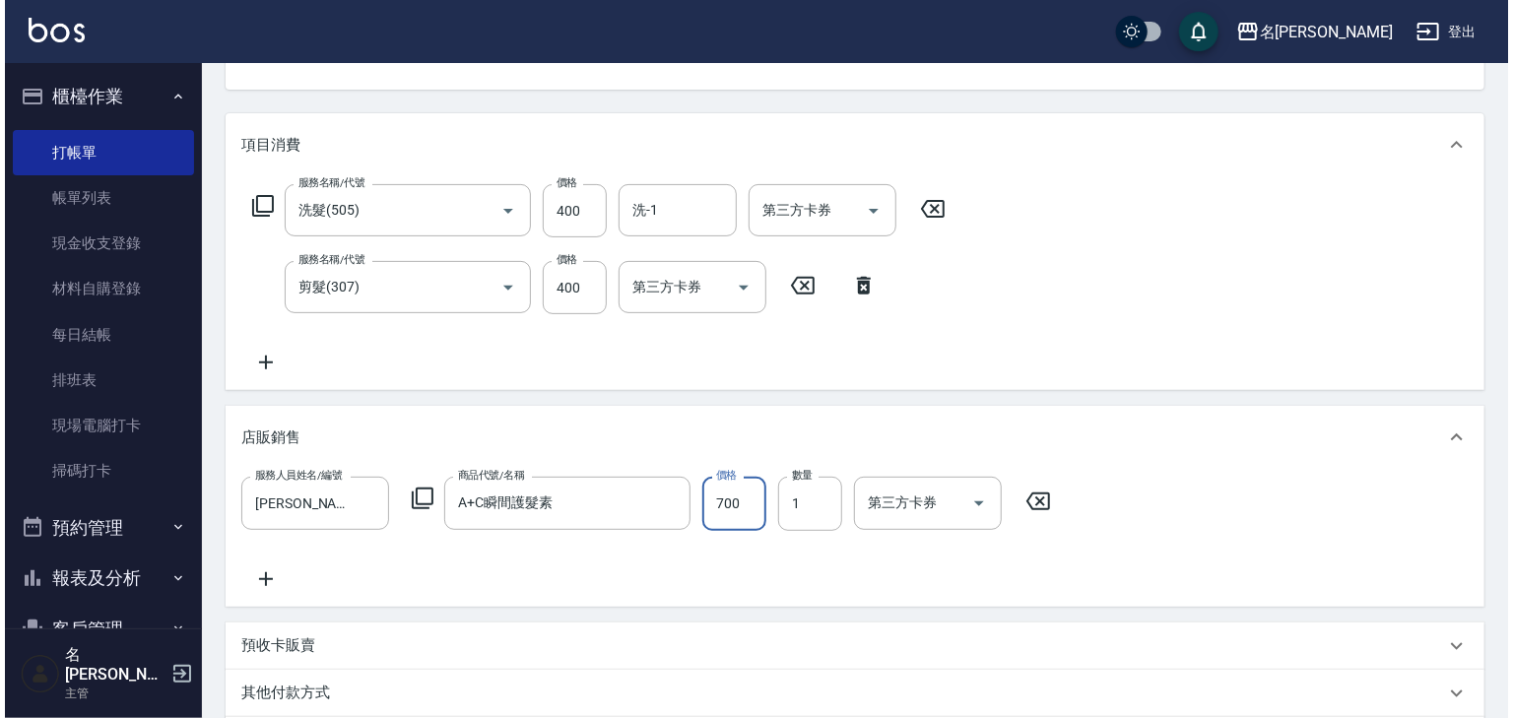
scroll to position [476, 0]
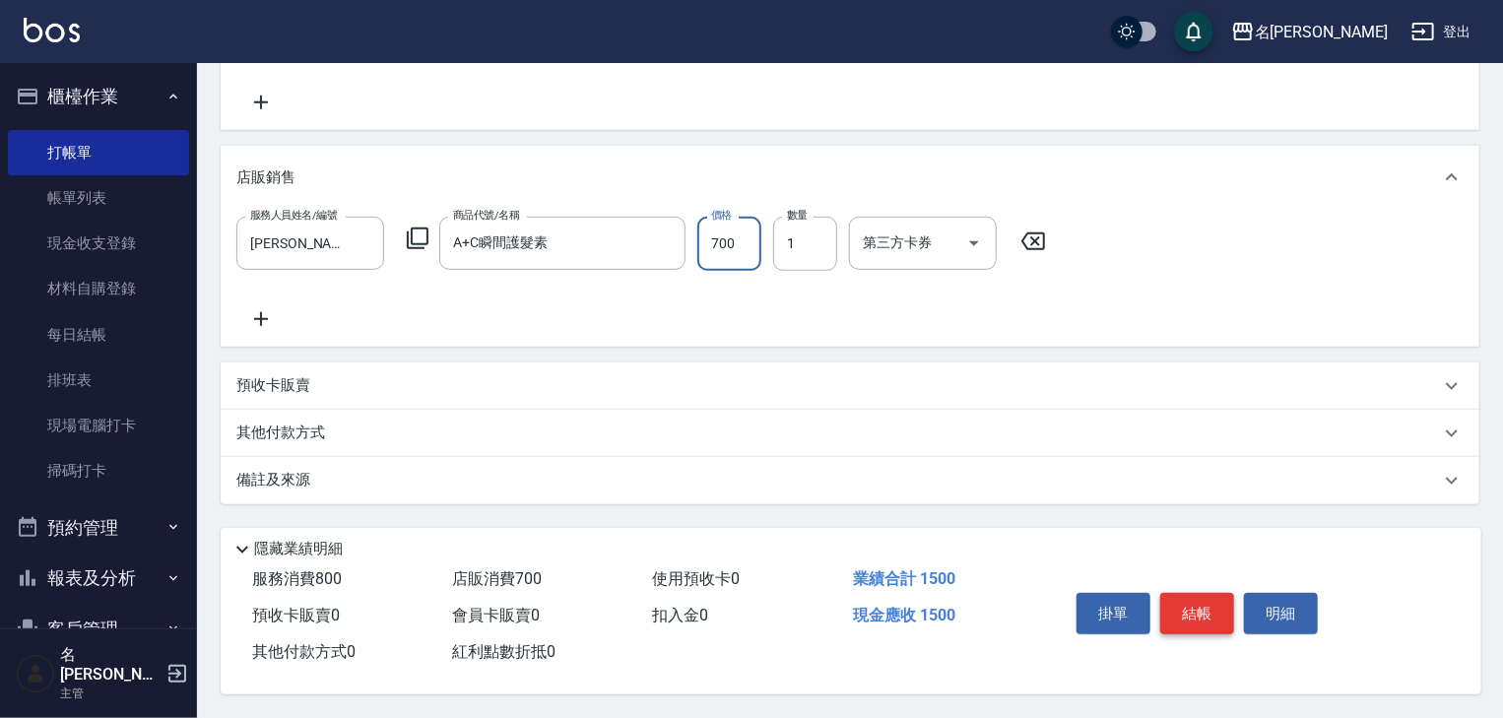
click at [1196, 600] on button "結帳" at bounding box center [1197, 613] width 74 height 41
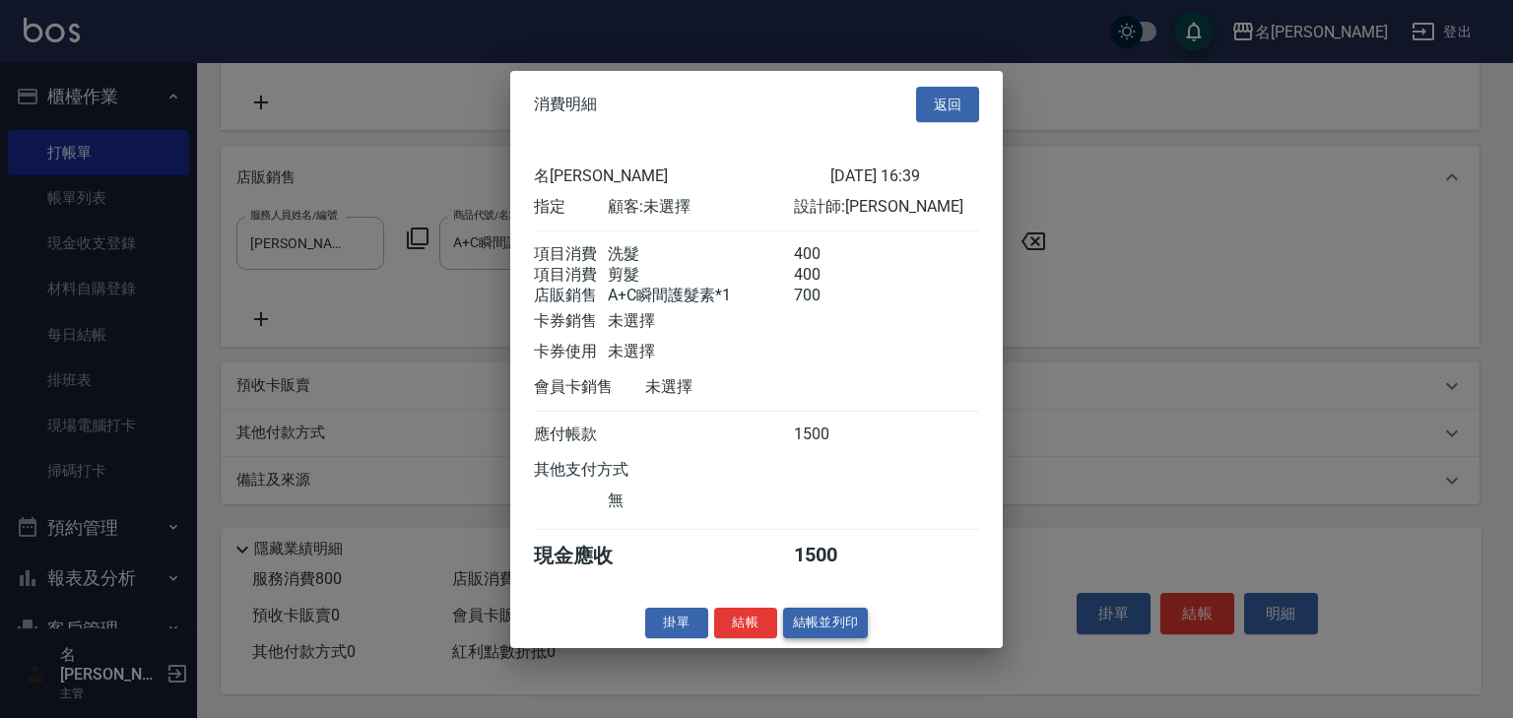
click at [857, 638] on button "結帳並列印" at bounding box center [826, 623] width 86 height 31
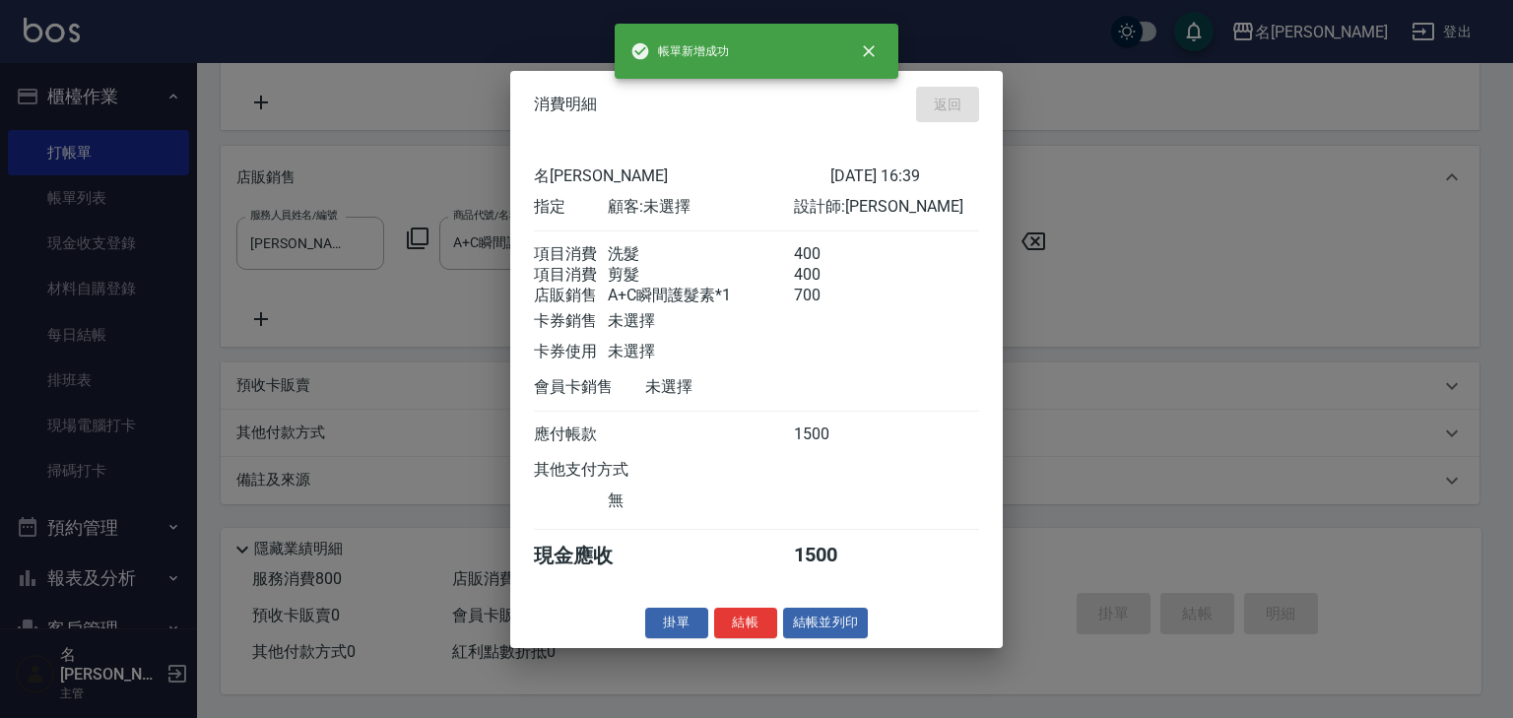
type input "[DATE] 16:41"
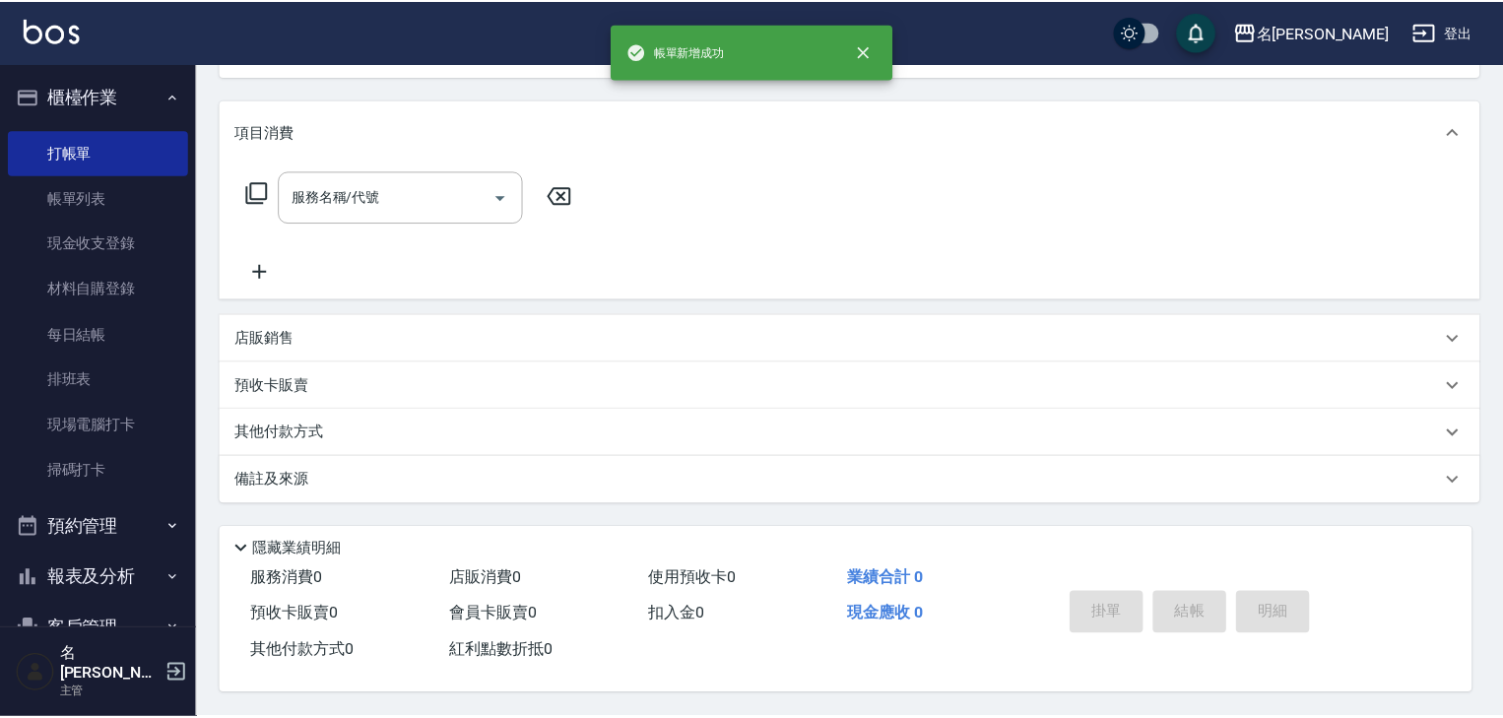
scroll to position [0, 0]
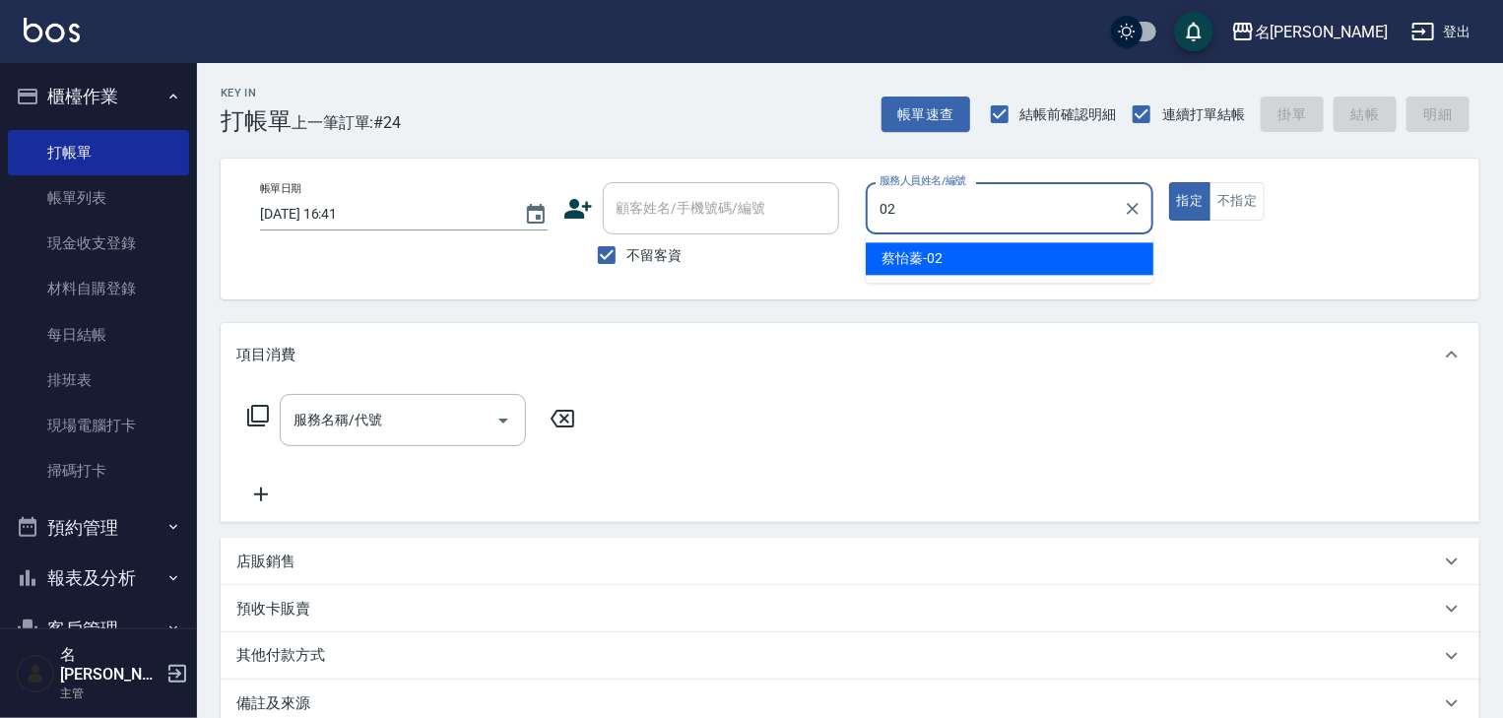
type input "[PERSON_NAME]-02"
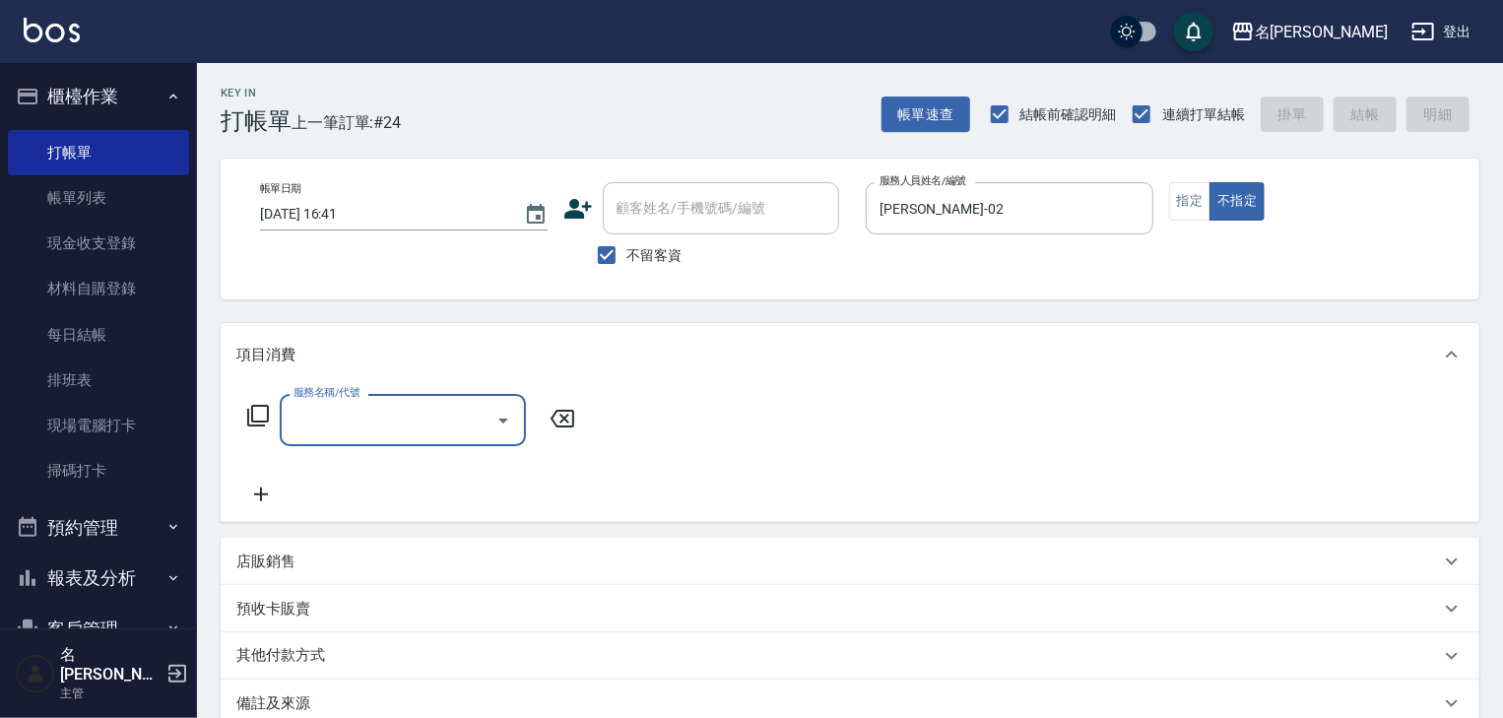
click at [358, 418] on input "服務名稱/代號" at bounding box center [388, 420] width 199 height 34
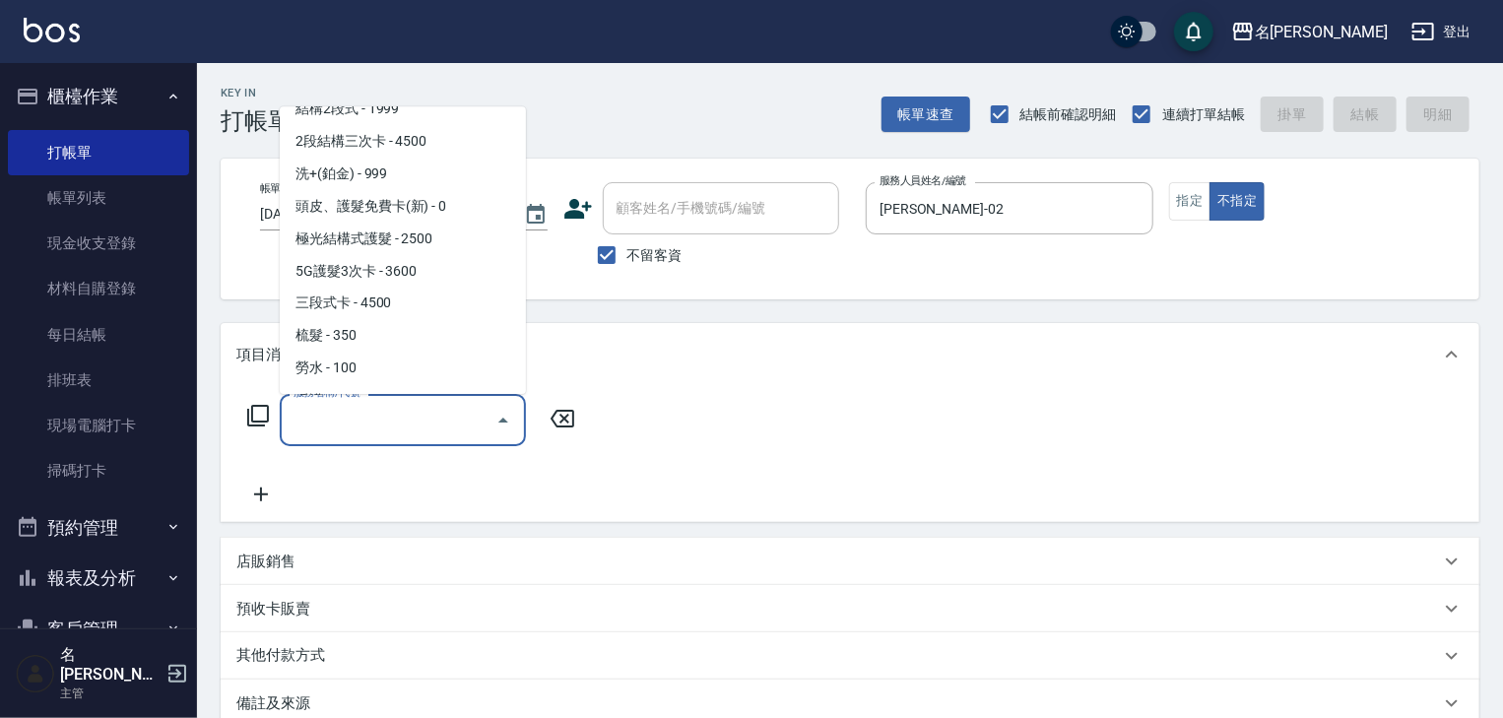
scroll to position [2100, 0]
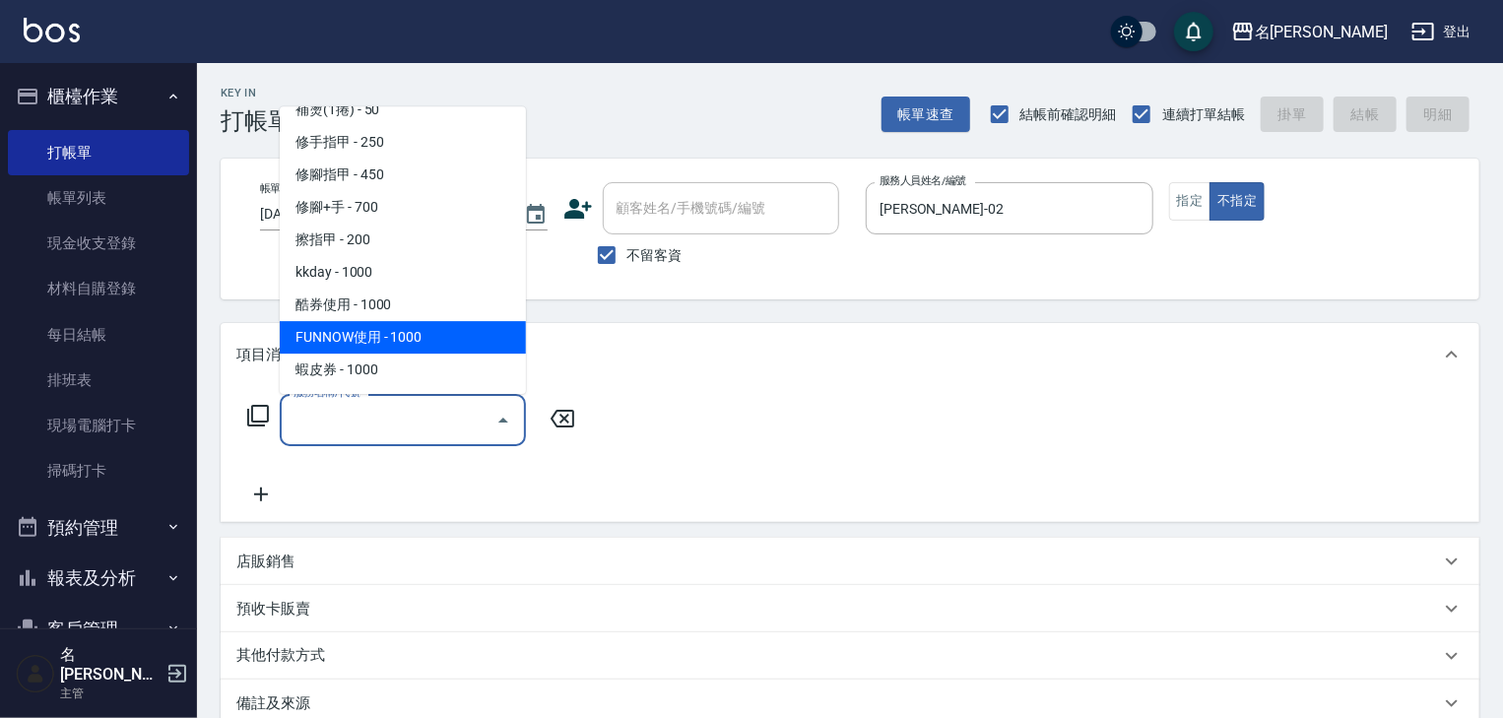
click at [368, 324] on span "FUNNOW使用 - 1000" at bounding box center [403, 338] width 246 height 32
type input "FUNNOW使用(997)"
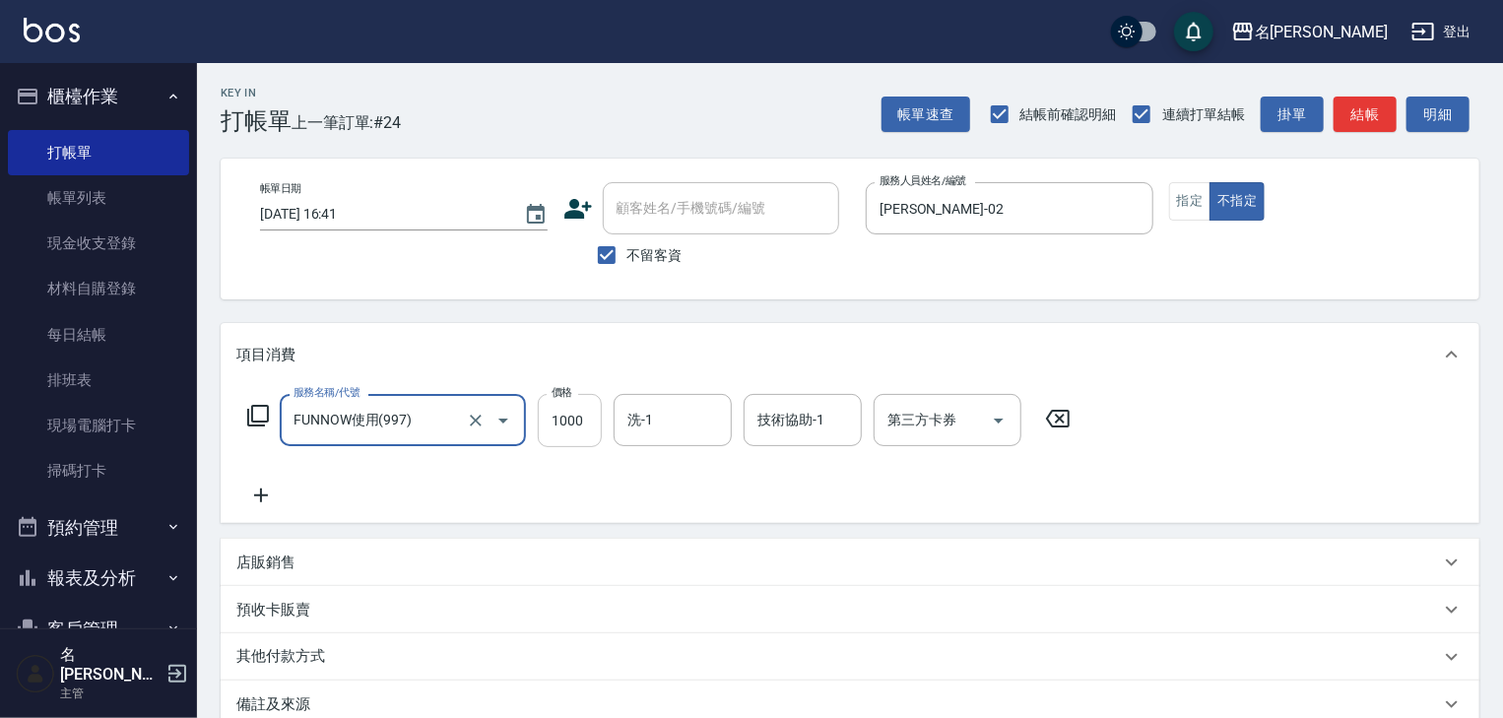
click at [563, 403] on input "1000" at bounding box center [570, 420] width 64 height 53
type input "399"
click at [932, 437] on div "第三方卡券" at bounding box center [947, 420] width 148 height 52
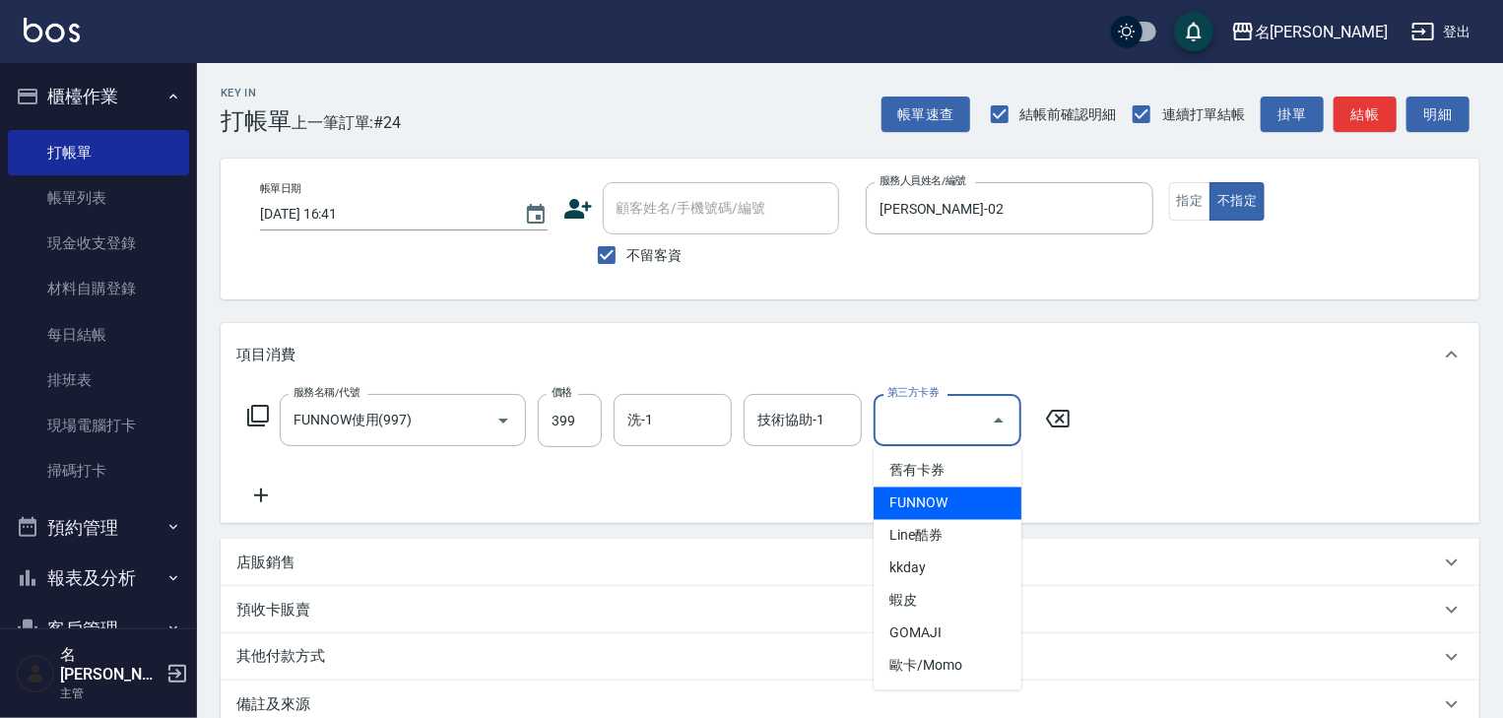
click at [940, 516] on span "FUNNOW" at bounding box center [947, 503] width 148 height 32
type input "FUNNOW"
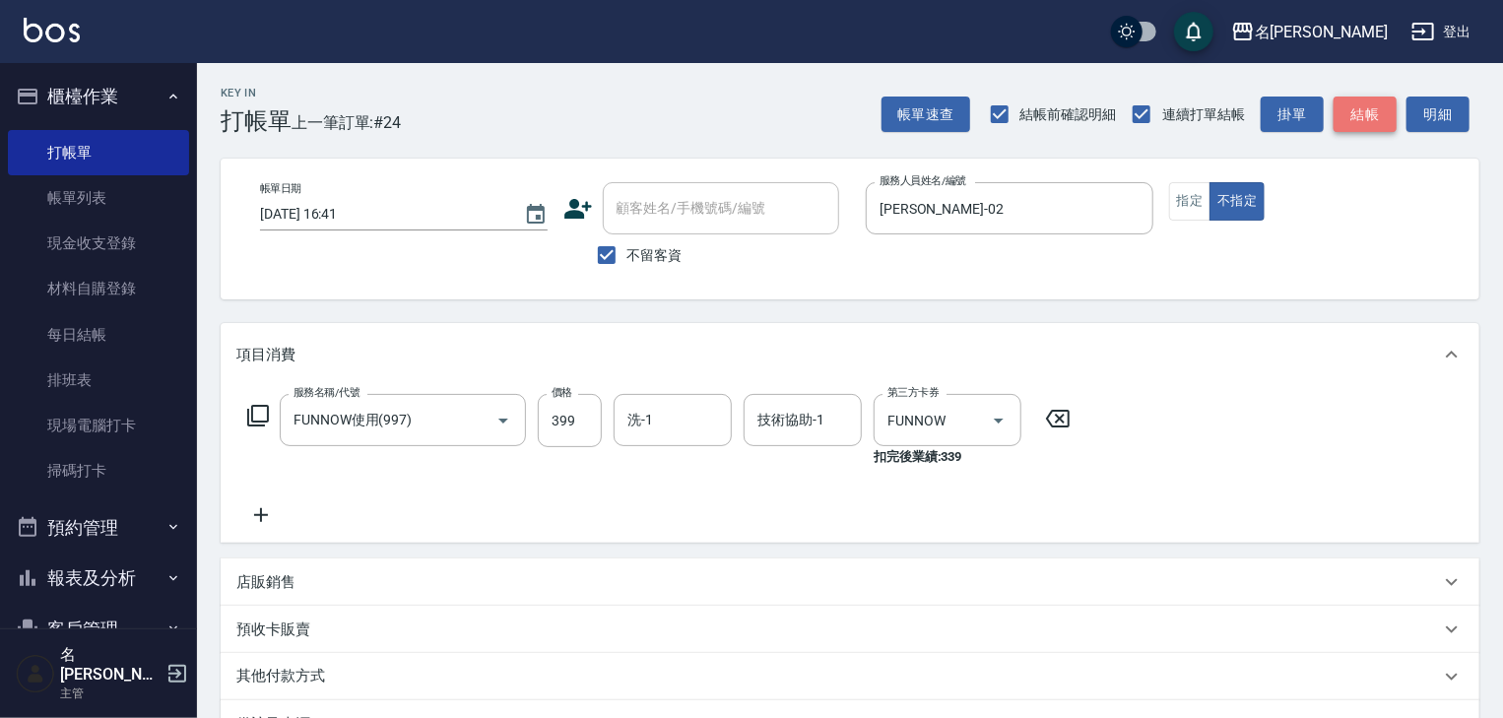
click at [1375, 123] on button "結帳" at bounding box center [1364, 115] width 63 height 36
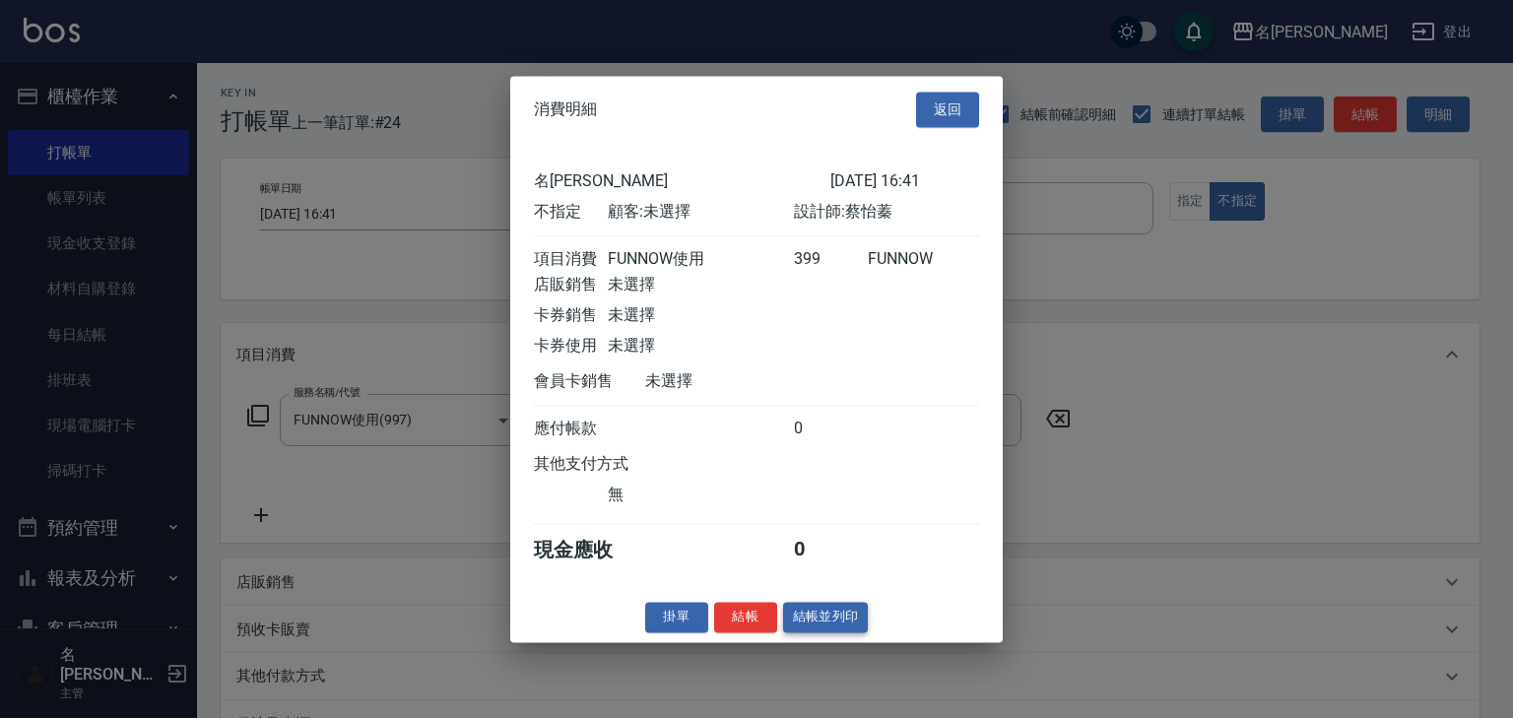
click at [839, 623] on button "結帳並列印" at bounding box center [826, 617] width 86 height 31
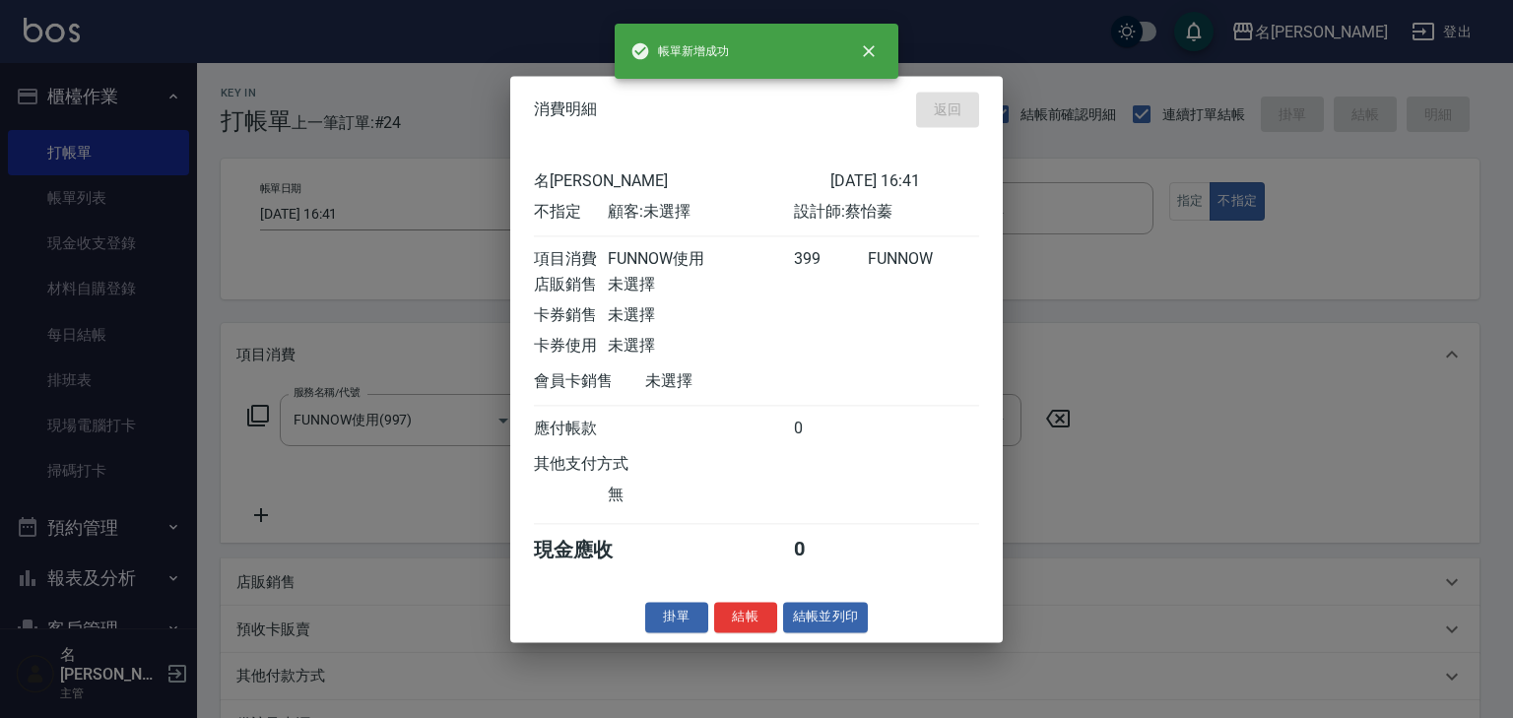
type input "[DATE] 16:52"
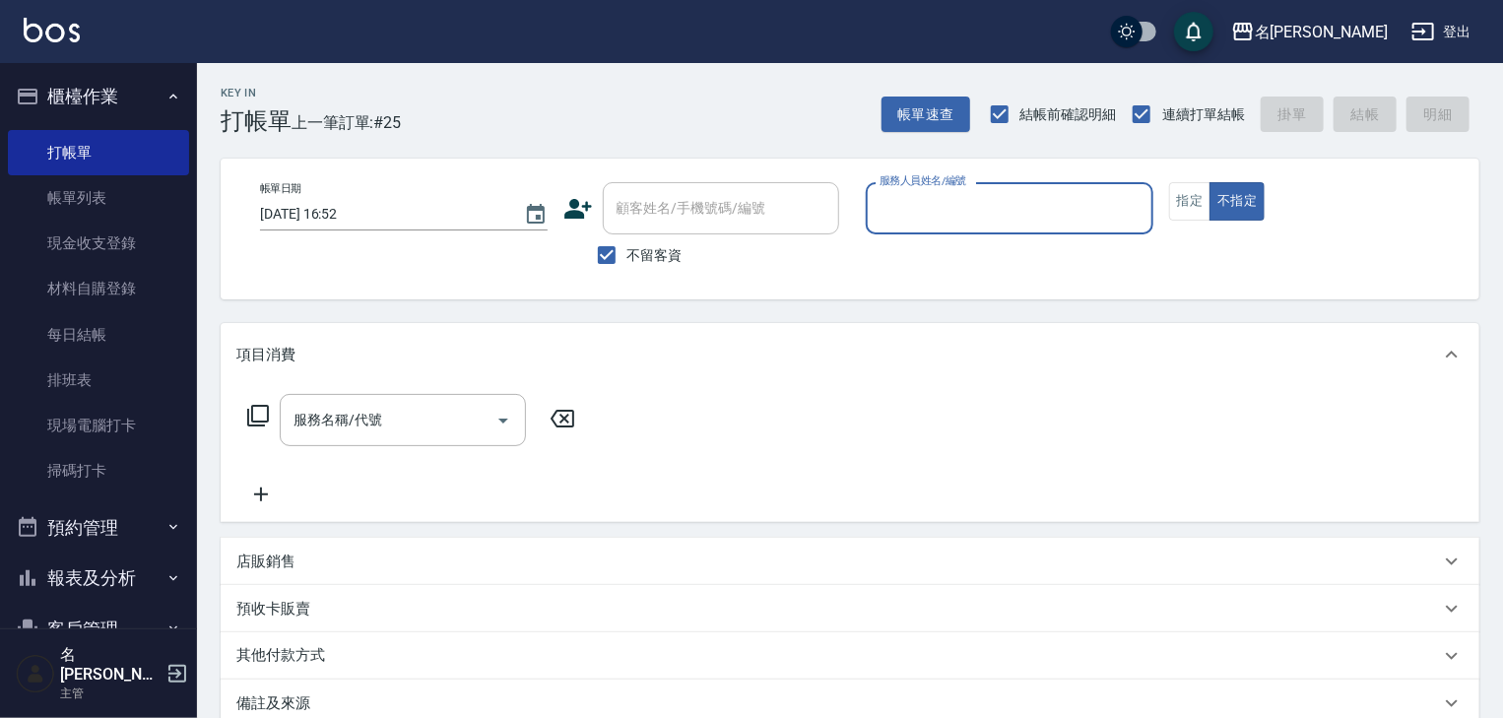
click at [936, 205] on input "服務人員姓名/編號" at bounding box center [1009, 208] width 270 height 34
type input "[PERSON_NAME]-07"
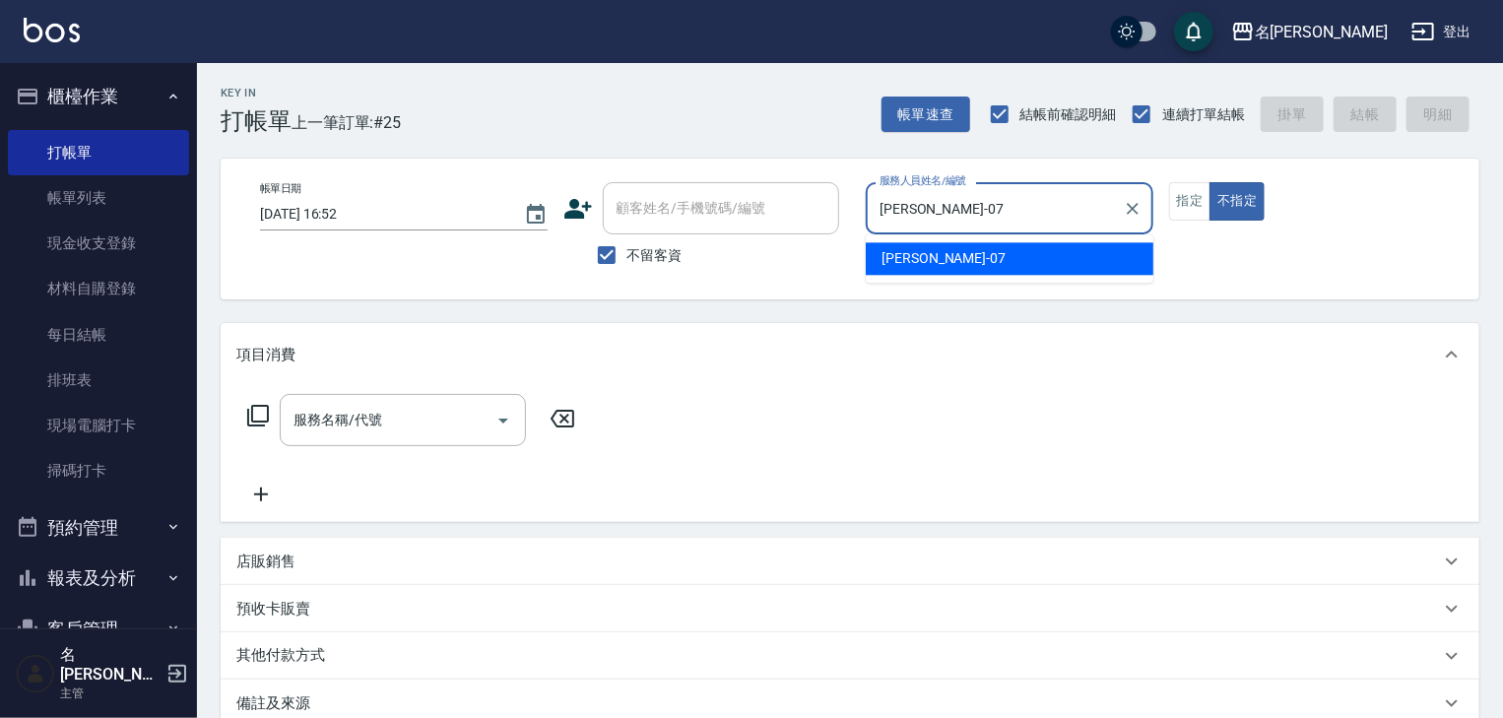
type button "false"
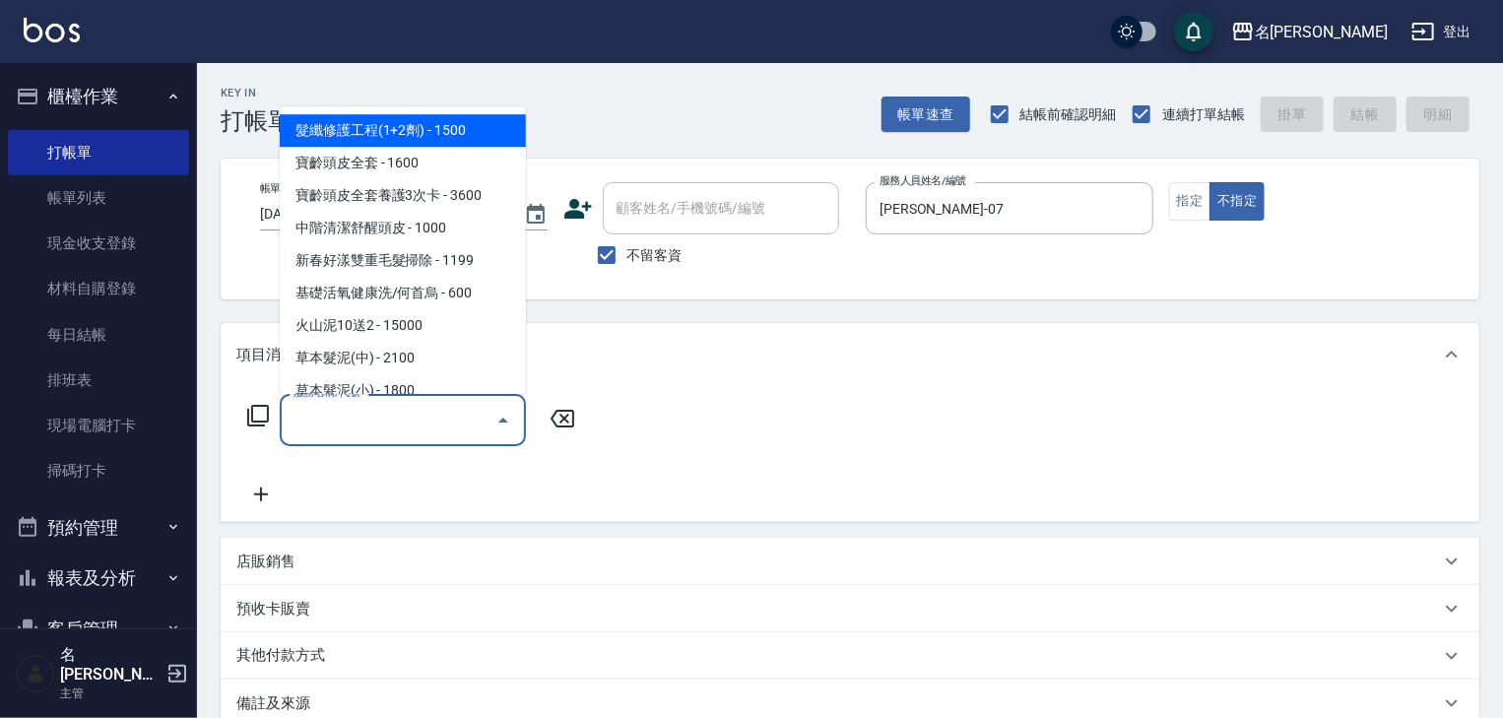
click at [302, 410] on div "服務名稱/代號 服務名稱/代號" at bounding box center [403, 420] width 246 height 52
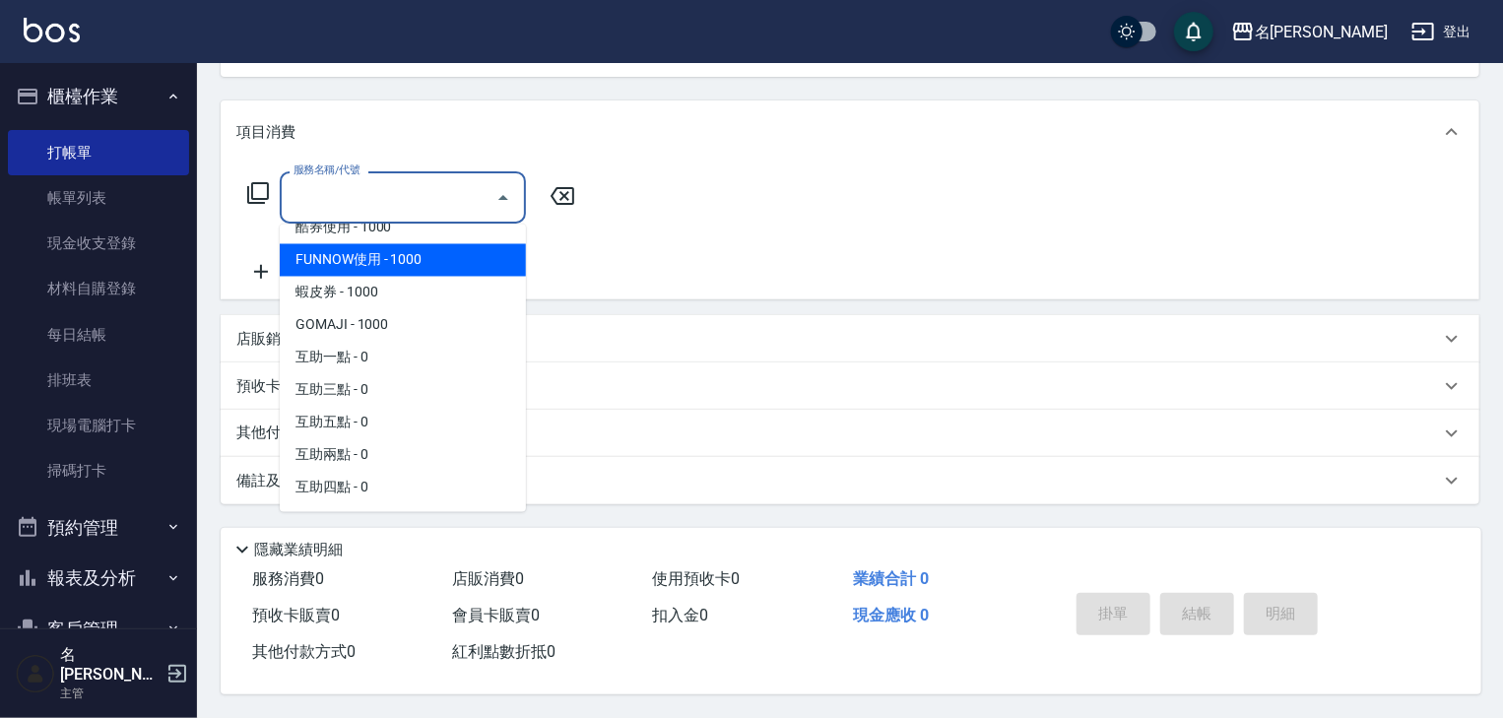
scroll to position [2191, 0]
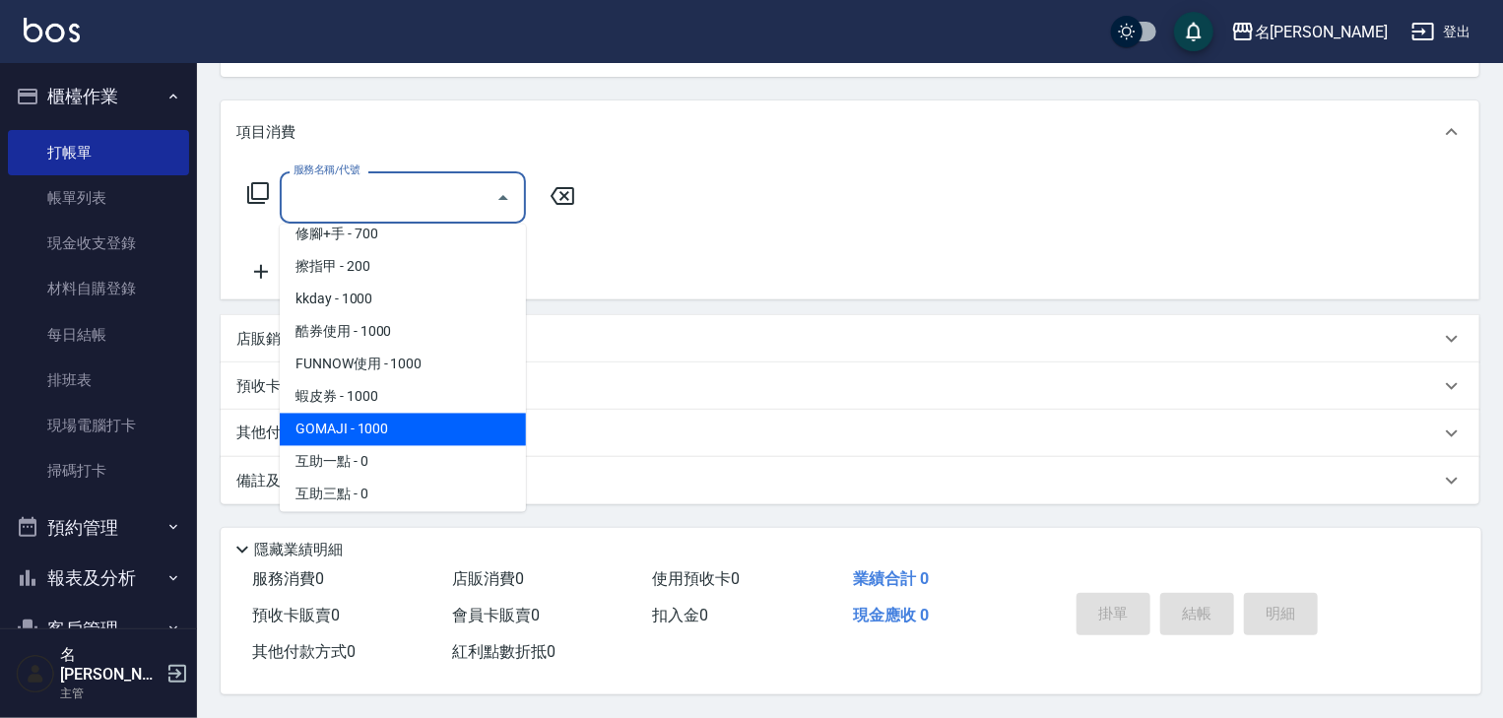
click at [392, 415] on span "GOMAJI - 1000" at bounding box center [403, 430] width 246 height 32
type input "GOMAJI(999)"
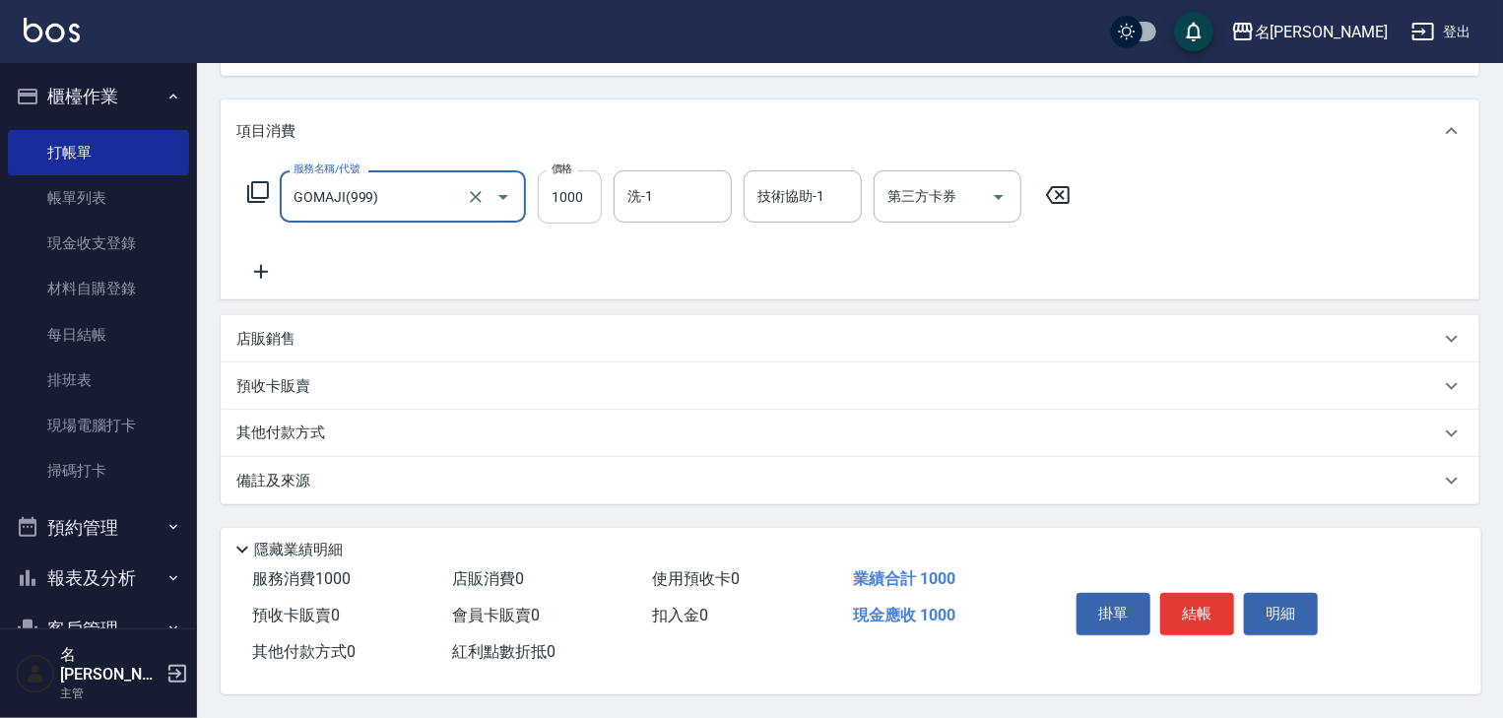
click at [597, 192] on input "1000" at bounding box center [570, 196] width 64 height 53
type input "1199"
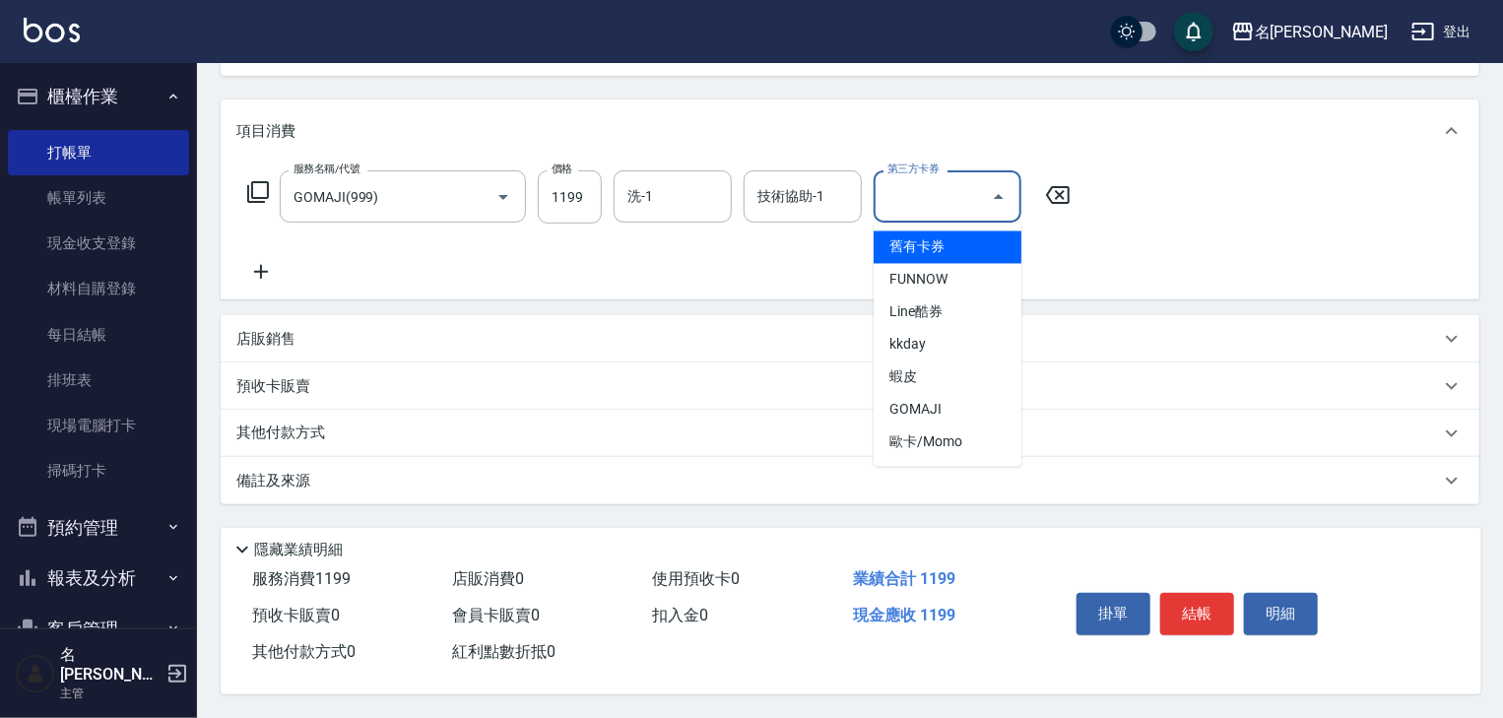
click at [939, 187] on div "第三方卡券 第三方卡券" at bounding box center [947, 196] width 148 height 52
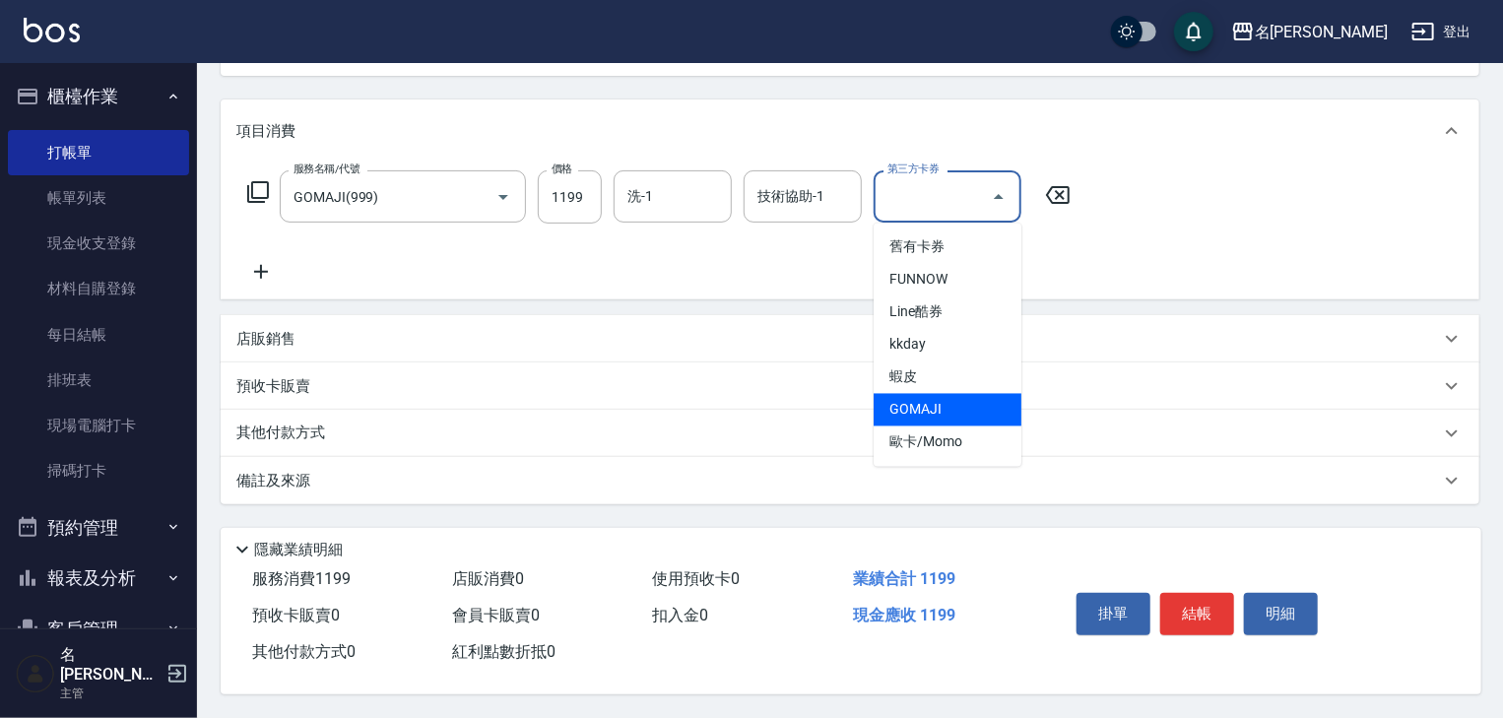
click at [943, 405] on span "GOMAJI" at bounding box center [947, 410] width 148 height 32
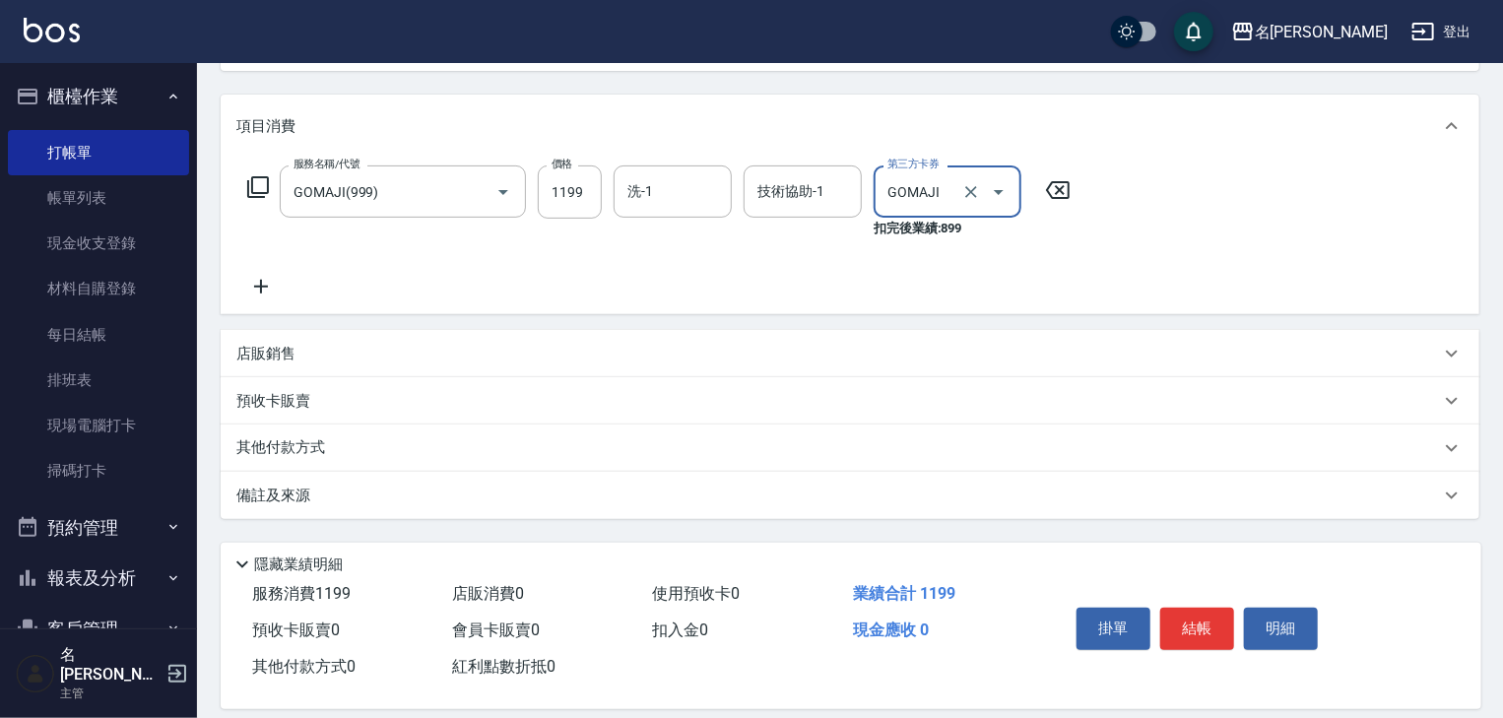
type input "GOMAJI"
click at [260, 291] on icon at bounding box center [261, 287] width 14 height 14
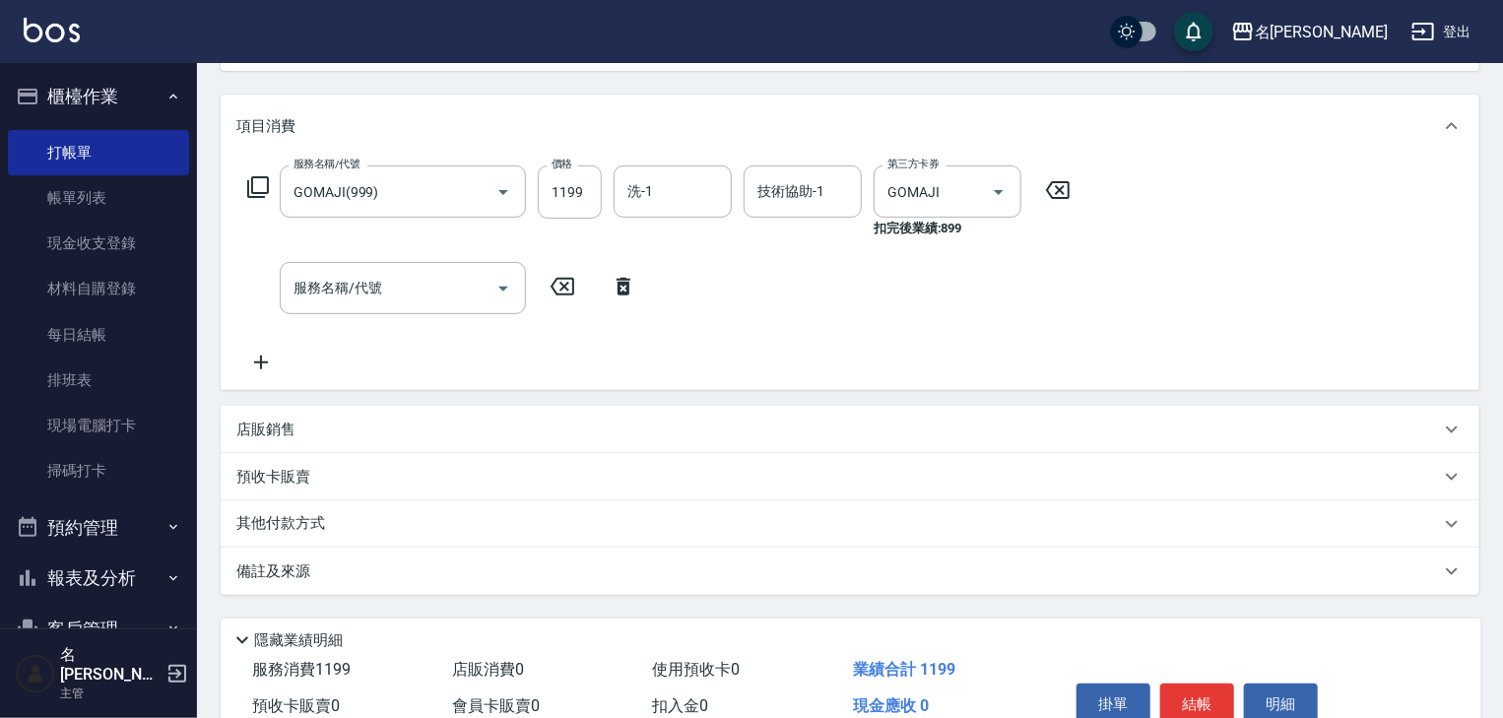
click at [625, 288] on icon at bounding box center [623, 287] width 14 height 18
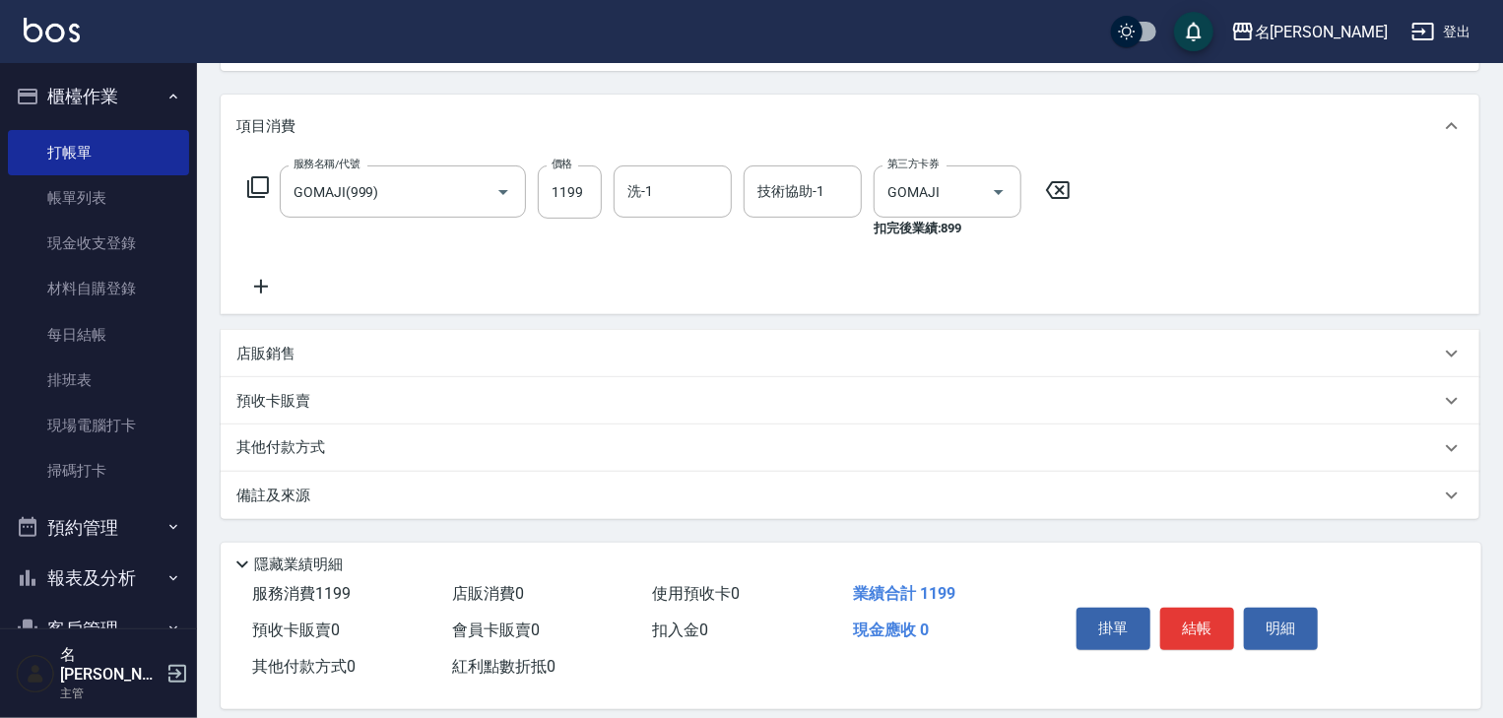
click at [286, 354] on p "店販銷售" at bounding box center [265, 354] width 59 height 21
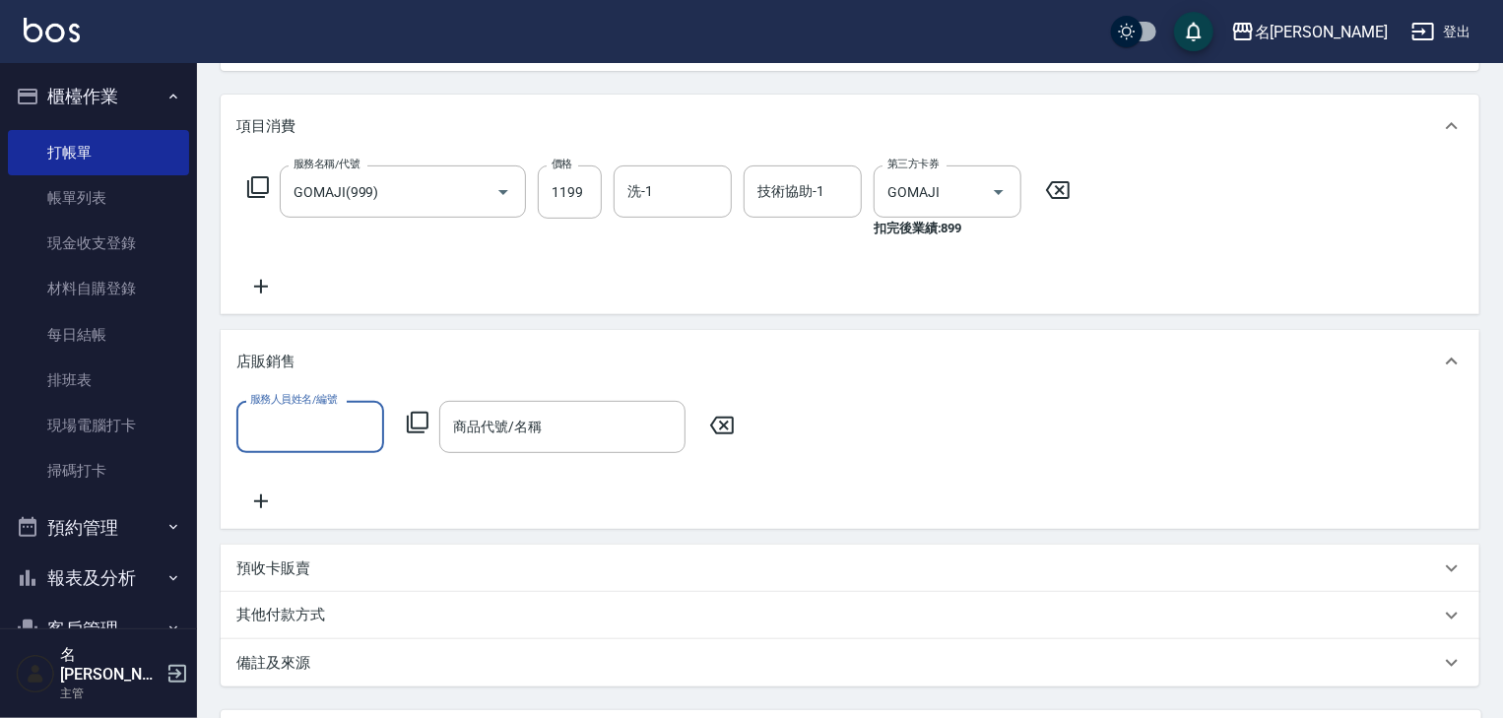
scroll to position [0, 0]
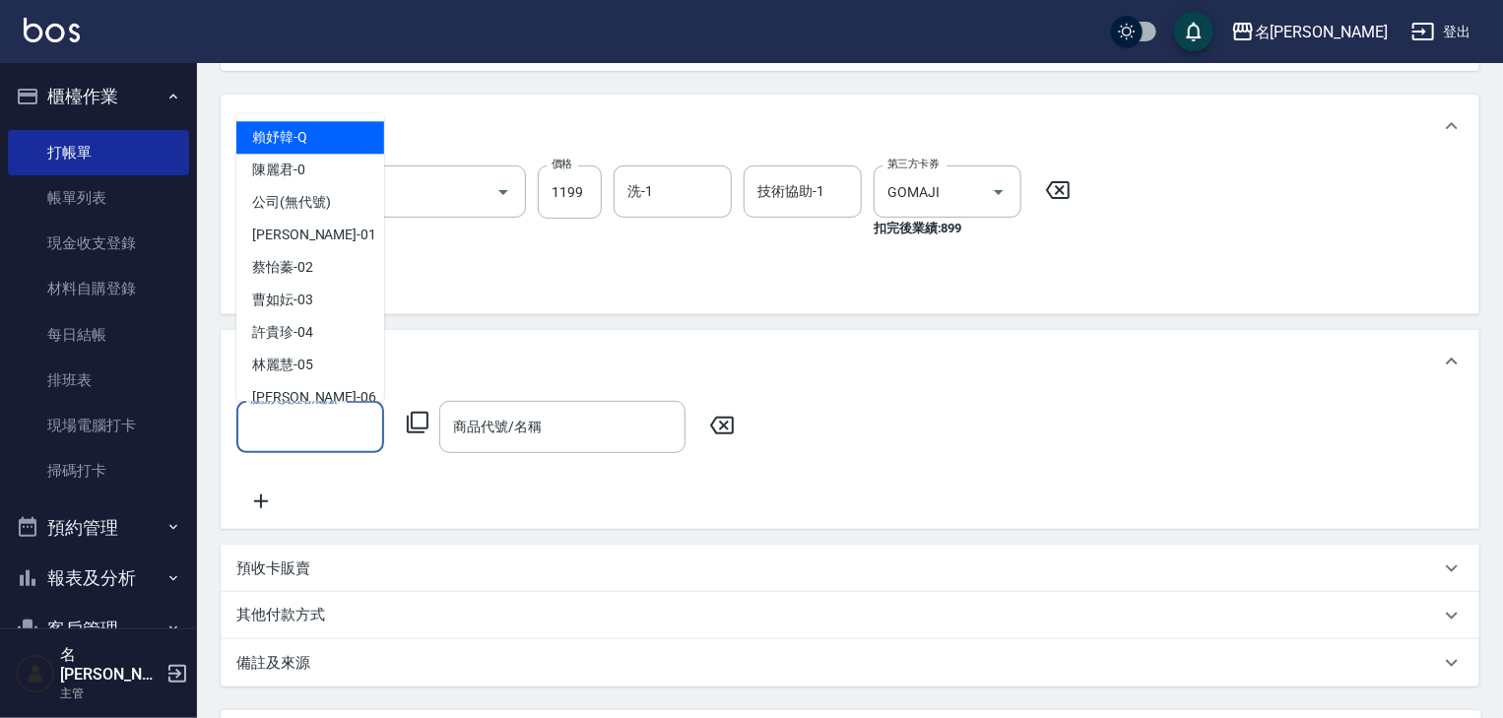
click at [307, 418] on input "服務人員姓名/編號" at bounding box center [310, 427] width 130 height 34
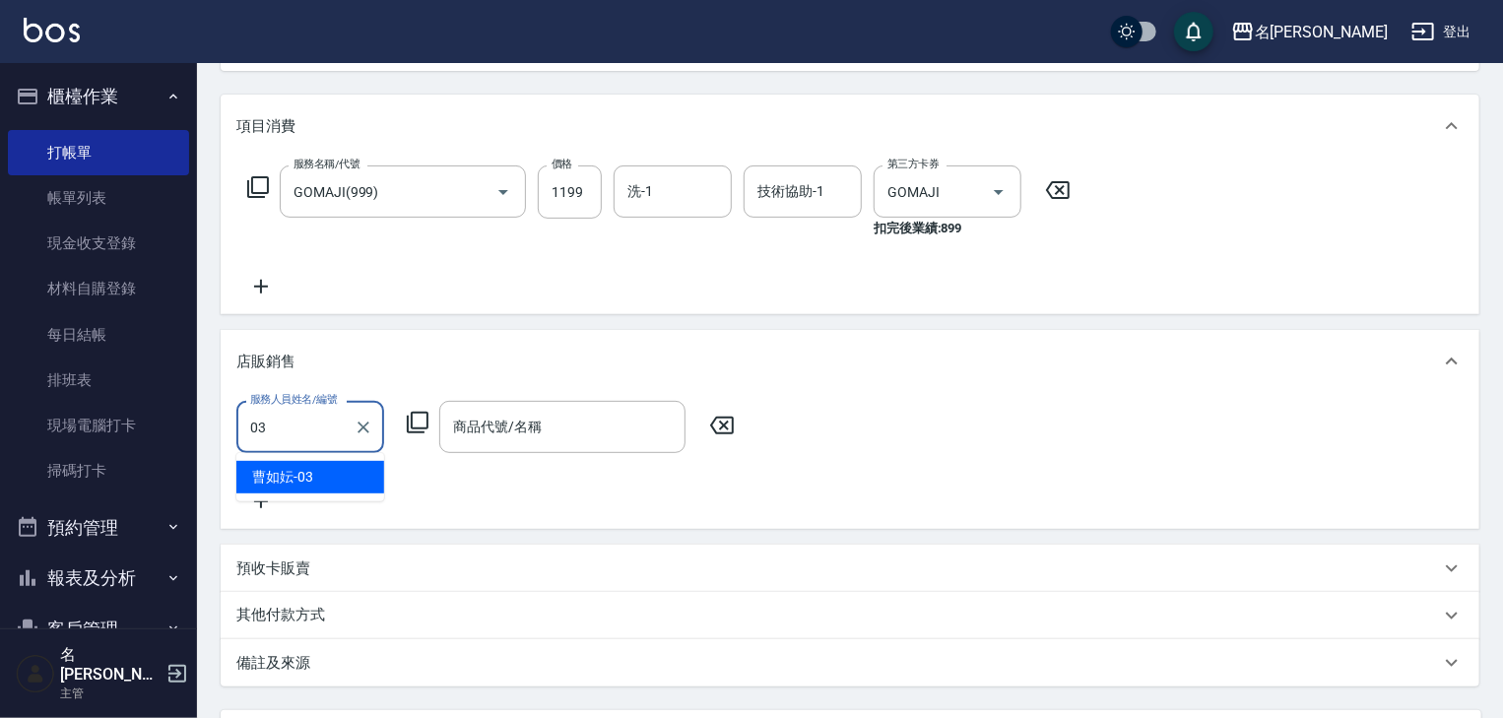
type input "[PERSON_NAME]-03"
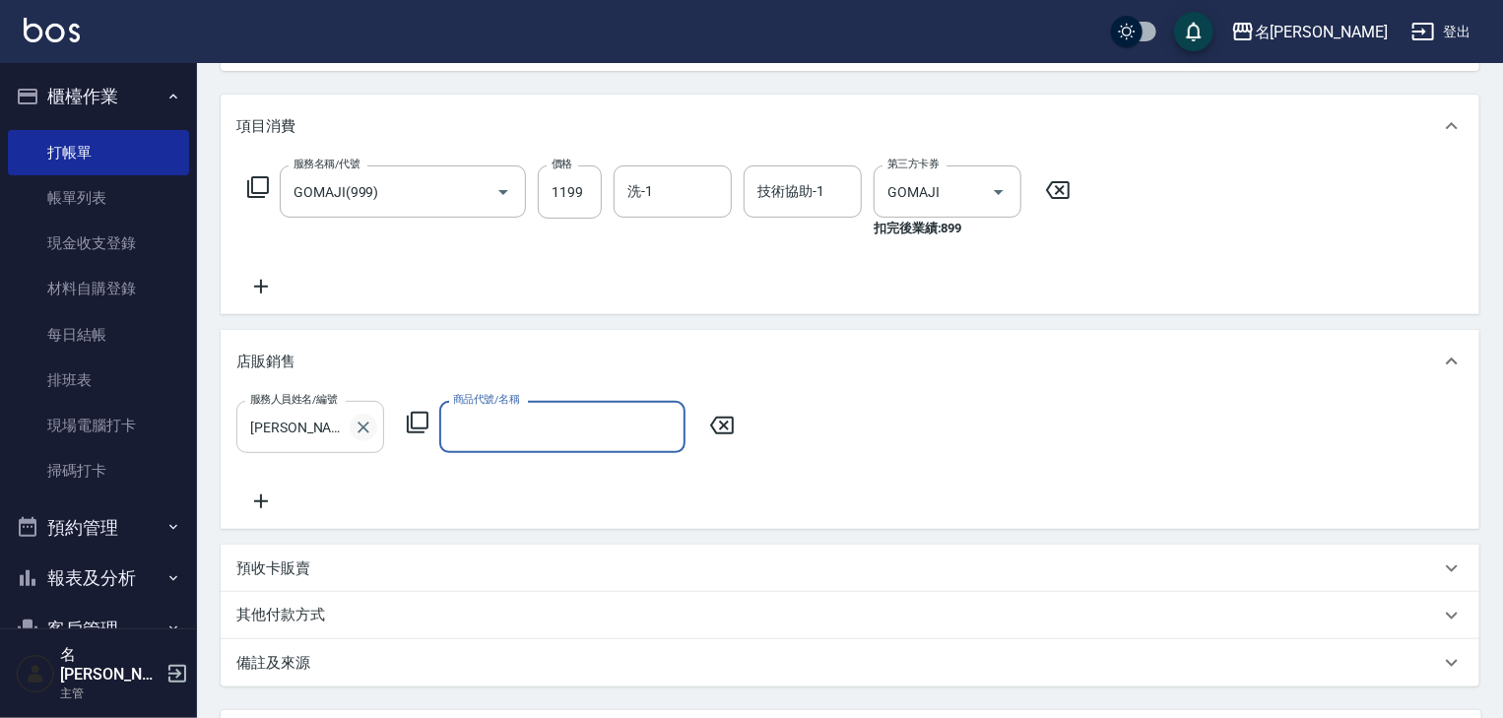
click at [358, 426] on icon "Clear" at bounding box center [364, 428] width 20 height 20
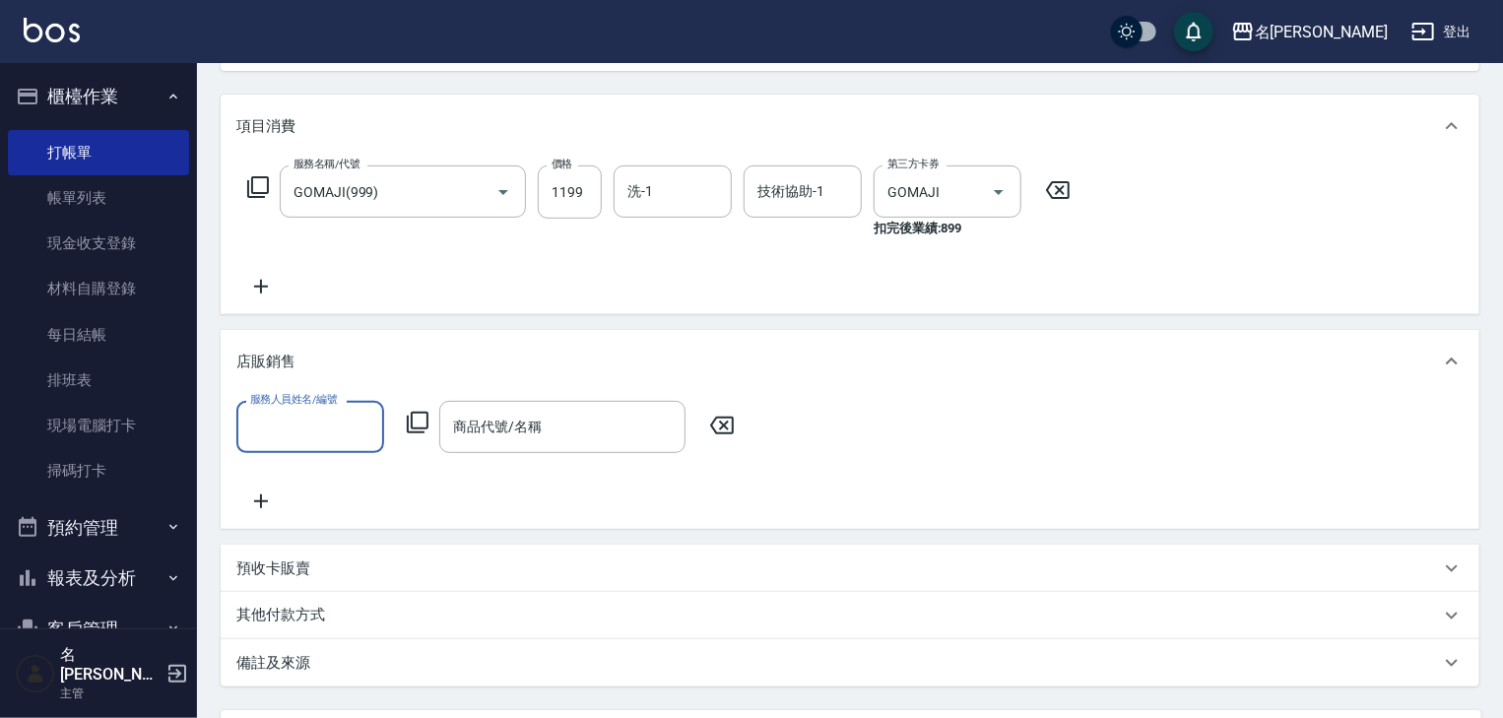
click at [289, 430] on input "服務人員姓名/編號" at bounding box center [310, 427] width 130 height 34
type input "[PERSON_NAME]-07"
click at [421, 421] on icon at bounding box center [418, 423] width 24 height 24
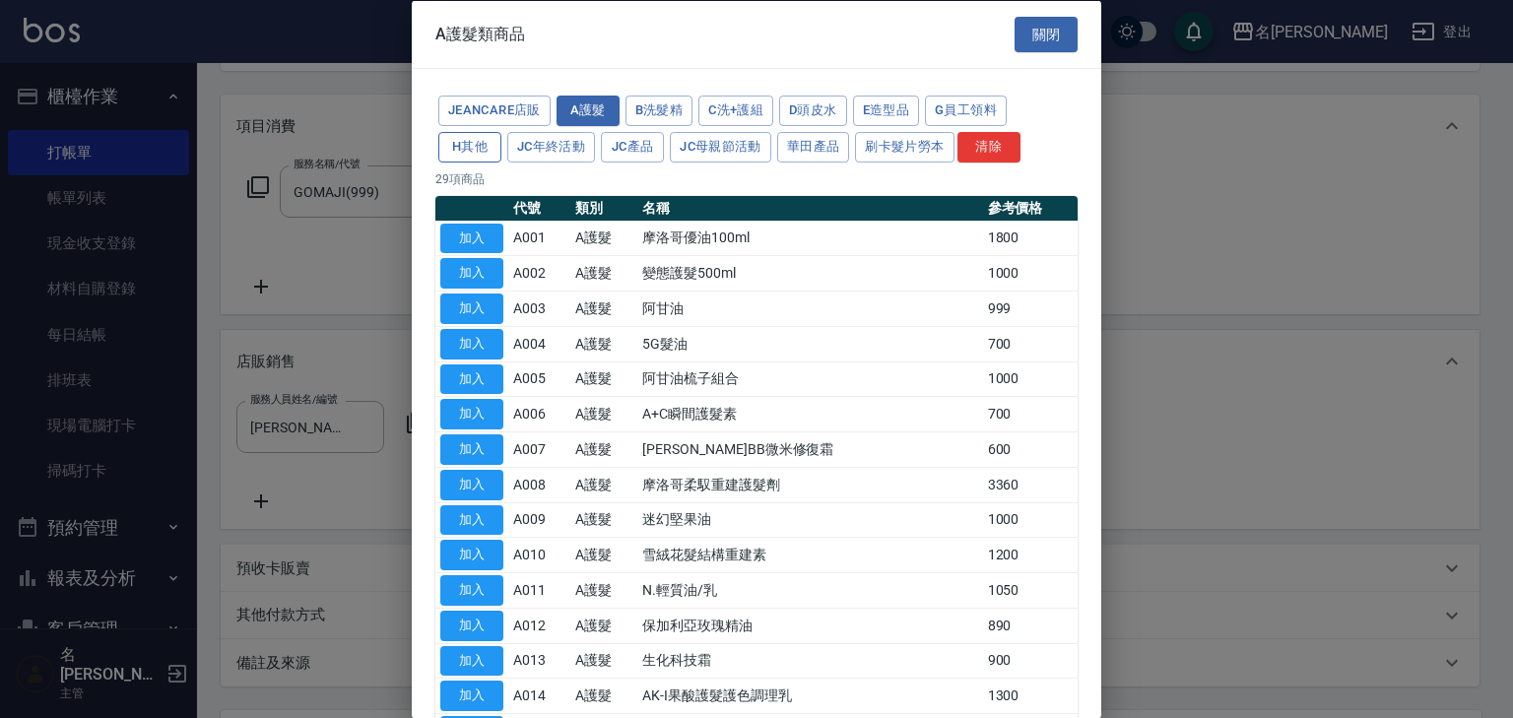
click at [461, 146] on button "H其他" at bounding box center [469, 146] width 63 height 31
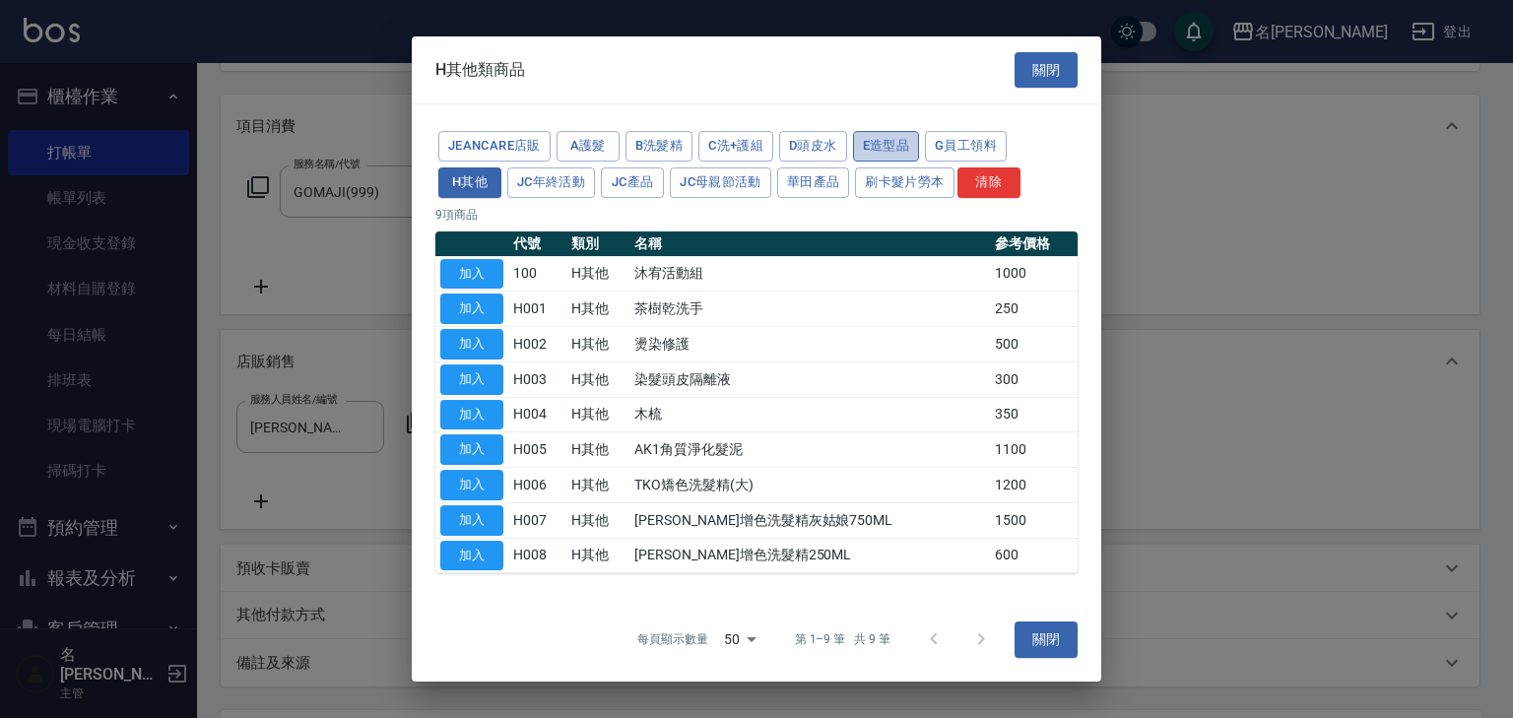
click at [889, 145] on button "E造型品" at bounding box center [886, 146] width 67 height 31
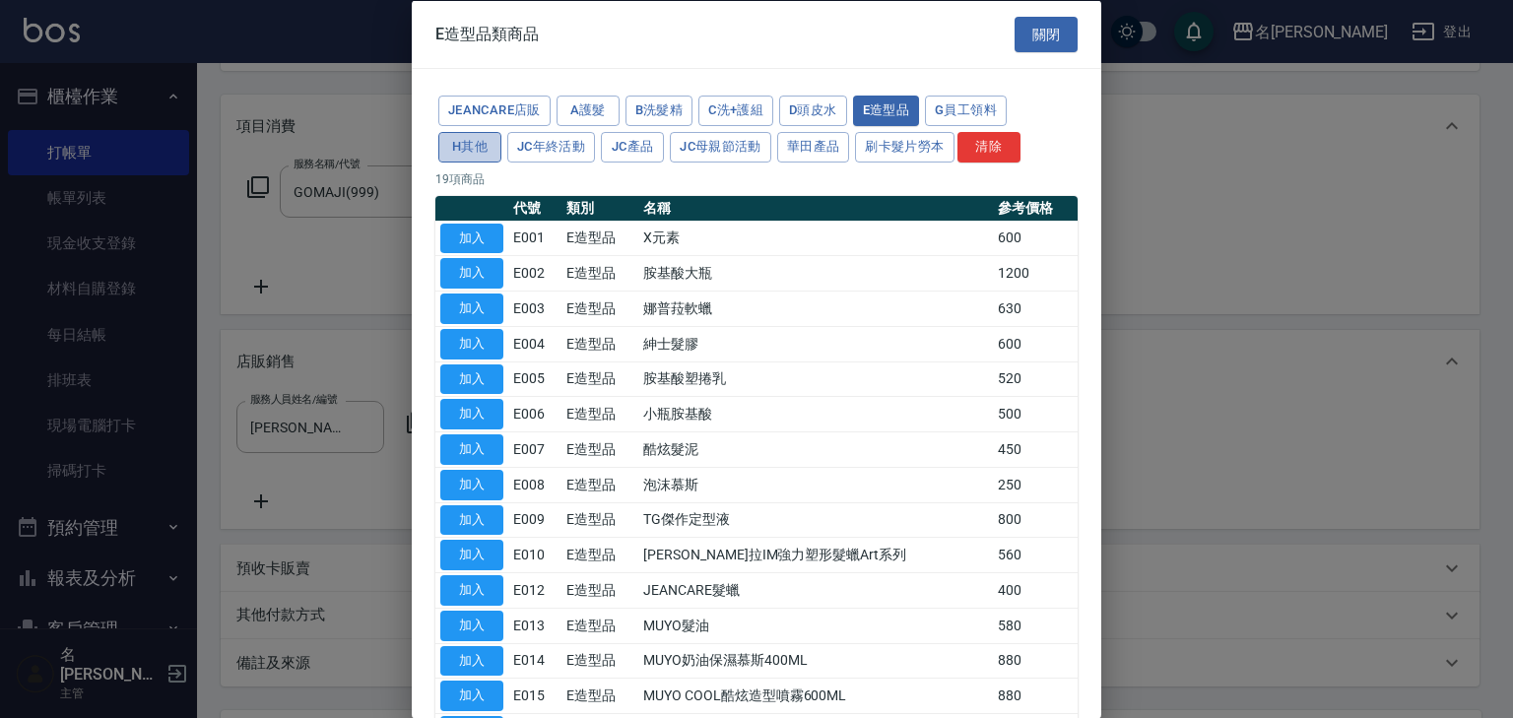
click at [471, 141] on button "H其他" at bounding box center [469, 146] width 63 height 31
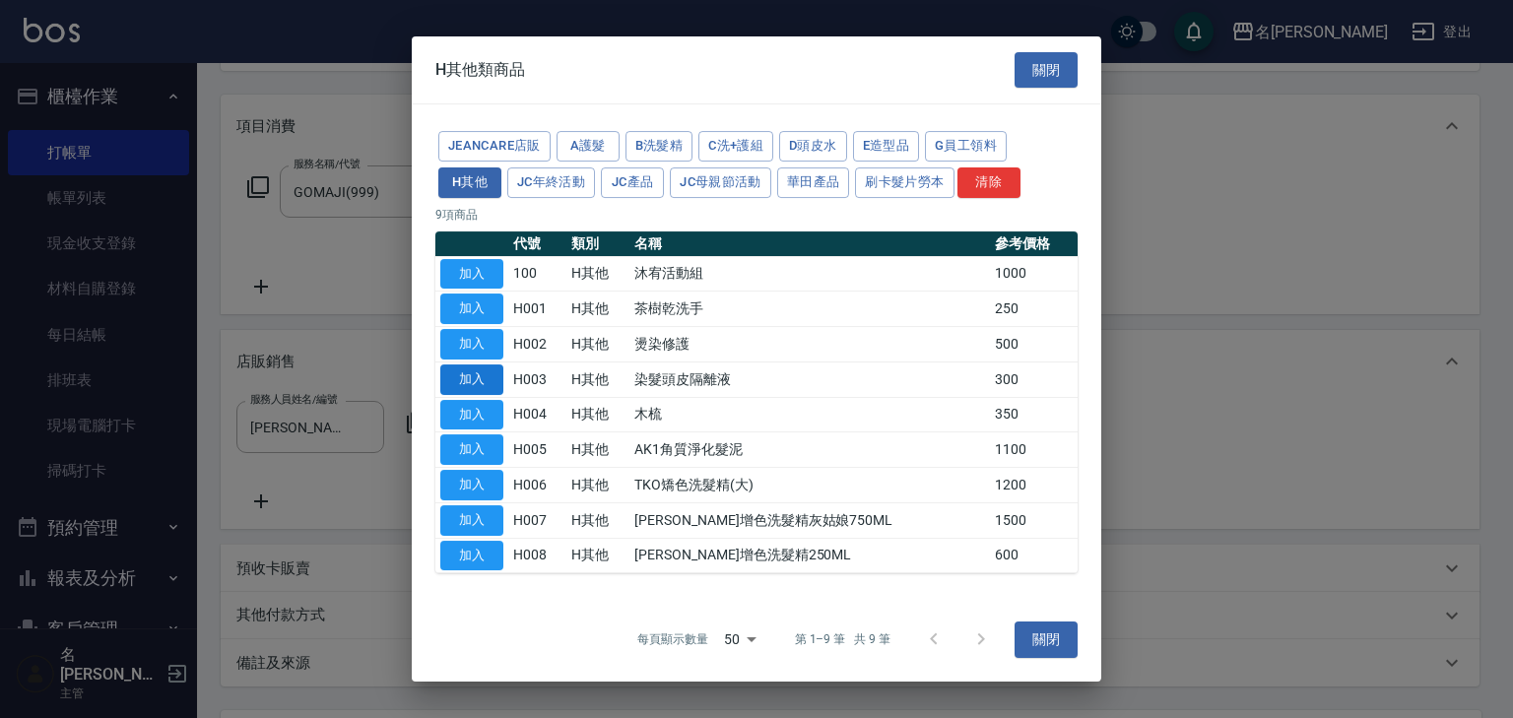
click at [462, 380] on button "加入" at bounding box center [471, 379] width 63 height 31
type input "染髮頭皮隔離液"
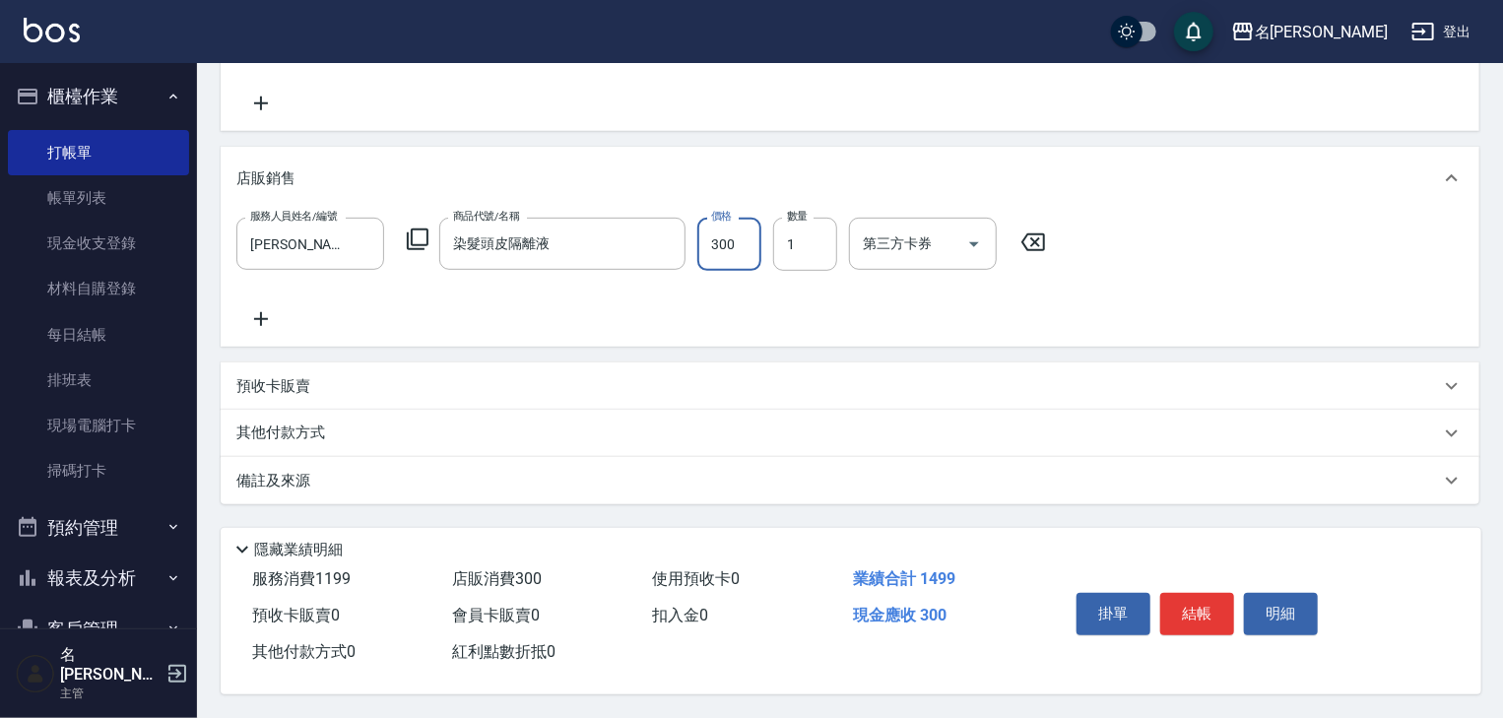
scroll to position [208, 0]
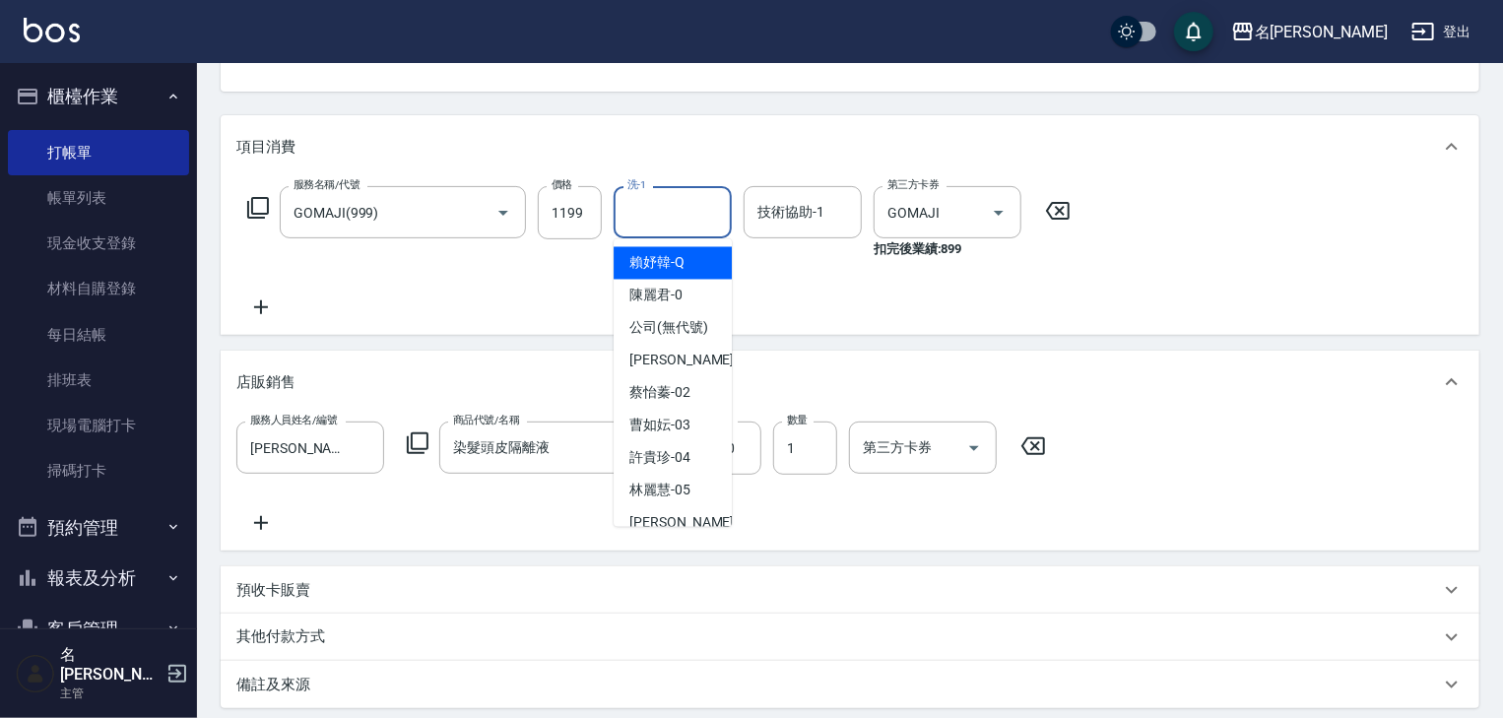
click at [687, 209] on input "洗-1" at bounding box center [672, 212] width 100 height 34
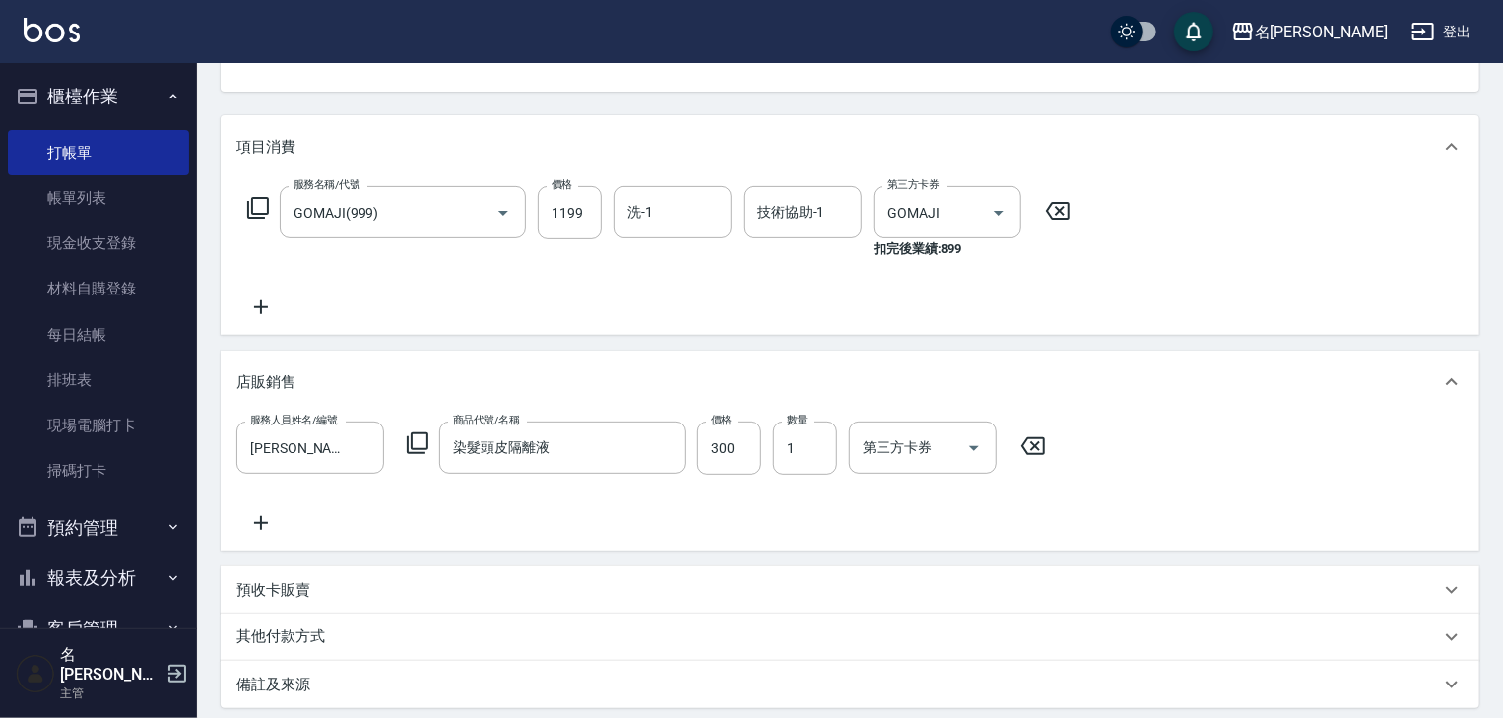
click at [1028, 445] on icon at bounding box center [1032, 446] width 49 height 24
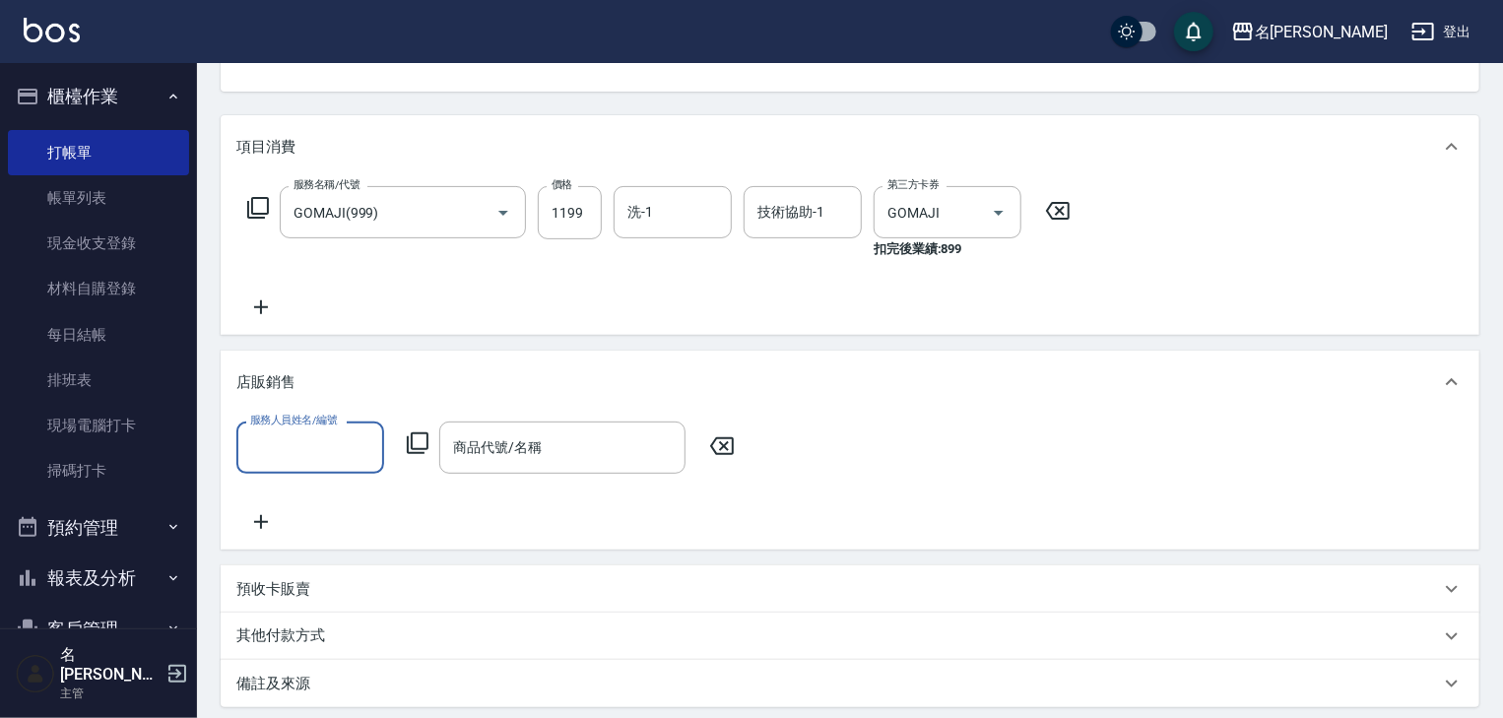
click at [259, 307] on icon at bounding box center [261, 307] width 14 height 14
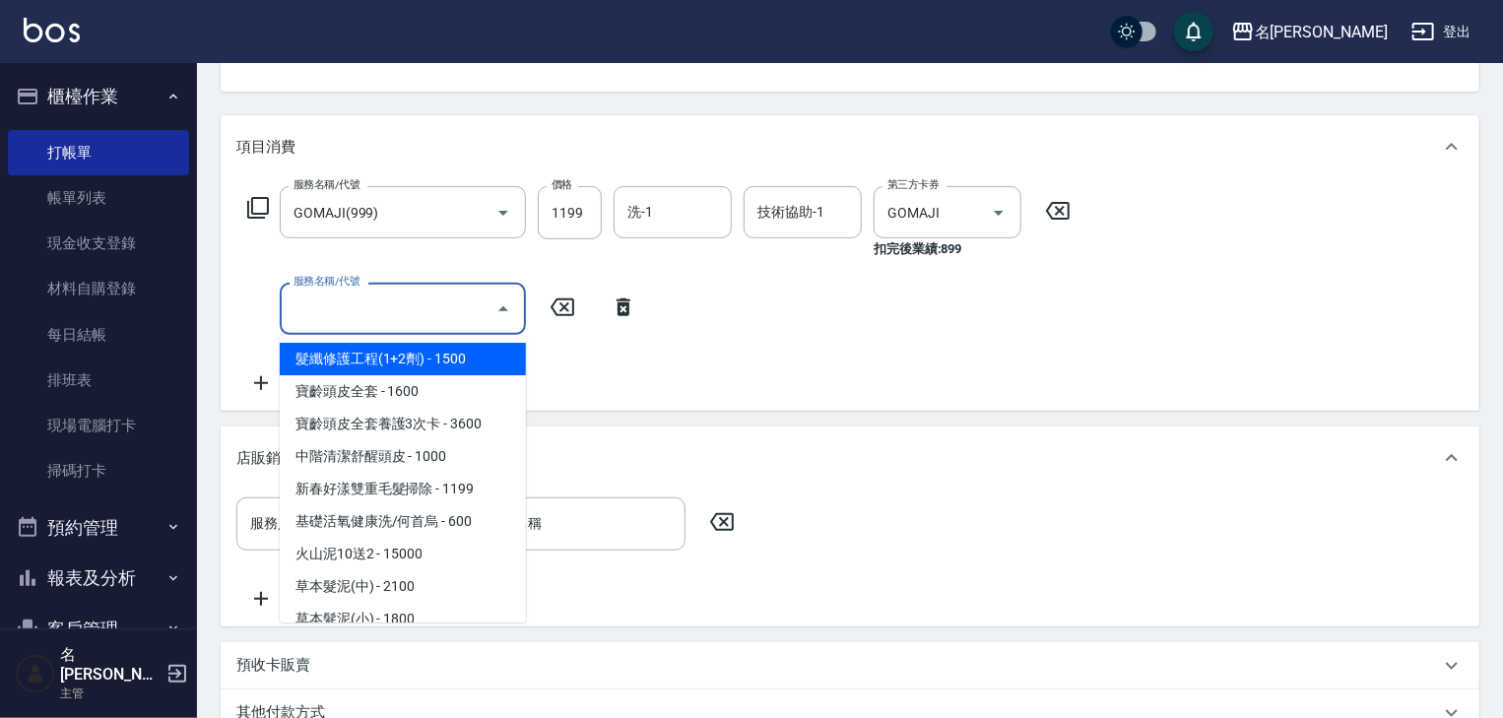
click at [322, 307] on input "服務名稱/代號" at bounding box center [388, 308] width 199 height 34
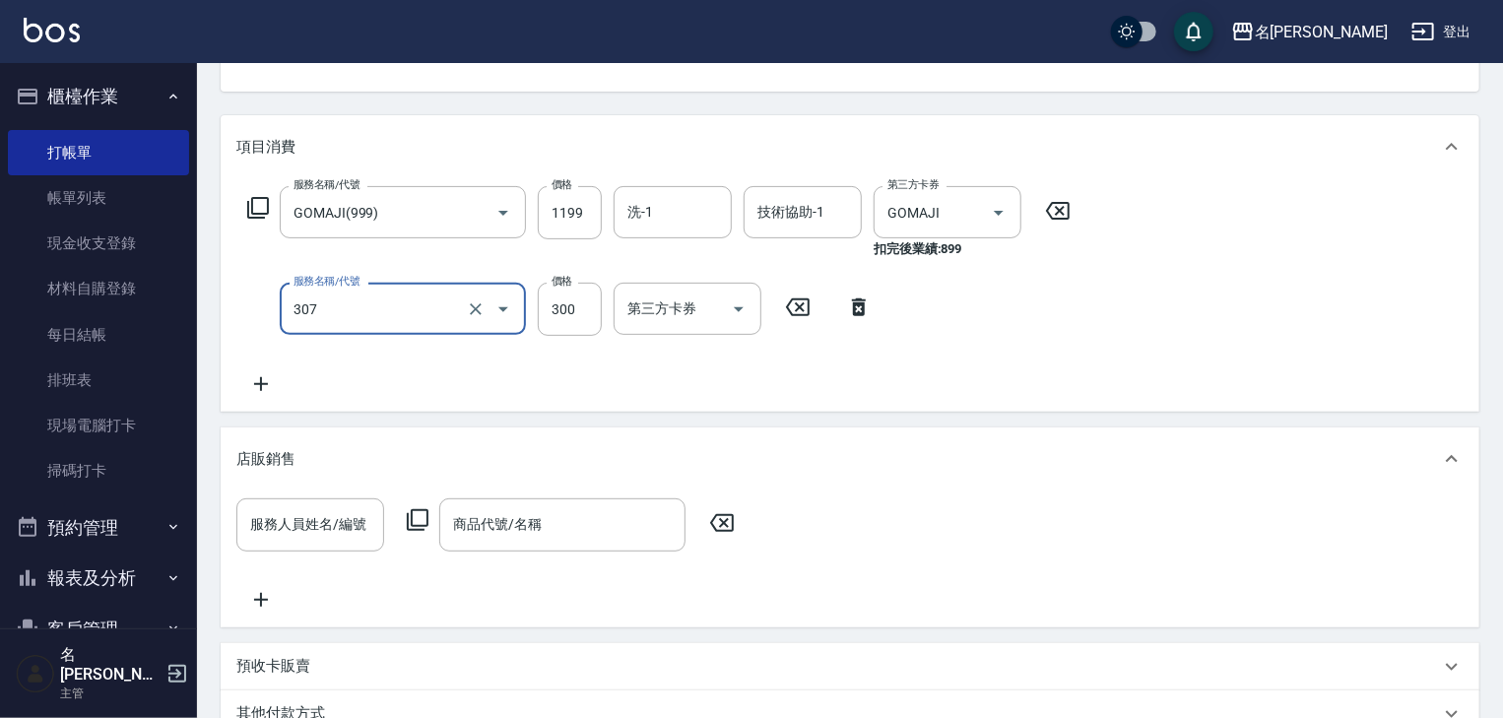
type input "剪髮(307)"
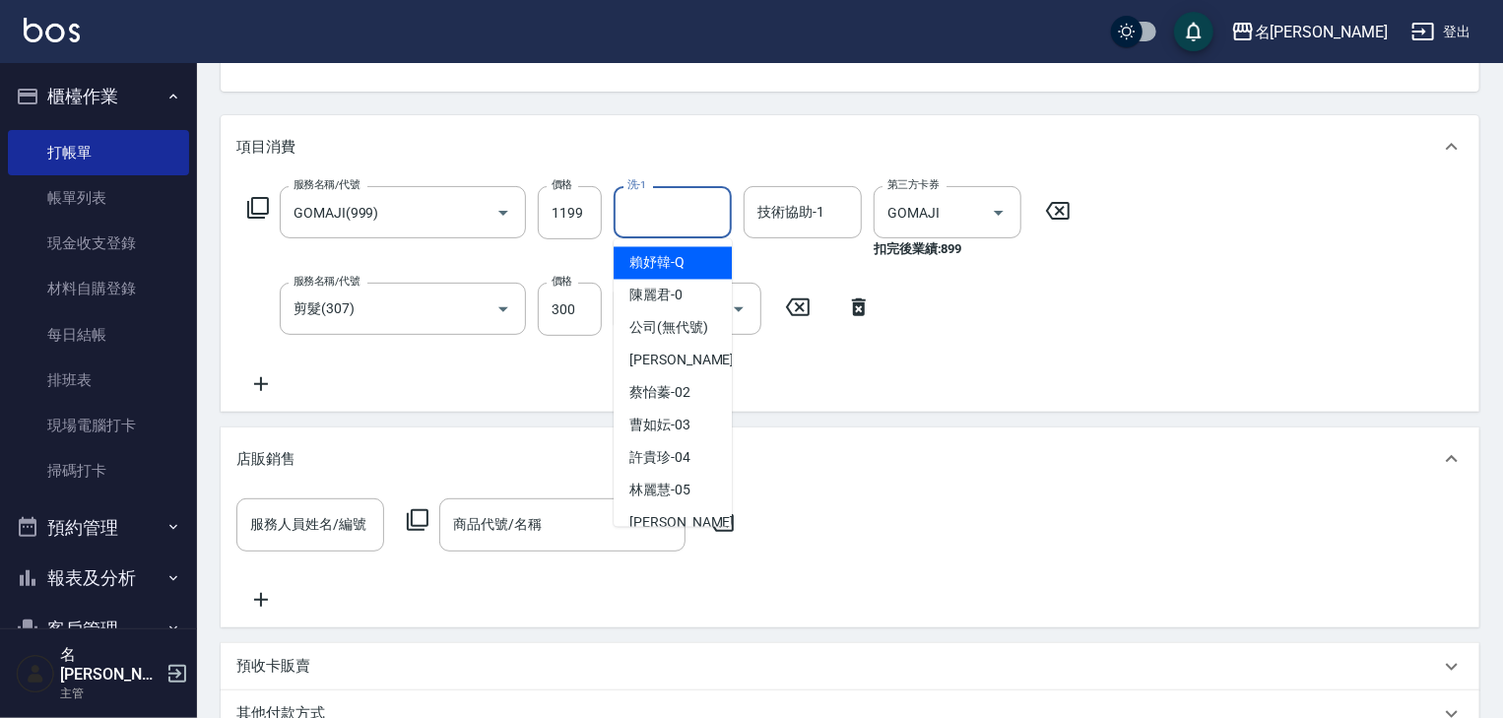
click at [640, 224] on input "洗-1" at bounding box center [672, 212] width 100 height 34
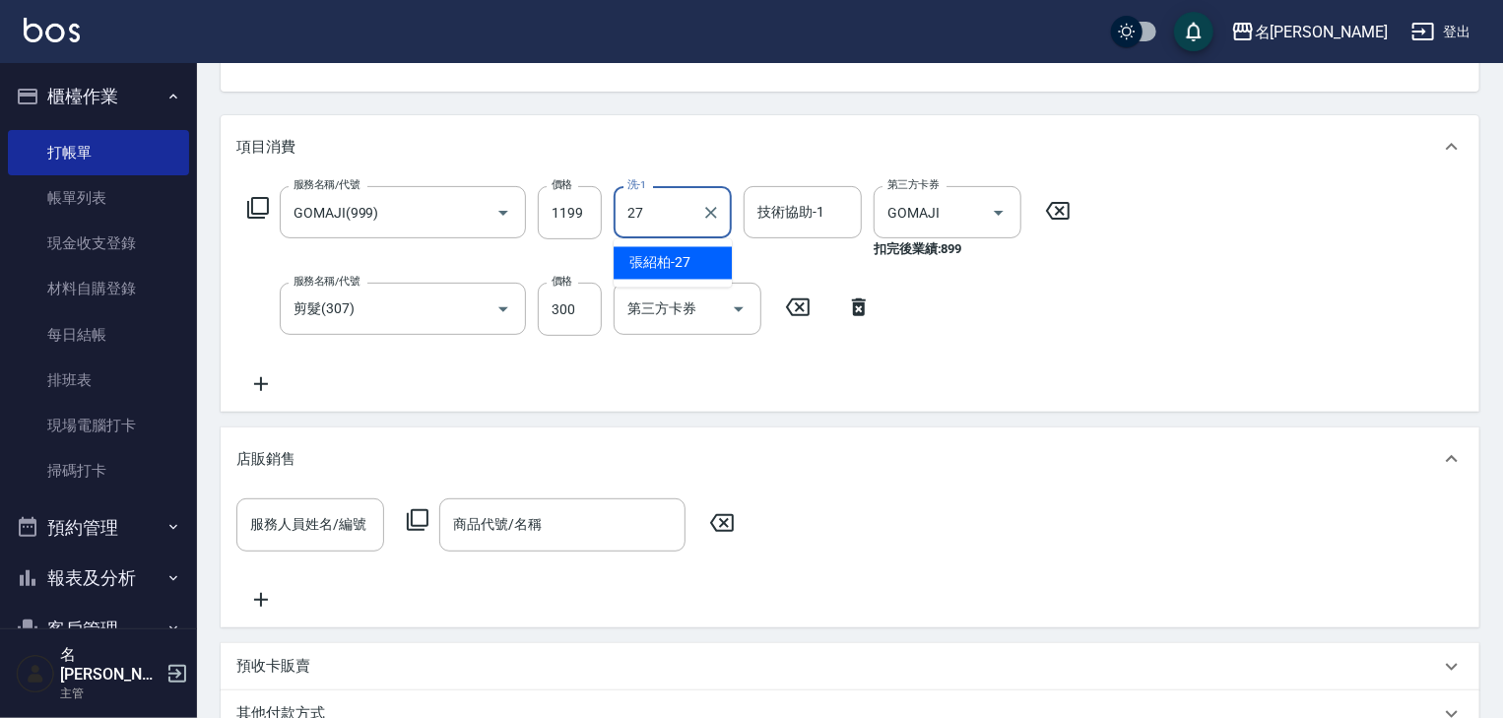
type input "[PERSON_NAME]-27"
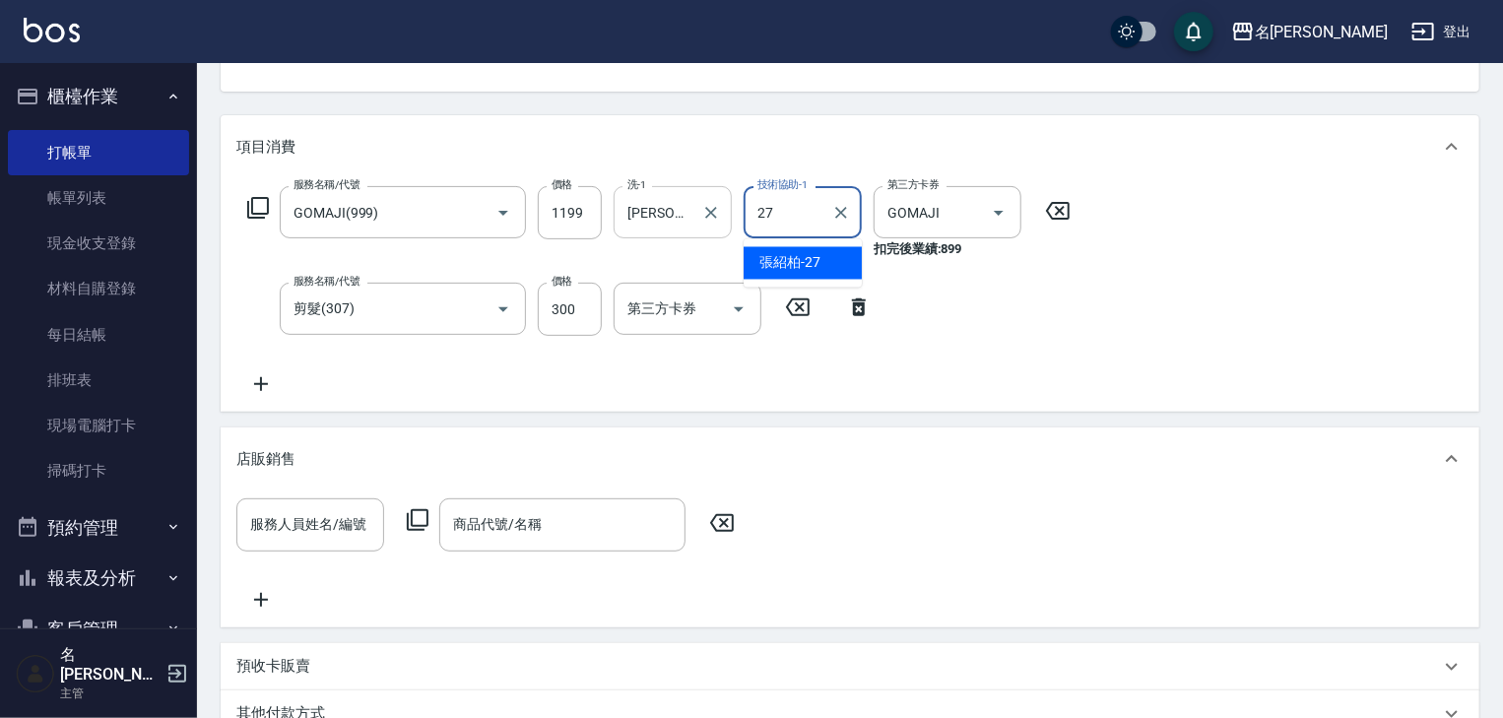
type input "[PERSON_NAME]-27"
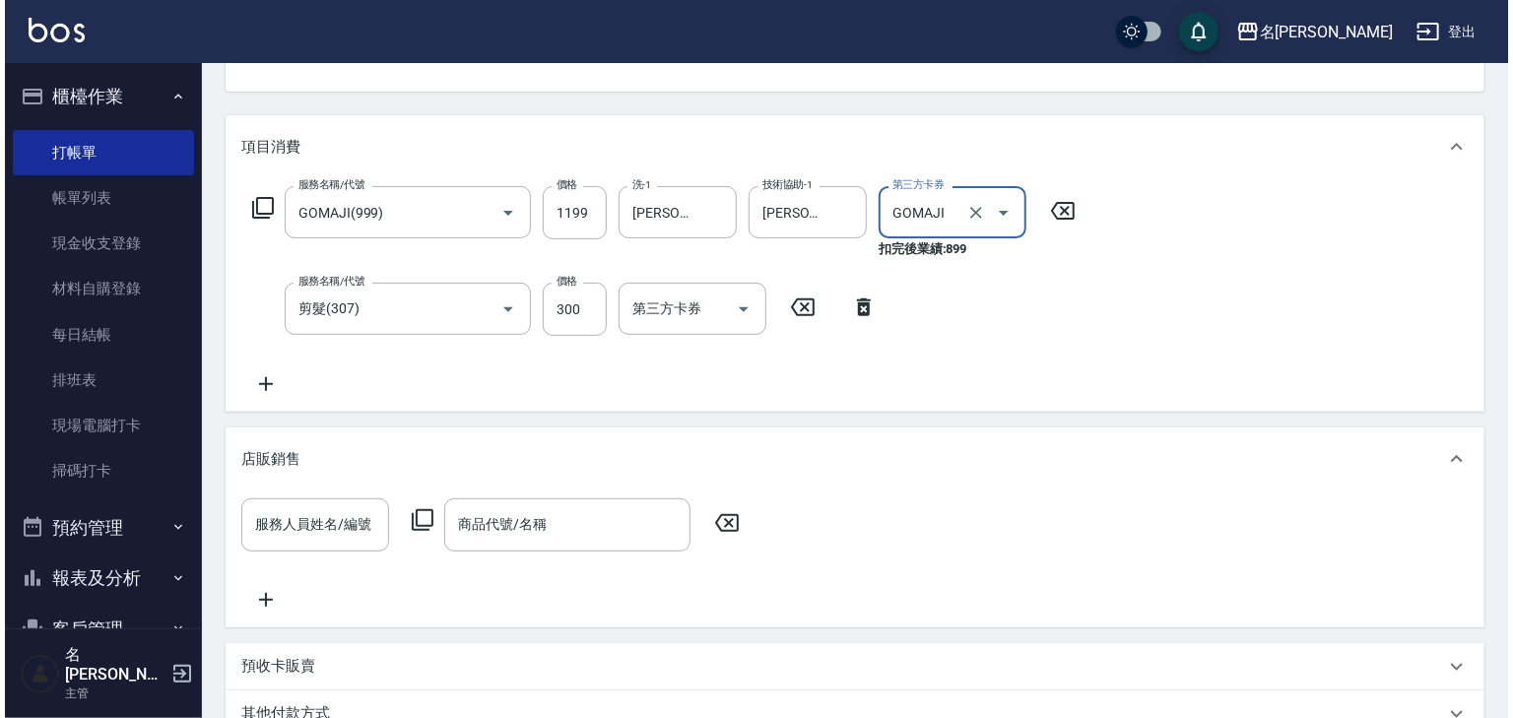
scroll to position [494, 0]
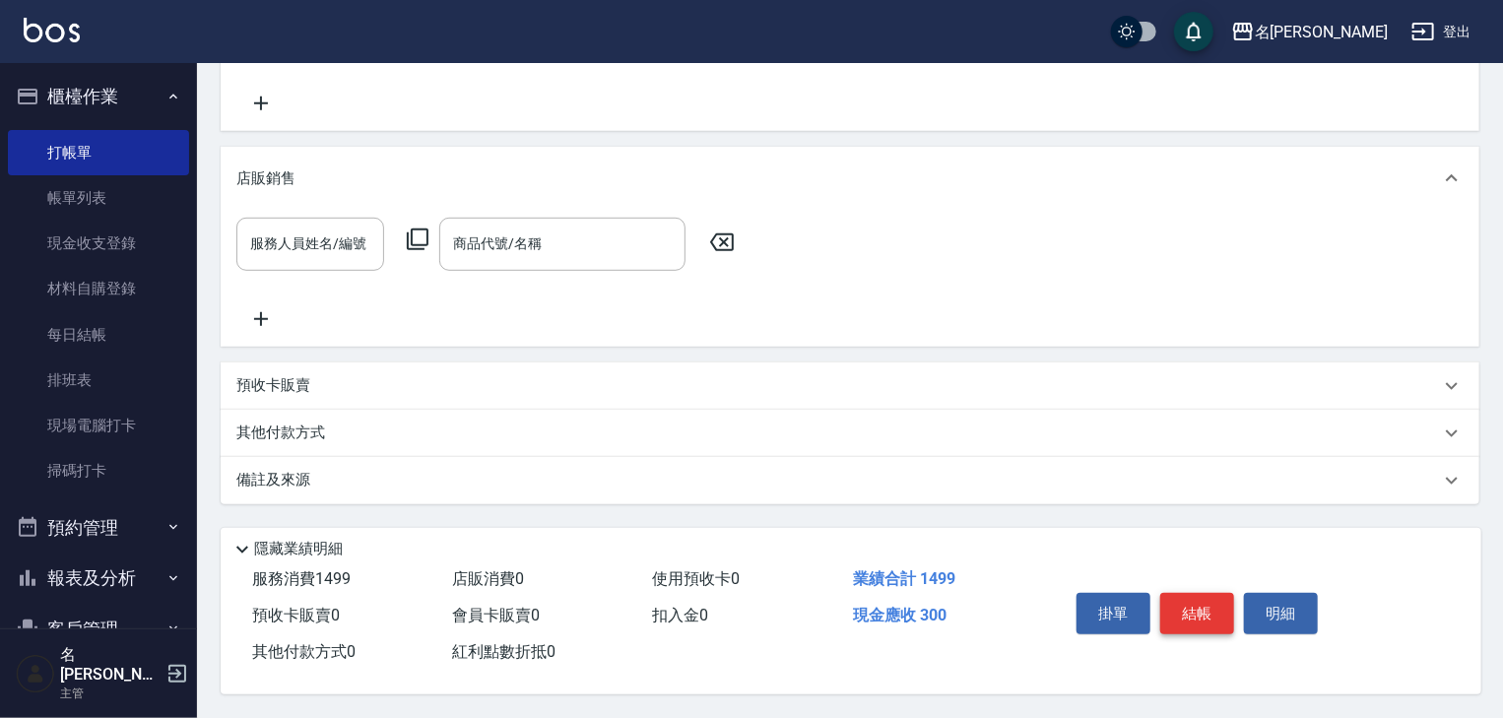
click at [1206, 607] on button "結帳" at bounding box center [1197, 613] width 74 height 41
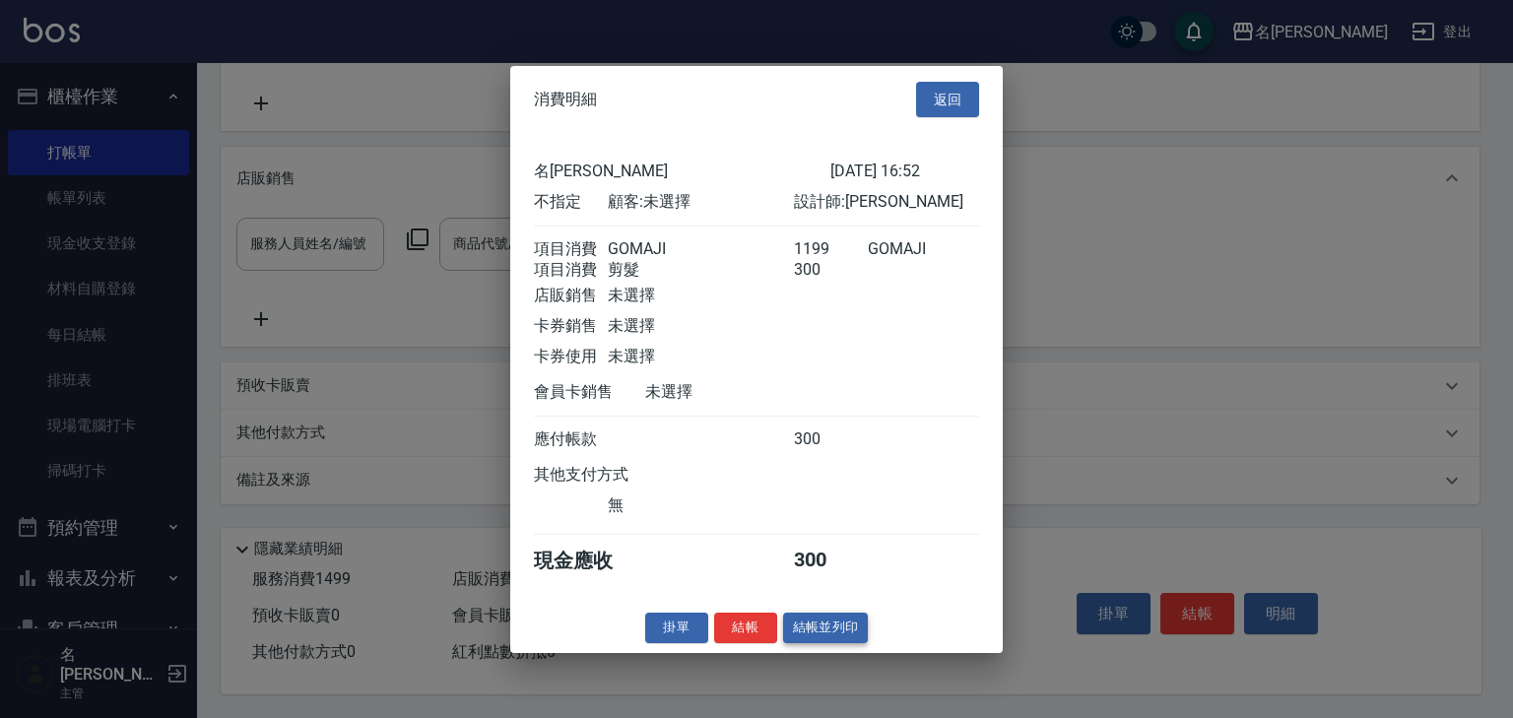
click at [822, 640] on button "結帳並列印" at bounding box center [826, 627] width 86 height 31
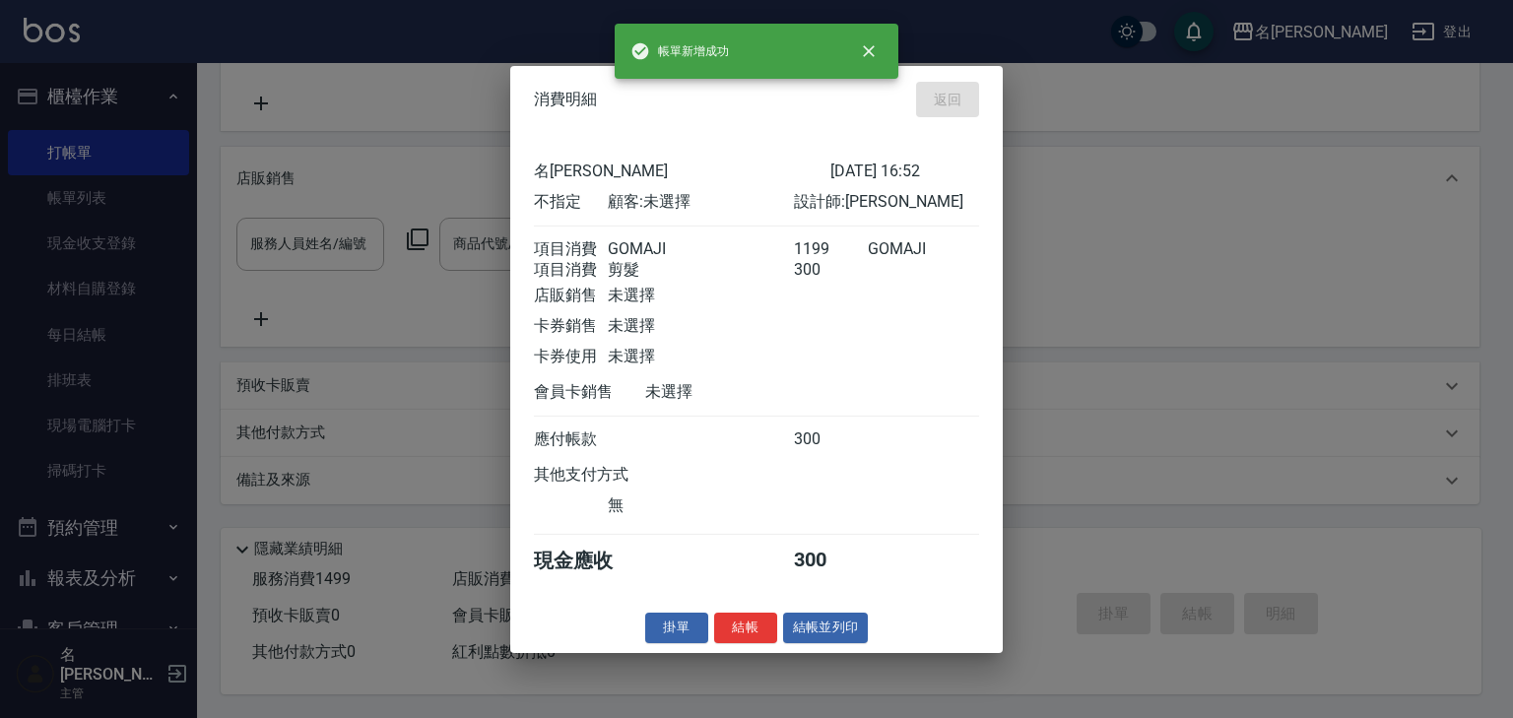
type input "[DATE] 17:05"
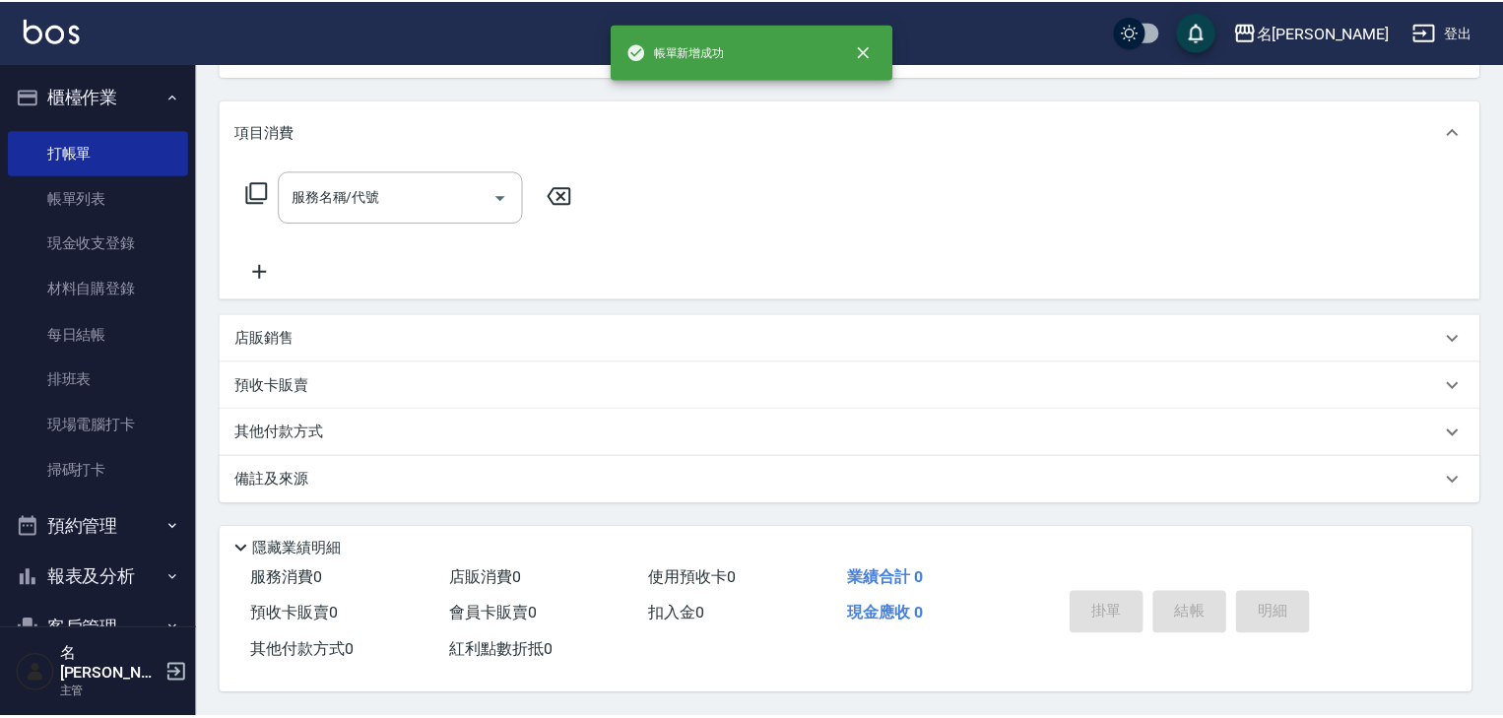
scroll to position [0, 0]
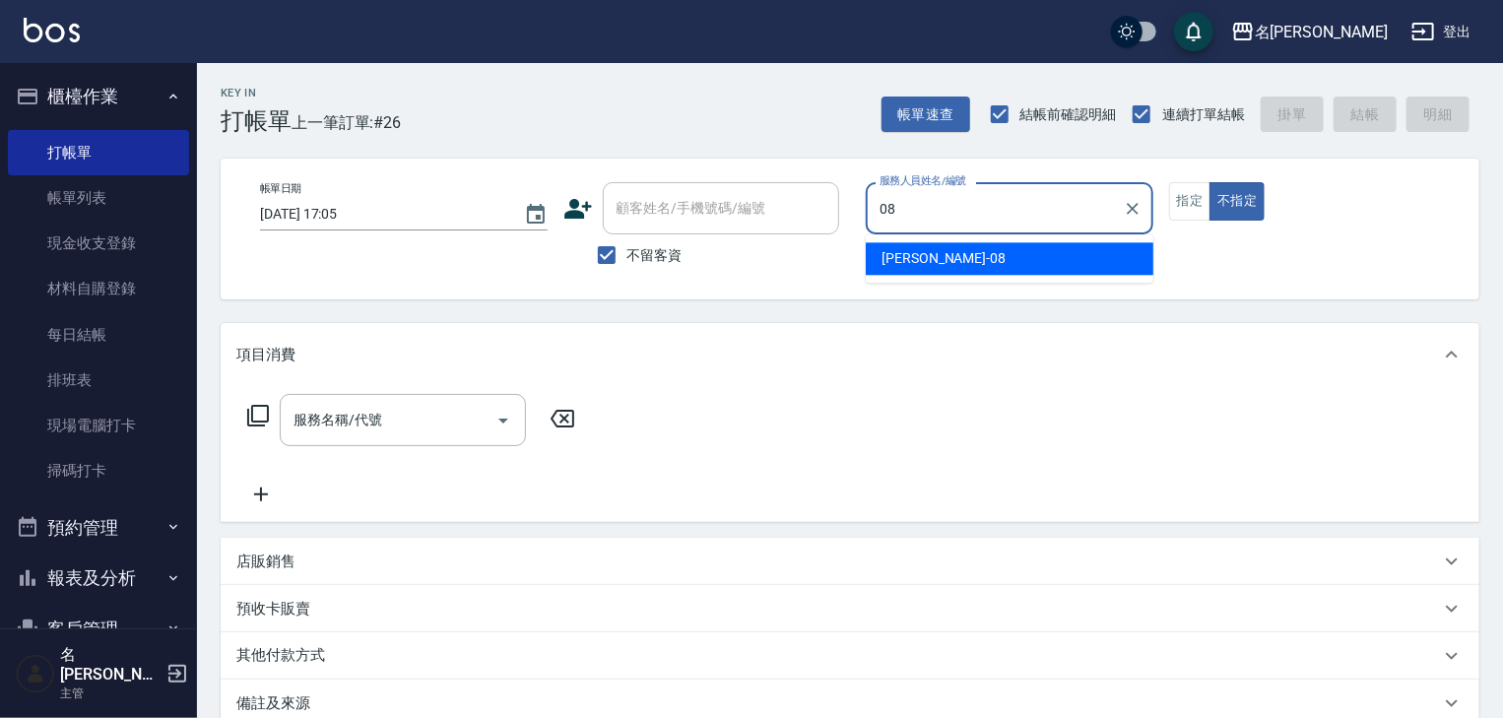
type input "[PERSON_NAME]-08"
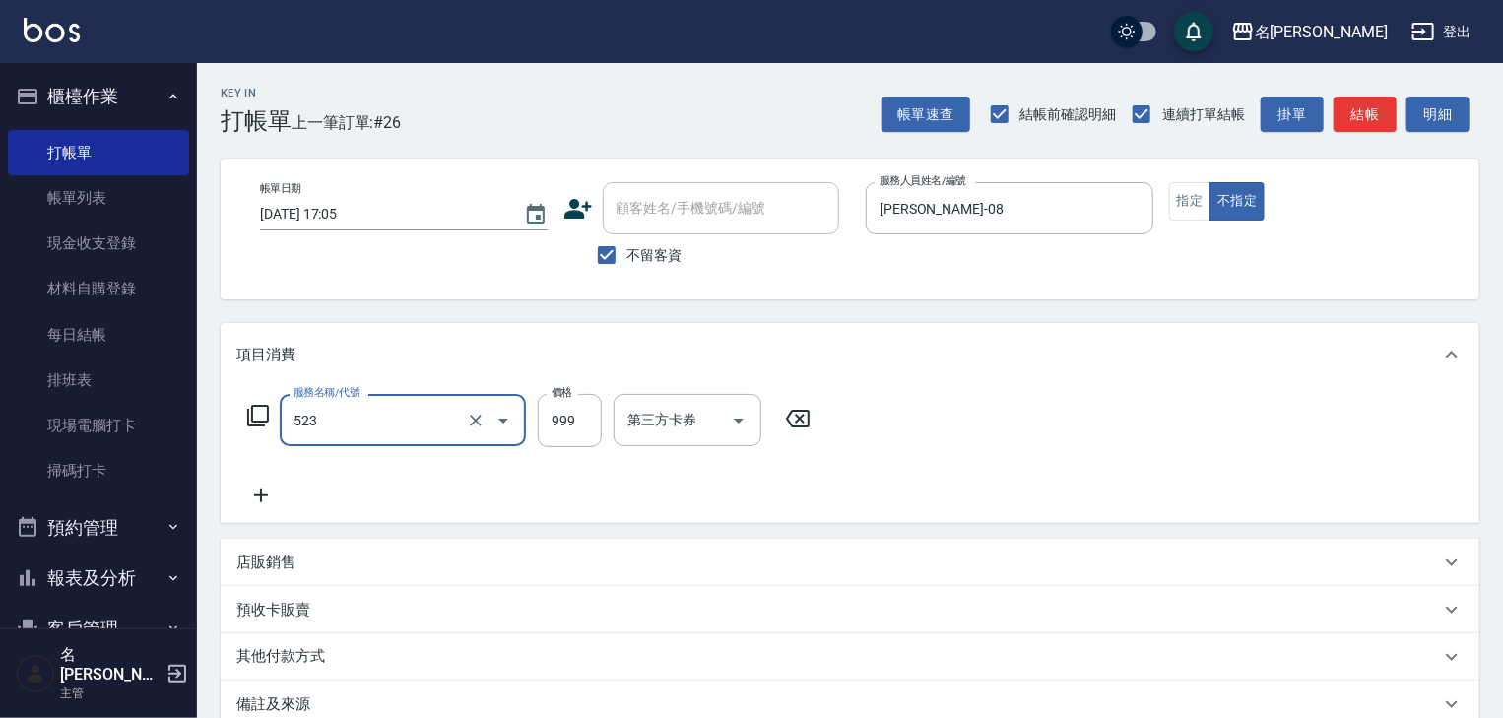
type input "頭皮SPA洗(523)"
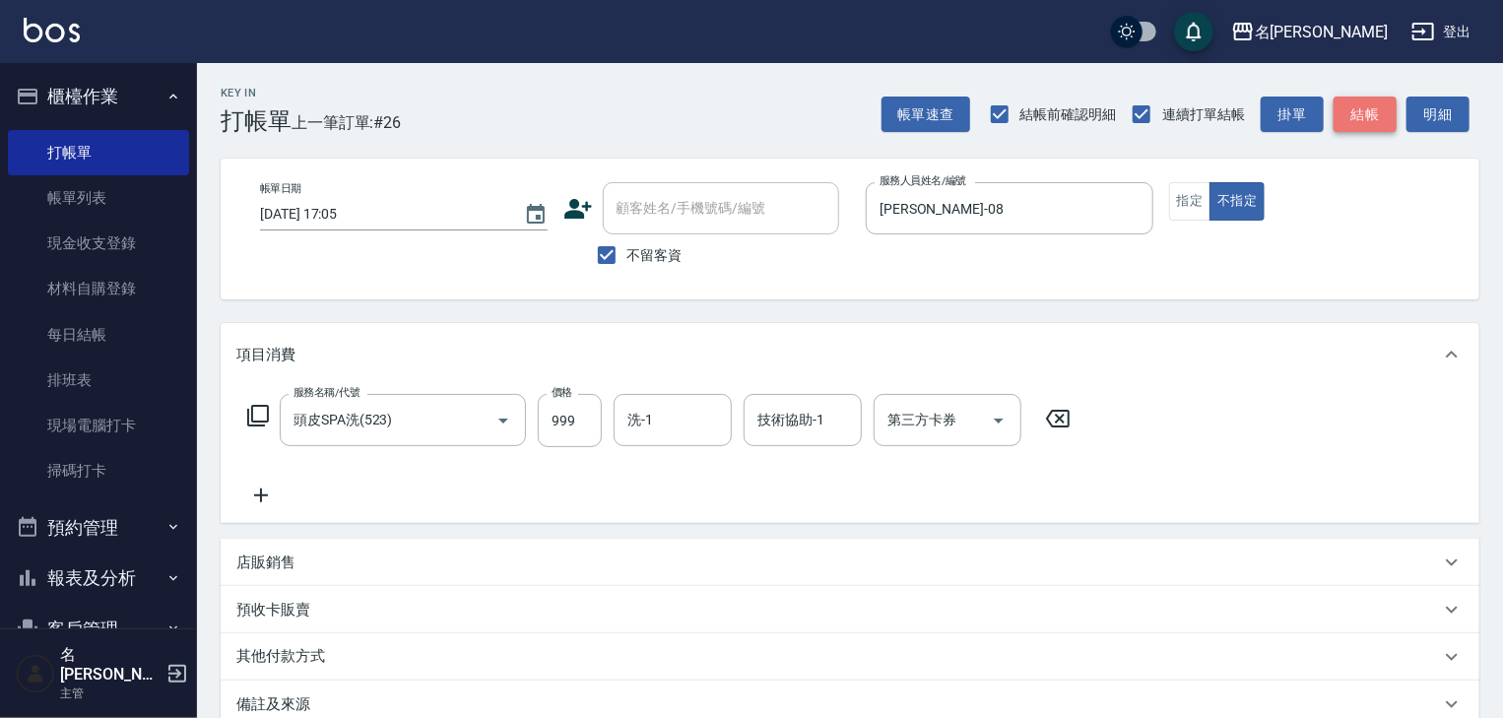
click at [1378, 120] on button "結帳" at bounding box center [1364, 115] width 63 height 36
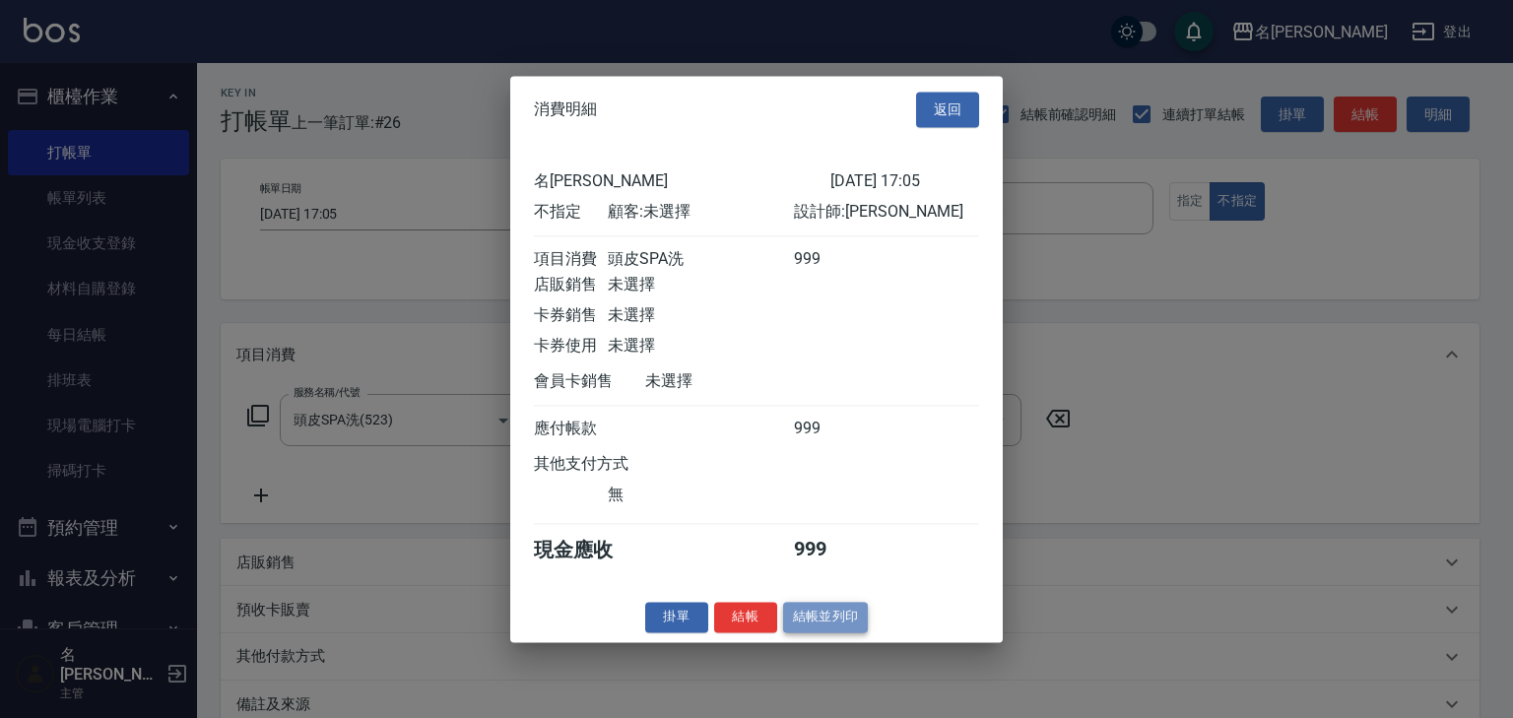
click at [836, 631] on button "結帳並列印" at bounding box center [826, 617] width 86 height 31
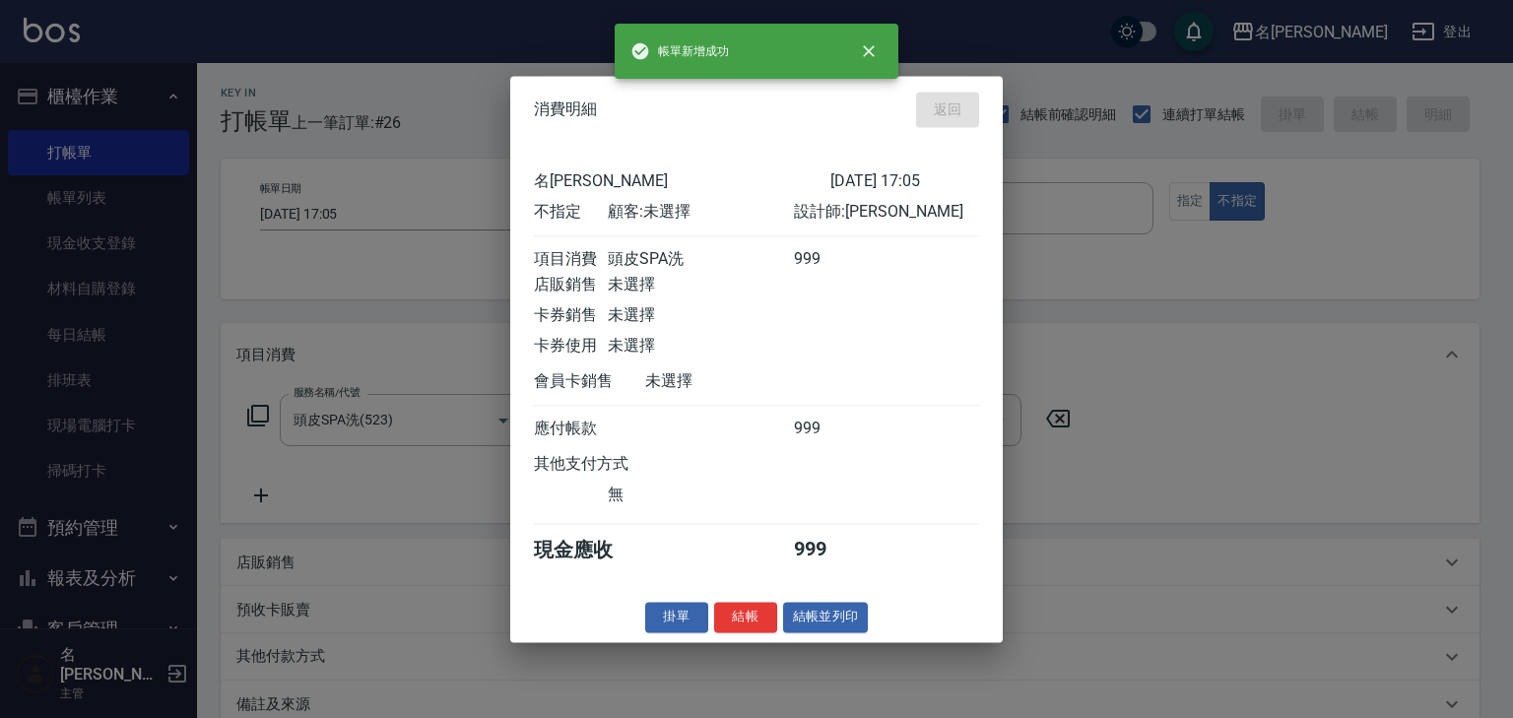
type input "[DATE] 17:18"
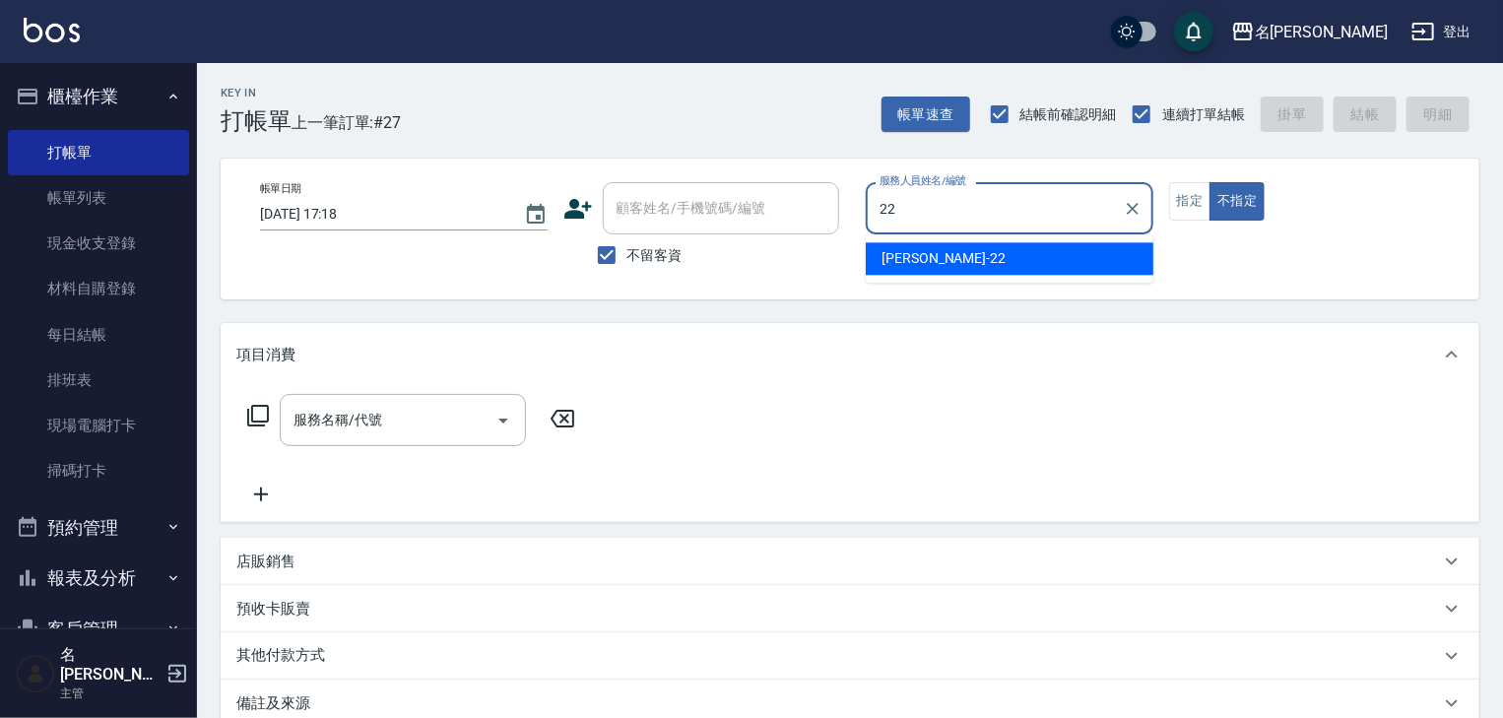
type input "[PERSON_NAME]-22"
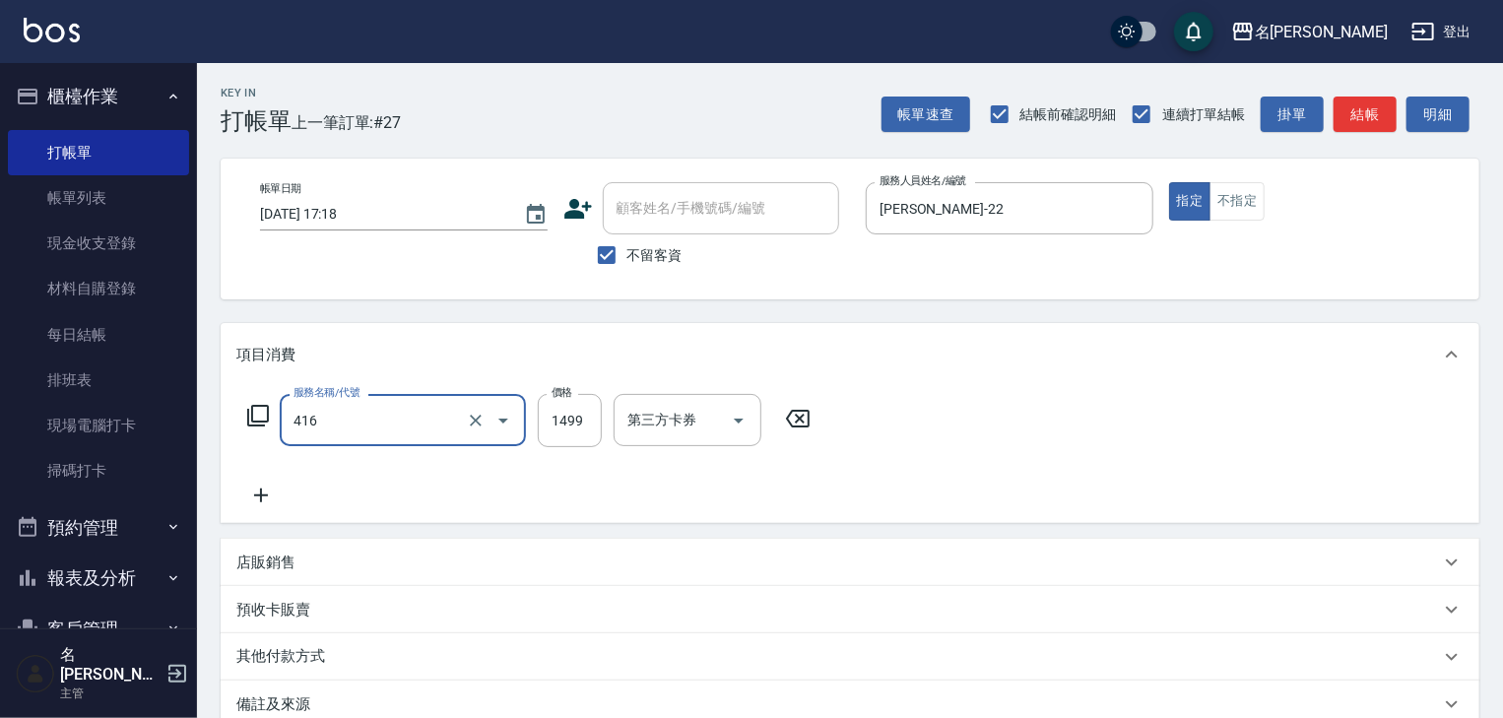
type input "染髮1499↓(416)"
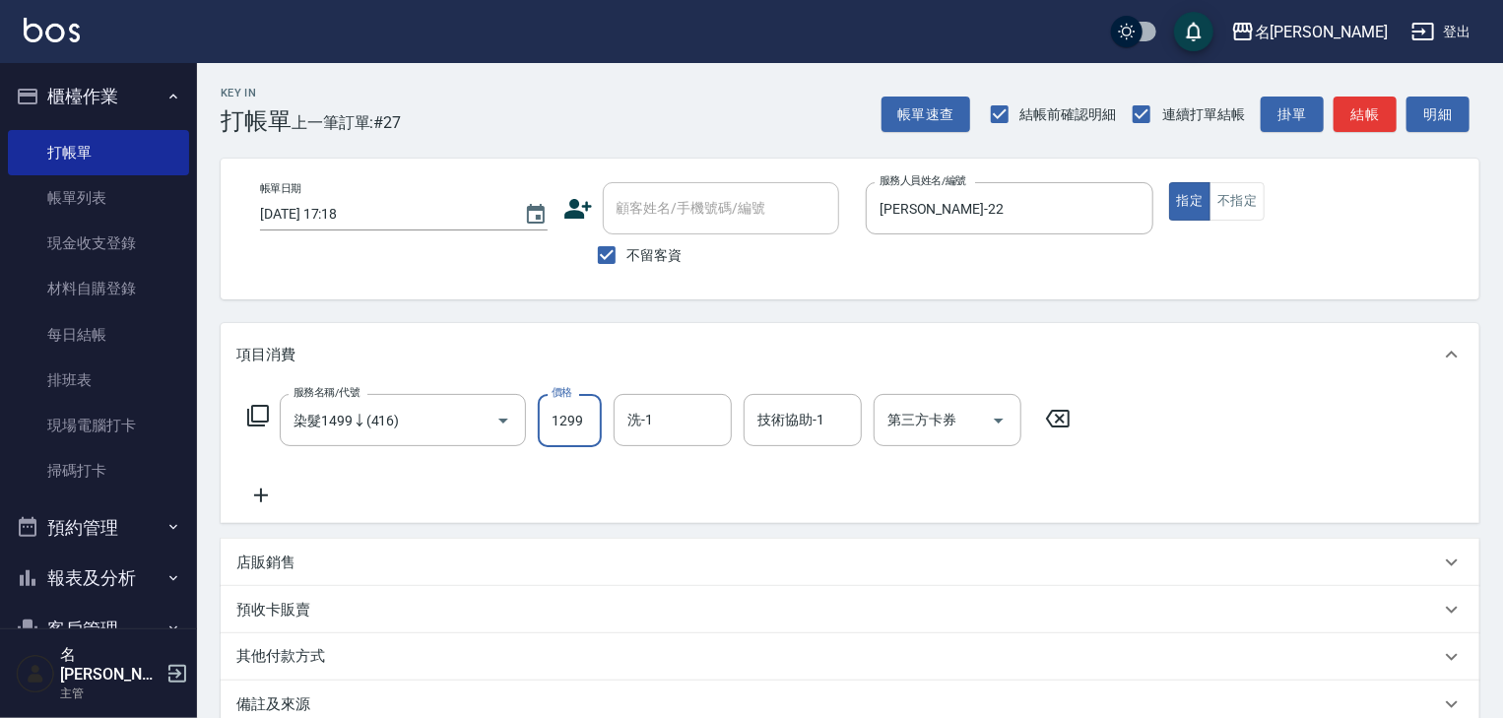
type input "1299"
click at [1363, 113] on button "結帳" at bounding box center [1364, 115] width 63 height 36
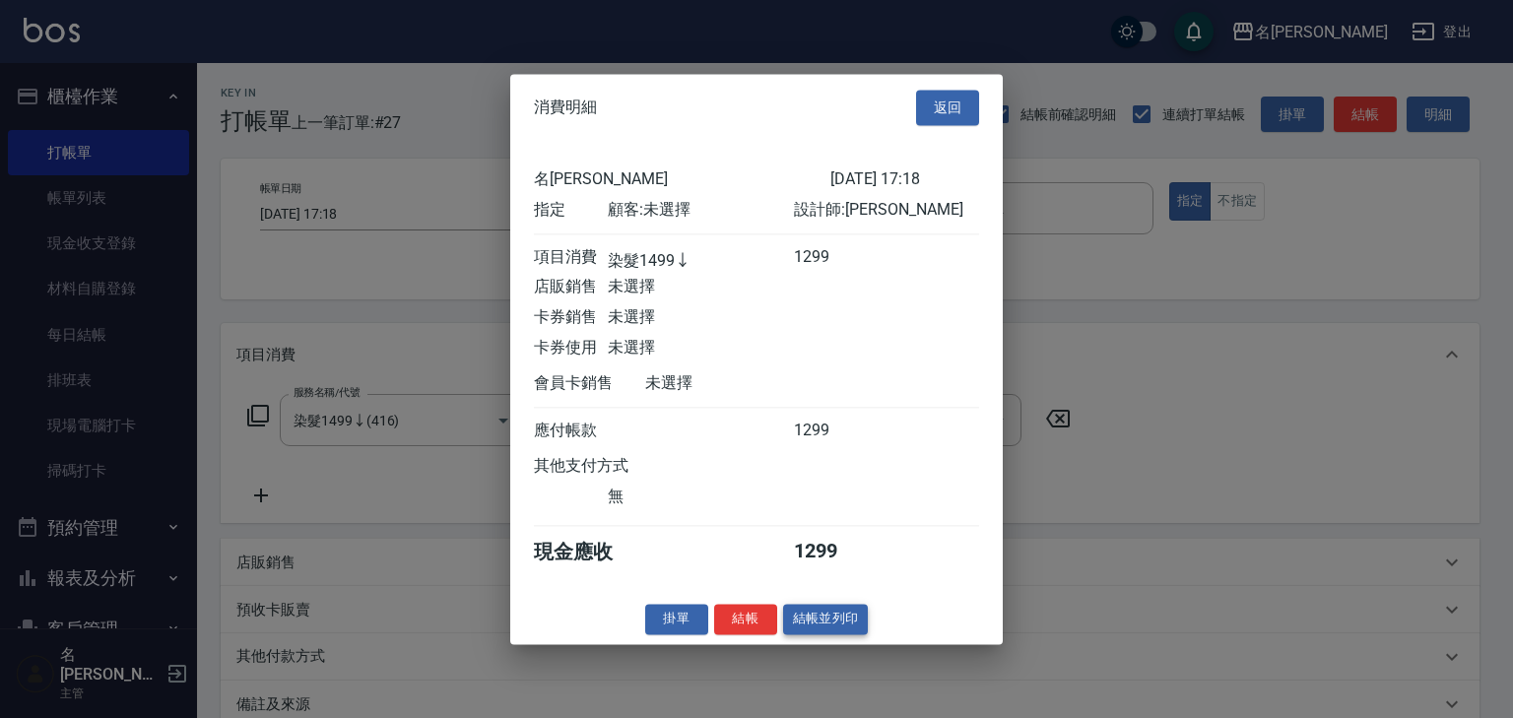
click at [835, 617] on button "結帳並列印" at bounding box center [826, 619] width 86 height 31
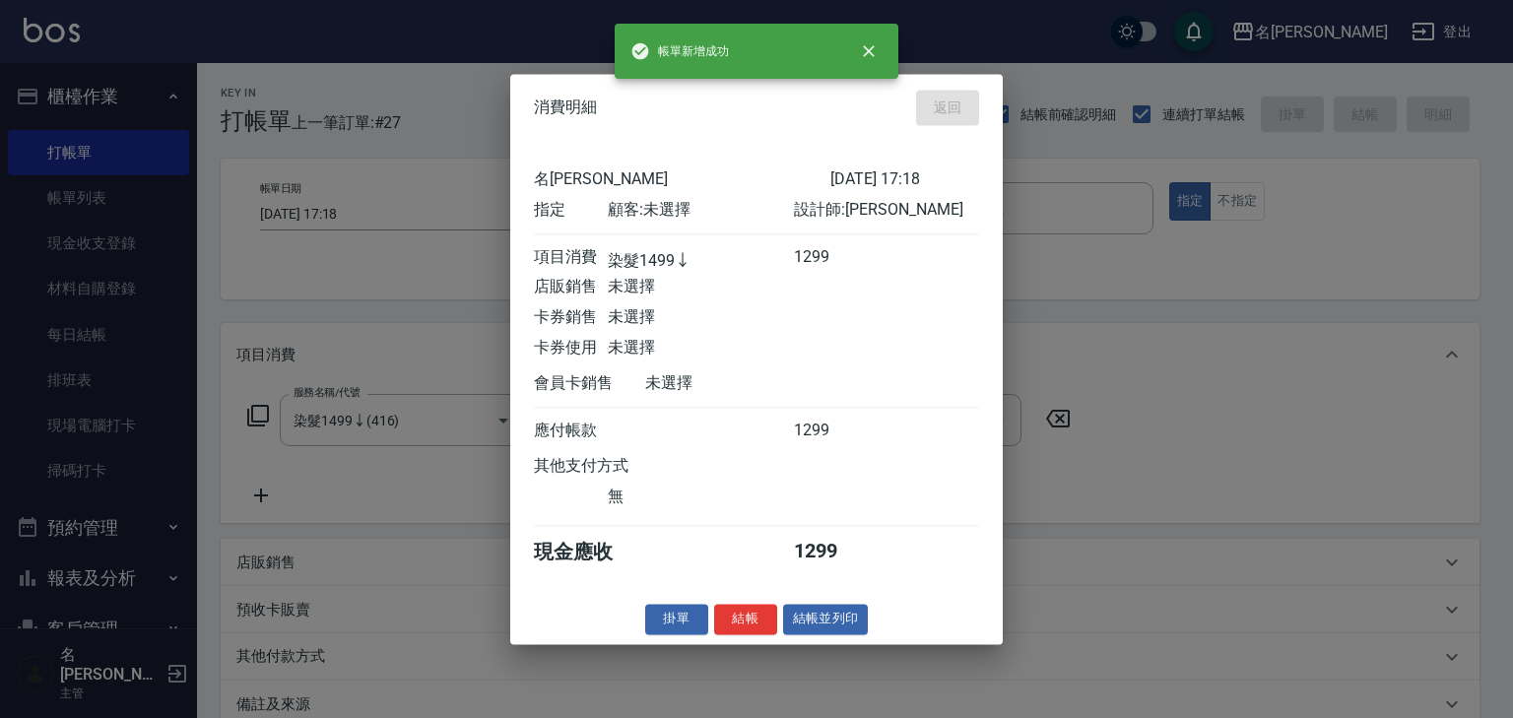
type input "[DATE] 17:38"
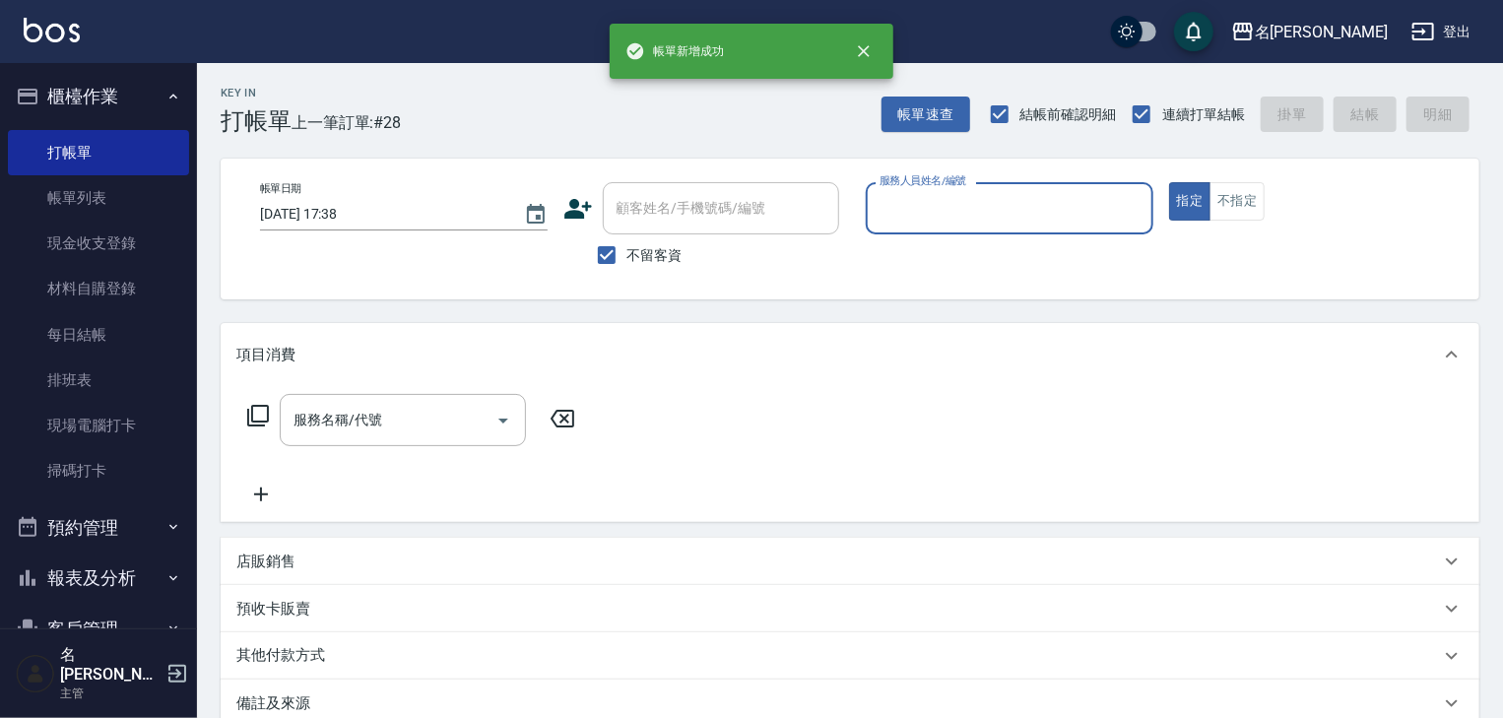
click at [1025, 213] on input "服務人員姓名/編號" at bounding box center [1009, 208] width 270 height 34
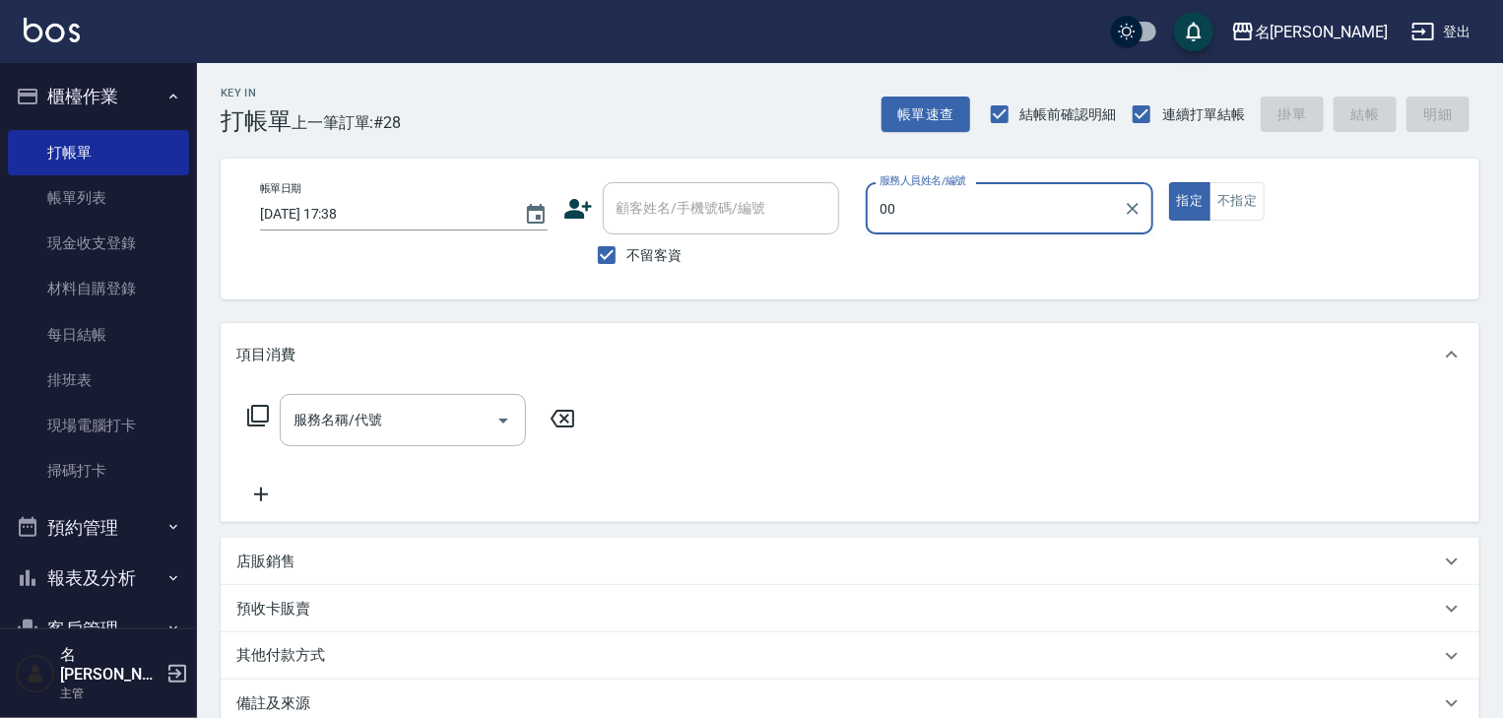
type input "0"
type input "[PERSON_NAME]-22"
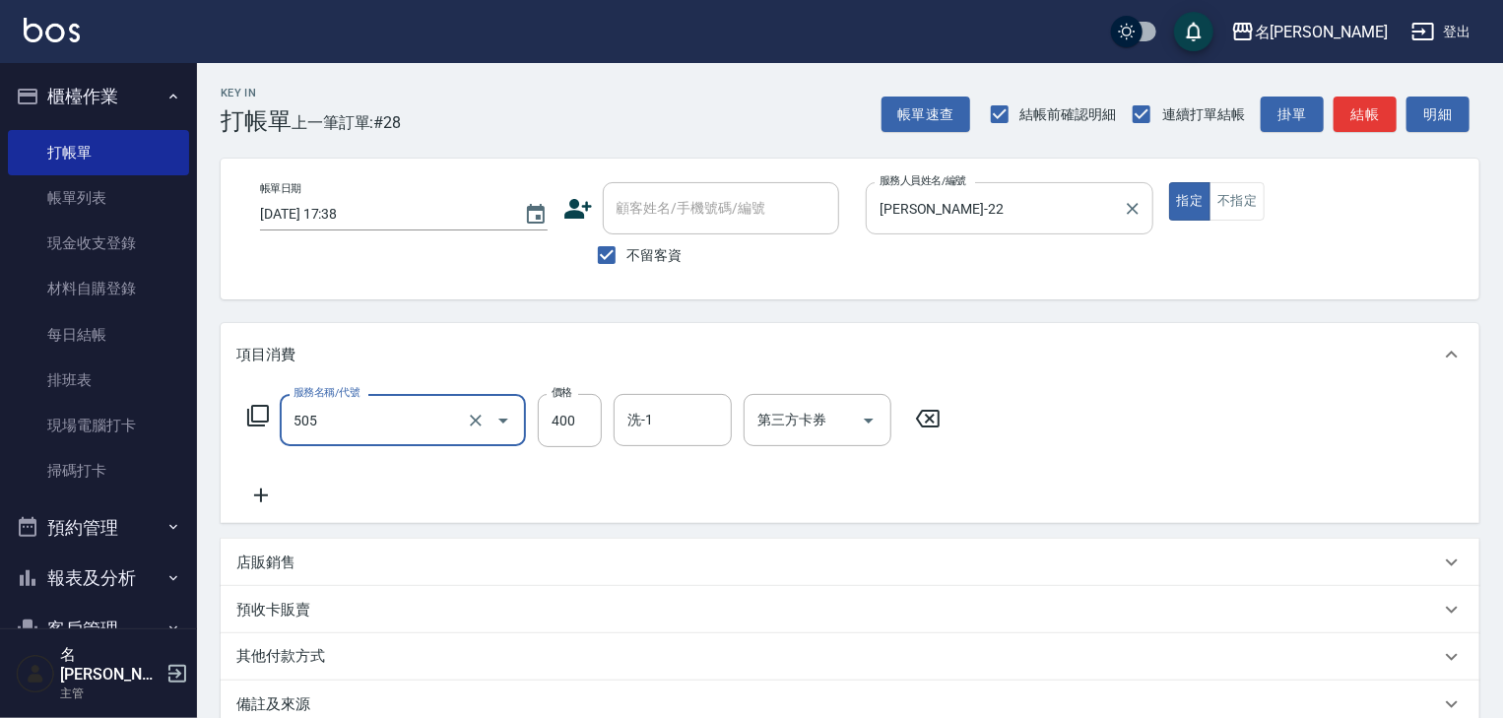
type input "洗髮(505)"
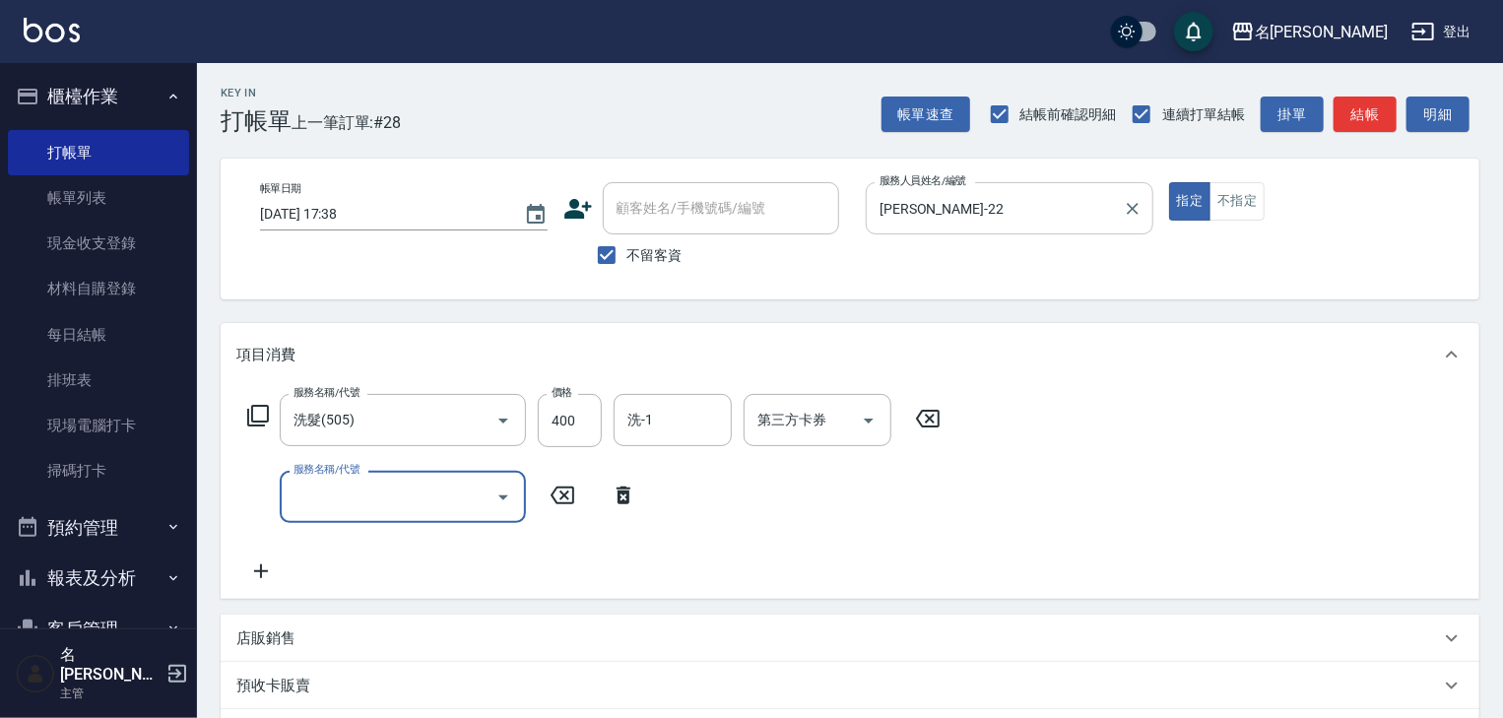
type input "8"
type input "陶瓷、溫朔燙(自備)(216)"
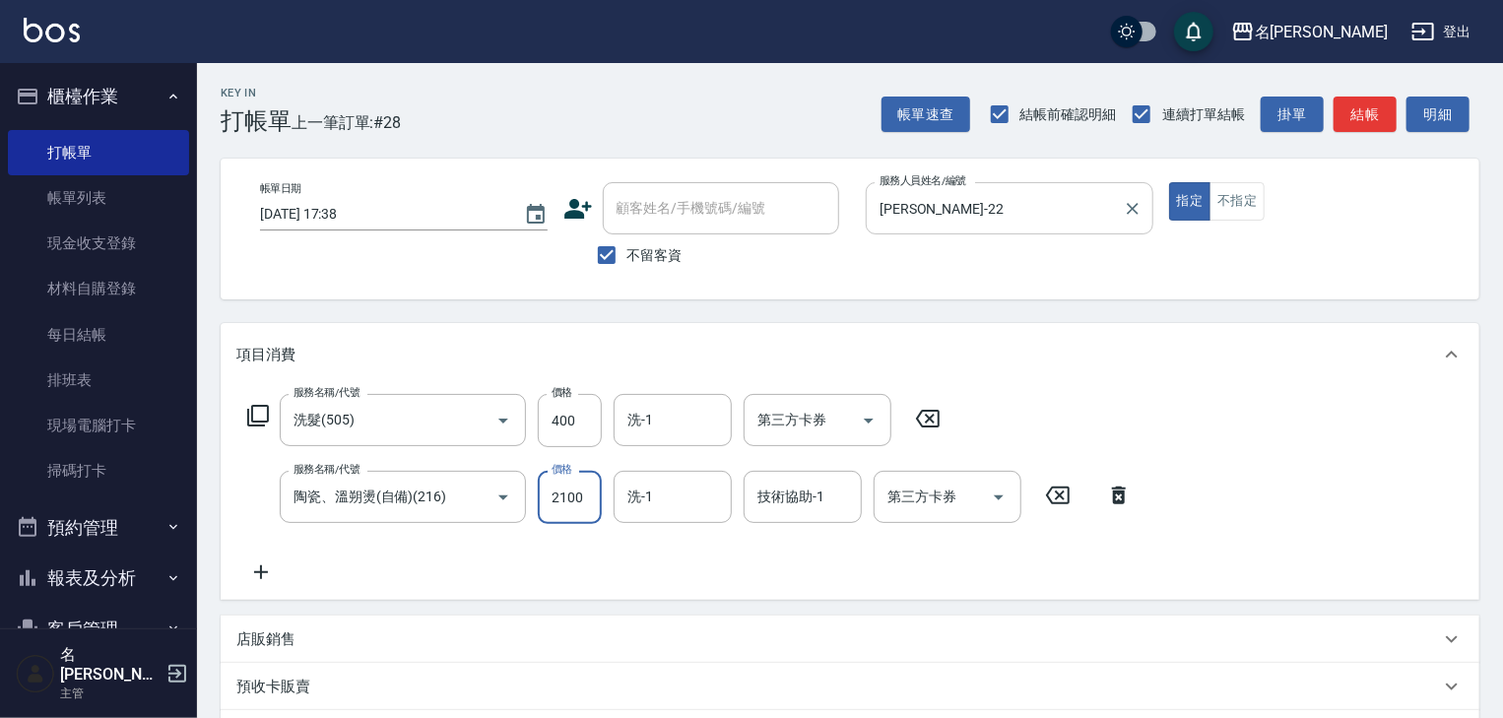
type input "2100"
click at [1352, 118] on button "結帳" at bounding box center [1364, 115] width 63 height 36
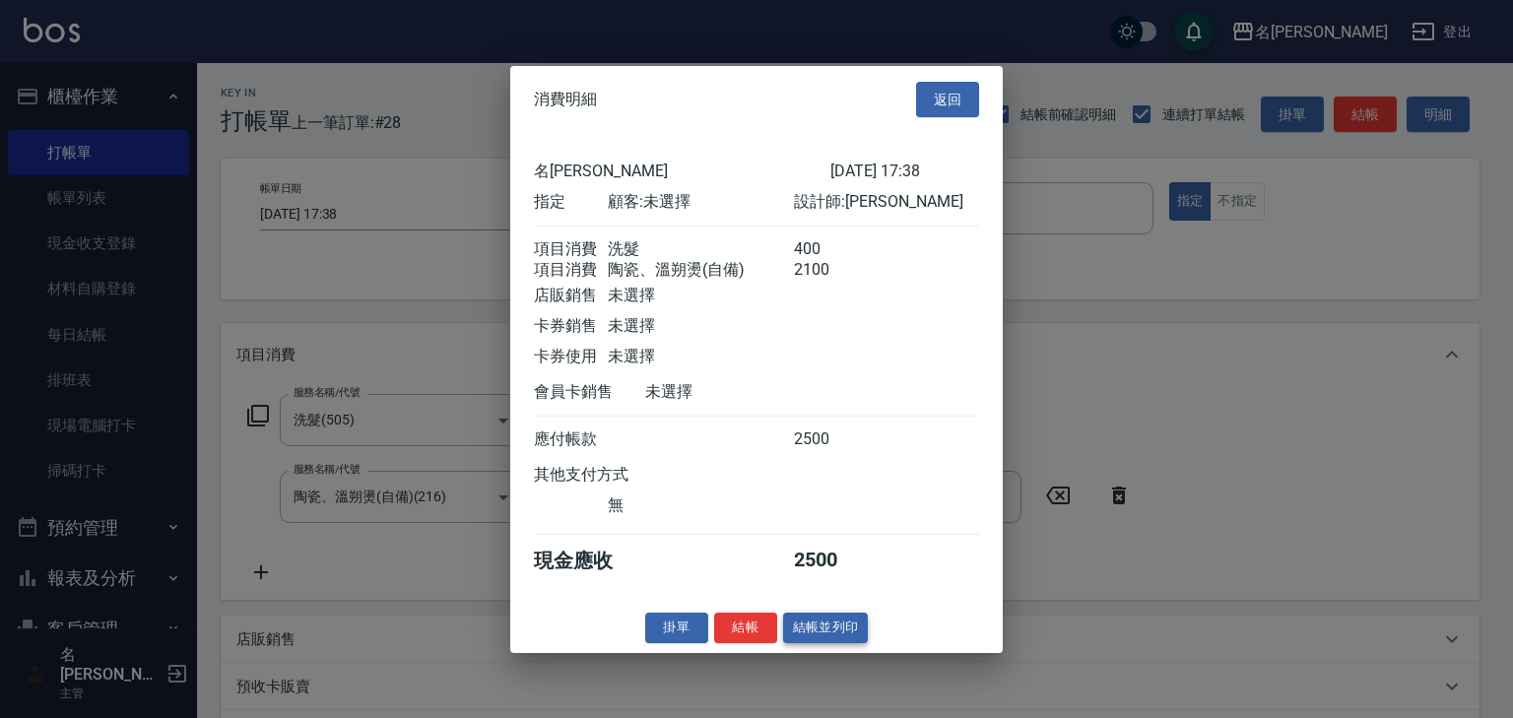
click at [811, 634] on button "結帳並列印" at bounding box center [826, 627] width 86 height 31
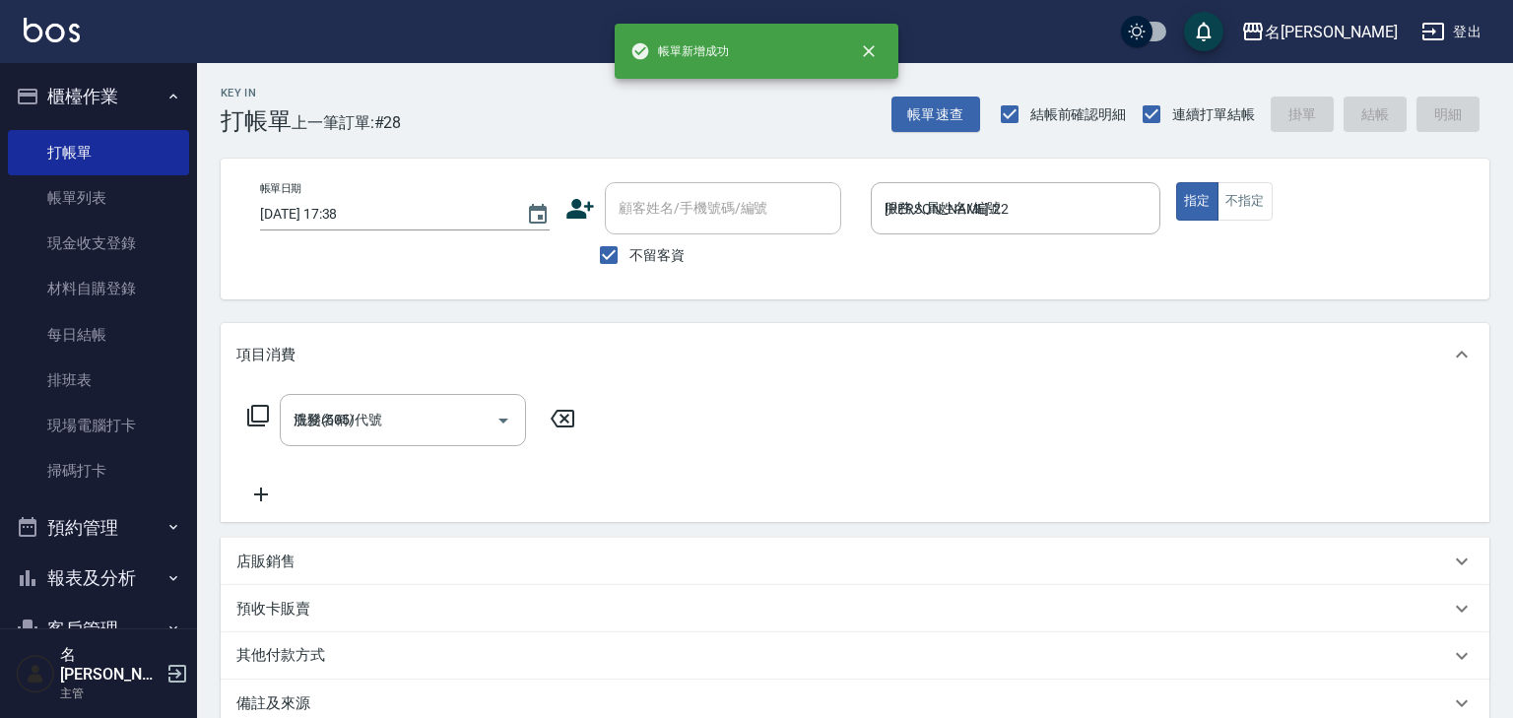
type input "[DATE] 17:39"
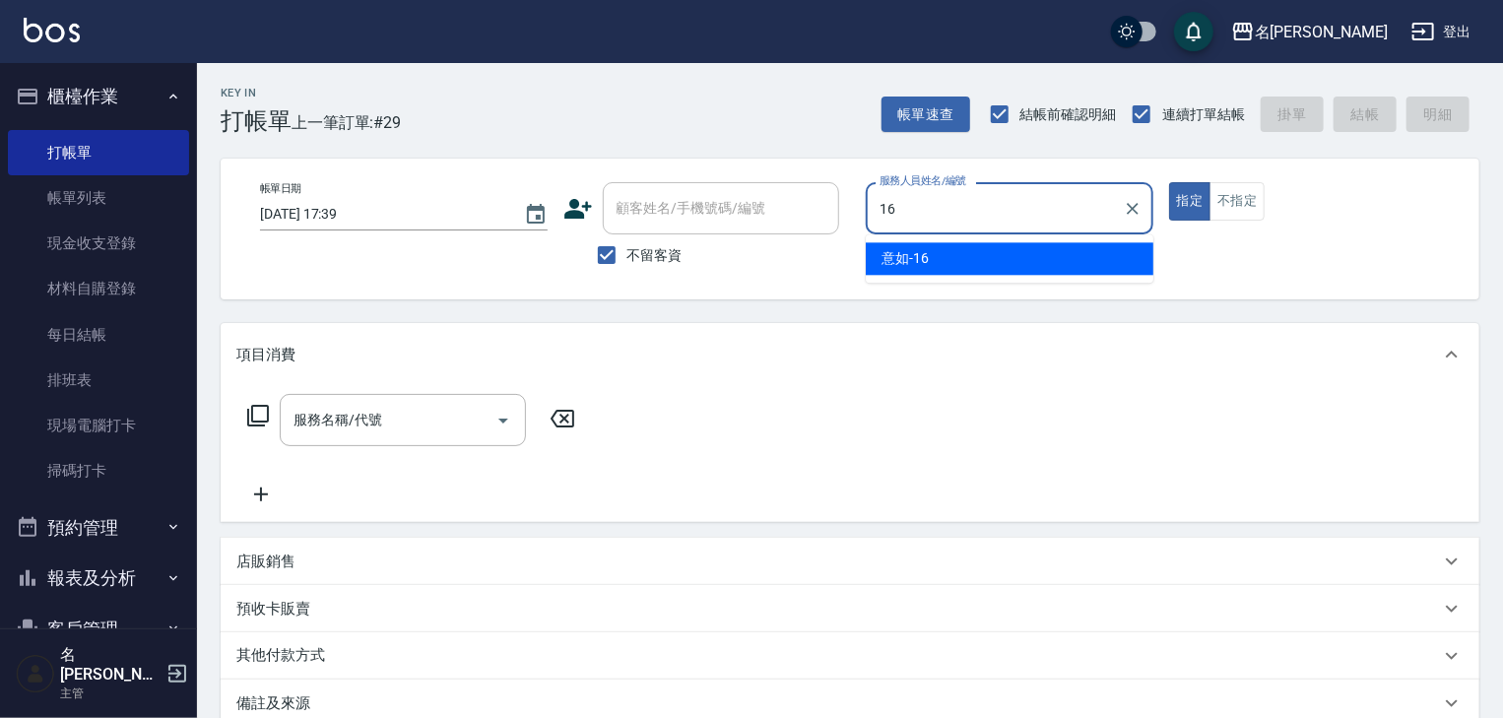
type input "意如-16"
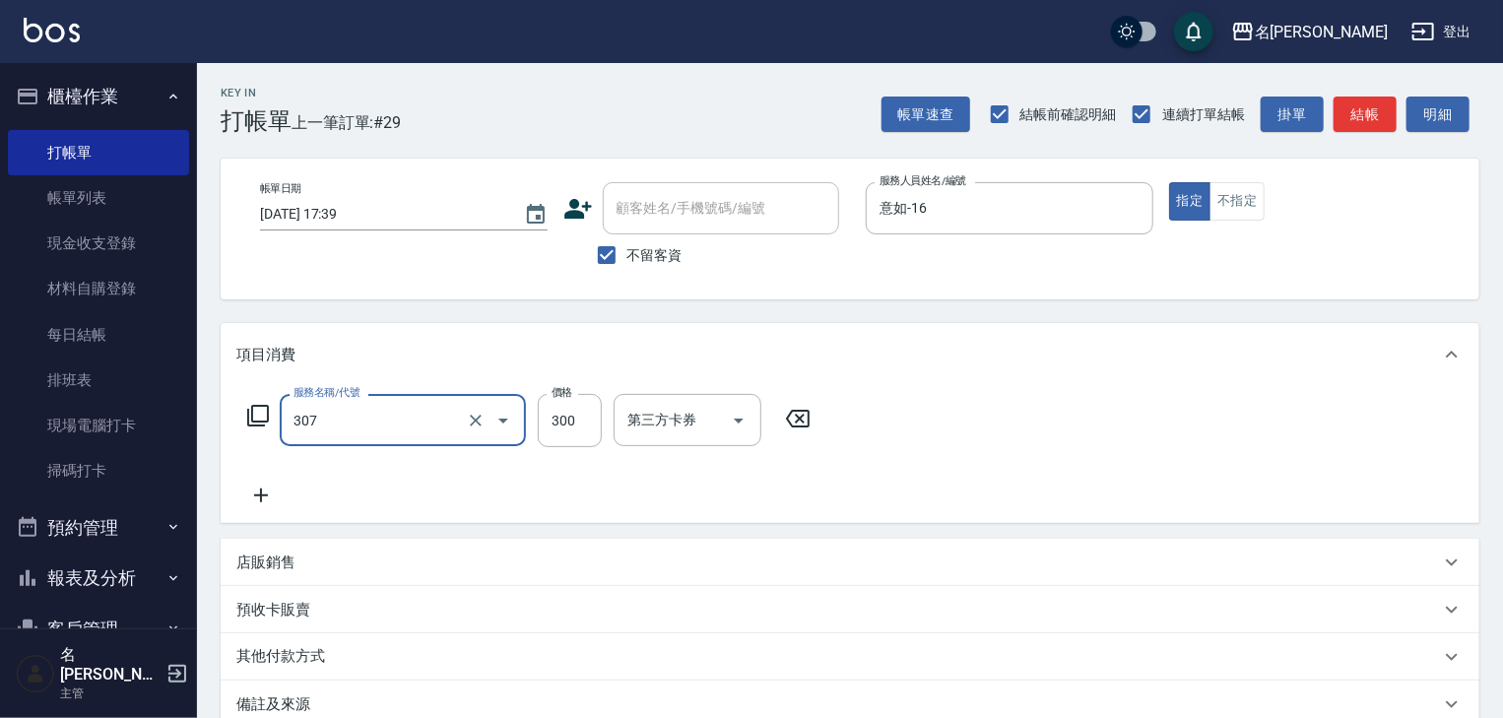
type input "剪髮(307)"
click at [1346, 114] on button "結帳" at bounding box center [1364, 115] width 63 height 36
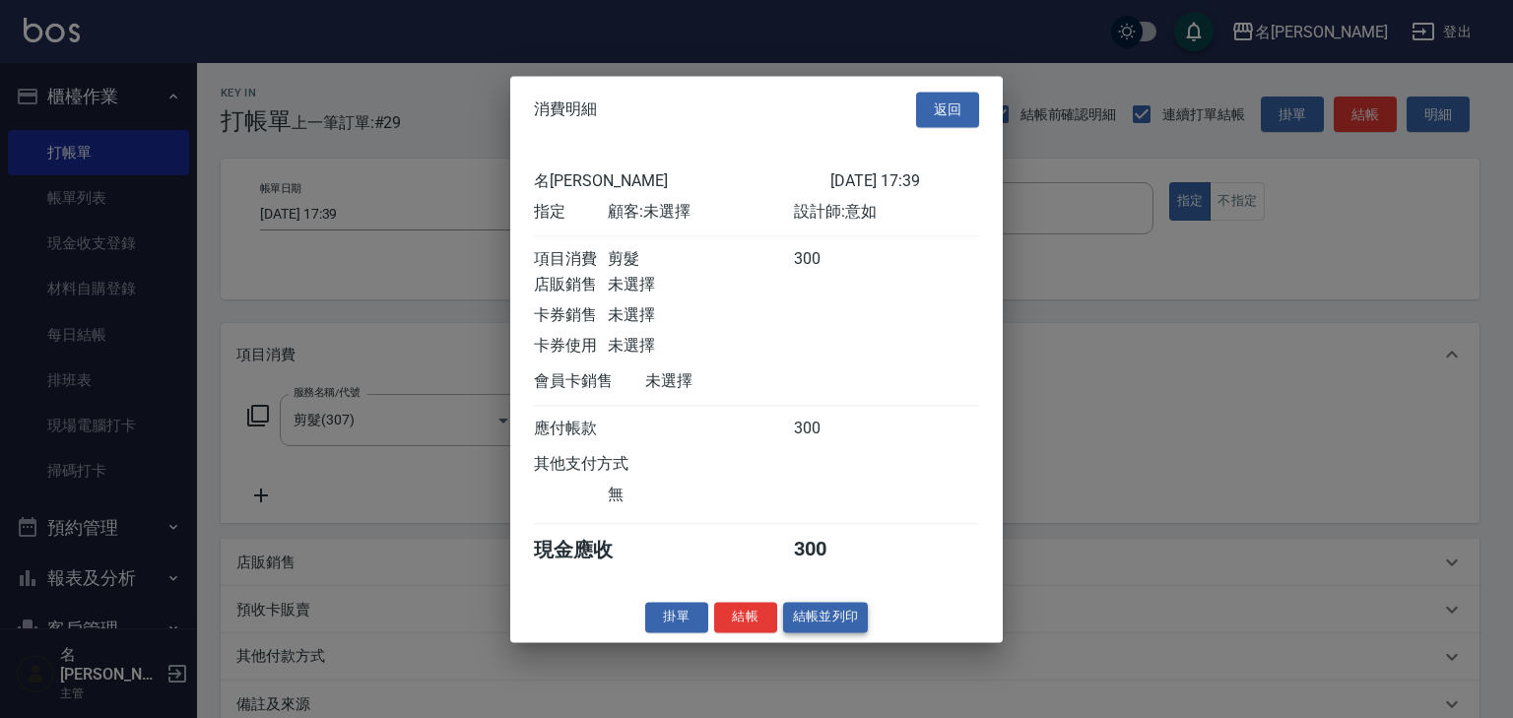
click at [854, 626] on button "結帳並列印" at bounding box center [826, 617] width 86 height 31
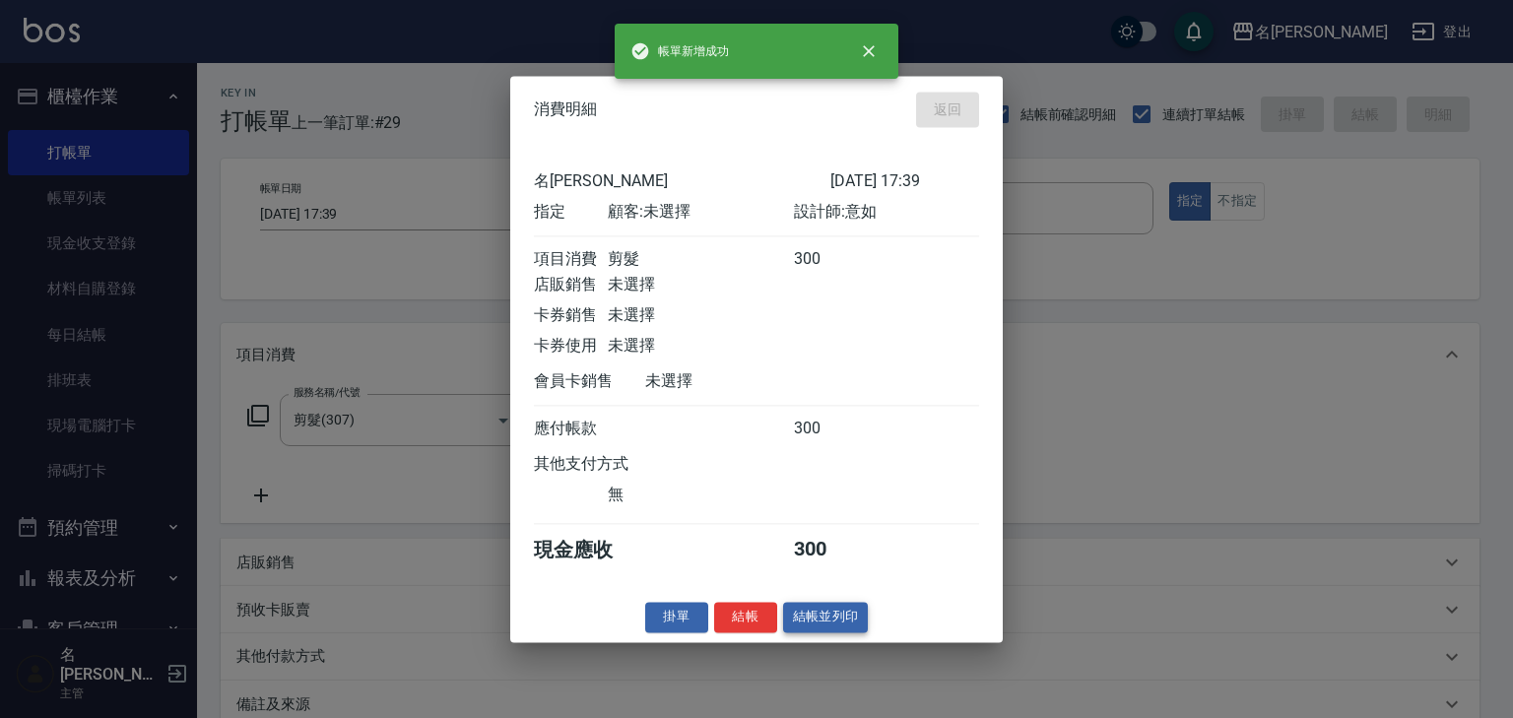
type input "[DATE] 17:43"
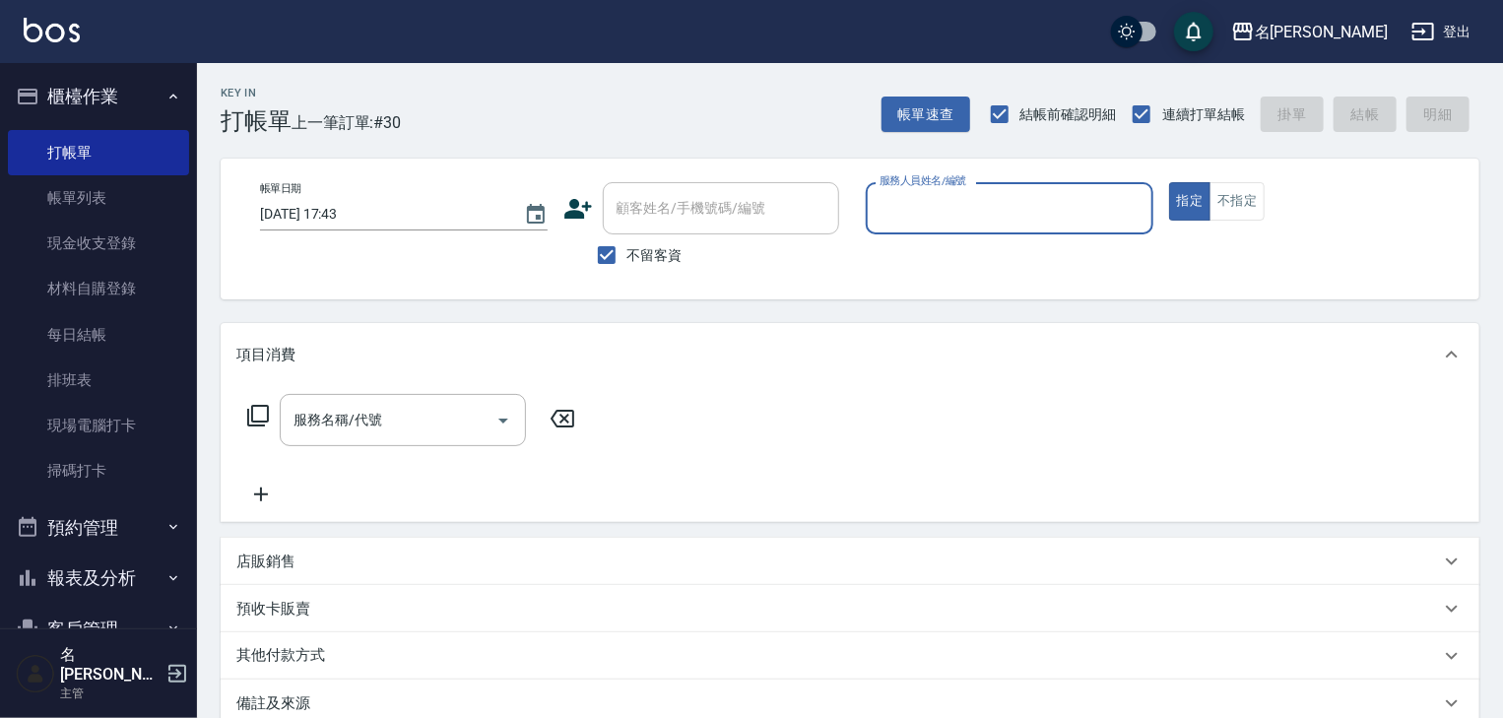
click at [965, 220] on input "服務人員姓名/編號" at bounding box center [1009, 208] width 270 height 34
type input "[PERSON_NAME]"
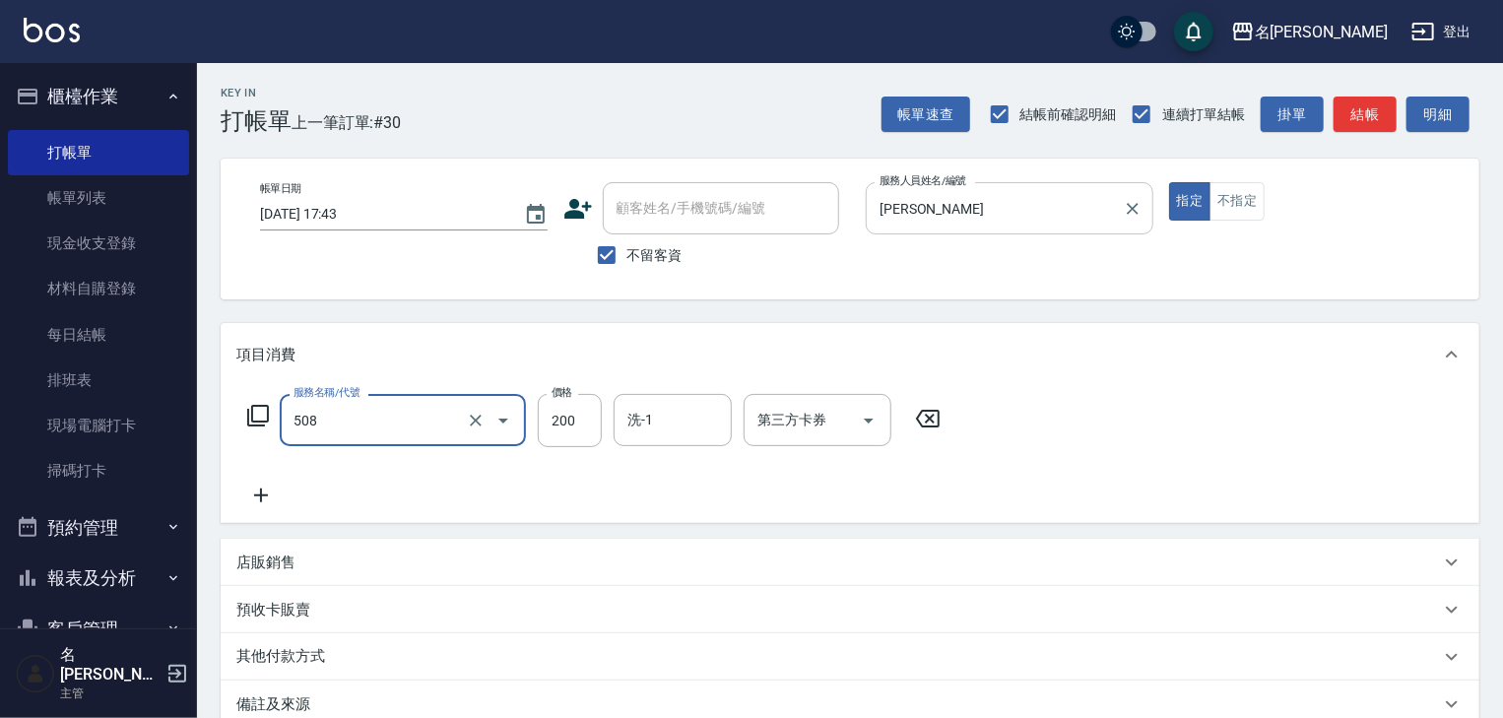
type input "小孩洗髮(508)"
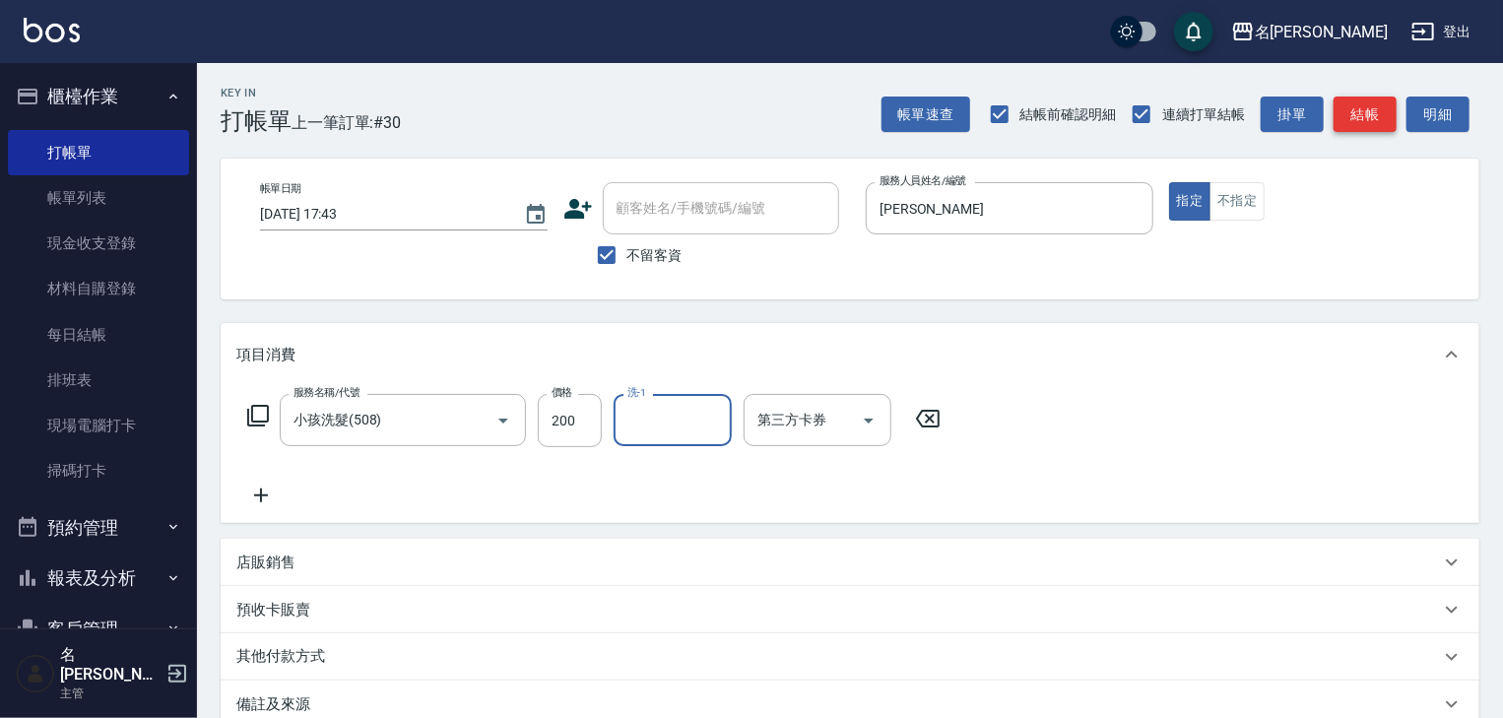
click at [1375, 113] on button "結帳" at bounding box center [1364, 115] width 63 height 36
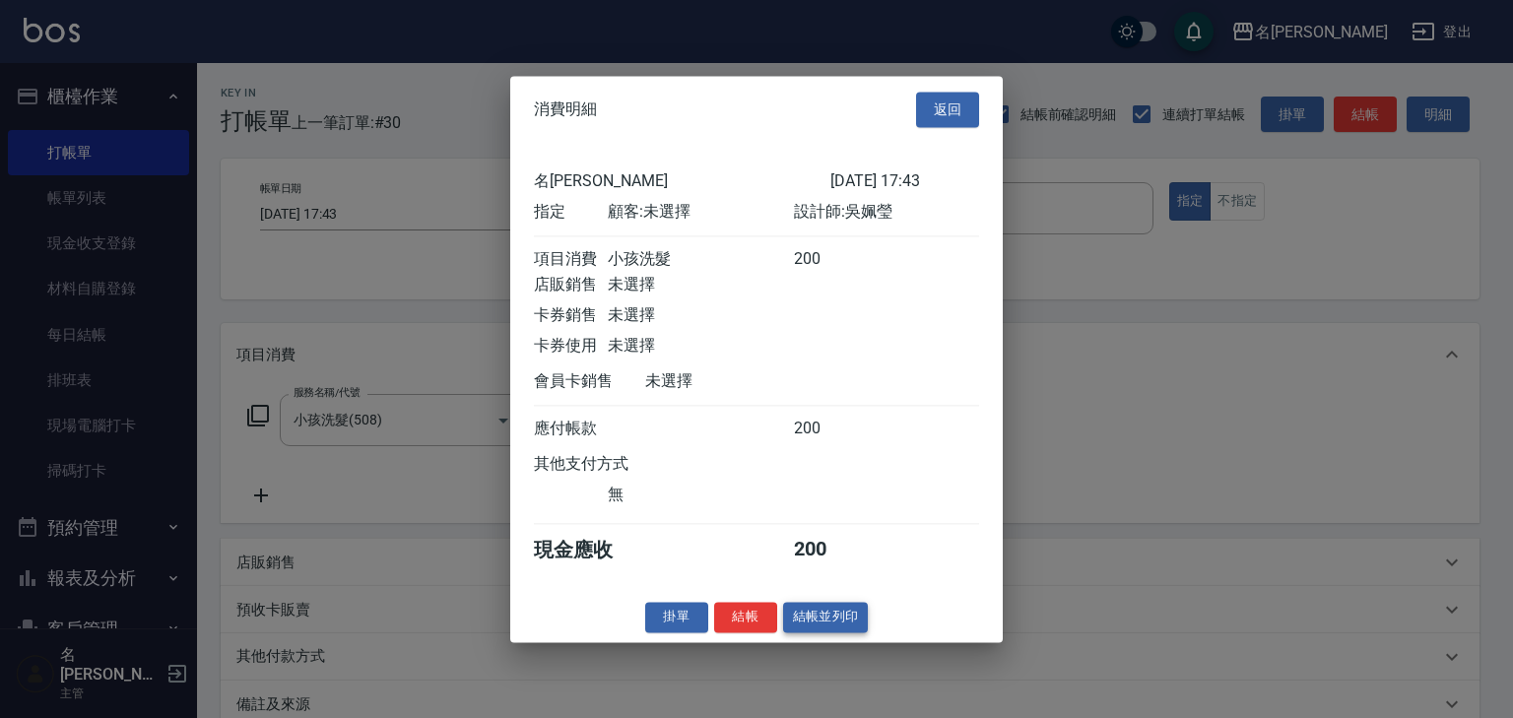
click at [831, 632] on button "結帳並列印" at bounding box center [826, 617] width 86 height 31
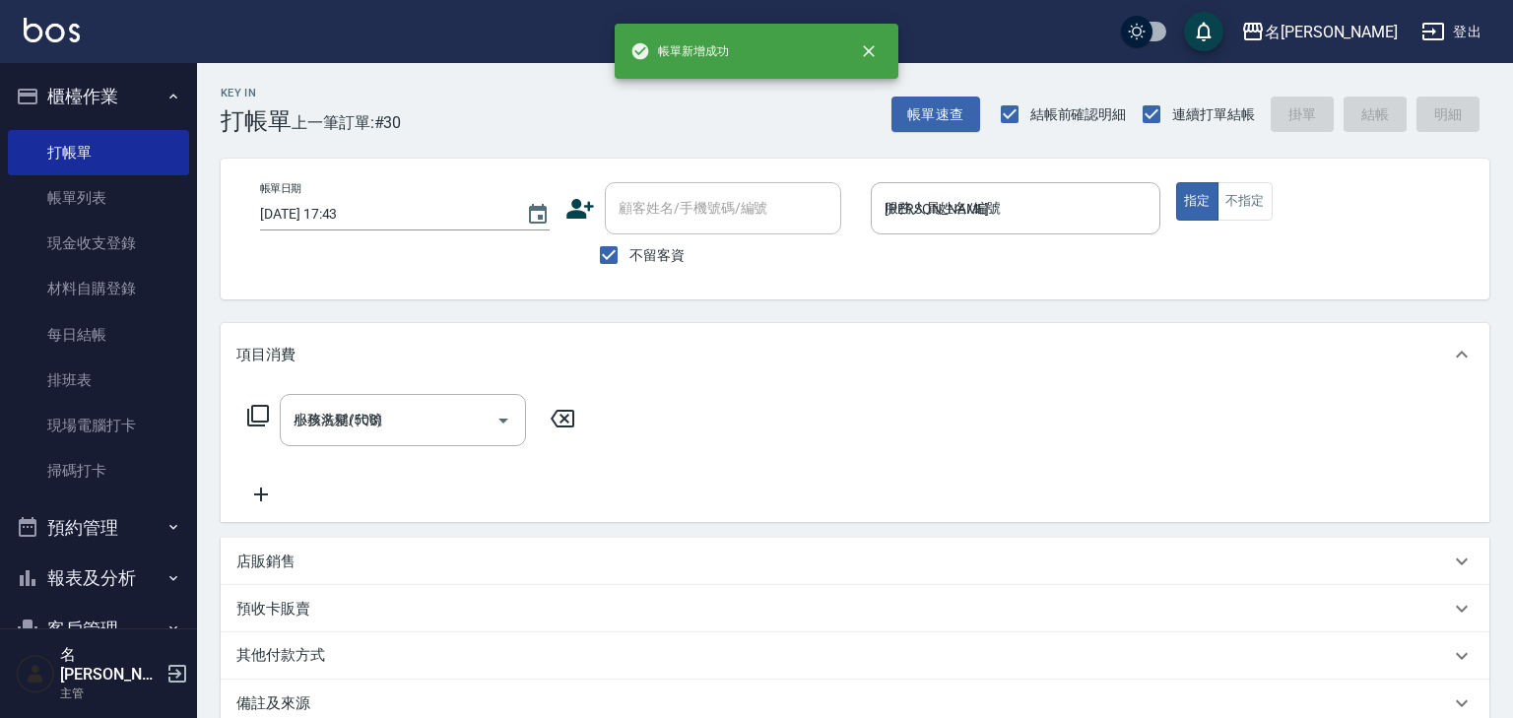
type input "[DATE] 17:47"
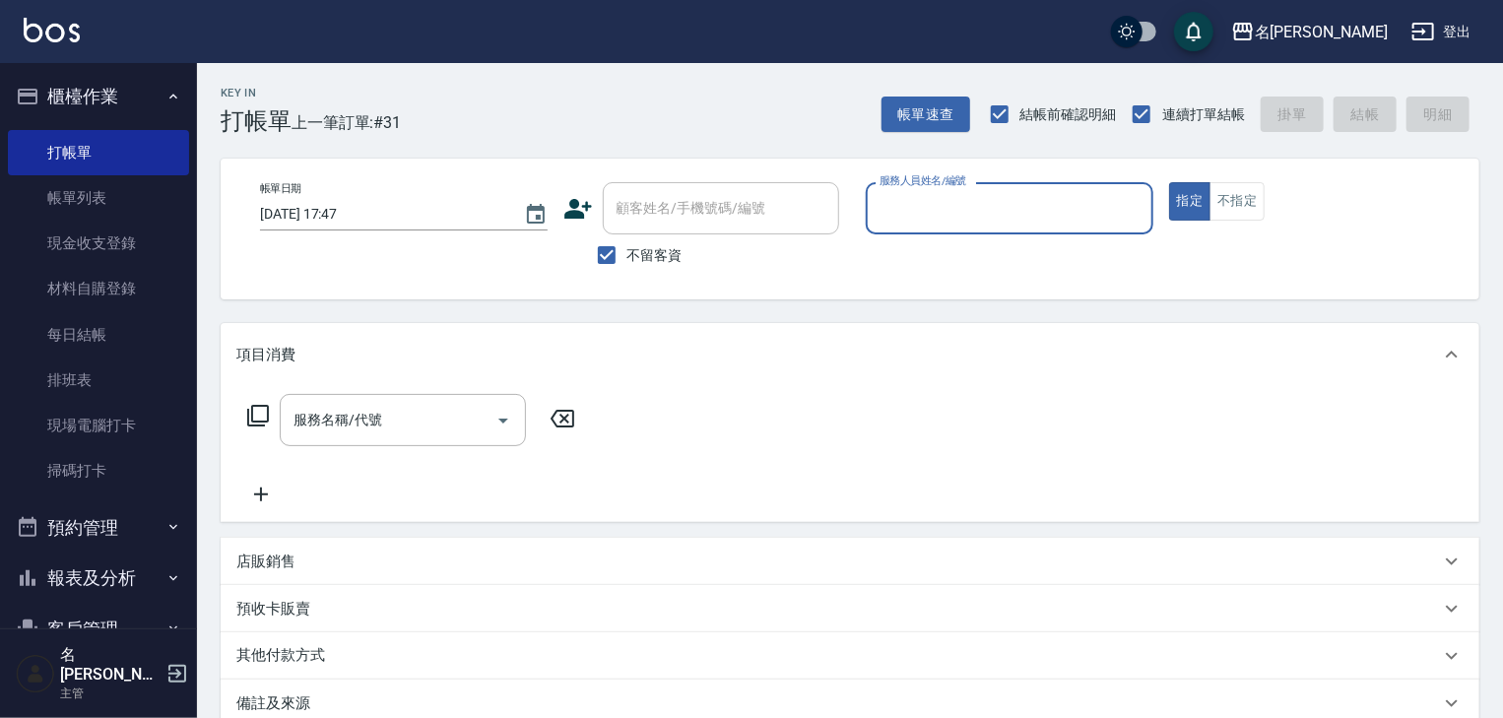
click at [952, 204] on input "服務人員姓名/編號" at bounding box center [1009, 208] width 270 height 34
type input "[PERSON_NAME]-06"
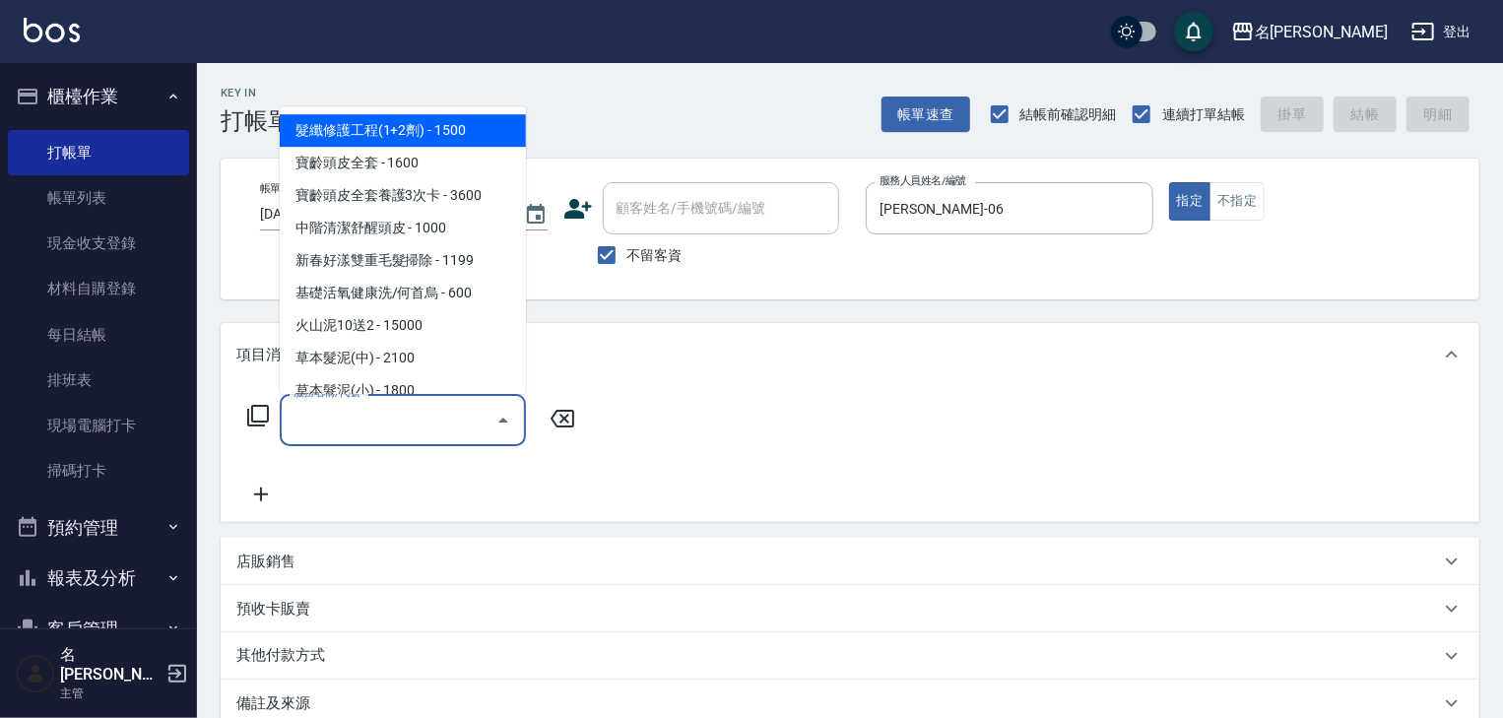
click at [377, 411] on input "服務名稱/代號" at bounding box center [388, 420] width 199 height 34
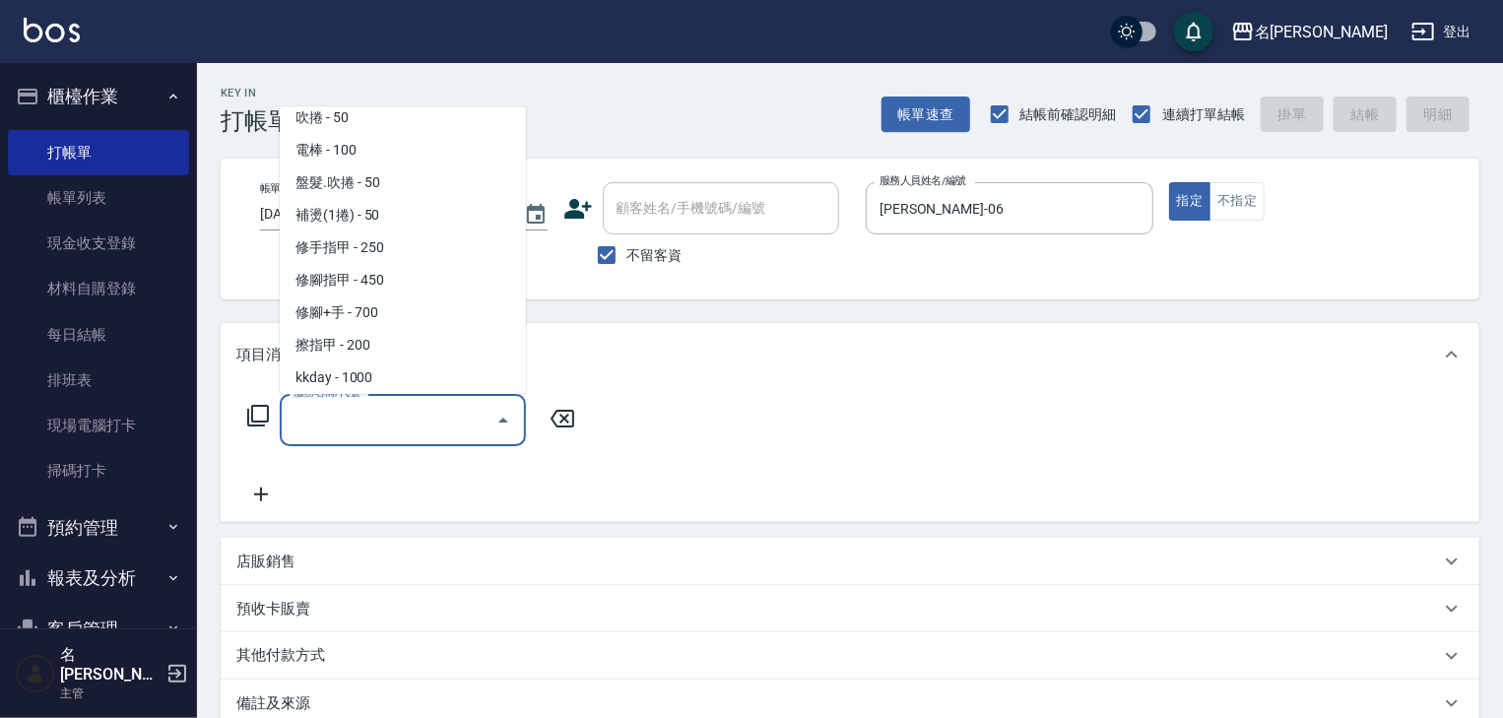
scroll to position [2206, 0]
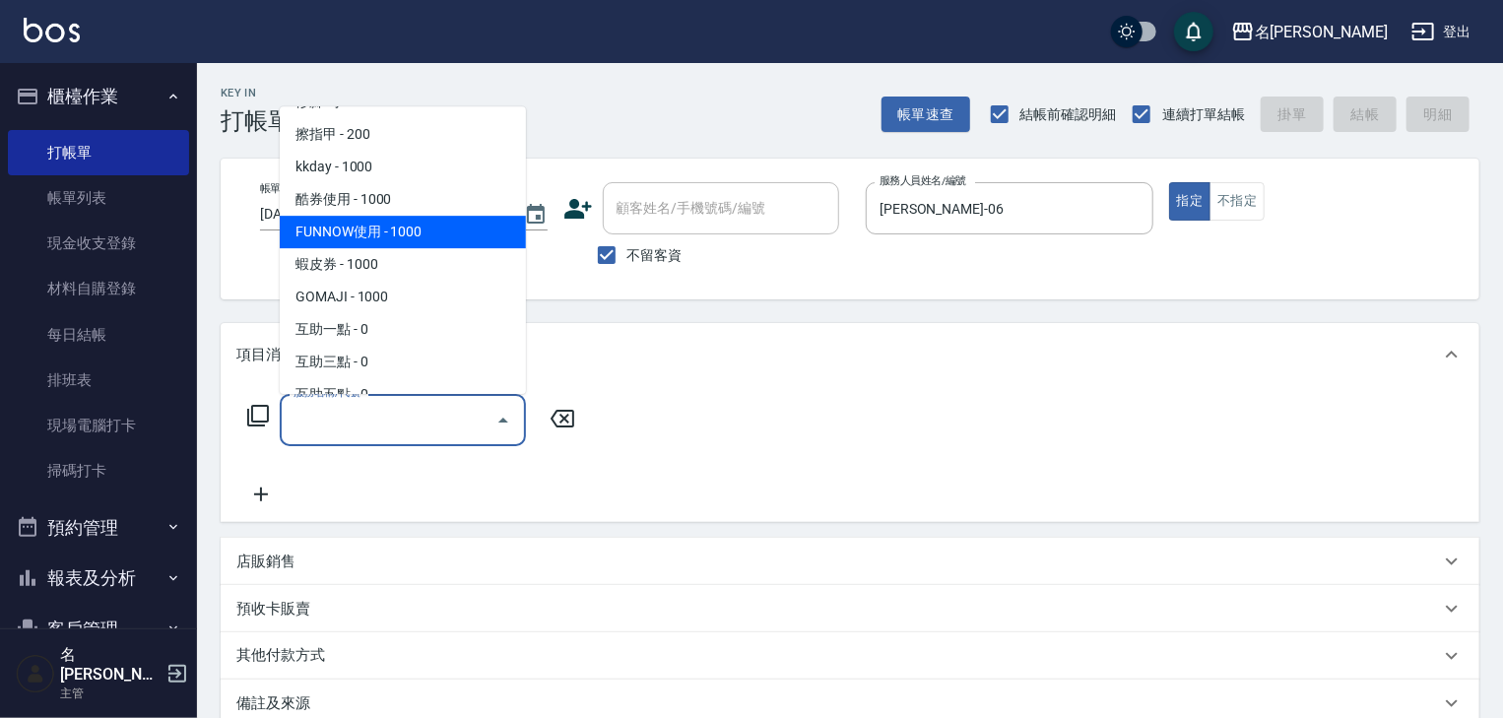
click at [362, 243] on span "FUNNOW使用 - 1000" at bounding box center [403, 233] width 246 height 32
type input "FUNNOW使用(997)"
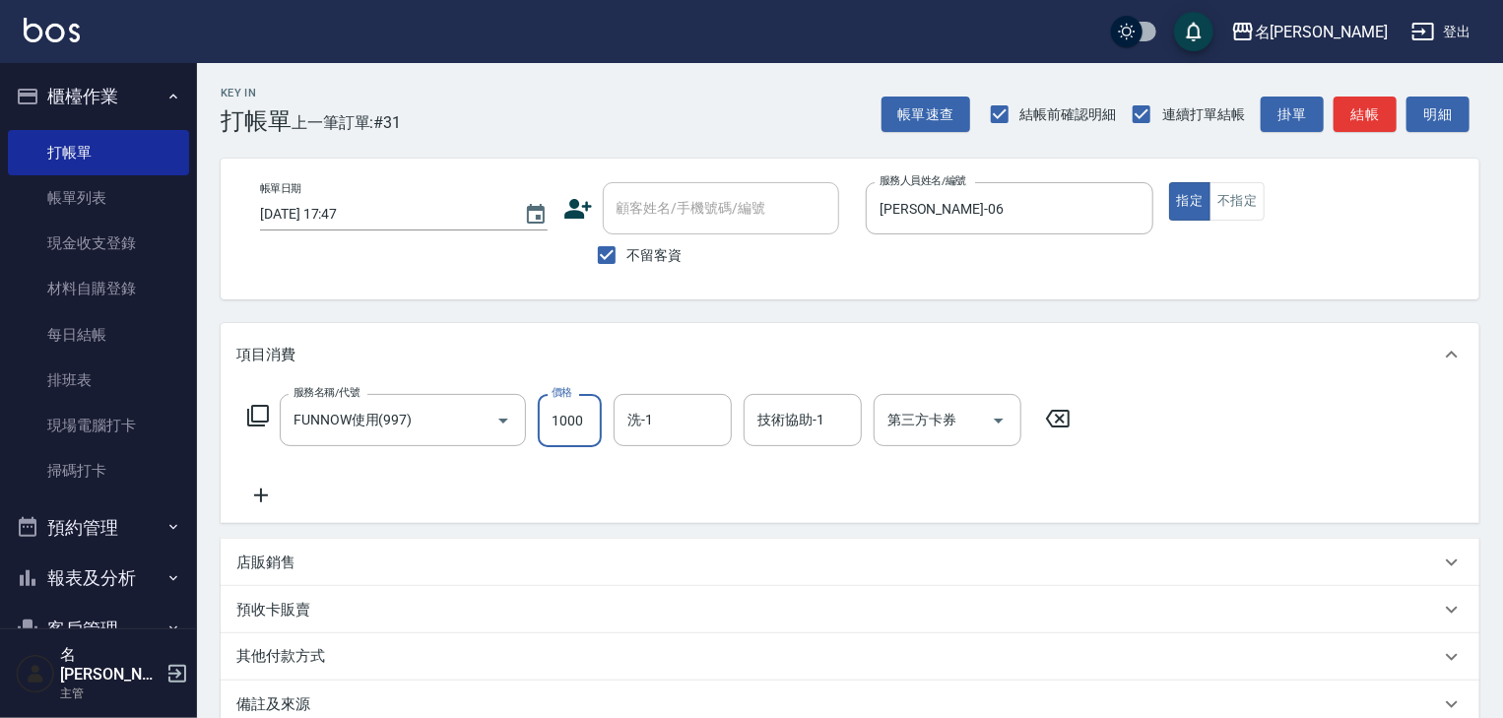
click at [592, 428] on input "1000" at bounding box center [570, 420] width 64 height 53
type input "399"
click at [915, 428] on input "第三方卡券" at bounding box center [932, 420] width 100 height 34
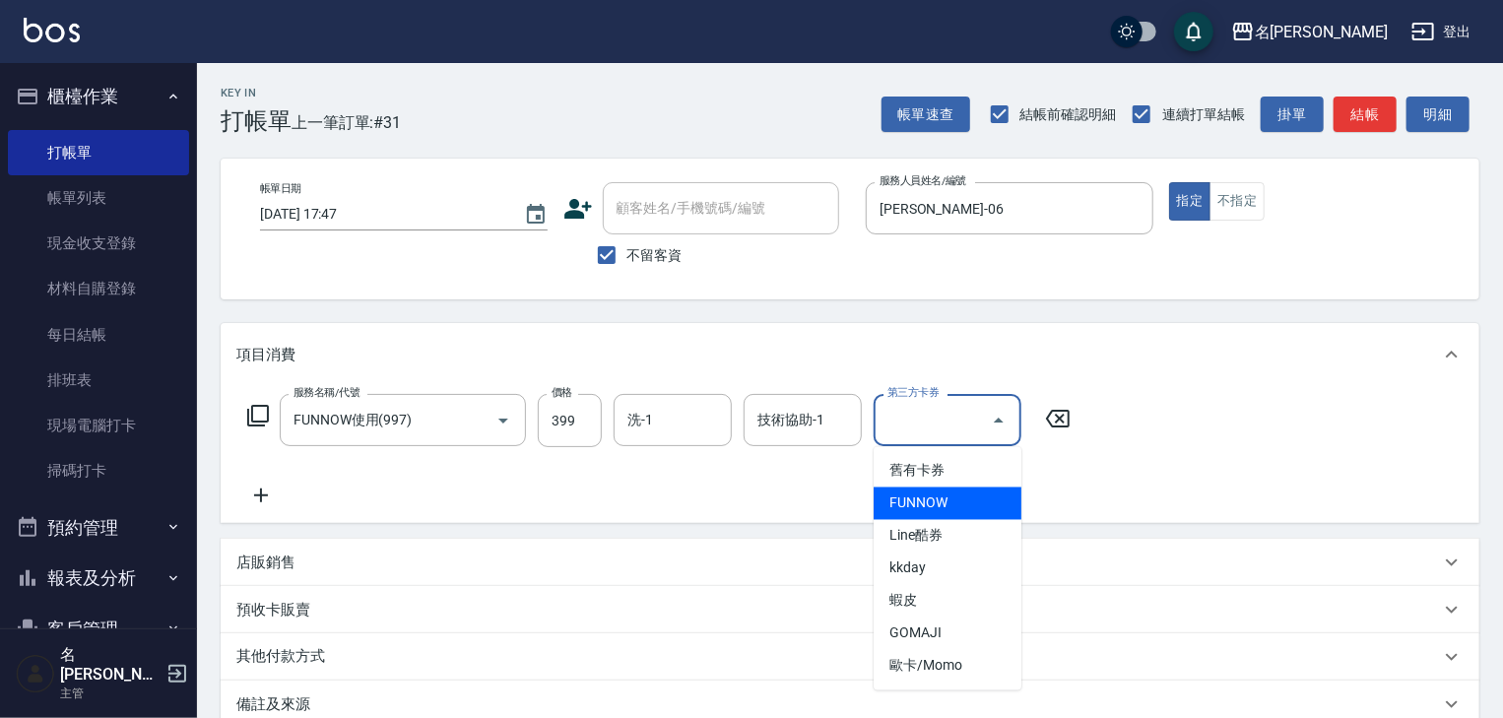
click at [948, 500] on span "FUNNOW" at bounding box center [947, 503] width 148 height 32
type input "FUNNOW"
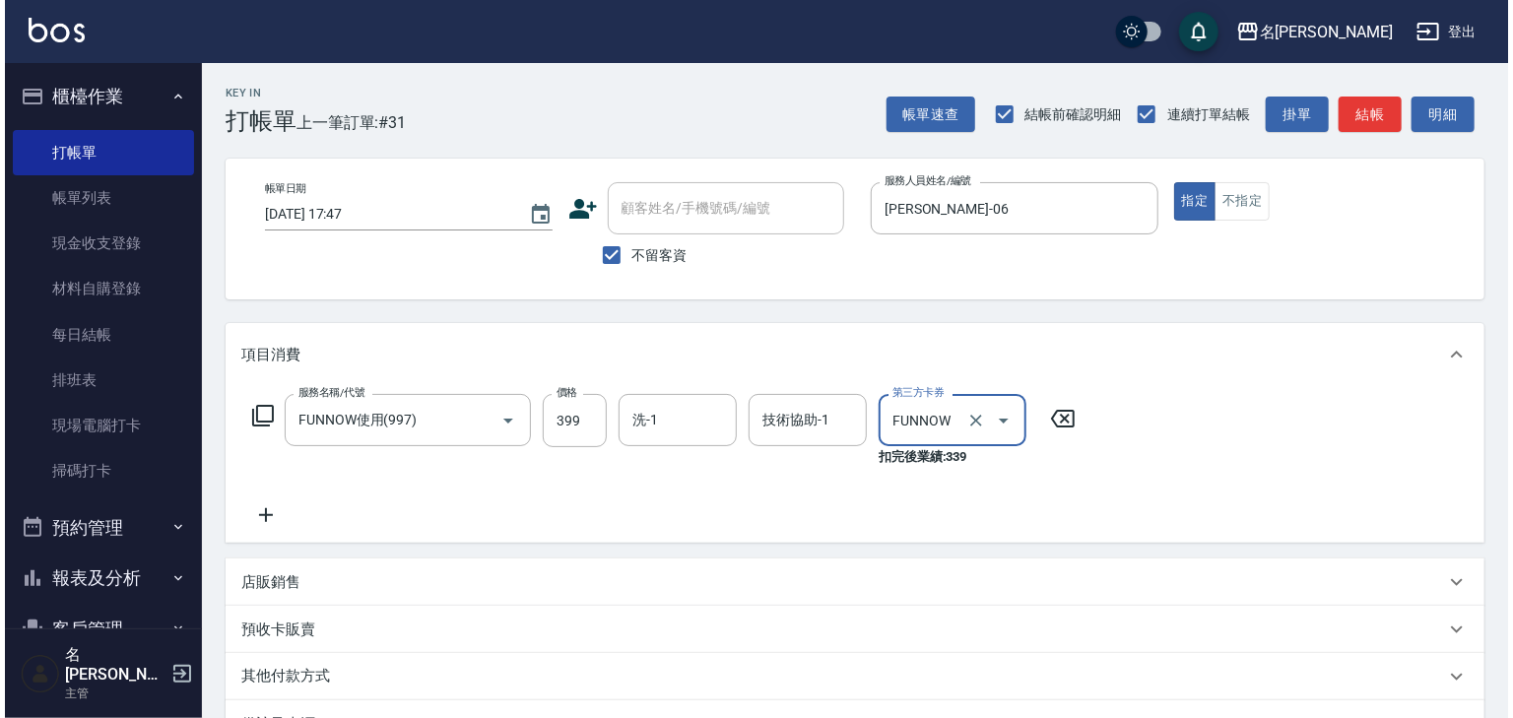
scroll to position [250, 0]
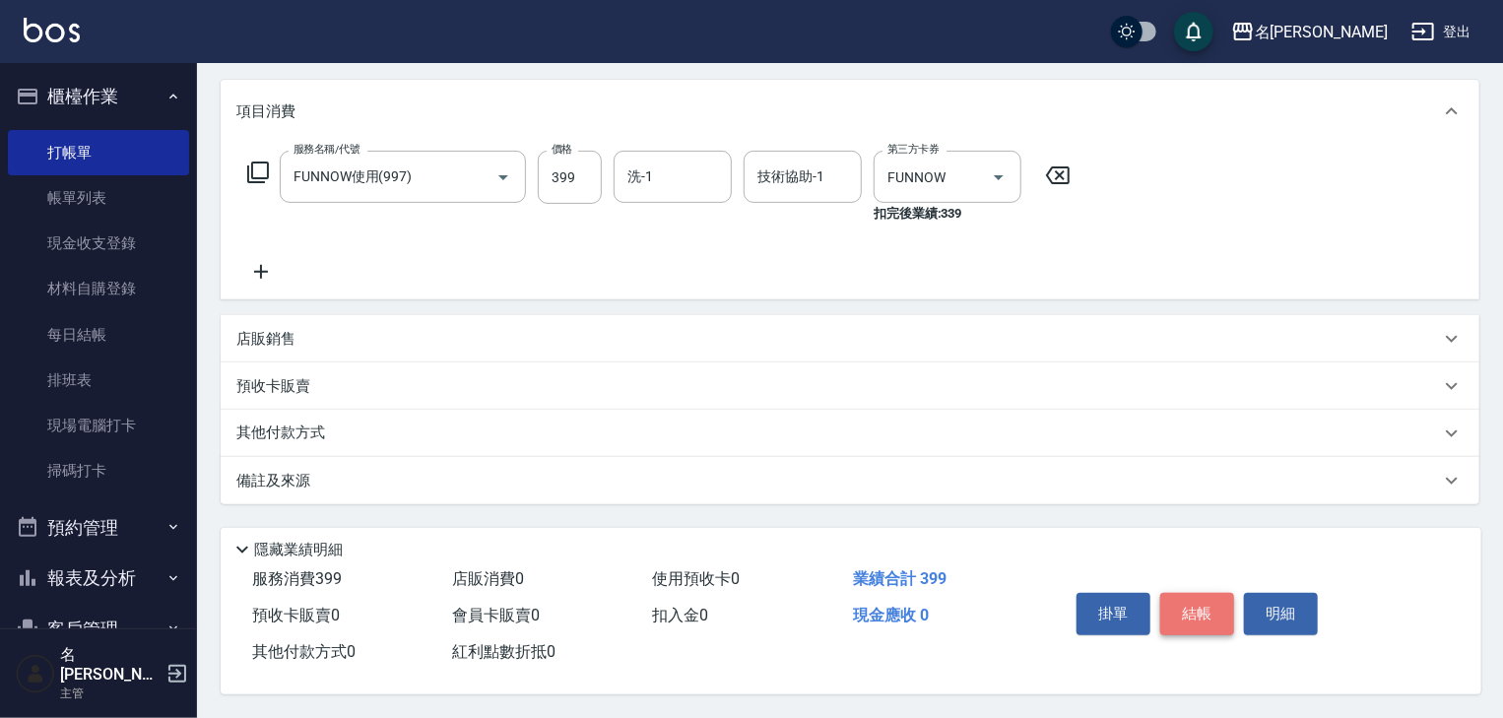
click at [1203, 602] on button "結帳" at bounding box center [1197, 613] width 74 height 41
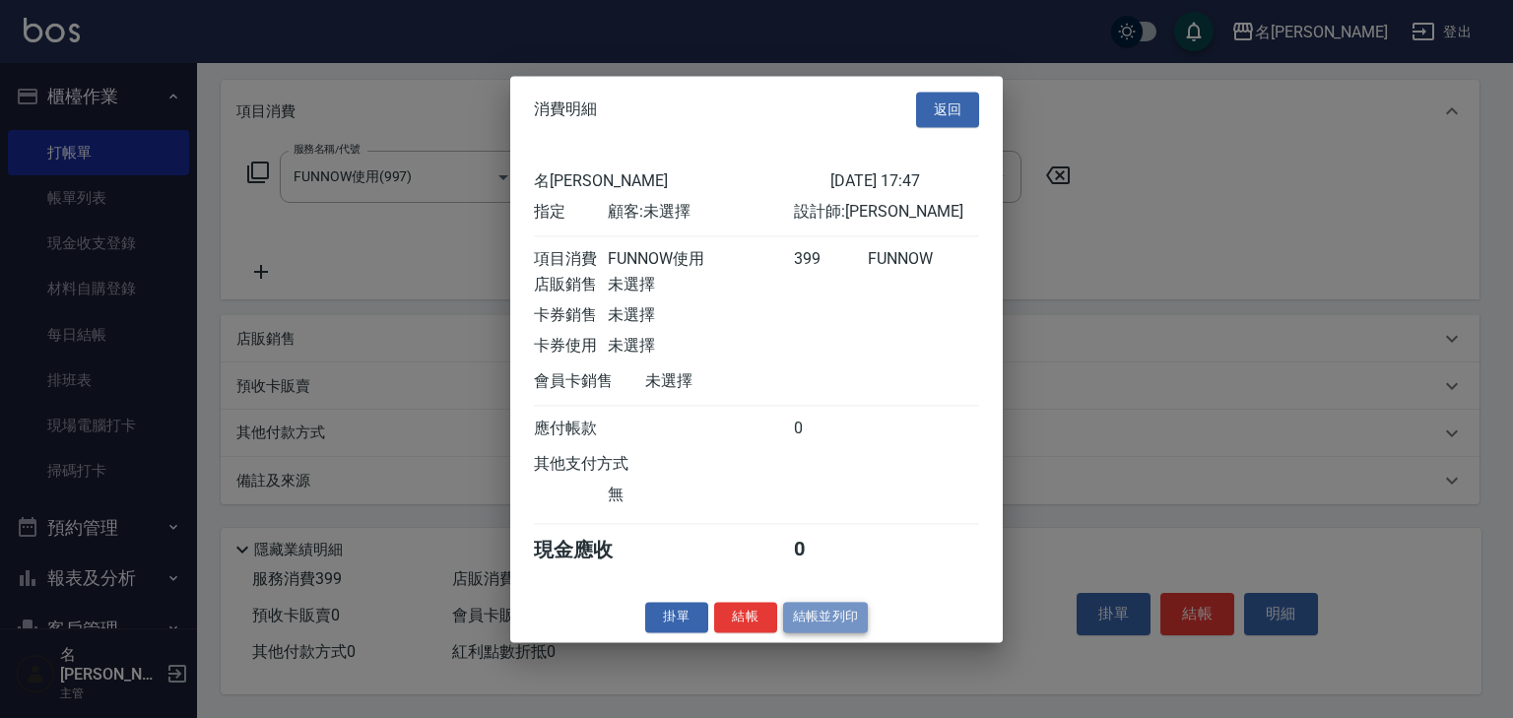
click at [814, 620] on button "結帳並列印" at bounding box center [826, 617] width 86 height 31
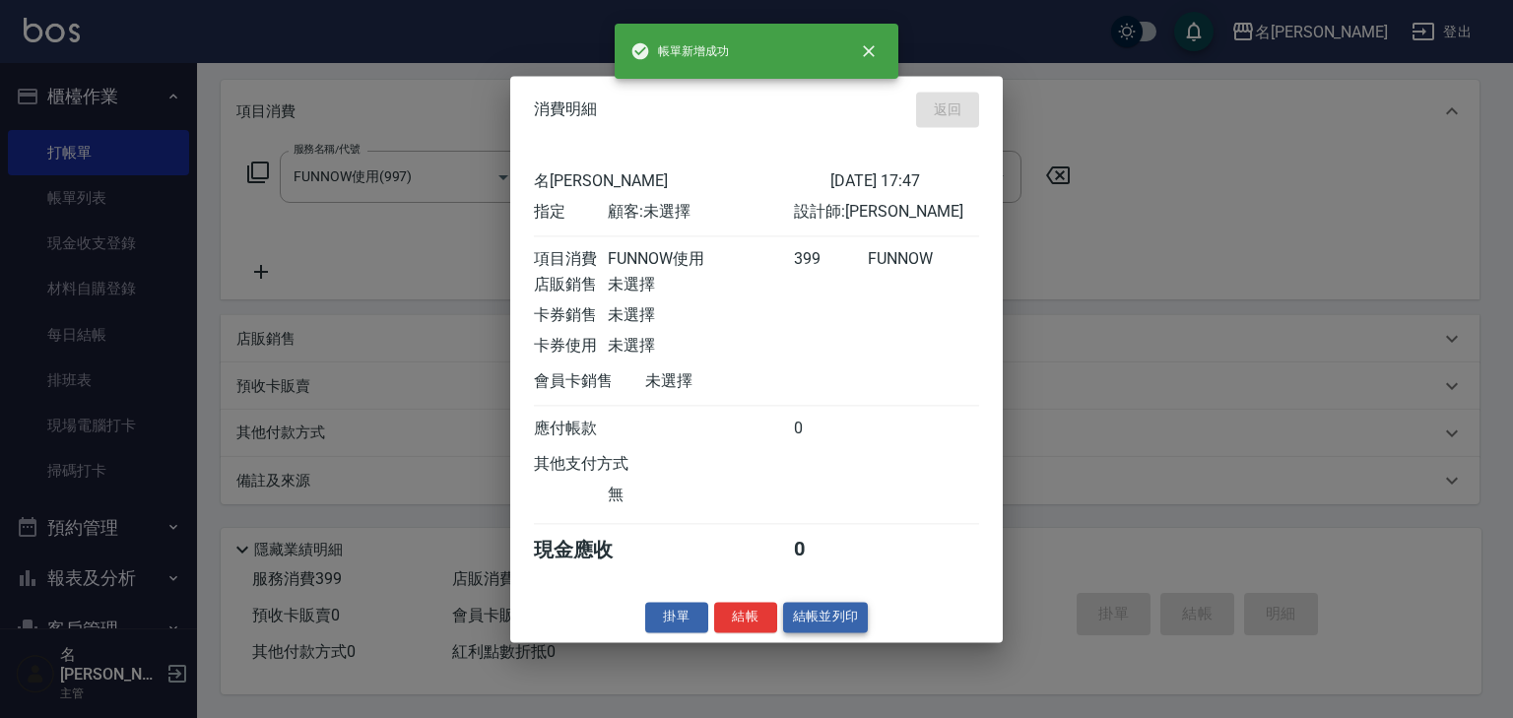
type input "[DATE] 17:54"
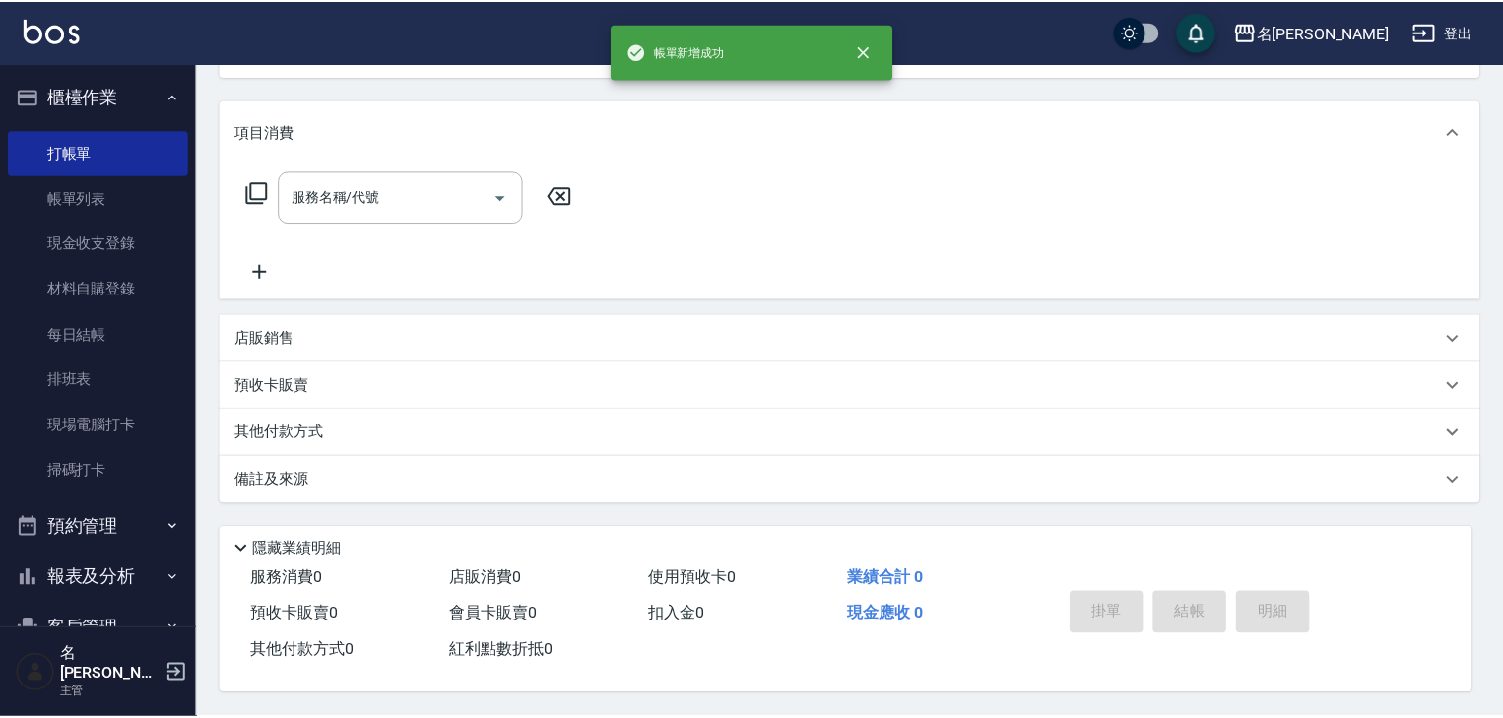
scroll to position [0, 0]
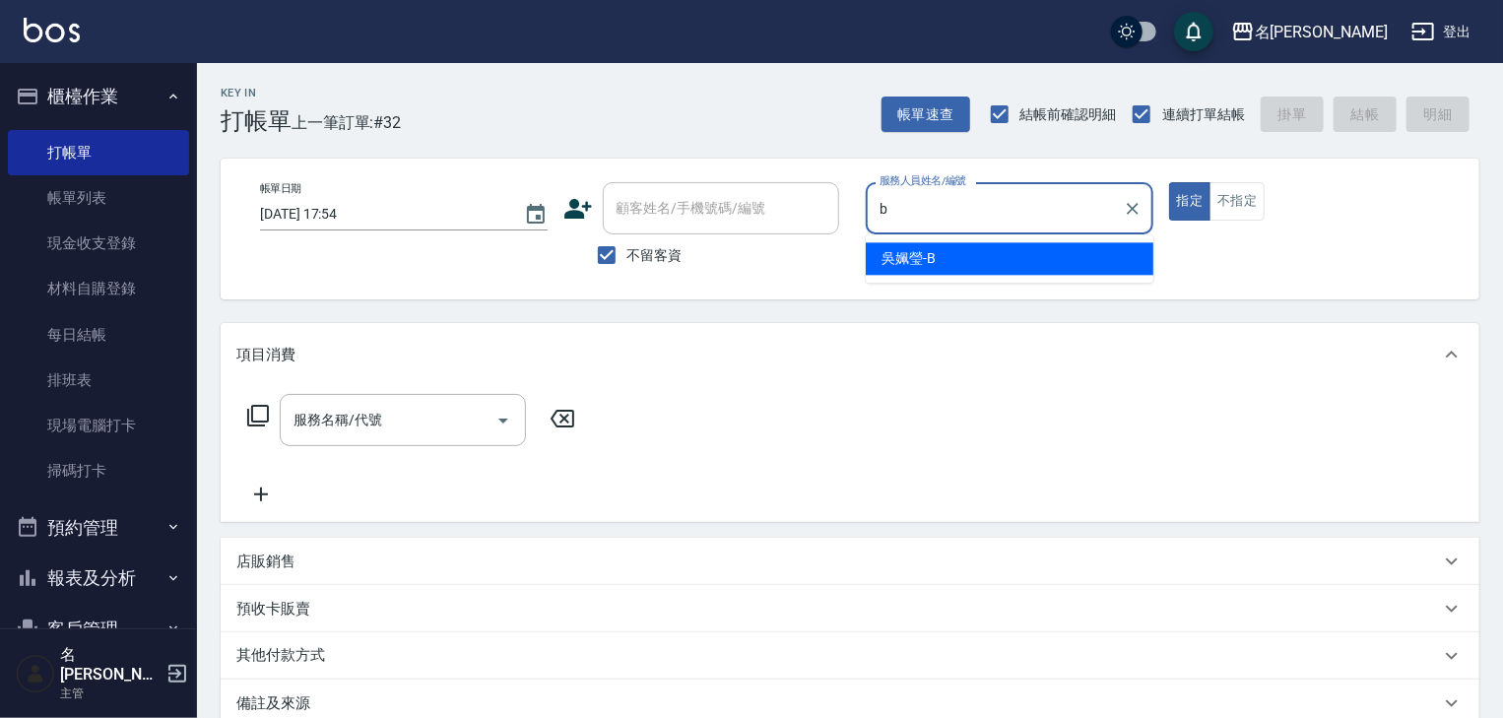
type input "[PERSON_NAME]"
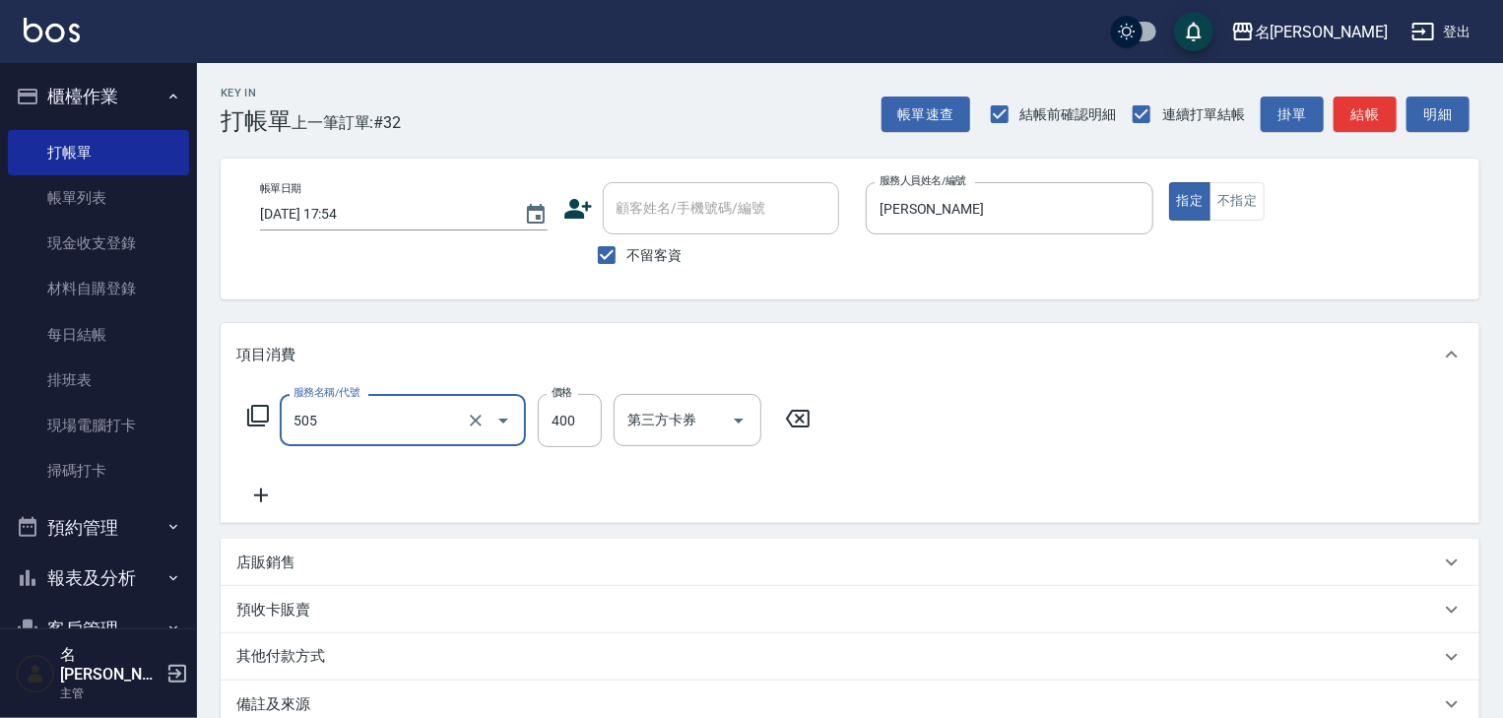
type input "洗髮(505)"
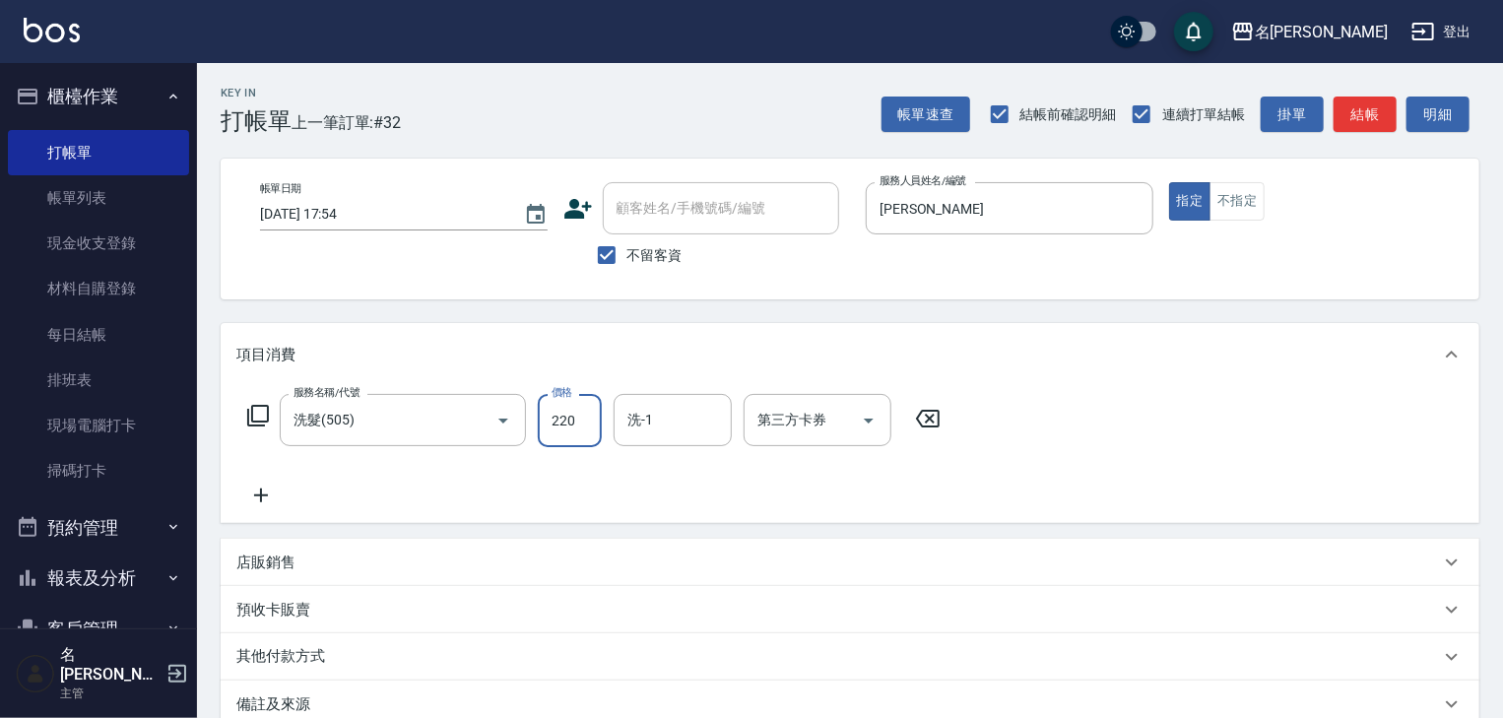
type input "220"
type input "[PERSON_NAME]-18"
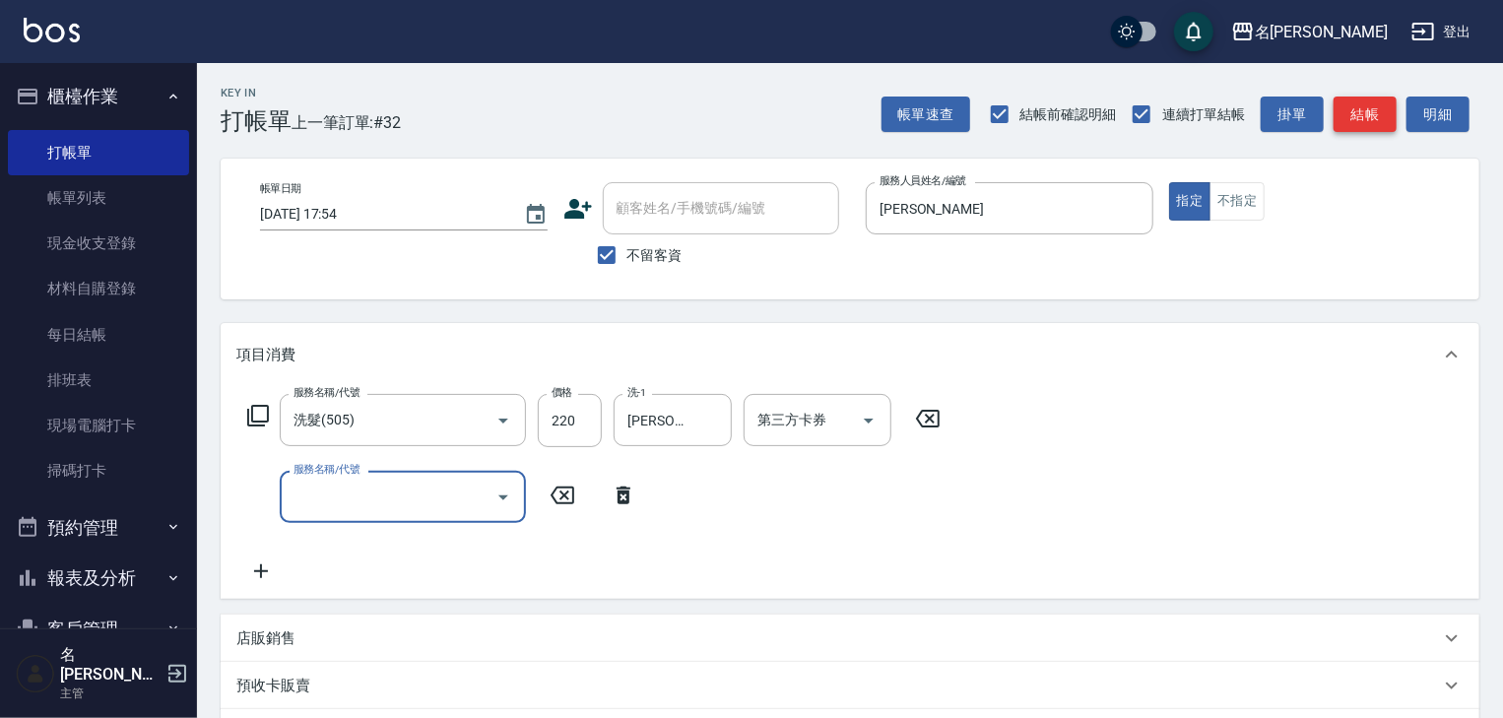
click at [1355, 100] on button "結帳" at bounding box center [1364, 115] width 63 height 36
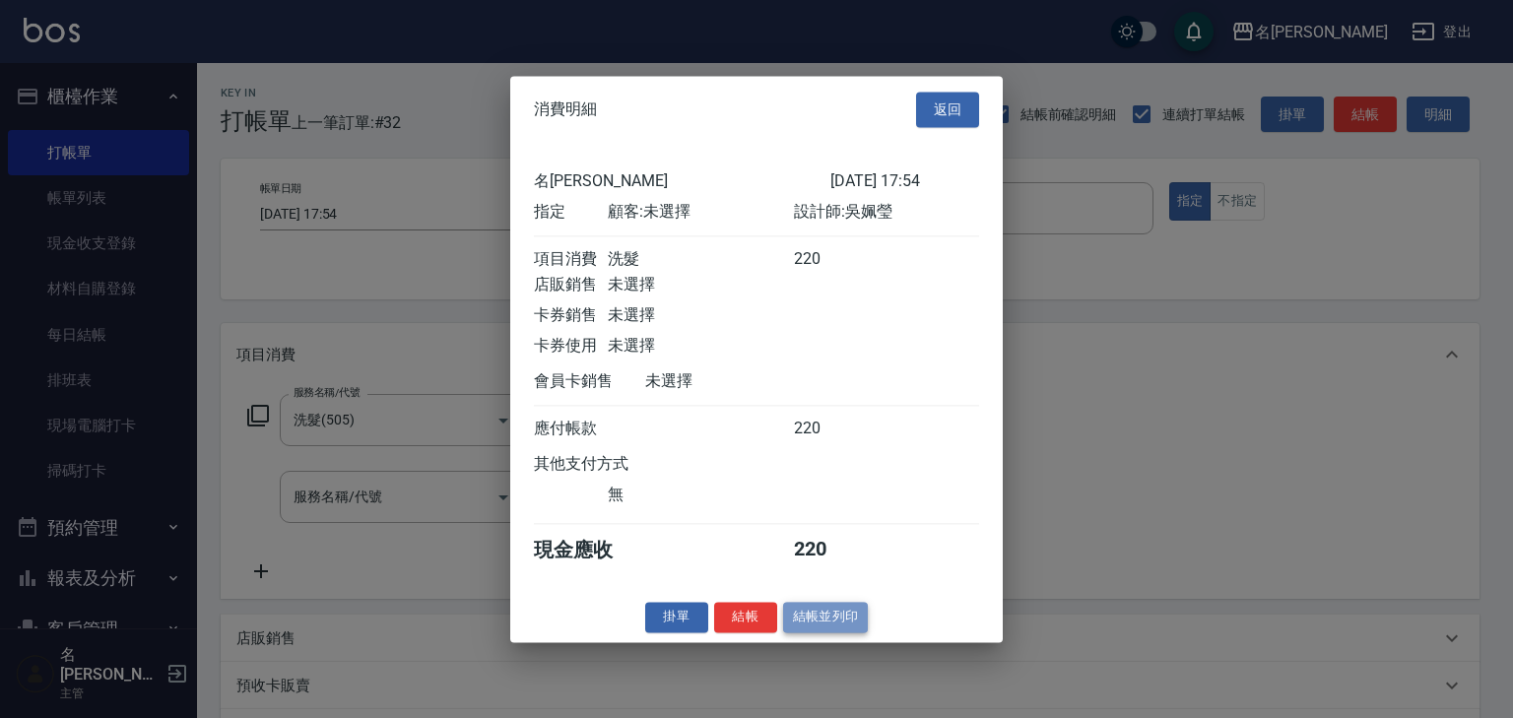
click at [844, 626] on button "結帳並列印" at bounding box center [826, 617] width 86 height 31
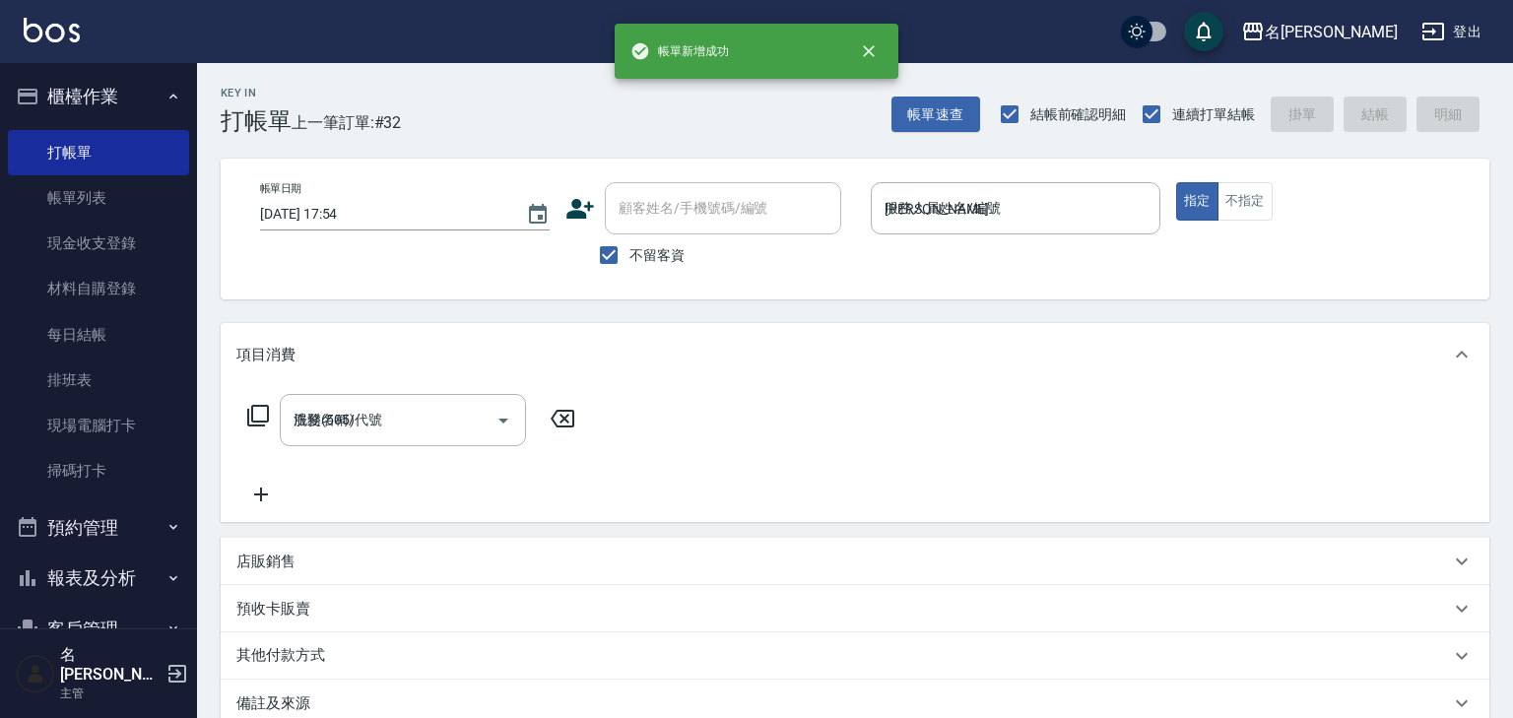
type input "[DATE] 17:56"
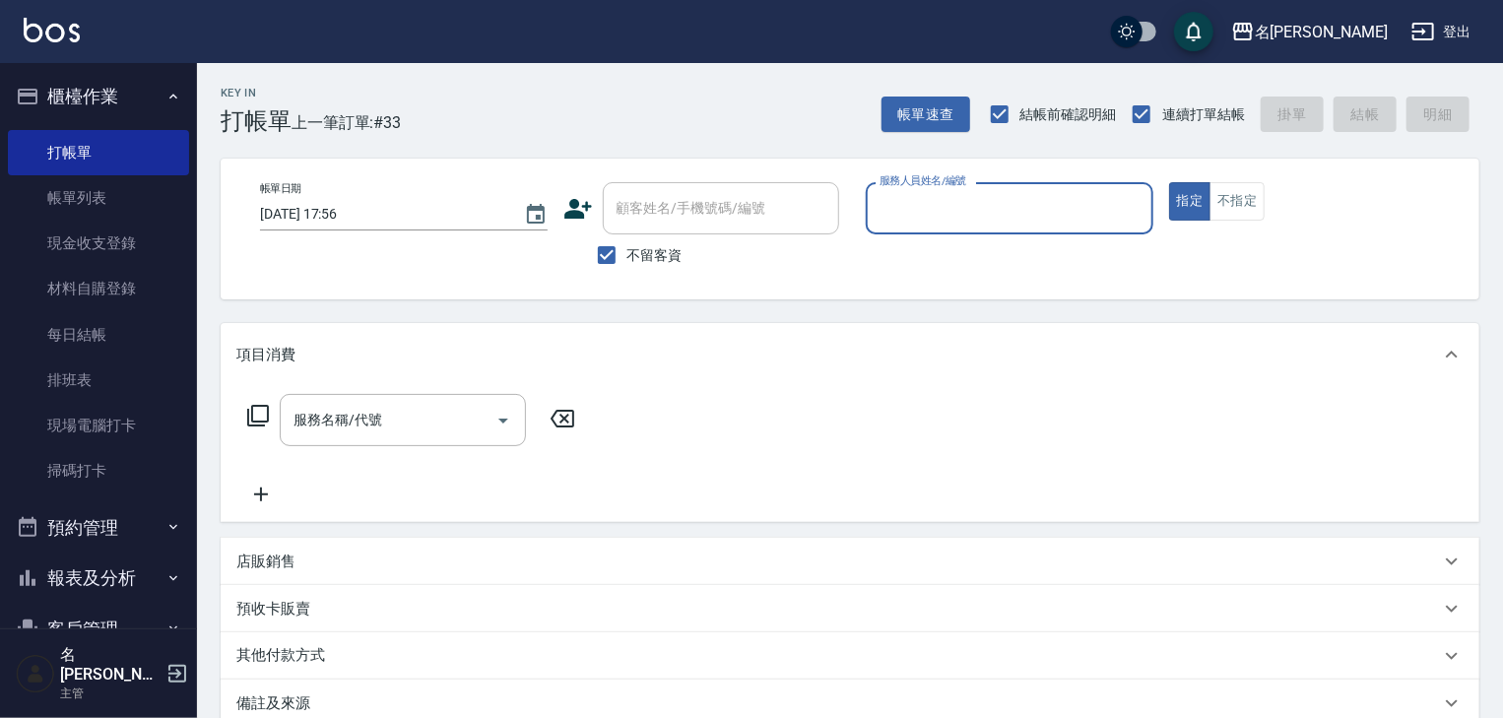
click at [1058, 207] on input "服務人員姓名/編號" at bounding box center [1009, 208] width 270 height 34
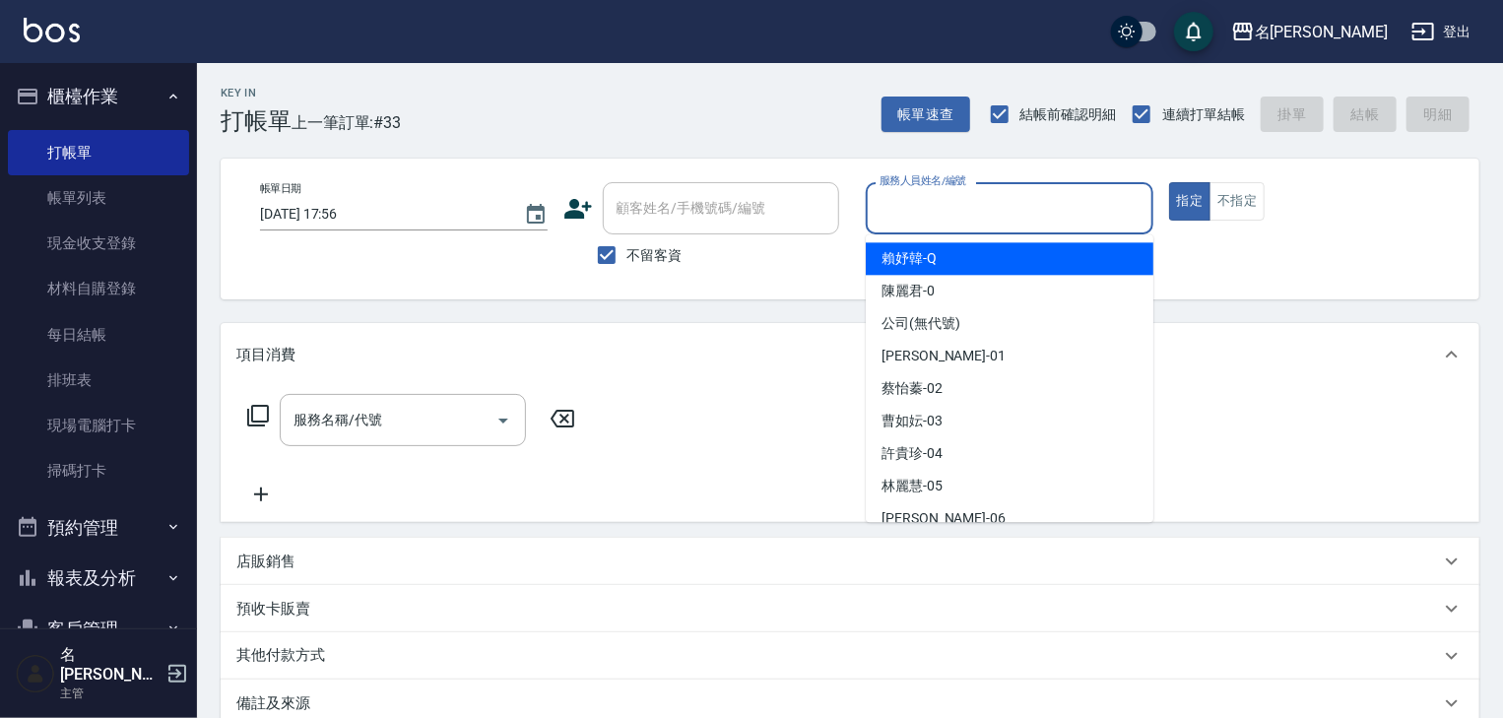
type input "1"
drag, startPoint x: 88, startPoint y: 197, endPoint x: 97, endPoint y: 205, distance: 11.9
click at [88, 197] on link "帳單列表" at bounding box center [98, 197] width 181 height 45
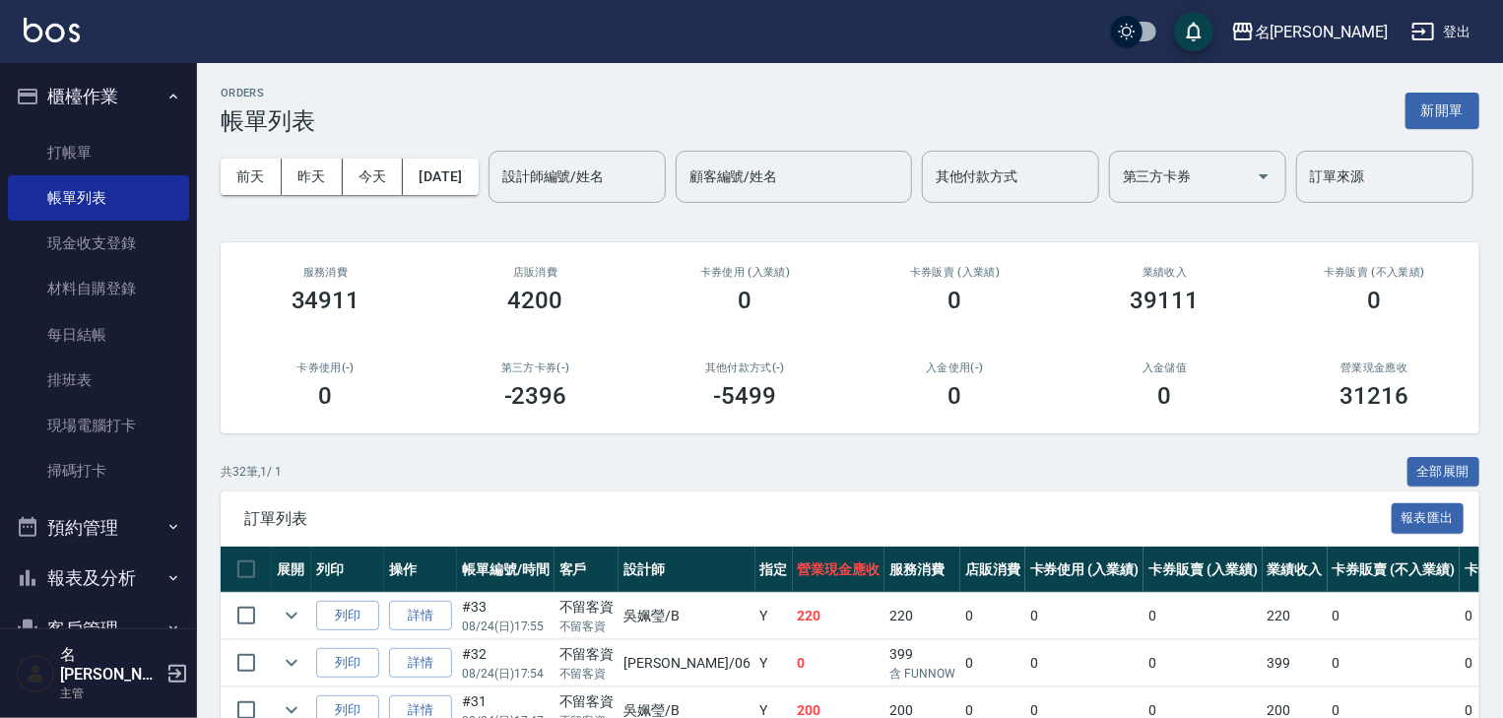
scroll to position [419, 0]
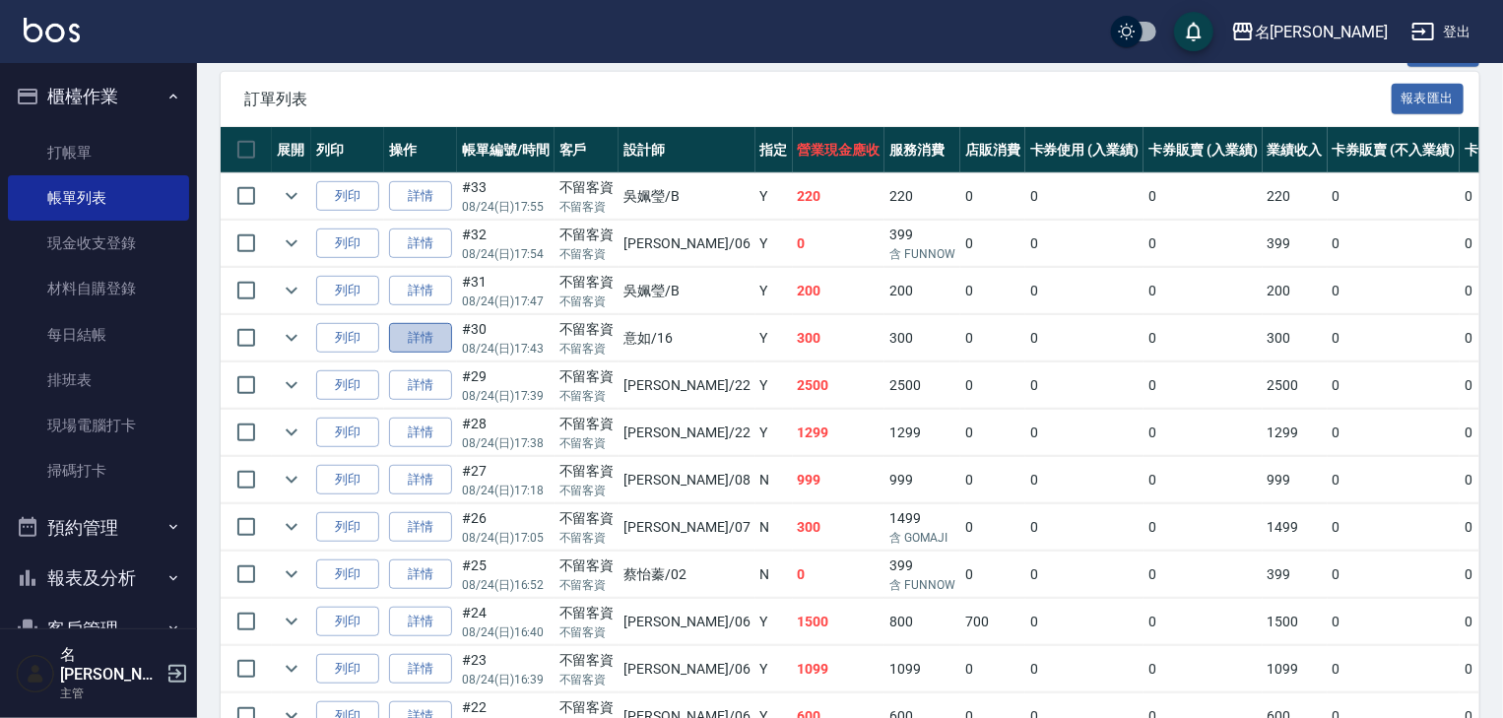
click at [429, 354] on link "詳情" at bounding box center [420, 338] width 63 height 31
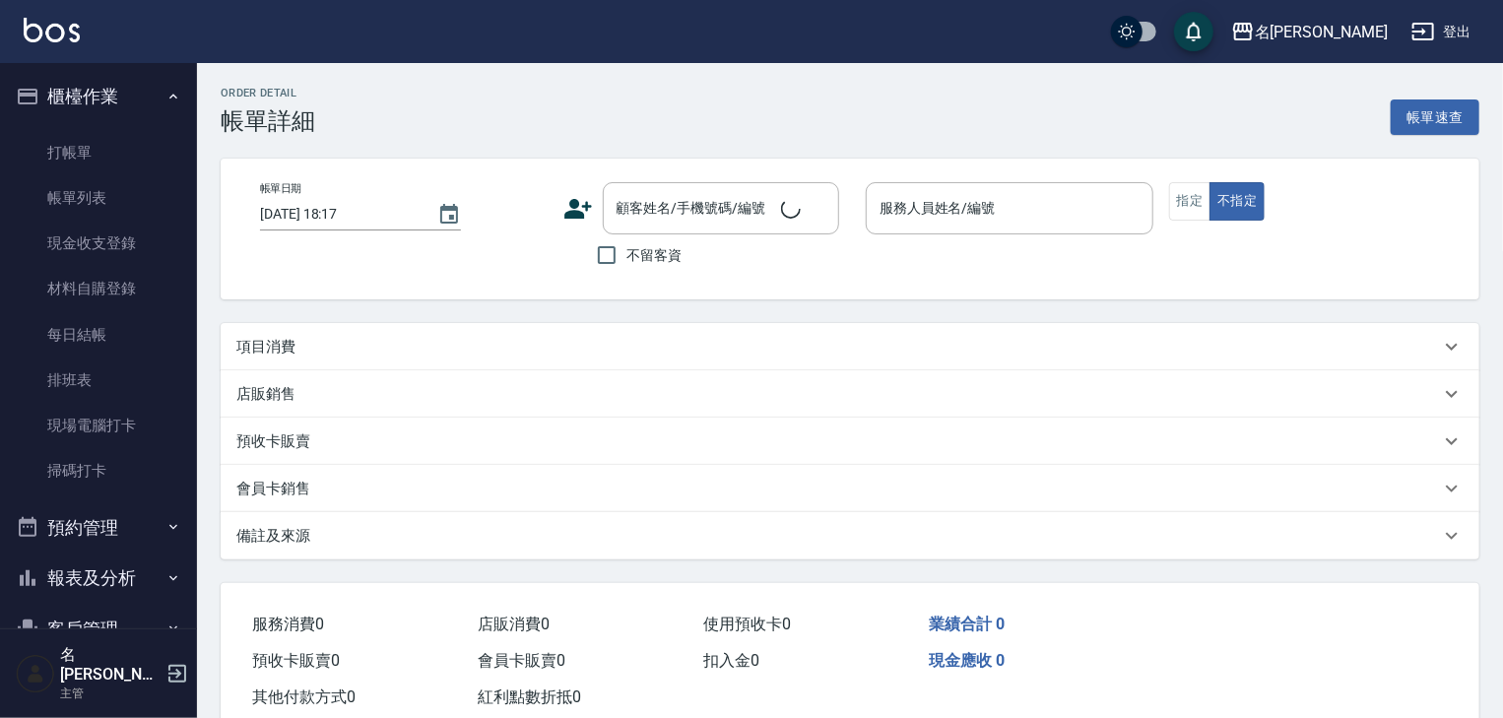
type input "[DATE] 17:43"
checkbox input "true"
type input "意如-16"
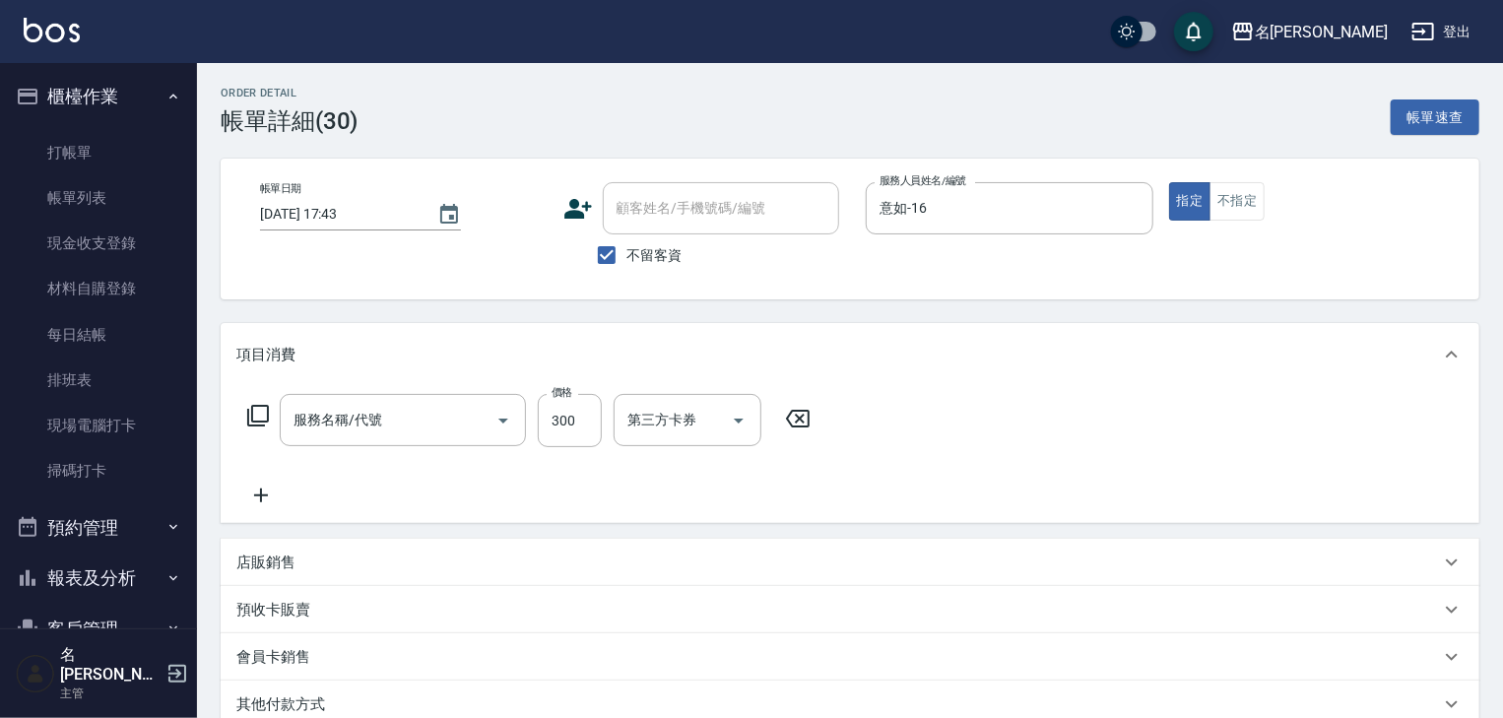
type input "剪髮(307)"
click at [258, 490] on icon at bounding box center [260, 495] width 49 height 24
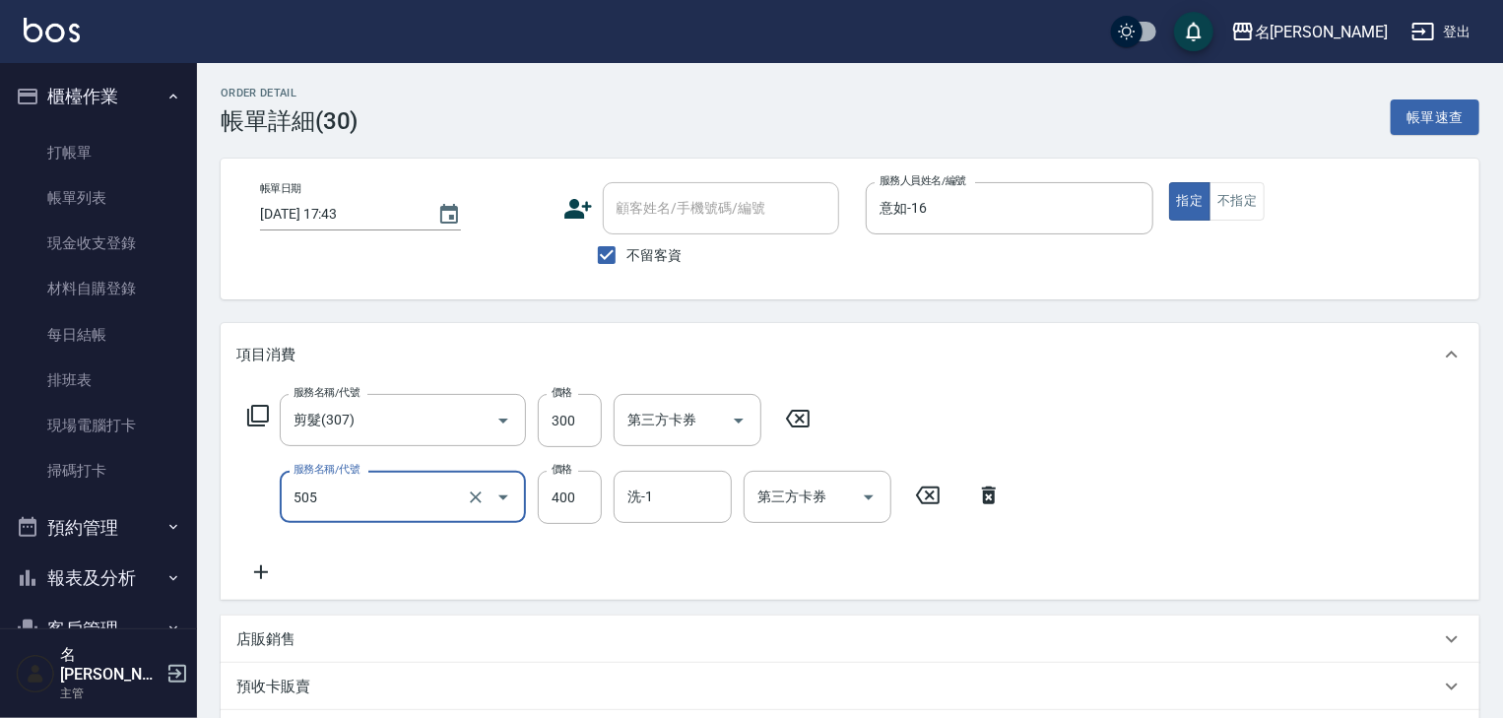
type input "洗髮(505)"
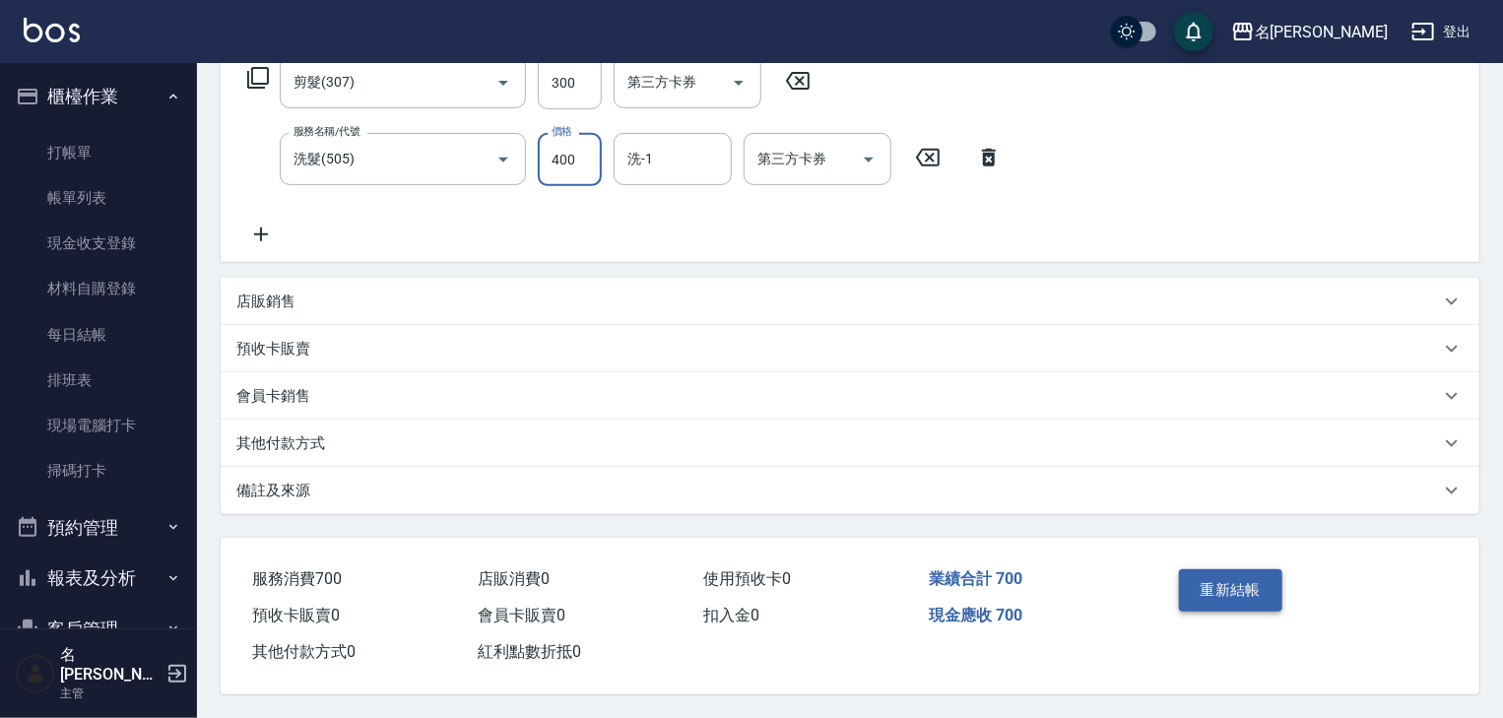
click at [1228, 587] on button "重新結帳" at bounding box center [1231, 589] width 104 height 41
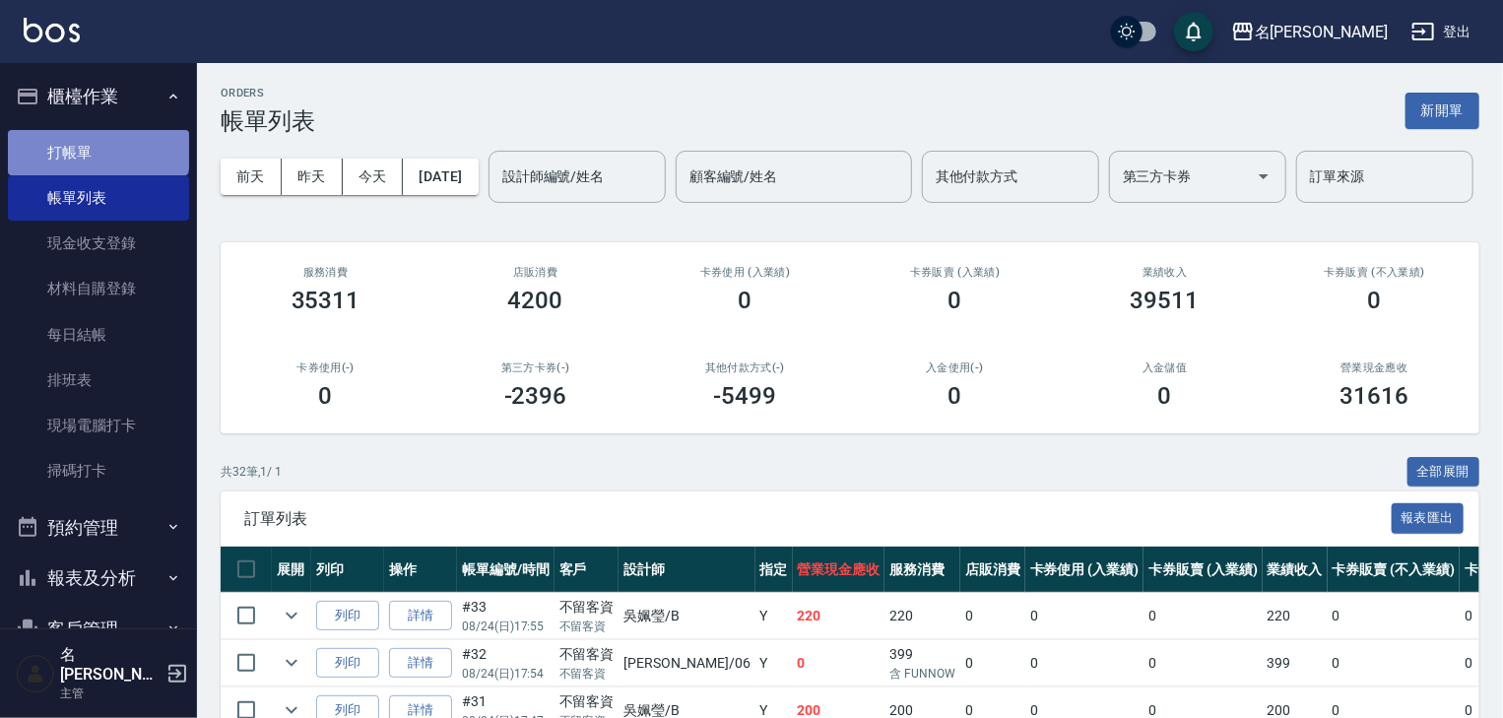
click at [97, 141] on link "打帳單" at bounding box center [98, 152] width 181 height 45
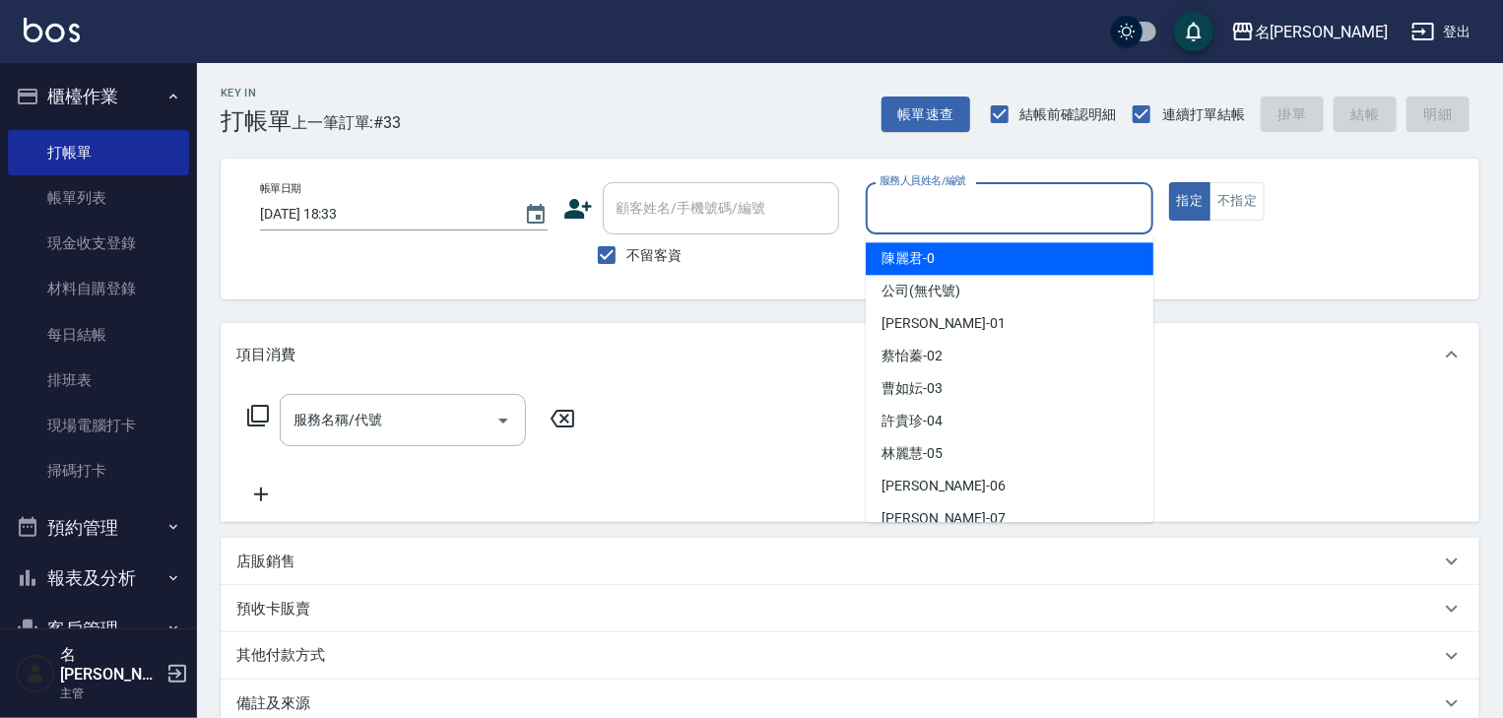
click at [910, 205] on input "服務人員姓名/編號" at bounding box center [1009, 208] width 270 height 34
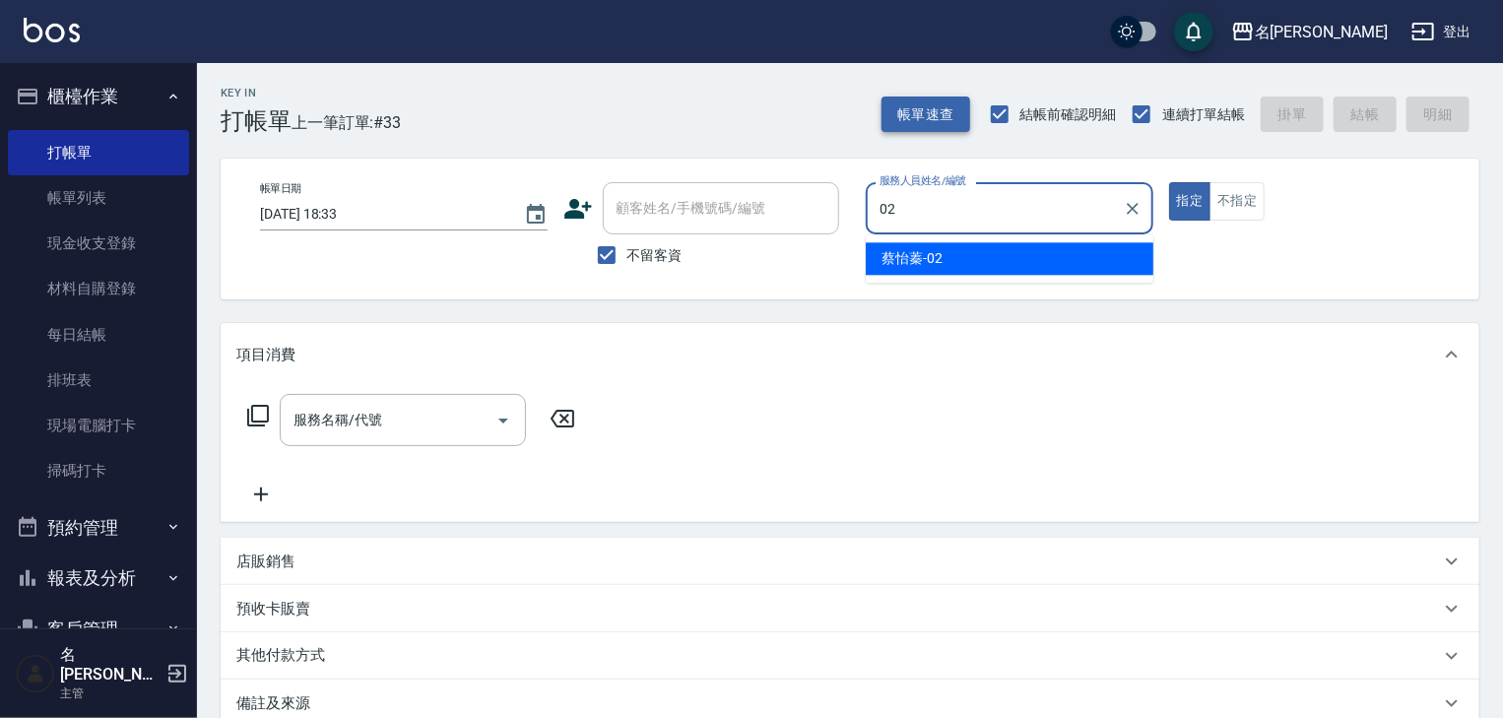
type input "[PERSON_NAME]-02"
type button "true"
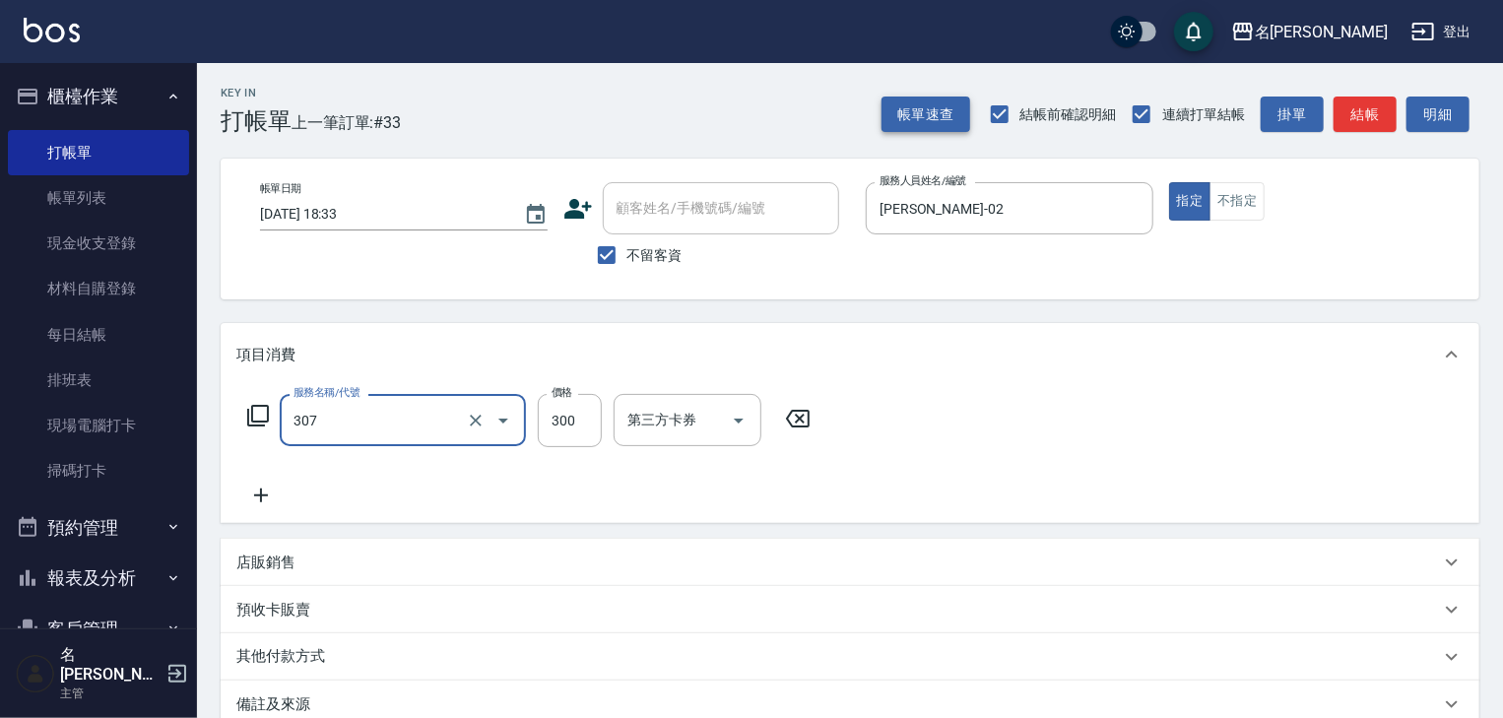
type input "剪髮(307)"
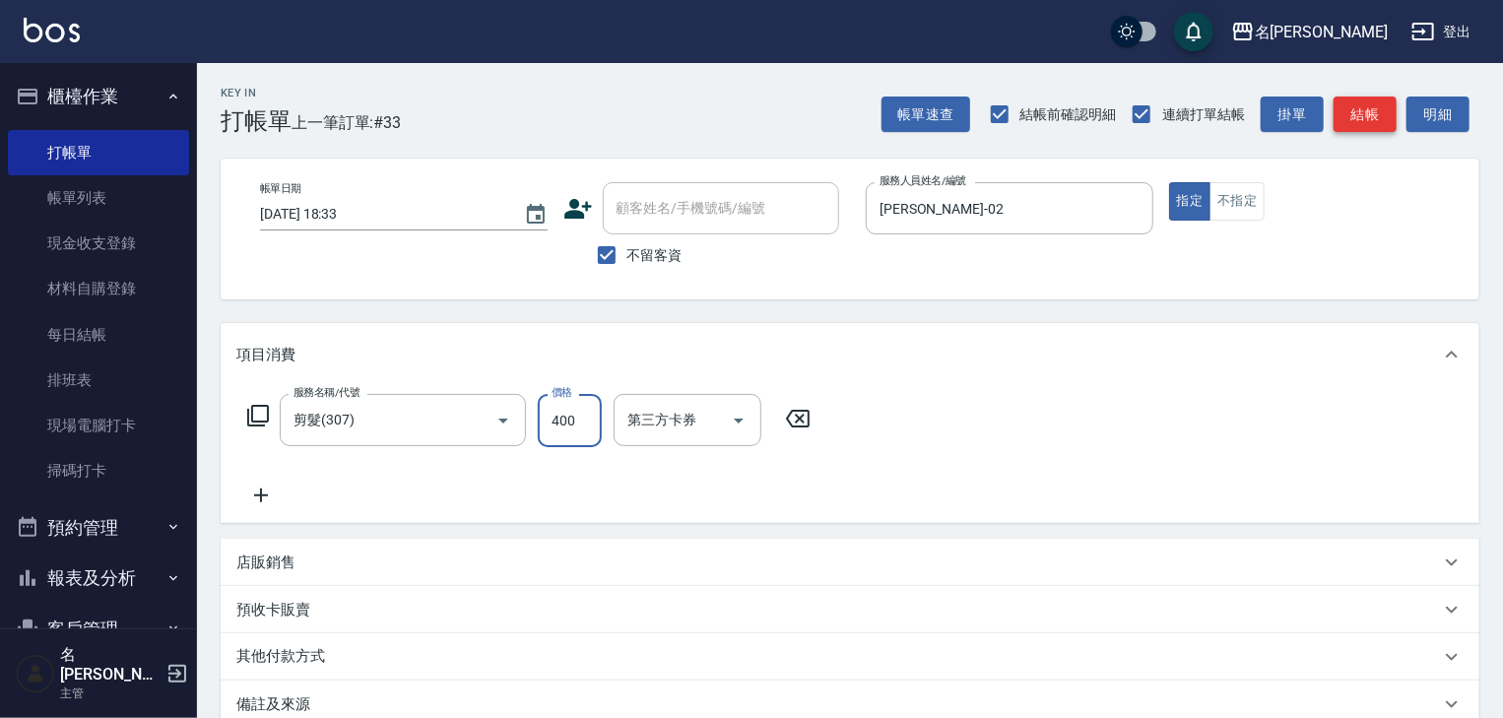
type input "400"
click at [1375, 110] on button "結帳" at bounding box center [1364, 115] width 63 height 36
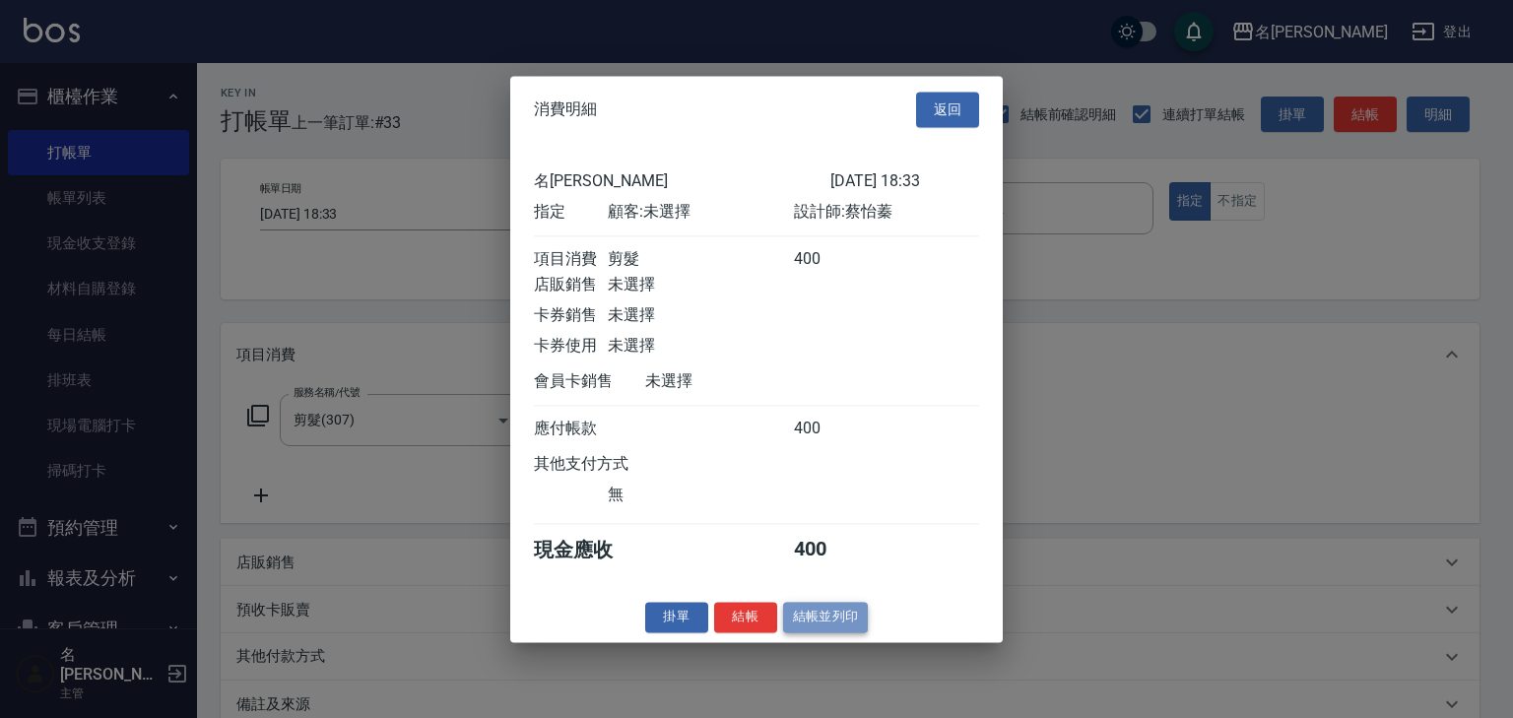
click at [828, 626] on button "結帳並列印" at bounding box center [826, 617] width 86 height 31
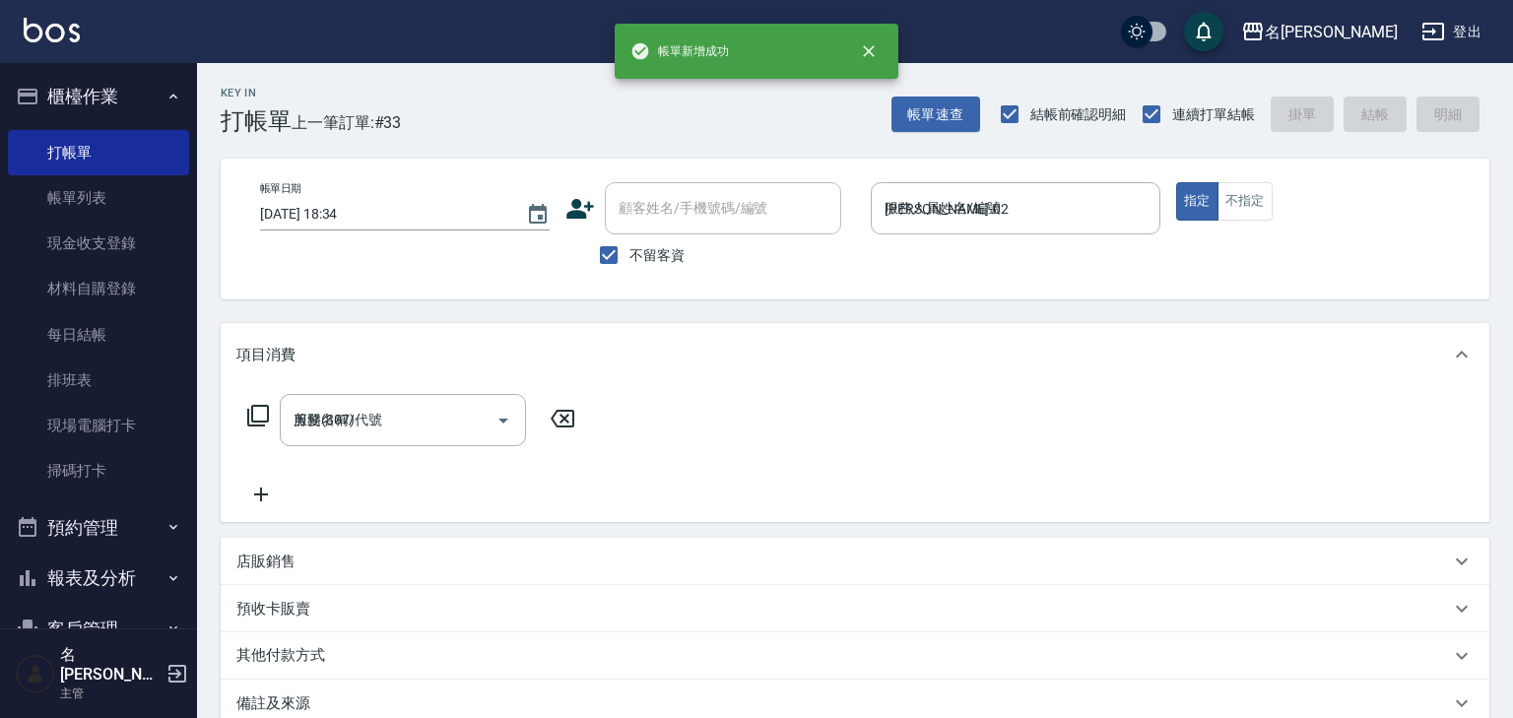
type input "[DATE] 18:34"
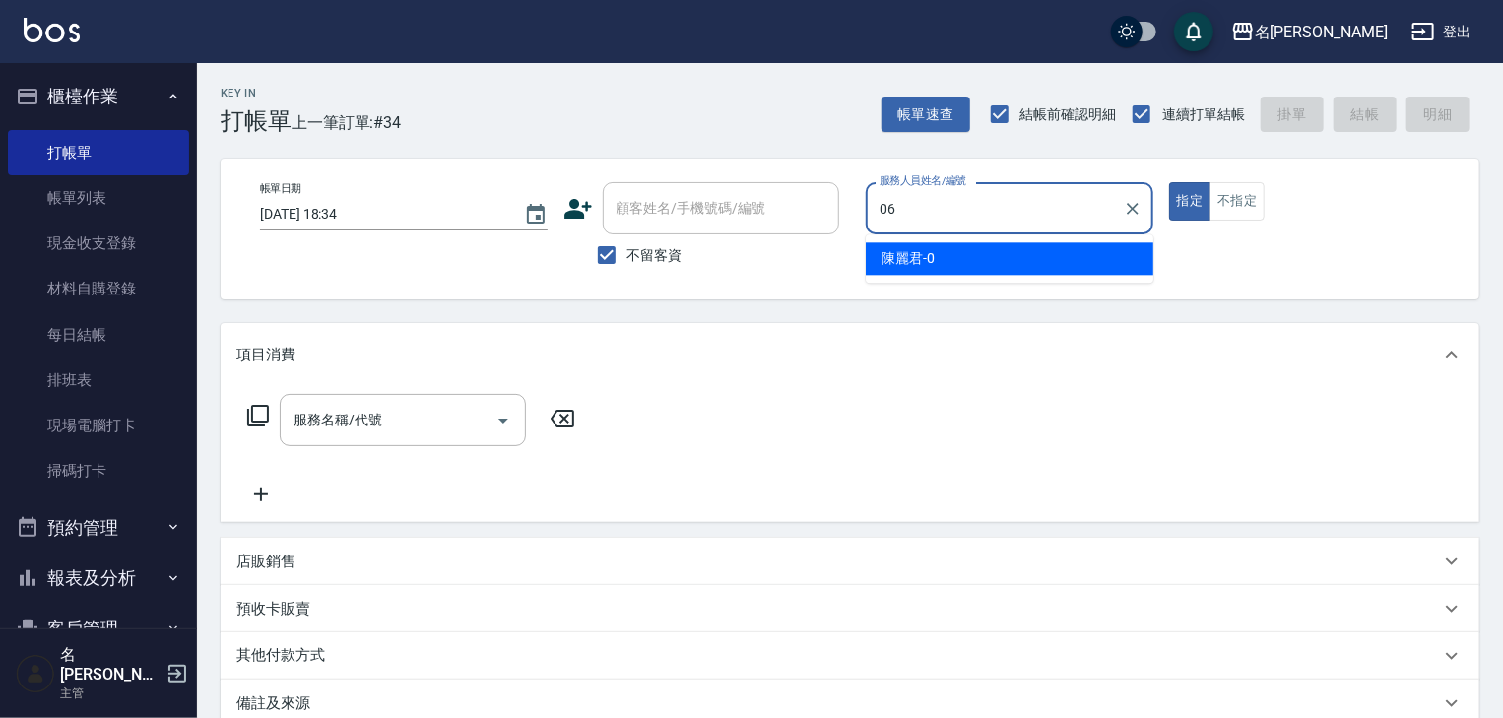
type input "[PERSON_NAME]-06"
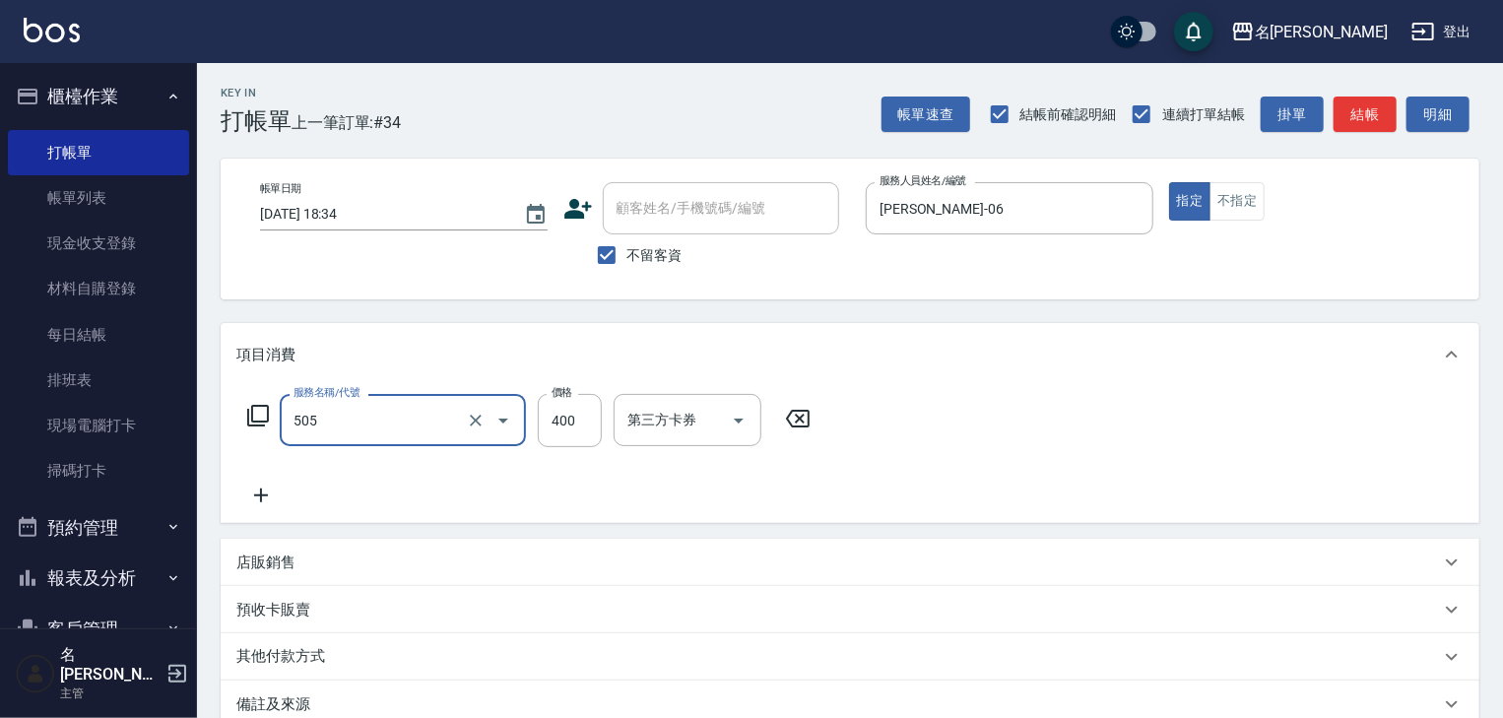
type input "洗髮(505)"
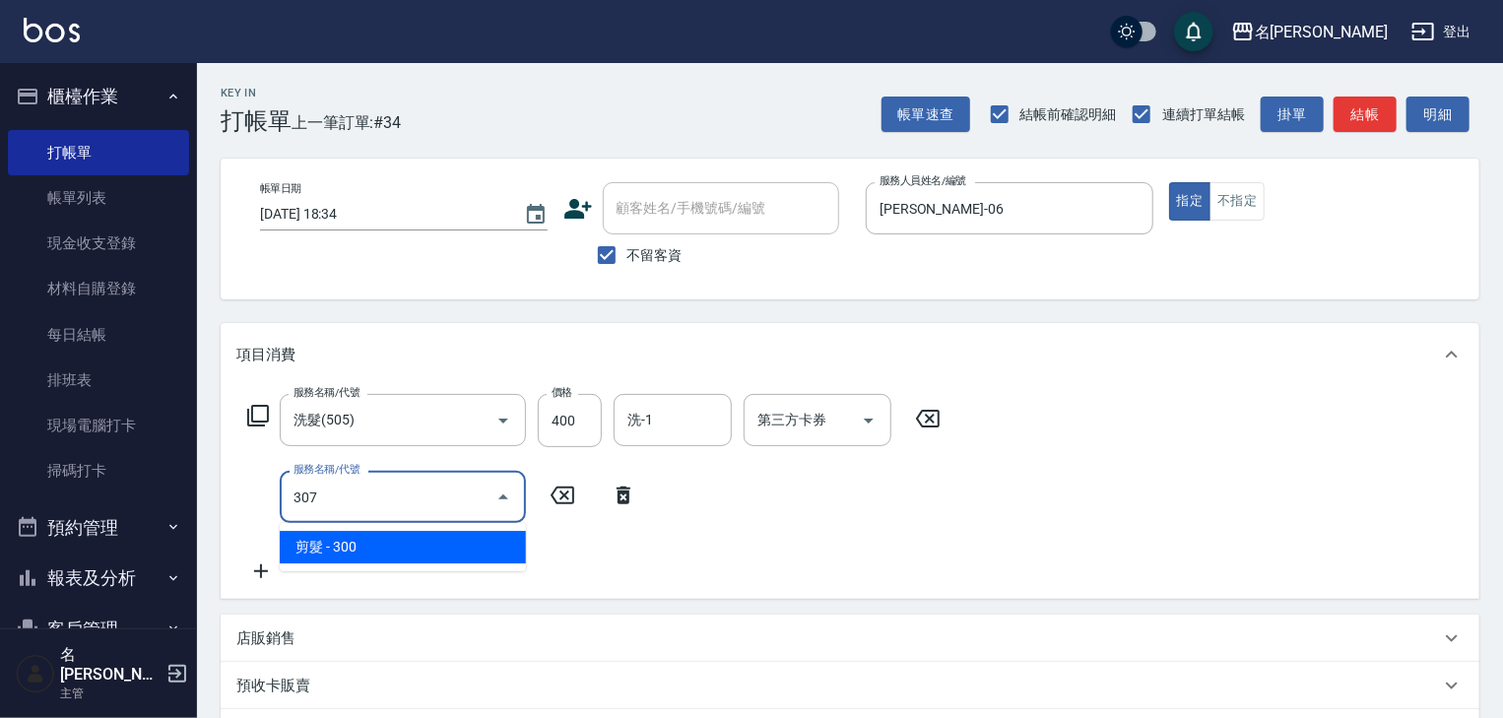
type input "剪髮(307)"
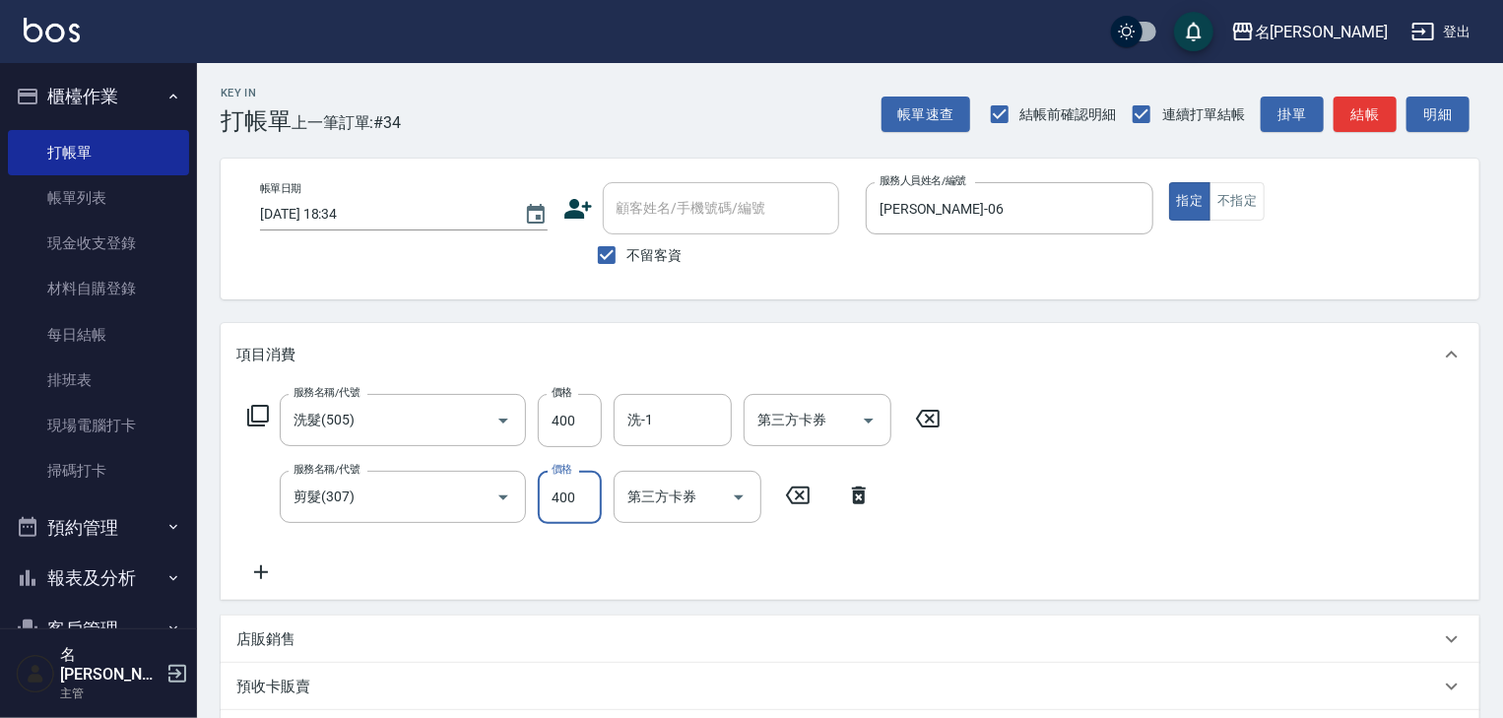
type input "400"
click at [1374, 118] on button "結帳" at bounding box center [1364, 115] width 63 height 36
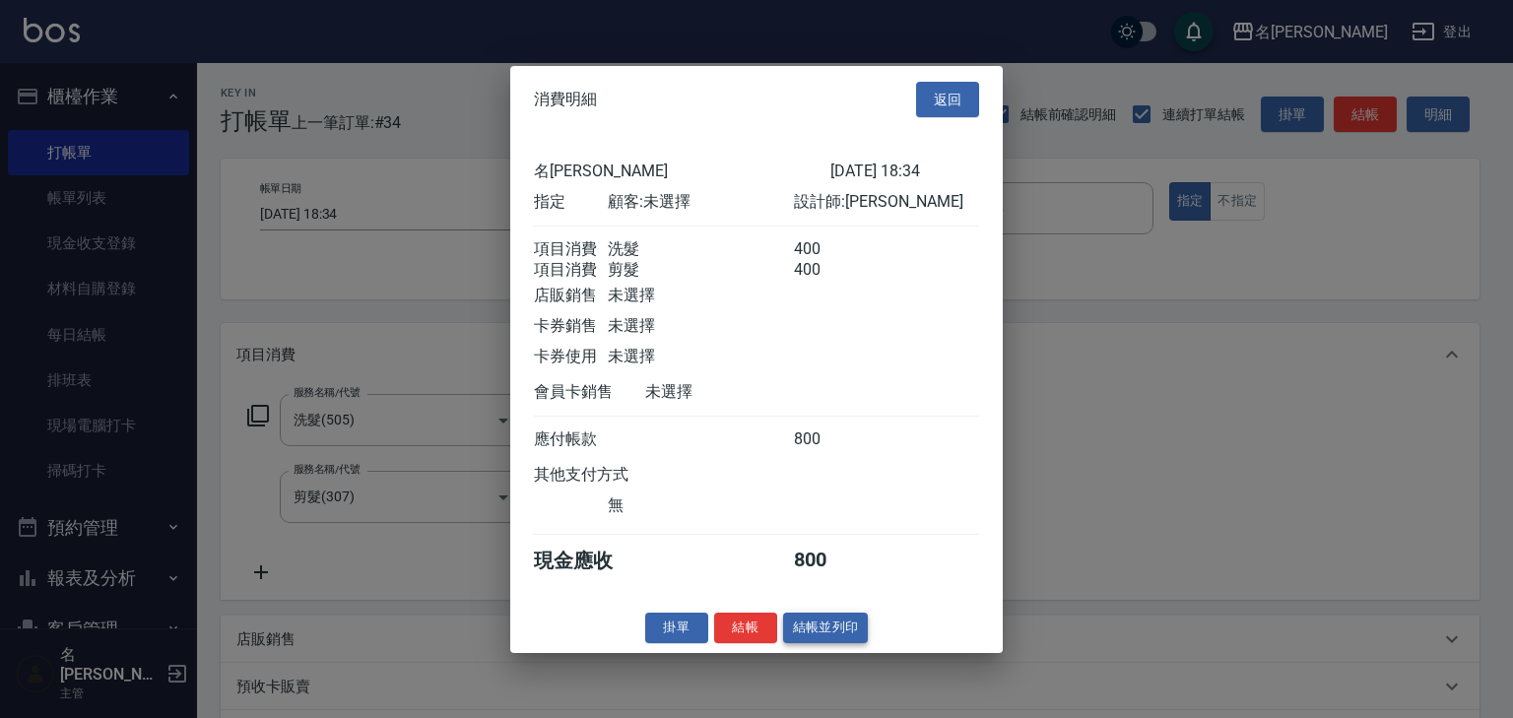
click at [845, 643] on button "結帳並列印" at bounding box center [826, 627] width 86 height 31
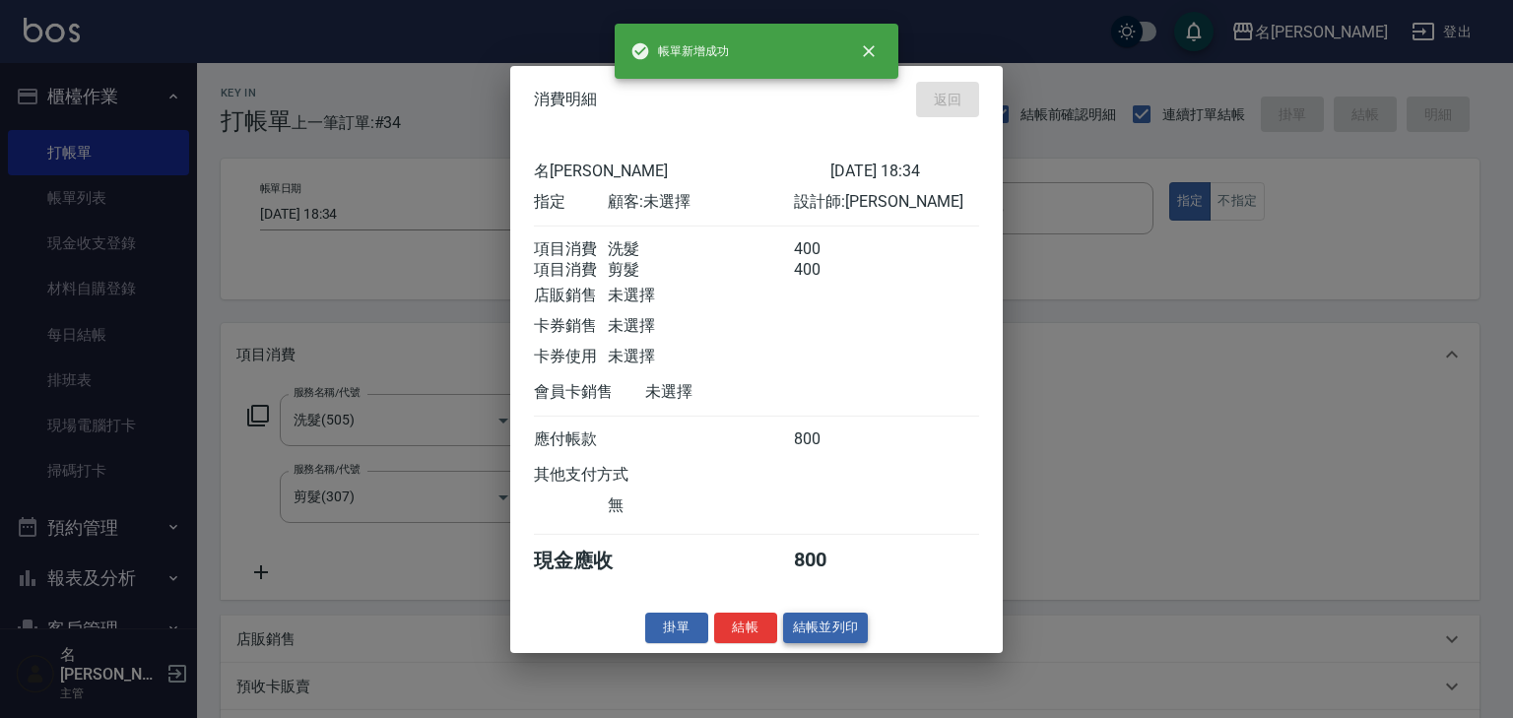
type input "[DATE] 18:49"
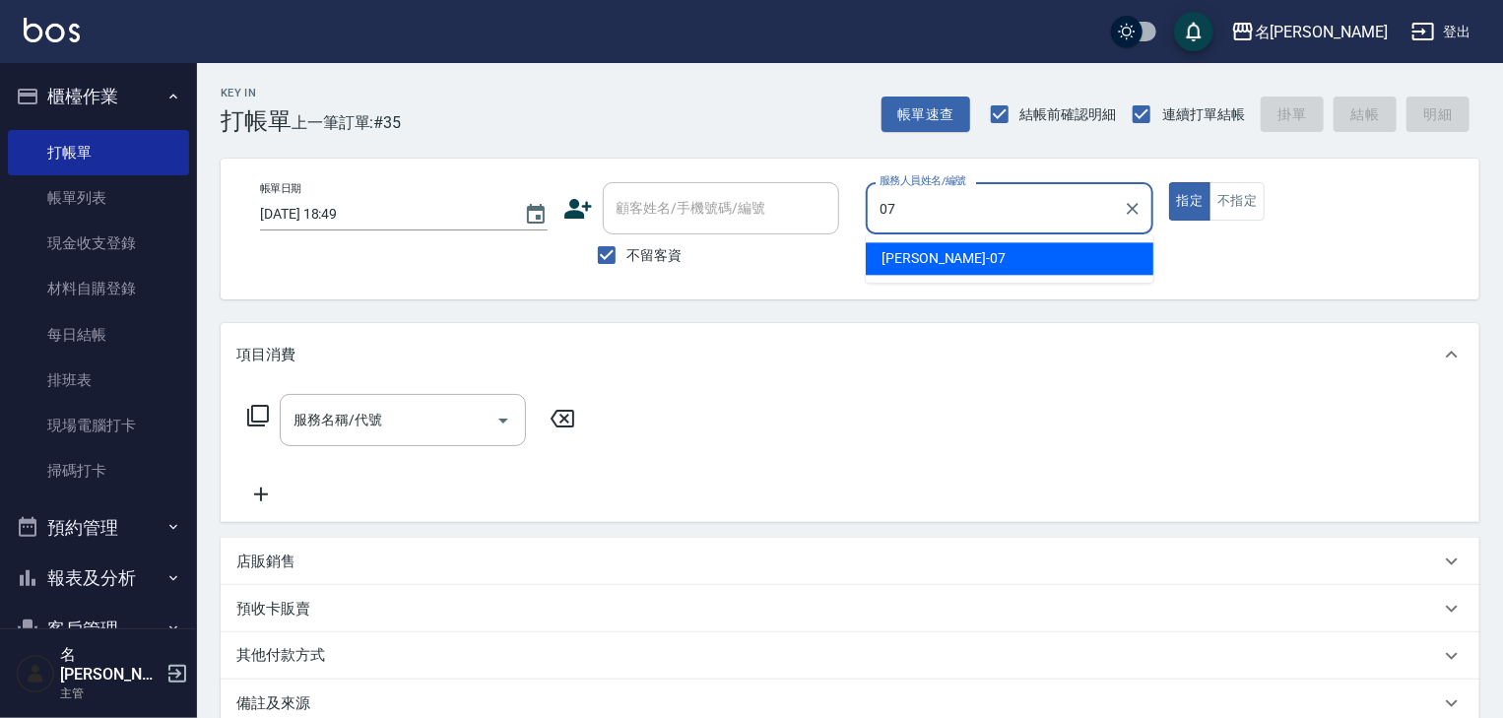
type input "[PERSON_NAME]-07"
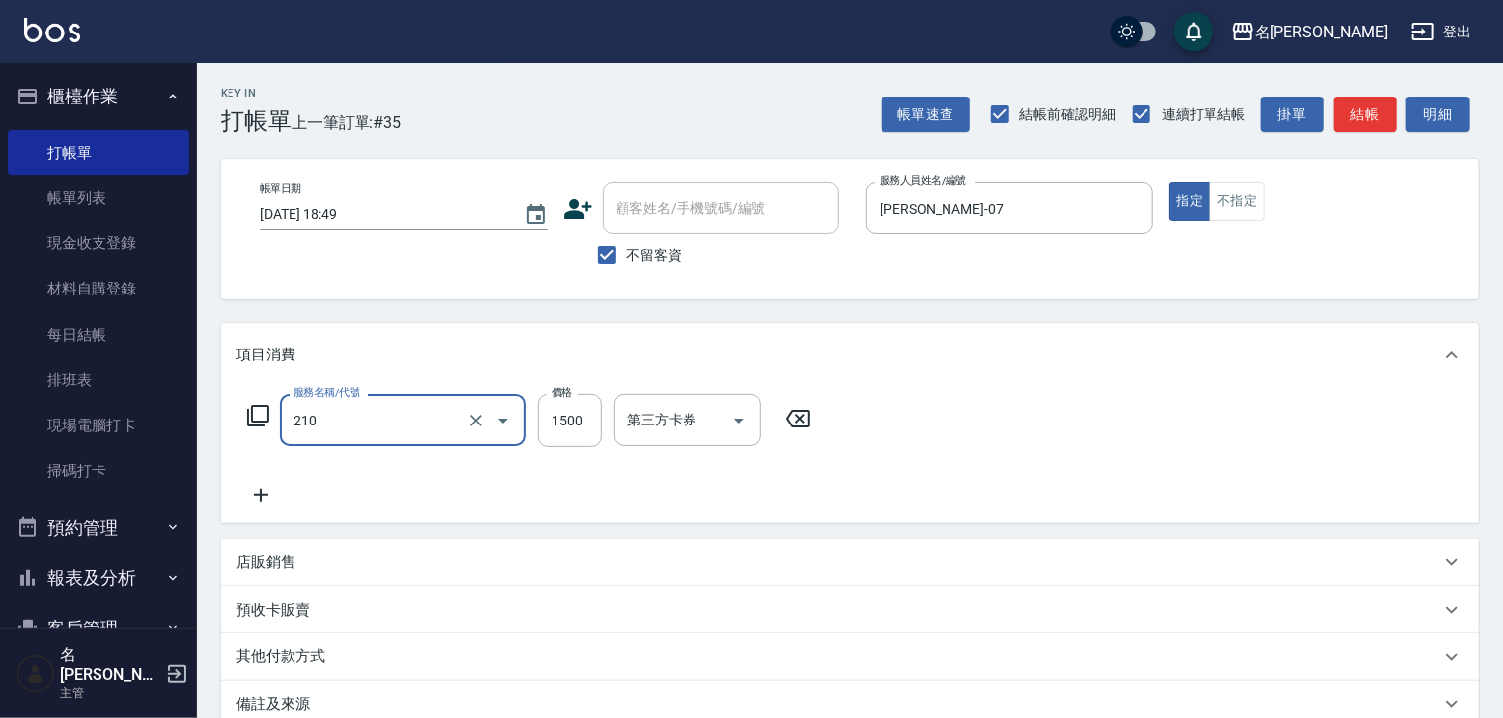
type input "離子燙(自備)(210)"
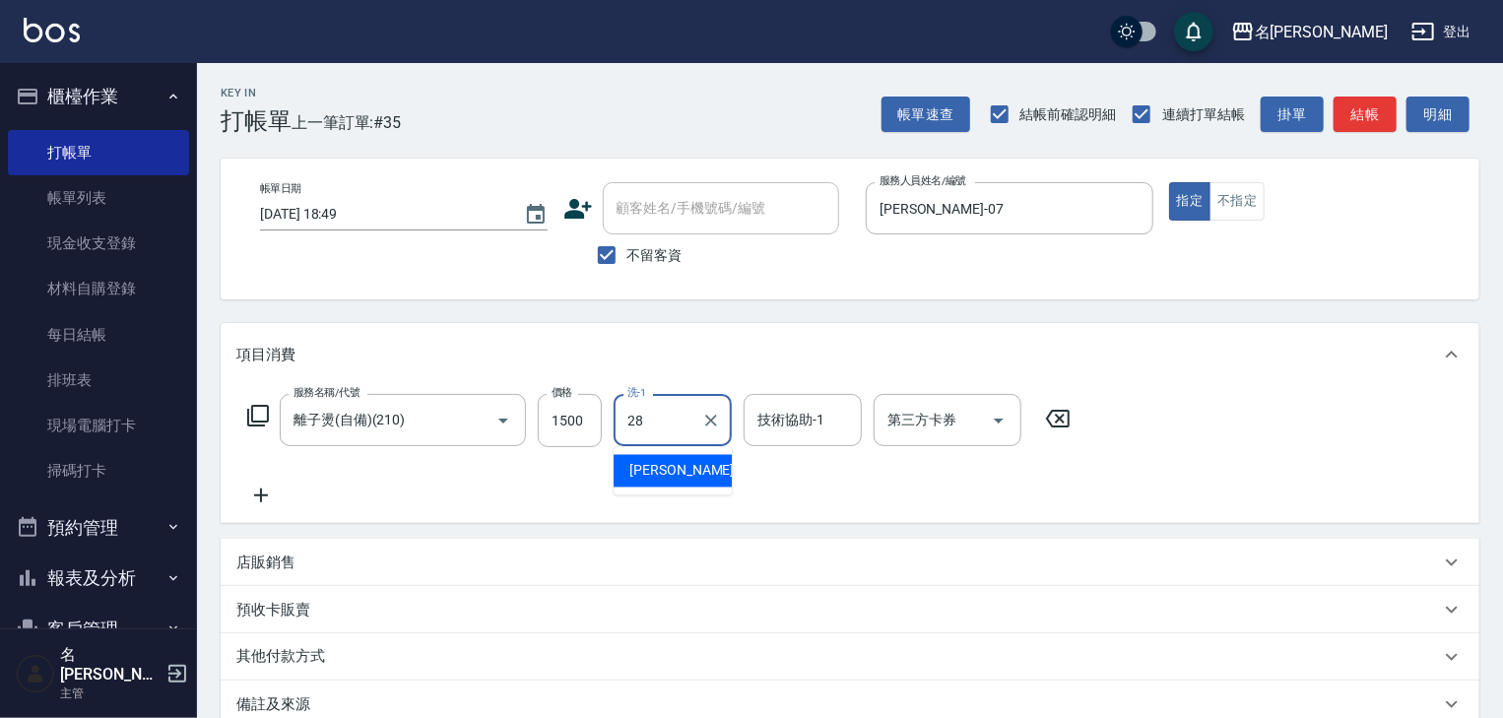
type input "[PERSON_NAME]-28"
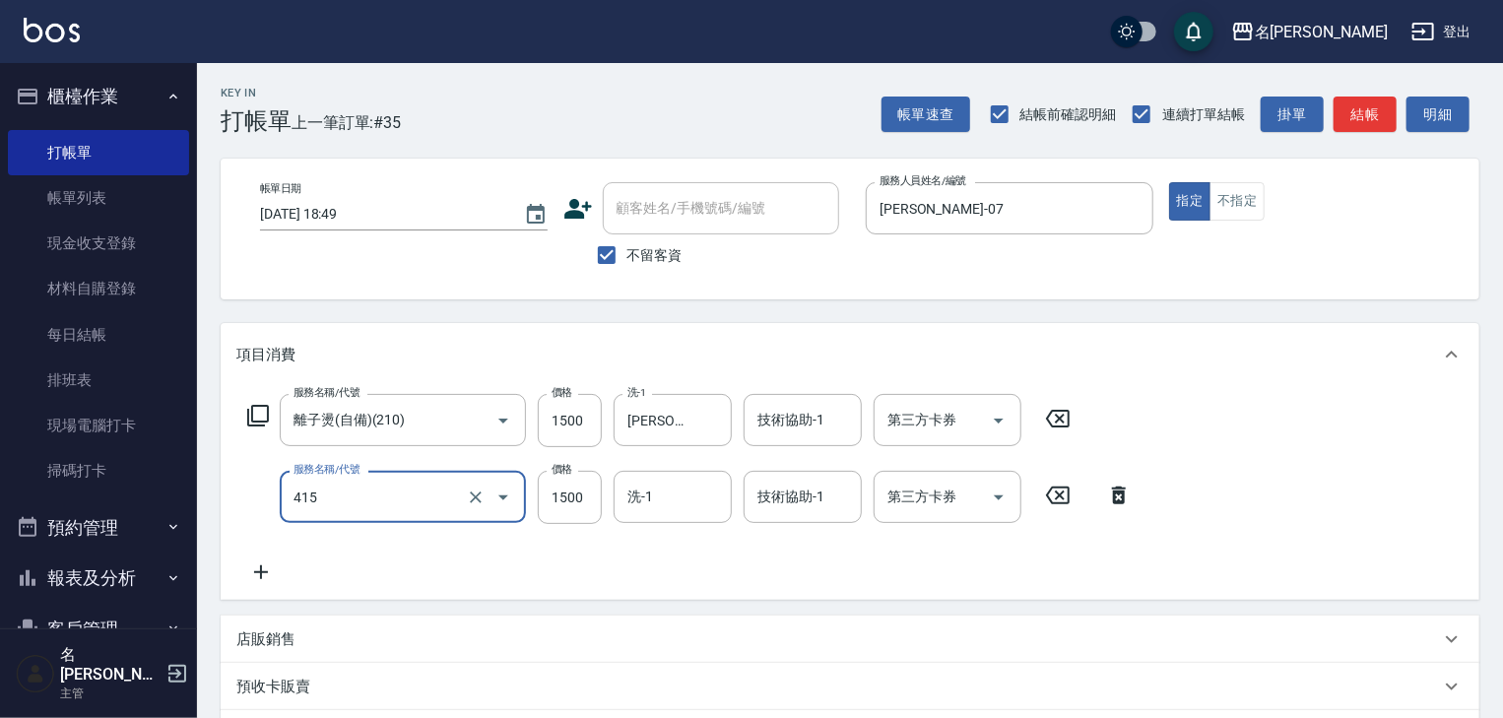
type input "染髮1500↑(415)"
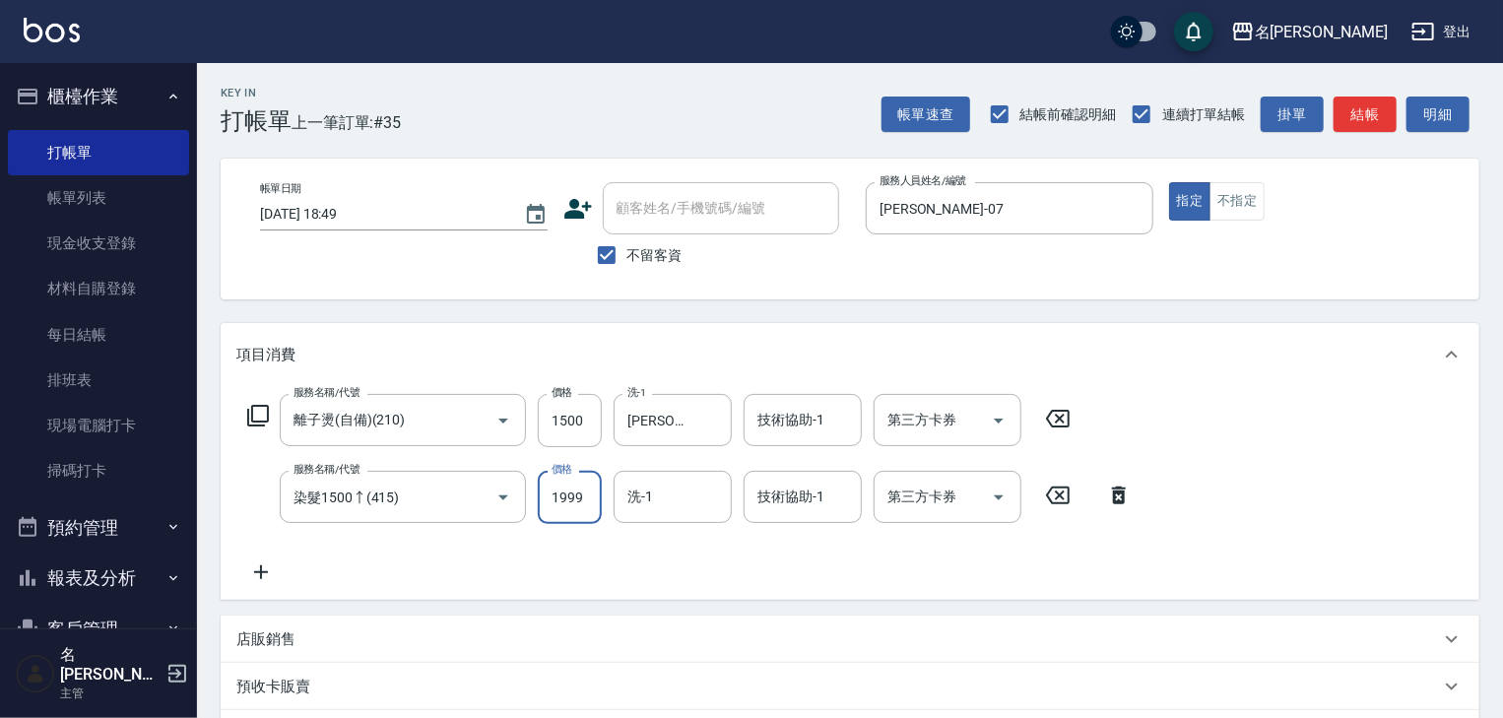
type input "1999"
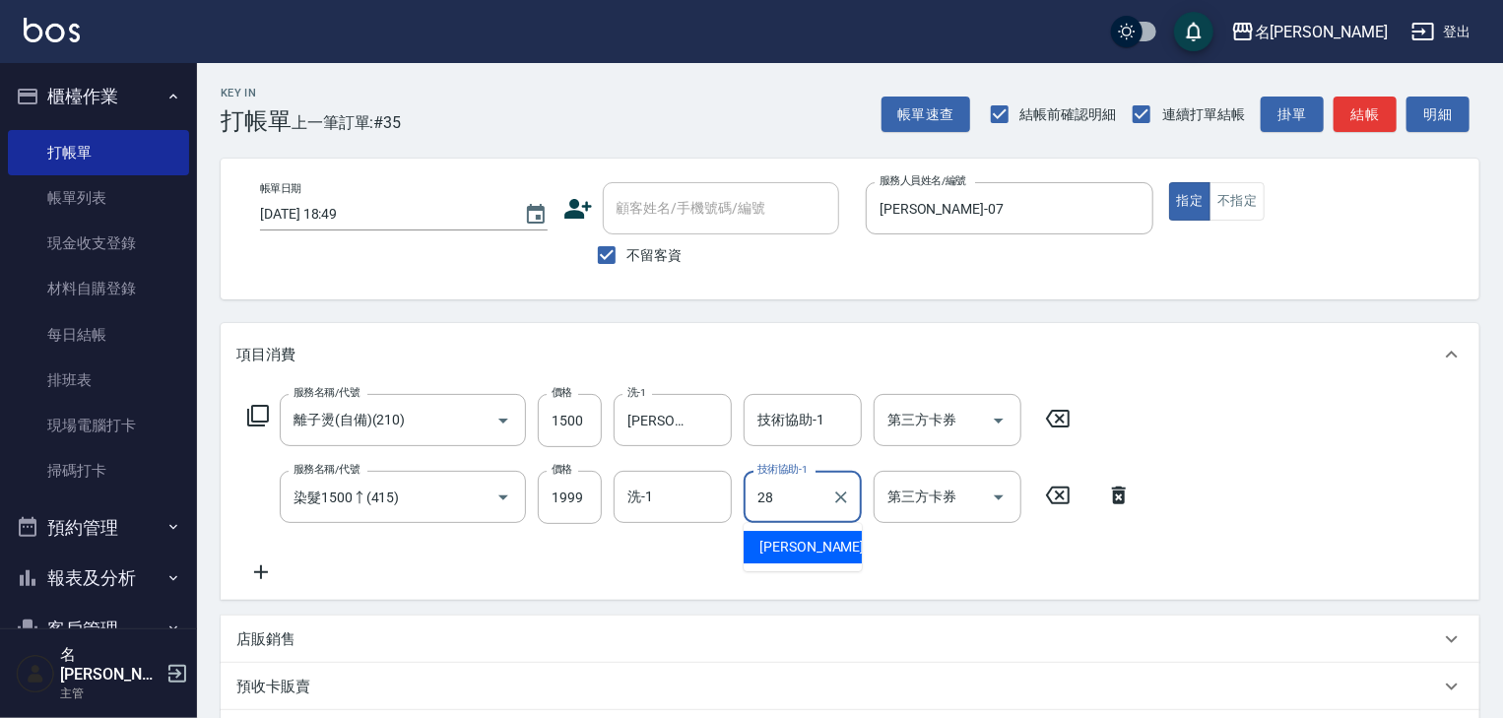
type input "[PERSON_NAME]-28"
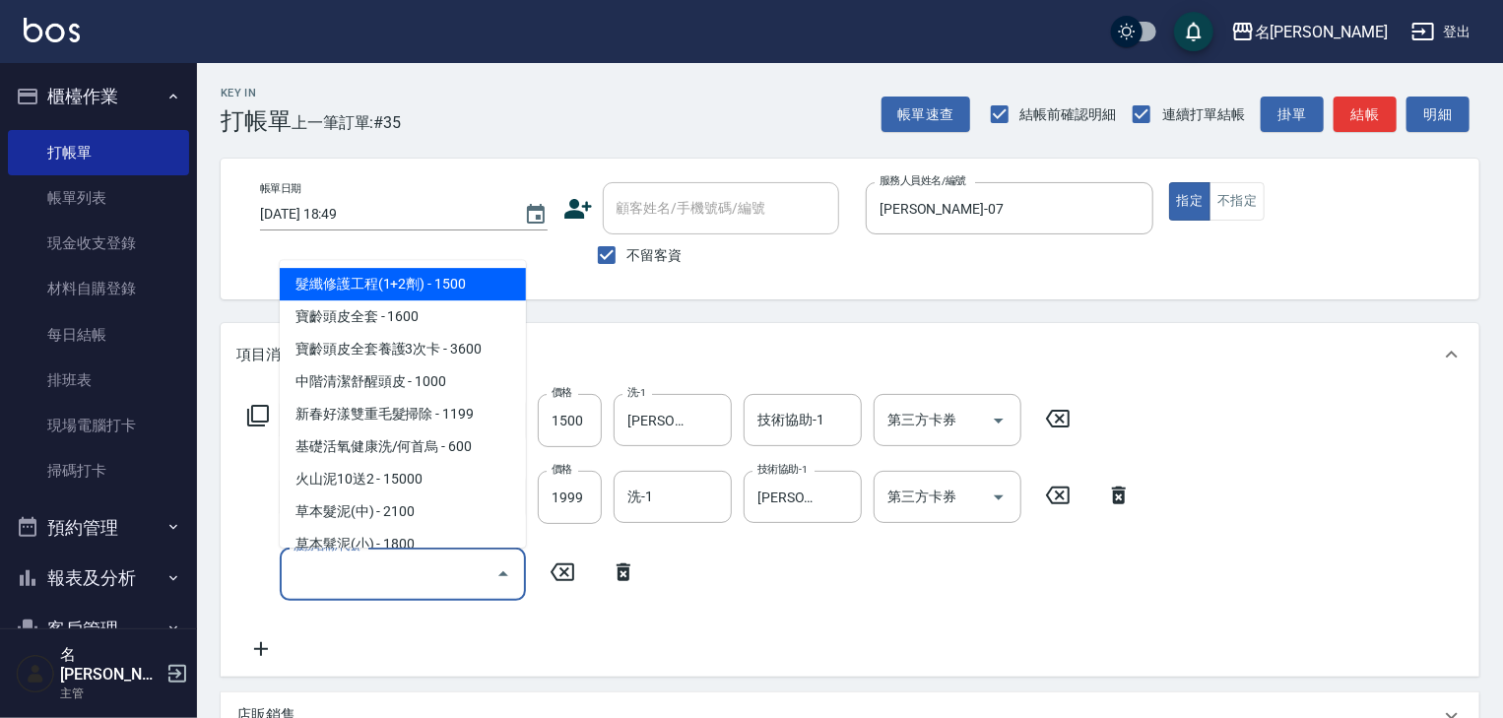
click at [389, 571] on input "服務名稱/代號" at bounding box center [388, 573] width 199 height 34
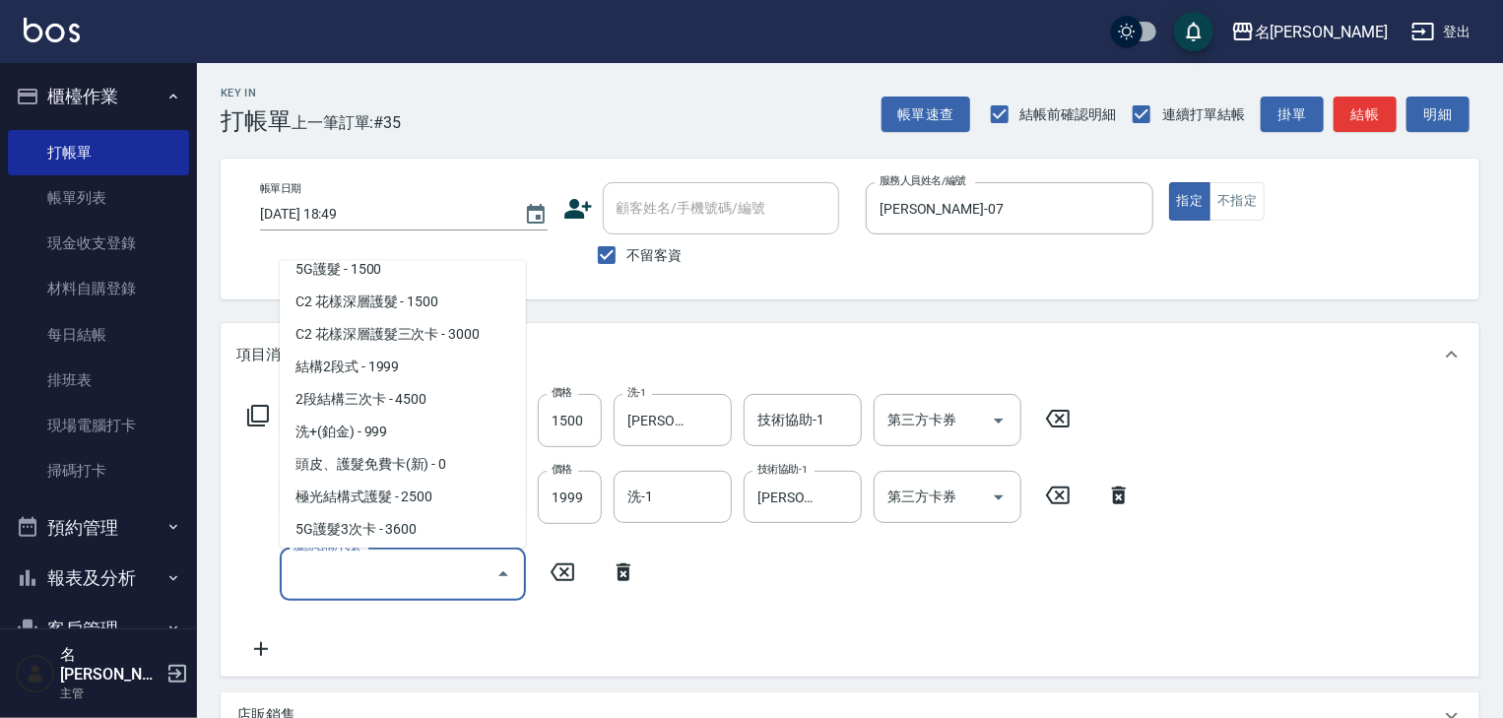
scroll to position [1470, 0]
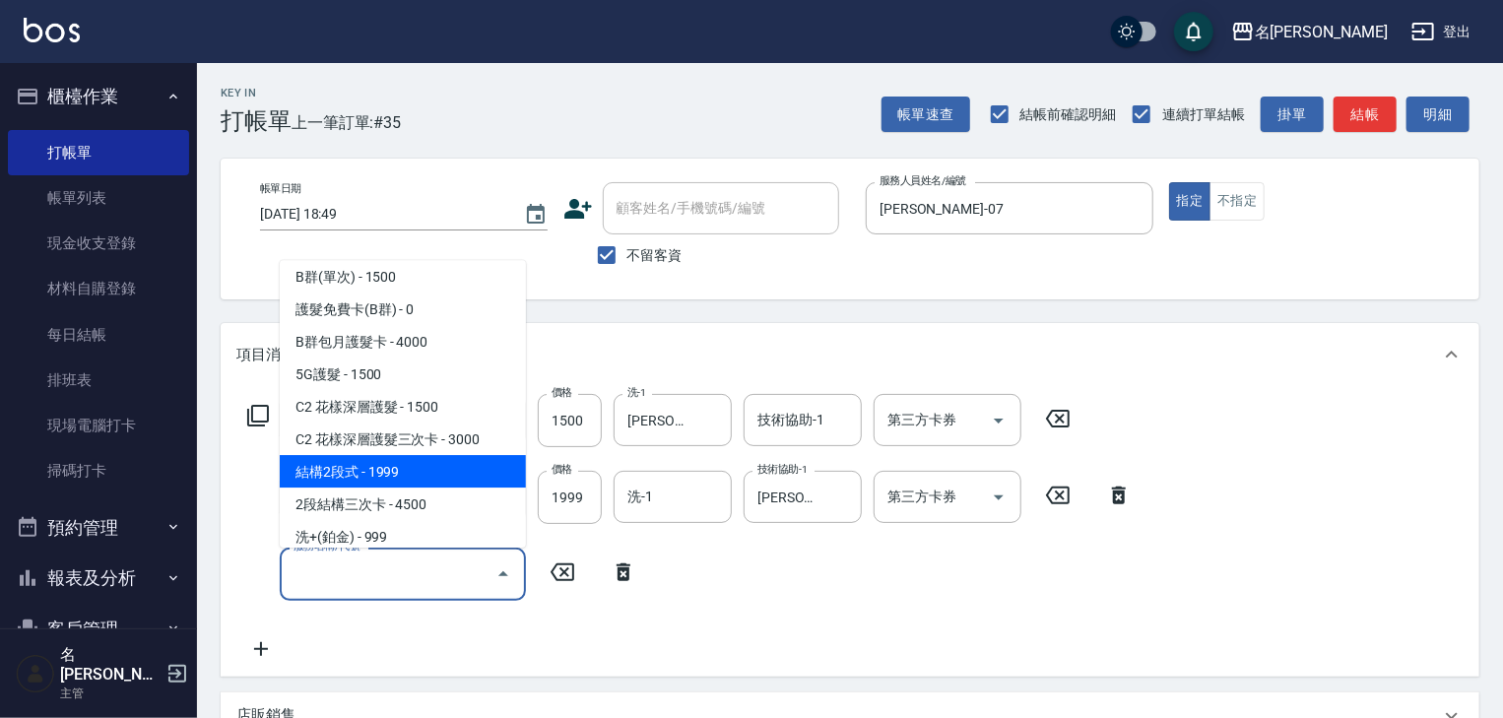
click at [436, 475] on span "結構2段式 - 1999" at bounding box center [403, 472] width 246 height 32
type input "結構2段式(636)"
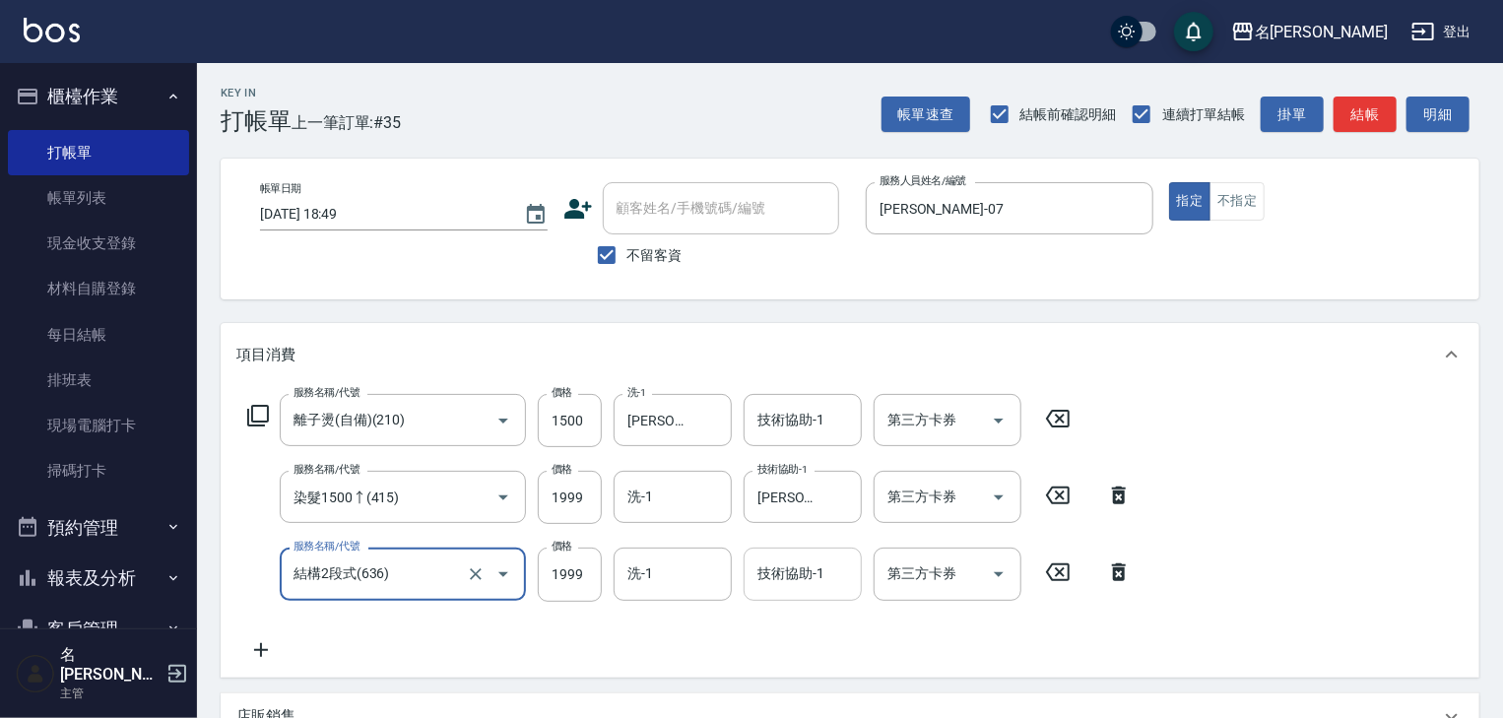
click at [784, 579] on input "技術協助-1" at bounding box center [802, 573] width 100 height 34
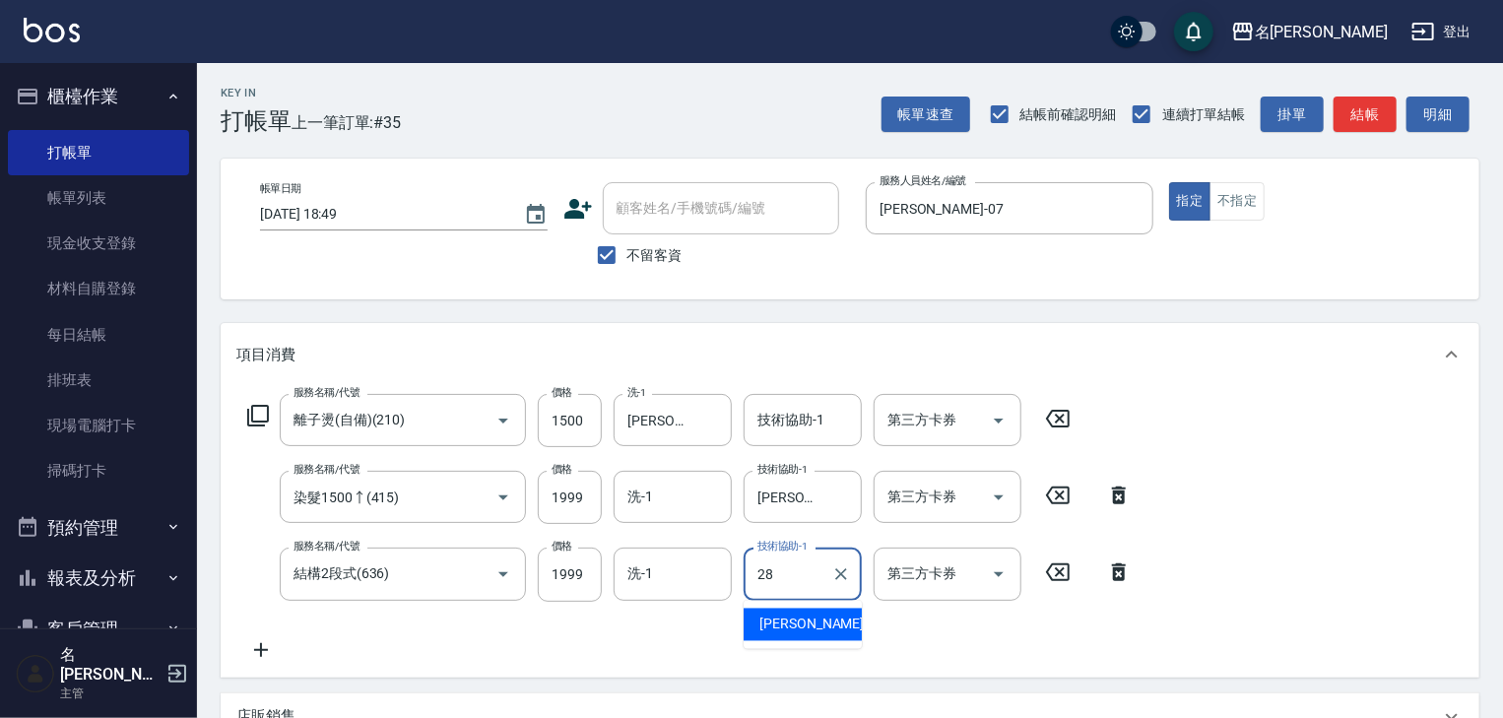
type input "[PERSON_NAME]-28"
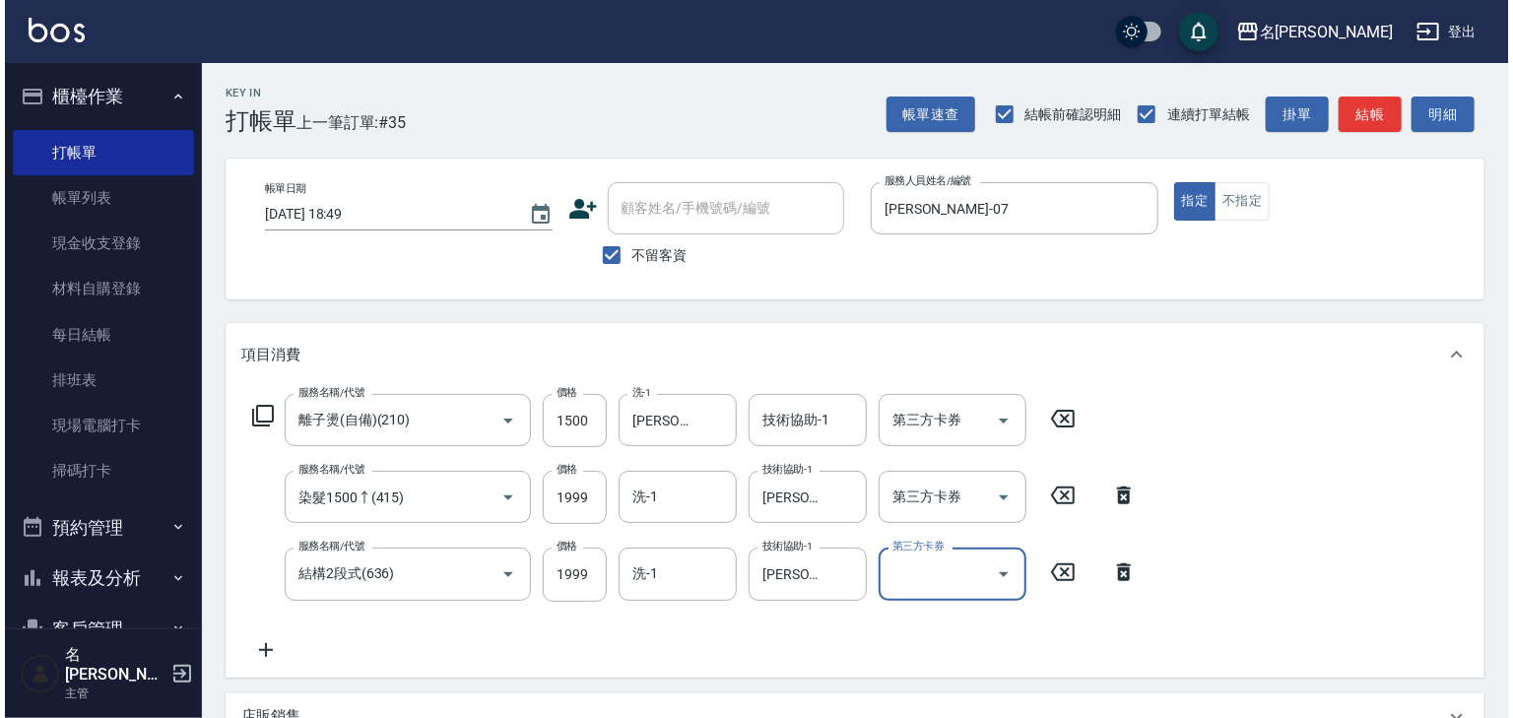
scroll to position [384, 0]
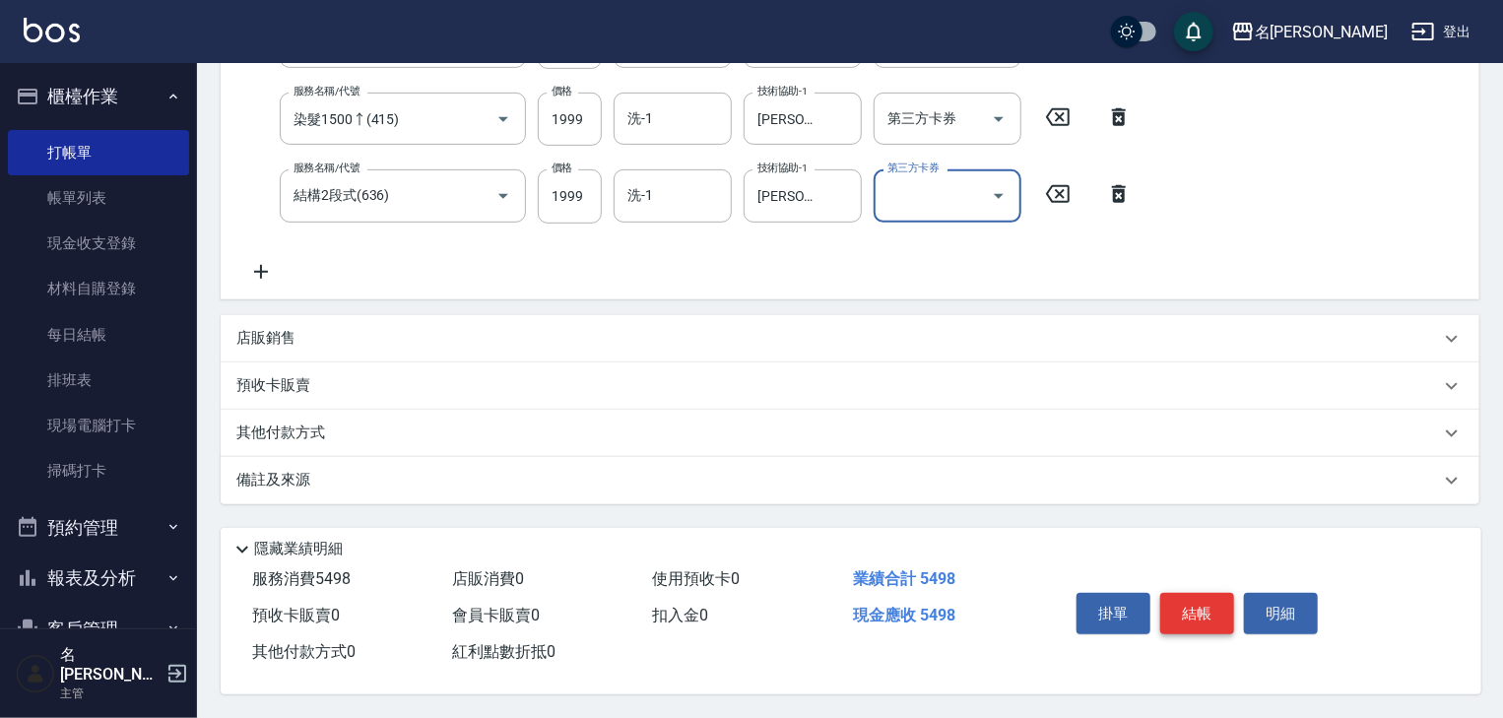
click at [1190, 608] on button "結帳" at bounding box center [1197, 613] width 74 height 41
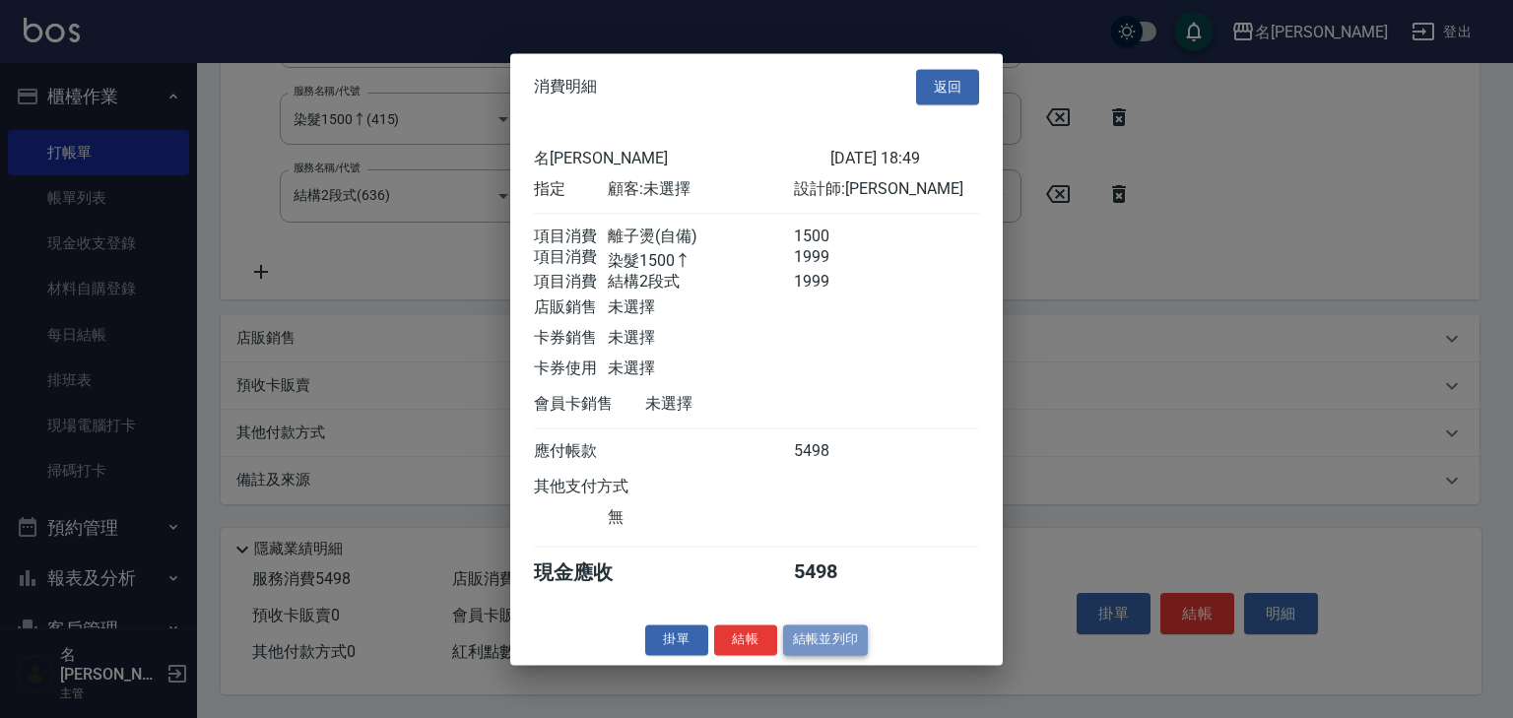
click at [800, 650] on button "結帳並列印" at bounding box center [826, 639] width 86 height 31
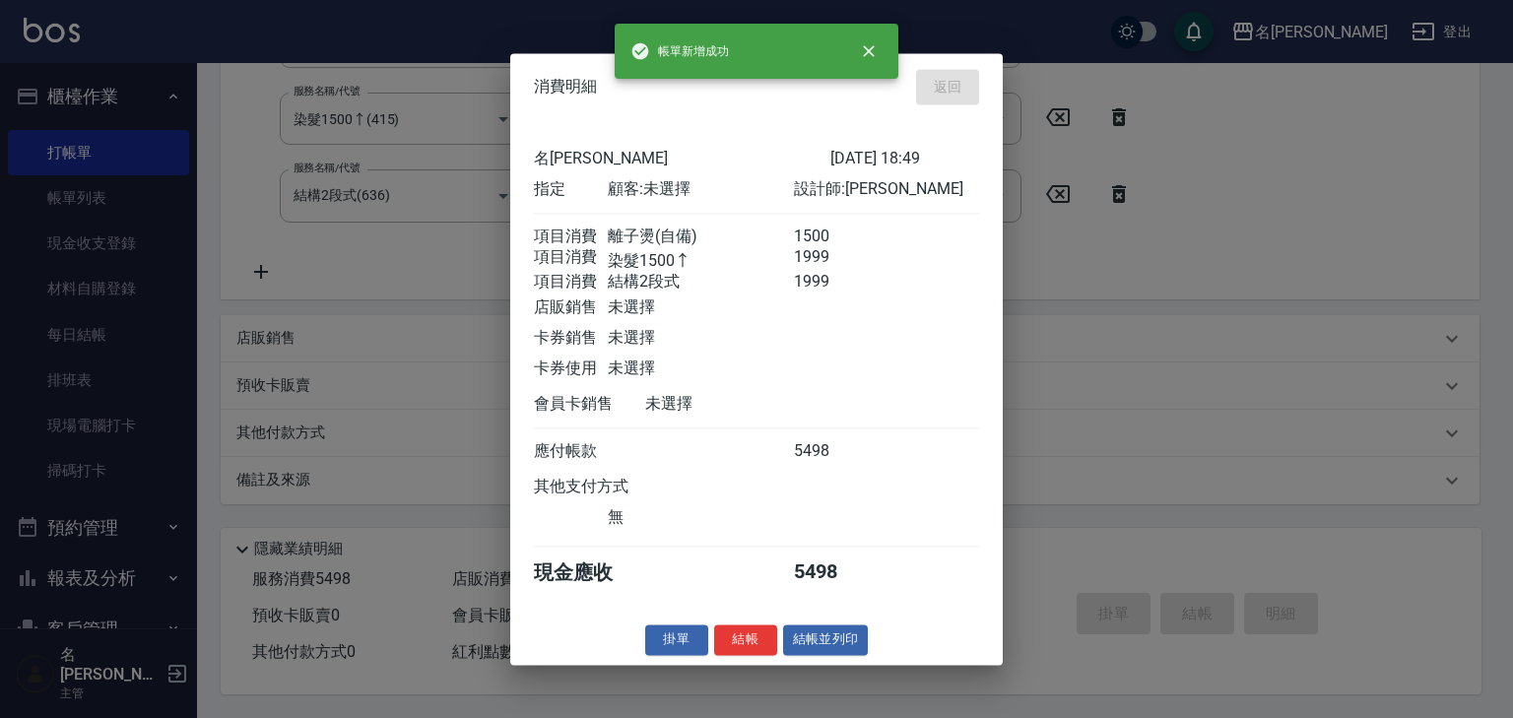
type input "[DATE] 18:59"
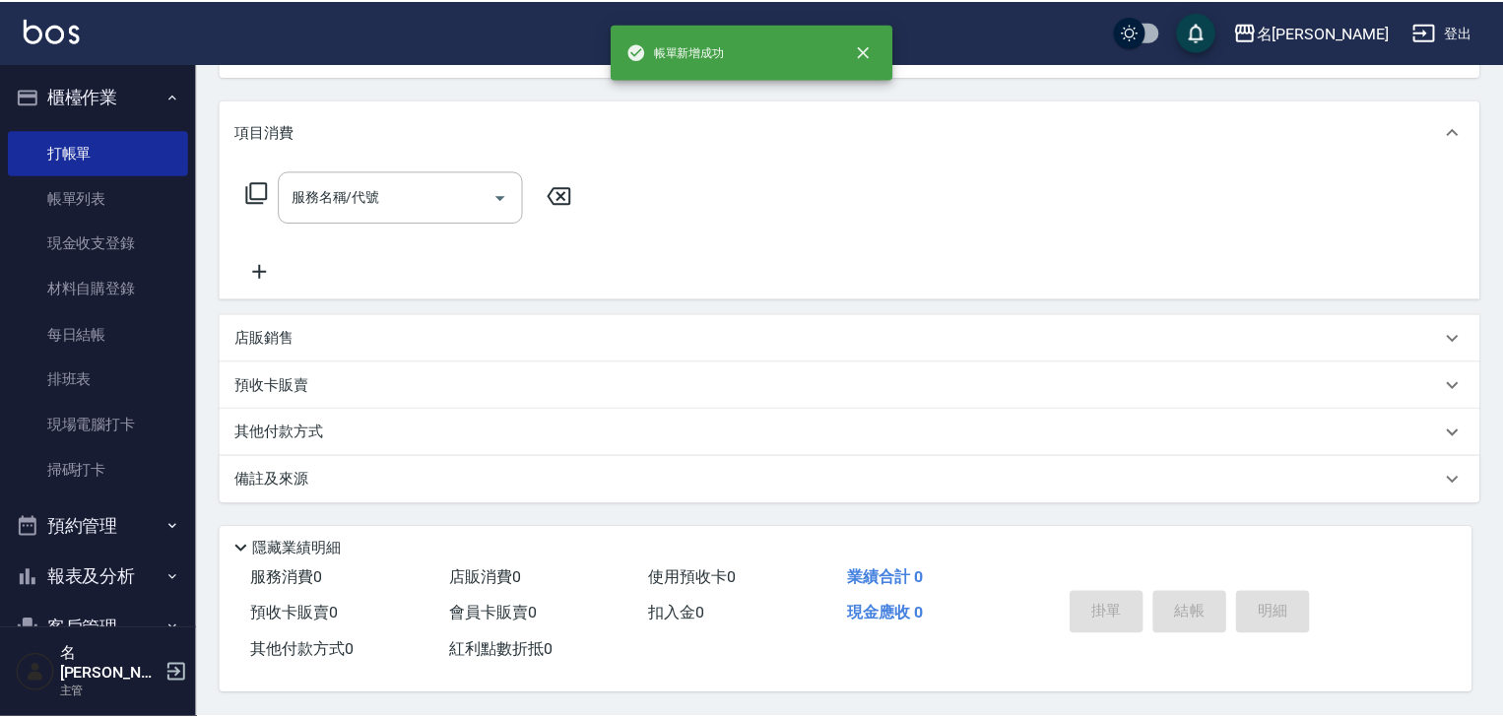
scroll to position [0, 0]
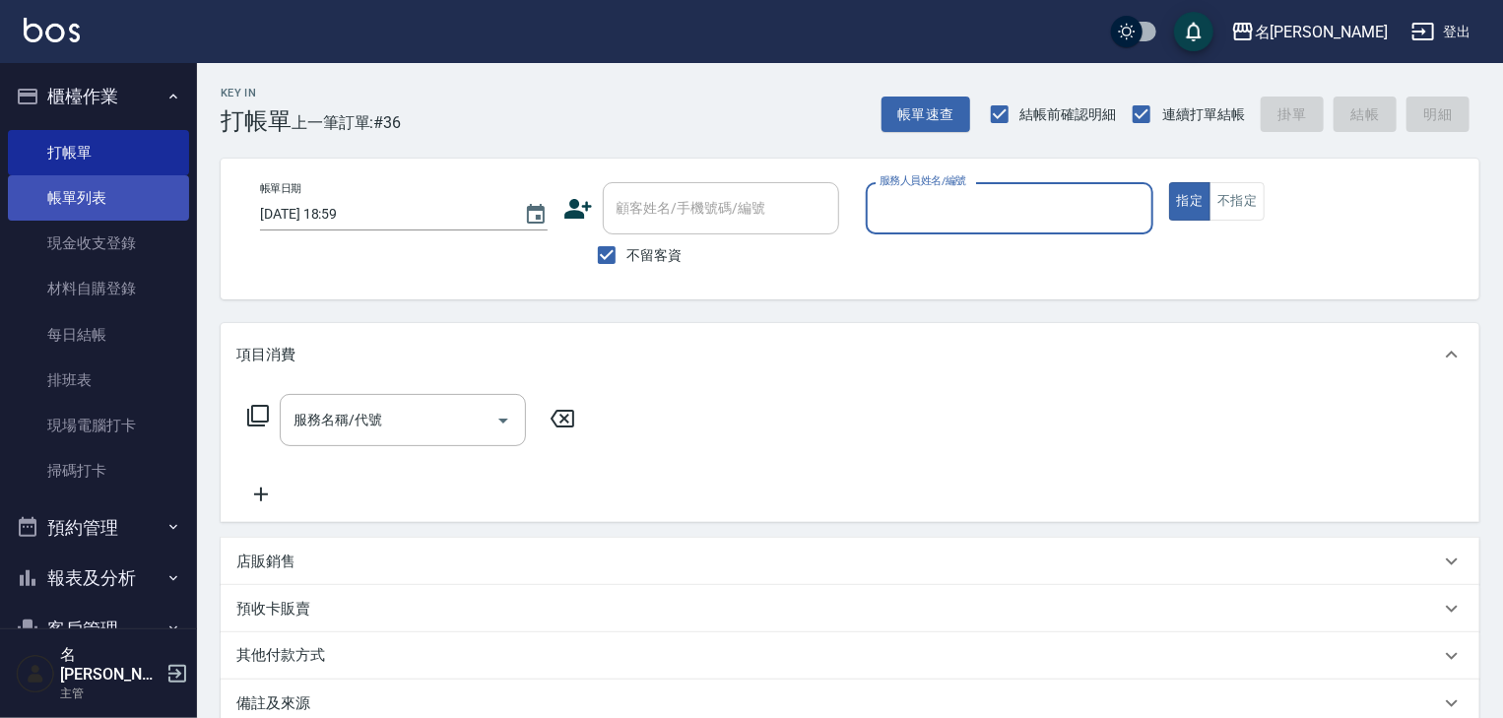
click at [90, 201] on link "帳單列表" at bounding box center [98, 197] width 181 height 45
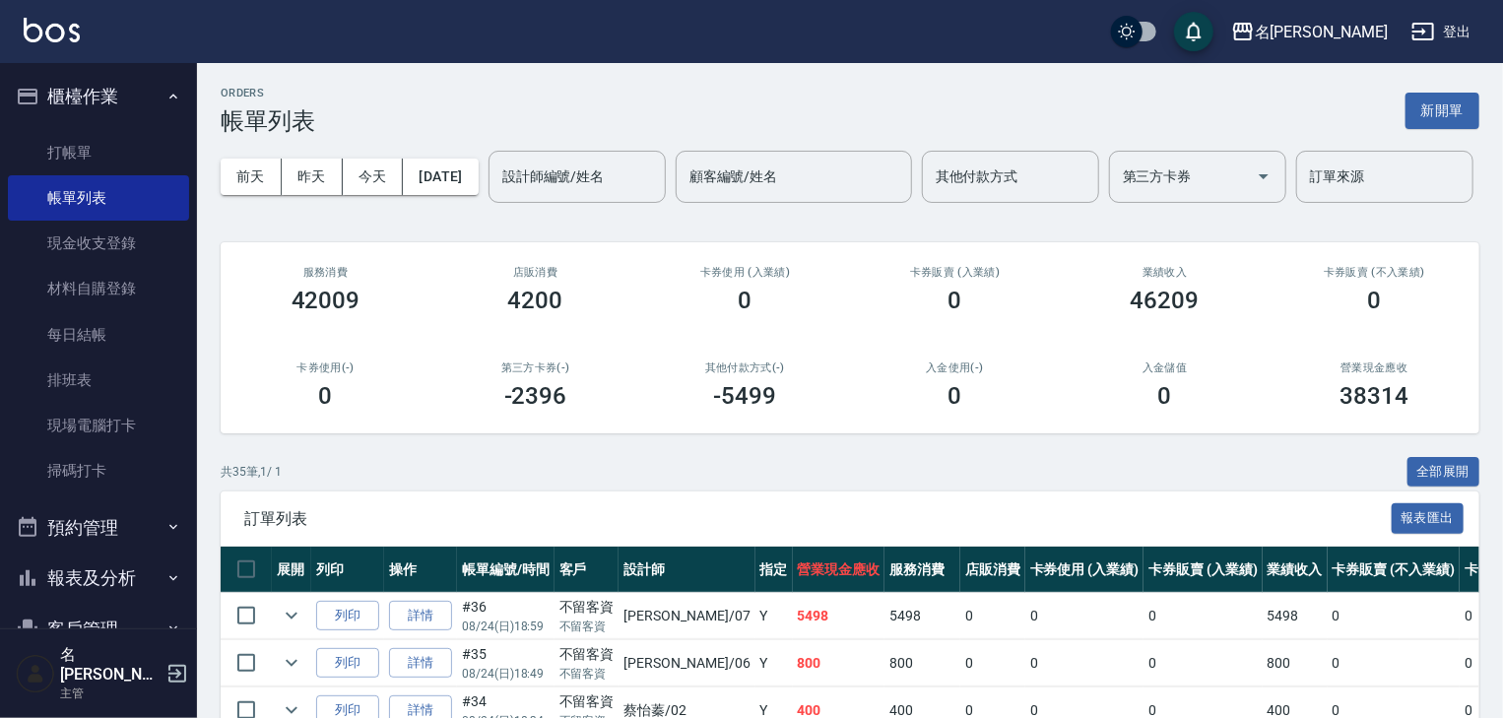
scroll to position [419, 0]
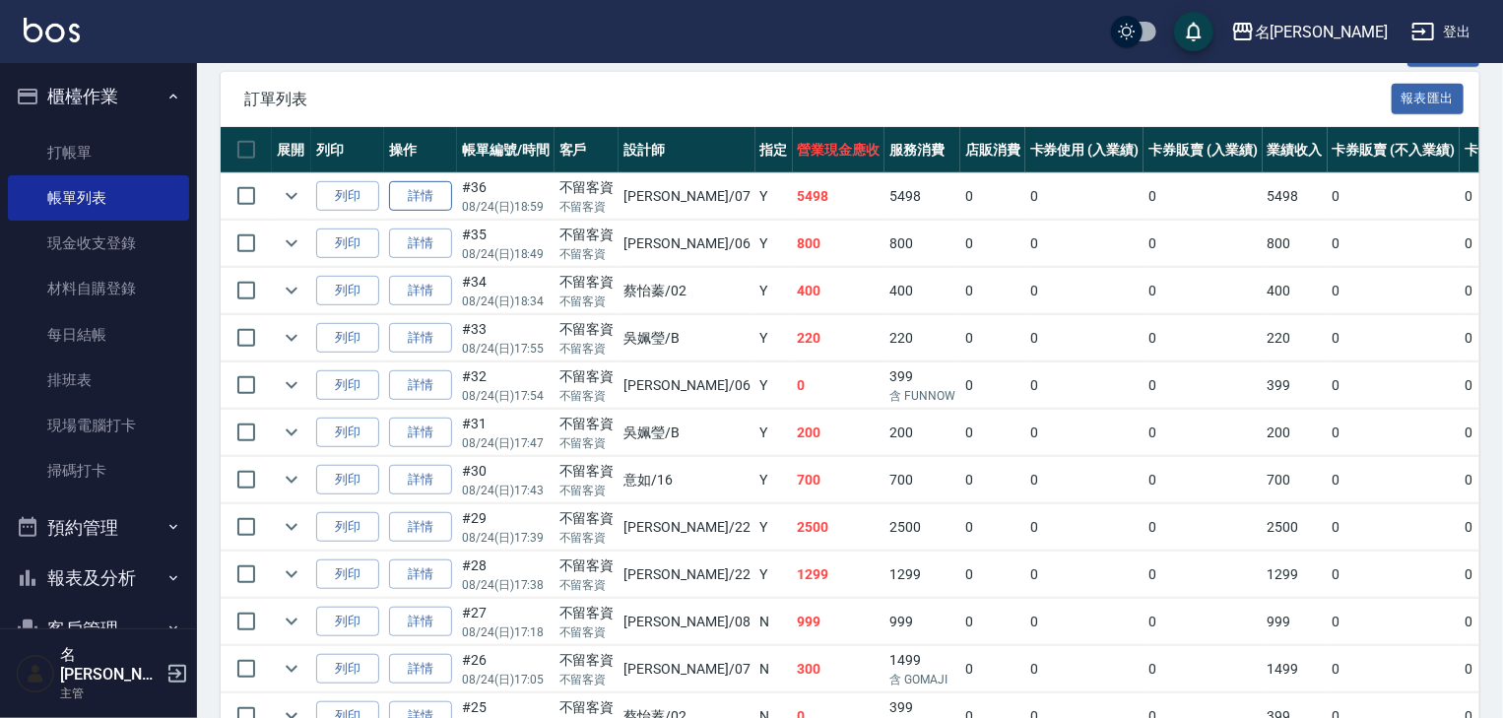
click at [437, 212] on link "詳情" at bounding box center [420, 196] width 63 height 31
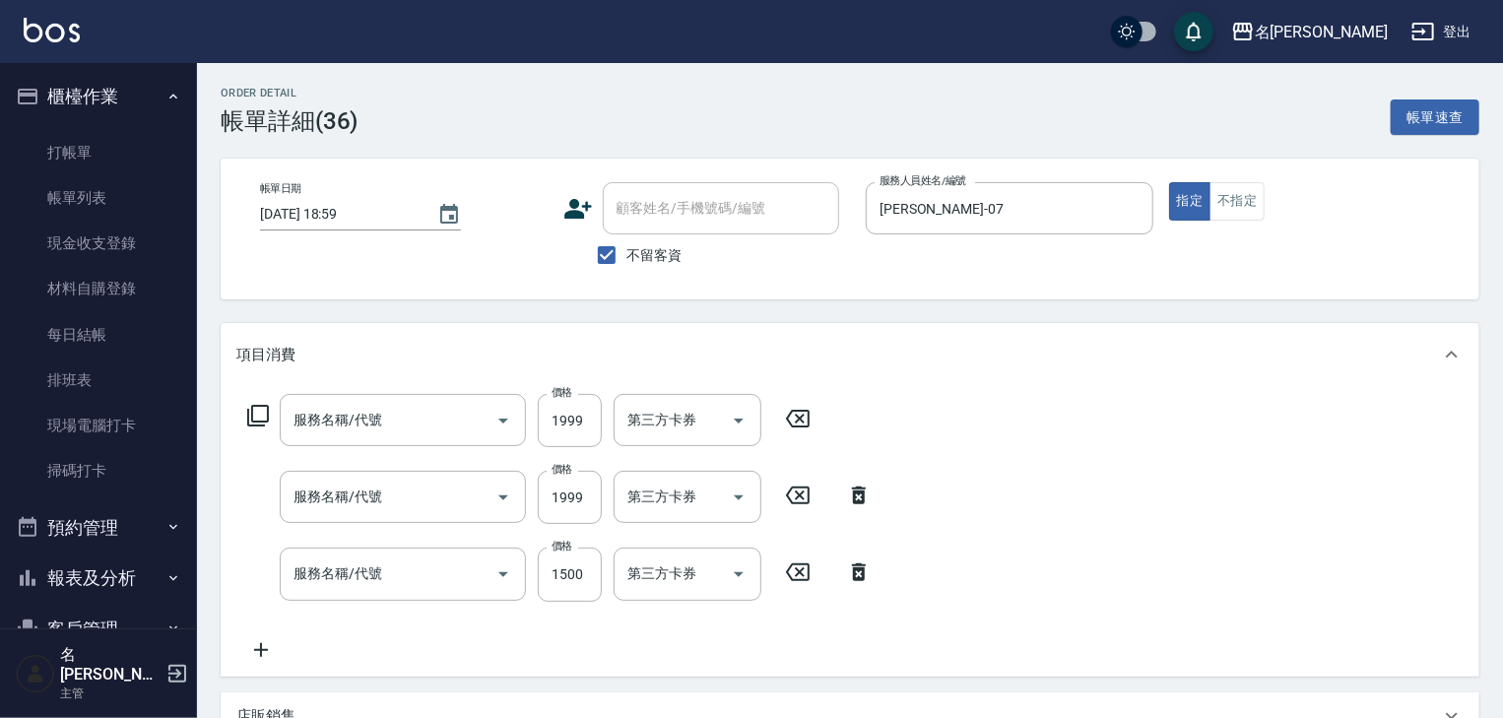
type input "[DATE] 18:59"
checkbox input "true"
type input "[PERSON_NAME]-07"
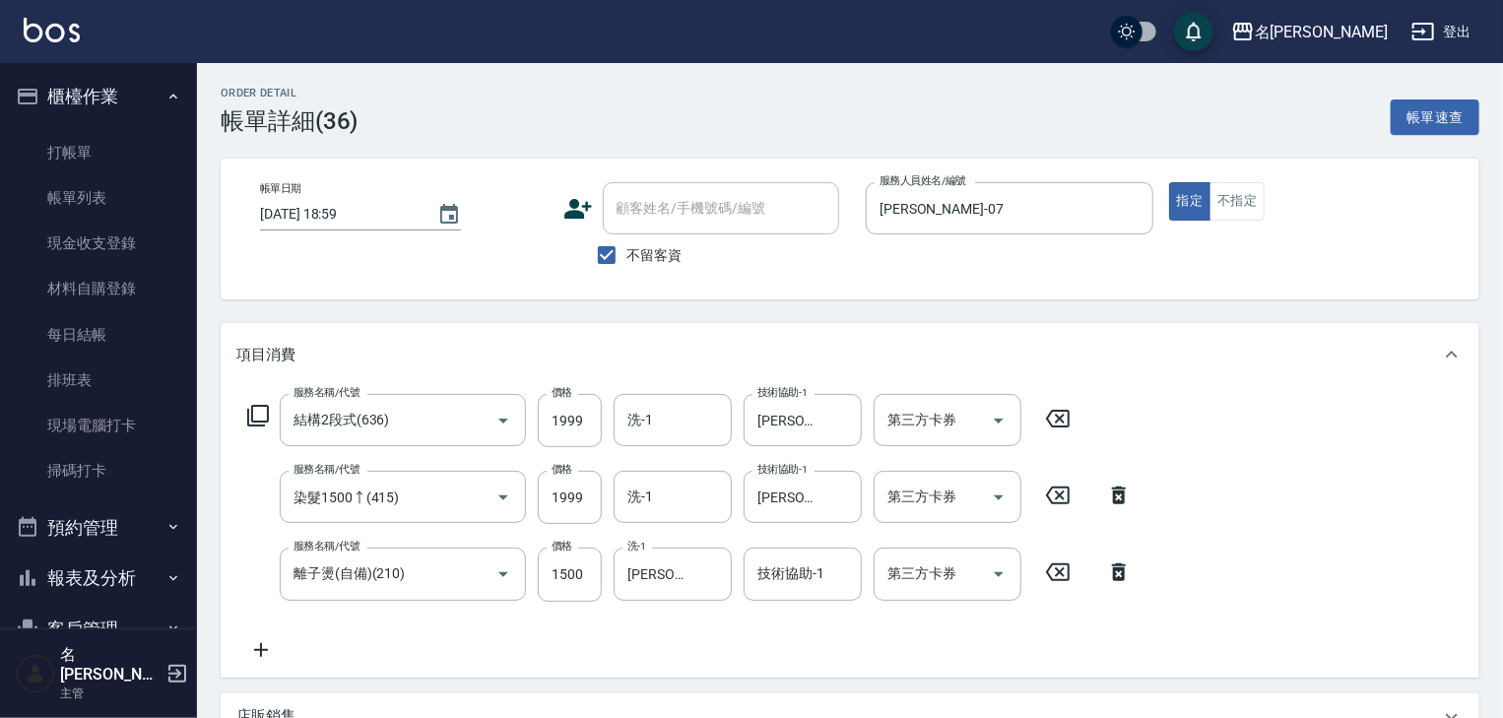
type input "結構2段式(636)"
type input "染髮1500↑(415)"
type input "離子燙(自備)(210)"
click at [583, 418] on input "1999" at bounding box center [570, 420] width 64 height 53
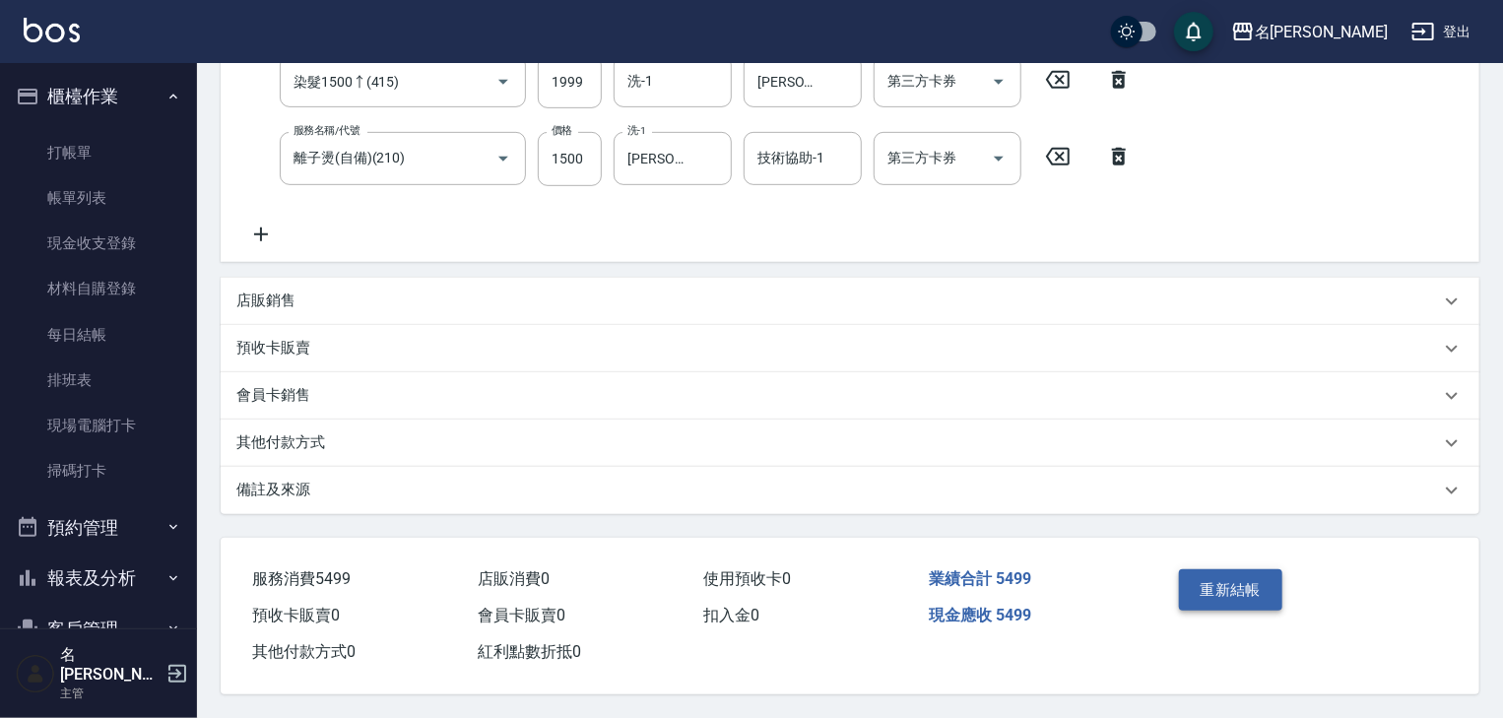
type input "2000"
click at [1225, 582] on button "重新結帳" at bounding box center [1231, 589] width 104 height 41
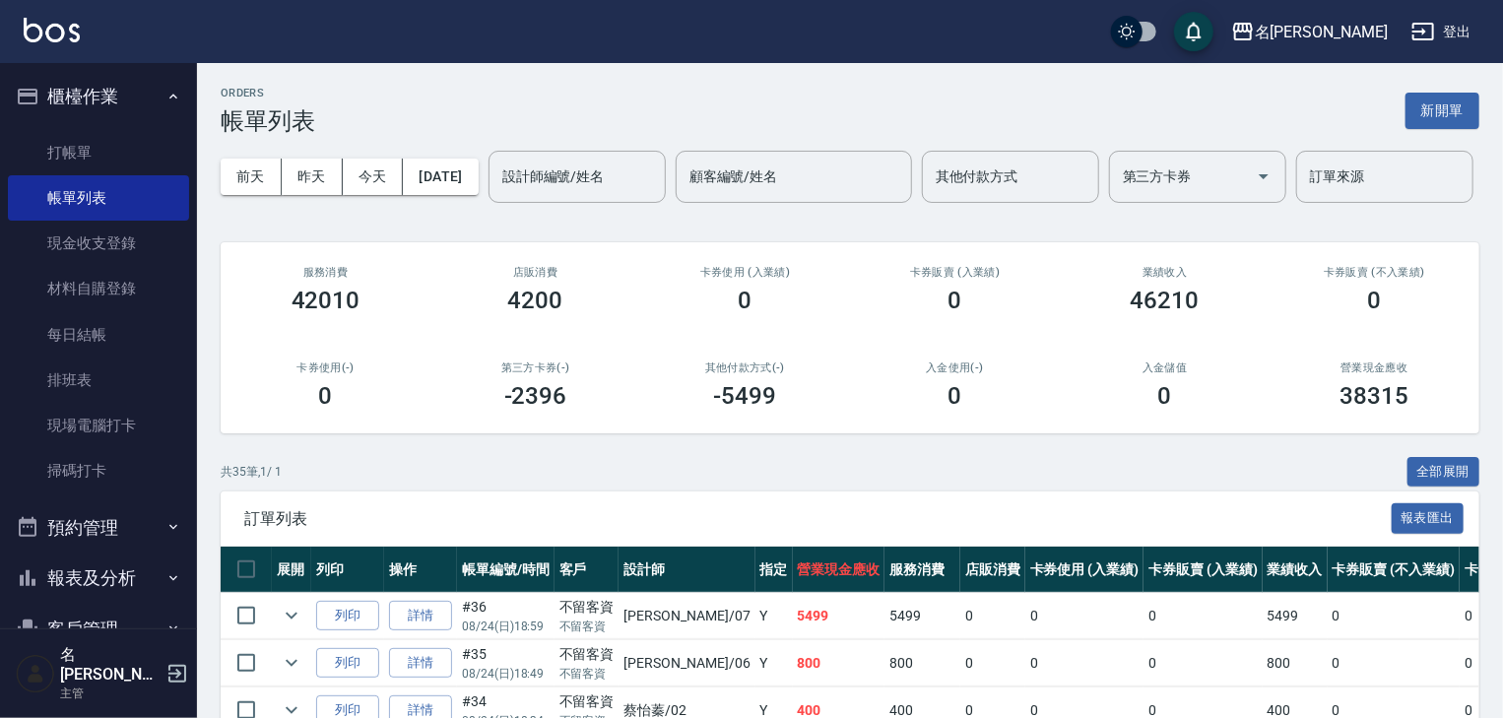
scroll to position [315, 0]
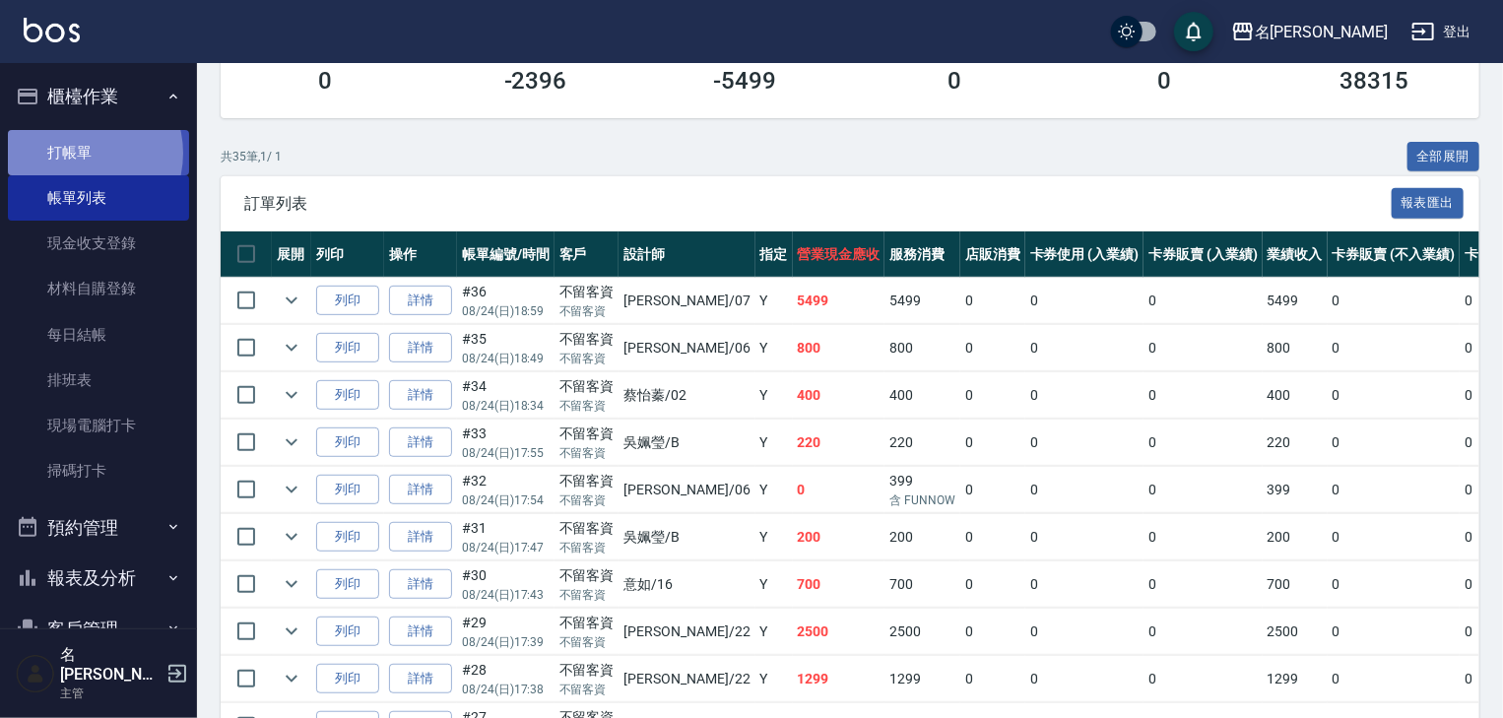
click at [76, 153] on link "打帳單" at bounding box center [98, 152] width 181 height 45
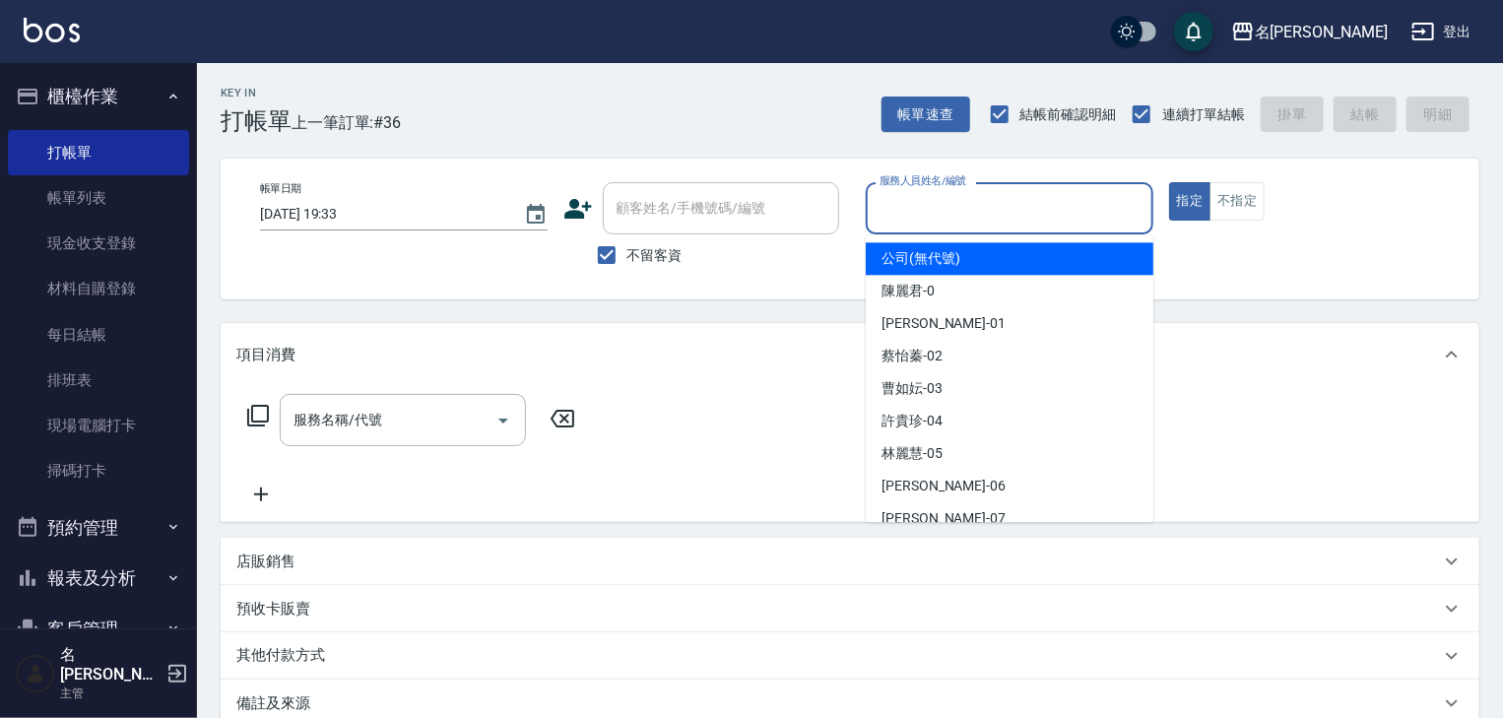
click at [1004, 219] on input "服務人員姓名/編號" at bounding box center [1009, 208] width 270 height 34
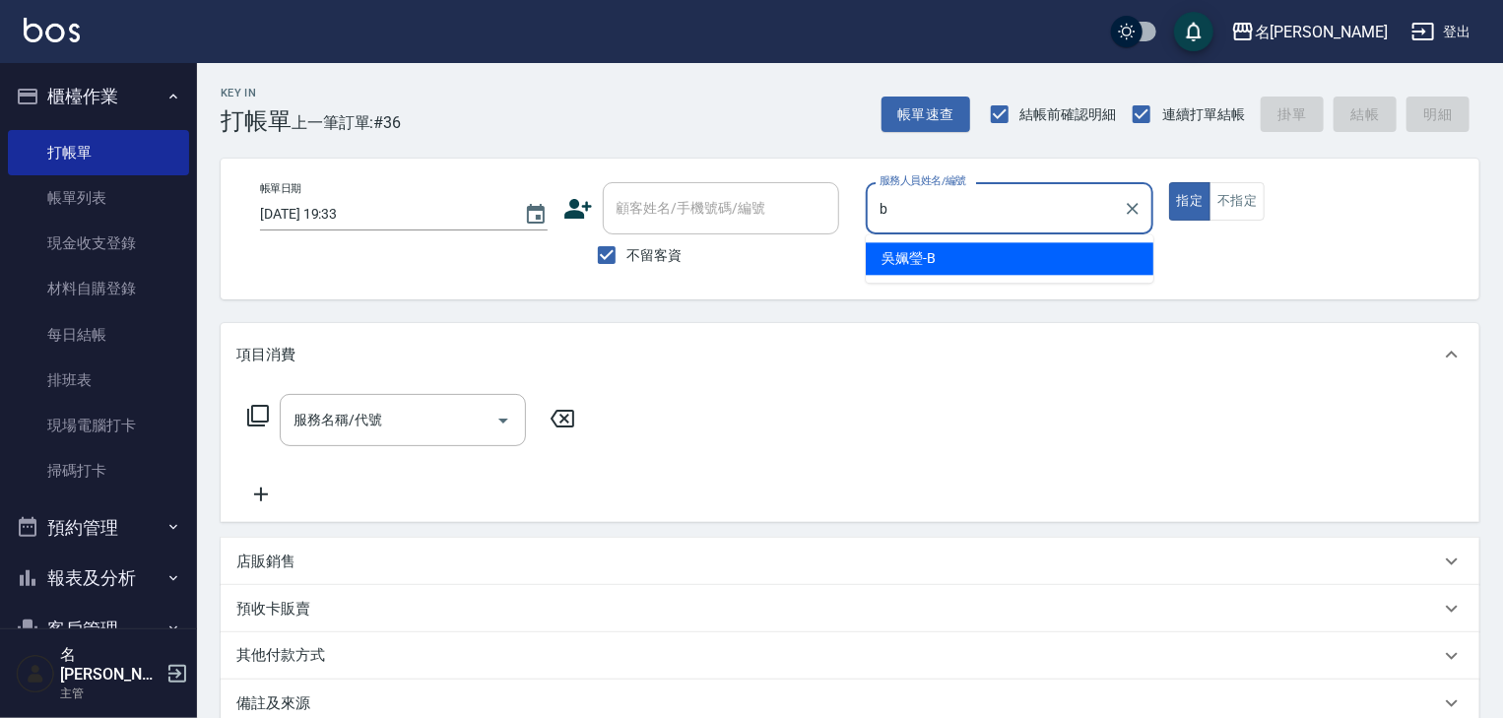
type input "[PERSON_NAME]"
type button "true"
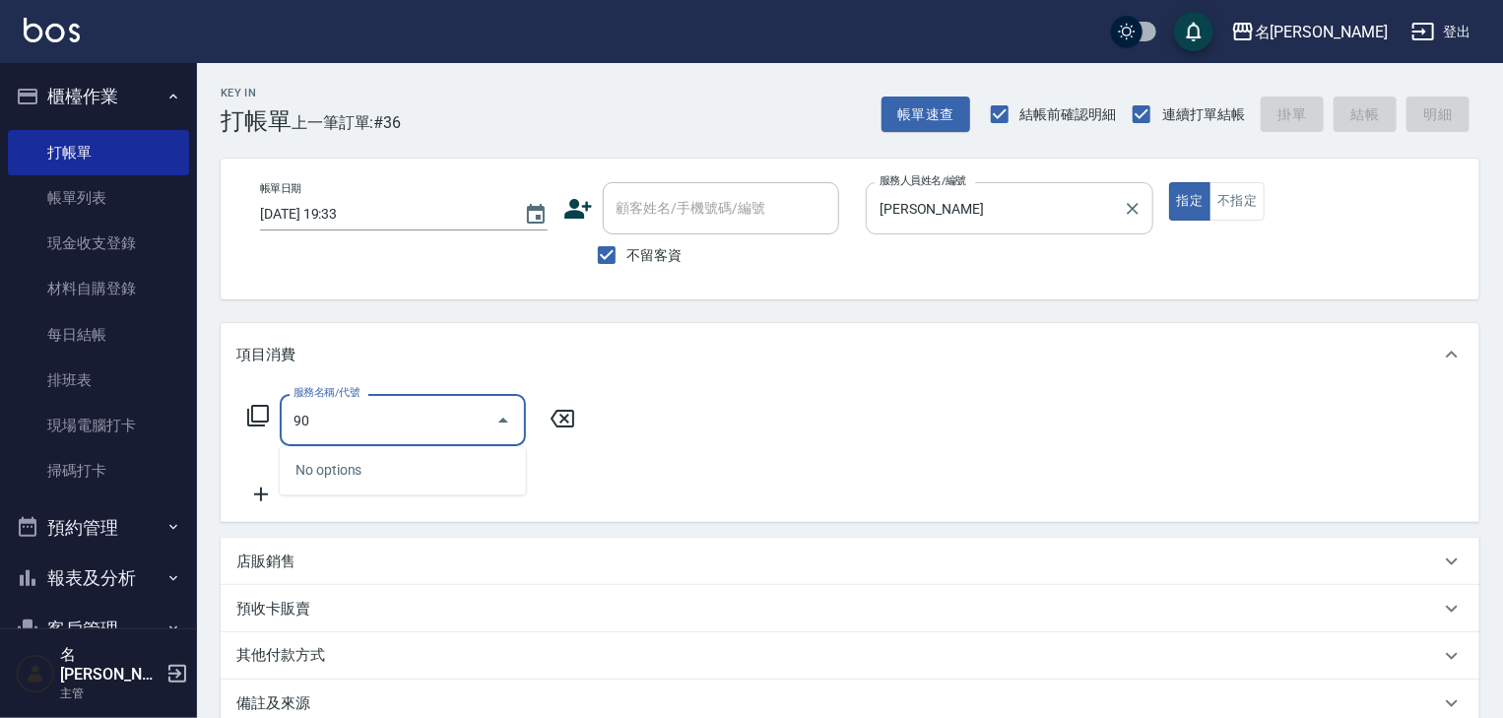
type input "9"
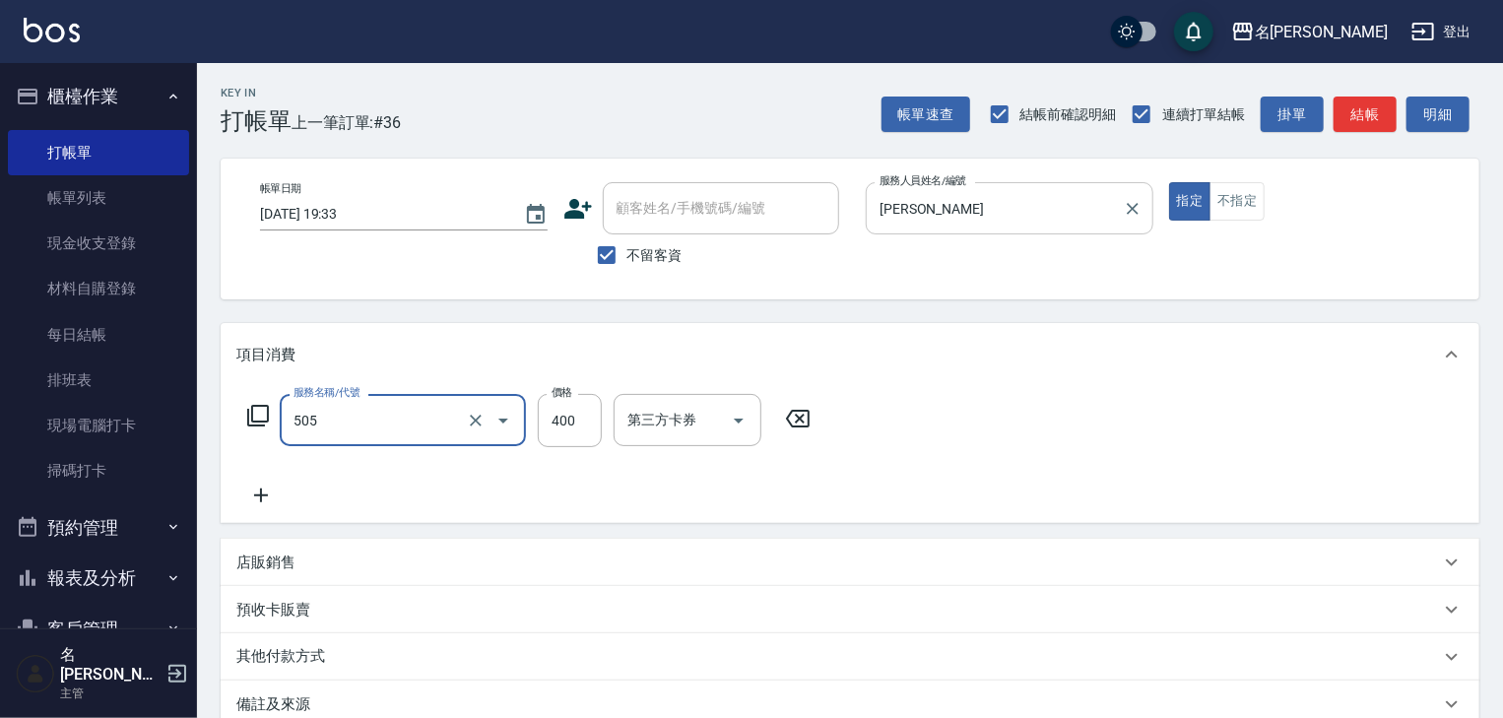
type input "洗髮(505)"
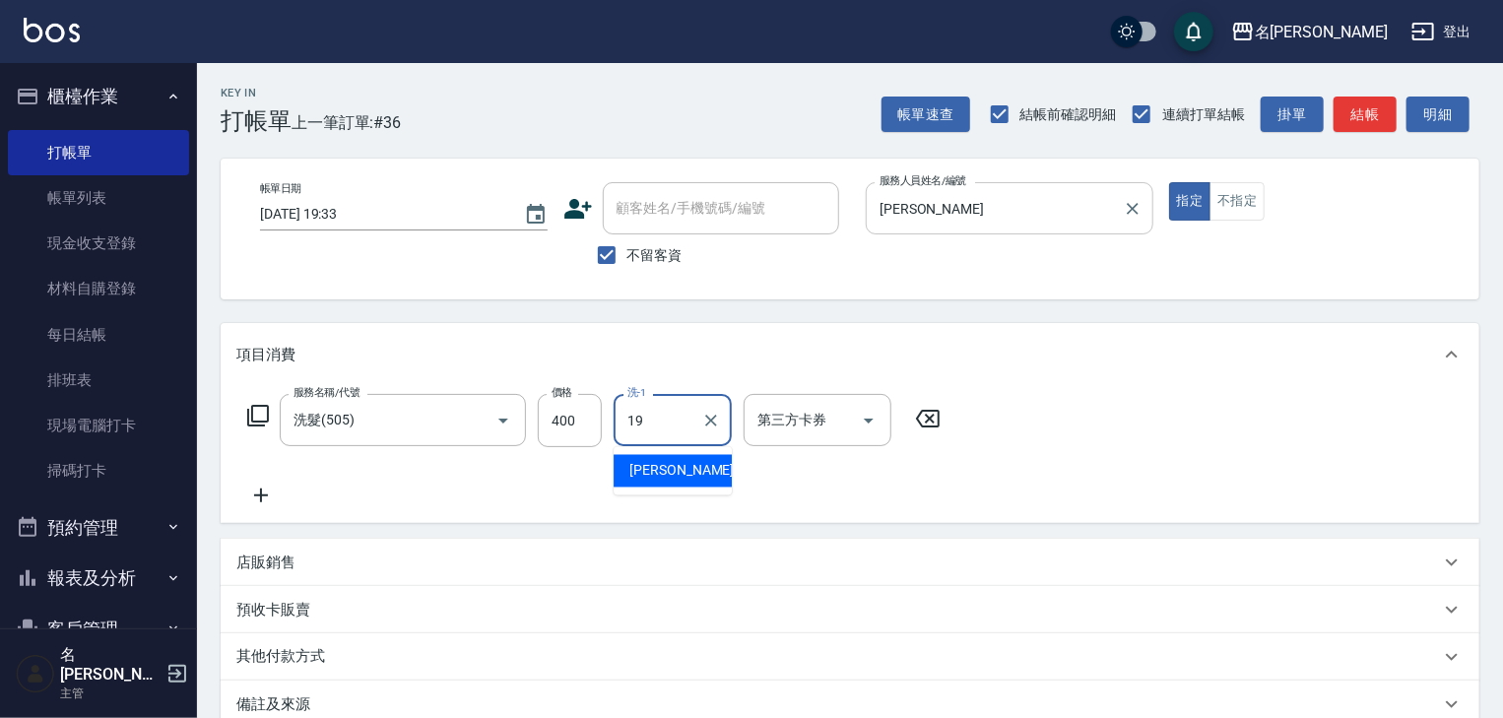
type input "[PERSON_NAME]-19"
click at [1363, 118] on button "結帳" at bounding box center [1364, 115] width 63 height 36
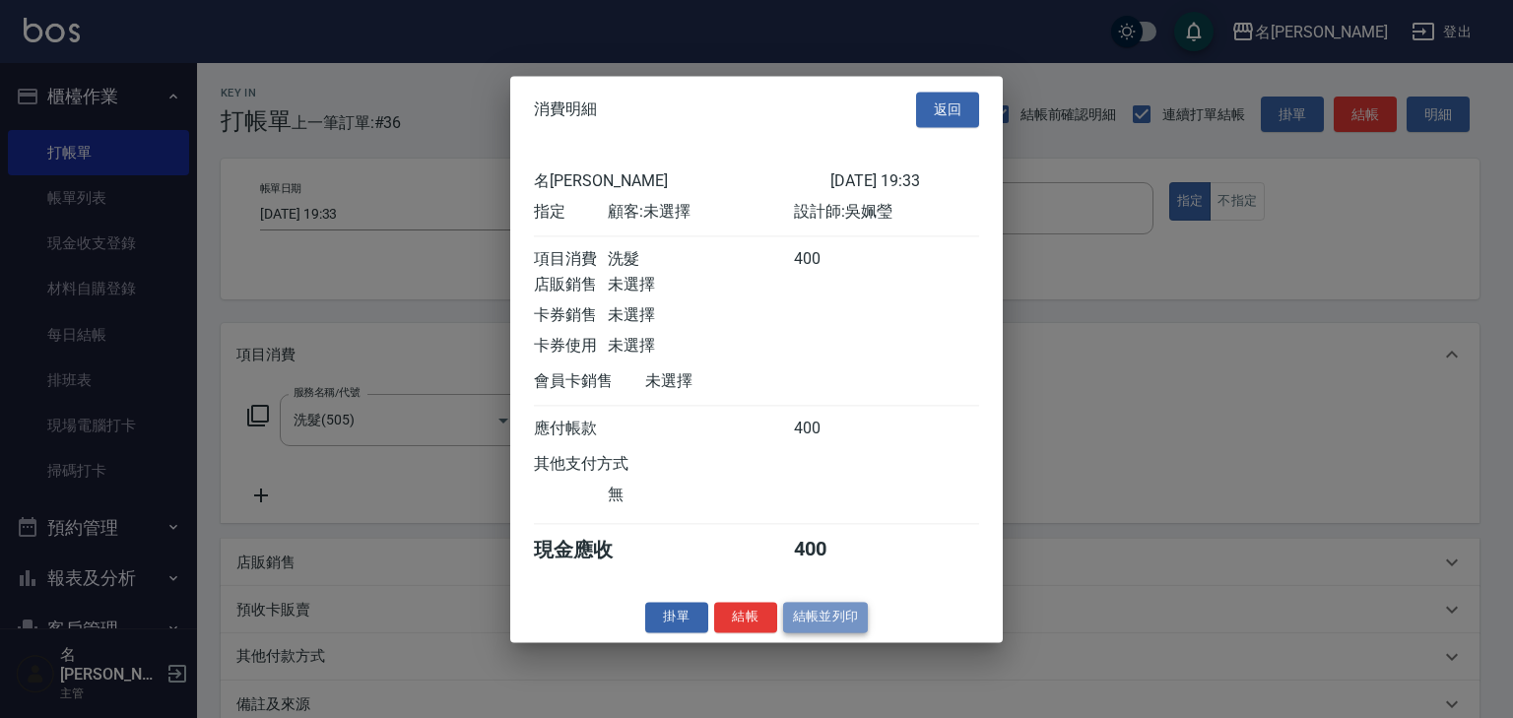
click at [847, 627] on button "結帳並列印" at bounding box center [826, 617] width 86 height 31
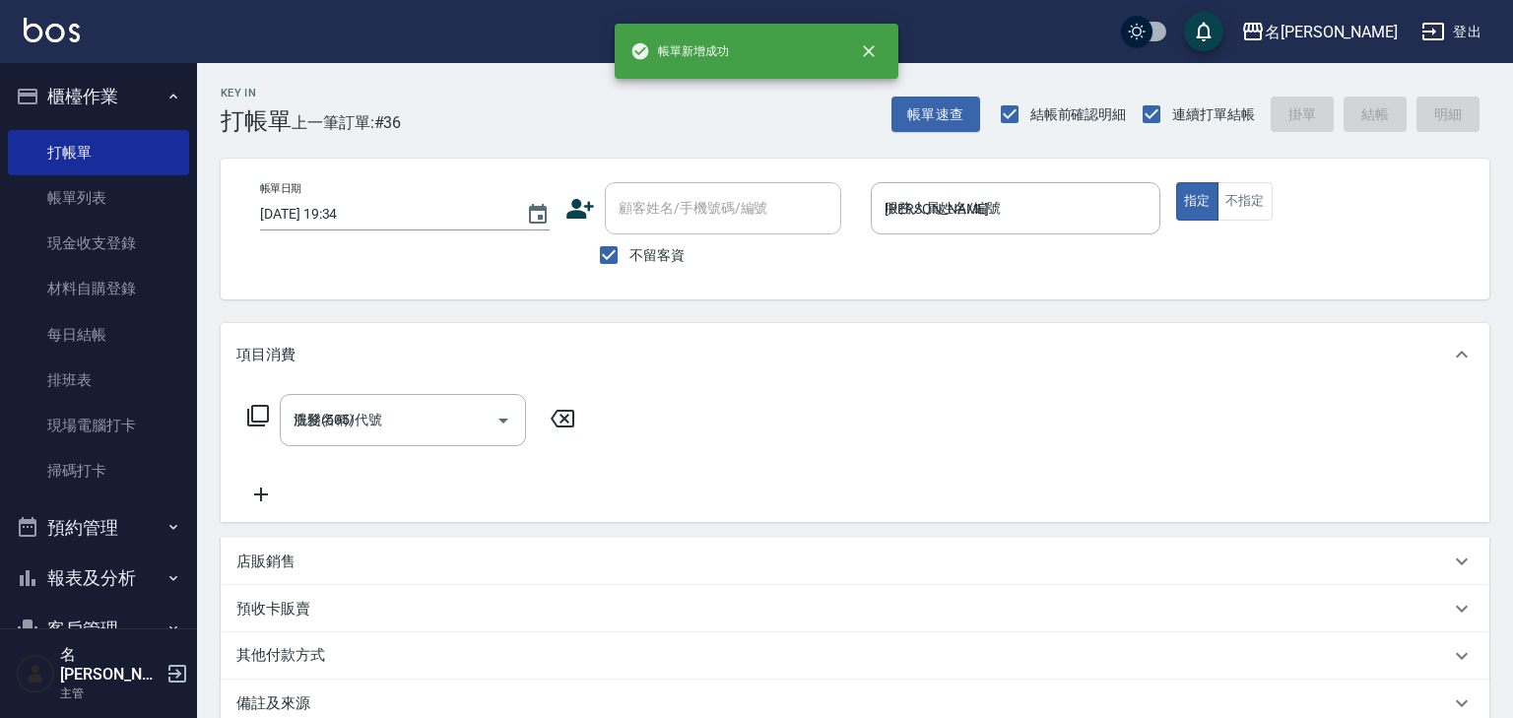
type input "[DATE] 19:34"
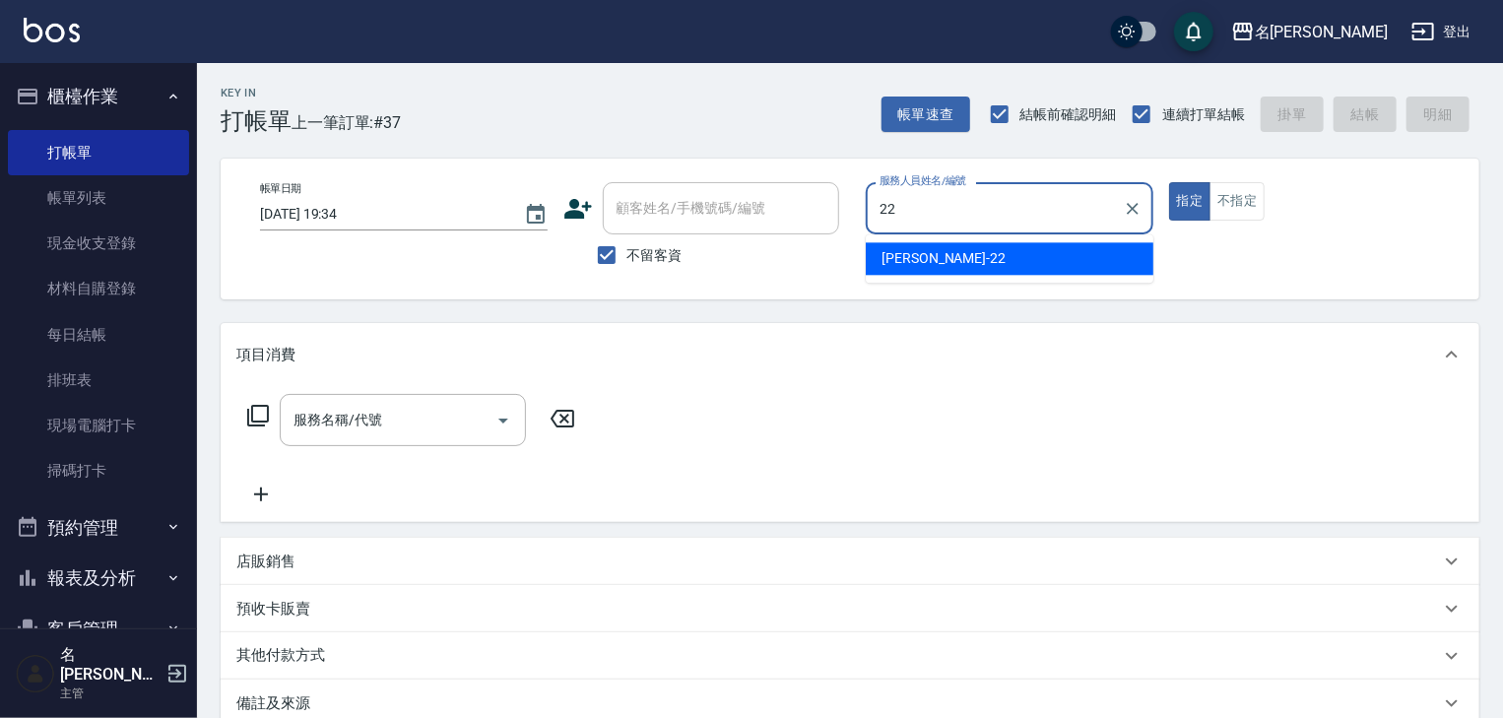
type input "[PERSON_NAME]-22"
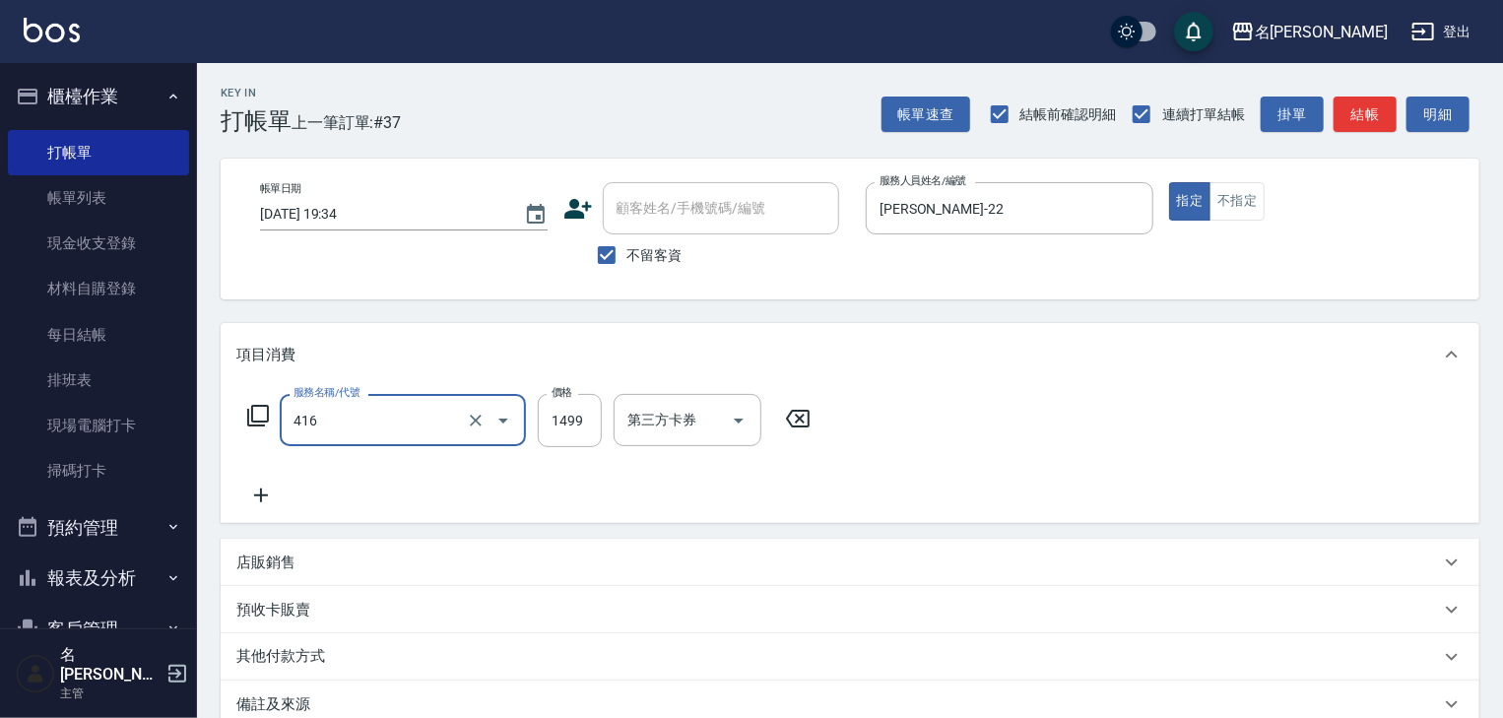
type input "染髮1499↓(416)"
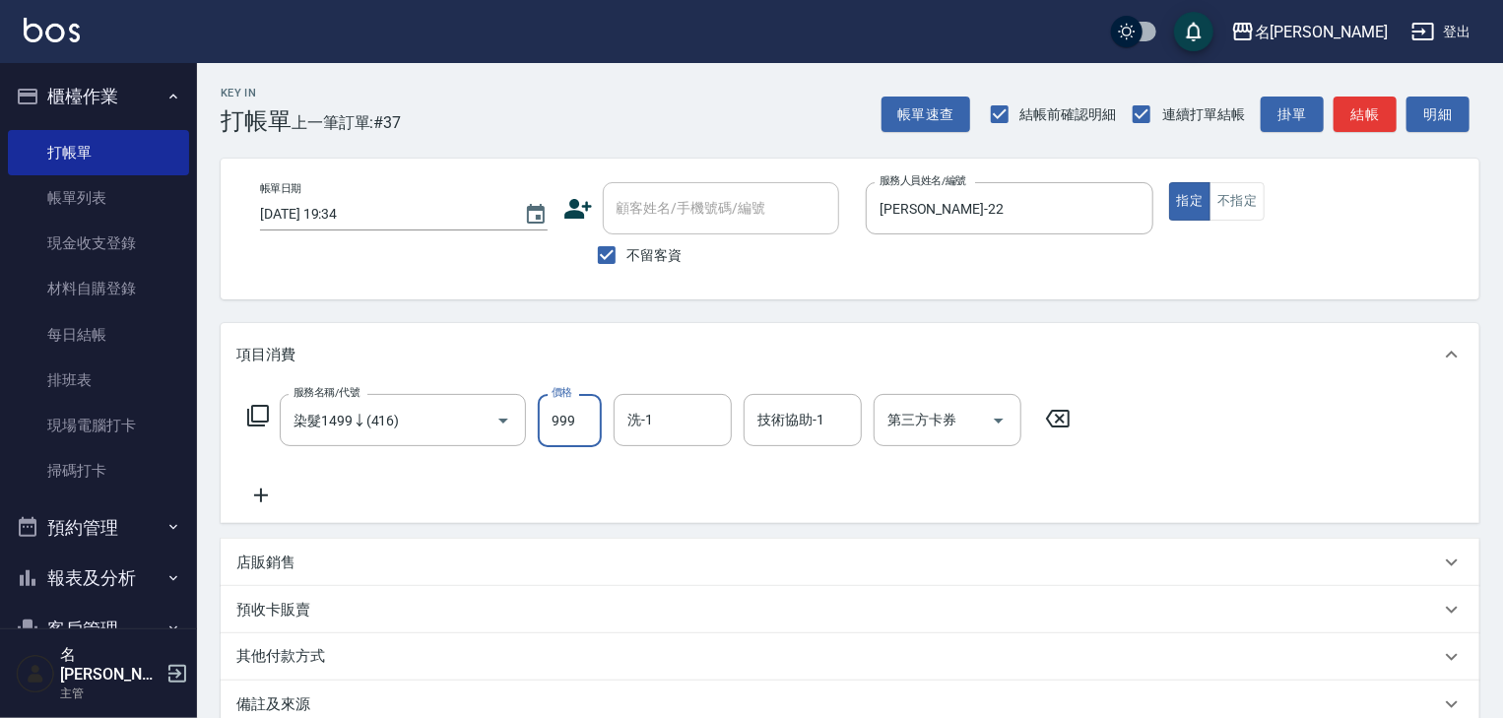
type input "999"
click at [1352, 111] on button "結帳" at bounding box center [1364, 115] width 63 height 36
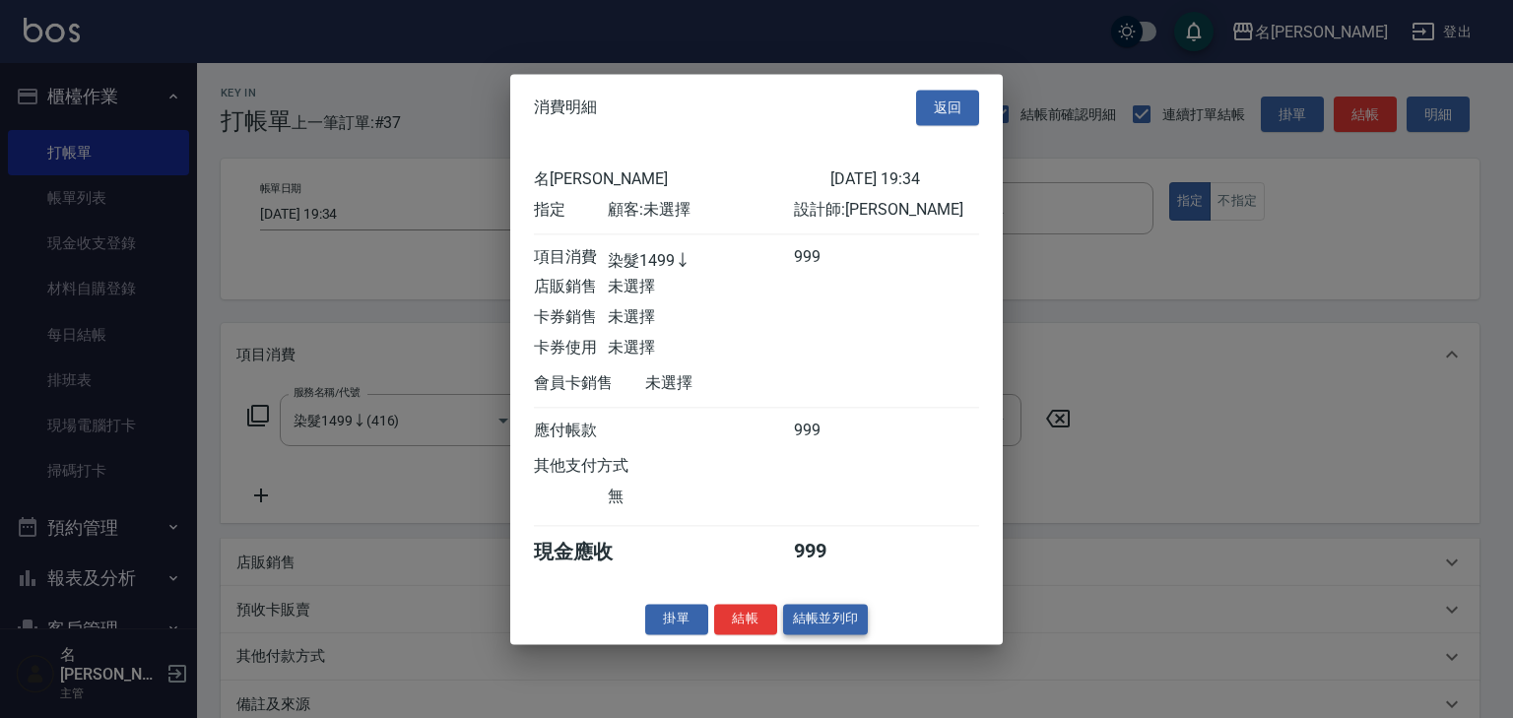
click at [858, 629] on button "結帳並列印" at bounding box center [826, 619] width 86 height 31
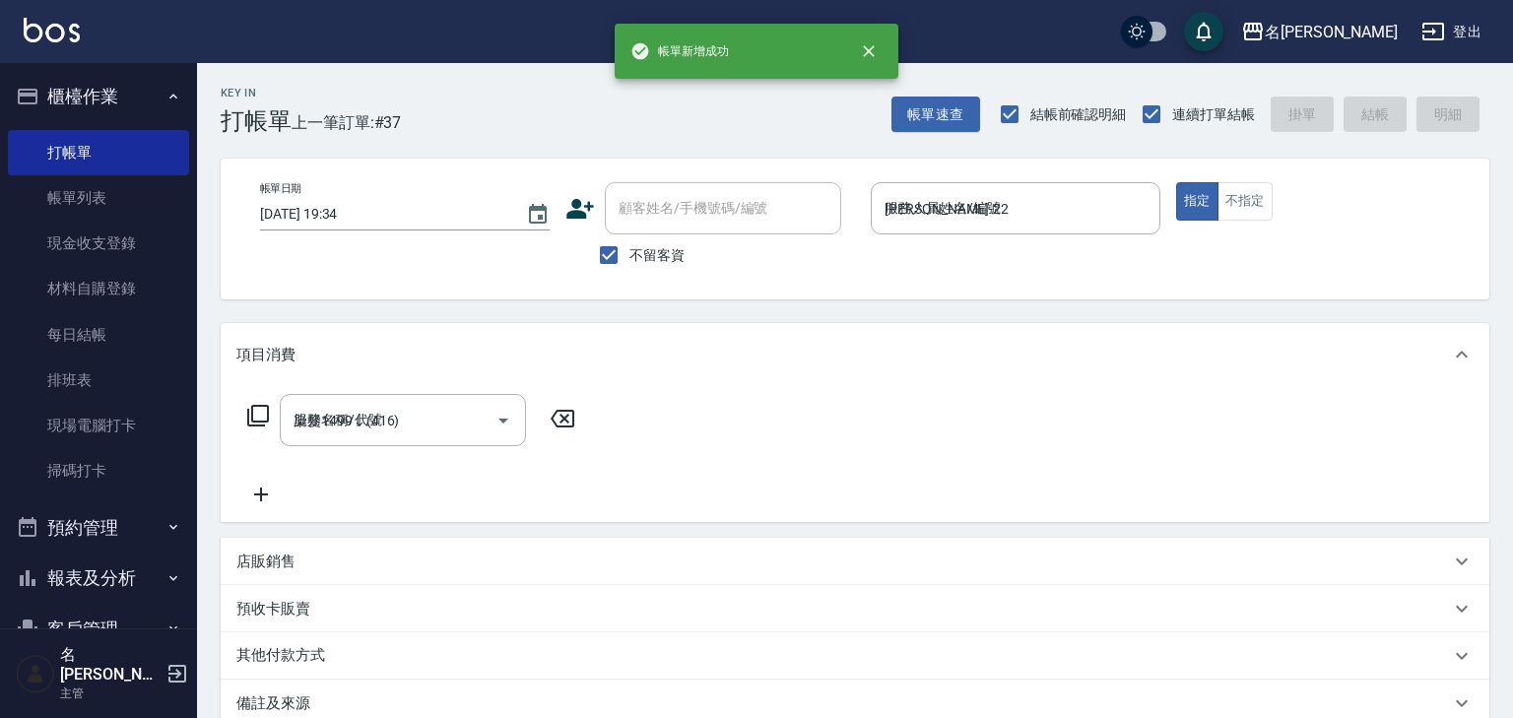
type input "[DATE] 19:44"
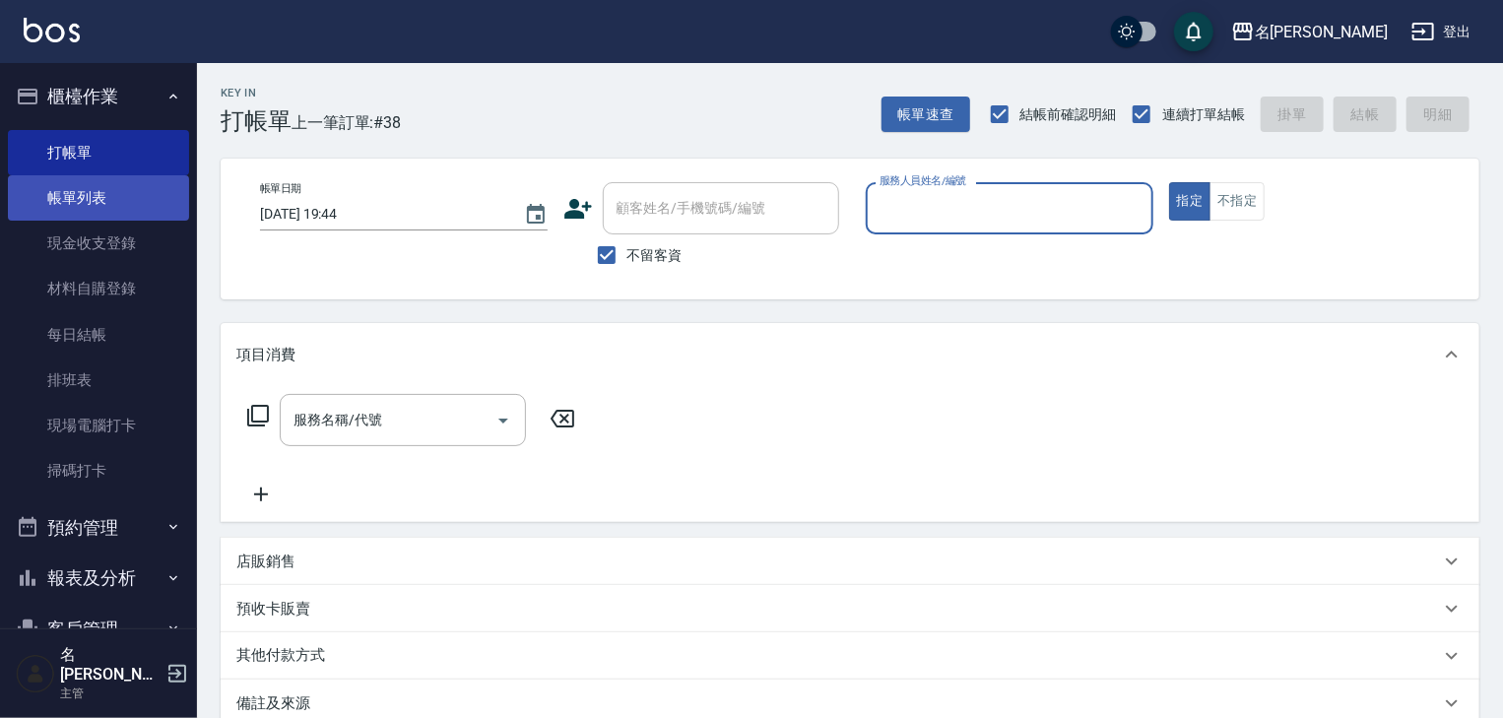
click at [96, 198] on link "帳單列表" at bounding box center [98, 197] width 181 height 45
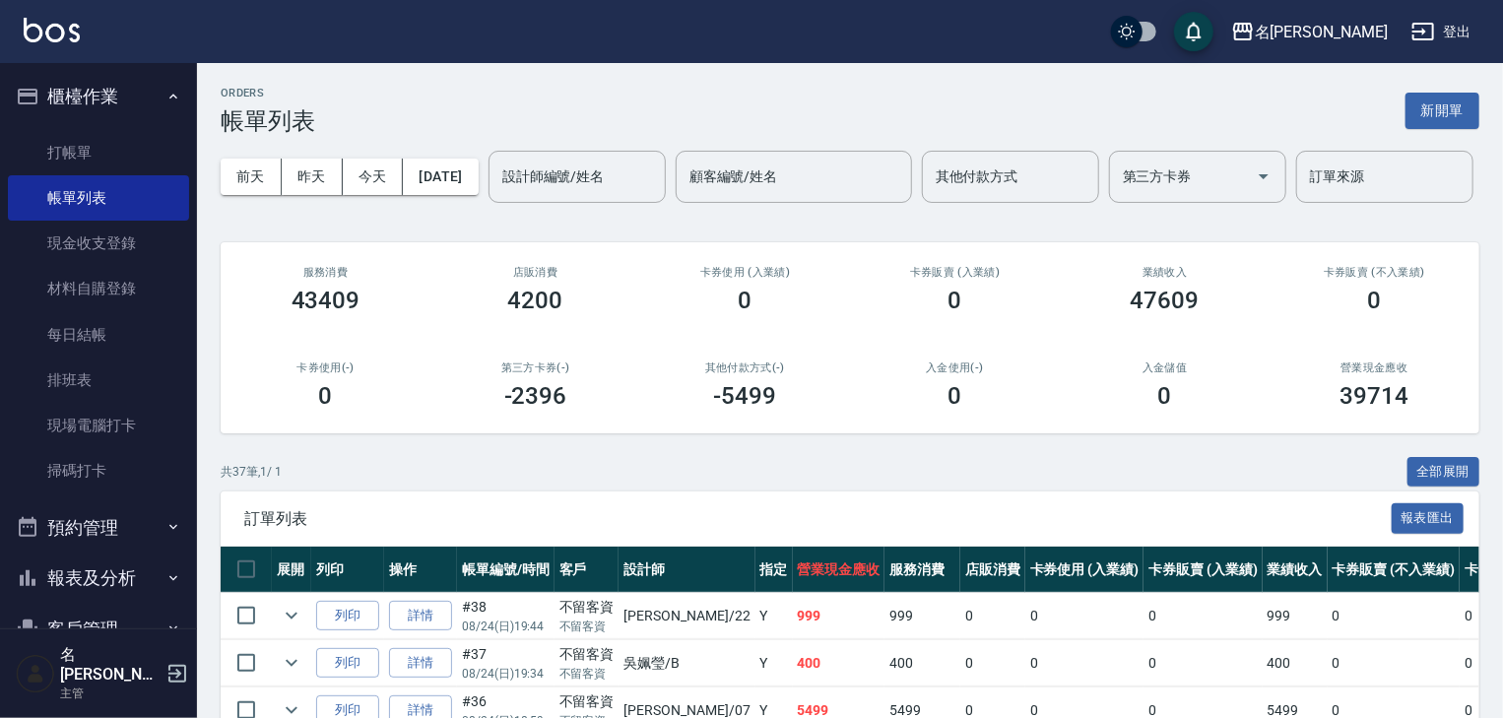
scroll to position [419, 0]
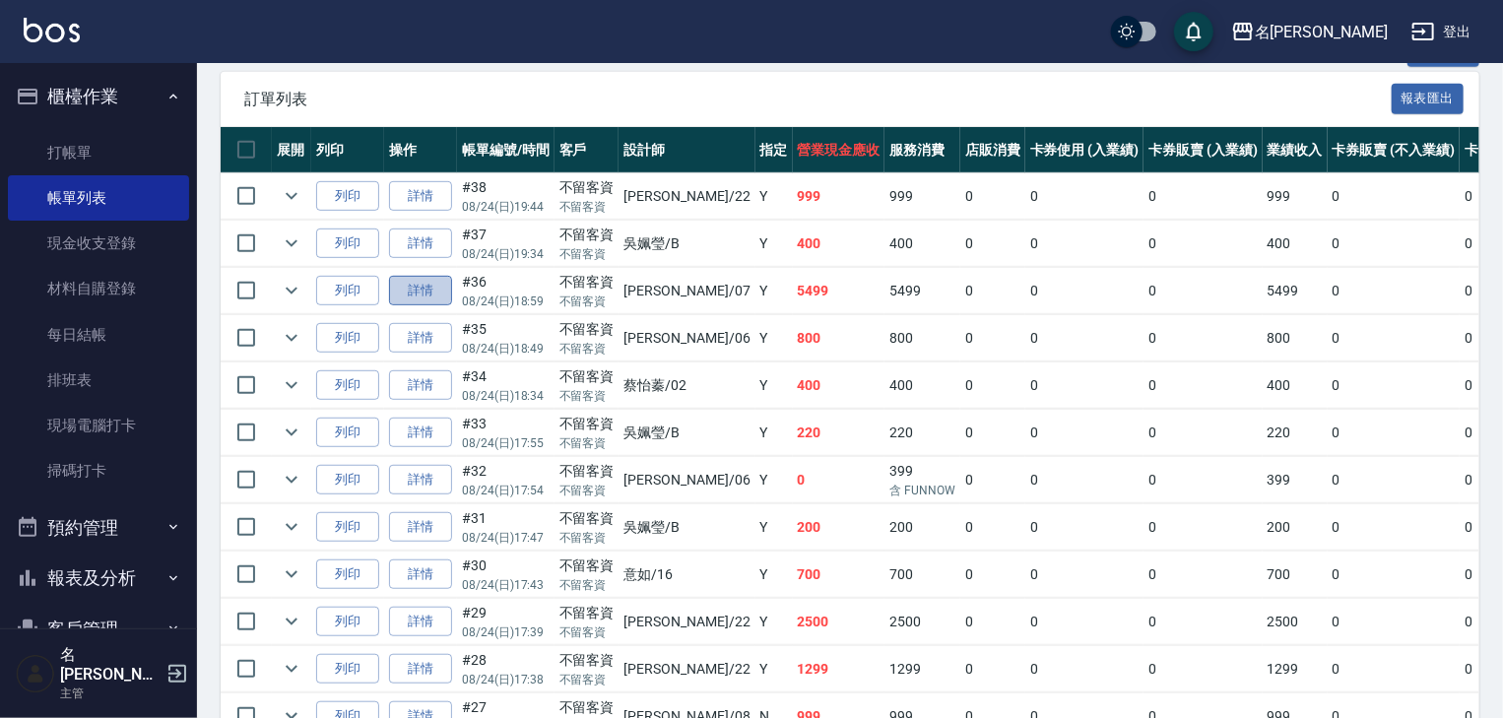
click at [428, 306] on link "詳情" at bounding box center [420, 291] width 63 height 31
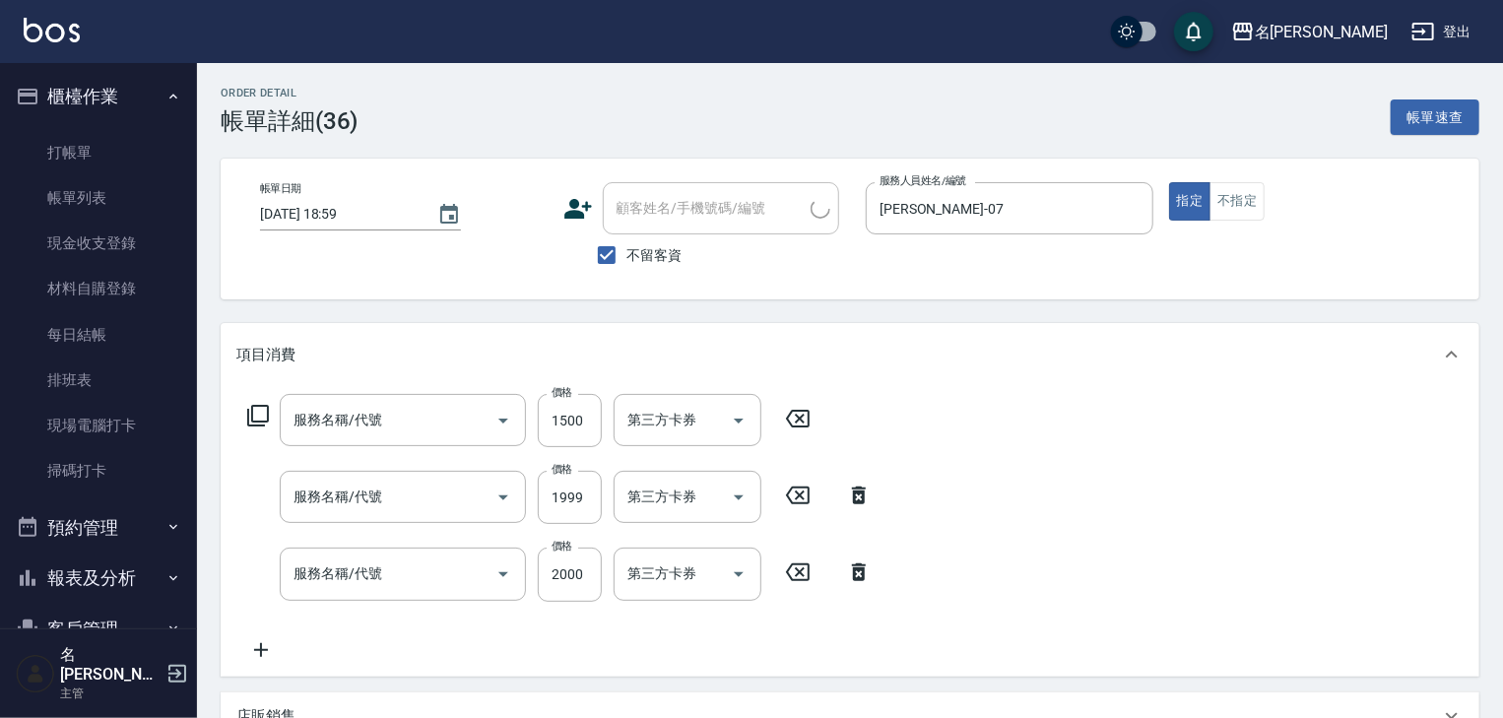
type input "[DATE] 18:59"
checkbox input "true"
type input "[PERSON_NAME]-07"
type input "離子燙(自備)(210)"
type input "染髮1500↑(415)"
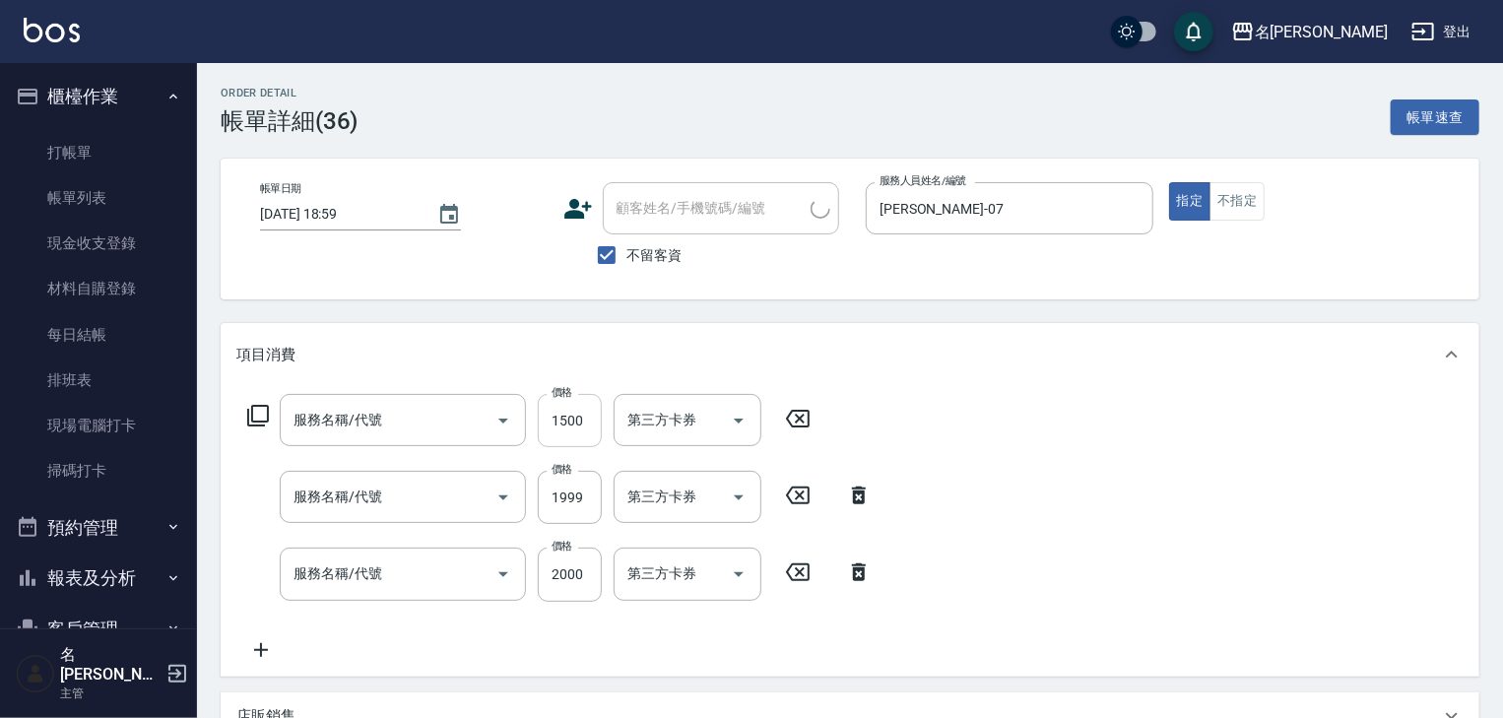
type input "結構2段式(636)"
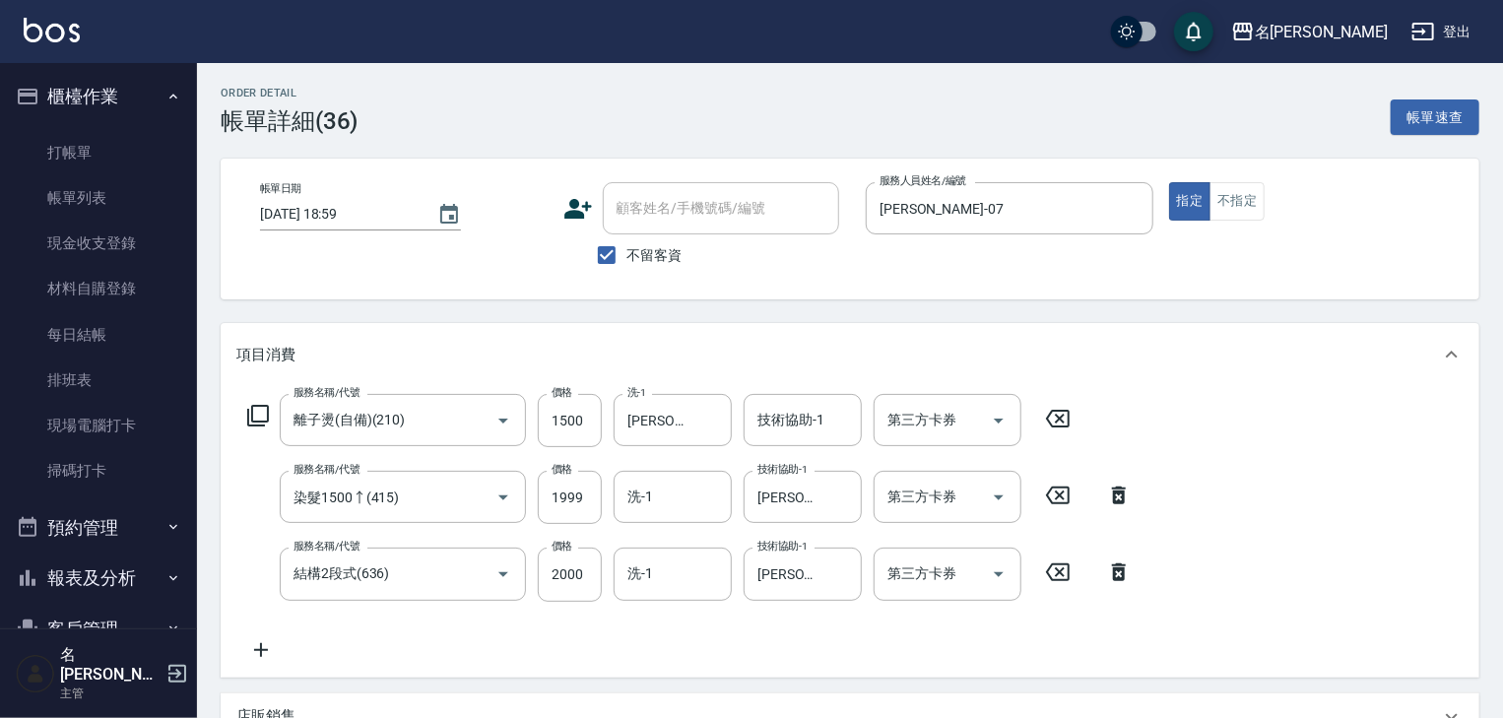
scroll to position [420, 0]
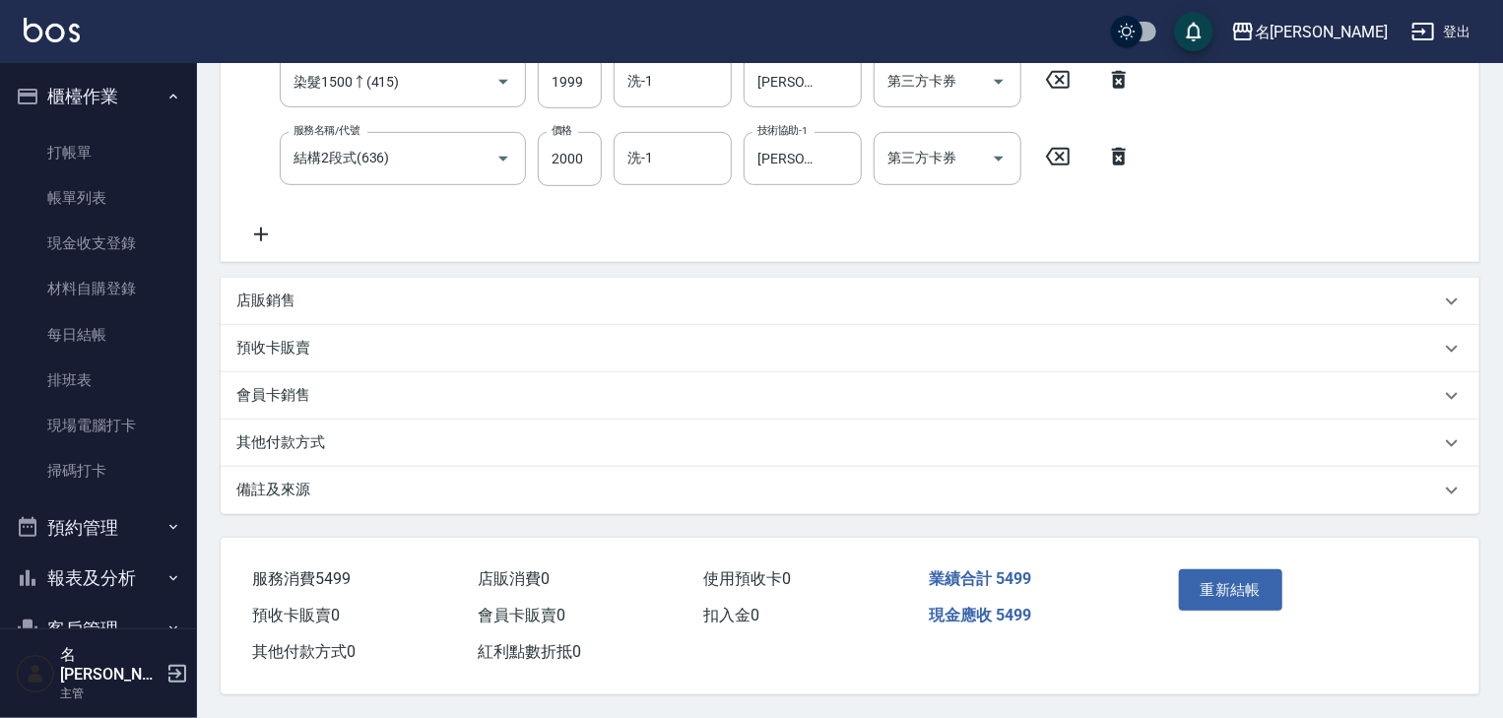
click at [294, 432] on p "其他付款方式" at bounding box center [280, 442] width 89 height 21
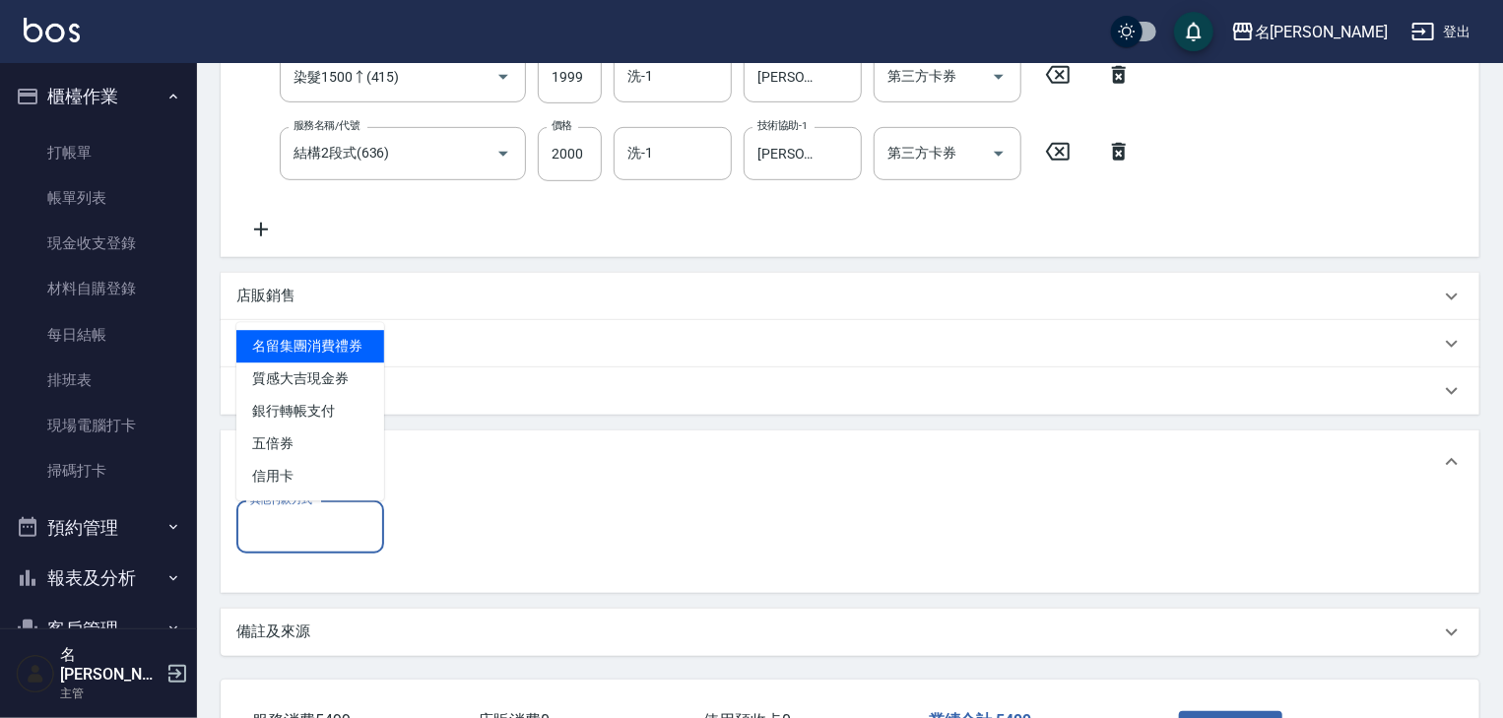
click at [354, 528] on input "其他付款方式" at bounding box center [310, 527] width 130 height 34
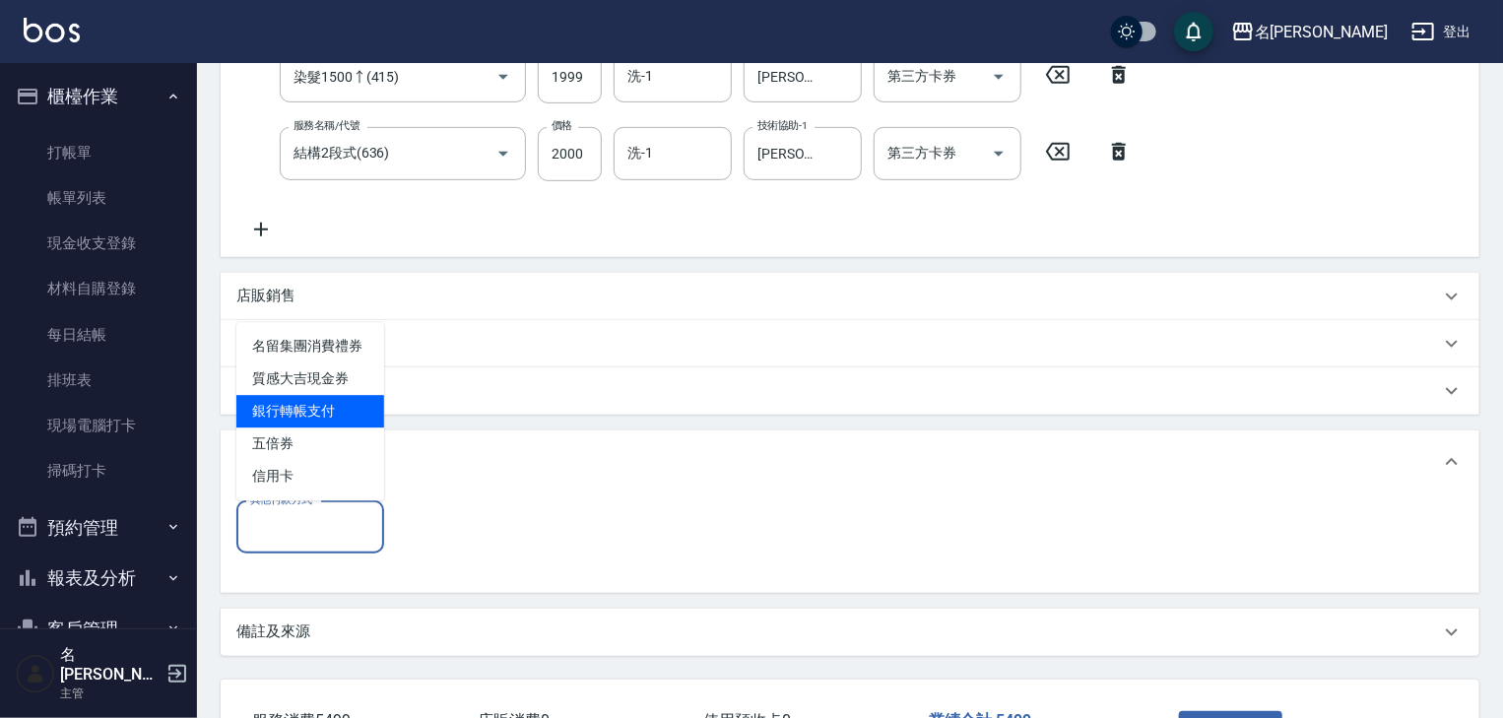
click at [311, 410] on span "銀行轉帳支付" at bounding box center [310, 411] width 148 height 32
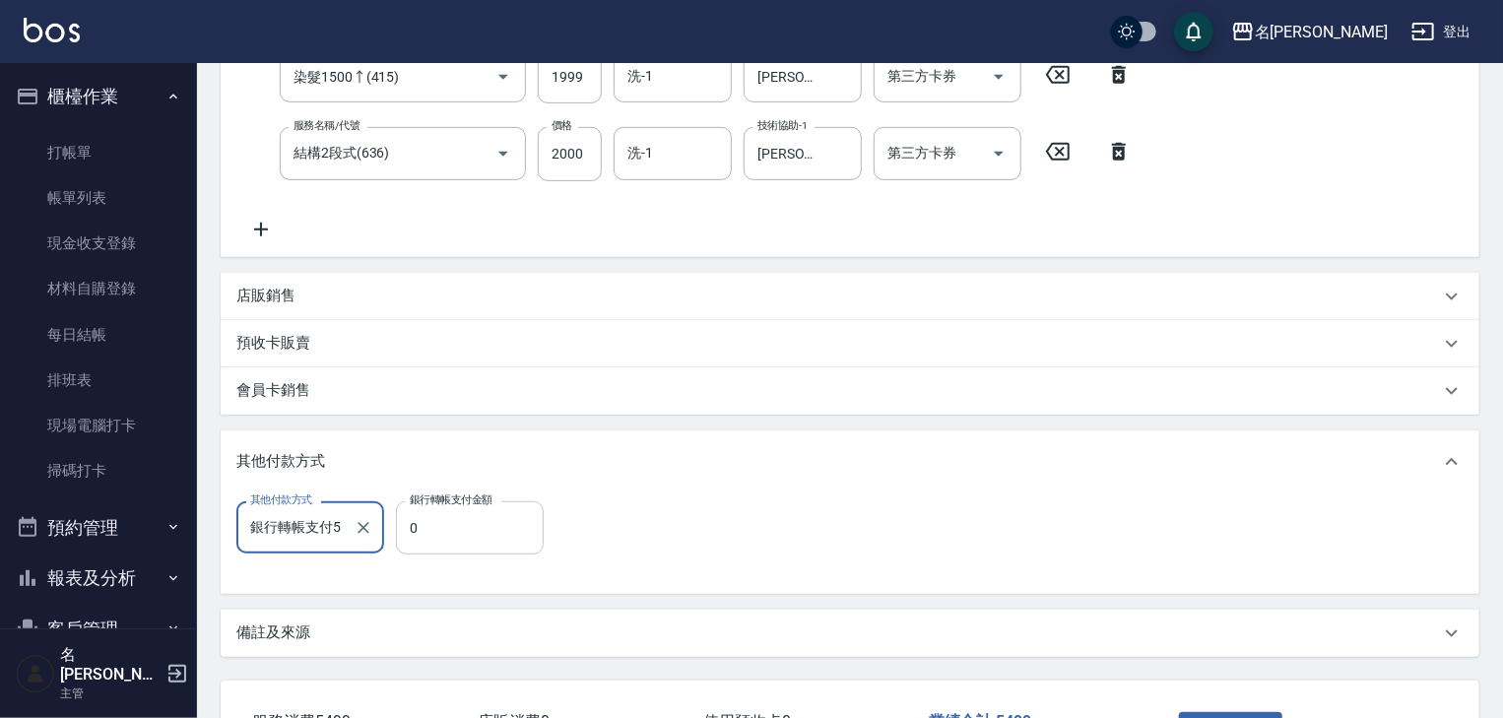
scroll to position [0, 0]
type input "銀行轉帳支付5499"
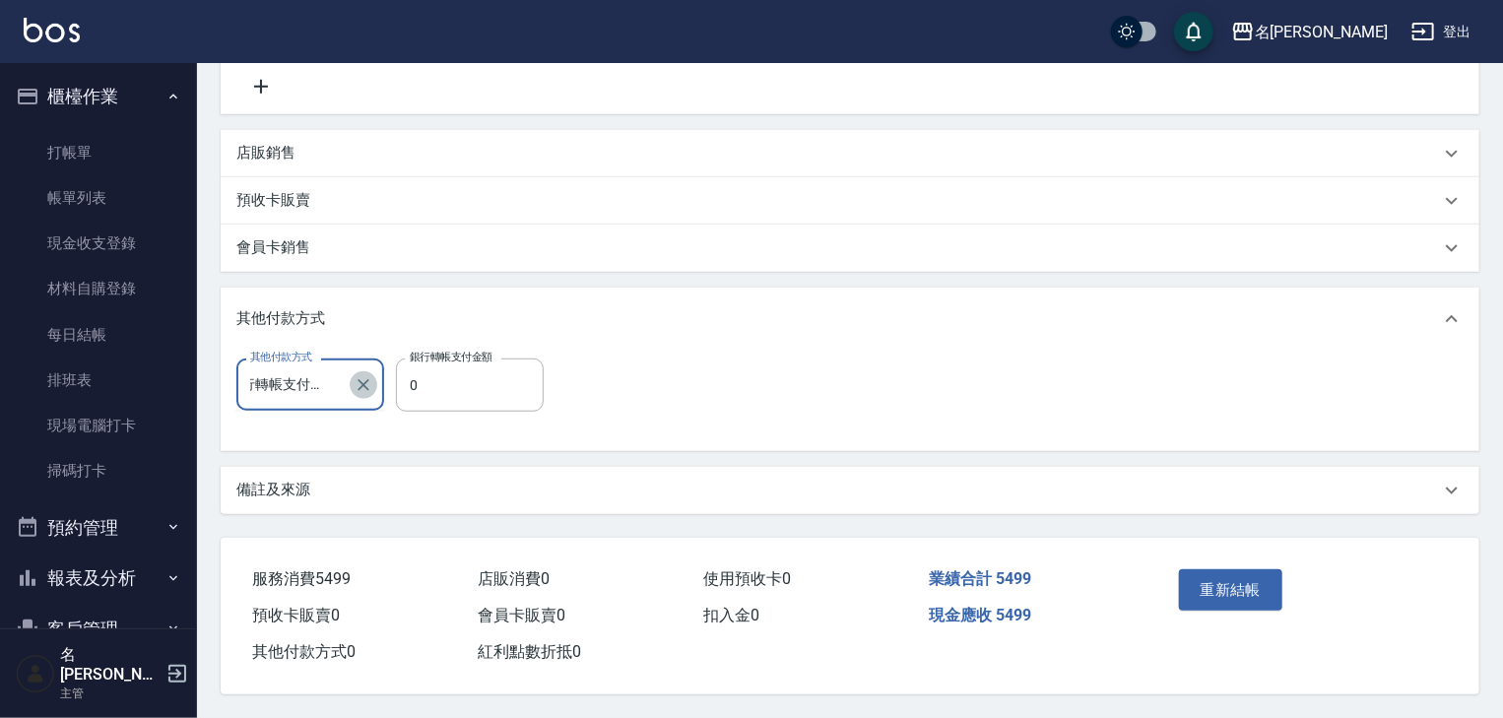
click at [360, 383] on icon "Clear" at bounding box center [364, 385] width 20 height 20
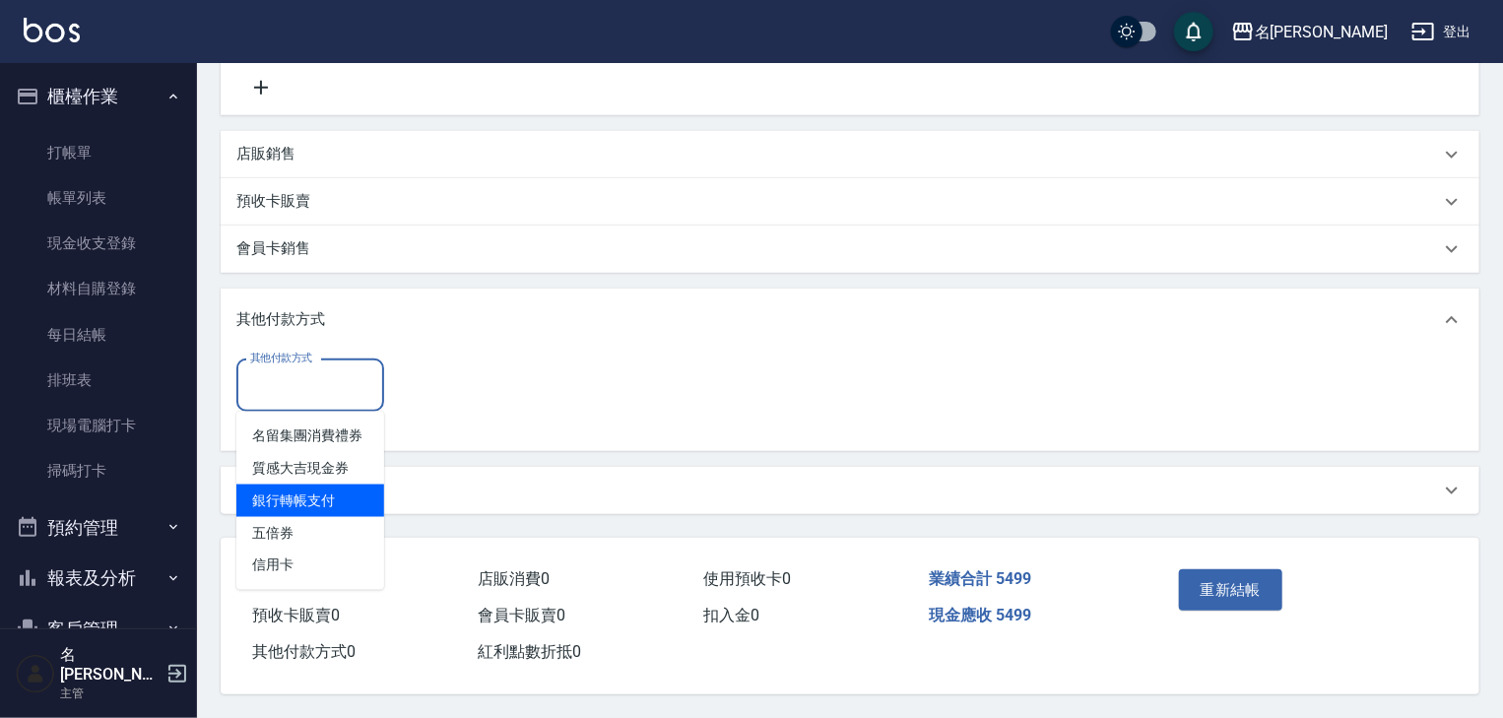
click at [290, 497] on span "銀行轉帳支付" at bounding box center [310, 500] width 148 height 32
type input "銀行轉帳支付"
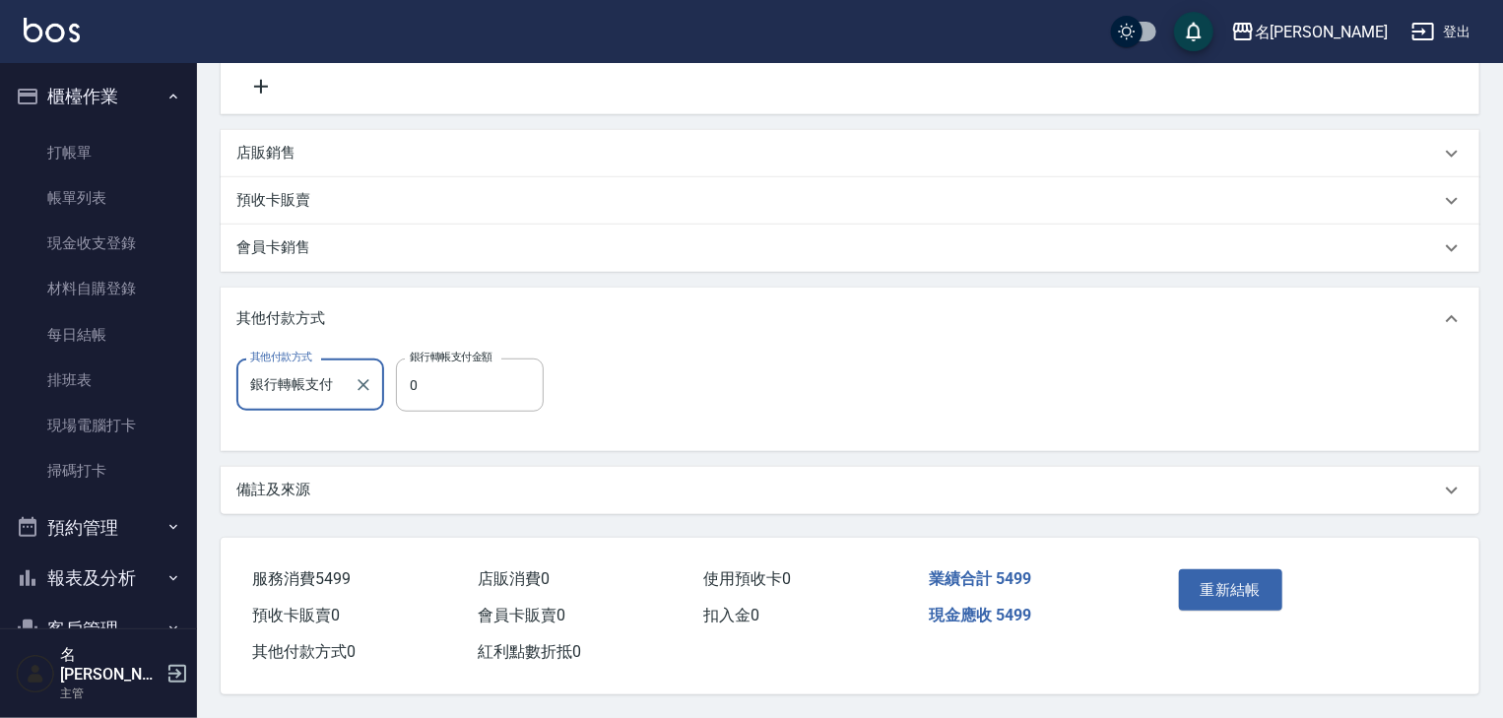
scroll to position [569, 0]
click at [461, 387] on input "0" at bounding box center [470, 384] width 148 height 53
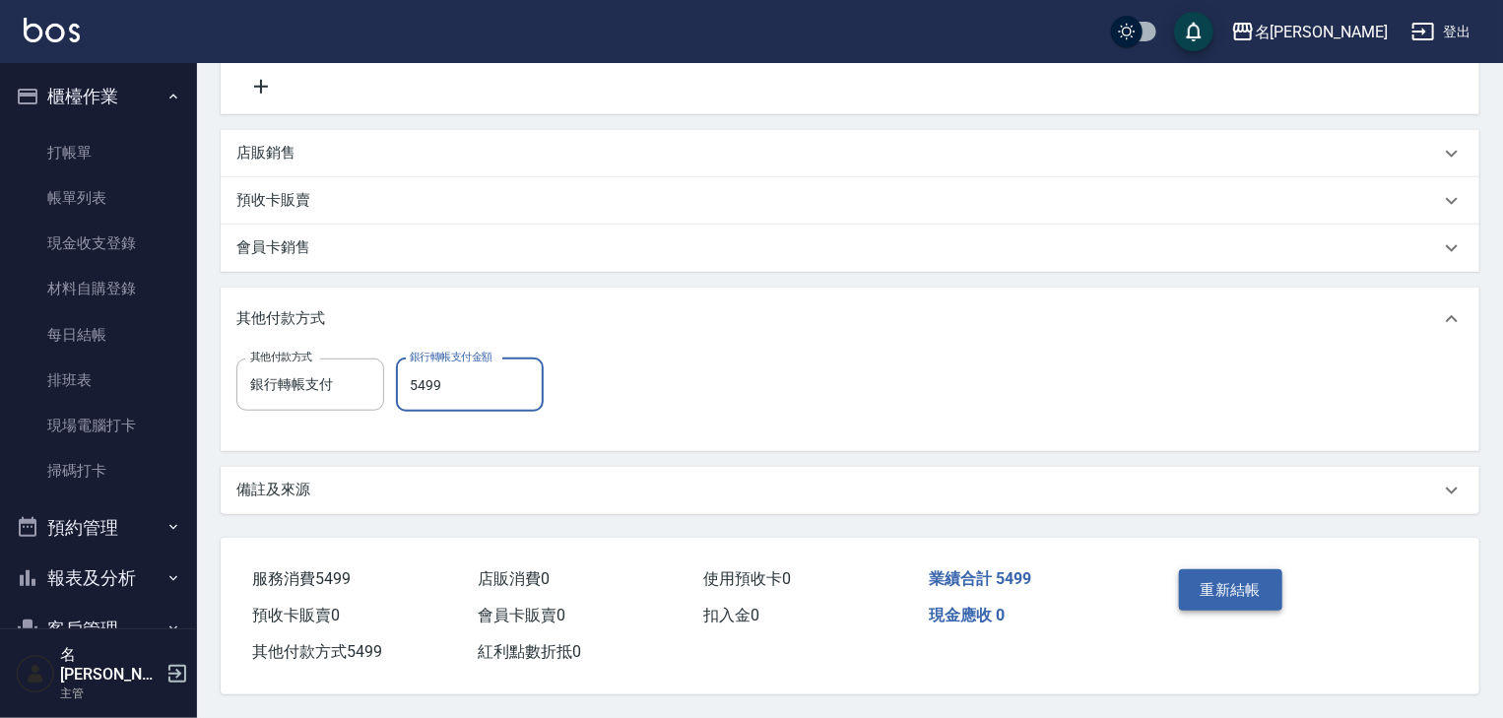
type input "5499"
click at [1230, 585] on button "重新結帳" at bounding box center [1231, 589] width 104 height 41
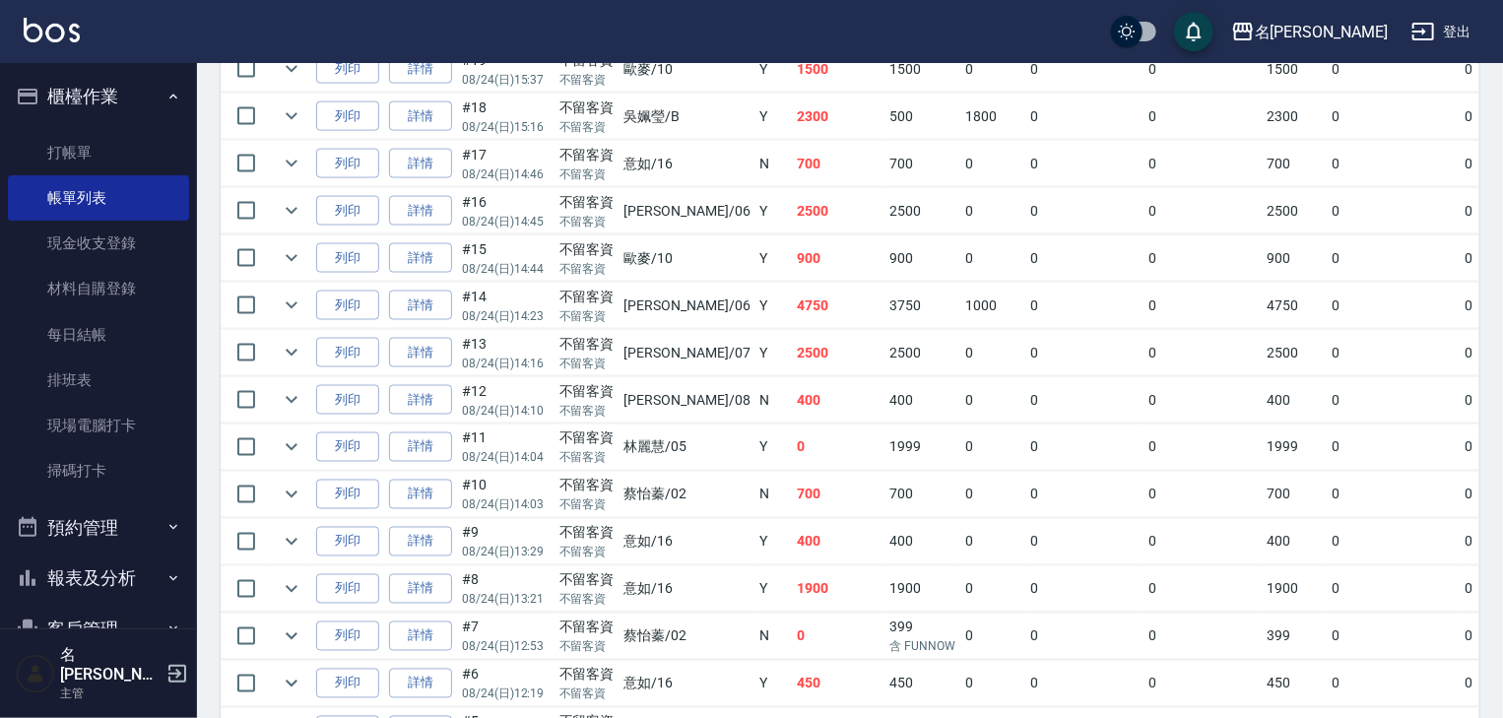
scroll to position [1339, 0]
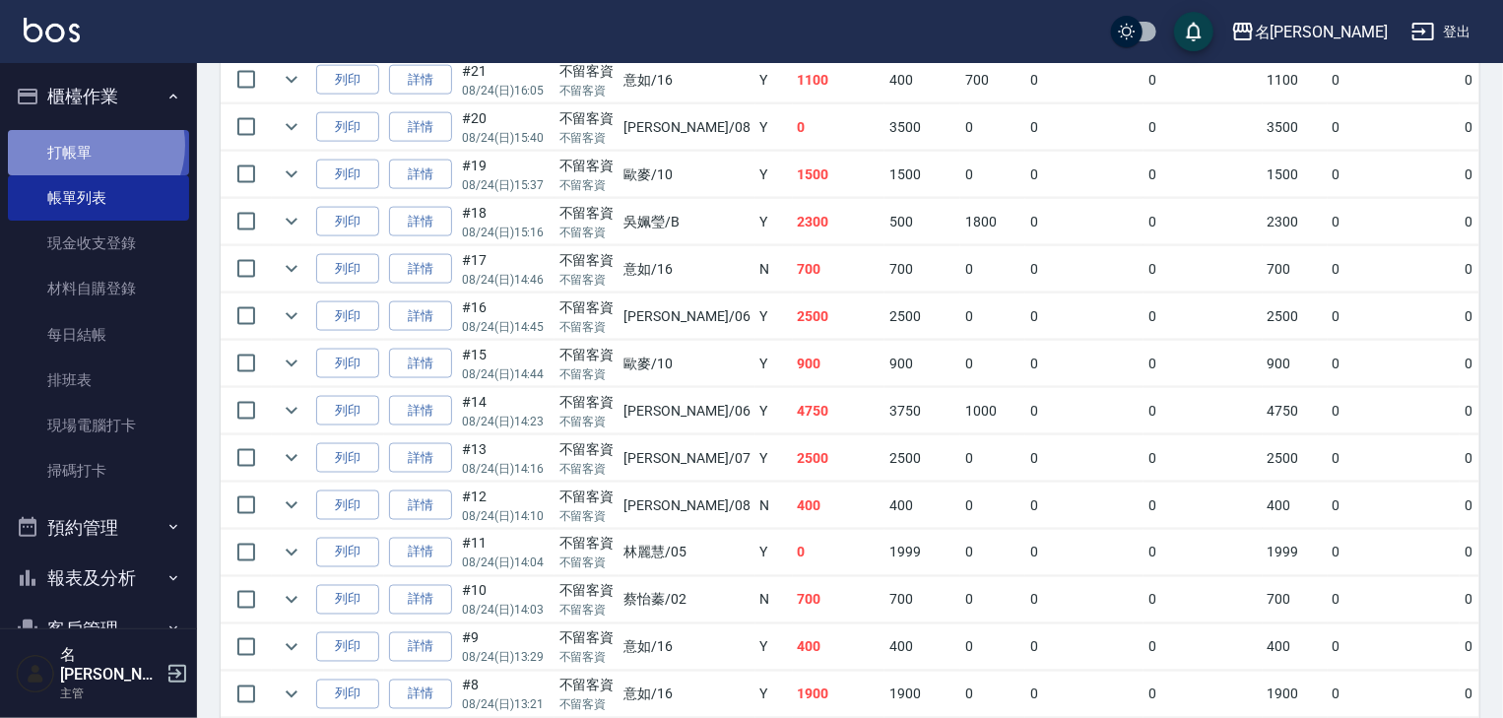
click at [88, 145] on link "打帳單" at bounding box center [98, 152] width 181 height 45
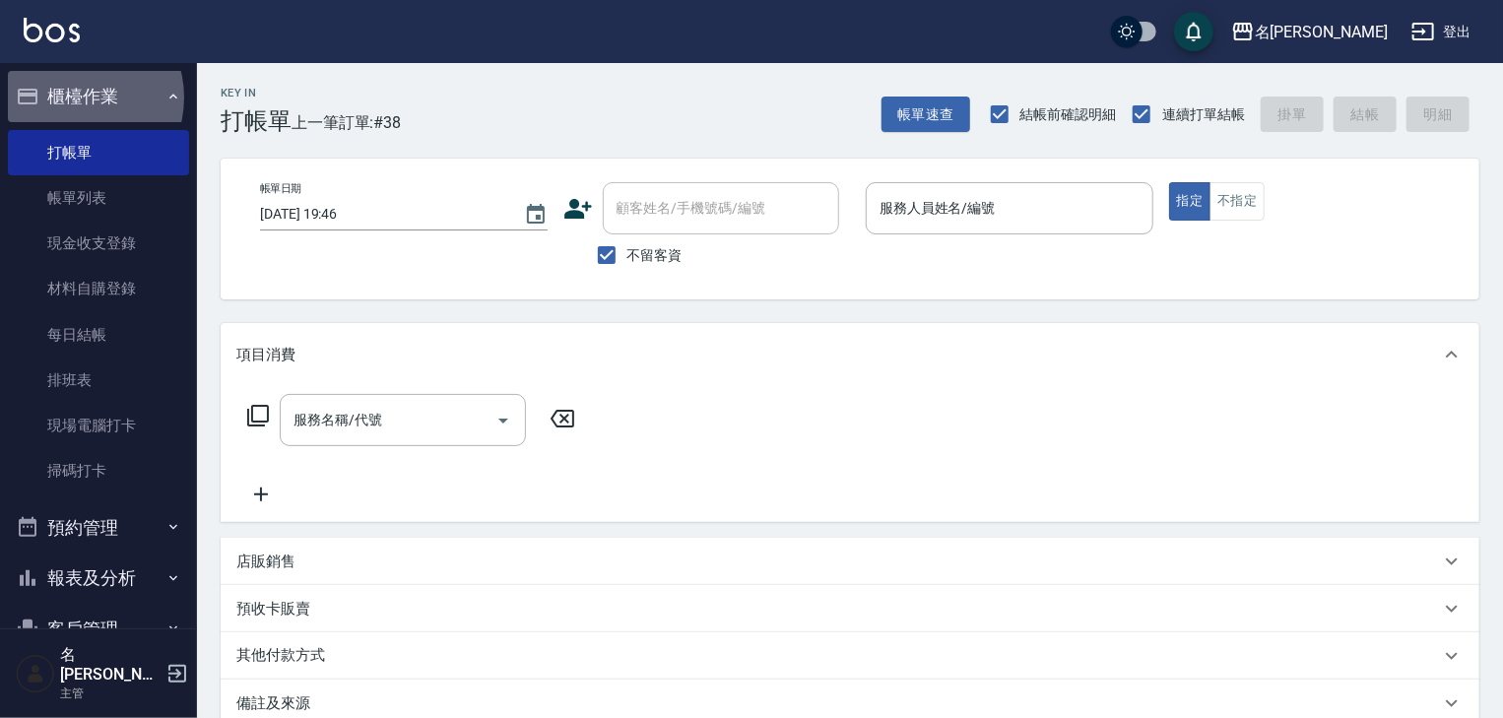
click at [75, 97] on button "櫃檯作業" at bounding box center [98, 96] width 181 height 51
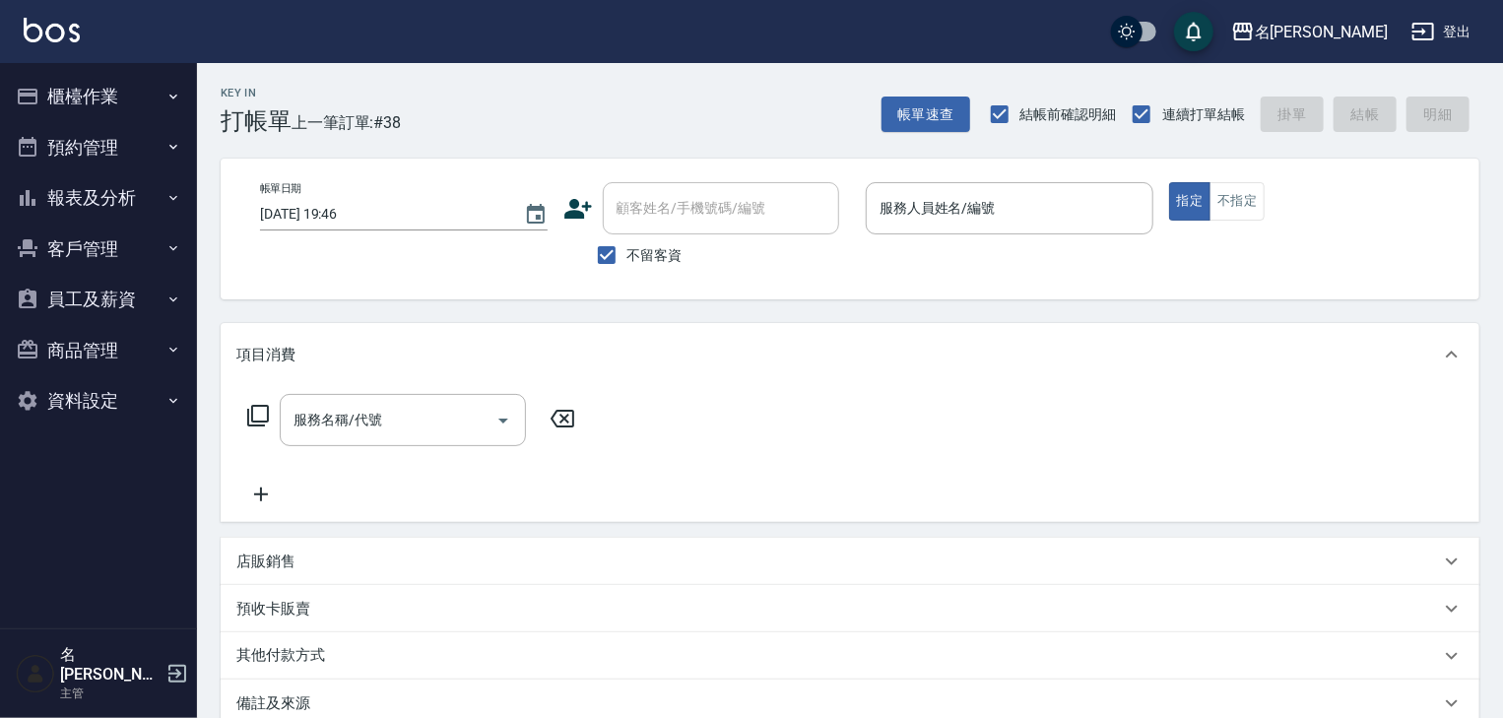
click at [68, 188] on button "報表及分析" at bounding box center [98, 197] width 181 height 51
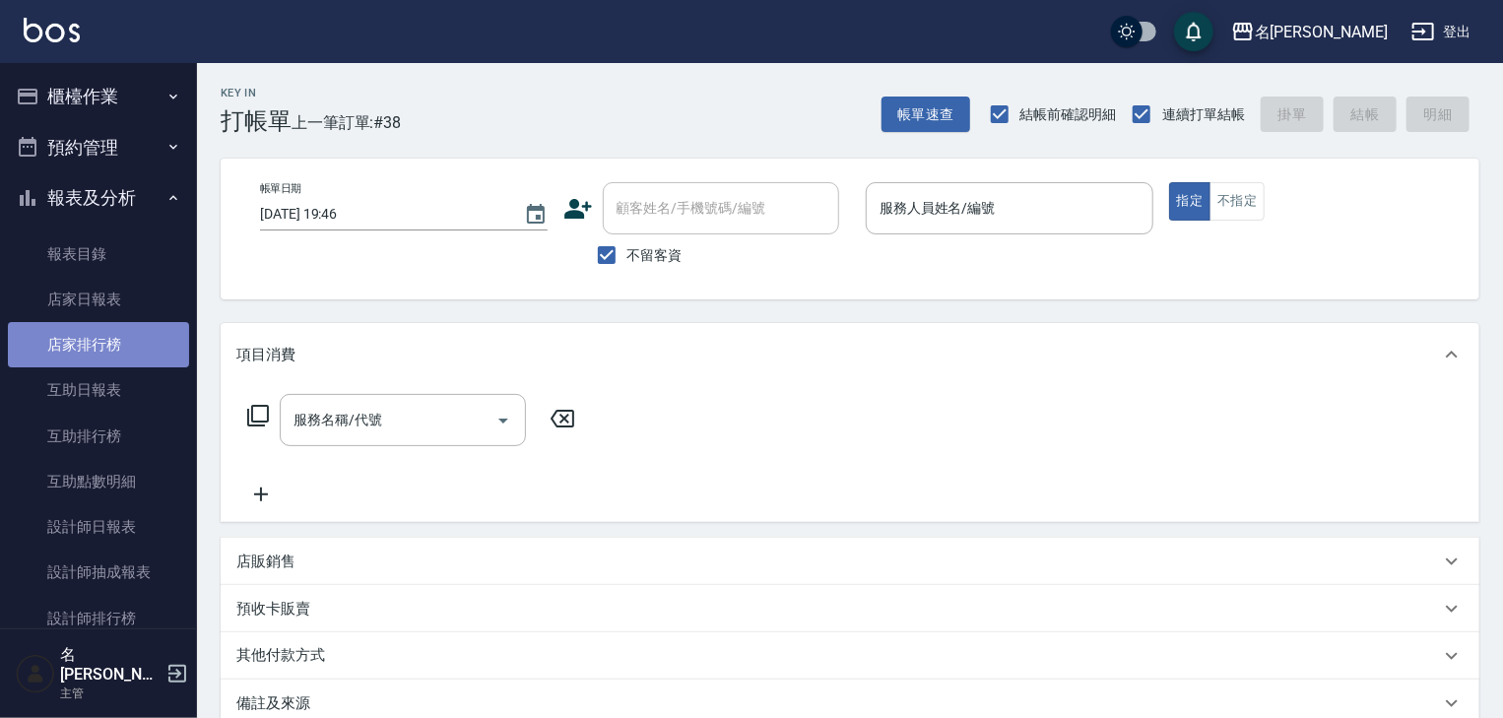
click at [107, 343] on link "店家排行榜" at bounding box center [98, 344] width 181 height 45
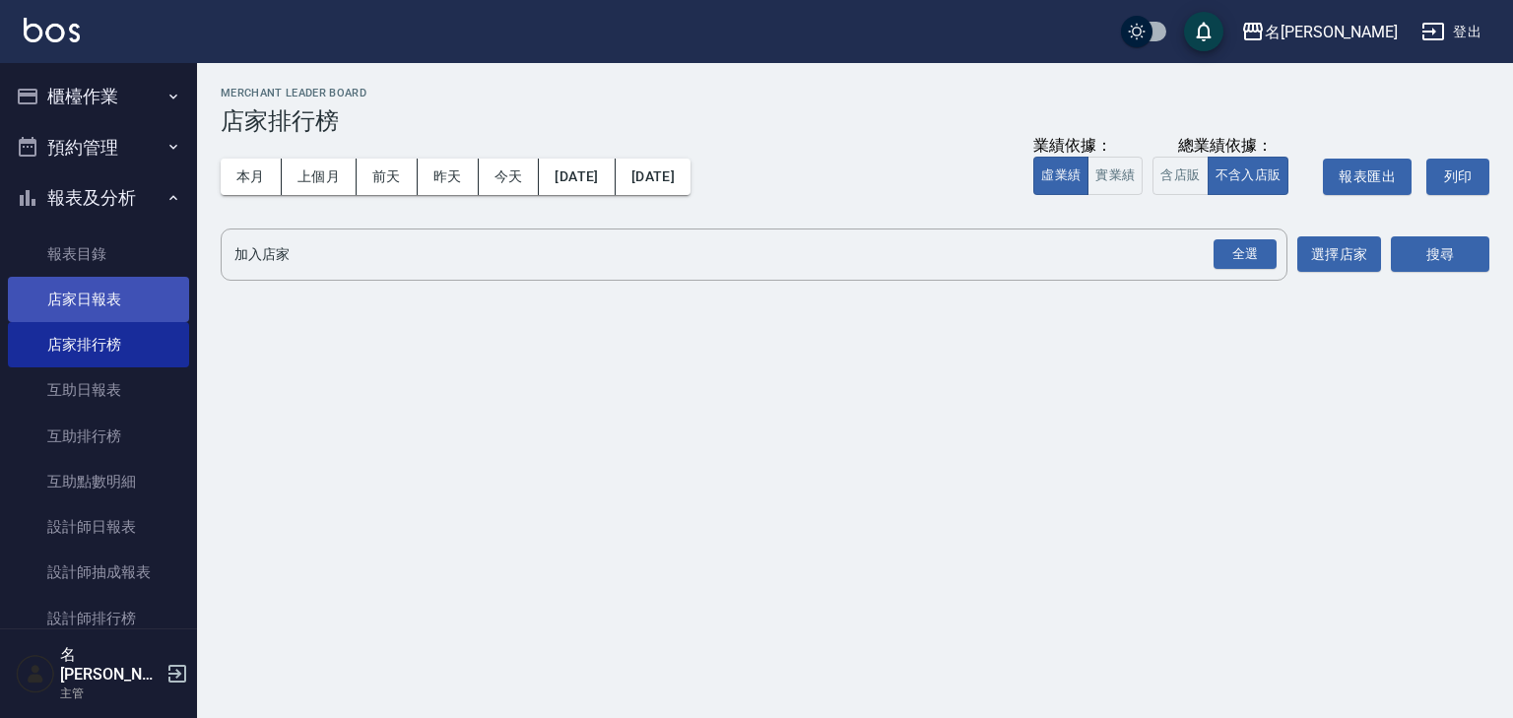
click at [83, 291] on link "店家日報表" at bounding box center [98, 299] width 181 height 45
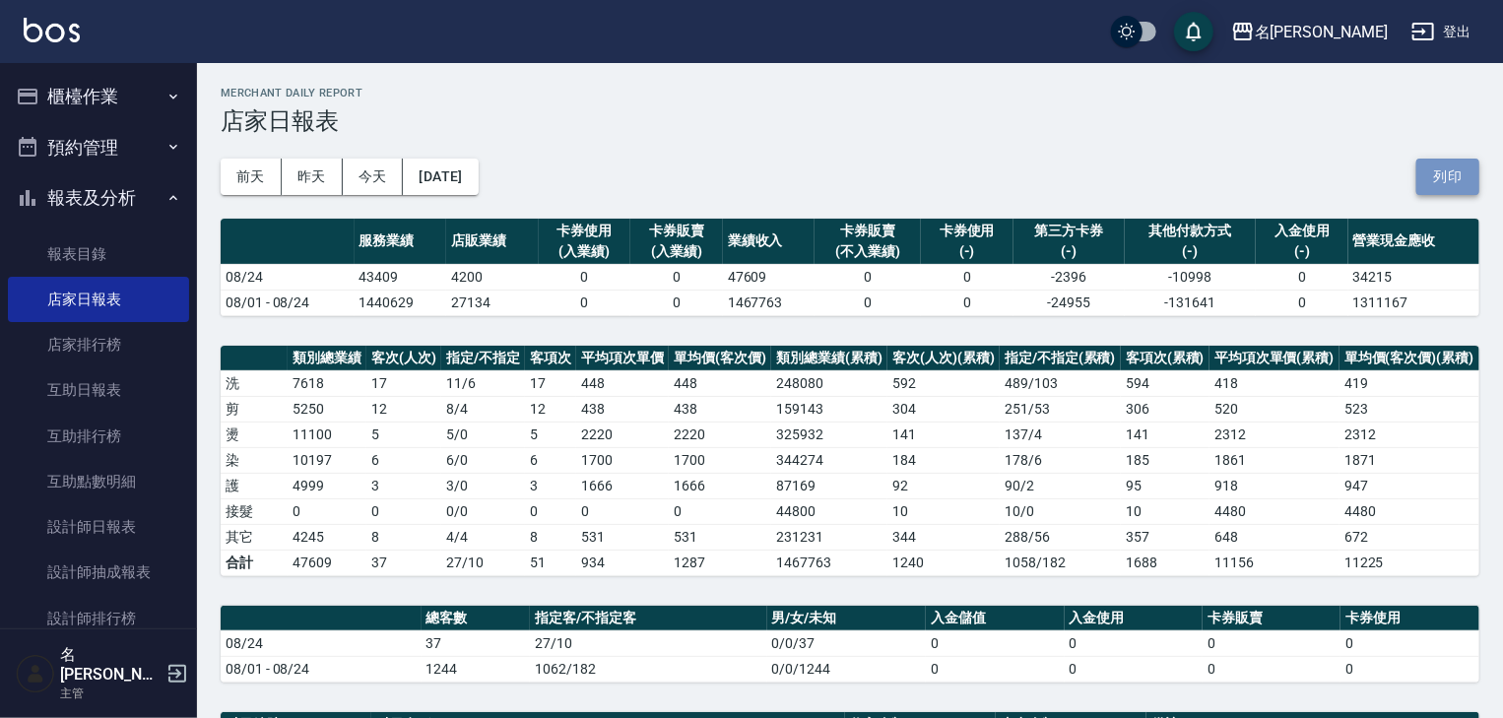
click at [1449, 180] on button "列印" at bounding box center [1447, 177] width 63 height 36
click at [84, 94] on button "櫃檯作業" at bounding box center [98, 96] width 181 height 51
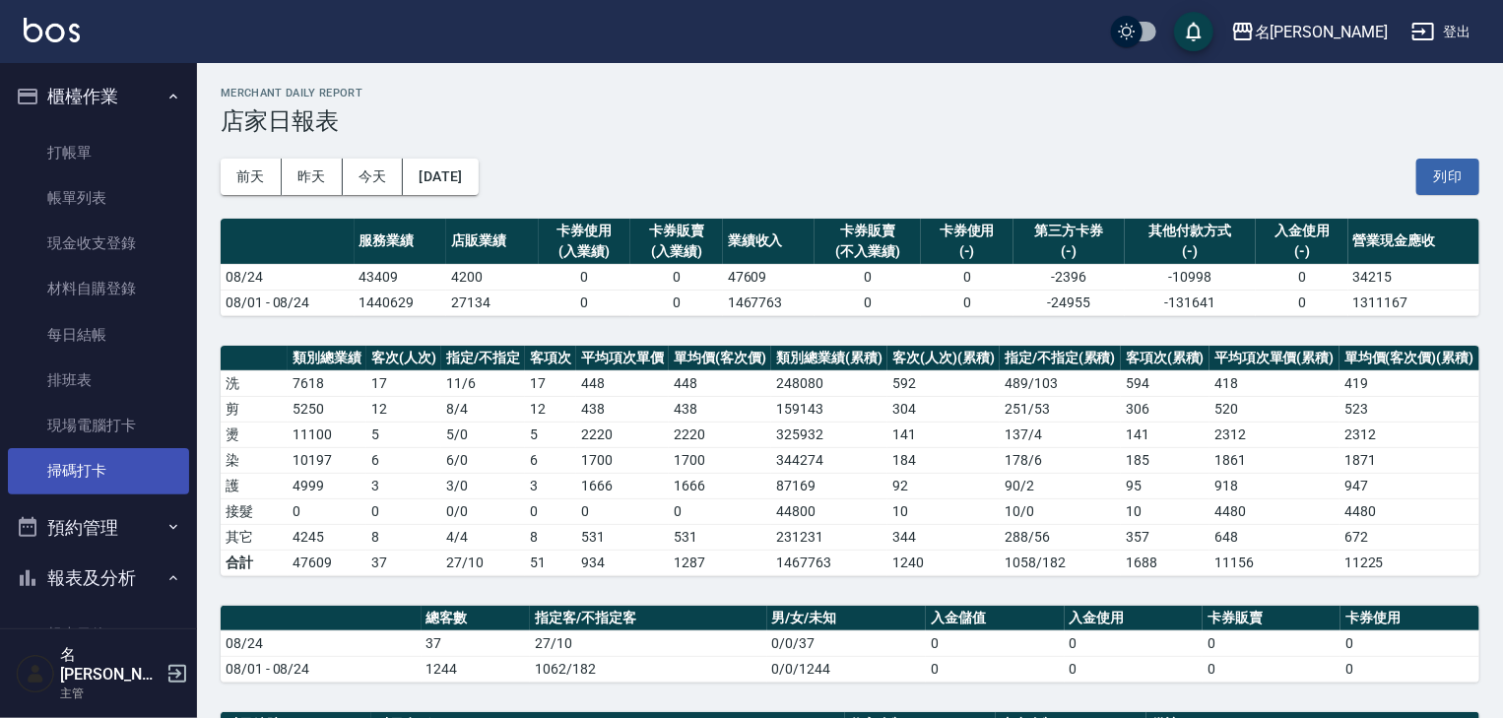
click at [64, 472] on link "掃碼打卡" at bounding box center [98, 470] width 181 height 45
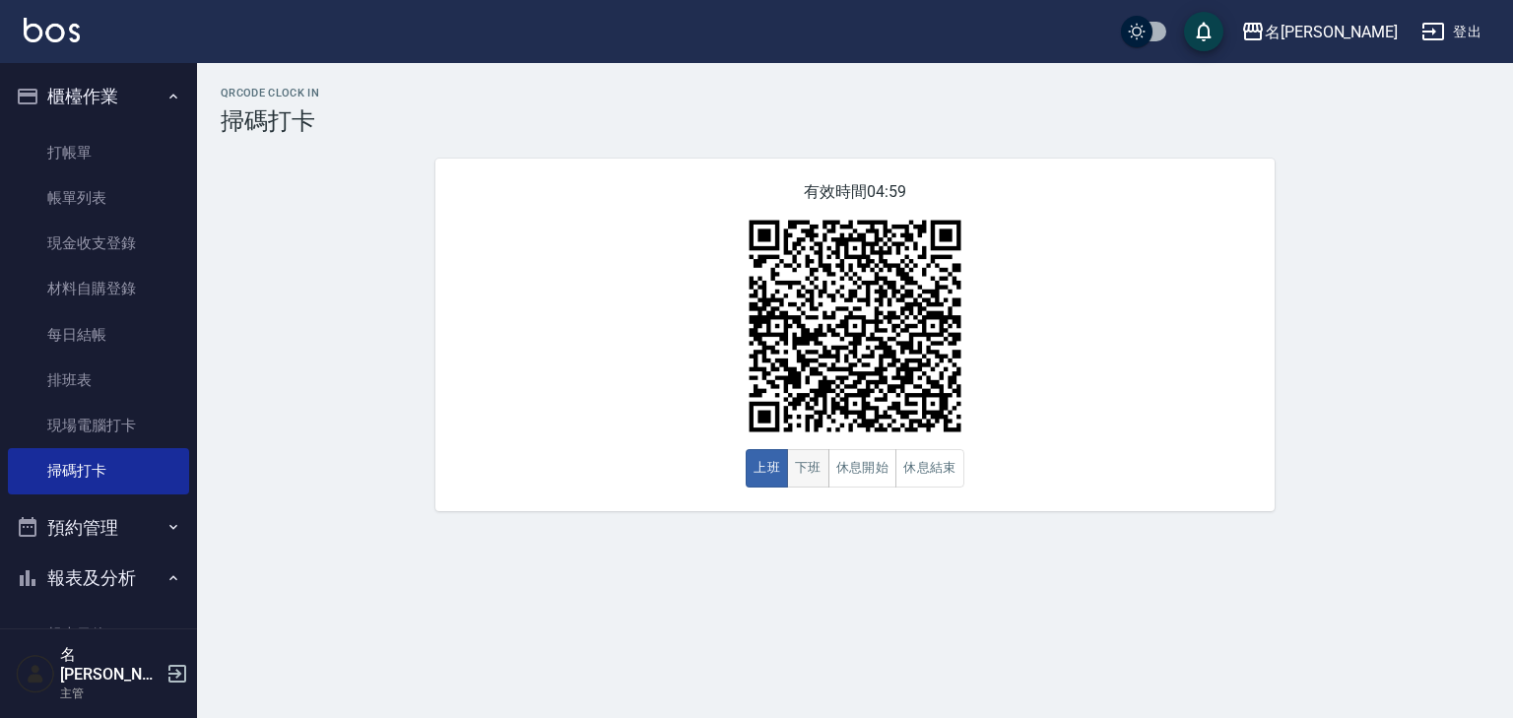
click at [808, 476] on button "下班" at bounding box center [808, 468] width 42 height 38
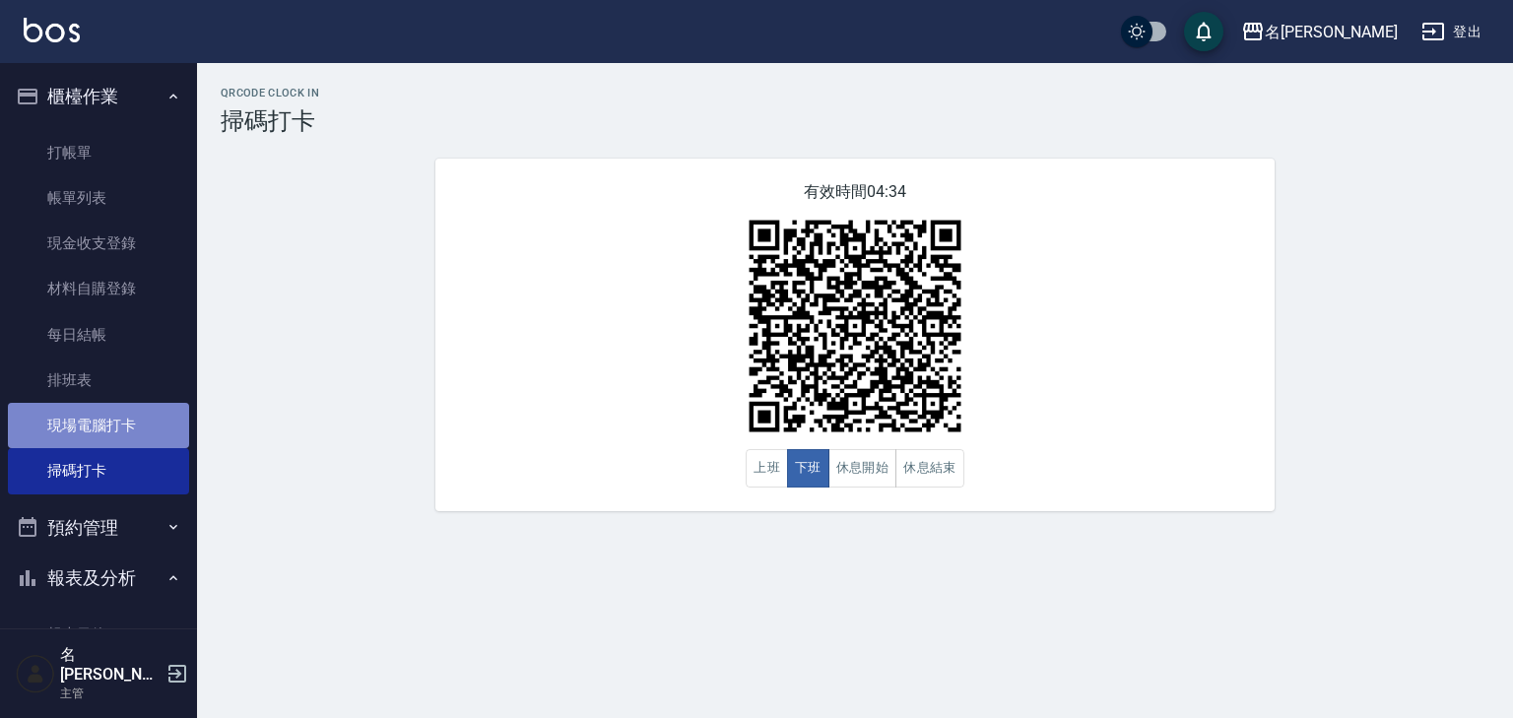
click at [138, 418] on link "現場電腦打卡" at bounding box center [98, 425] width 181 height 45
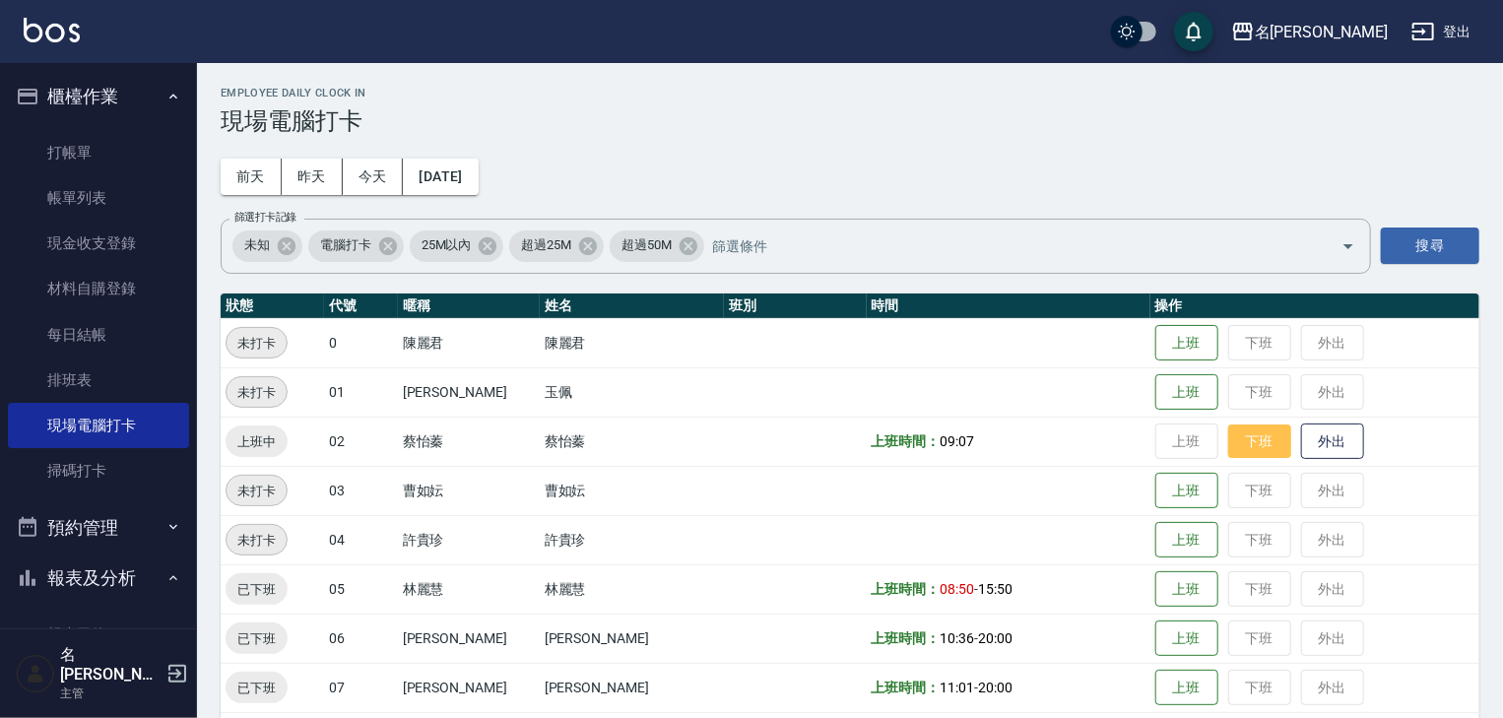
click at [1229, 439] on button "下班" at bounding box center [1259, 441] width 63 height 34
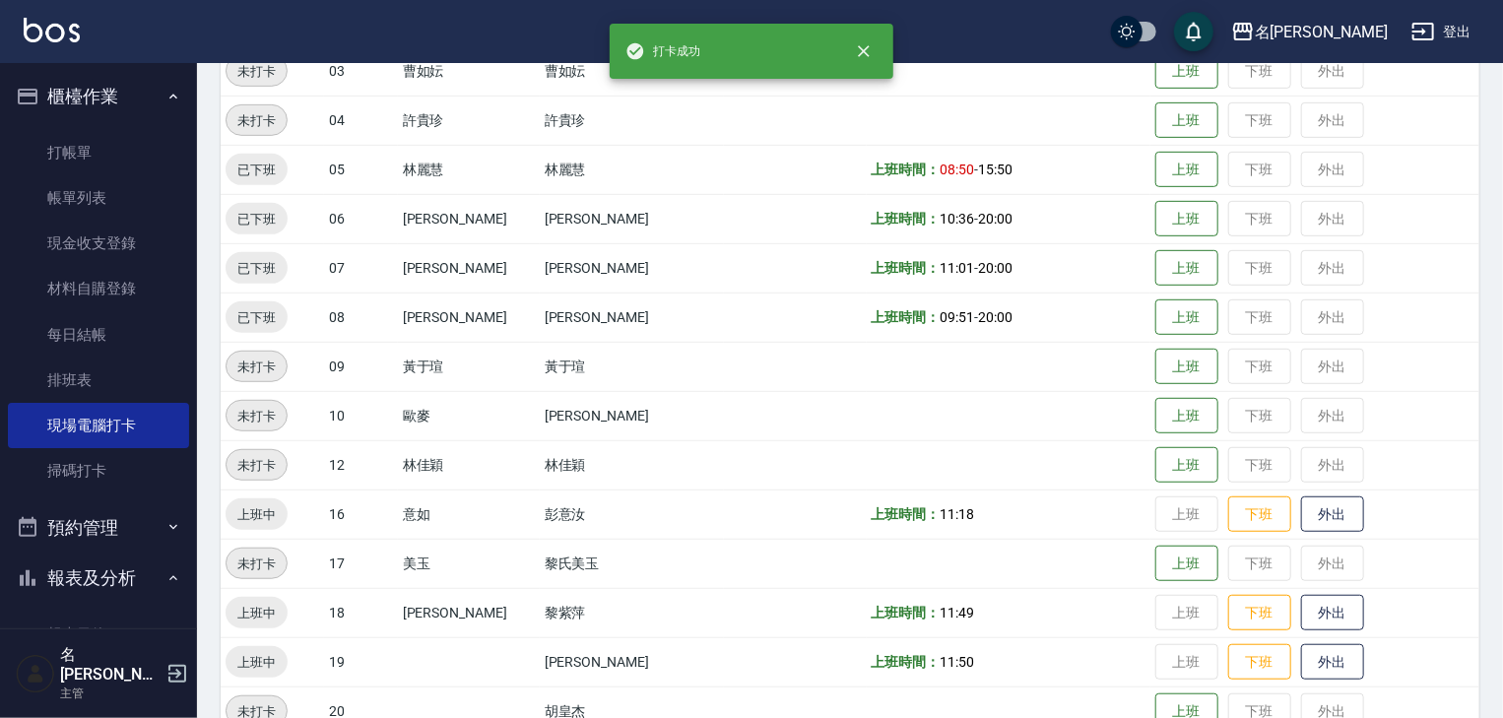
scroll to position [525, 0]
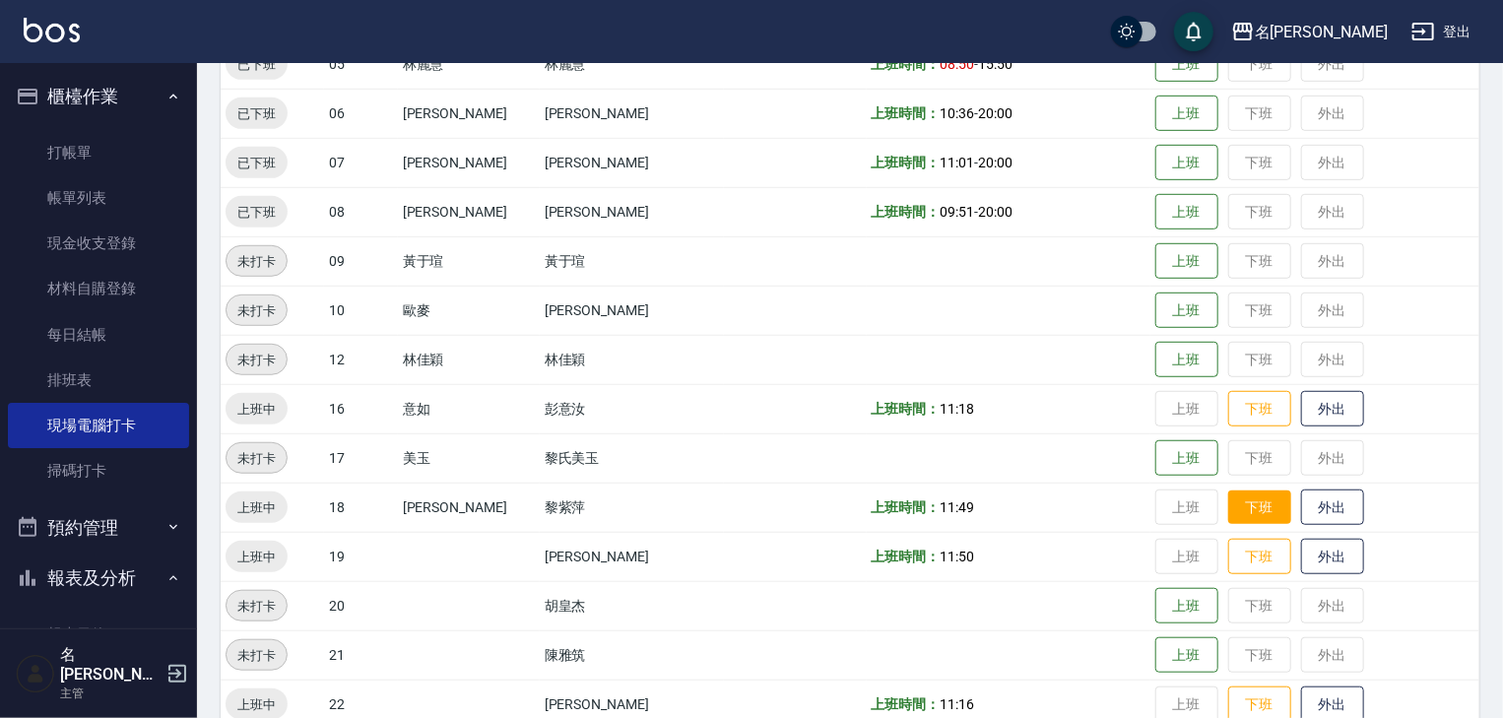
click at [1237, 519] on button "下班" at bounding box center [1259, 507] width 63 height 34
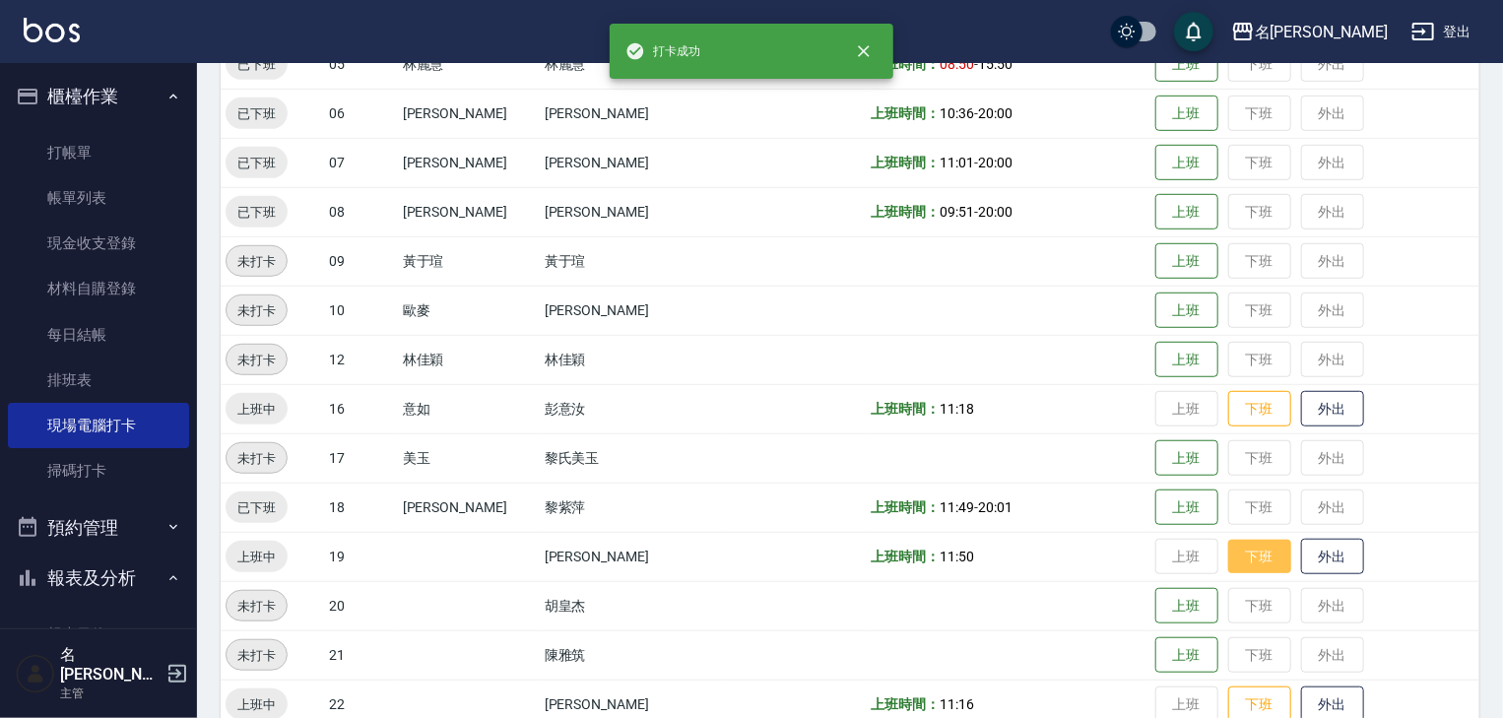
click at [1229, 548] on button "下班" at bounding box center [1259, 557] width 63 height 34
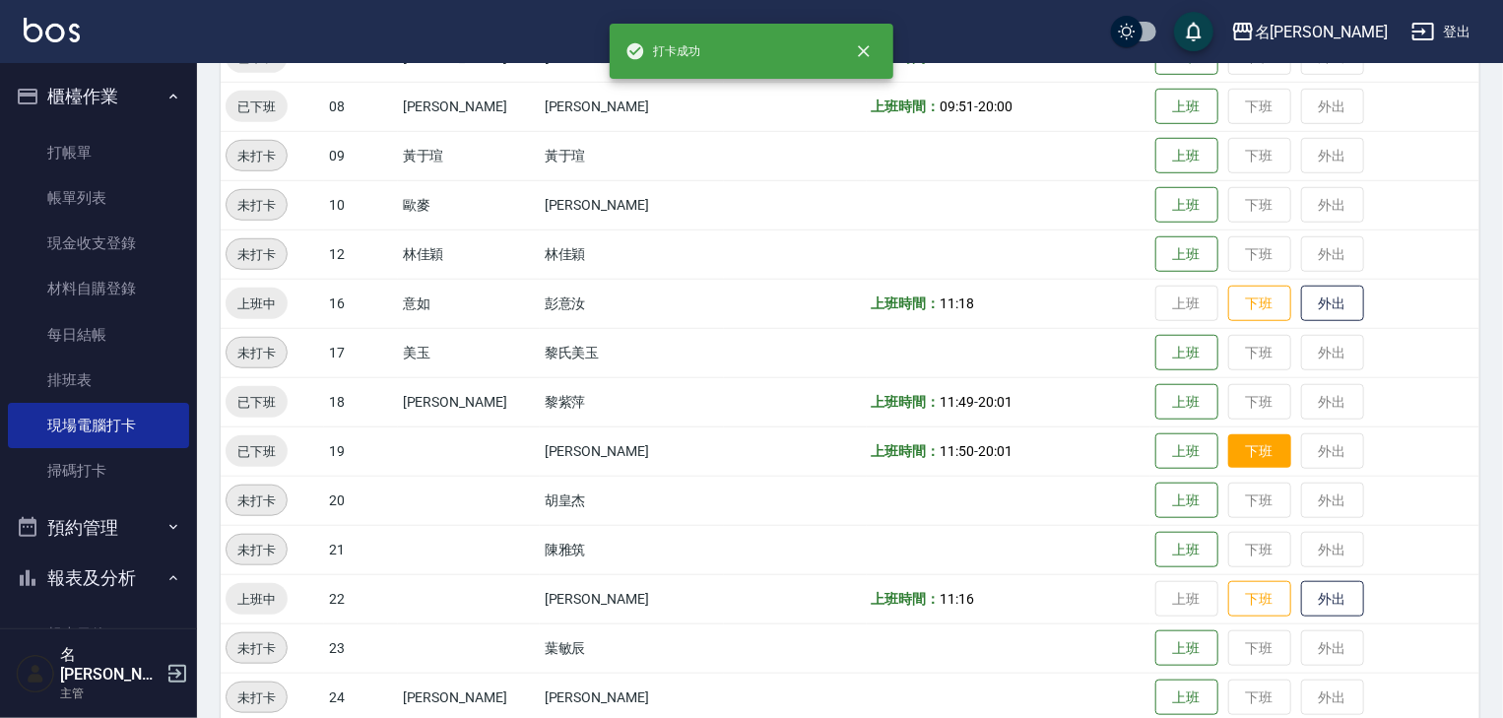
scroll to position [735, 0]
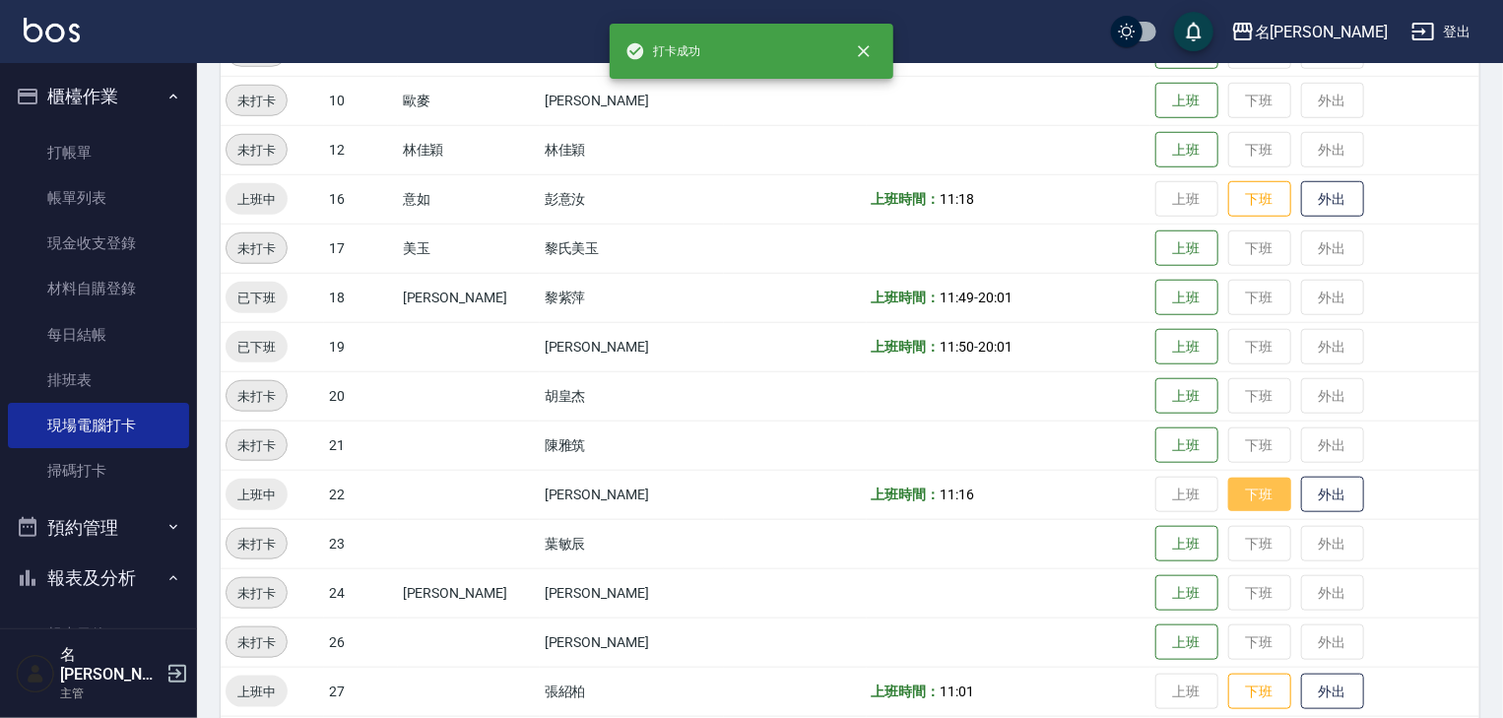
click at [1242, 501] on button "下班" at bounding box center [1259, 495] width 63 height 34
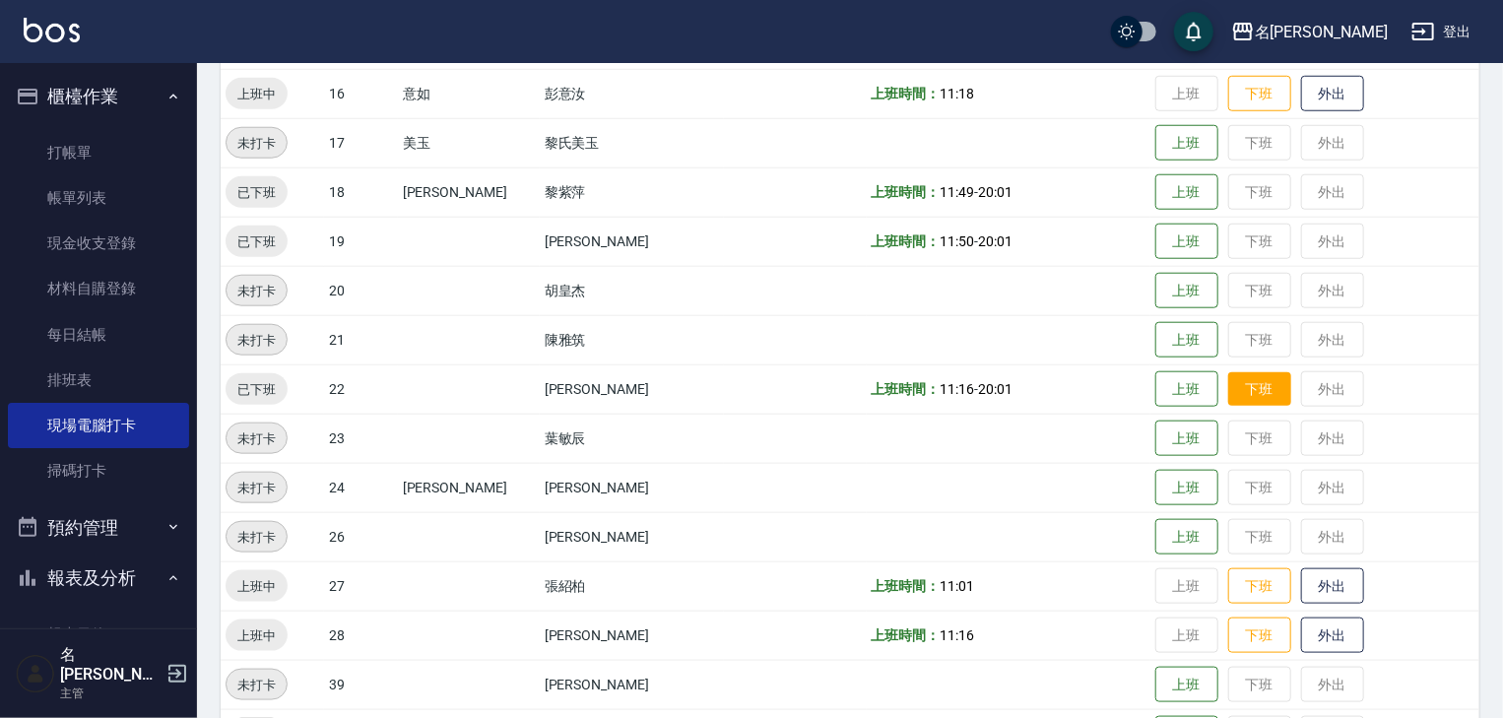
scroll to position [945, 0]
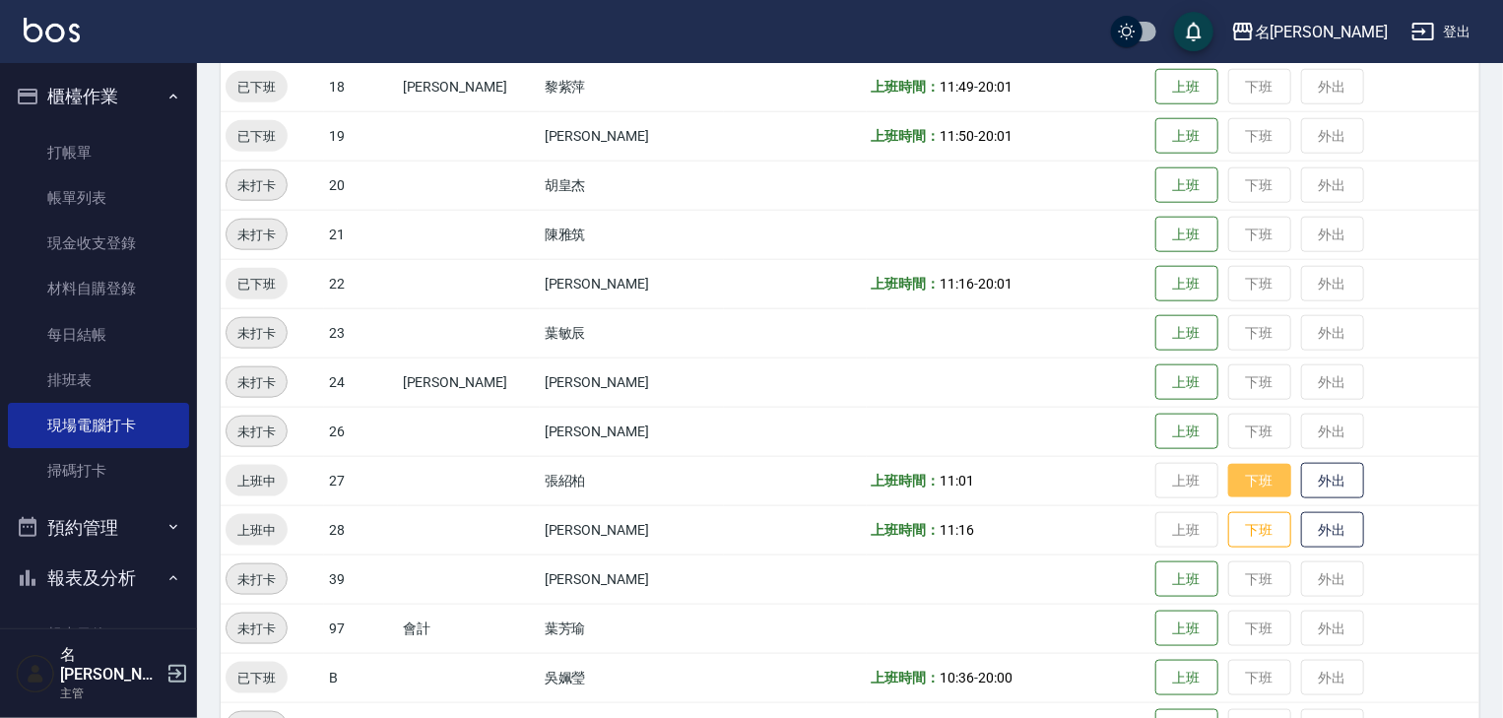
click at [1240, 471] on button "下班" at bounding box center [1259, 481] width 63 height 34
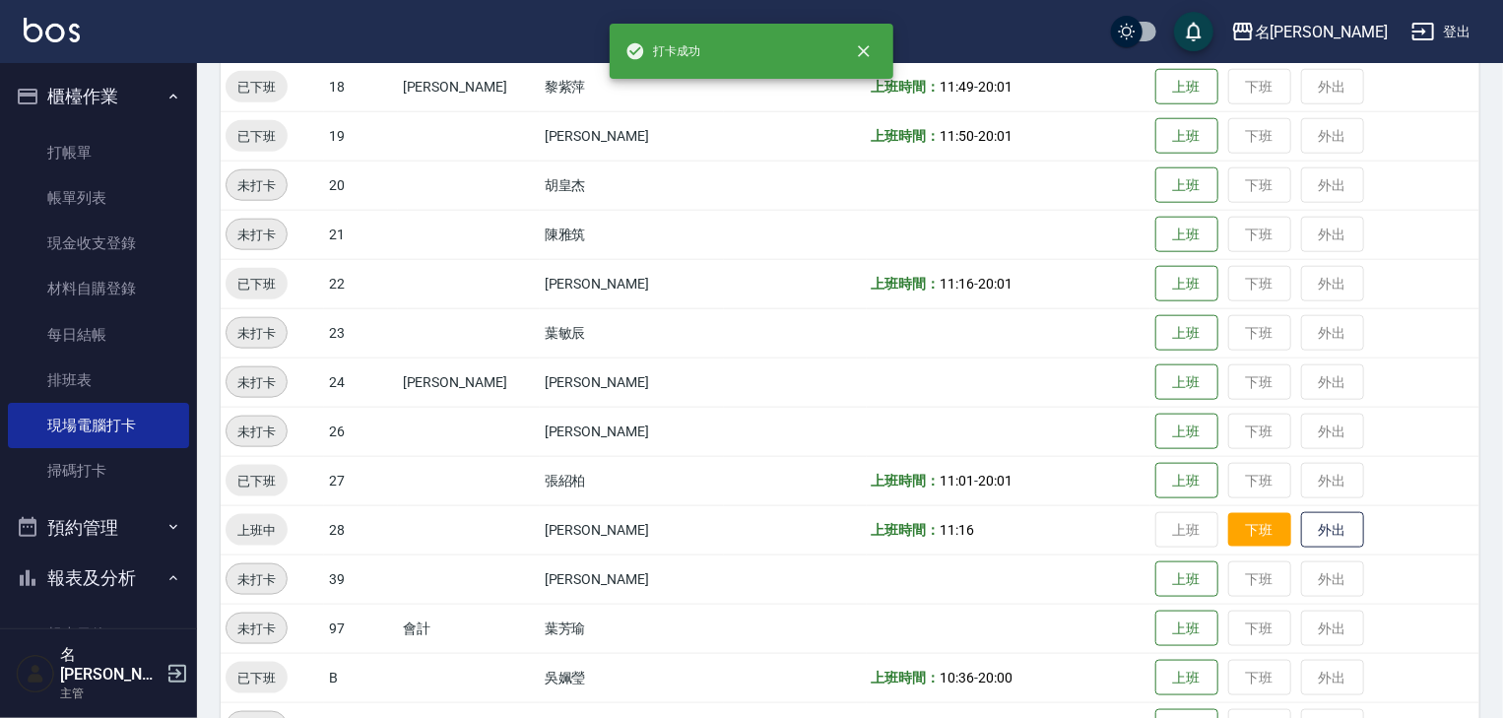
click at [1228, 524] on button "下班" at bounding box center [1259, 530] width 63 height 34
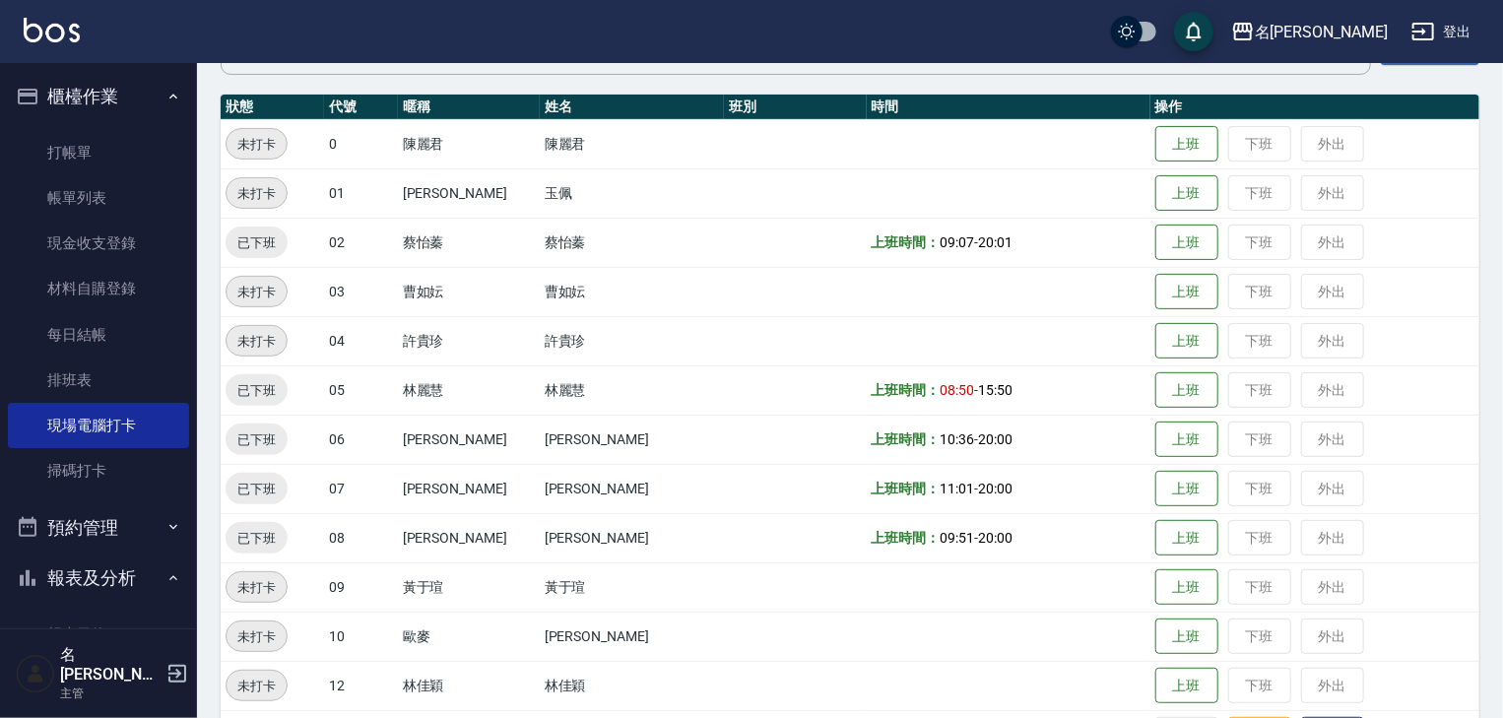
scroll to position [94, 0]
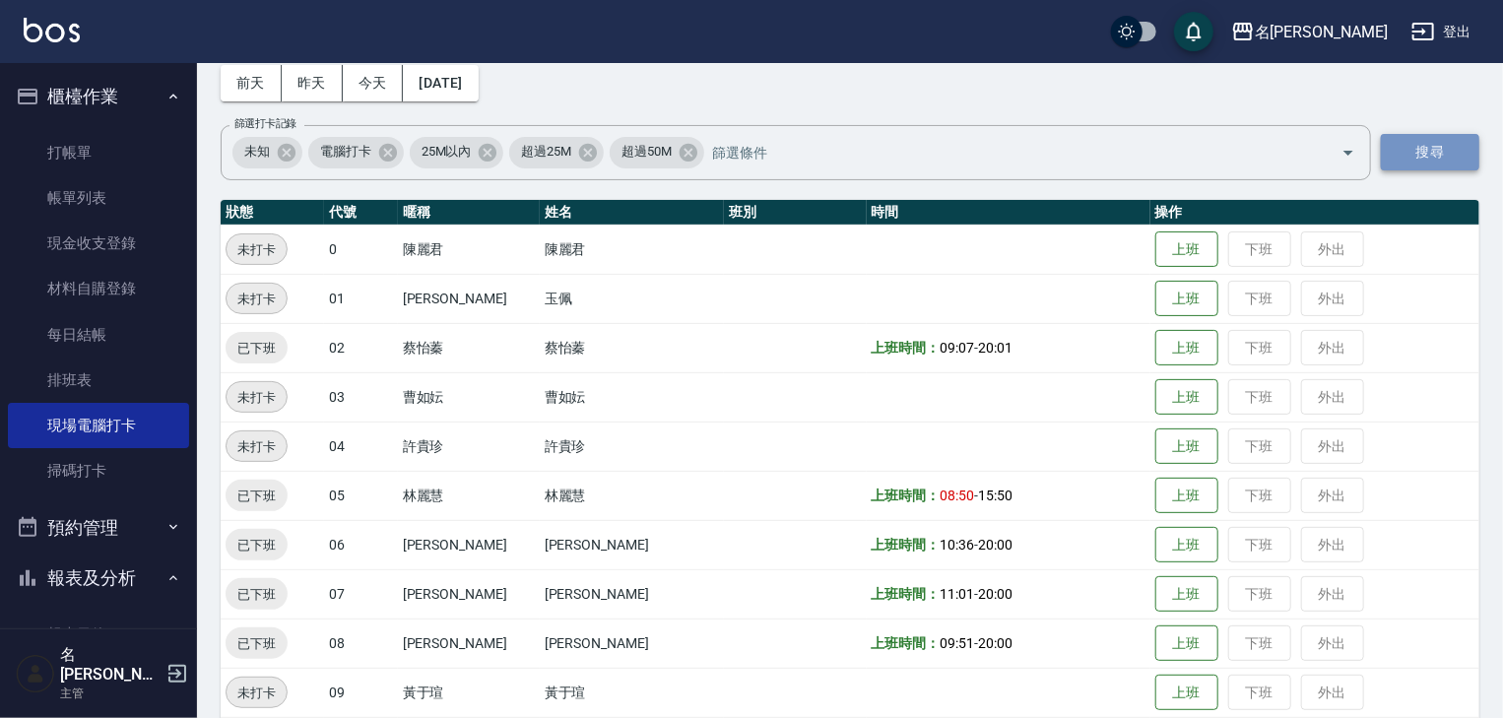
click at [1450, 152] on button "搜尋" at bounding box center [1430, 152] width 98 height 36
click at [768, 149] on input "篩選打卡記錄" at bounding box center [1007, 152] width 600 height 34
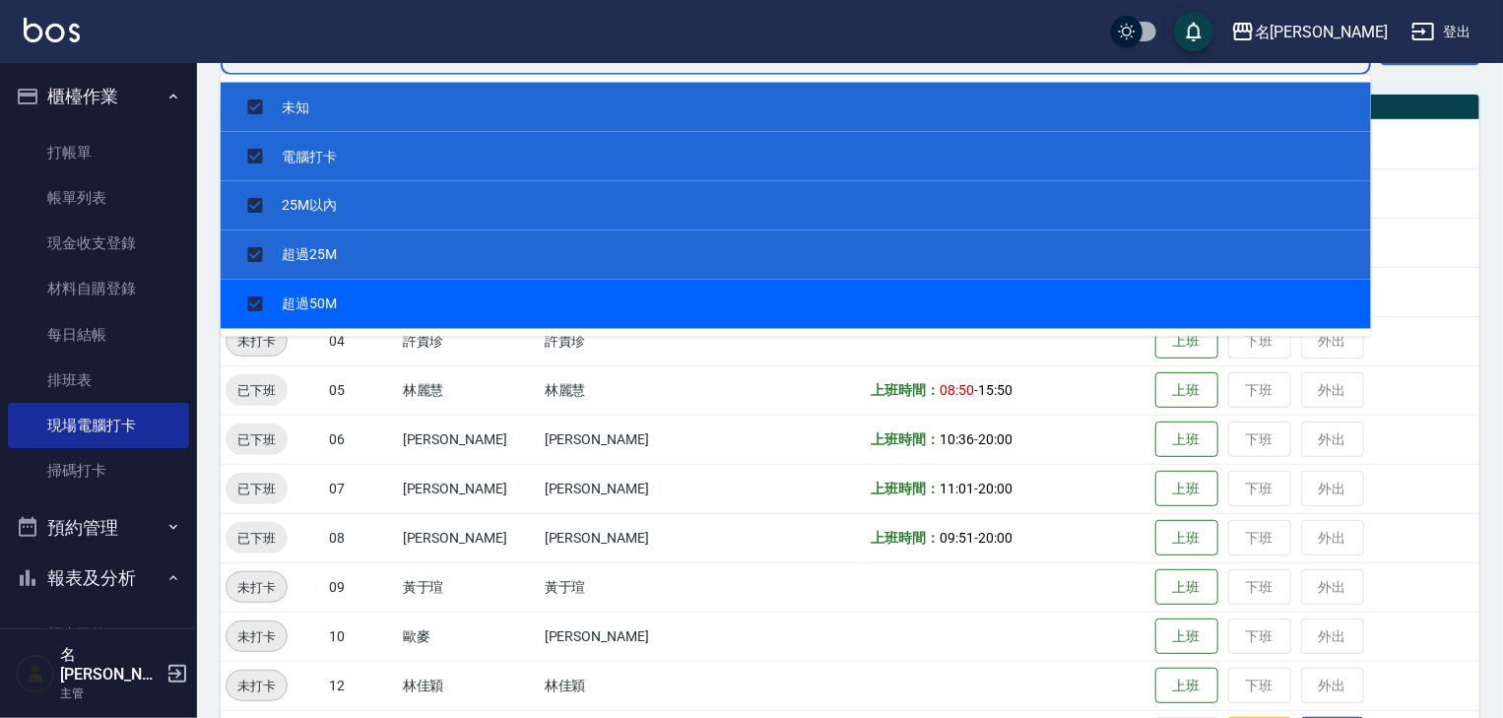
scroll to position [303, 0]
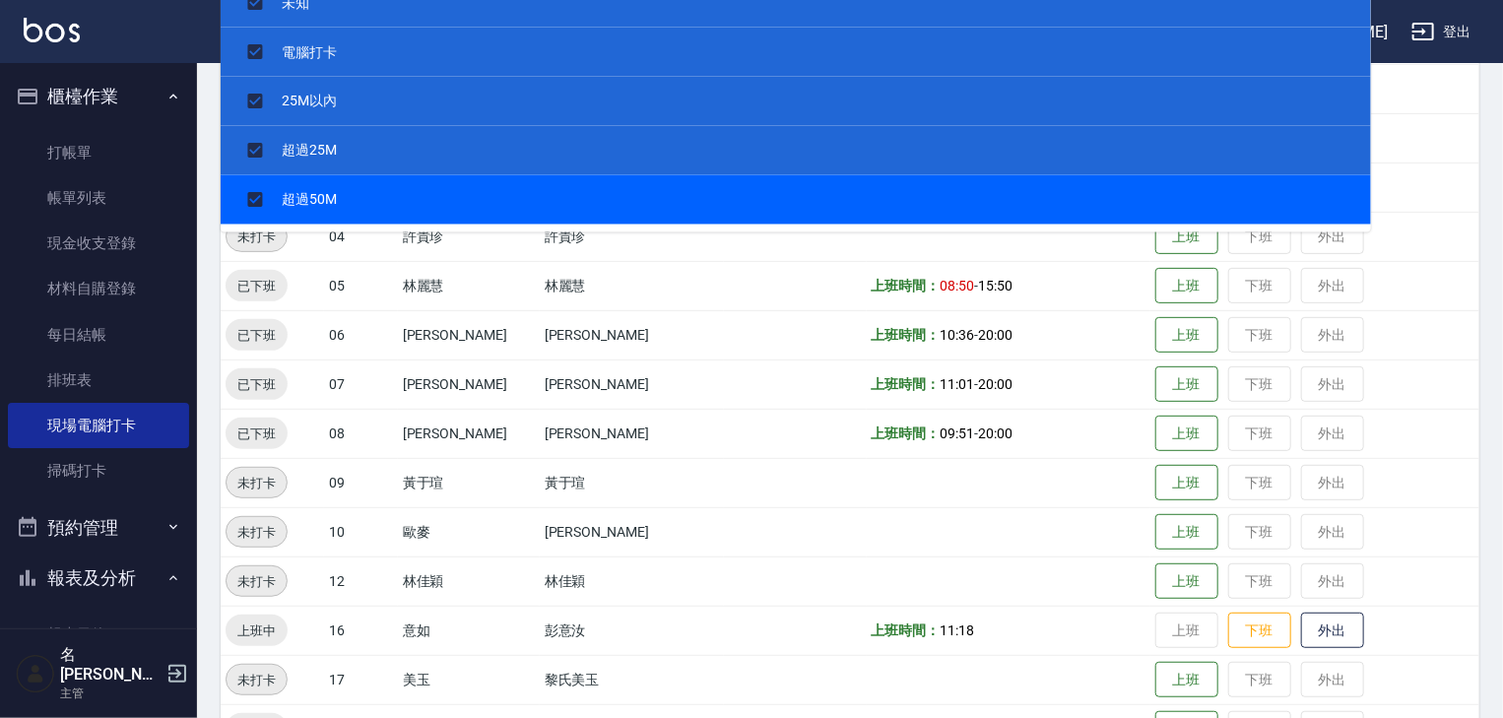
click at [758, 317] on td at bounding box center [795, 334] width 142 height 49
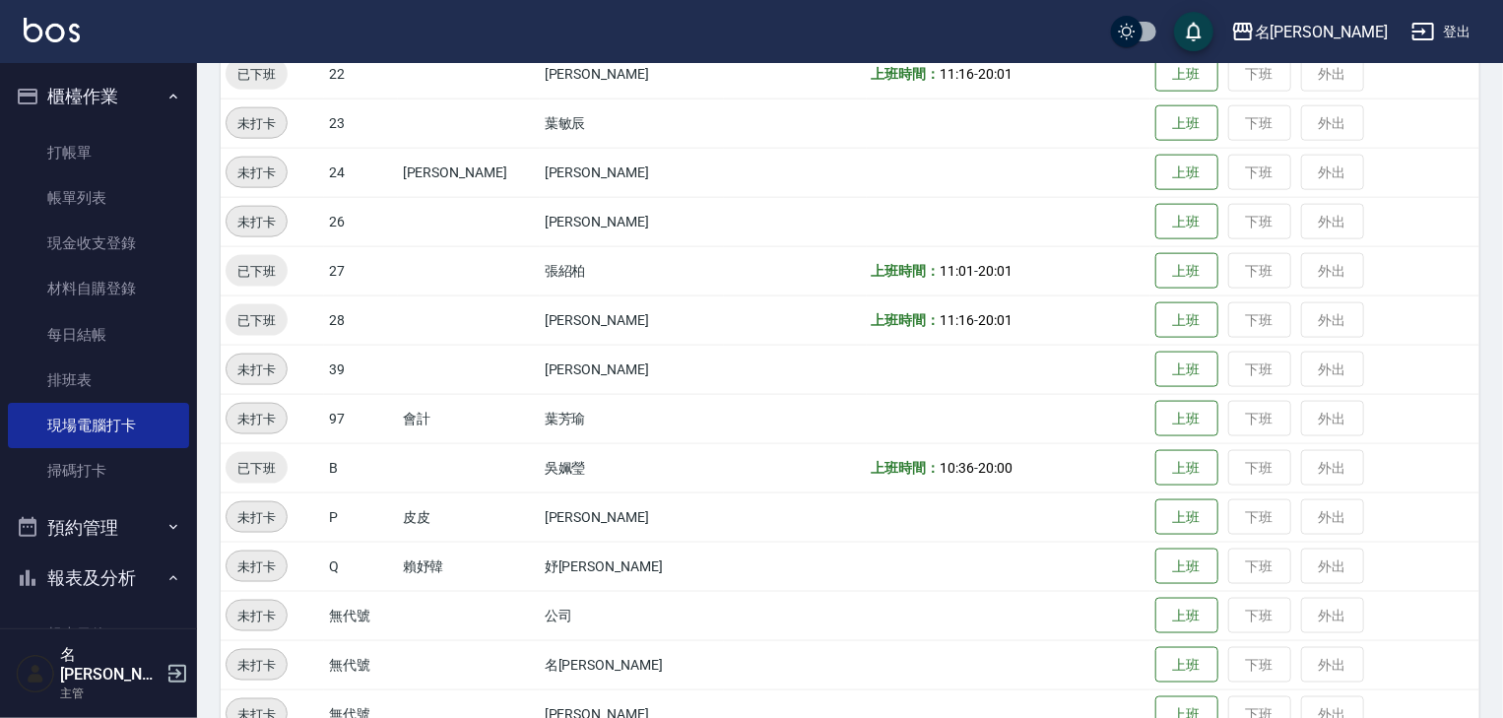
scroll to position [1249, 0]
